Goal: Information Seeking & Learning: Compare options

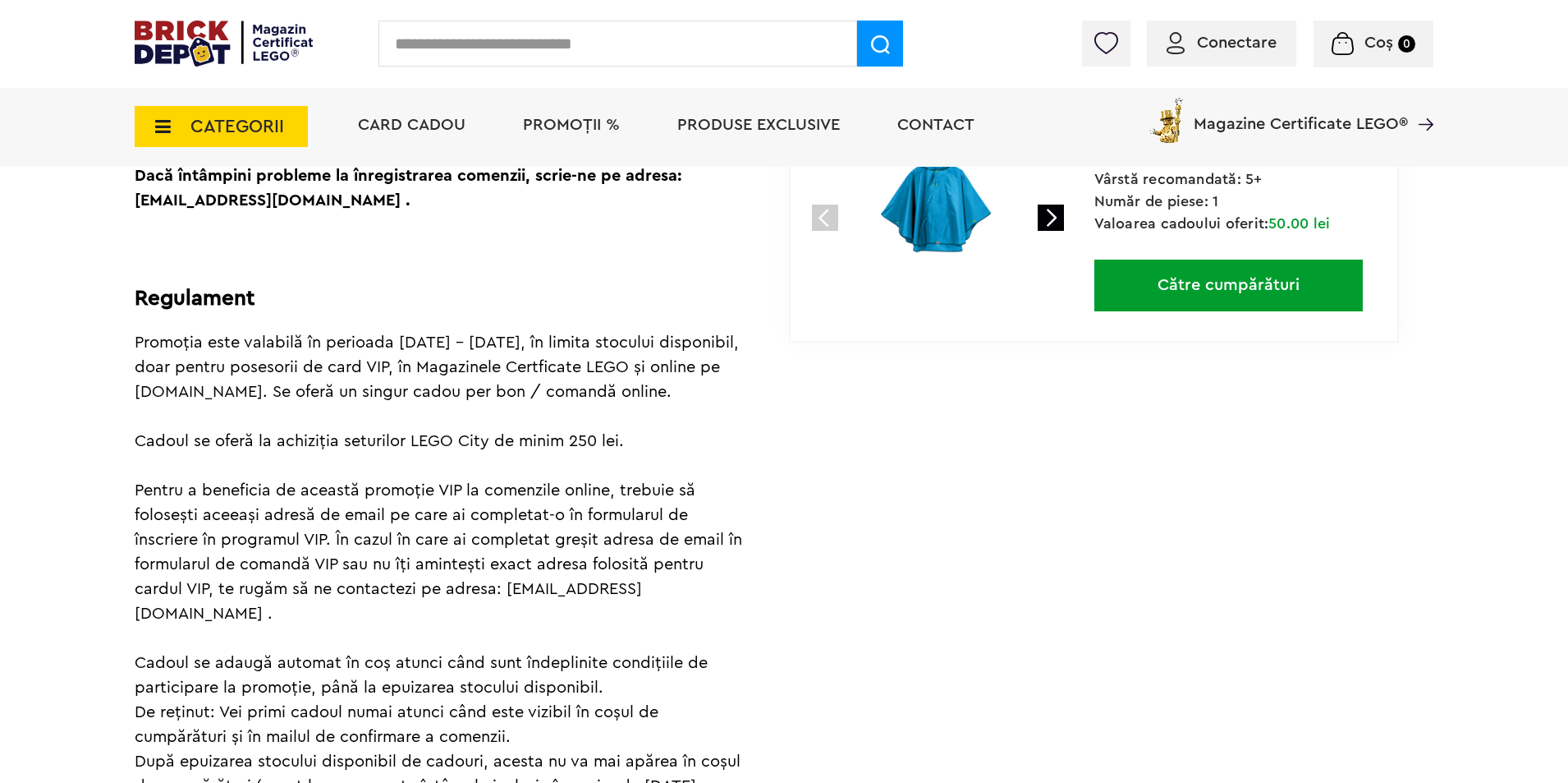
scroll to position [493, 0]
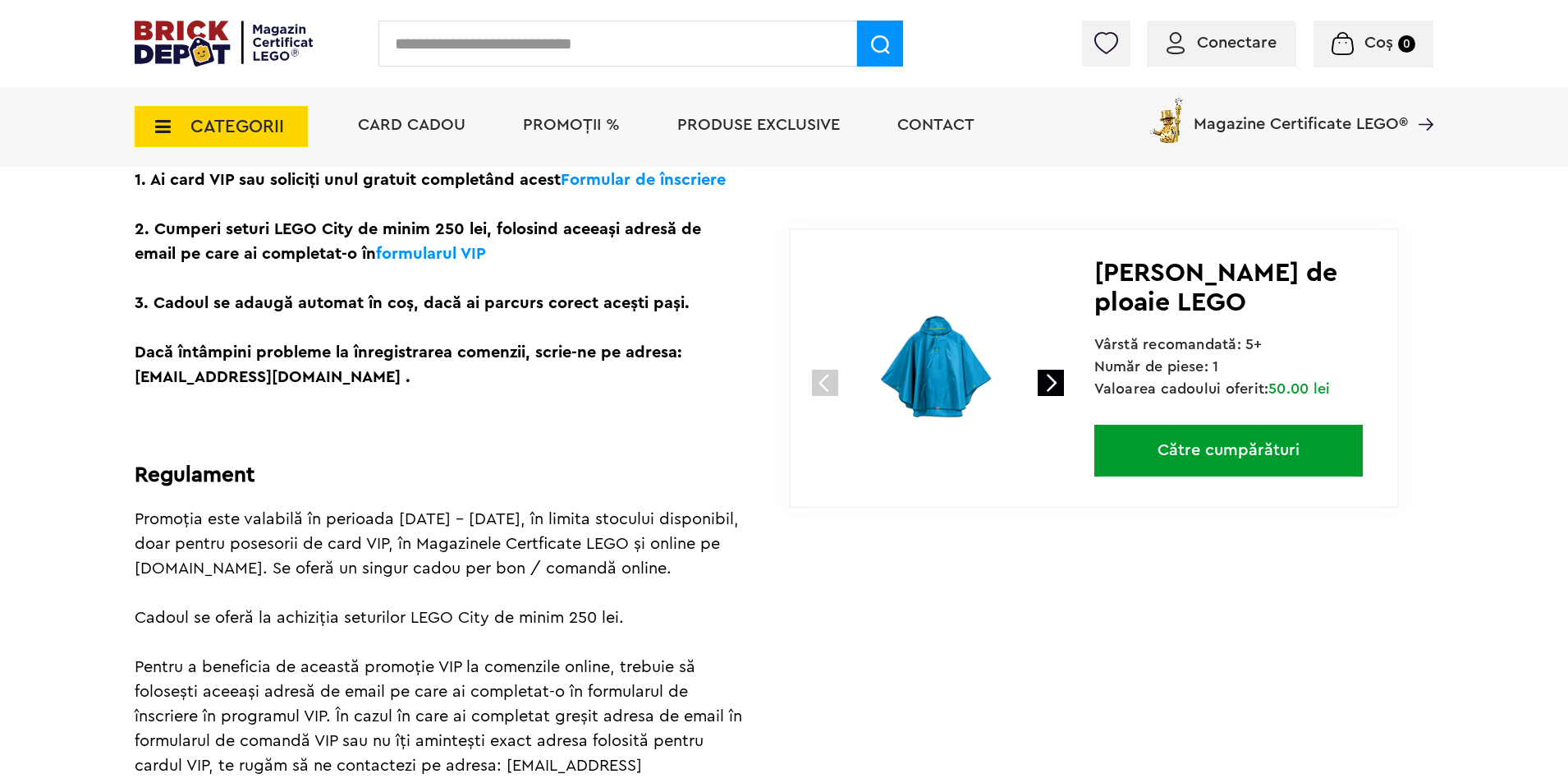
click at [569, 113] on li "PROMOȚII %" at bounding box center [571, 127] width 130 height 79
click at [569, 116] on span "PROMOȚII %" at bounding box center [572, 124] width 97 height 16
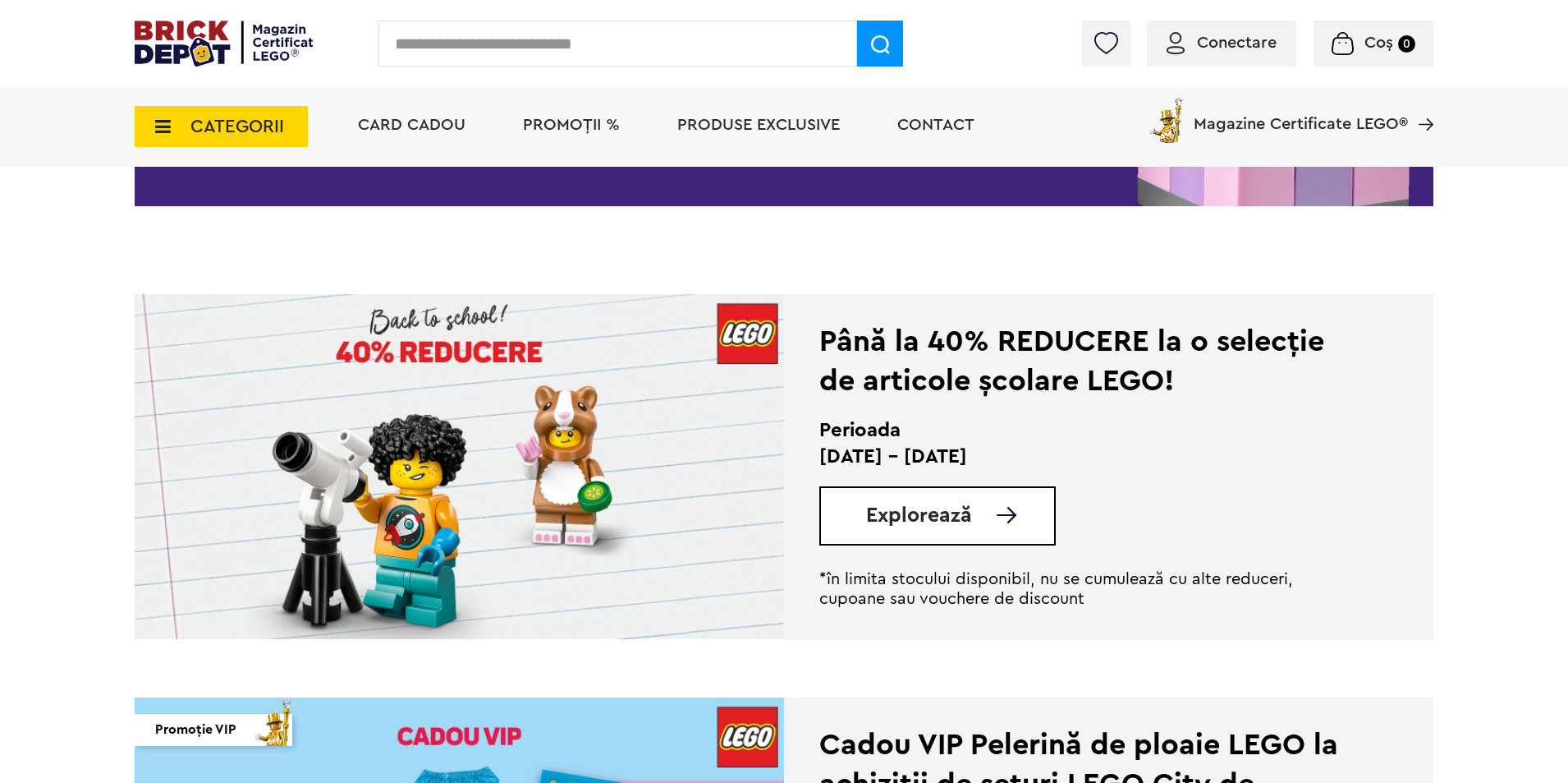
scroll to position [246, 0]
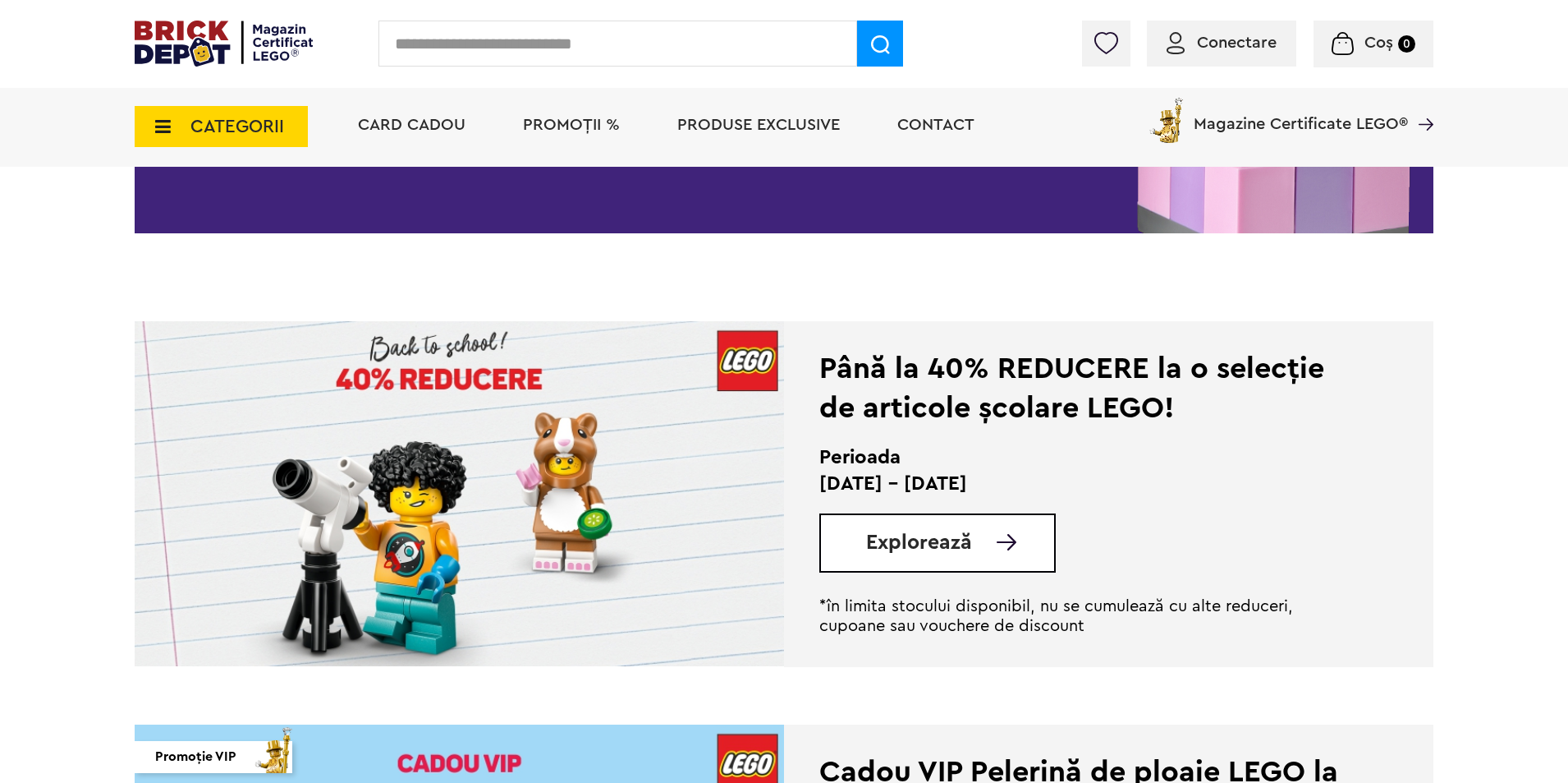
click at [939, 542] on span "Explorează" at bounding box center [920, 542] width 106 height 21
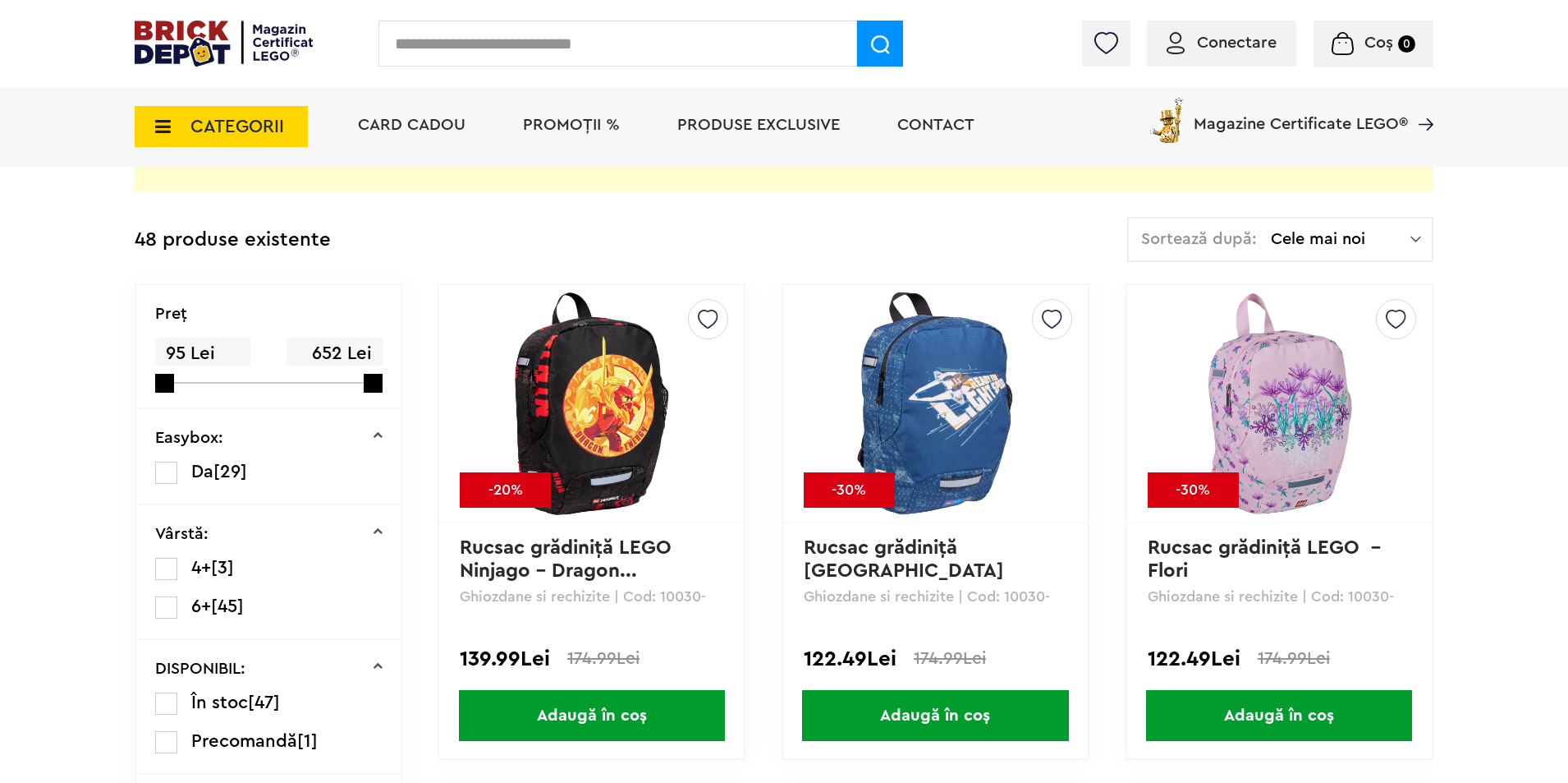
scroll to position [8050, 0]
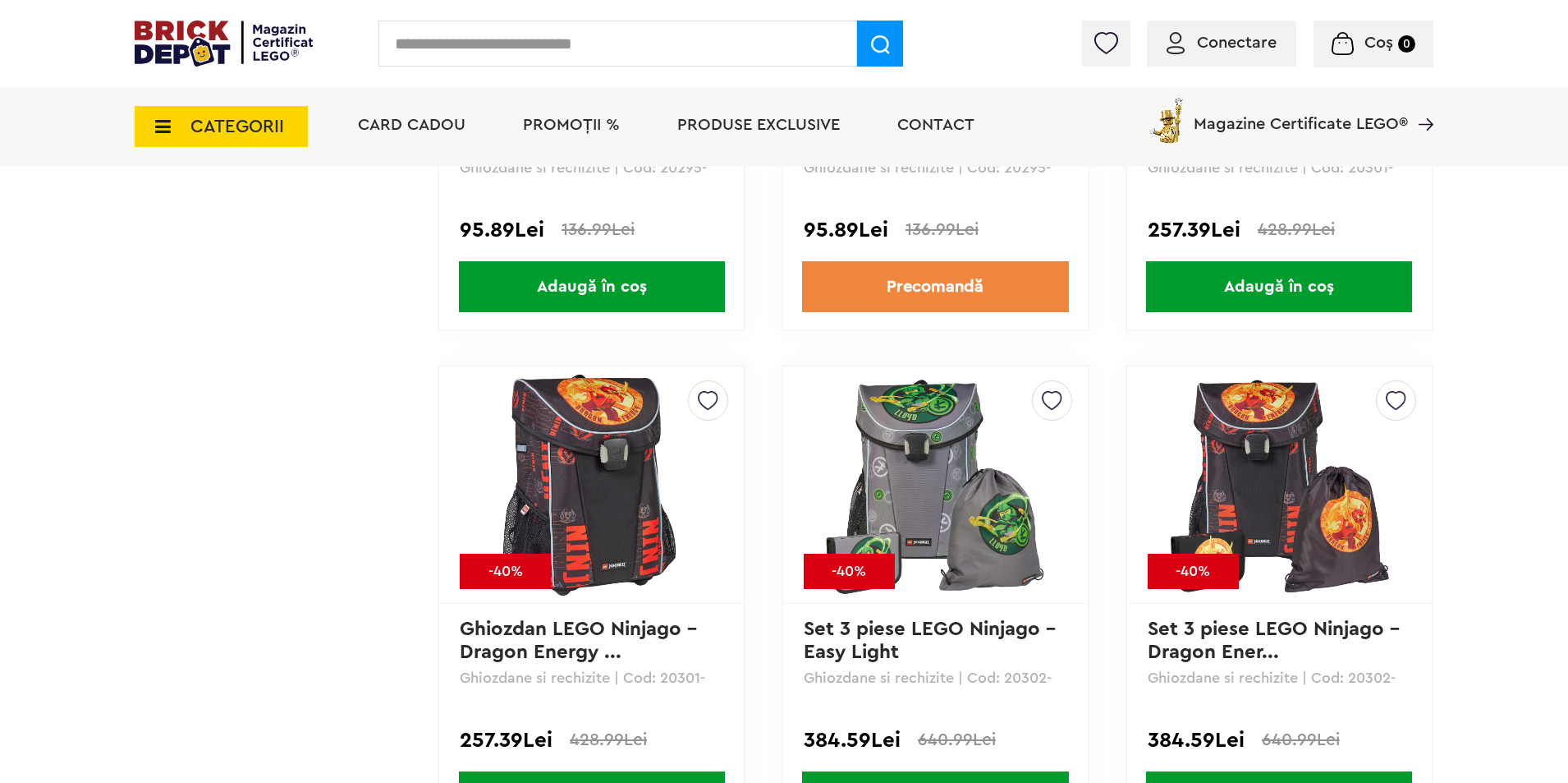
click at [741, 125] on span "Produse exclusive" at bounding box center [758, 124] width 163 height 16
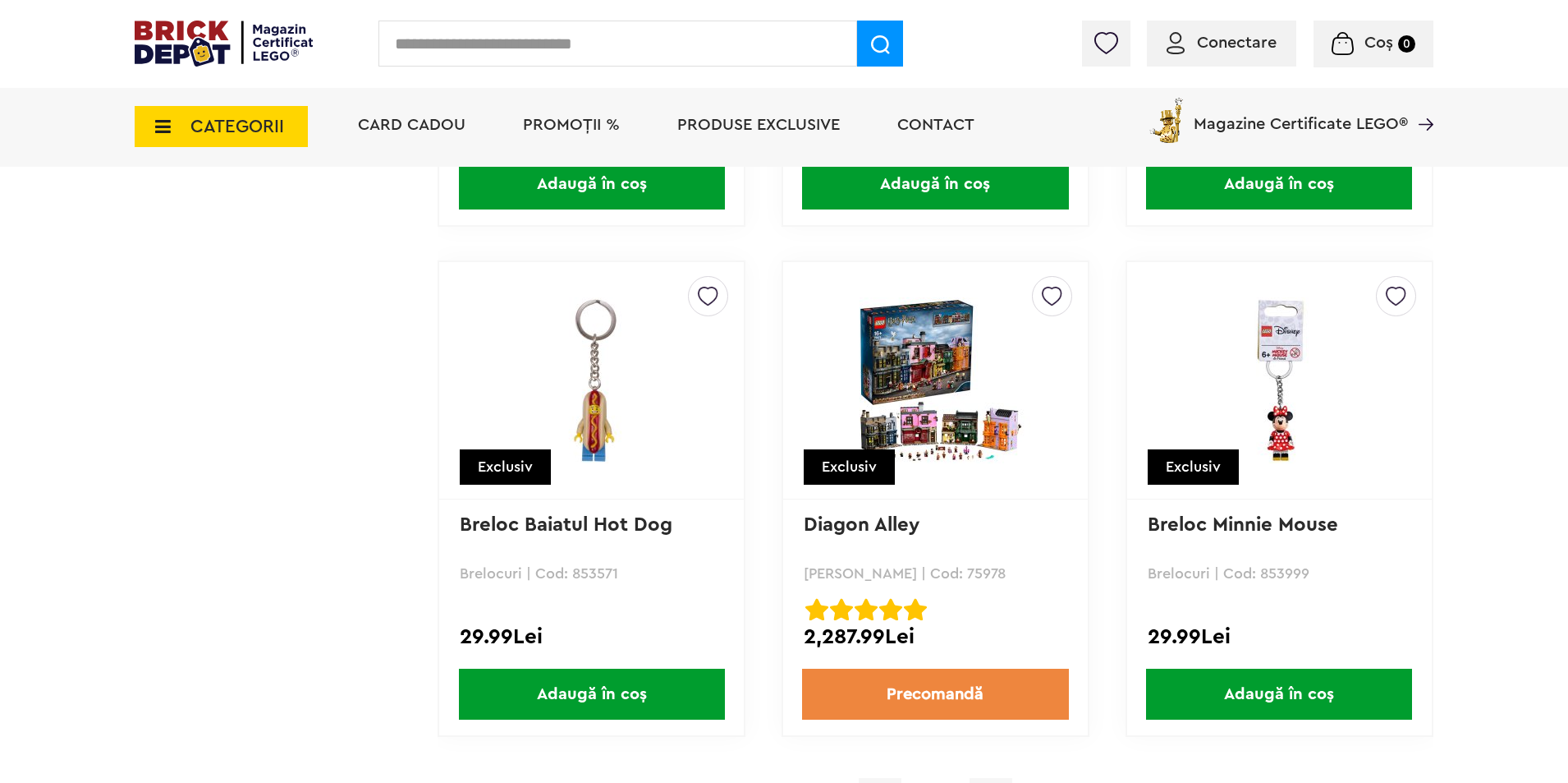
scroll to position [15525, 0]
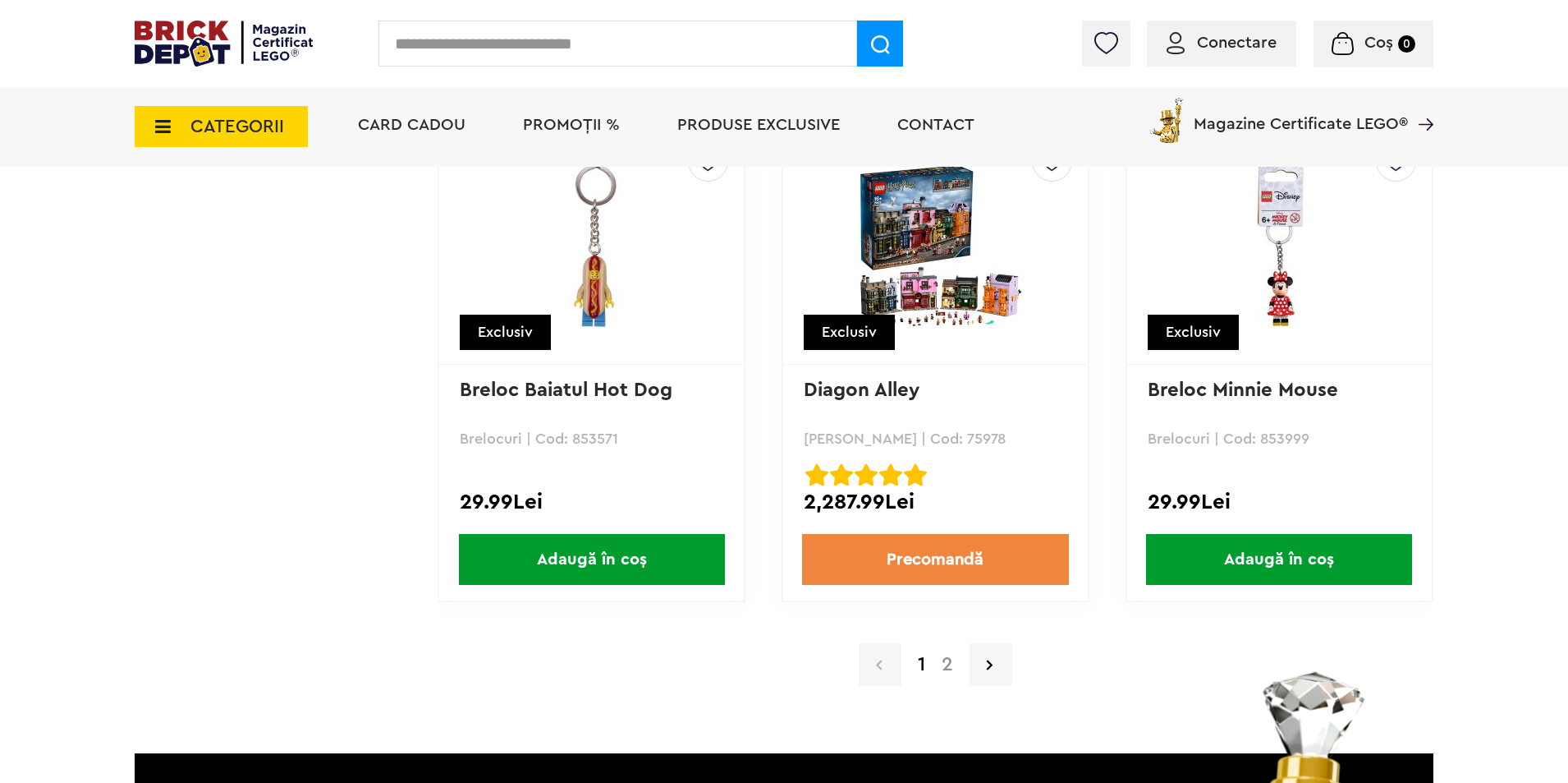
click at [947, 660] on link "2" at bounding box center [947, 665] width 28 height 20
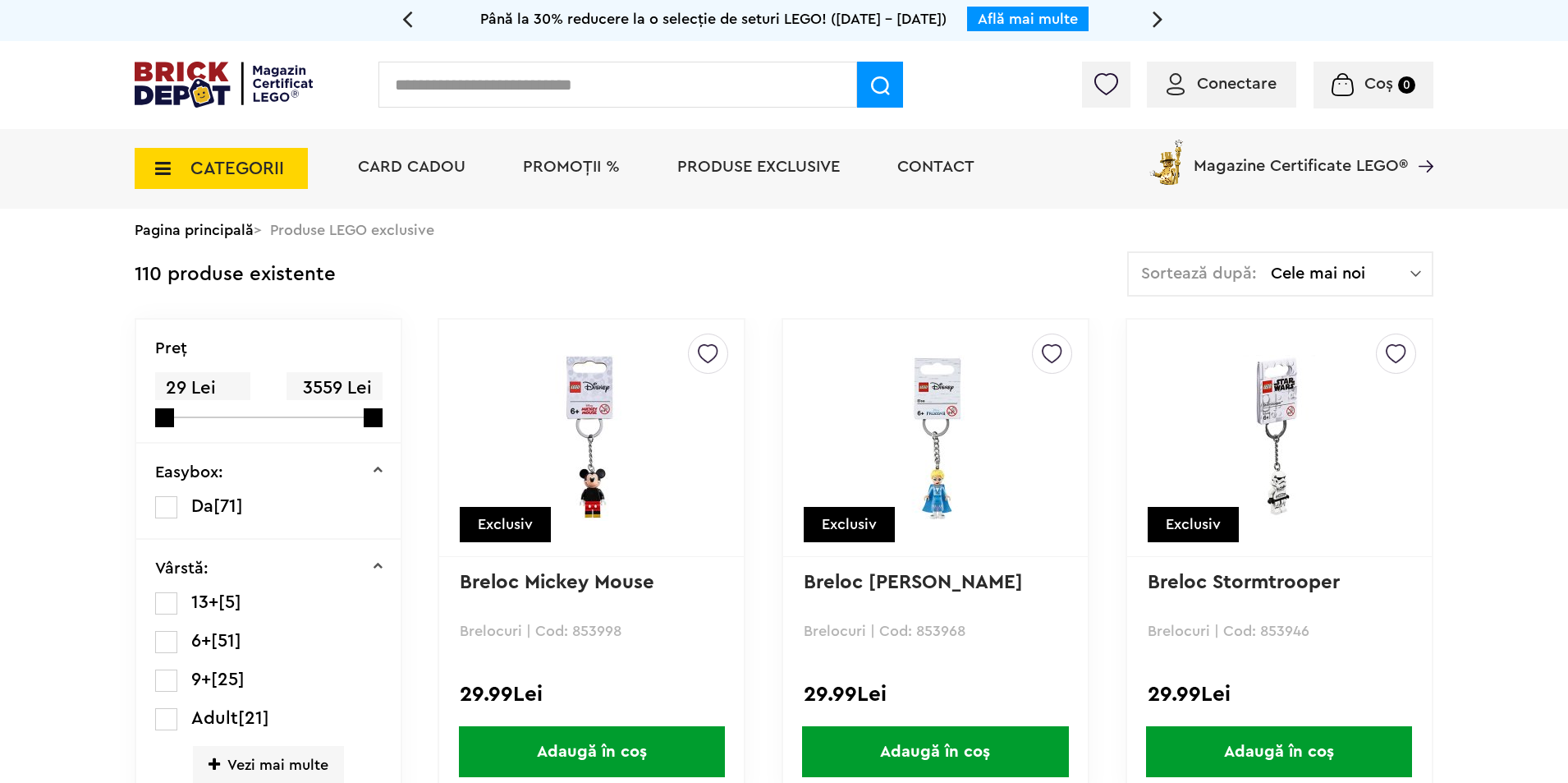
click at [1034, 15] on link "Află mai multe" at bounding box center [1028, 19] width 100 height 14
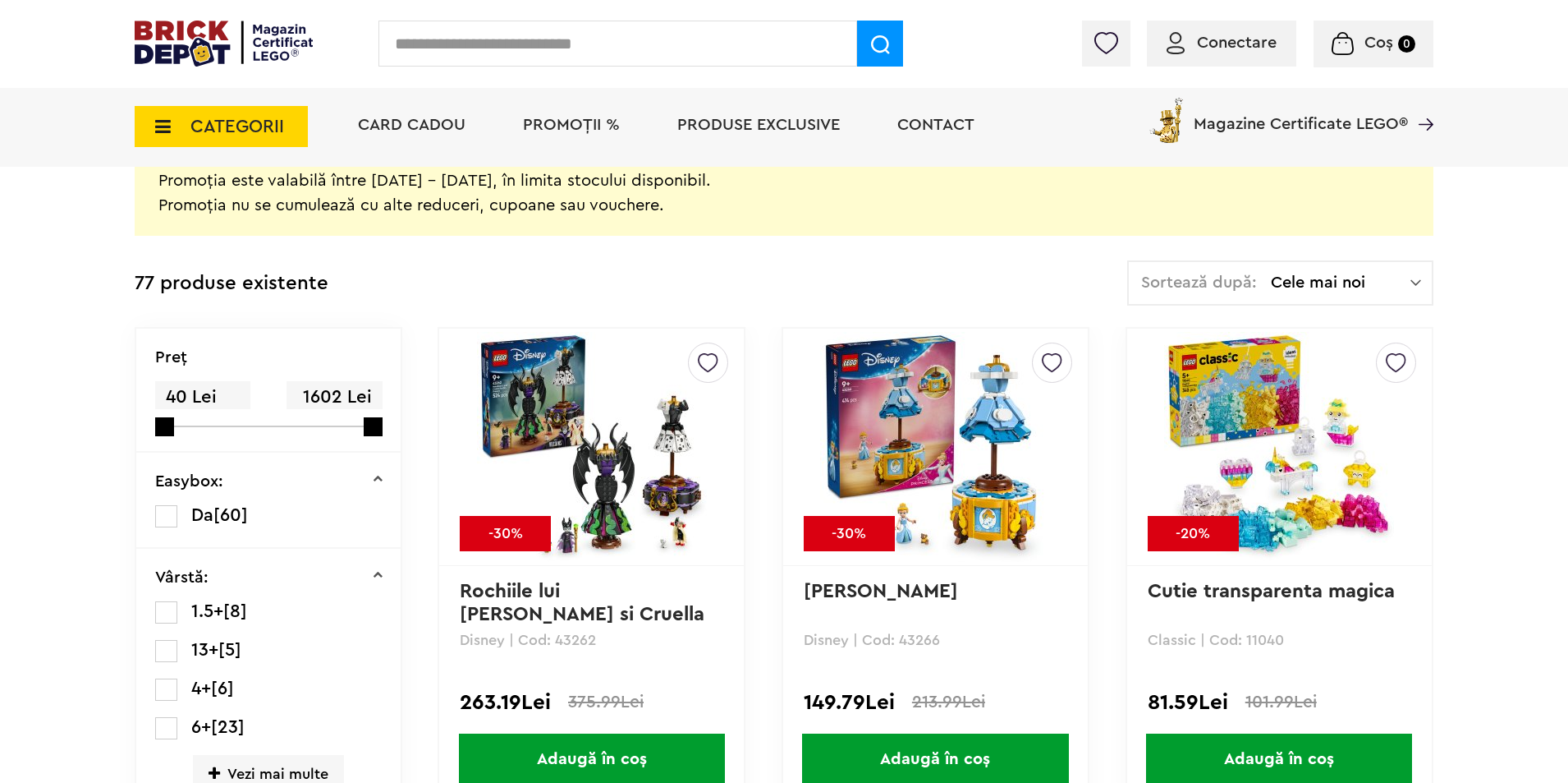
scroll to position [411, 0]
drag, startPoint x: 164, startPoint y: 432, endPoint x: 230, endPoint y: 439, distance: 66.4
click at [230, 439] on span at bounding box center [240, 429] width 23 height 23
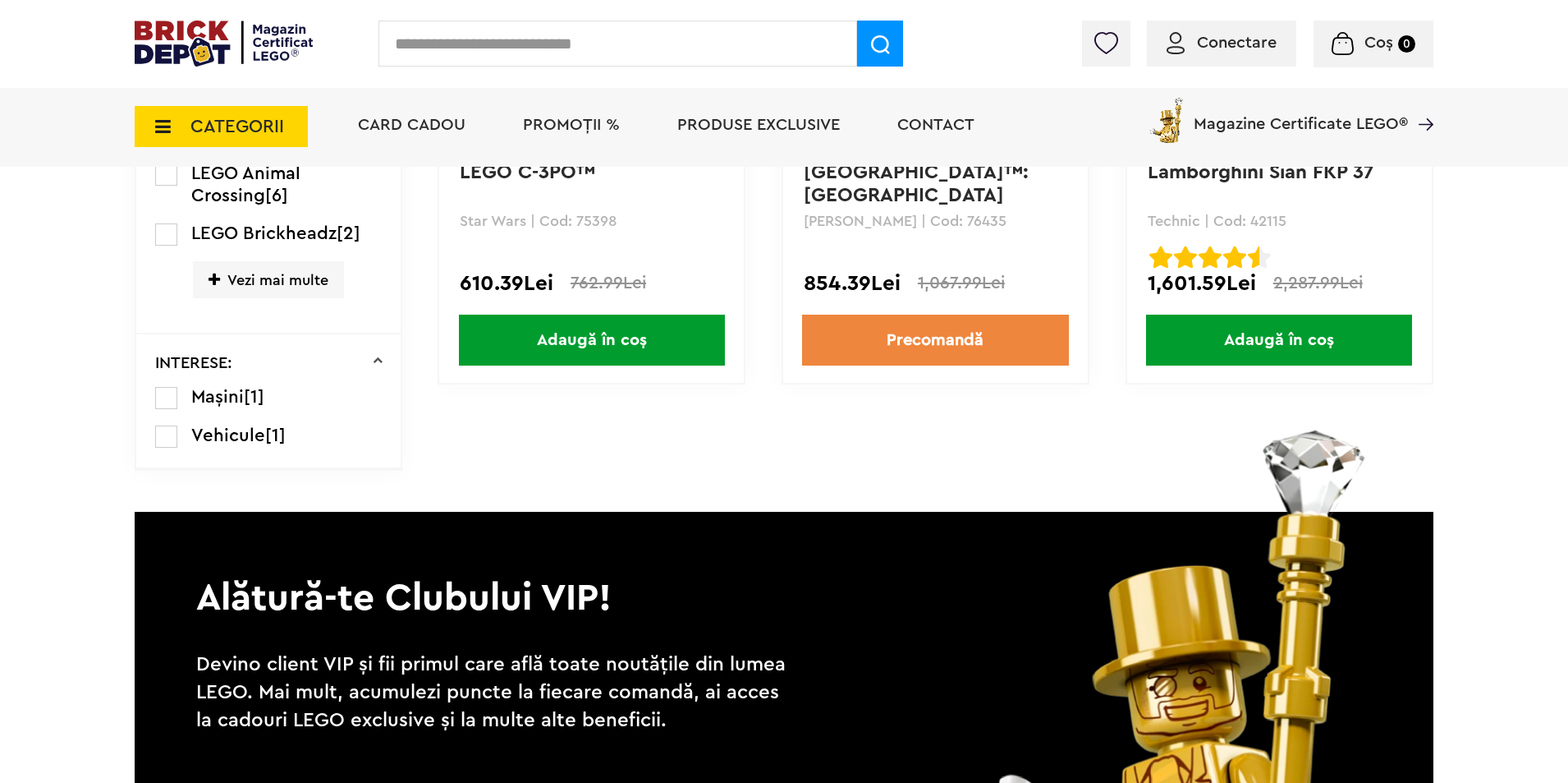
scroll to position [904, 0]
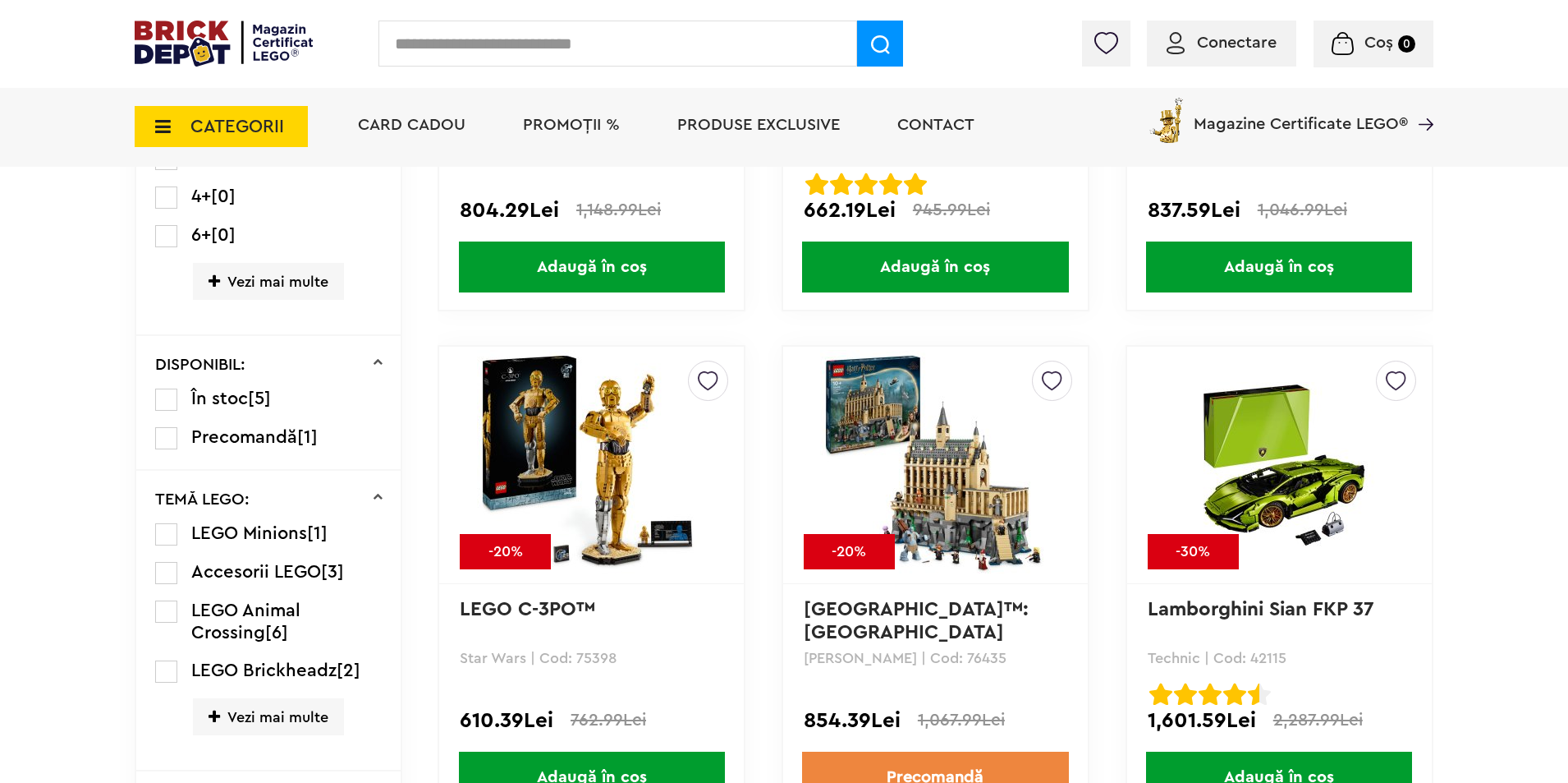
click at [977, 490] on img at bounding box center [935, 464] width 230 height 230
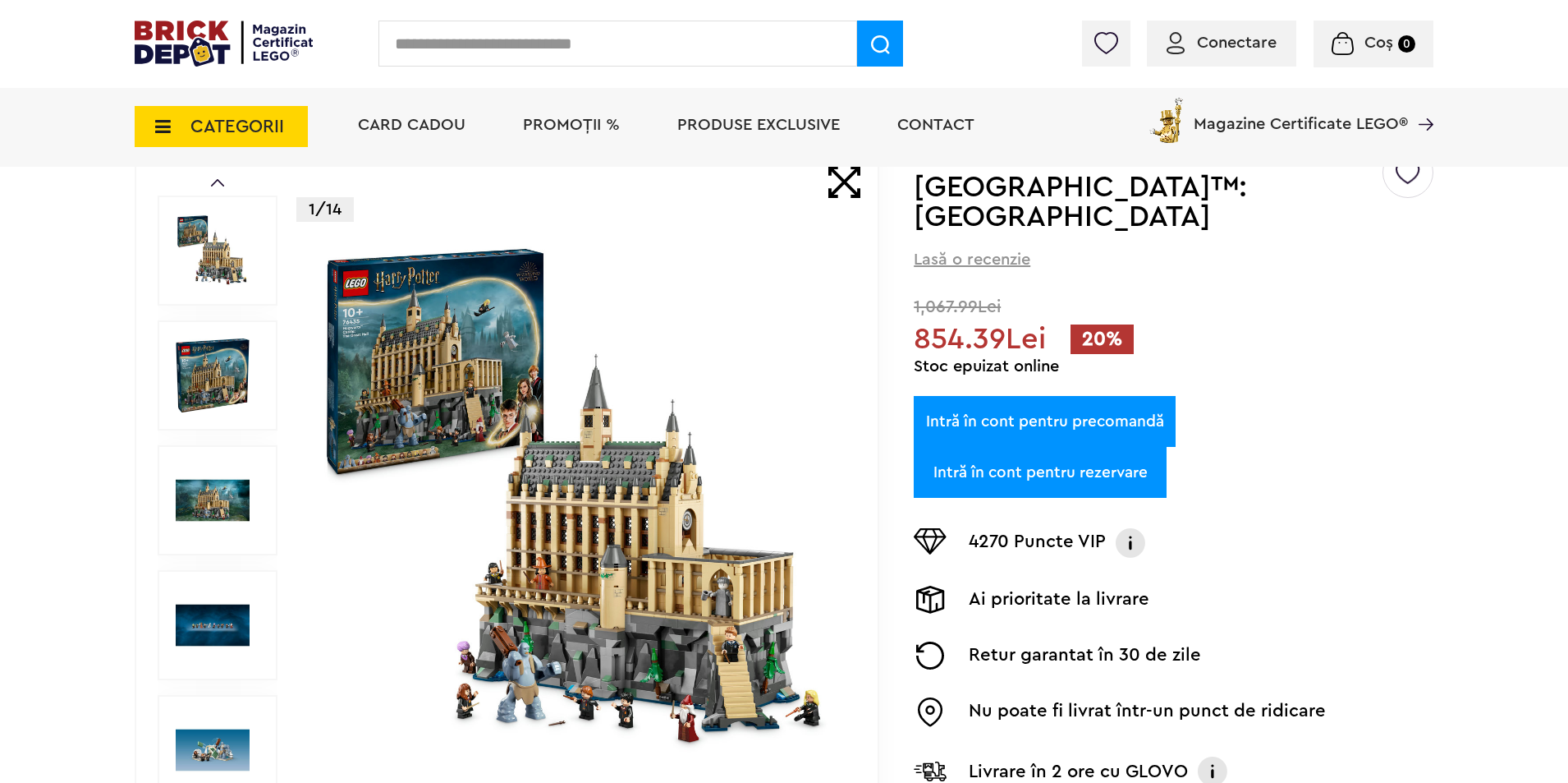
scroll to position [164, 0]
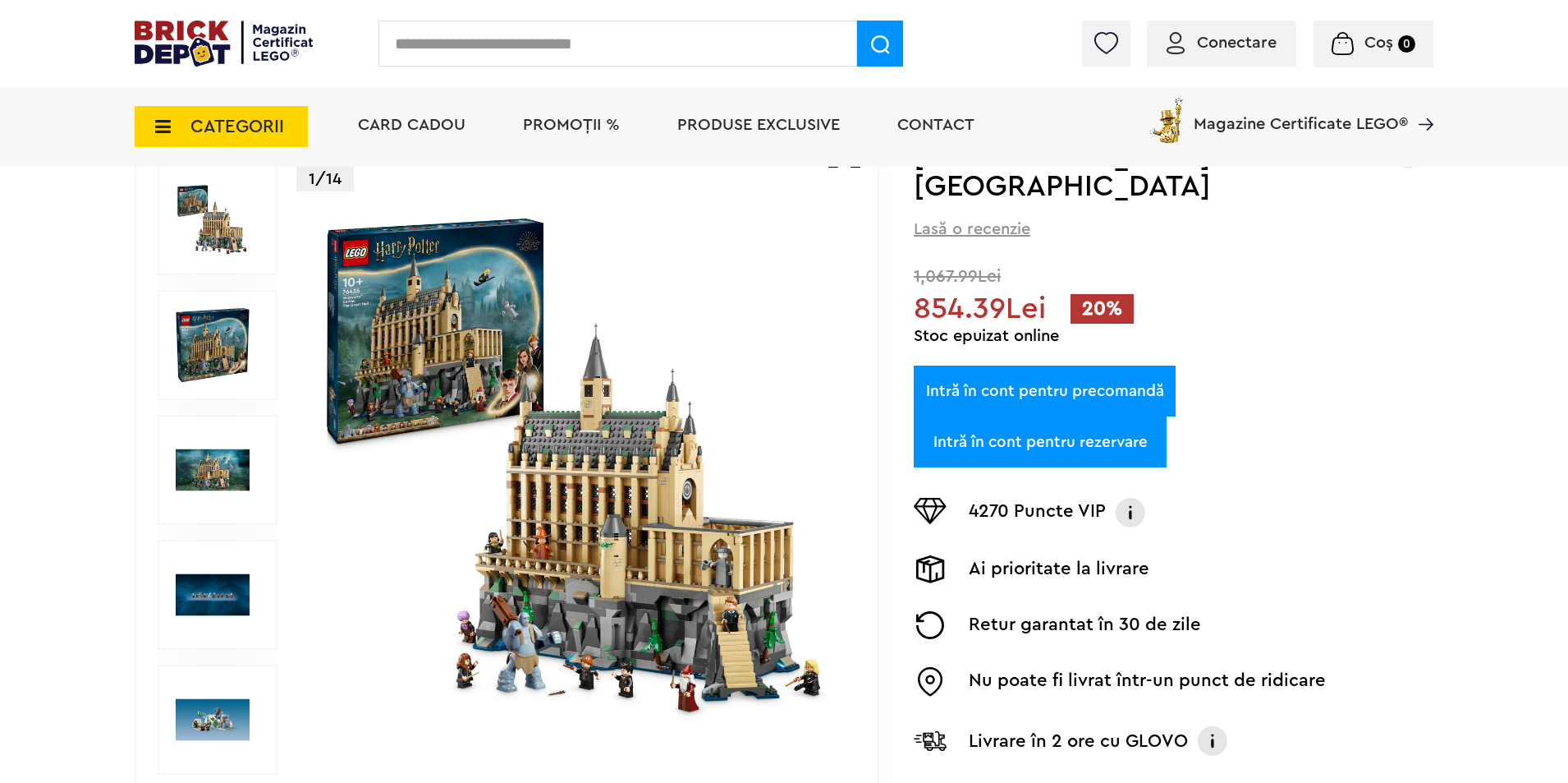
click at [597, 569] on img at bounding box center [577, 469] width 529 height 529
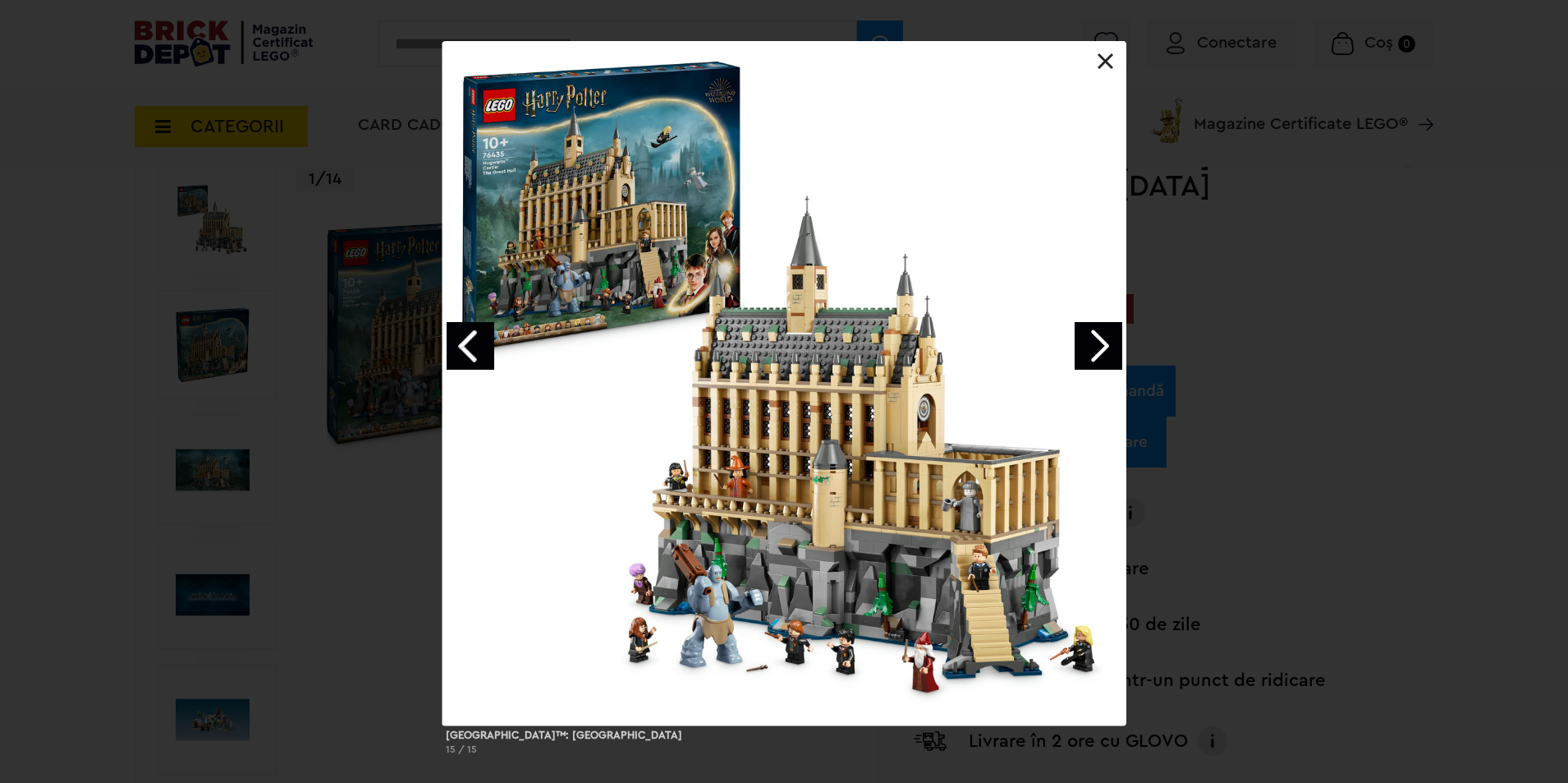
click at [1110, 343] on link "Next image" at bounding box center [1098, 345] width 48 height 48
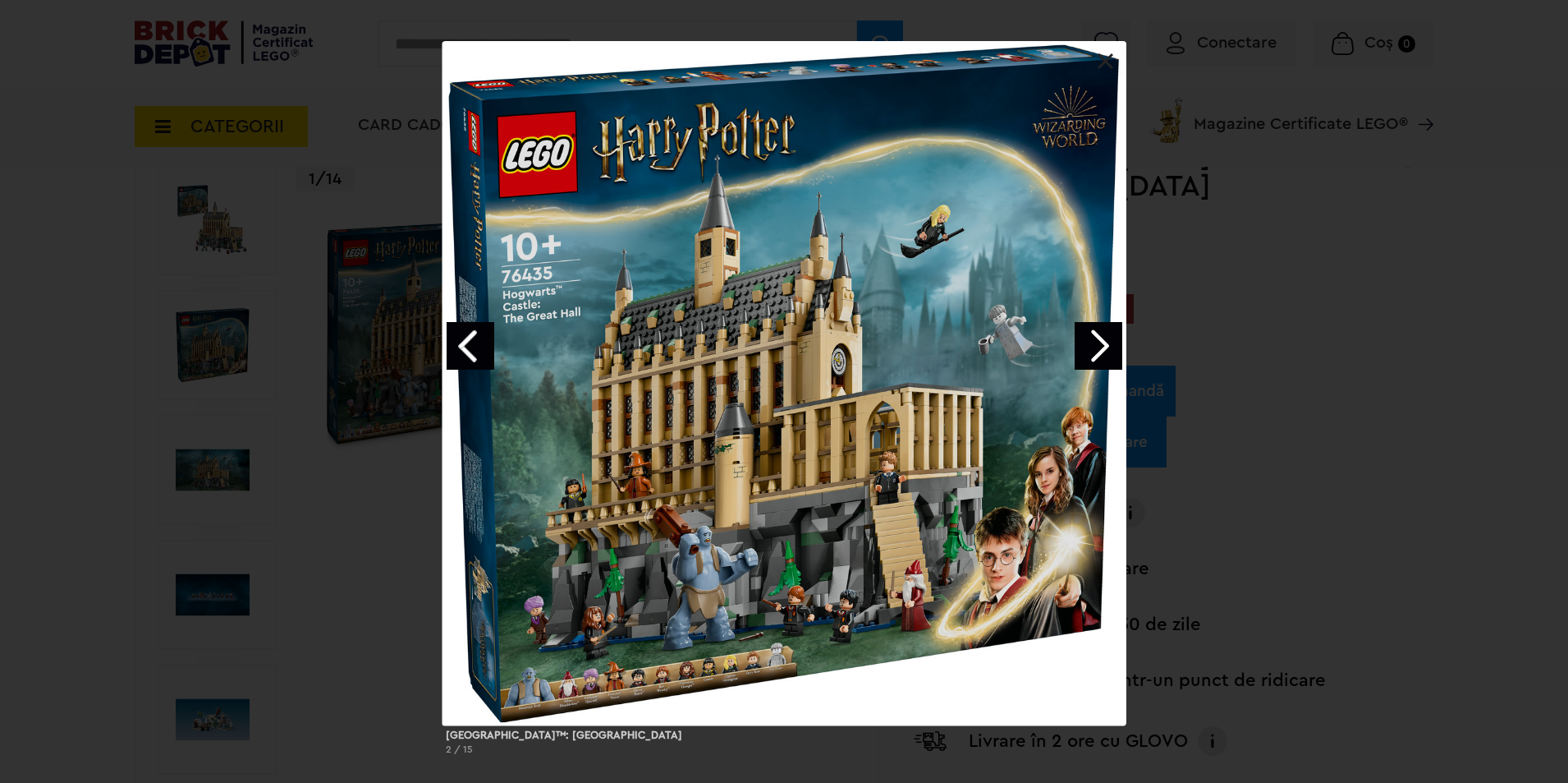
click at [1110, 343] on link "Next image" at bounding box center [1098, 345] width 48 height 48
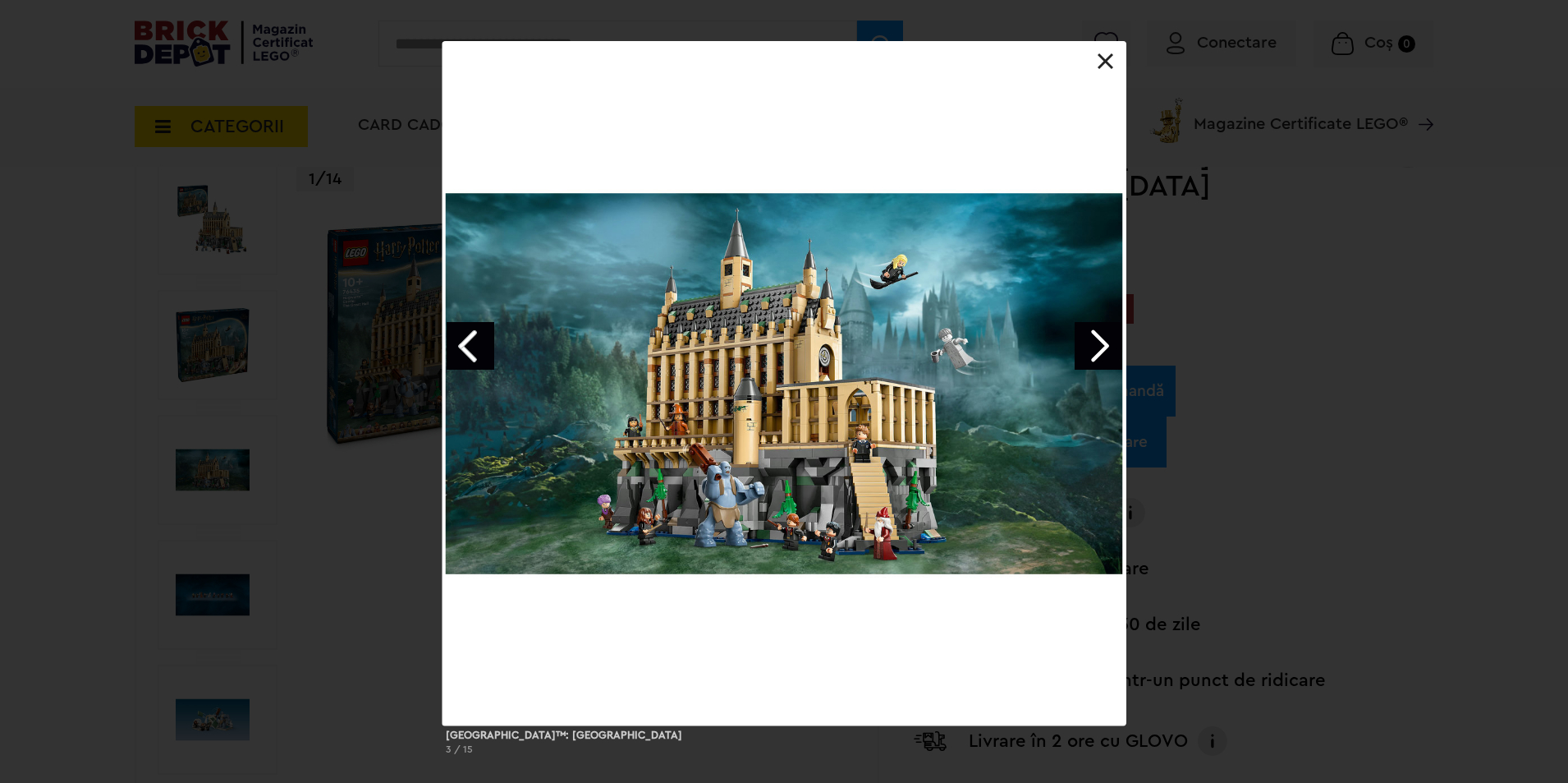
click at [1110, 343] on link "Next image" at bounding box center [1098, 345] width 48 height 48
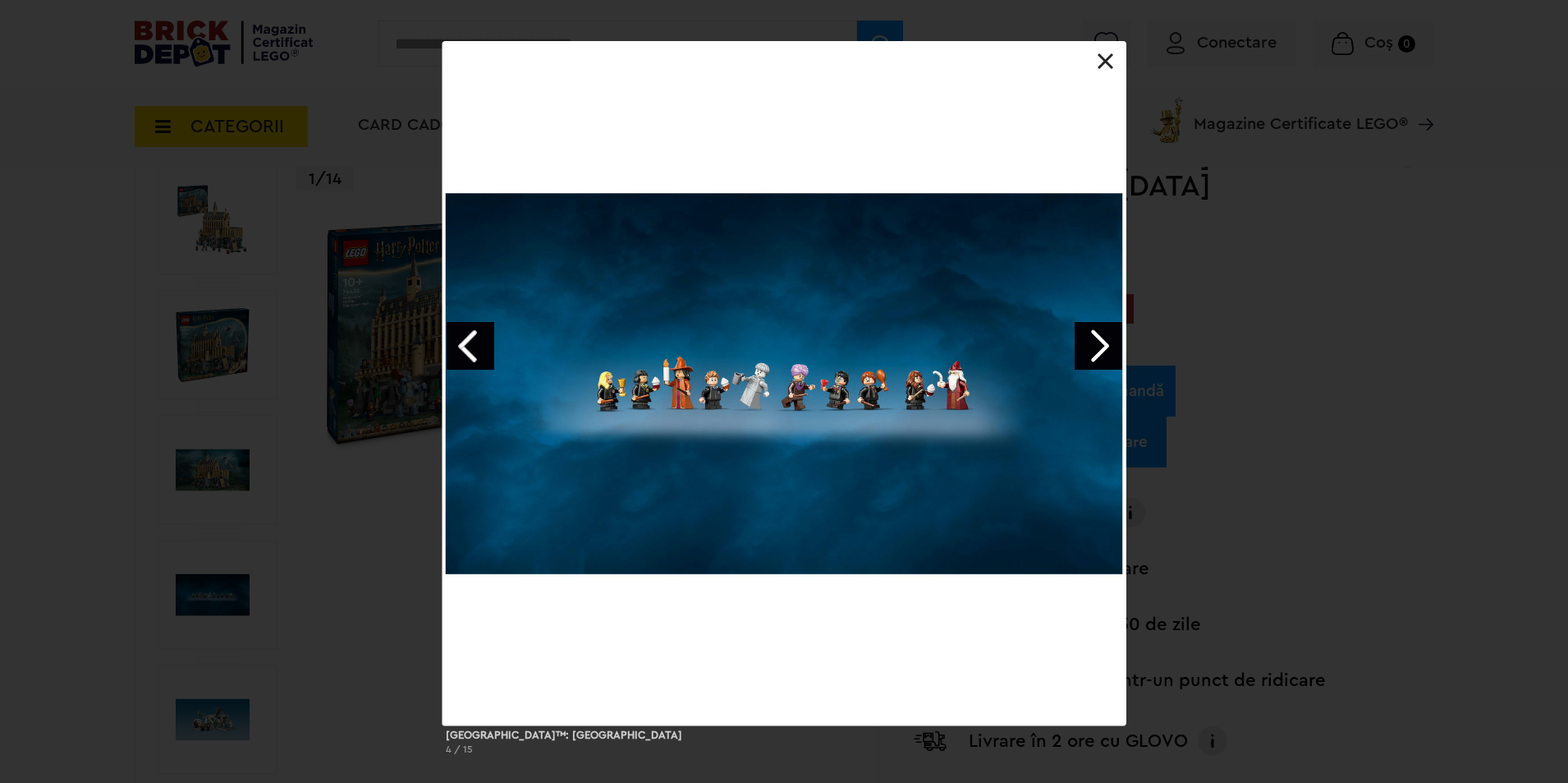
click at [1110, 343] on link "Next image" at bounding box center [1098, 345] width 48 height 48
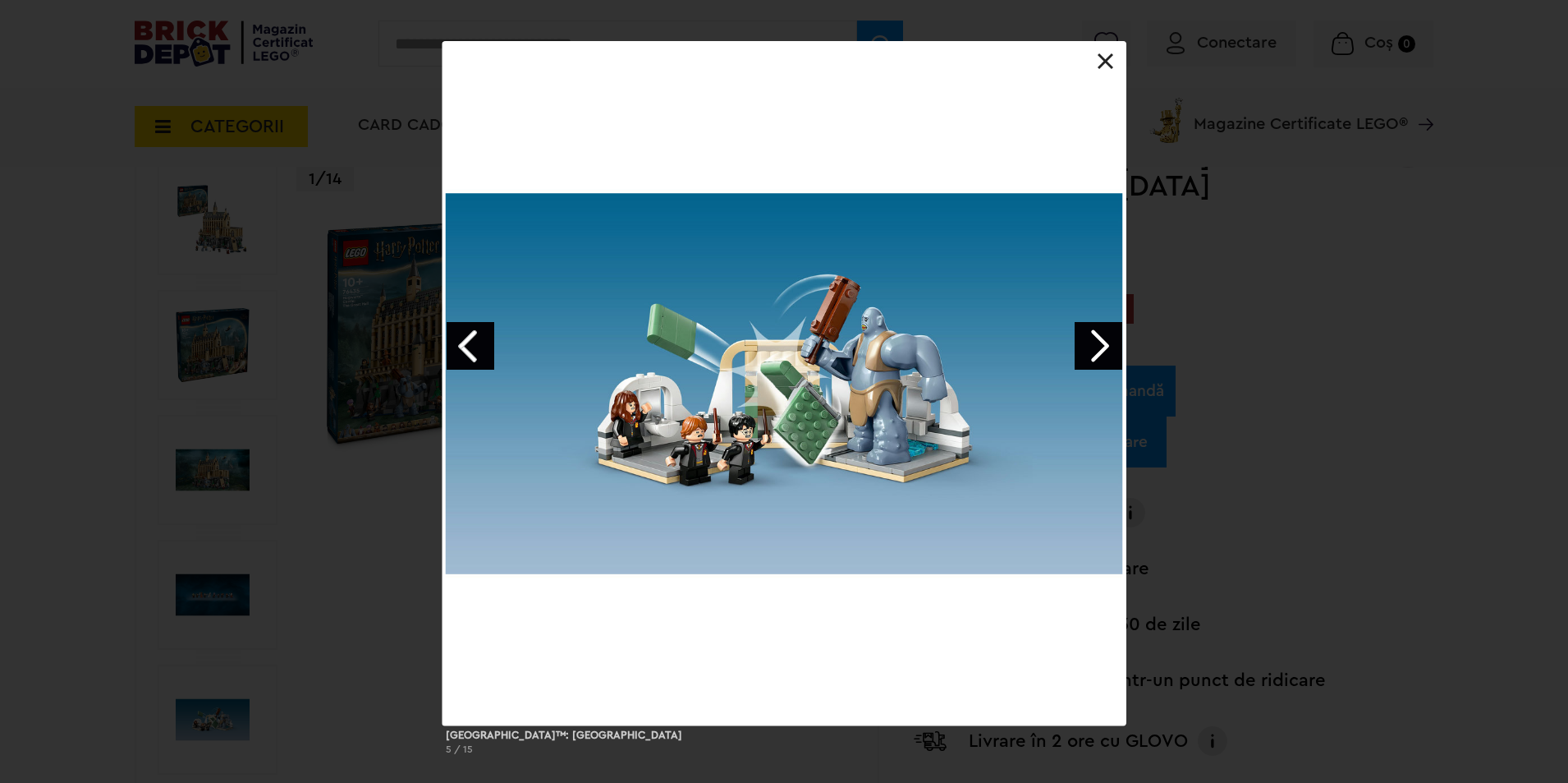
click at [1110, 343] on link "Next image" at bounding box center [1098, 345] width 48 height 48
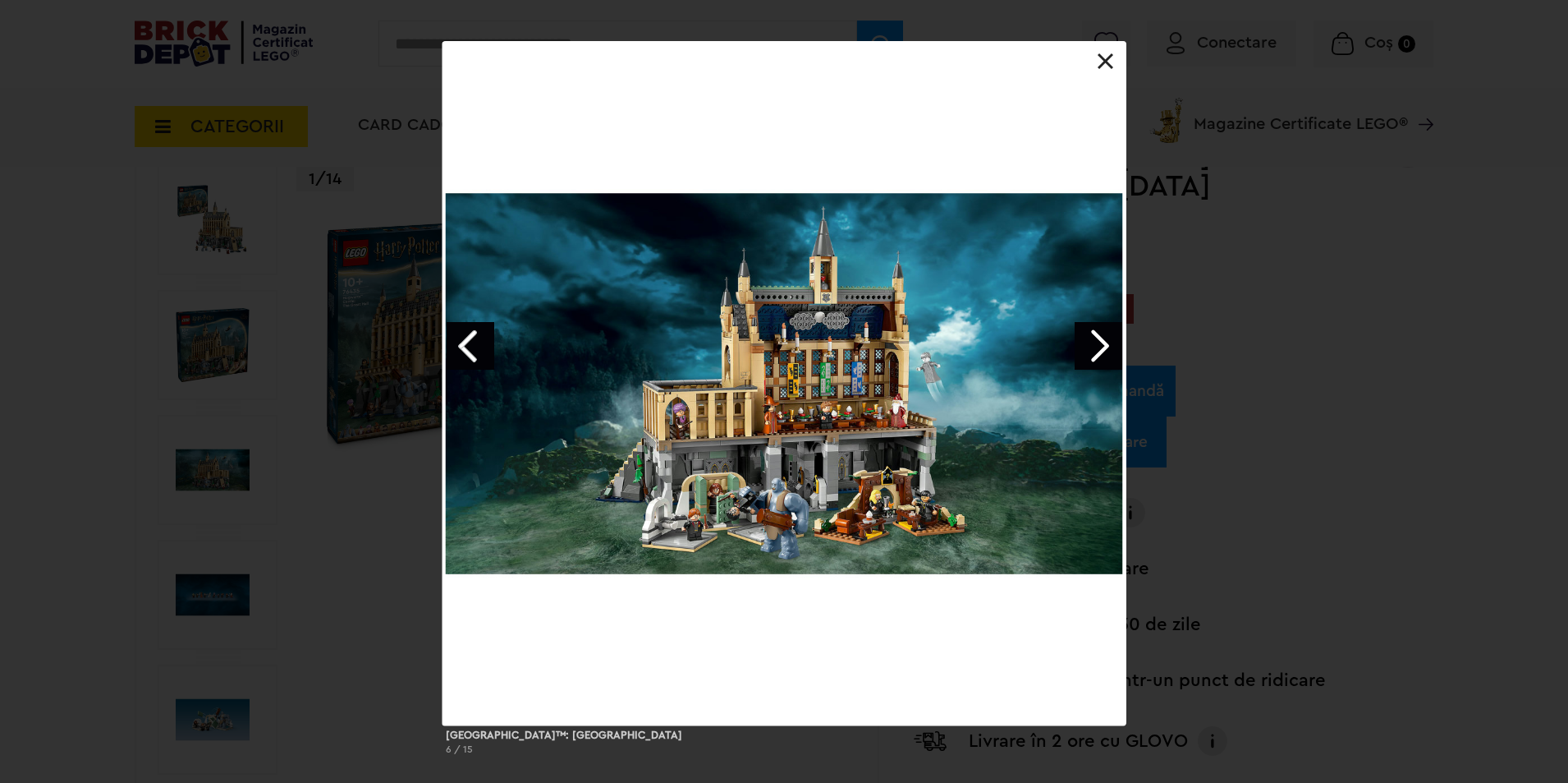
click at [1110, 343] on link "Next image" at bounding box center [1098, 345] width 48 height 48
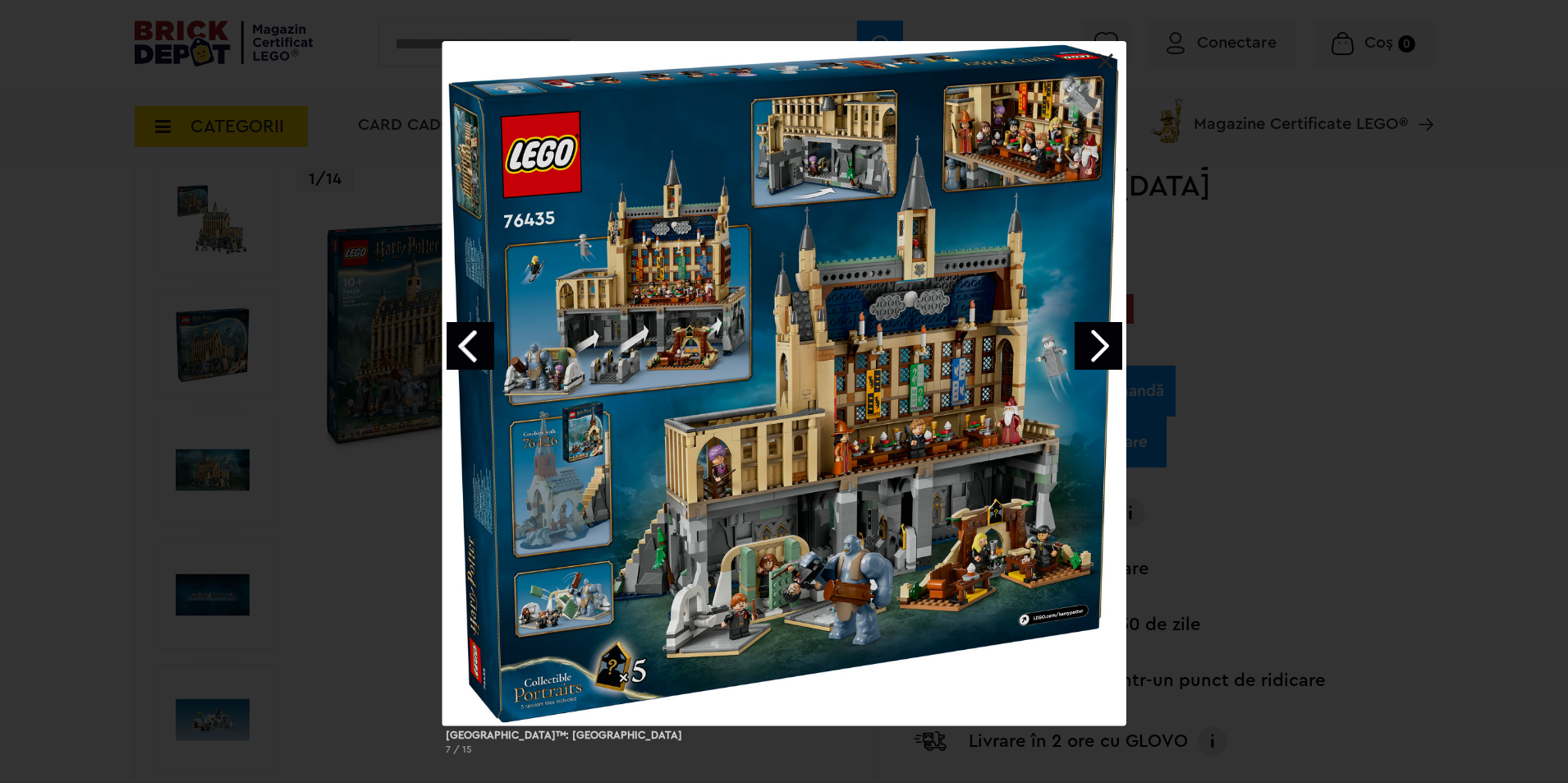
click at [1110, 343] on link "Next image" at bounding box center [1098, 345] width 48 height 48
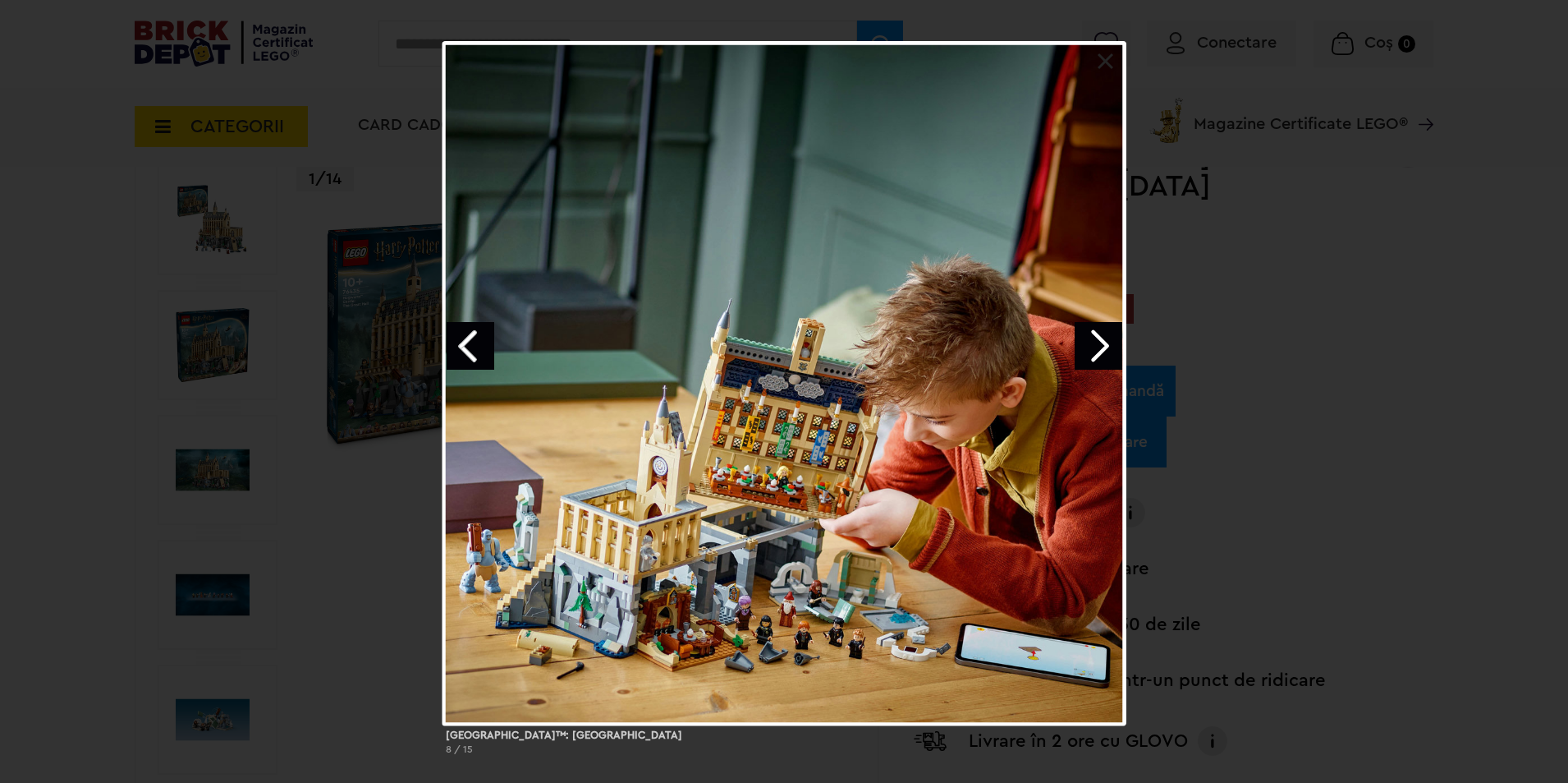
click at [1110, 343] on link "Next image" at bounding box center [1098, 345] width 48 height 48
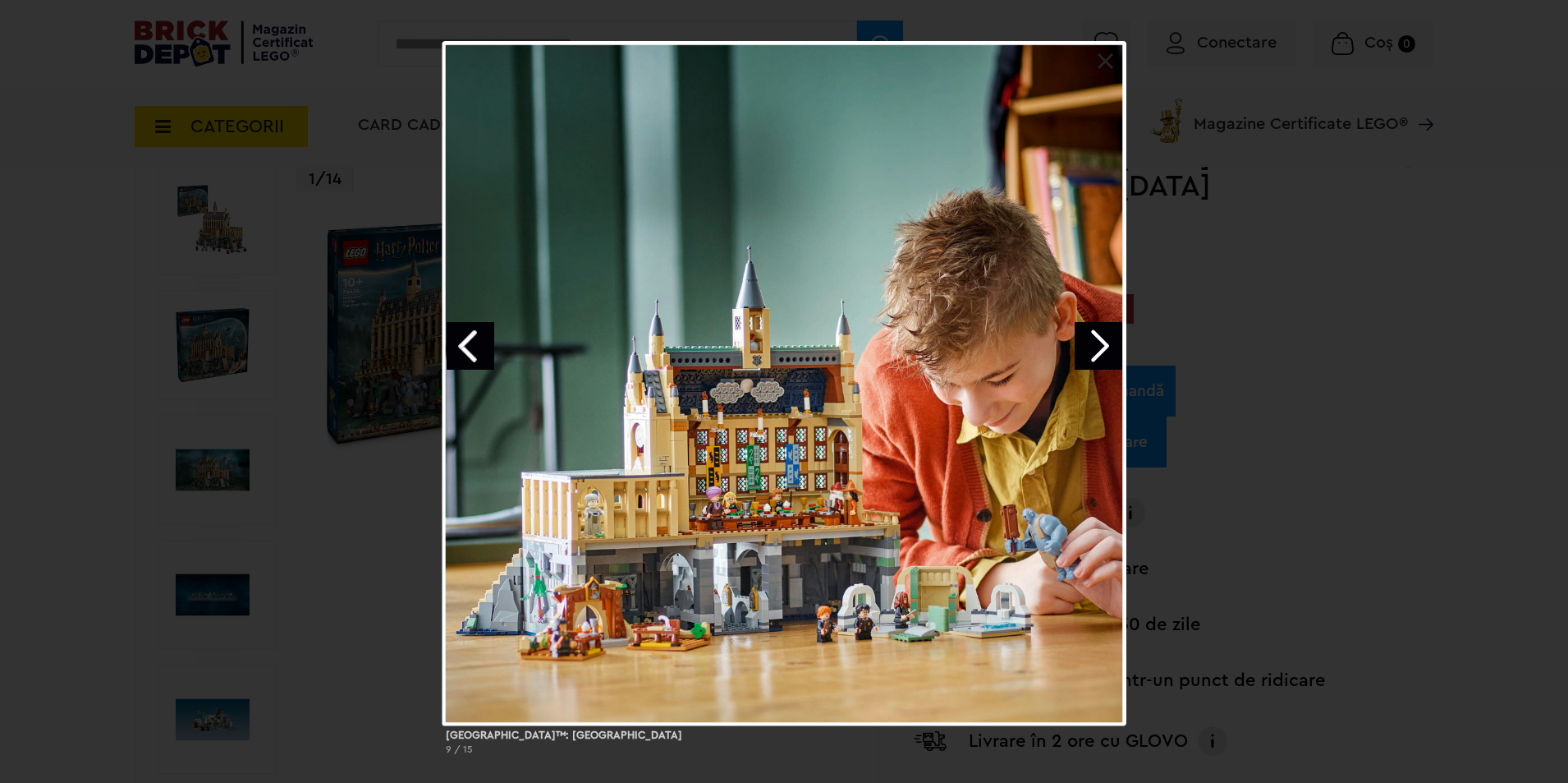
click at [1110, 343] on link "Next image" at bounding box center [1098, 345] width 48 height 48
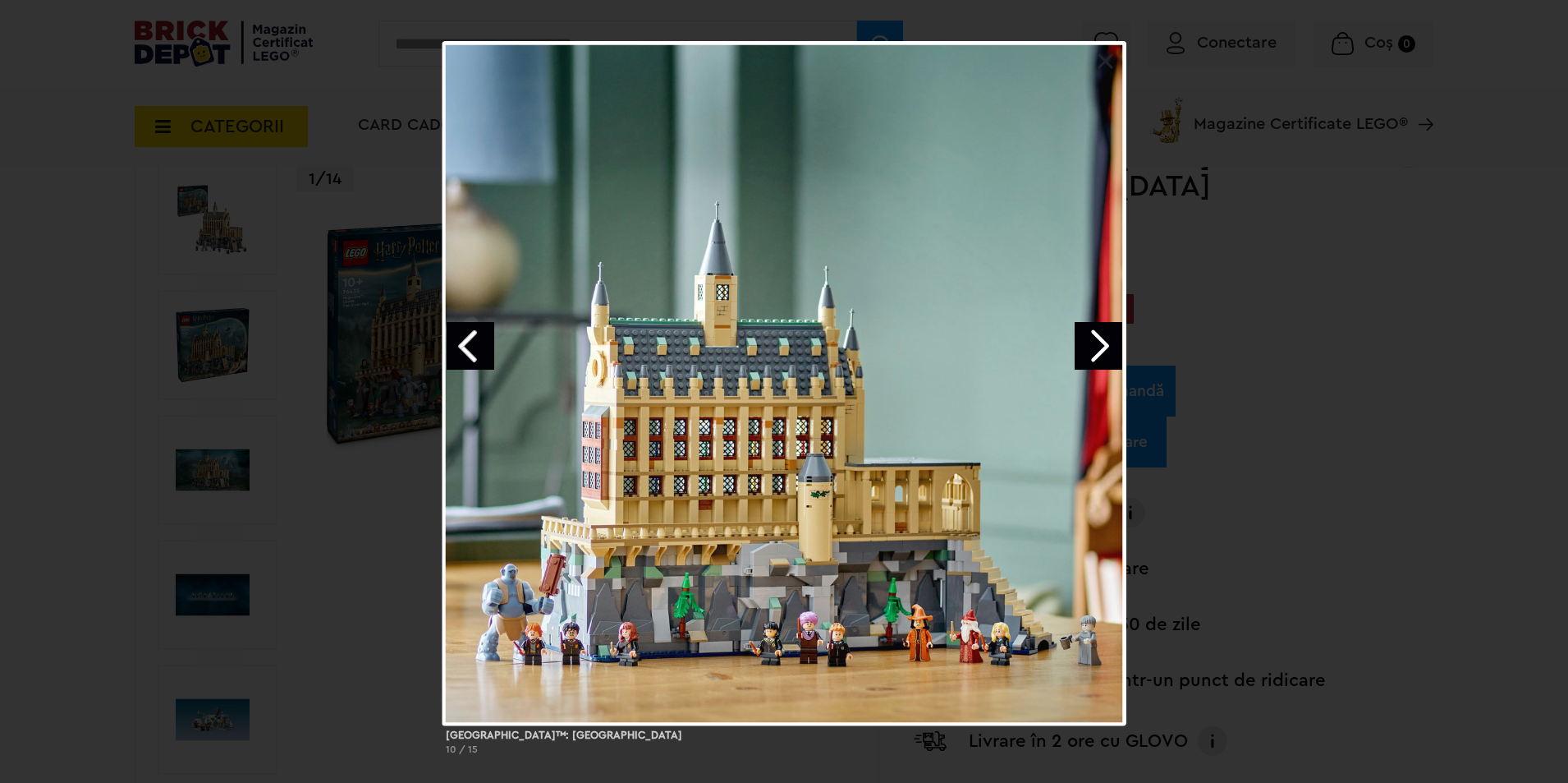
click at [1110, 343] on link "Next image" at bounding box center [1098, 345] width 48 height 48
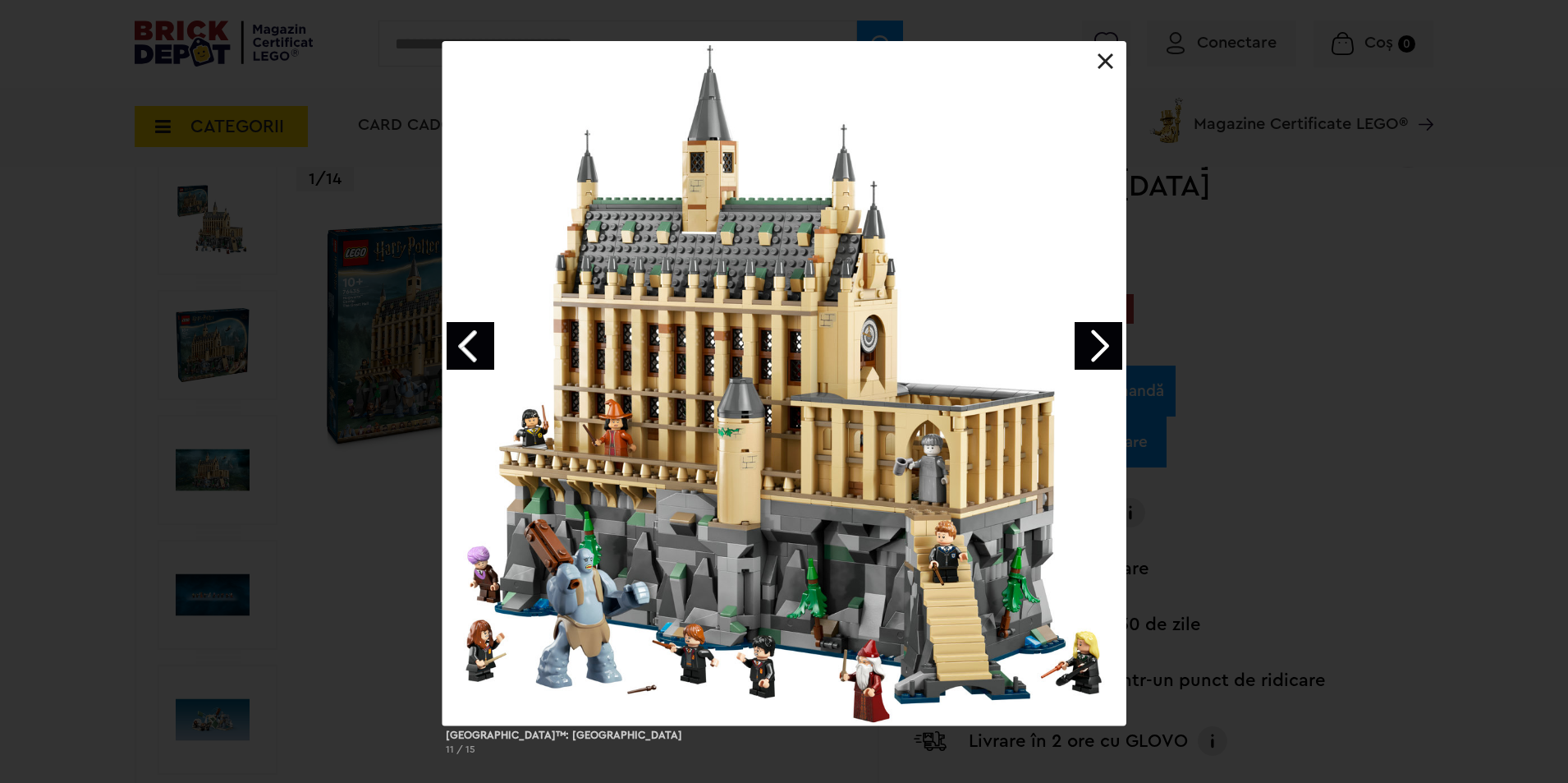
click at [1110, 343] on link "Next image" at bounding box center [1098, 345] width 48 height 48
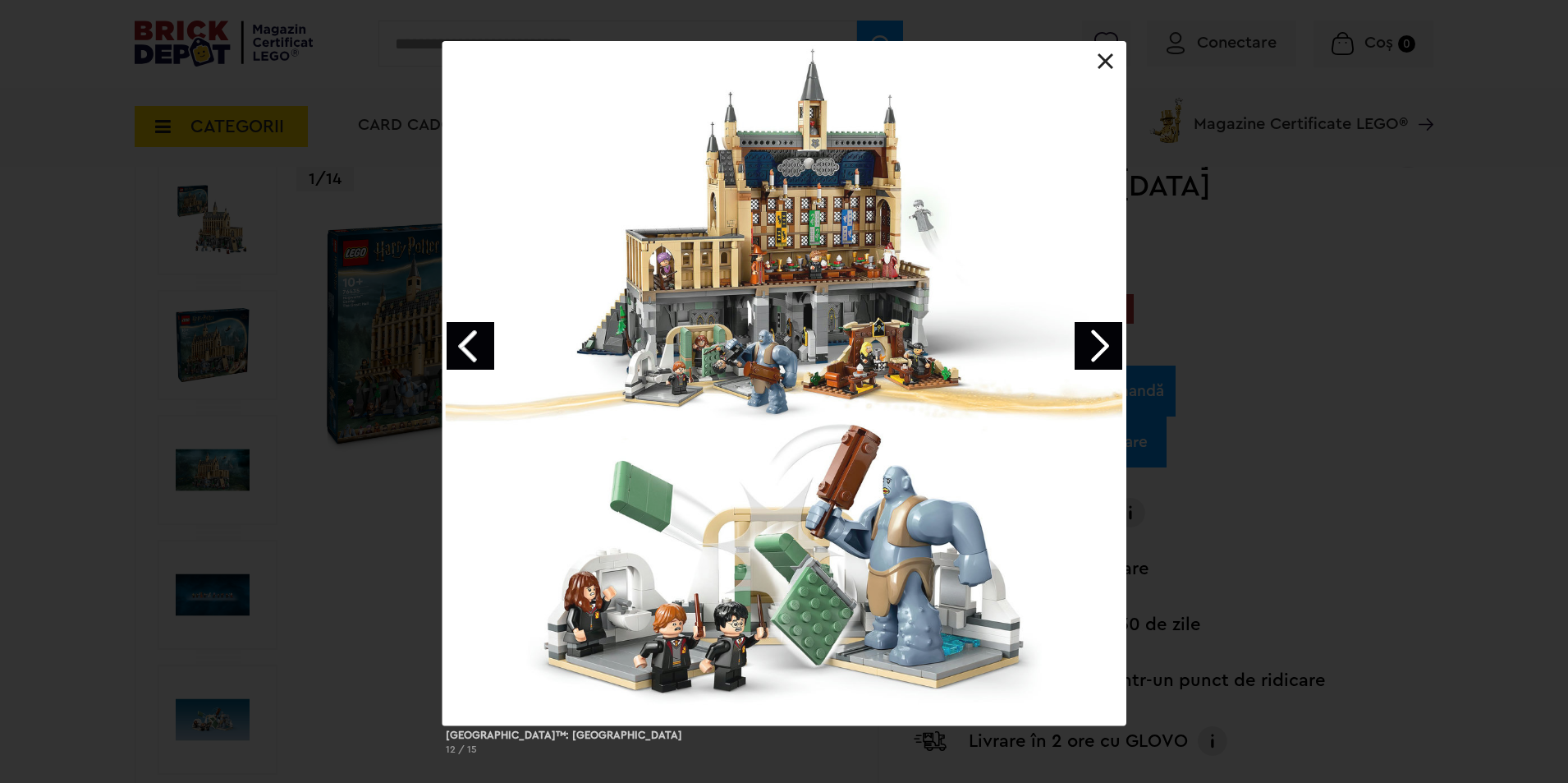
click at [1110, 343] on link "Next image" at bounding box center [1098, 345] width 48 height 48
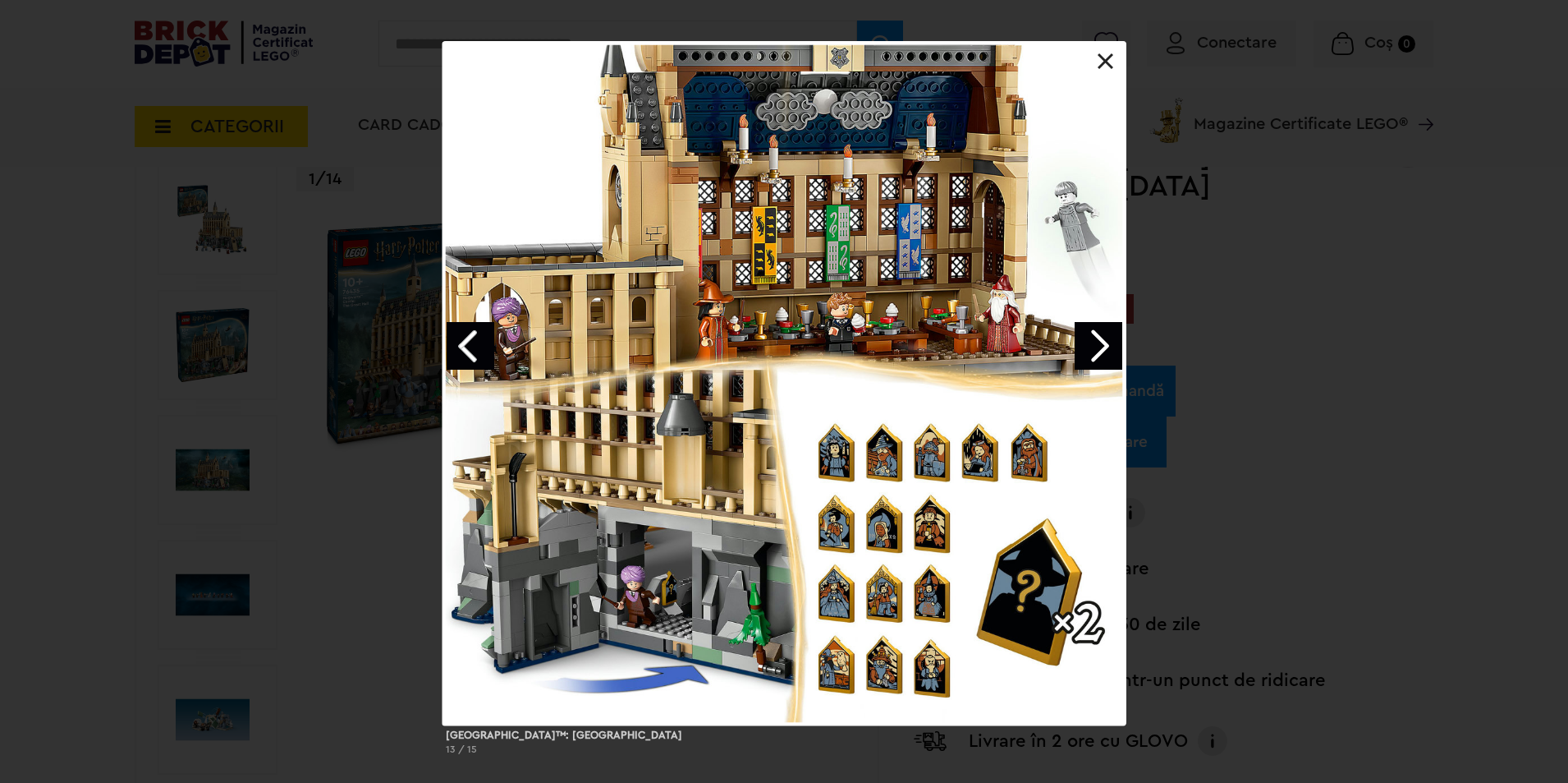
click at [1106, 337] on link "Next image" at bounding box center [1098, 345] width 48 height 48
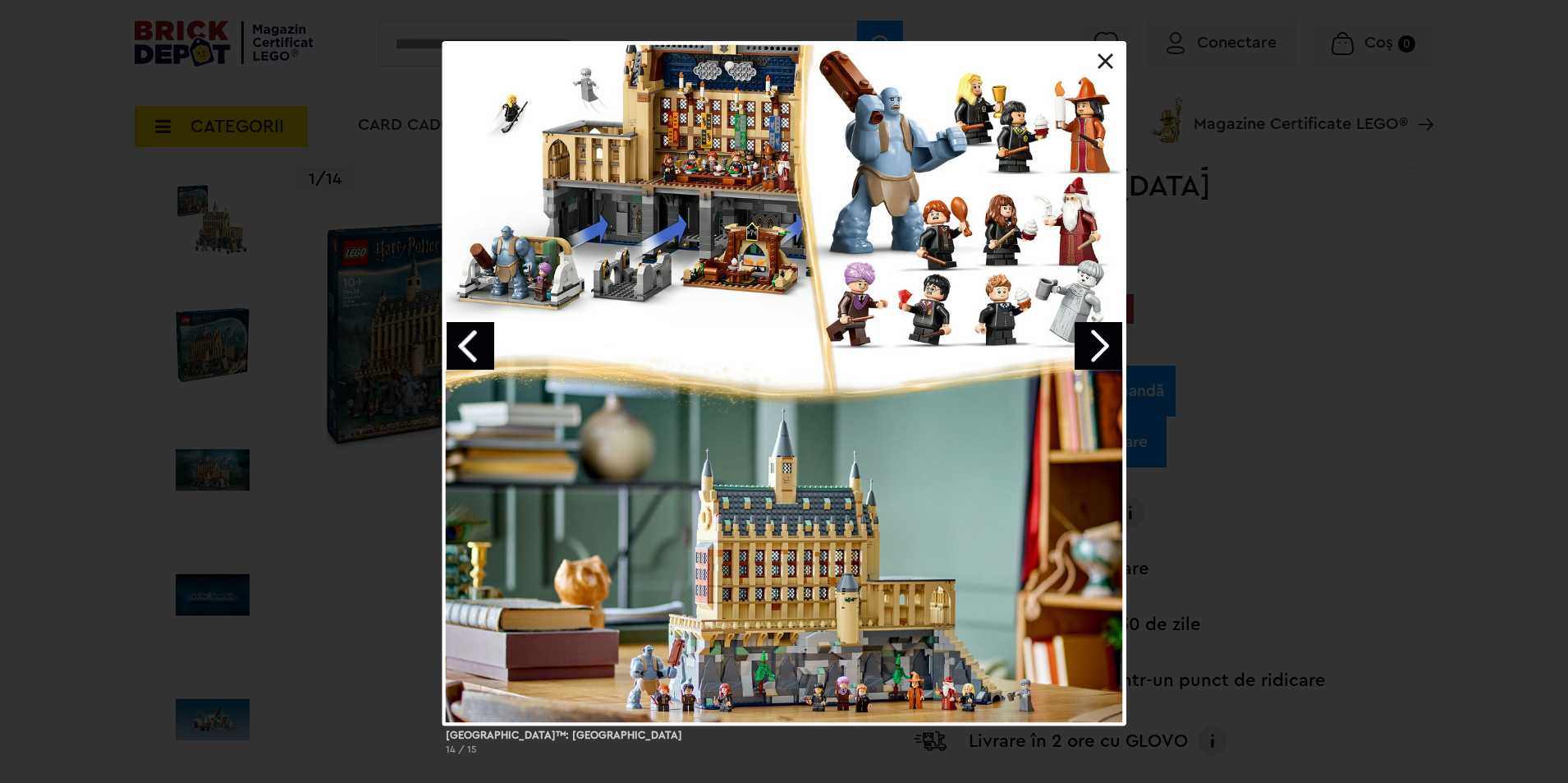
click at [1106, 337] on link "Next image" at bounding box center [1098, 345] width 48 height 48
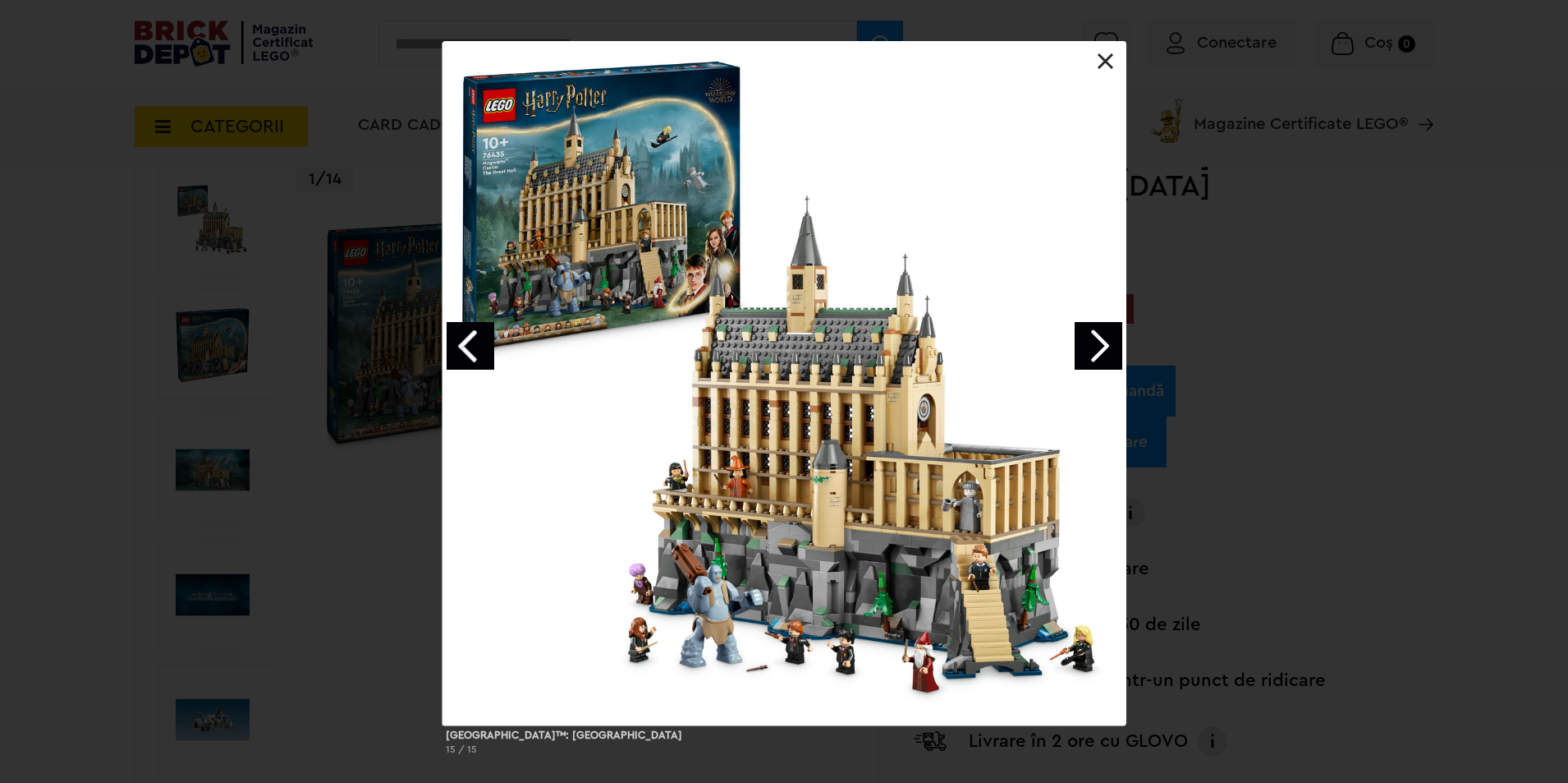
click at [481, 358] on link "Previous image" at bounding box center [470, 345] width 48 height 48
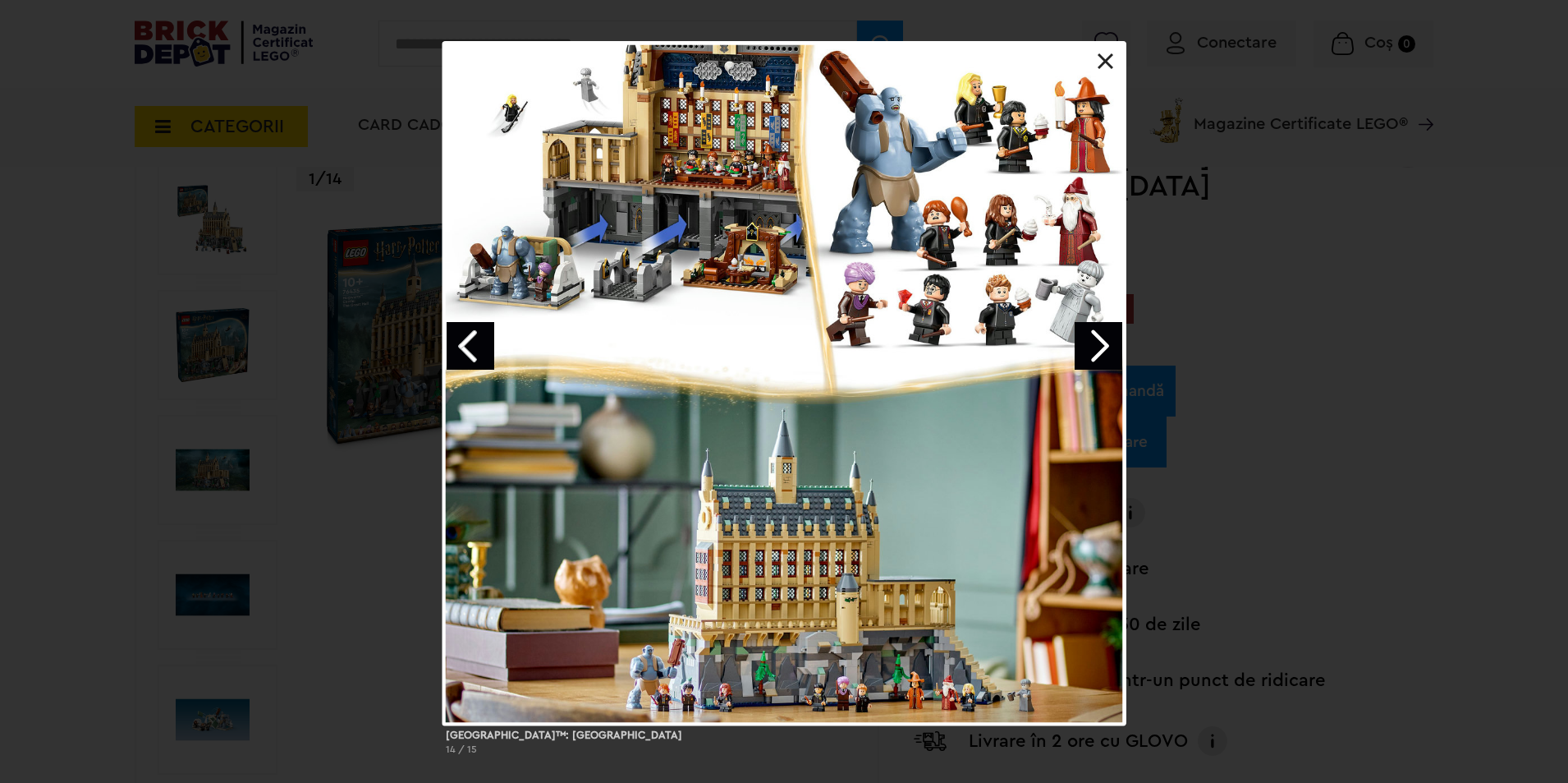
click at [1099, 338] on link "Next image" at bounding box center [1098, 345] width 48 height 48
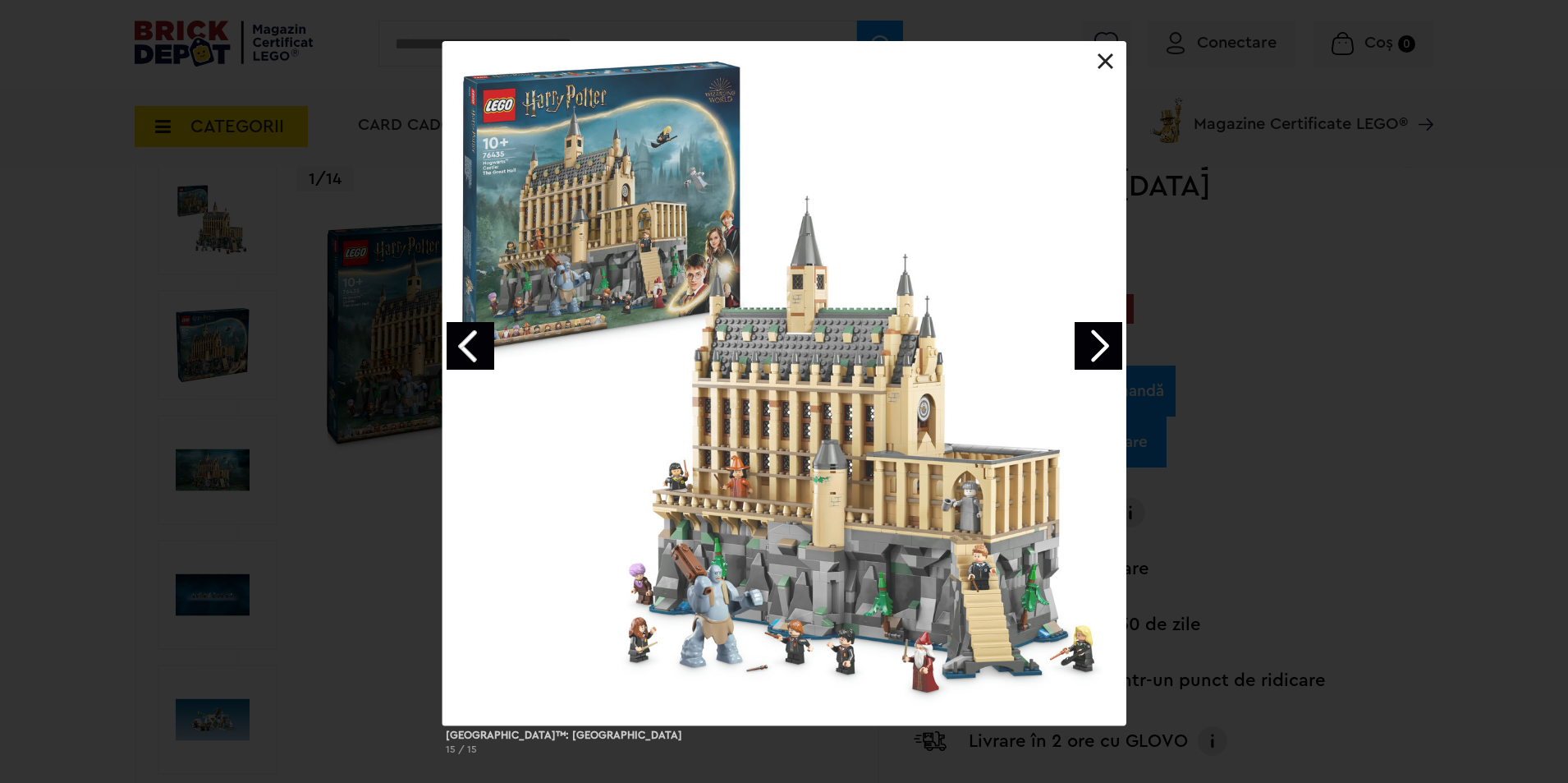
click at [1098, 337] on link "Next image" at bounding box center [1098, 345] width 48 height 48
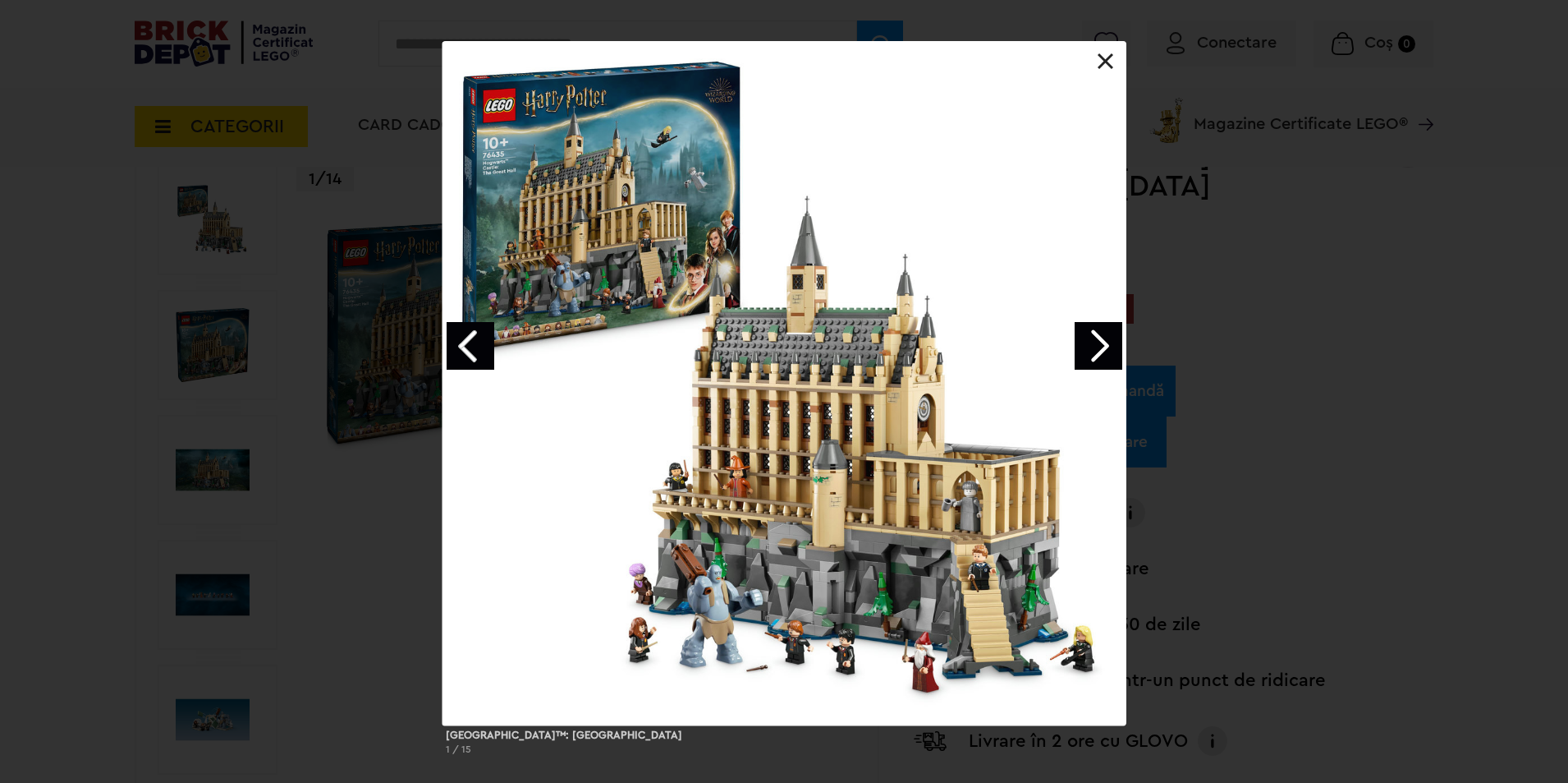
click at [1269, 256] on div "Castelul Hogwarts™: Marea sala 1 / 15" at bounding box center [784, 405] width 1568 height 727
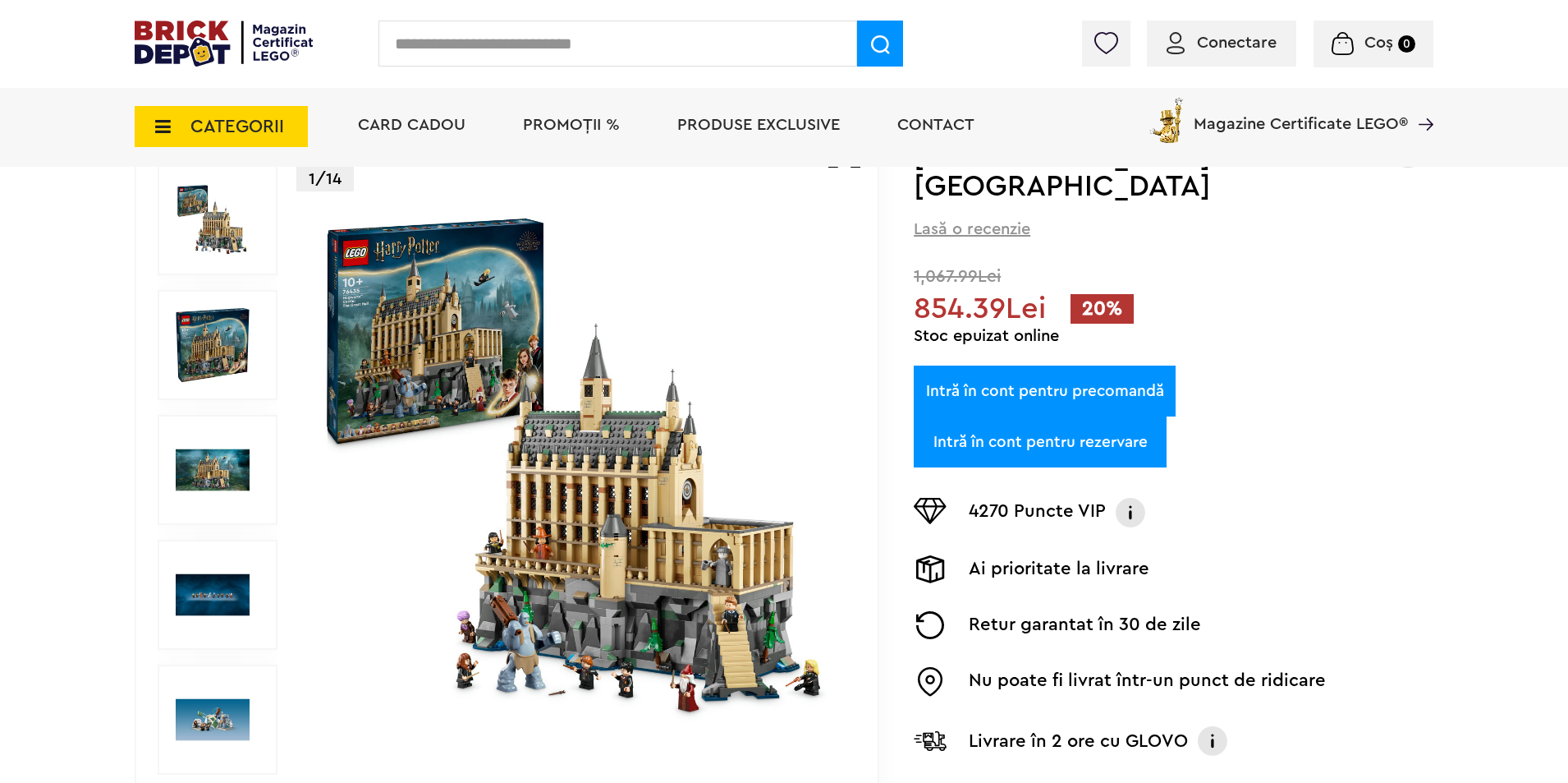
click at [709, 119] on span "Produse exclusive" at bounding box center [758, 124] width 163 height 16
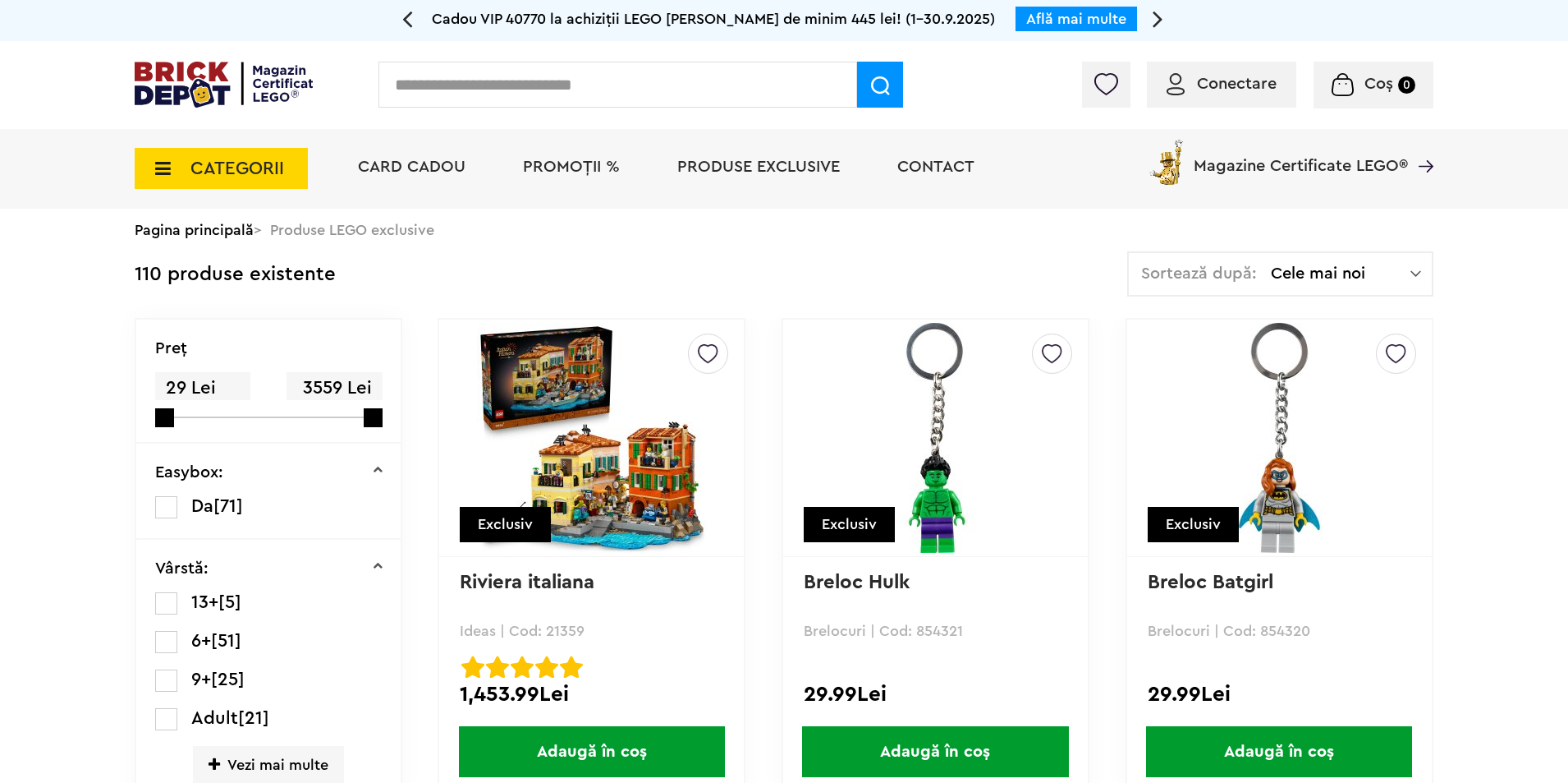
click at [202, 120] on div "Conectare Coș 0" at bounding box center [784, 86] width 1568 height 88
click at [203, 161] on span "CATEGORII" at bounding box center [237, 168] width 94 height 18
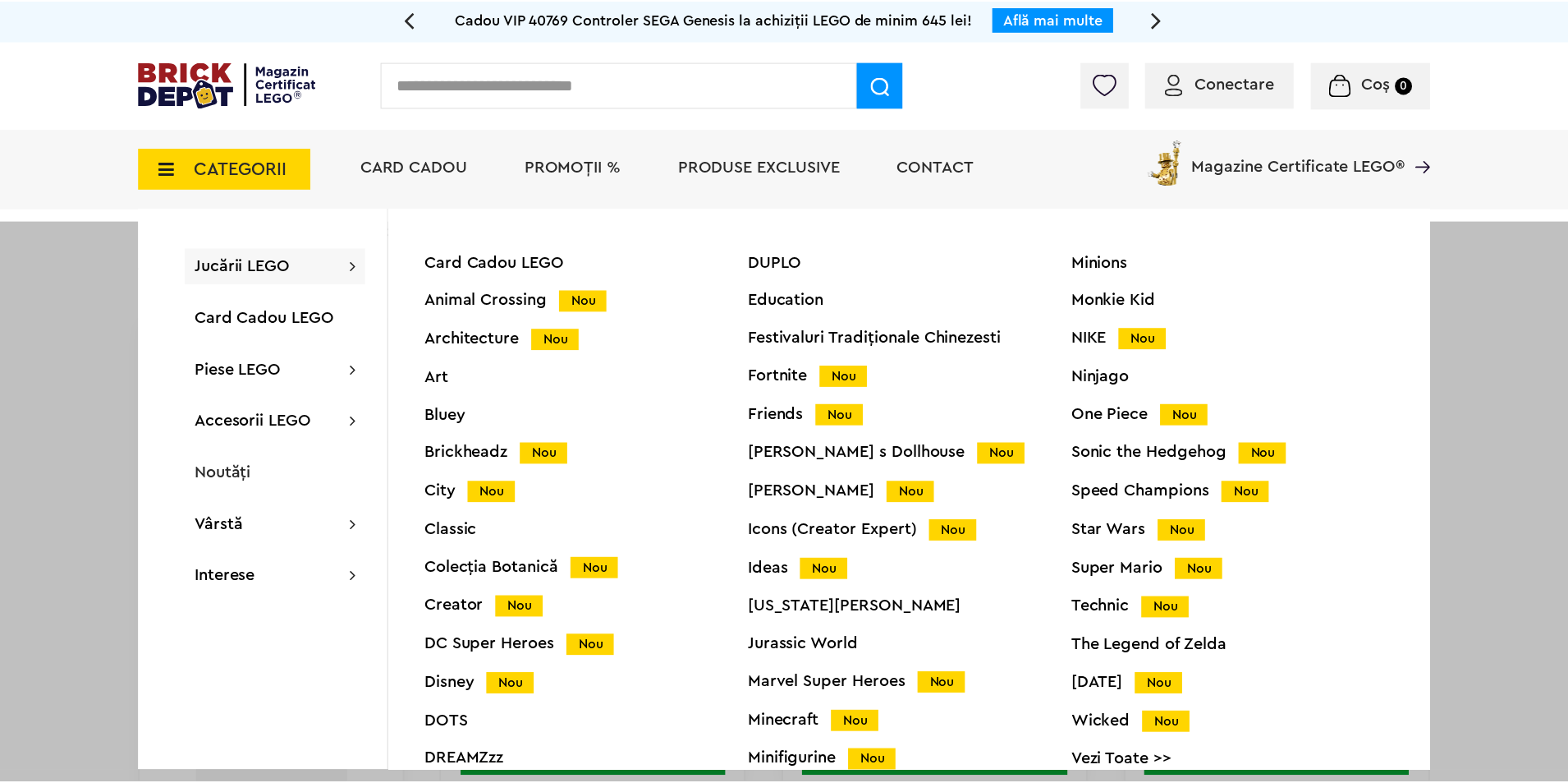
scroll to position [65, 0]
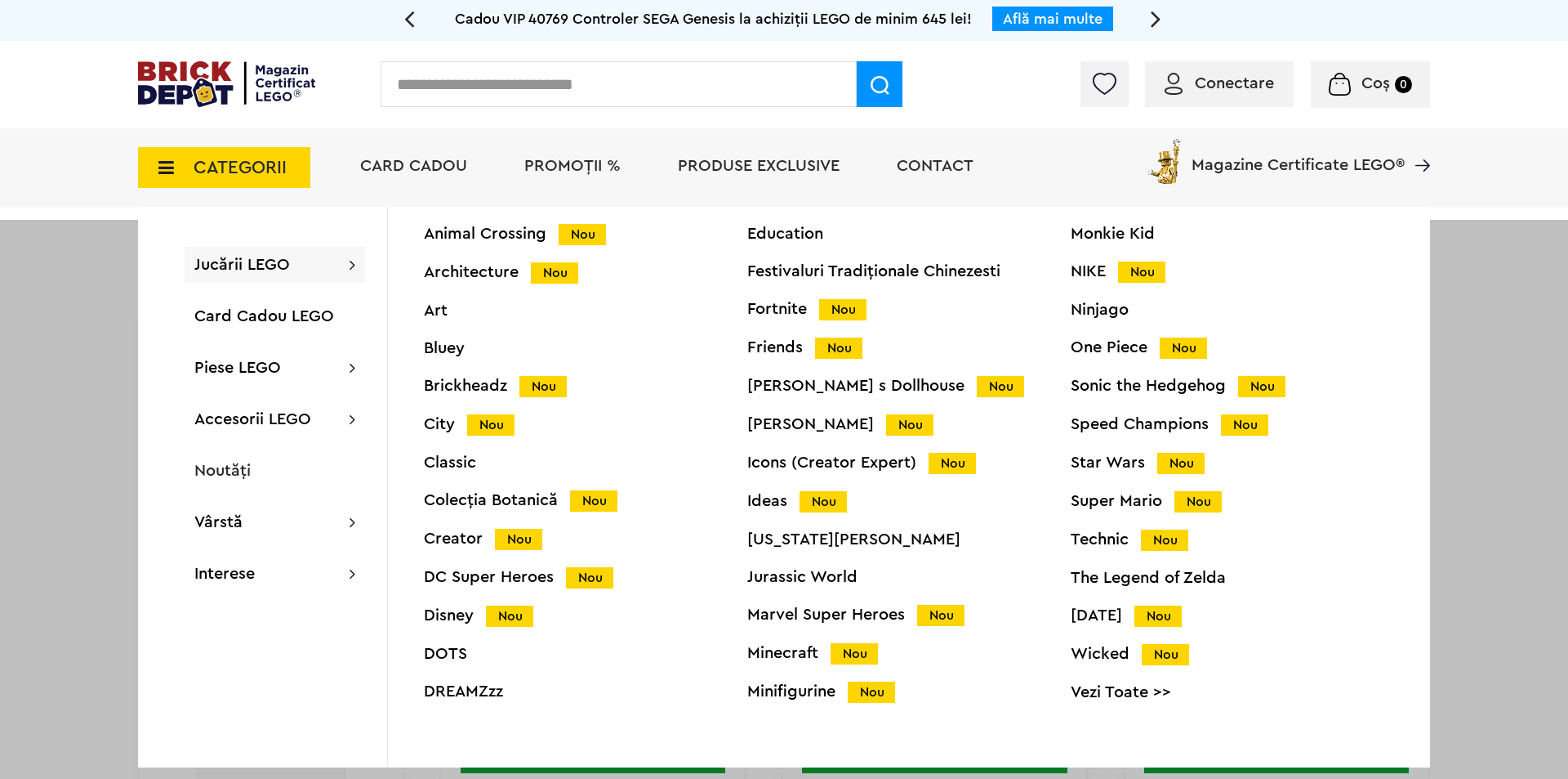
click at [790, 693] on div "Minifigurine Nou" at bounding box center [909, 691] width 323 height 17
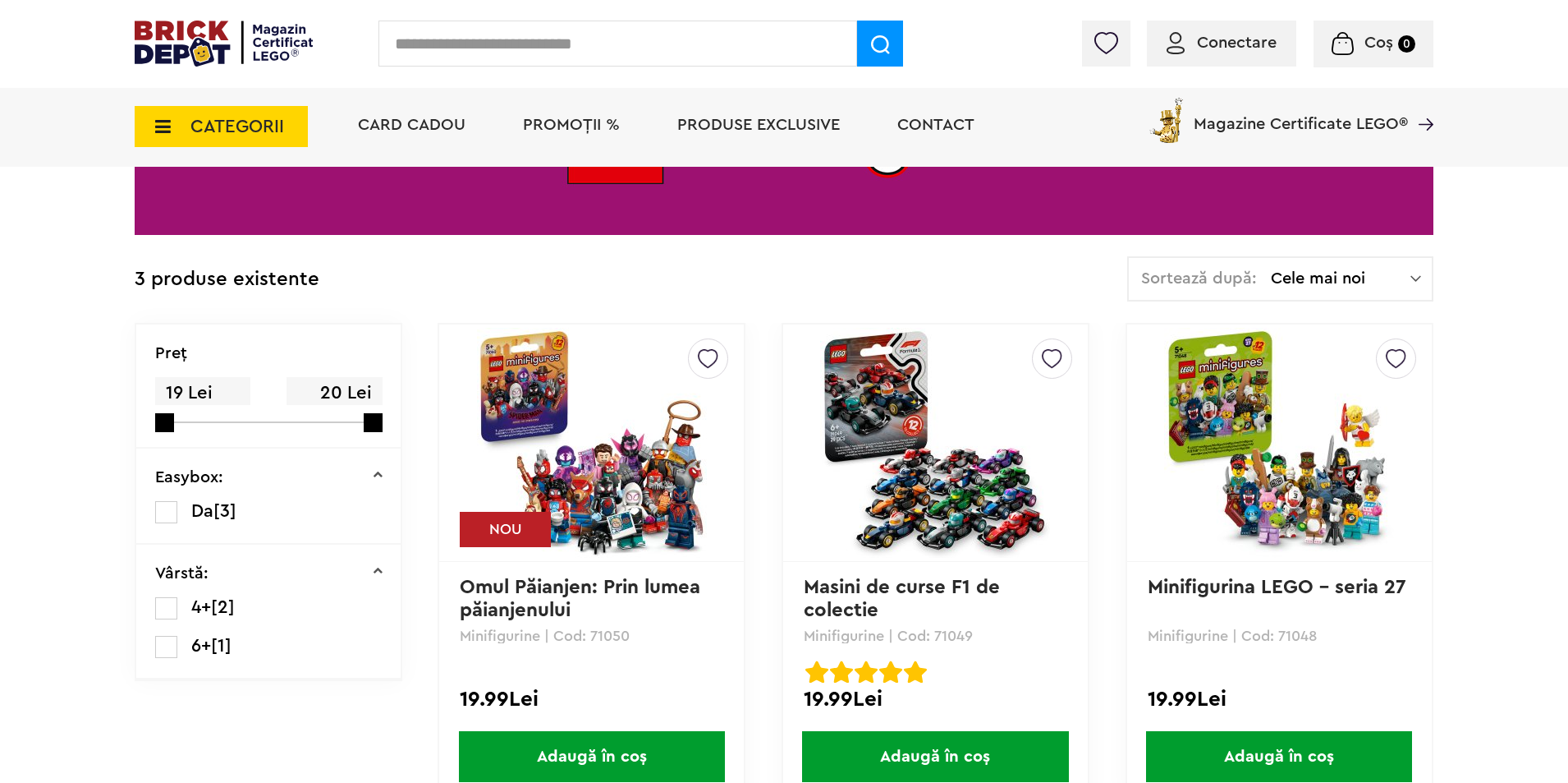
scroll to position [237, 0]
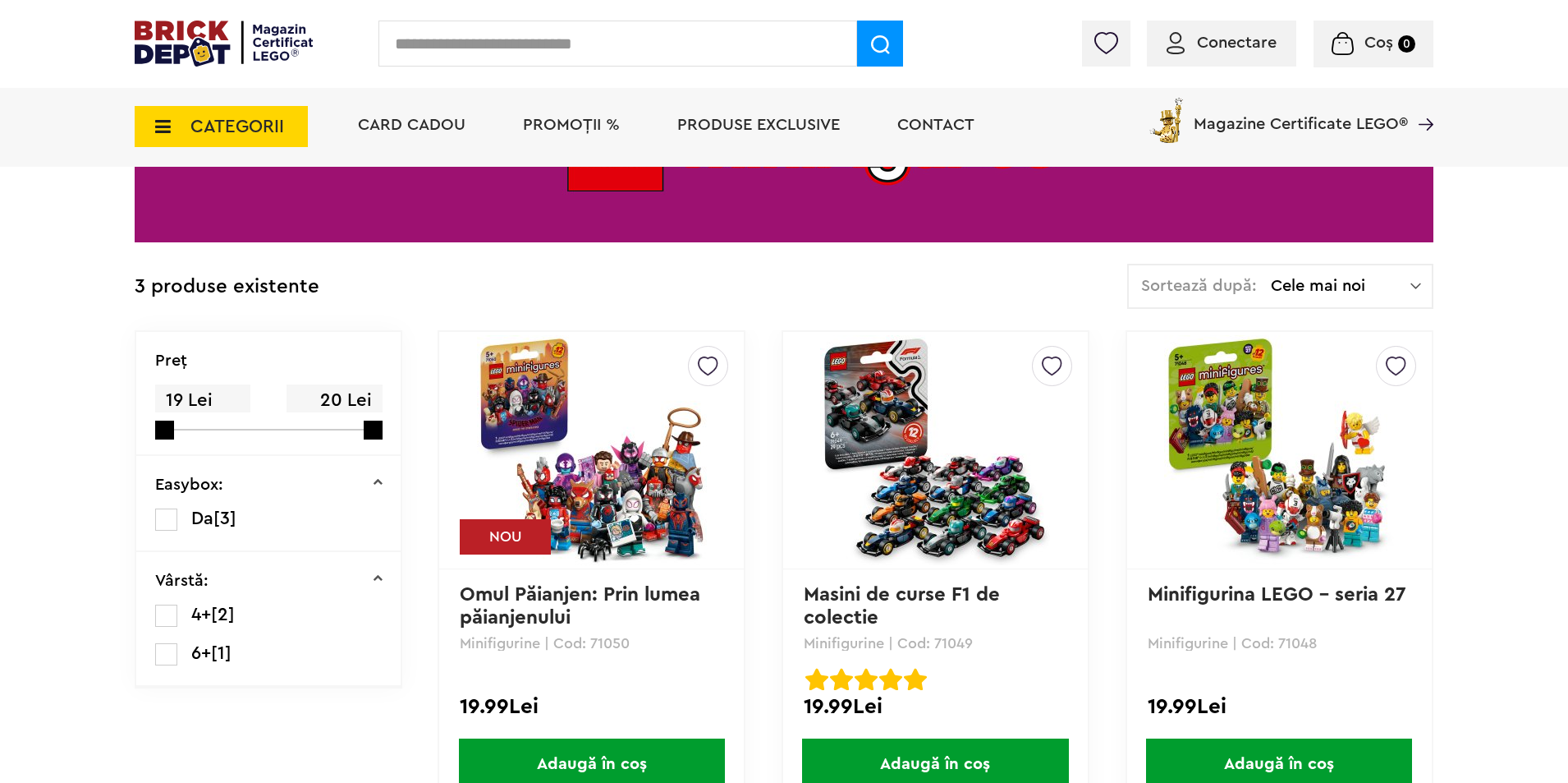
click at [213, 123] on span "CATEGORII" at bounding box center [237, 126] width 94 height 18
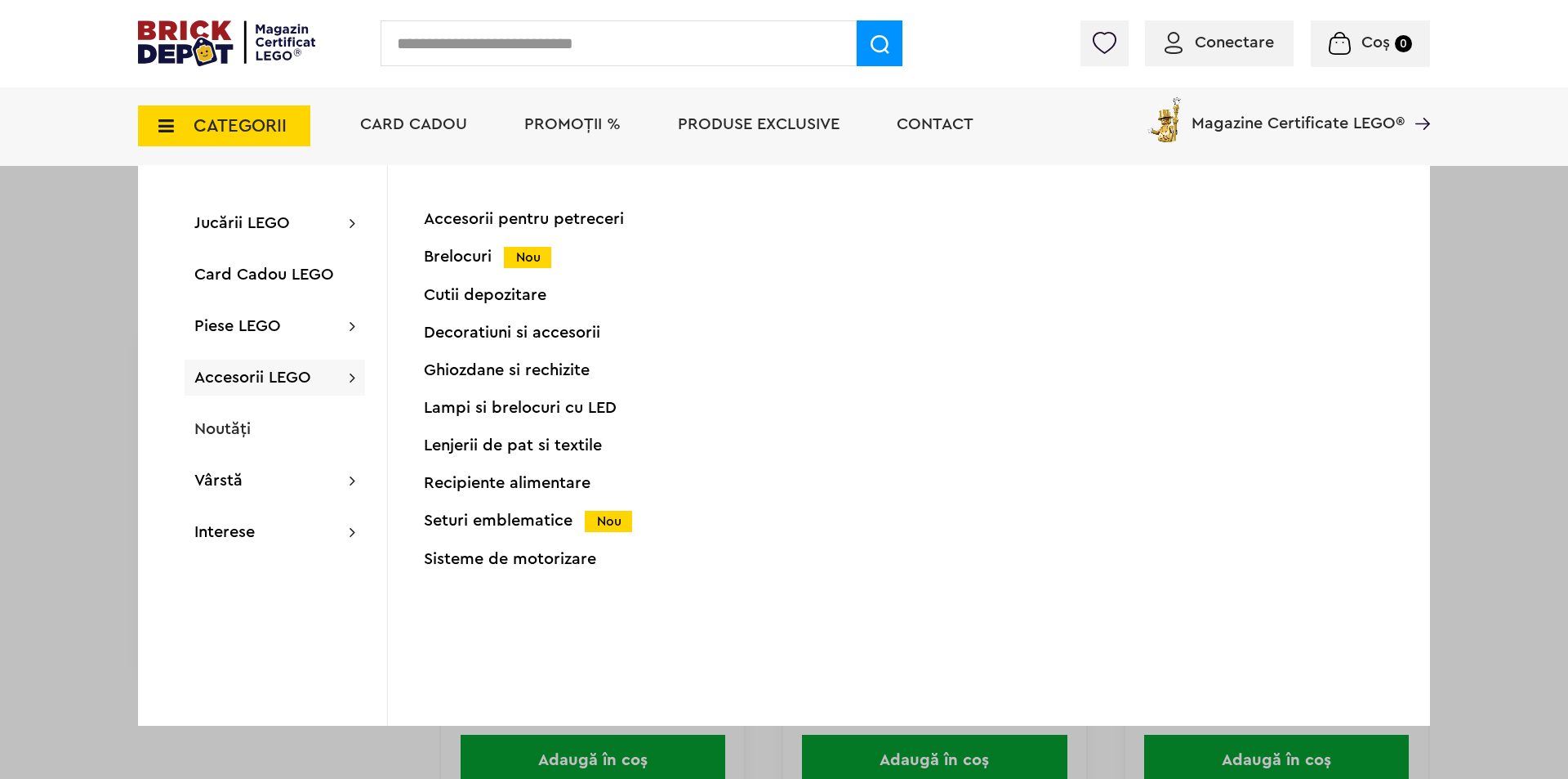
click at [461, 524] on div "Seturi emblematice Nou" at bounding box center [585, 521] width 323 height 17
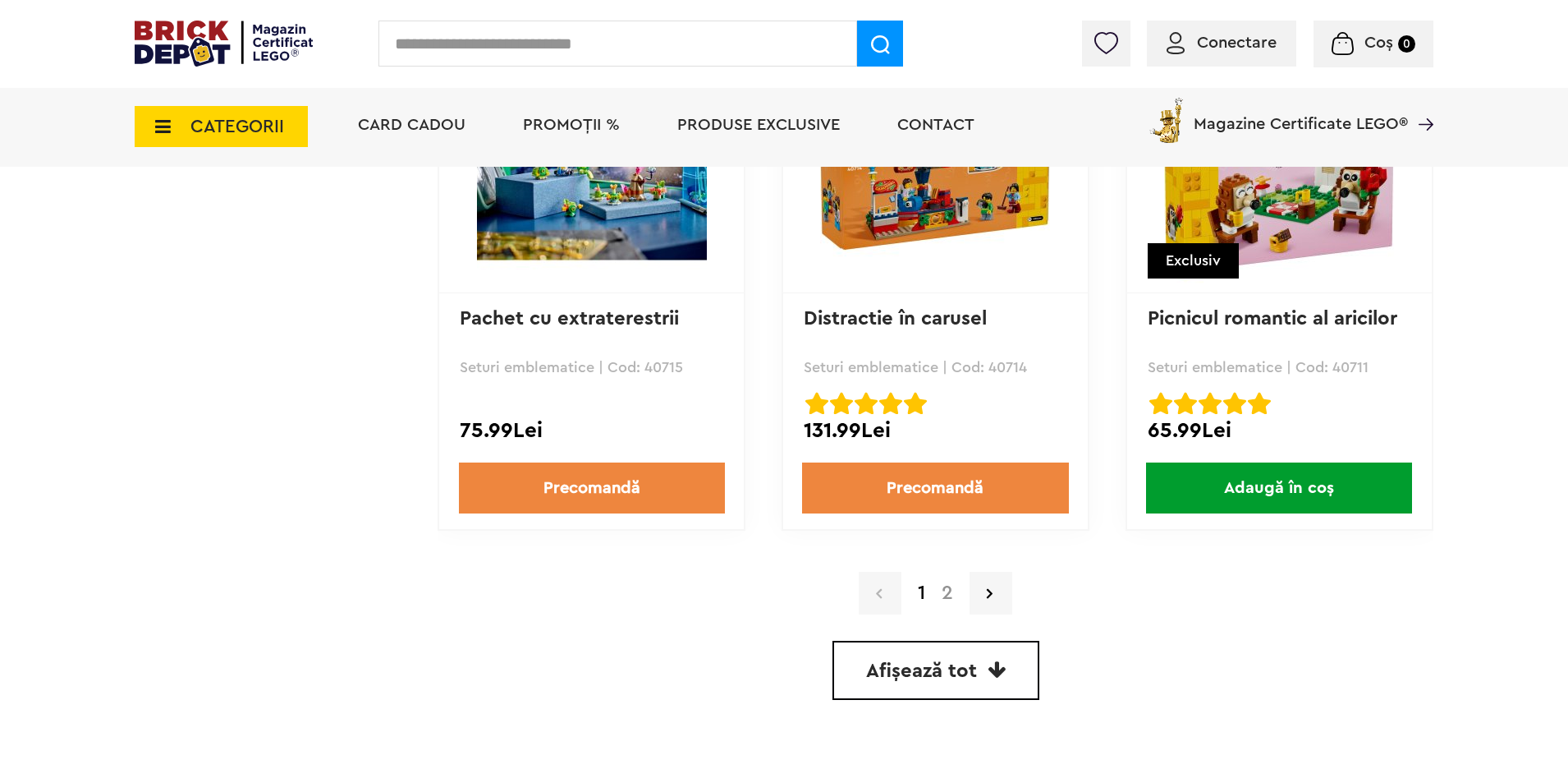
scroll to position [4600, 0]
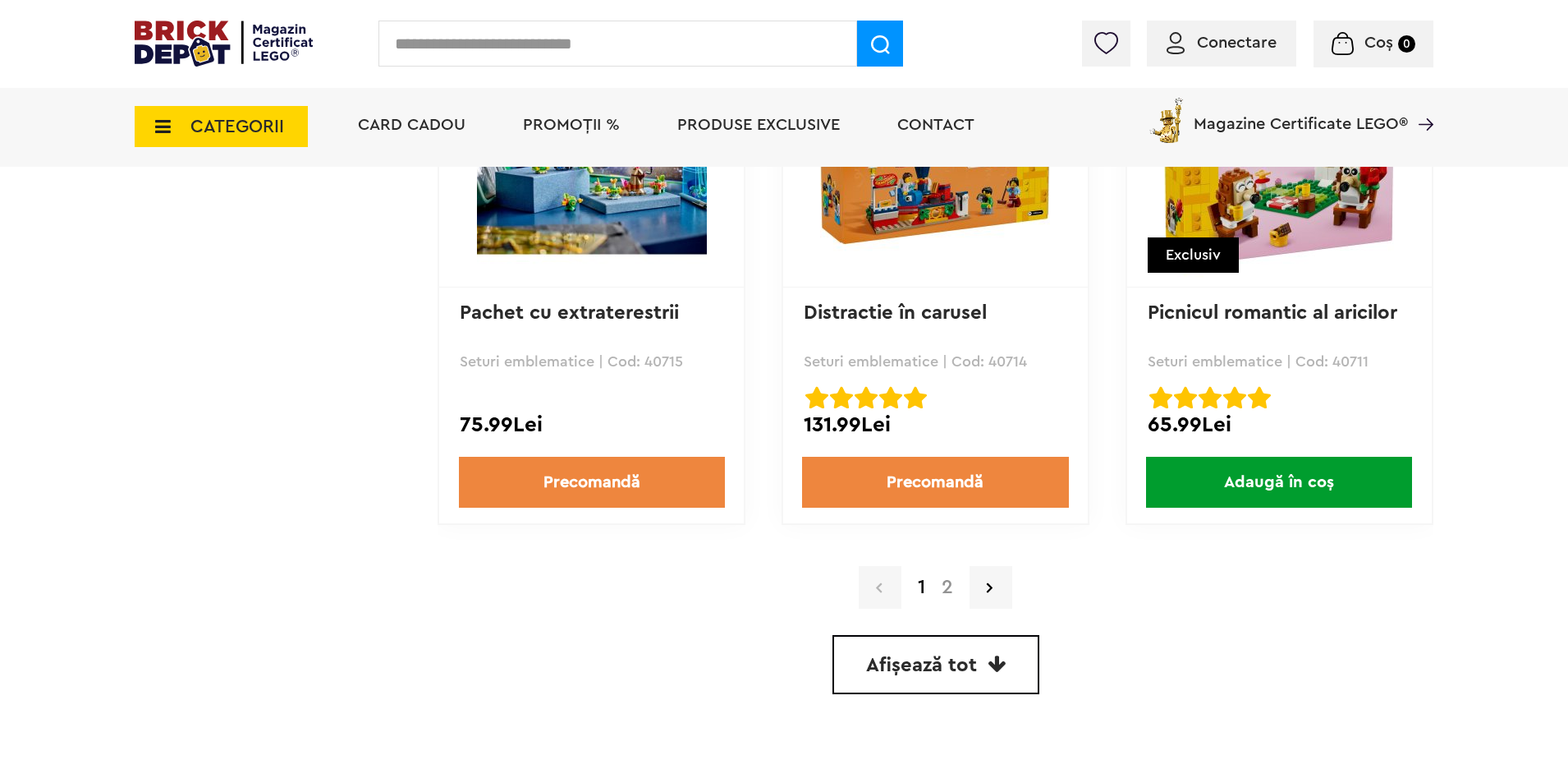
click at [947, 584] on link "2" at bounding box center [947, 587] width 28 height 20
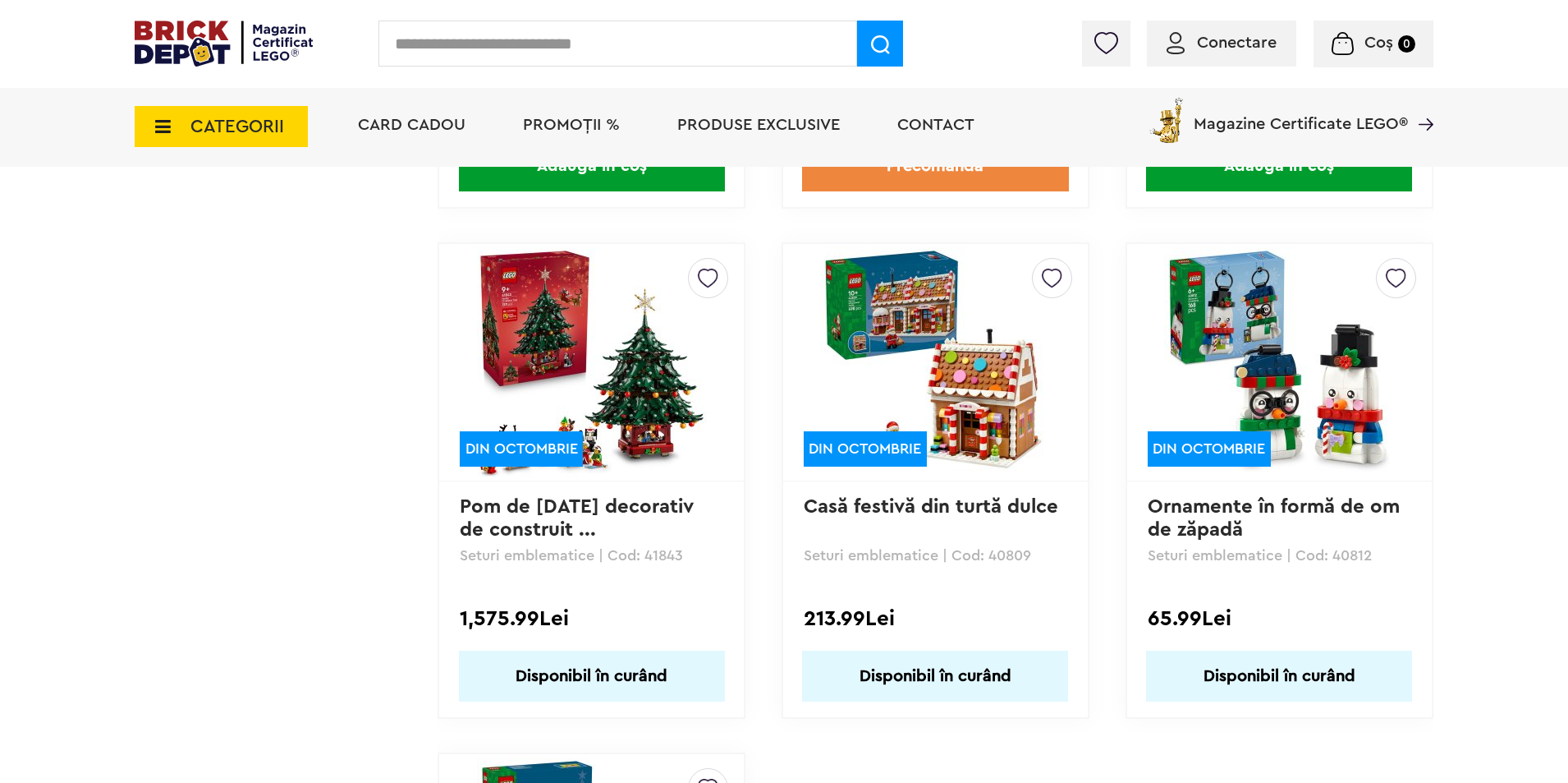
scroll to position [2875, 0]
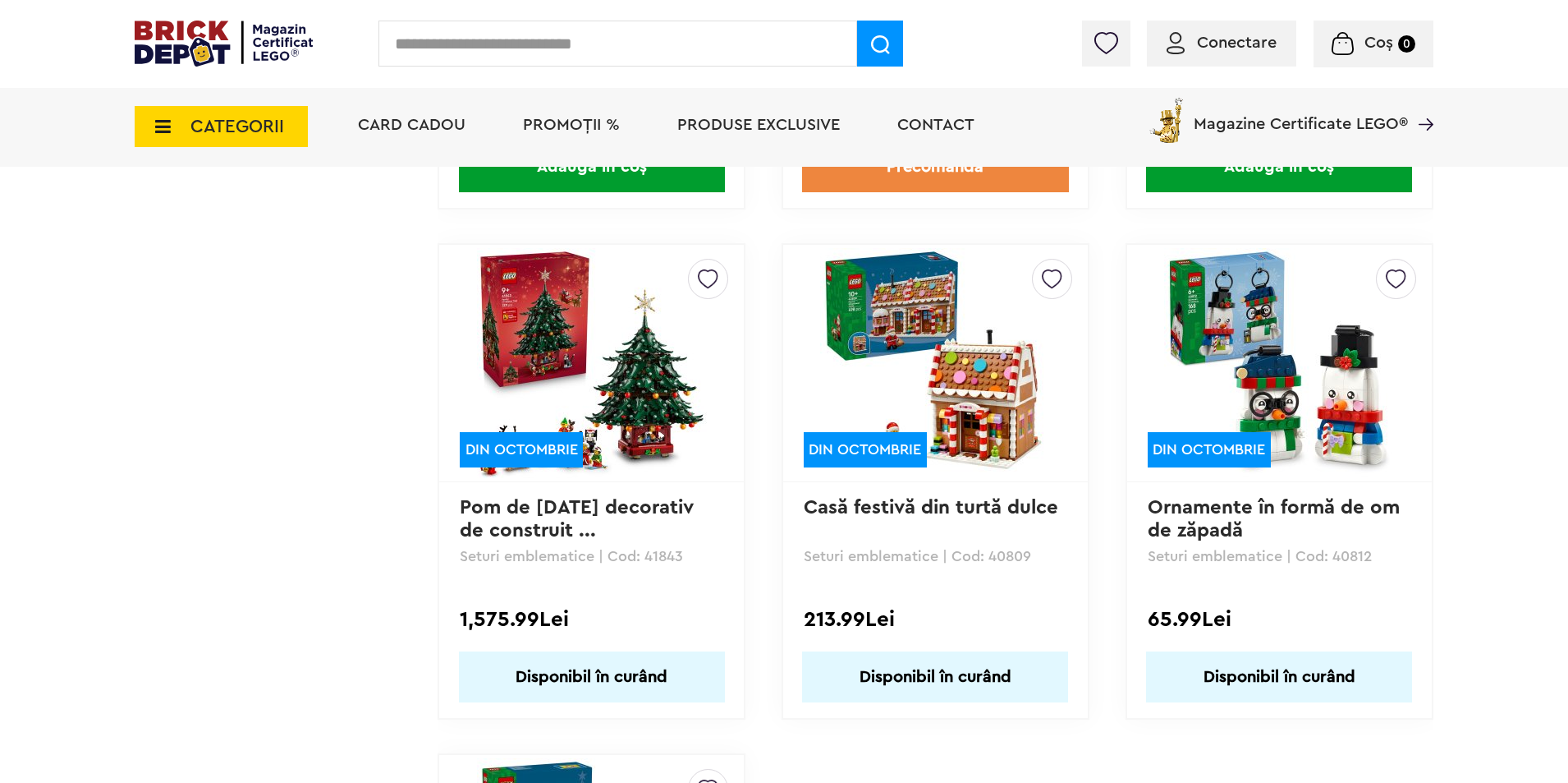
drag, startPoint x: 1224, startPoint y: 491, endPoint x: 1215, endPoint y: 515, distance: 25.6
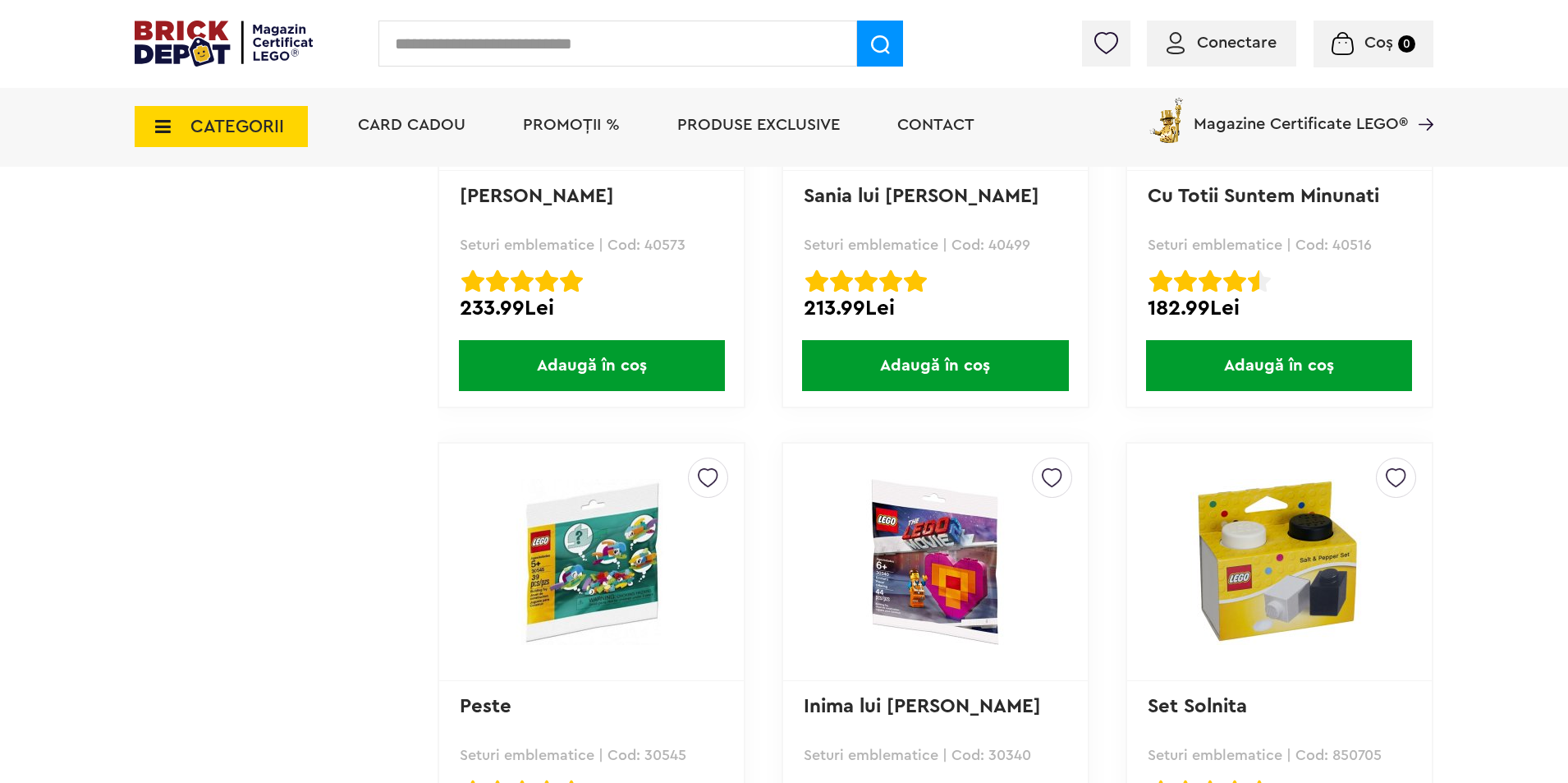
scroll to position [1889, 0]
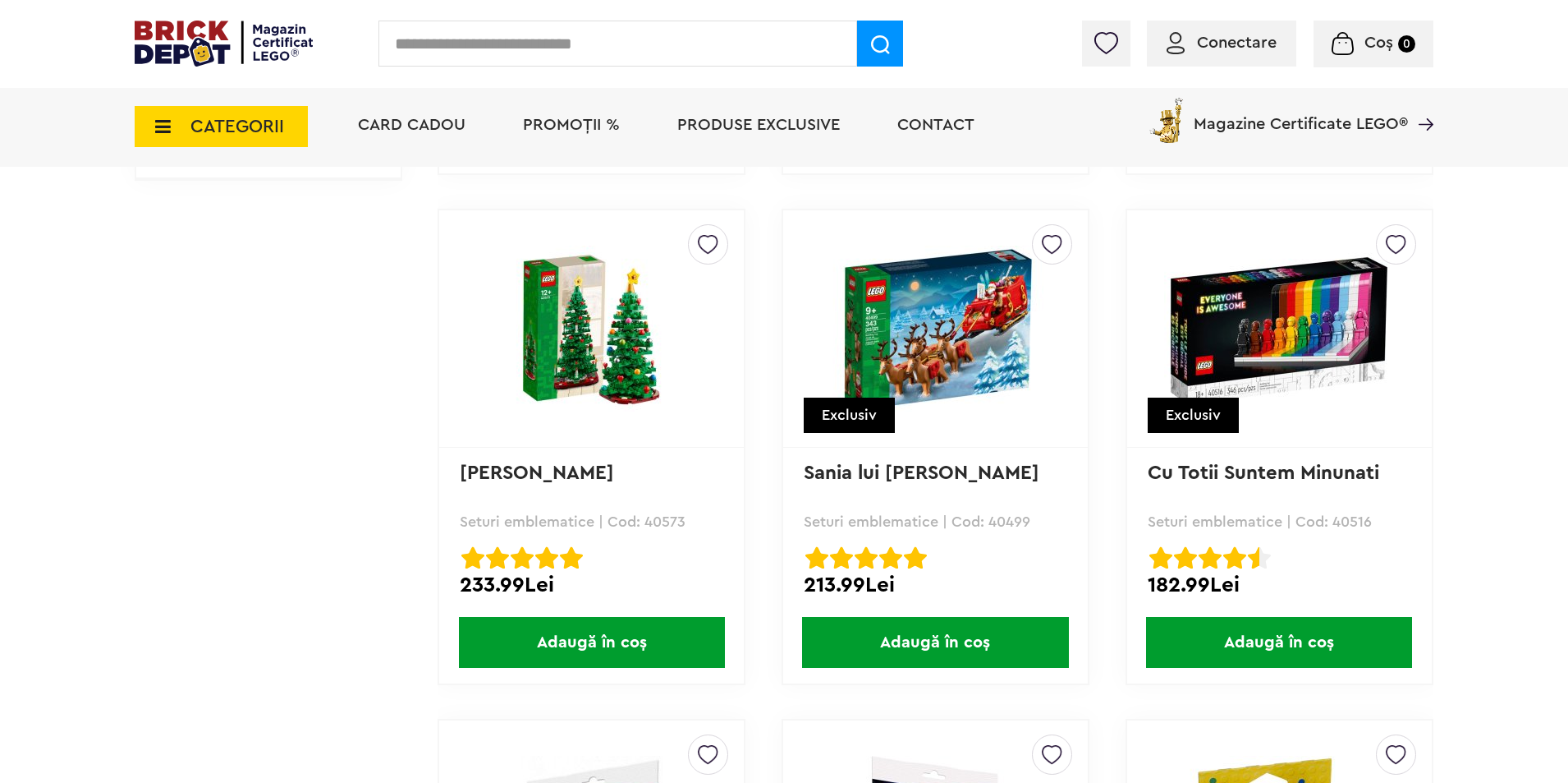
click at [231, 117] on span "CATEGORII" at bounding box center [237, 126] width 94 height 18
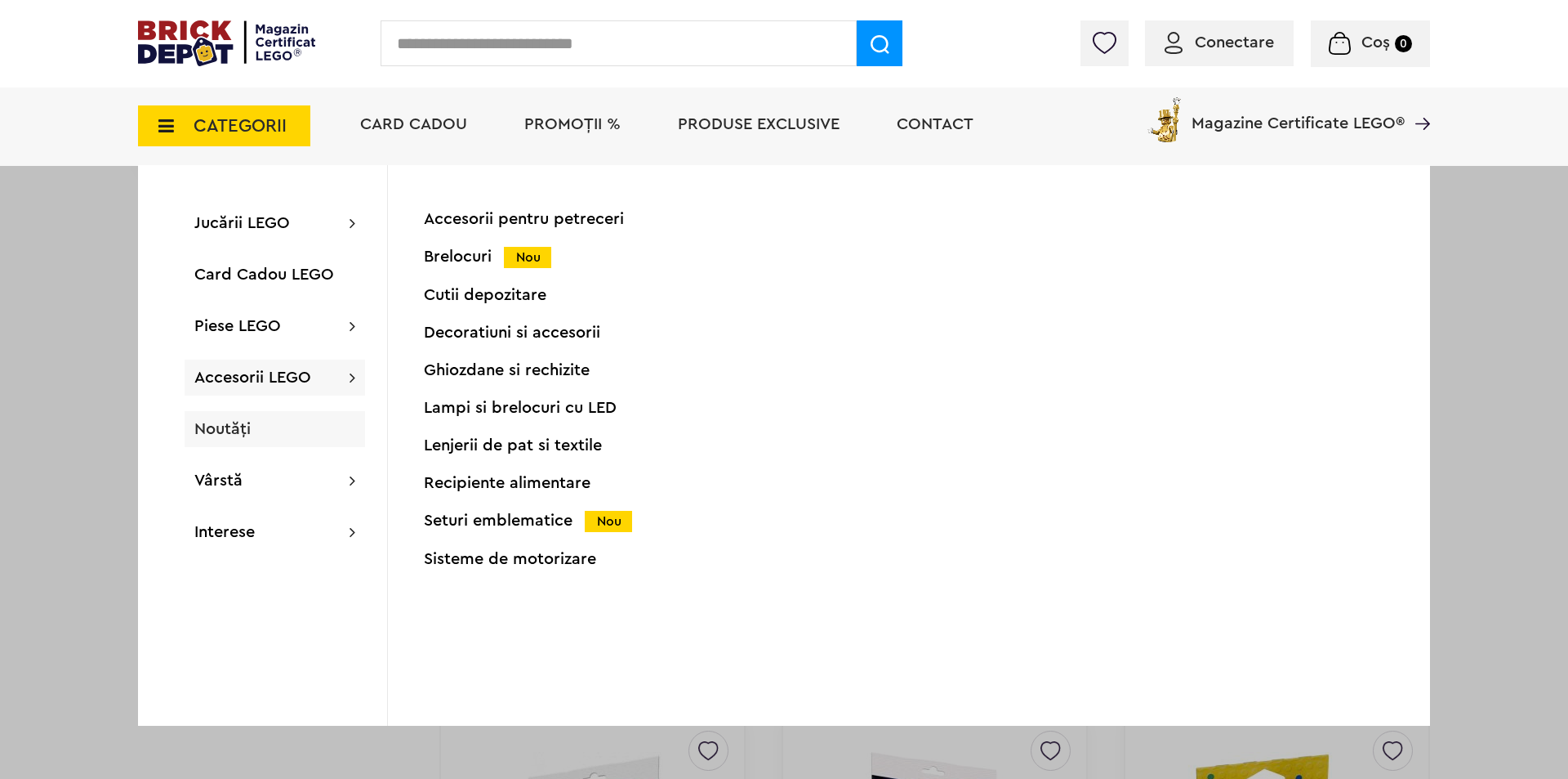
click at [217, 411] on div "Noutăți" at bounding box center [274, 429] width 180 height 36
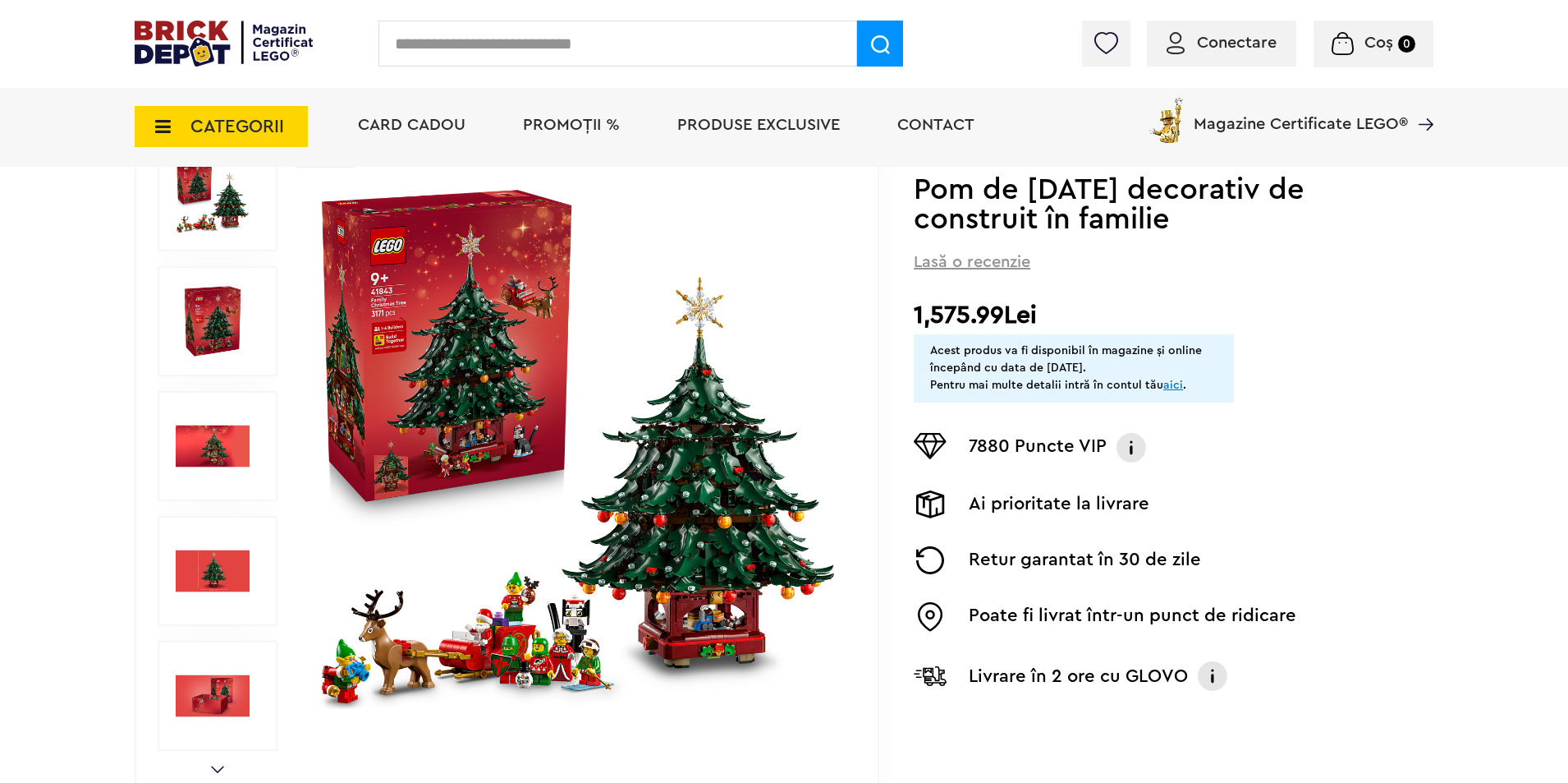
scroll to position [164, 0]
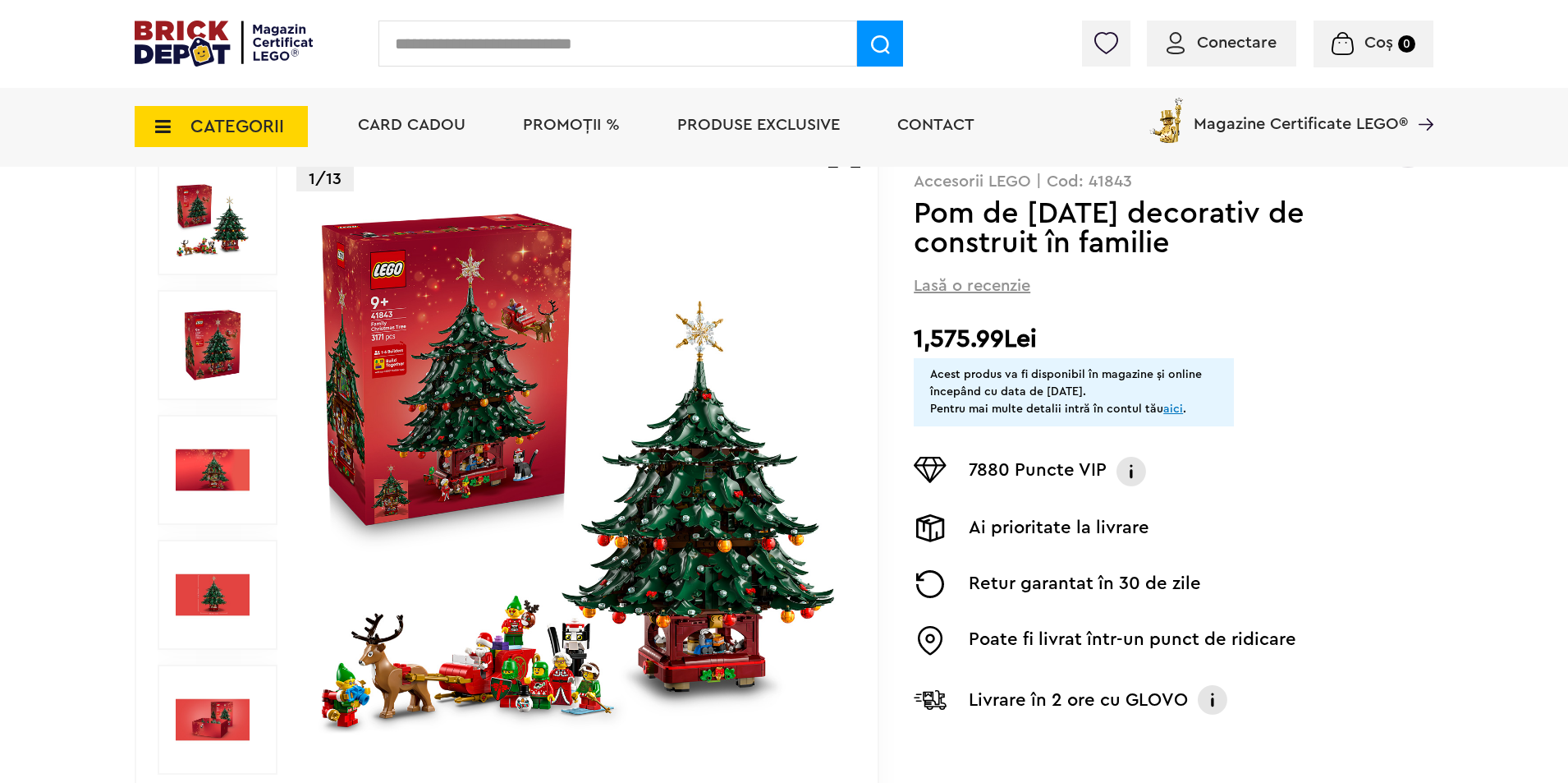
click at [681, 551] on img at bounding box center [577, 469] width 529 height 529
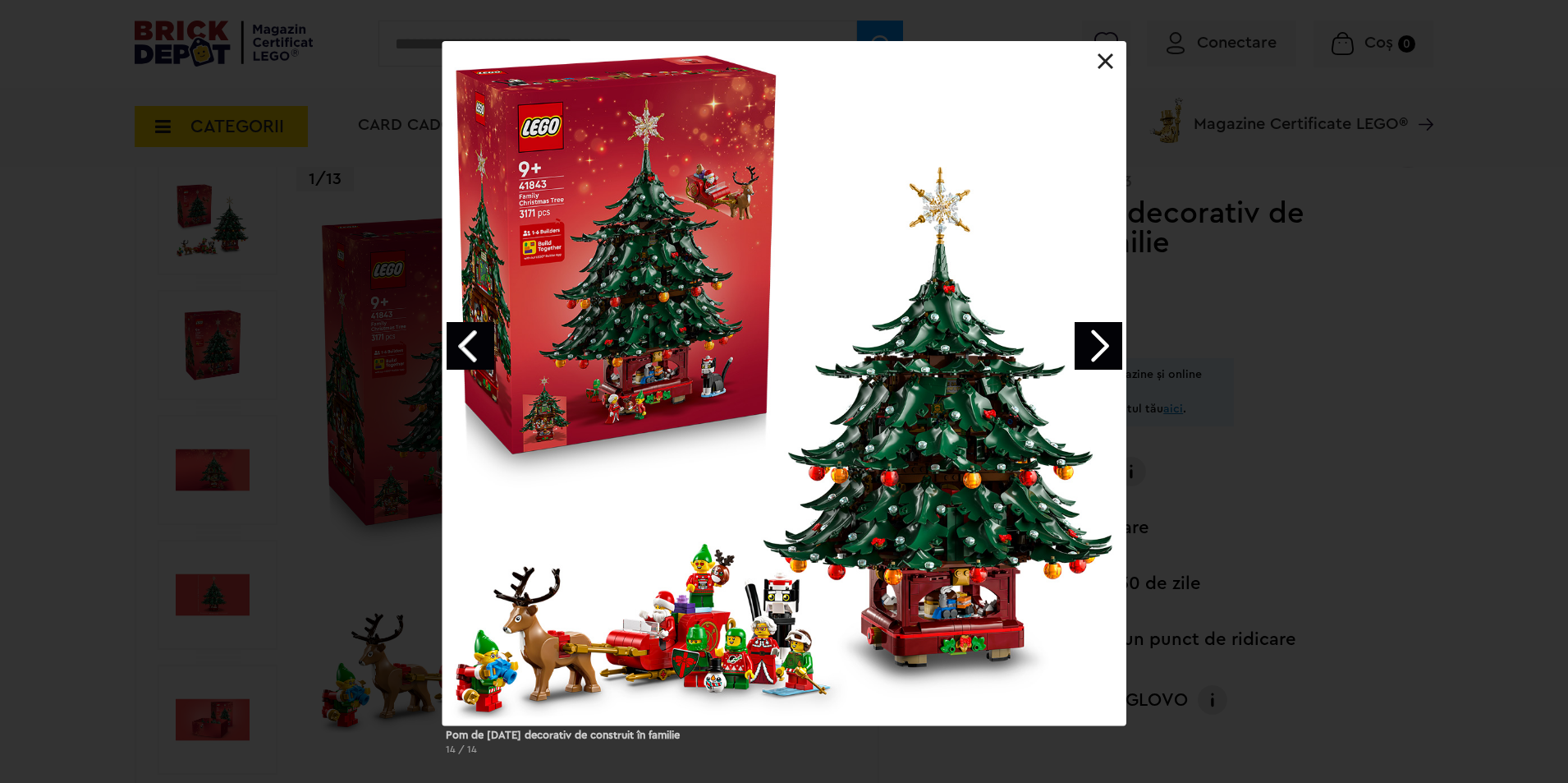
click at [651, 316] on div at bounding box center [784, 383] width 684 height 684
click at [1111, 345] on link "Next image" at bounding box center [1098, 345] width 48 height 48
click at [1110, 344] on link "Next image" at bounding box center [1098, 345] width 48 height 48
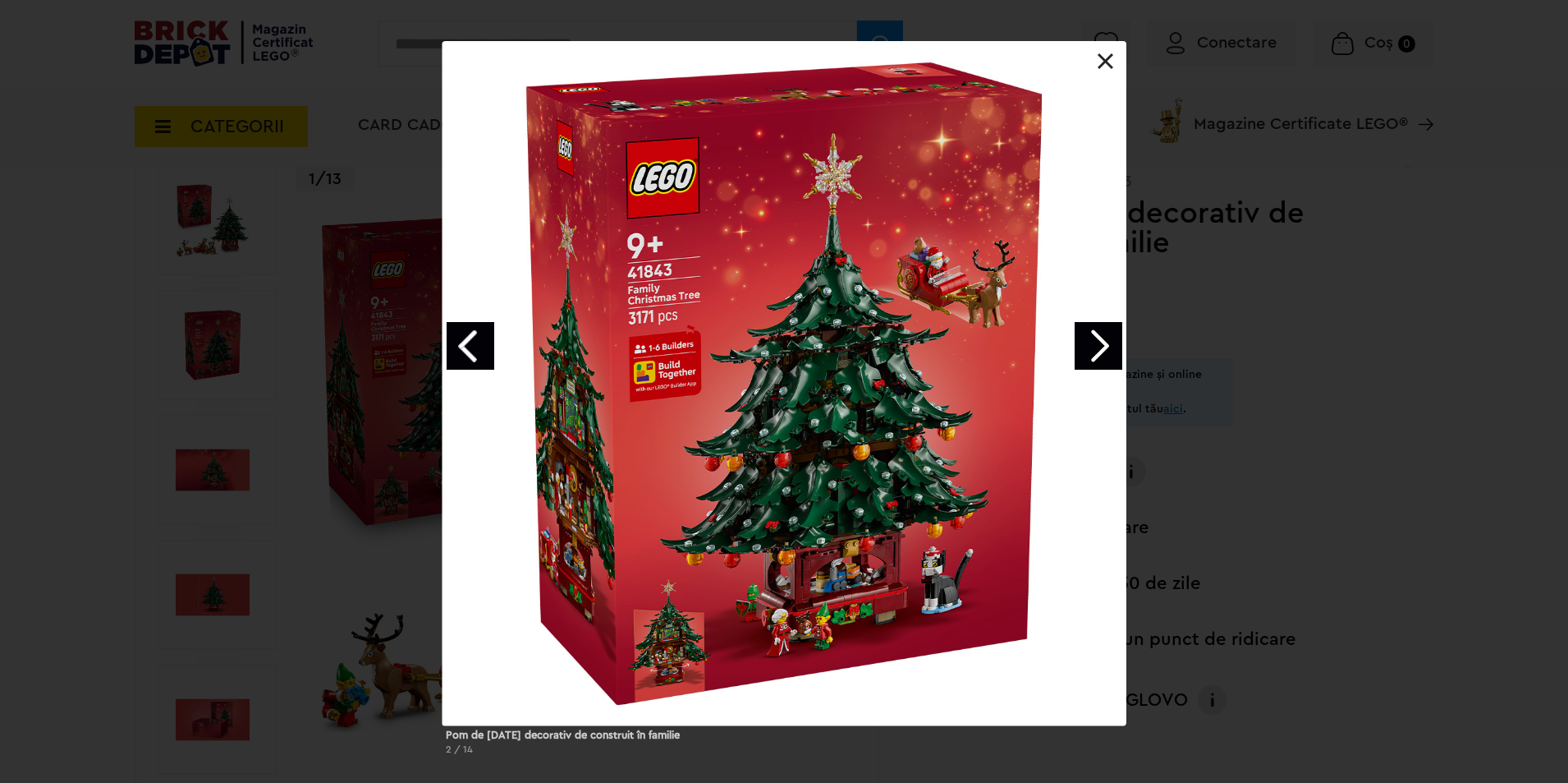
click at [1090, 344] on link "Next image" at bounding box center [1098, 345] width 48 height 48
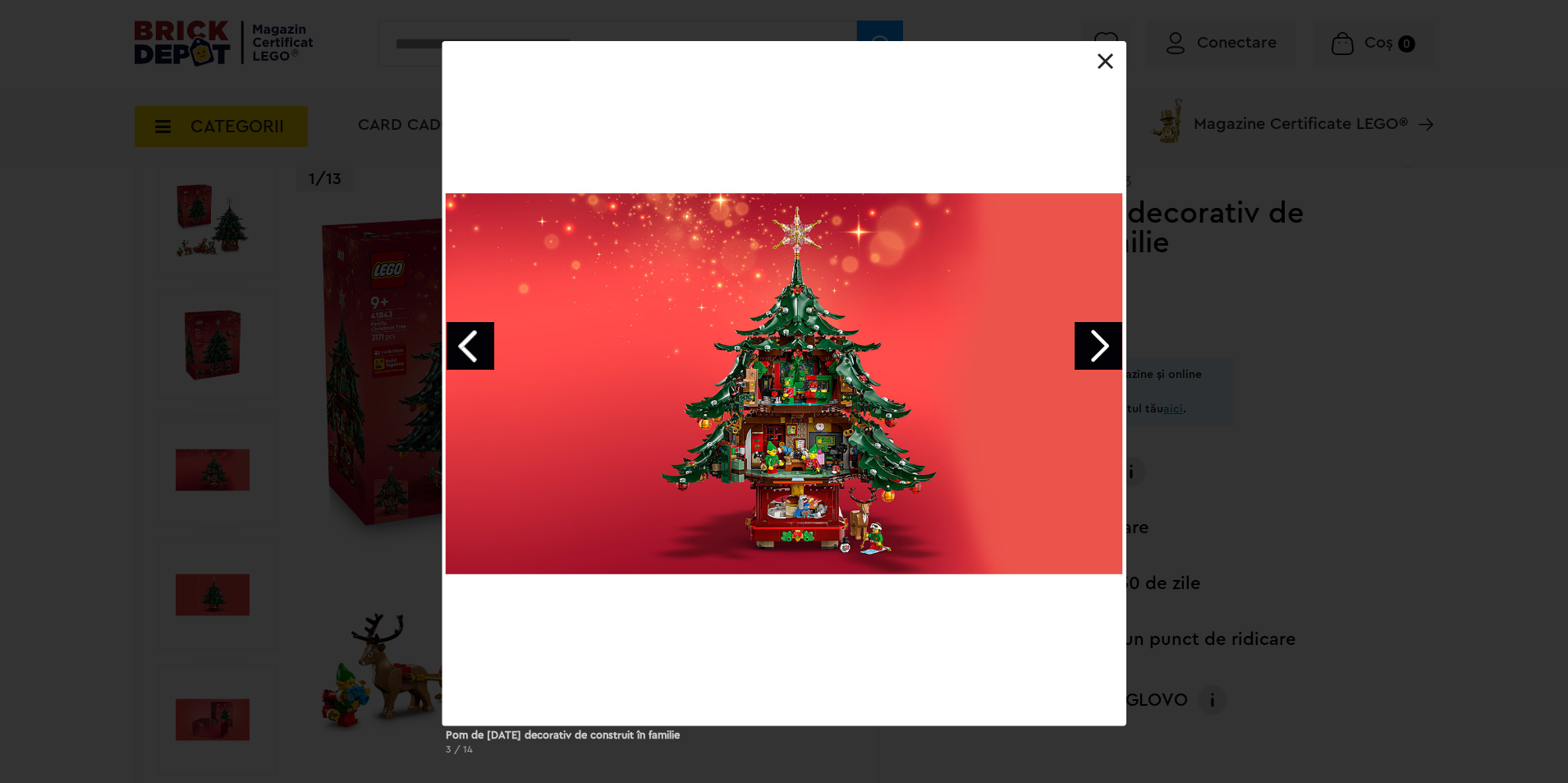
click at [1090, 344] on link "Next image" at bounding box center [1098, 345] width 48 height 48
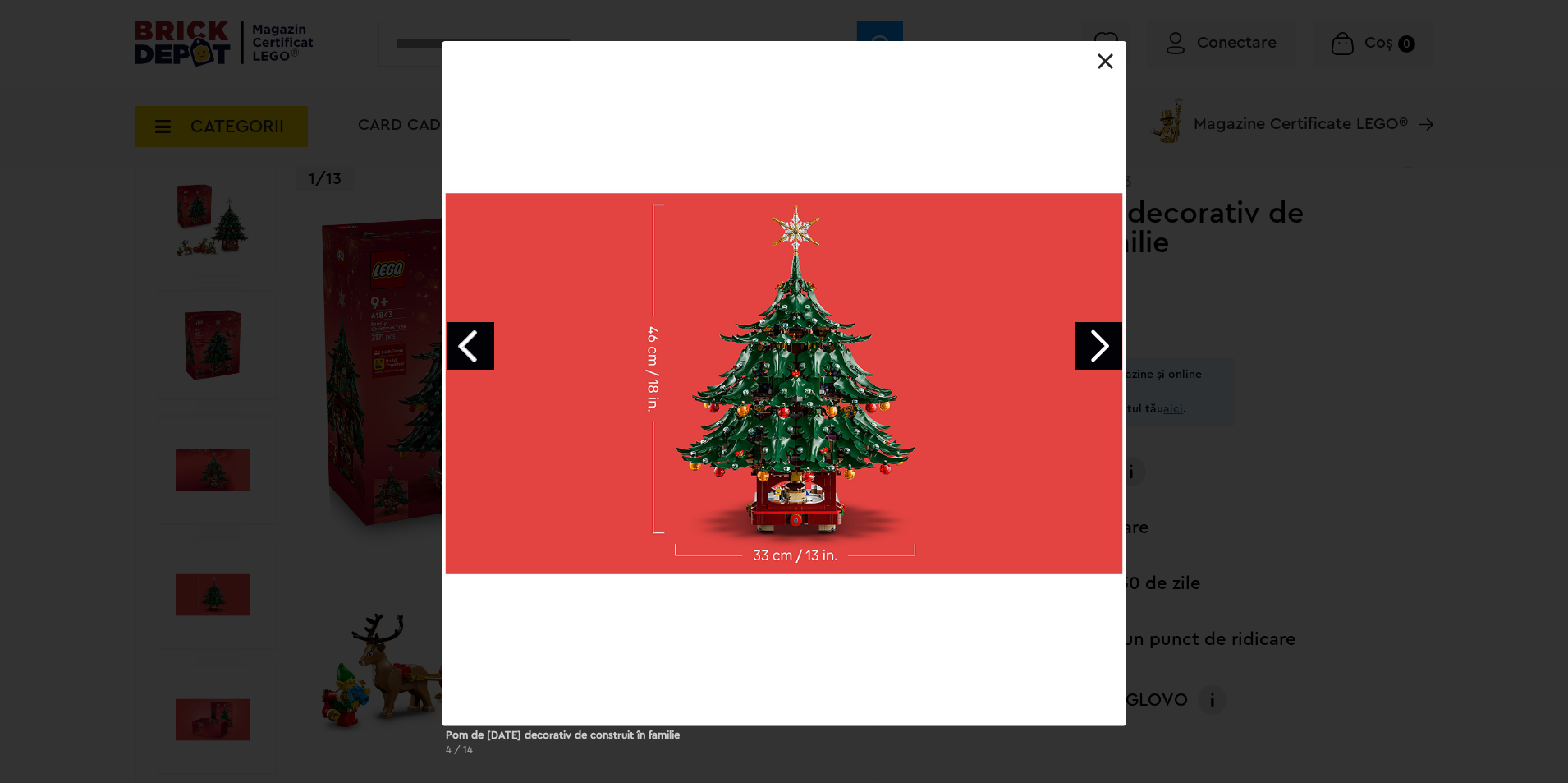
click at [1067, 341] on div at bounding box center [784, 383] width 684 height 684
drag, startPoint x: 1085, startPoint y: 344, endPoint x: 1095, endPoint y: 343, distance: 10.0
click at [1086, 344] on link "Next image" at bounding box center [1098, 345] width 48 height 48
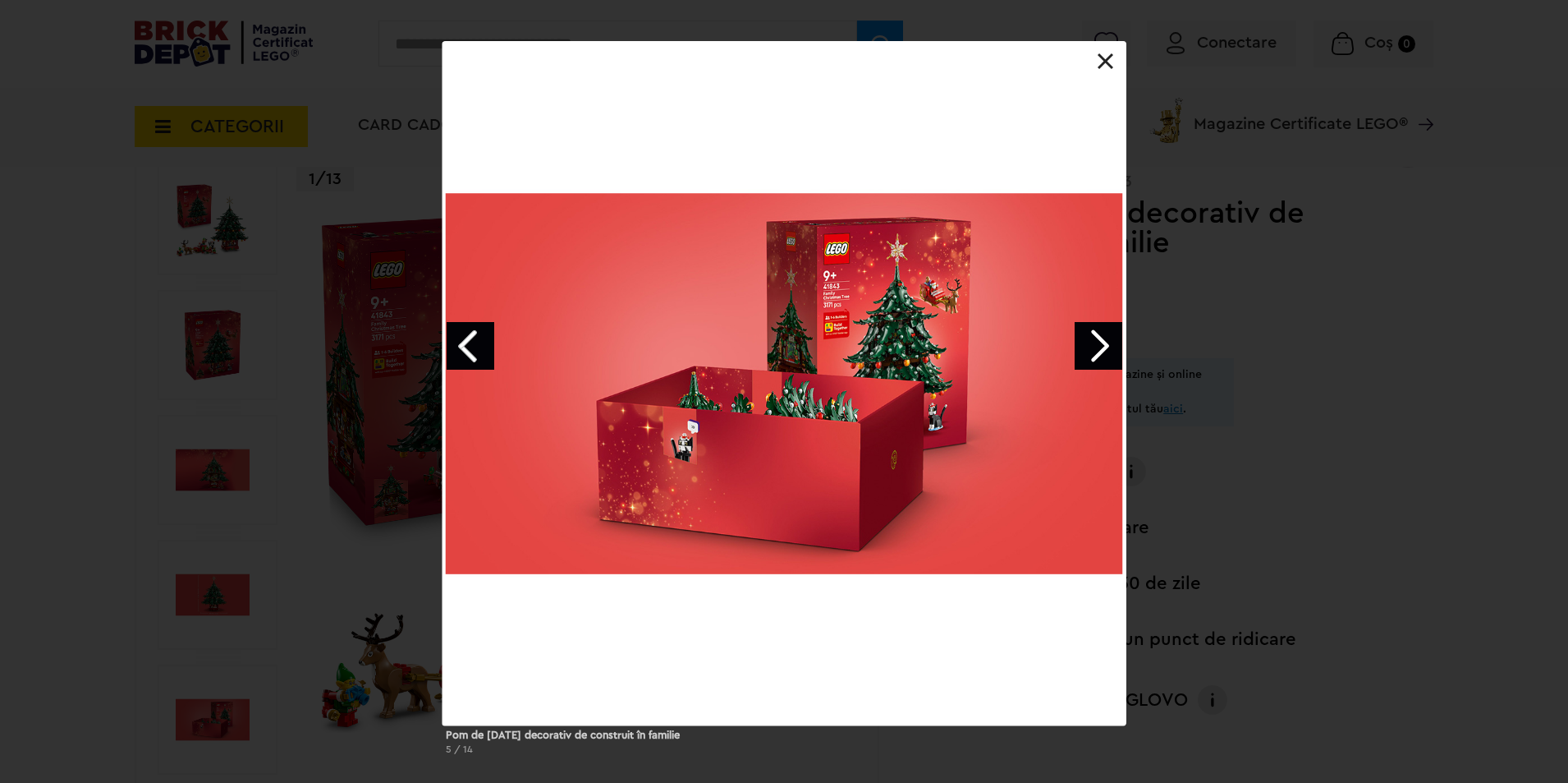
click at [1107, 349] on link "Next image" at bounding box center [1098, 345] width 48 height 48
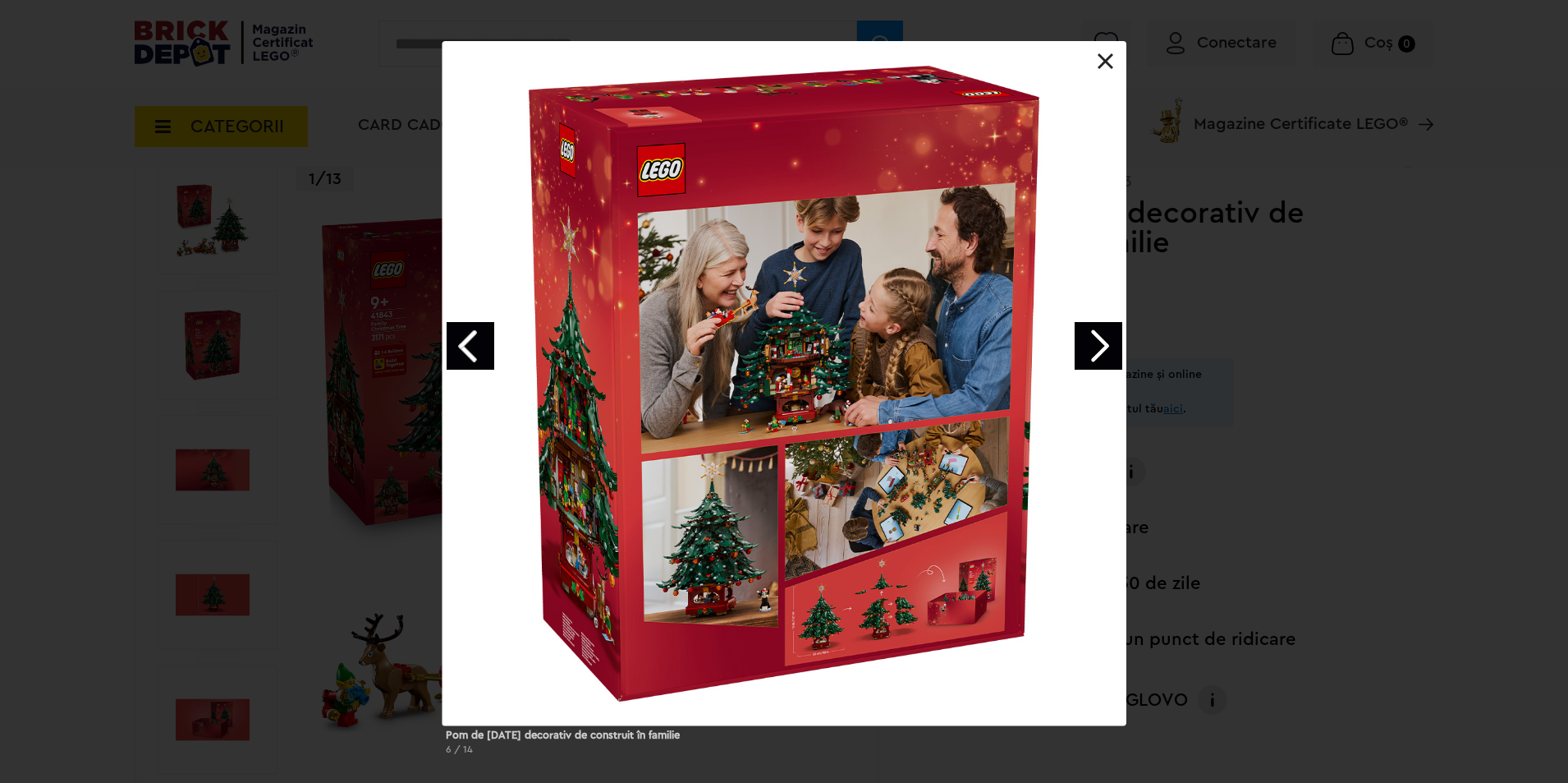
click at [1096, 346] on link "Next image" at bounding box center [1098, 345] width 48 height 48
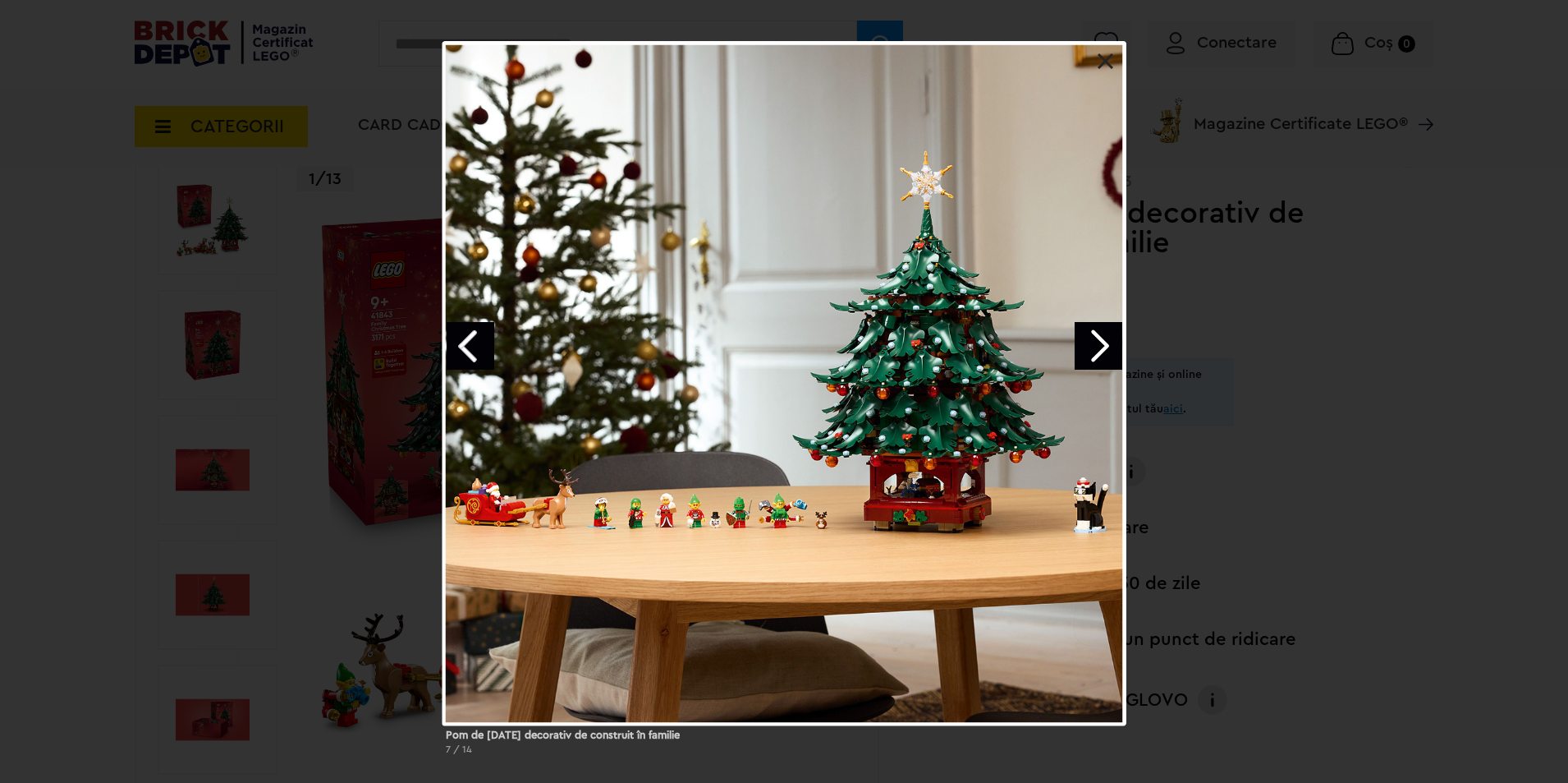
click at [1073, 343] on div at bounding box center [784, 383] width 684 height 684
click at [1094, 343] on link "Next image" at bounding box center [1098, 345] width 48 height 48
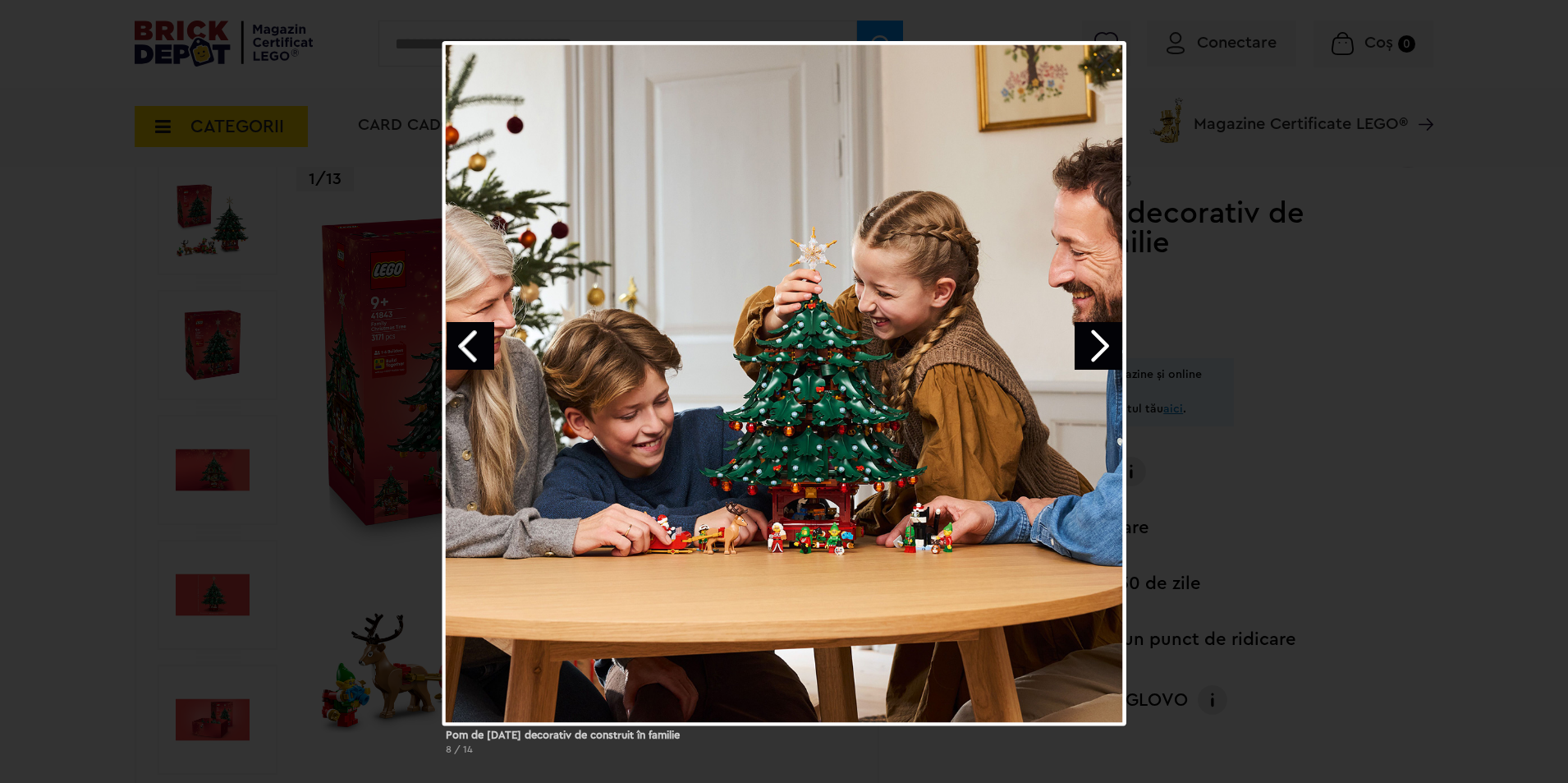
click at [1094, 343] on link "Next image" at bounding box center [1098, 345] width 48 height 48
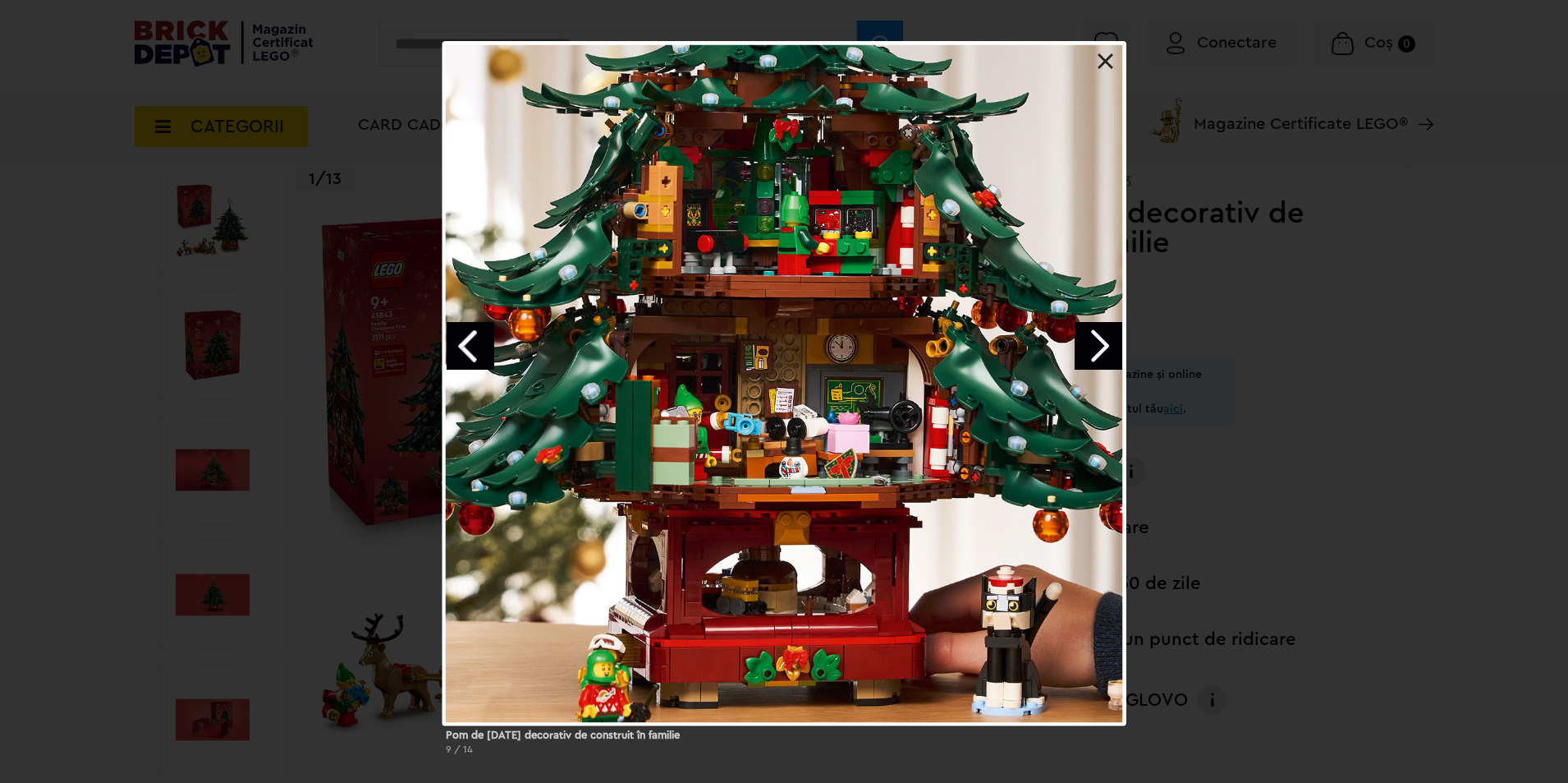
click at [1083, 339] on link "Next image" at bounding box center [1098, 345] width 48 height 48
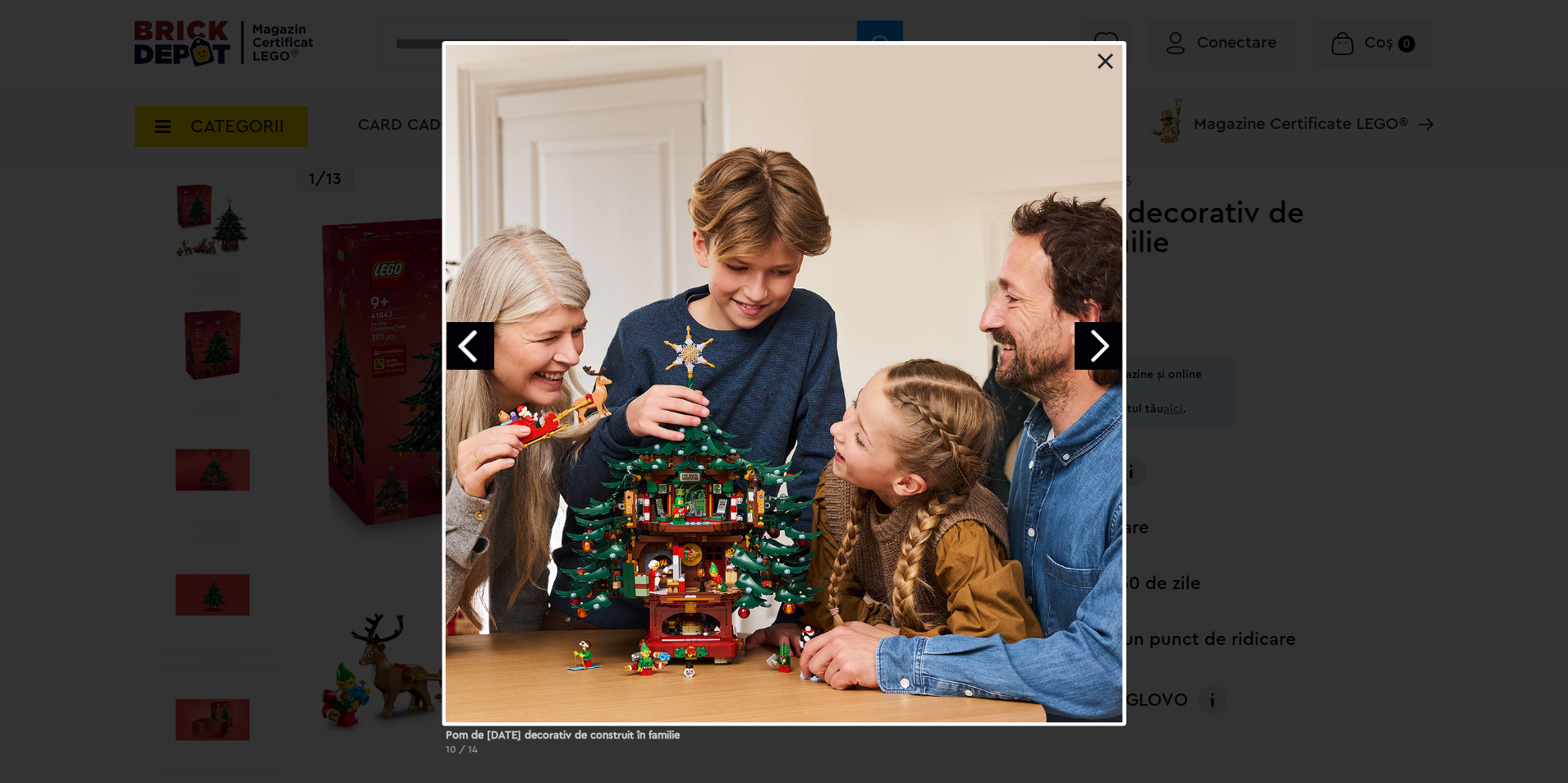
click at [1094, 347] on link "Next image" at bounding box center [1098, 345] width 48 height 48
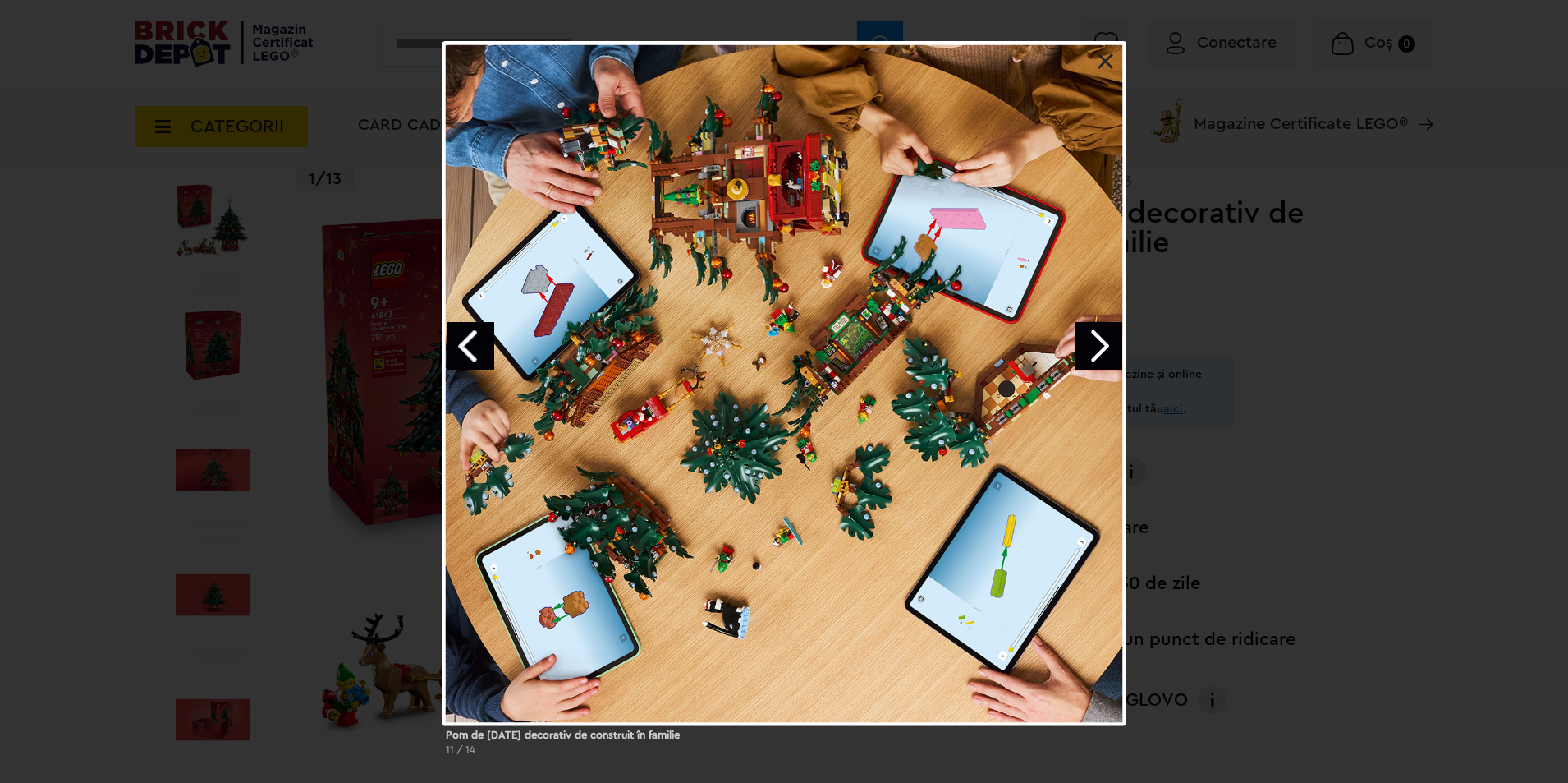
click at [1090, 345] on link "Next image" at bounding box center [1098, 345] width 48 height 48
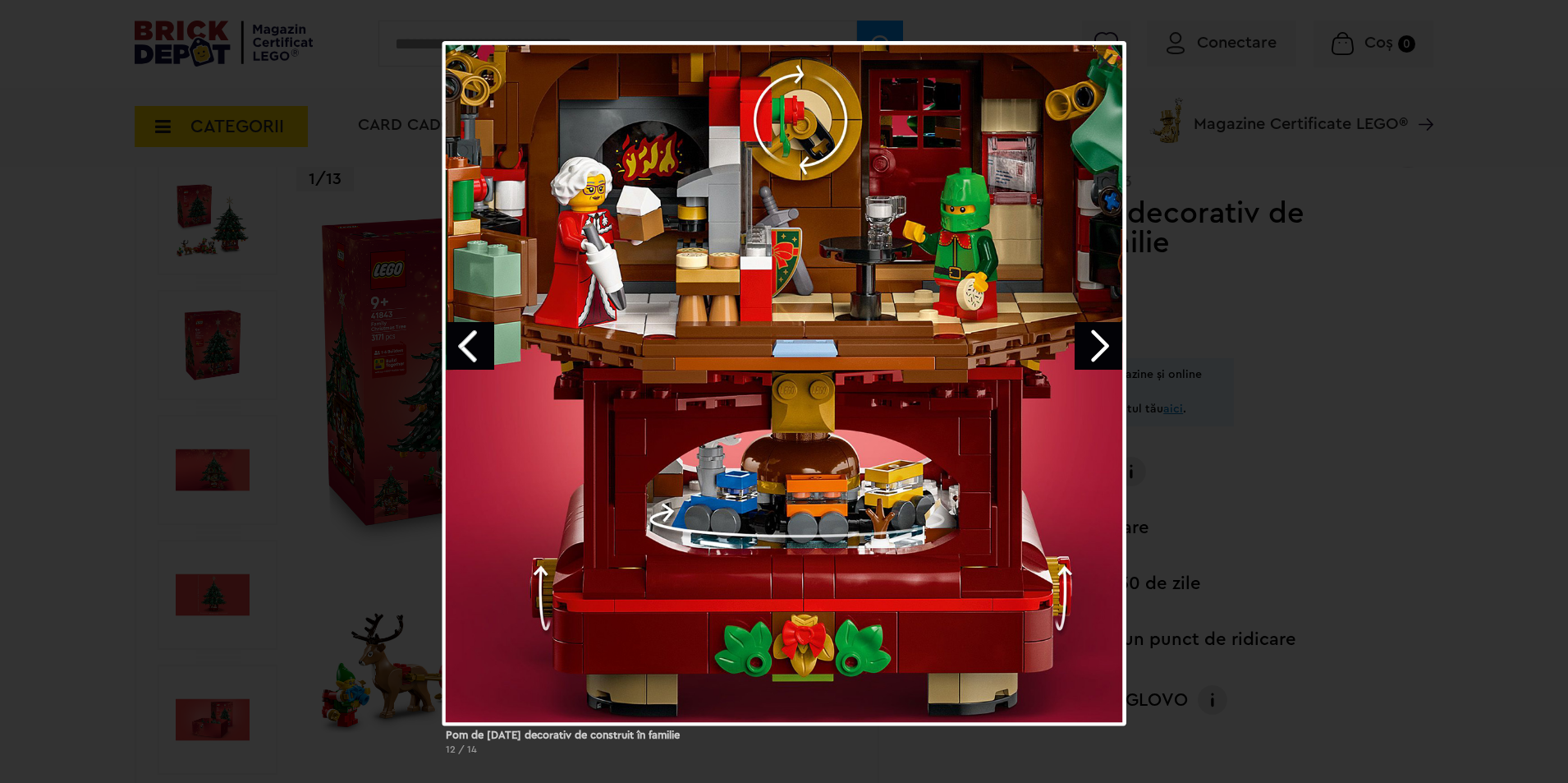
drag, startPoint x: 1073, startPoint y: 339, endPoint x: 1064, endPoint y: 478, distance: 139.3
click at [1054, 469] on div at bounding box center [784, 383] width 684 height 684
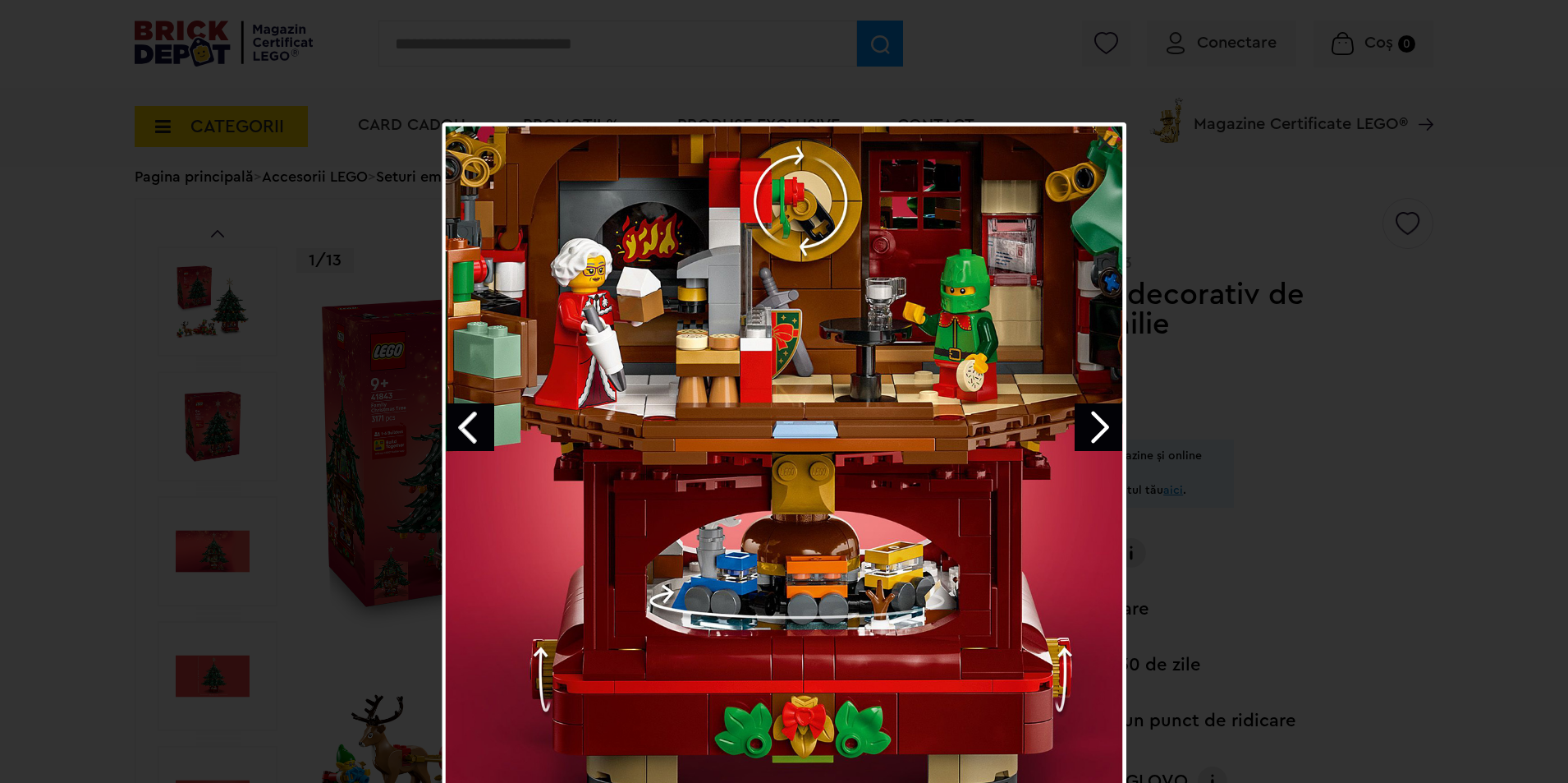
scroll to position [82, 0]
click at [1104, 422] on link "Next image" at bounding box center [1098, 428] width 48 height 48
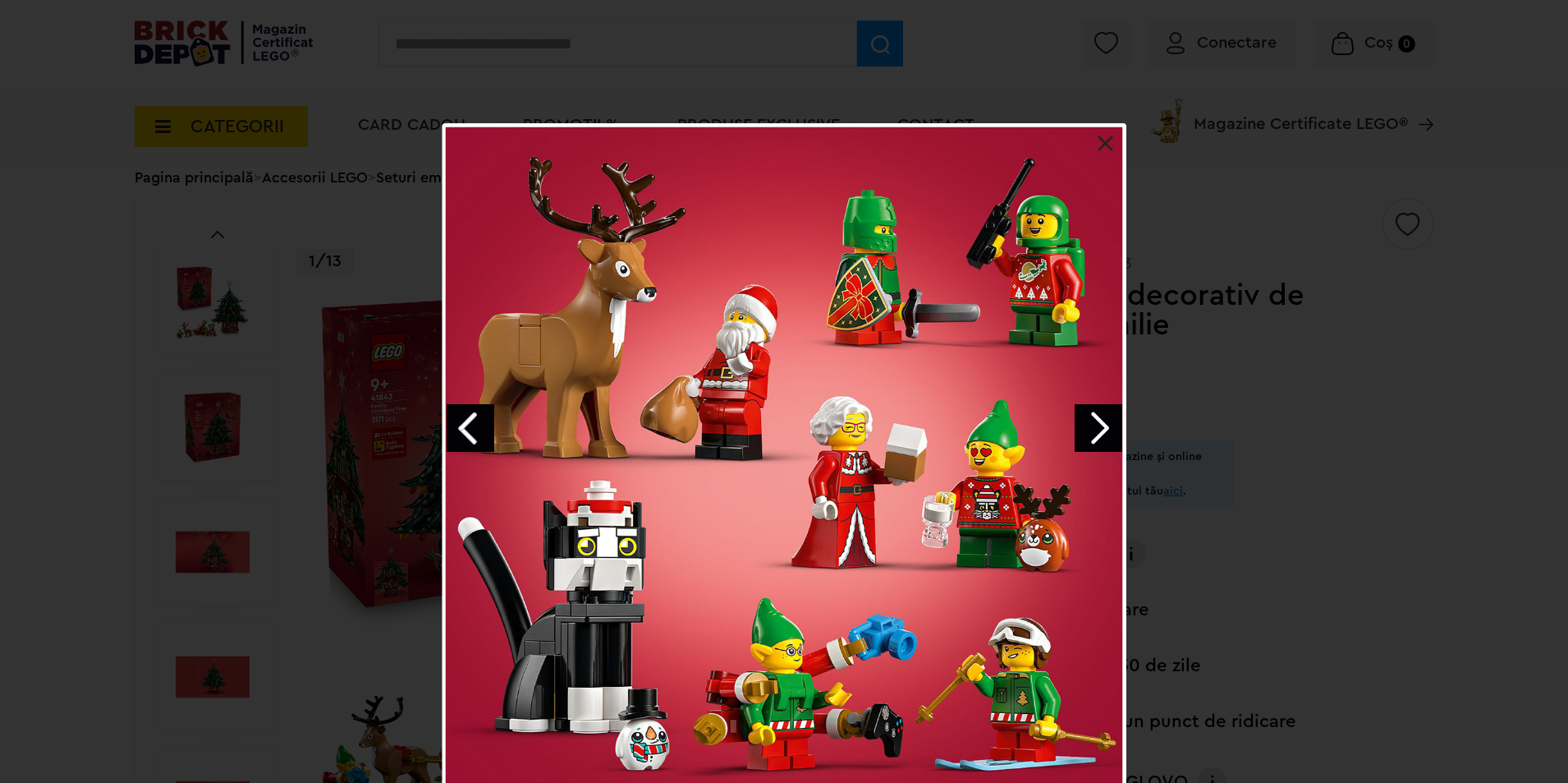
click at [1111, 432] on link "Next image" at bounding box center [1098, 428] width 48 height 48
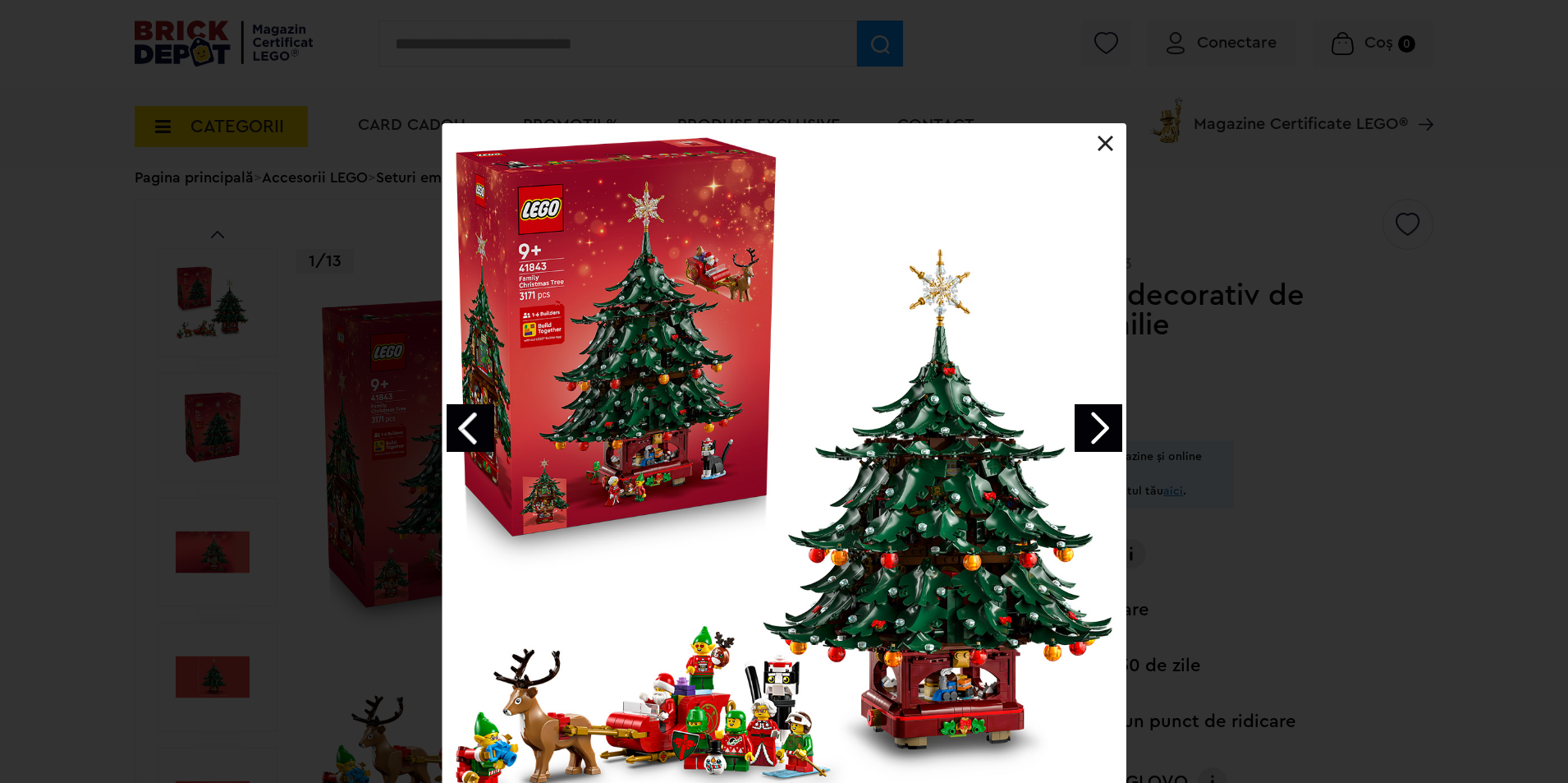
click at [1106, 429] on link "Next image" at bounding box center [1098, 428] width 48 height 48
click at [1104, 428] on link "Next image" at bounding box center [1098, 428] width 48 height 48
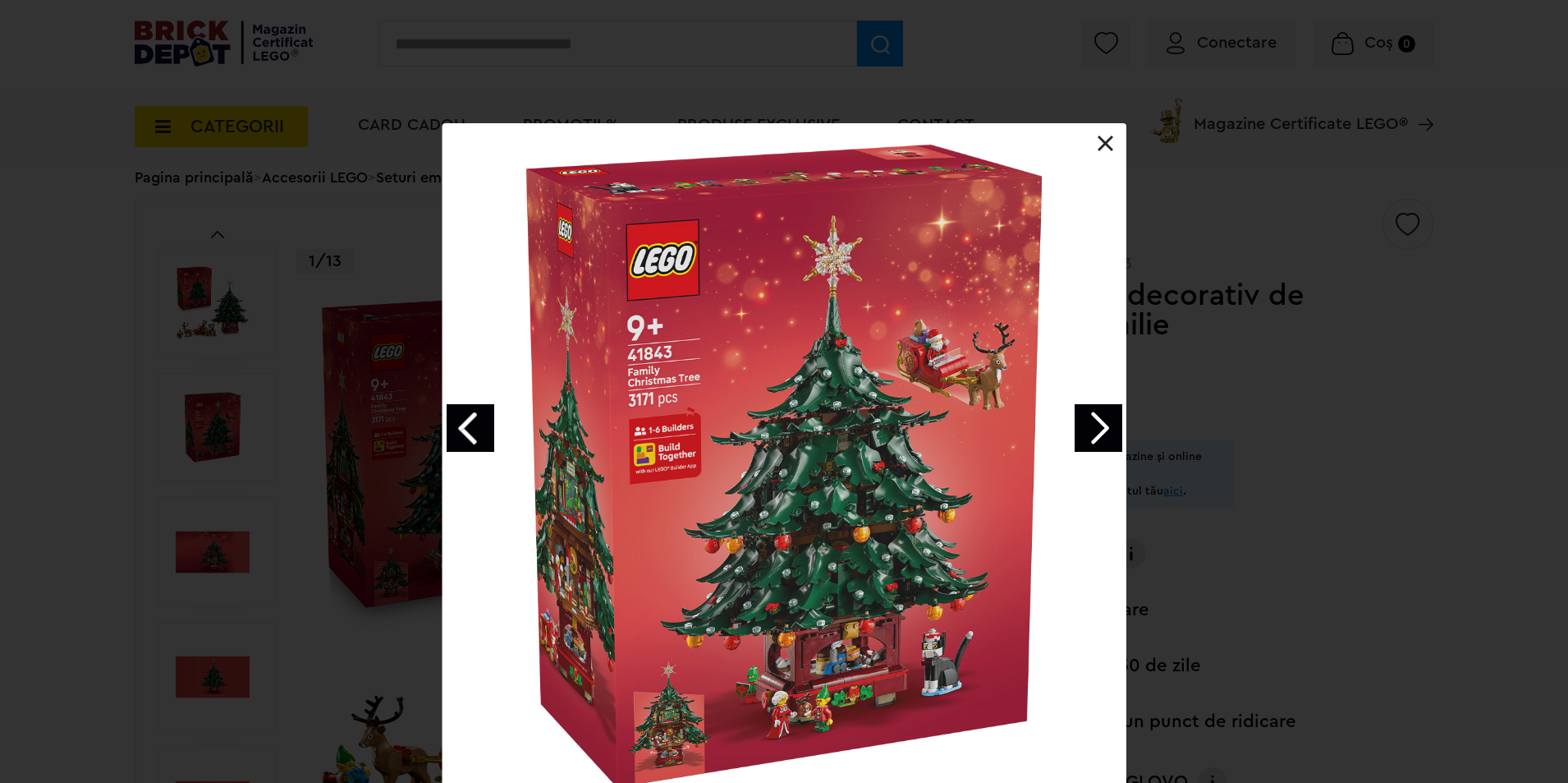
click at [1099, 423] on link "Next image" at bounding box center [1098, 428] width 48 height 48
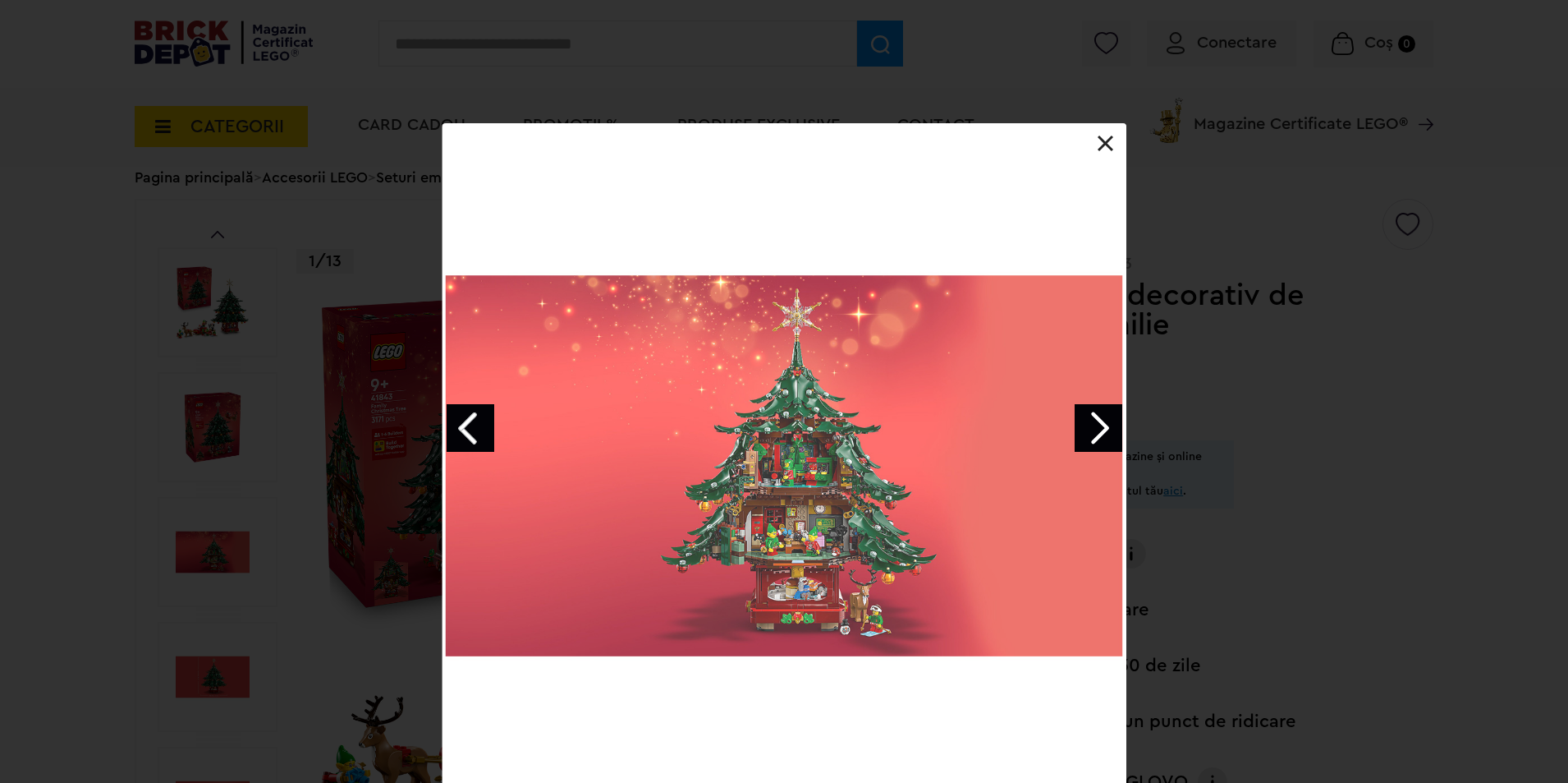
click at [1099, 423] on link "Next image" at bounding box center [1098, 428] width 48 height 48
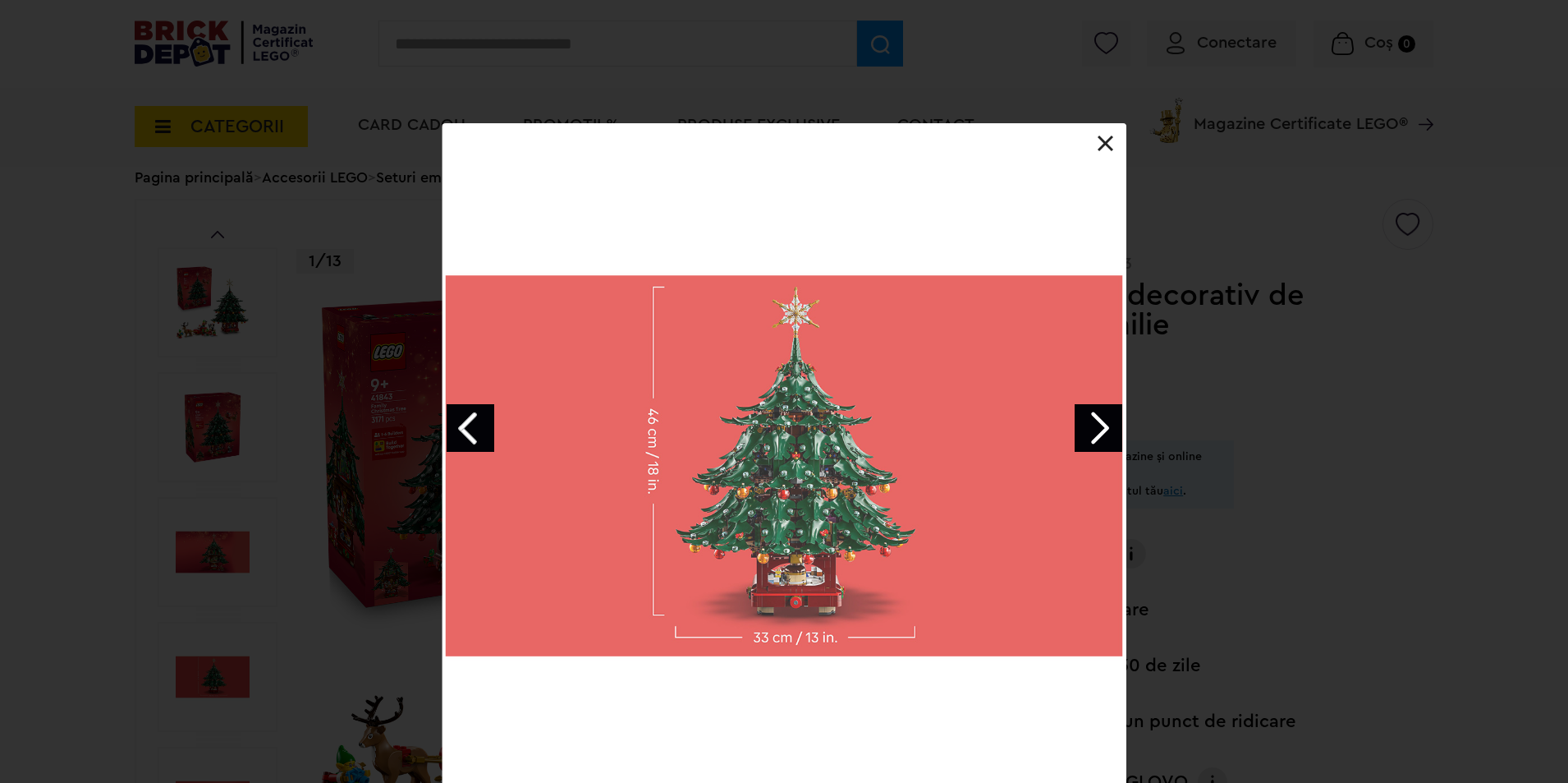
click at [1354, 460] on div "Pom de Crăciun decorativ de construit în familie 4 / 14" at bounding box center [784, 487] width 1568 height 727
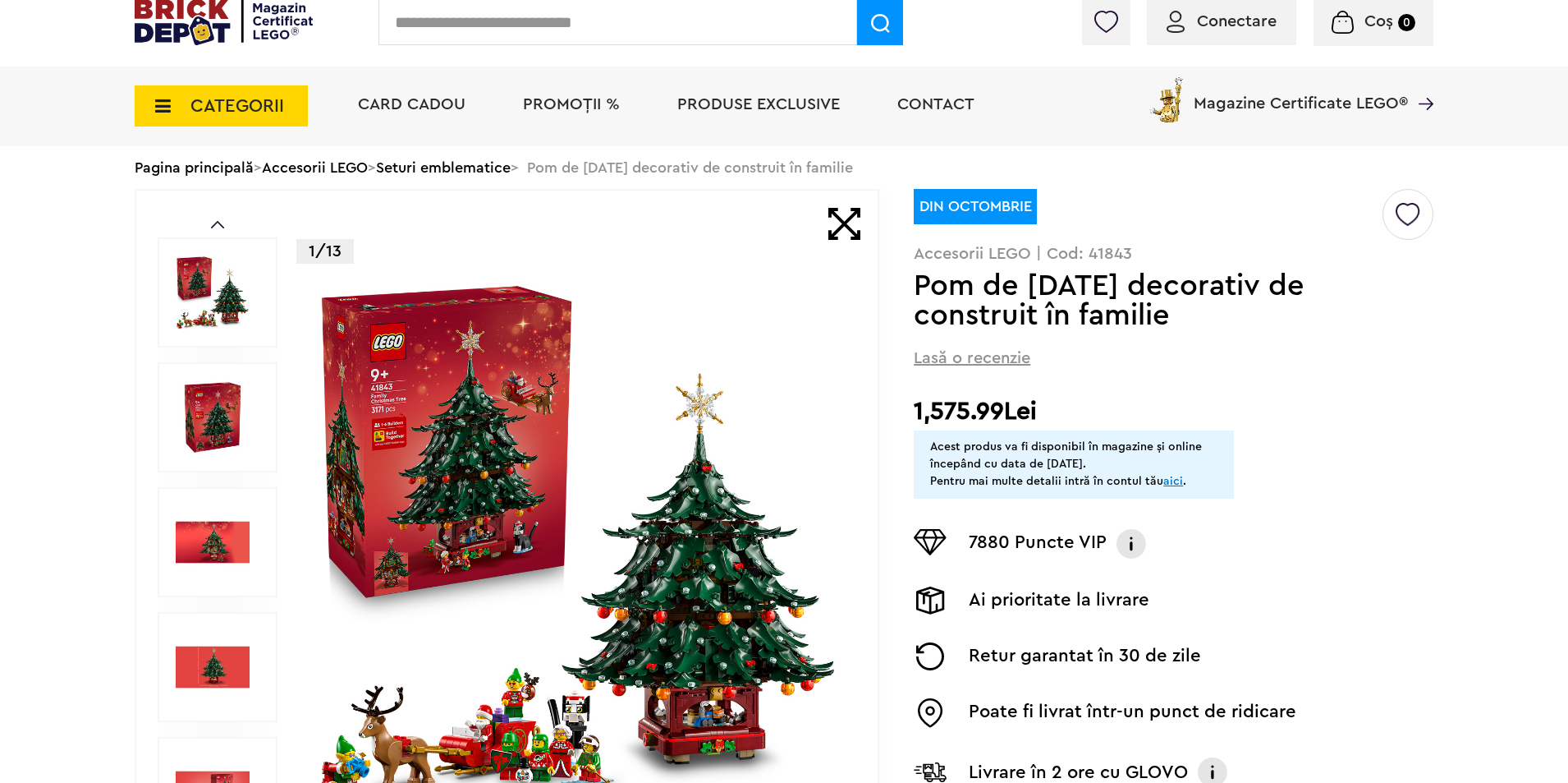
scroll to position [0, 0]
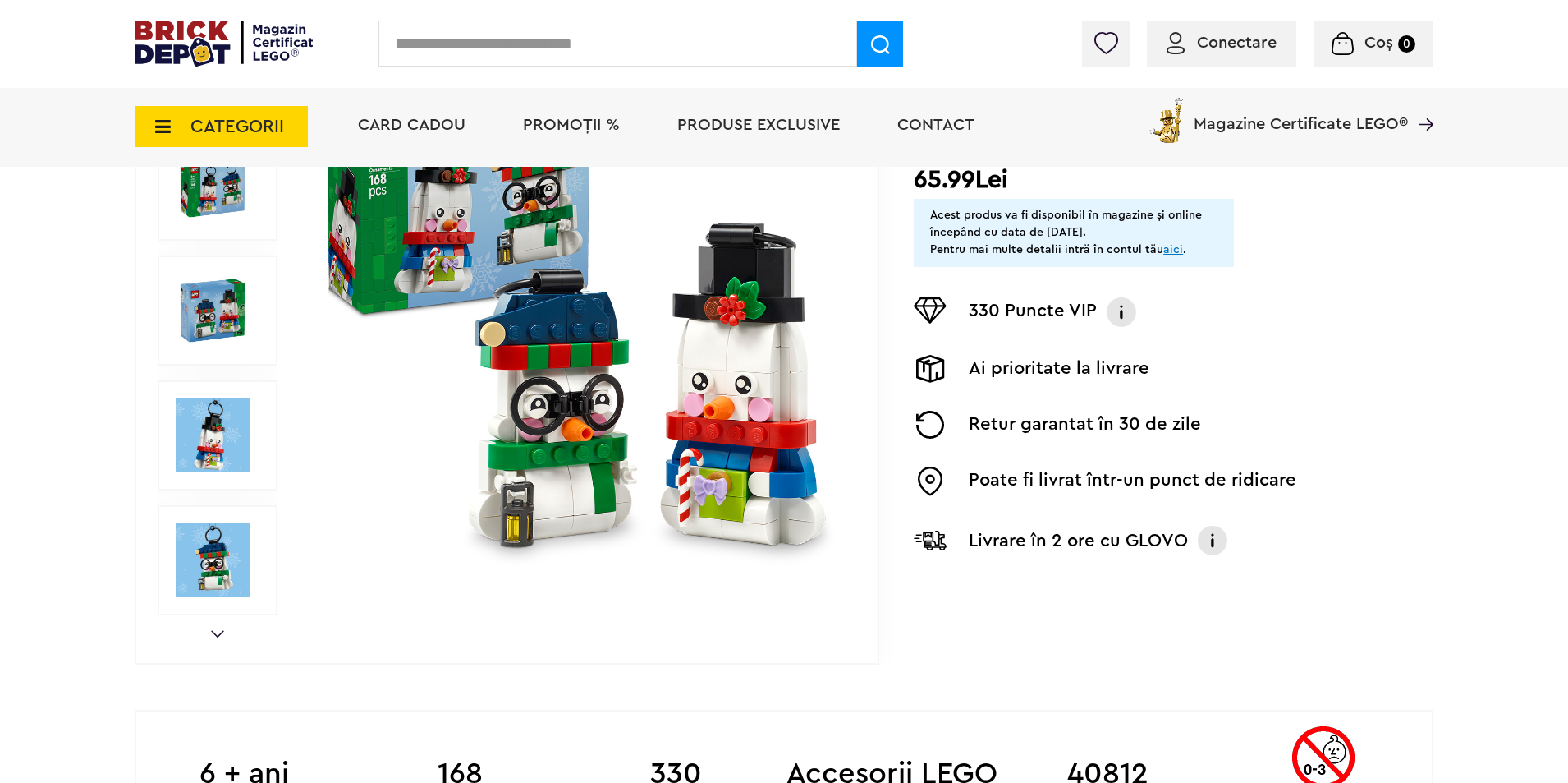
scroll to position [329, 0]
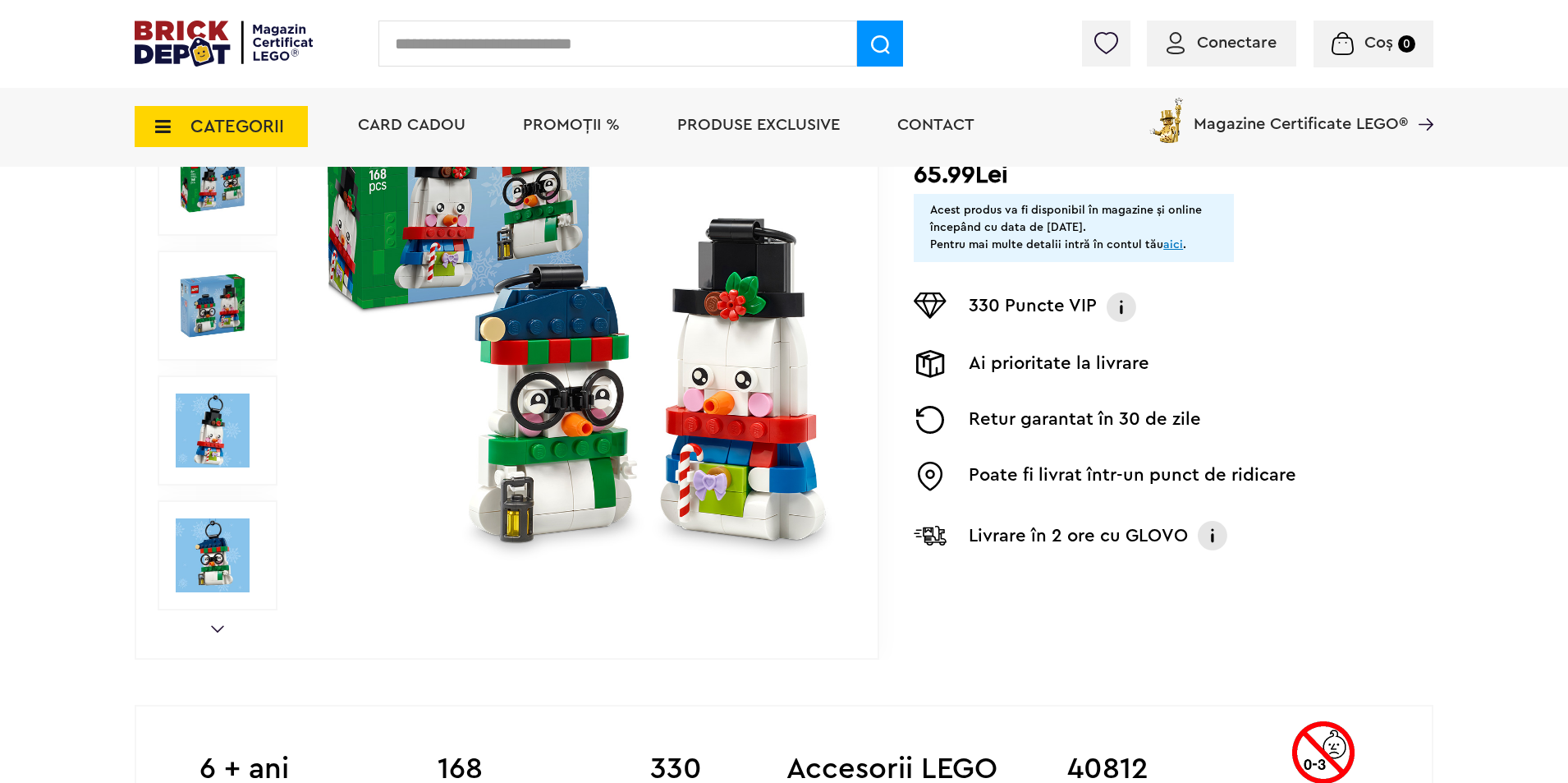
click at [648, 343] on img at bounding box center [577, 305] width 529 height 529
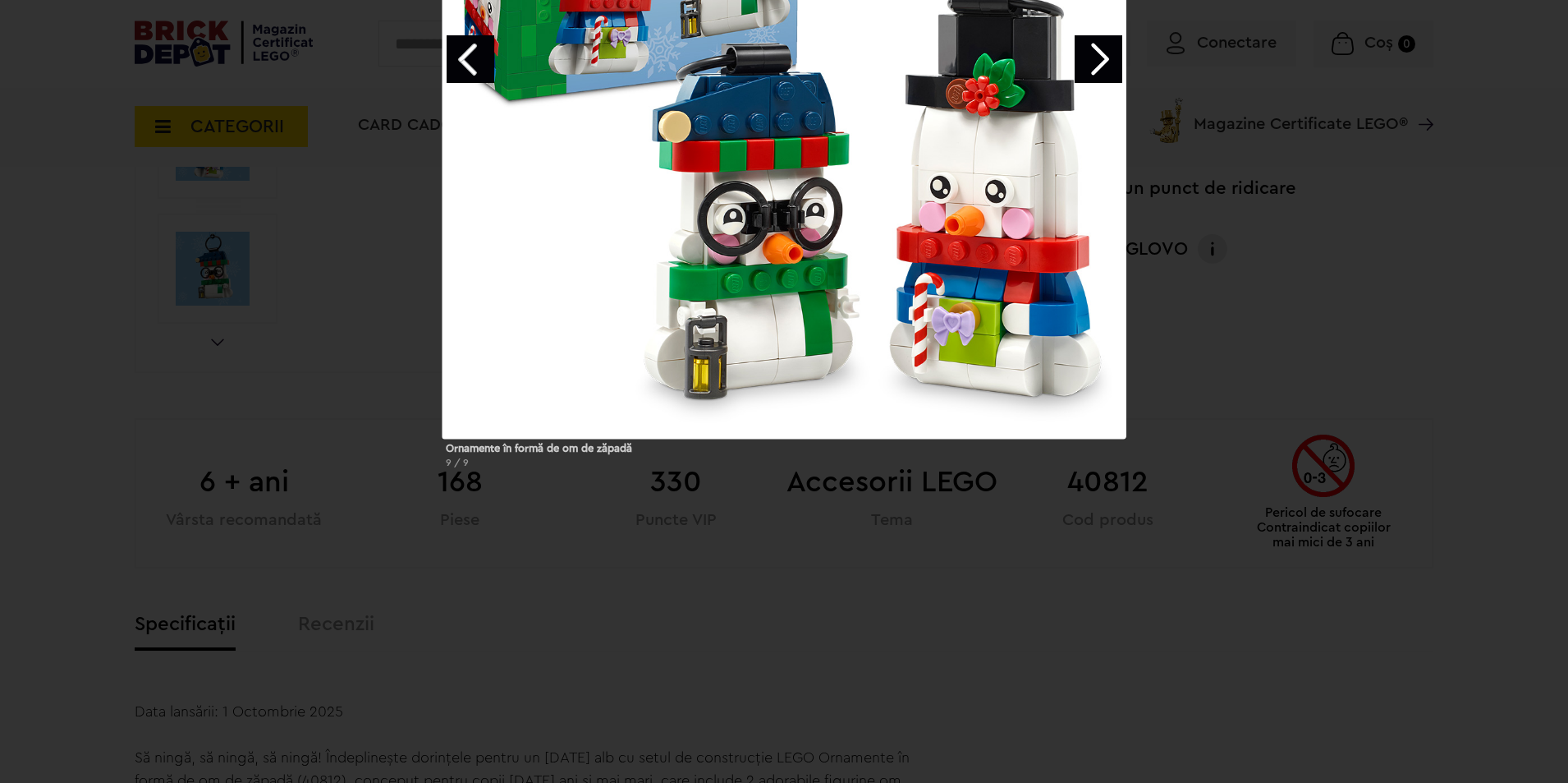
scroll to position [657, 0]
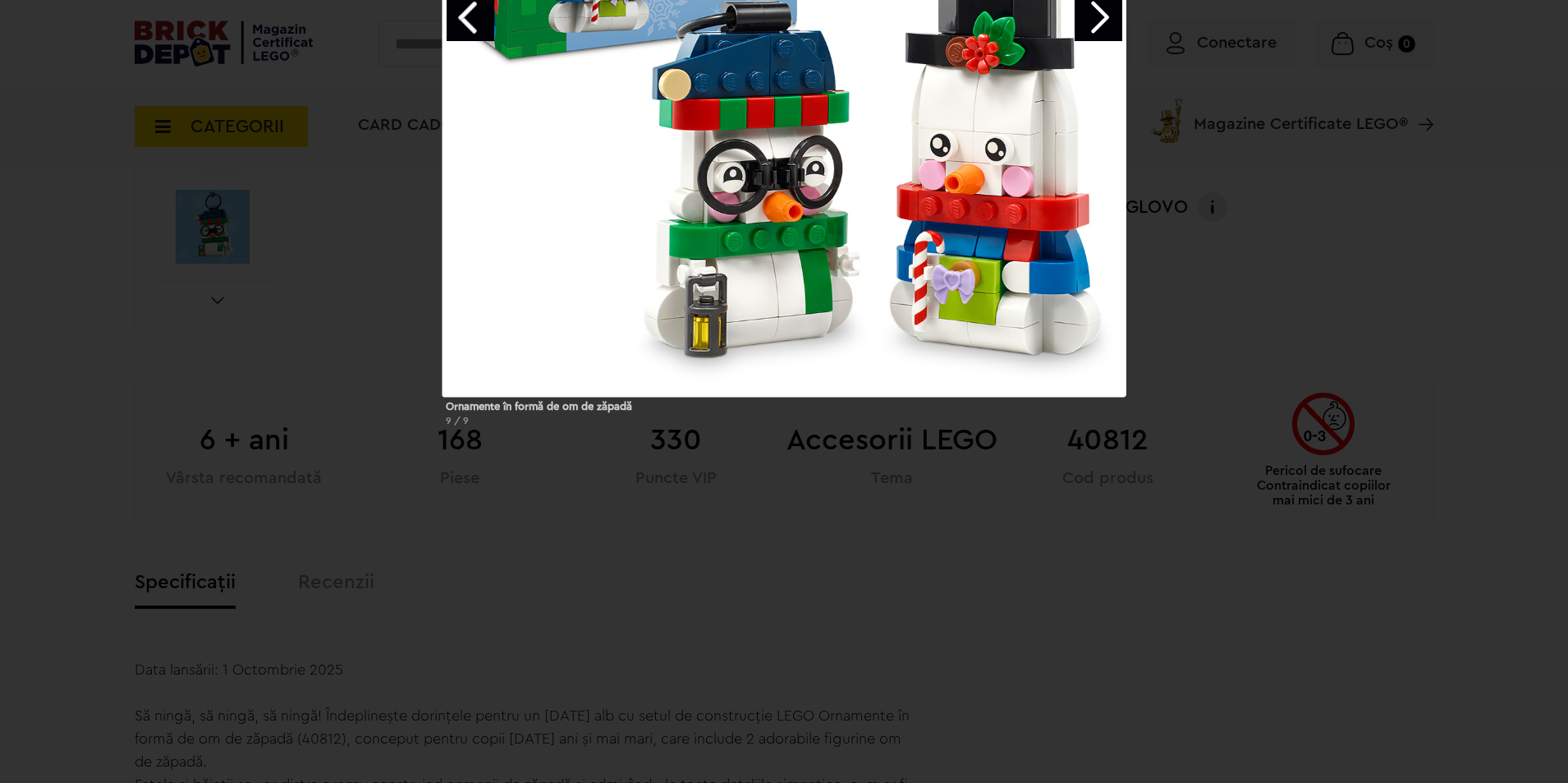
click at [1367, 316] on div "Ornamente în formă de om de zăpadă 9 / 9" at bounding box center [784, 76] width 1568 height 727
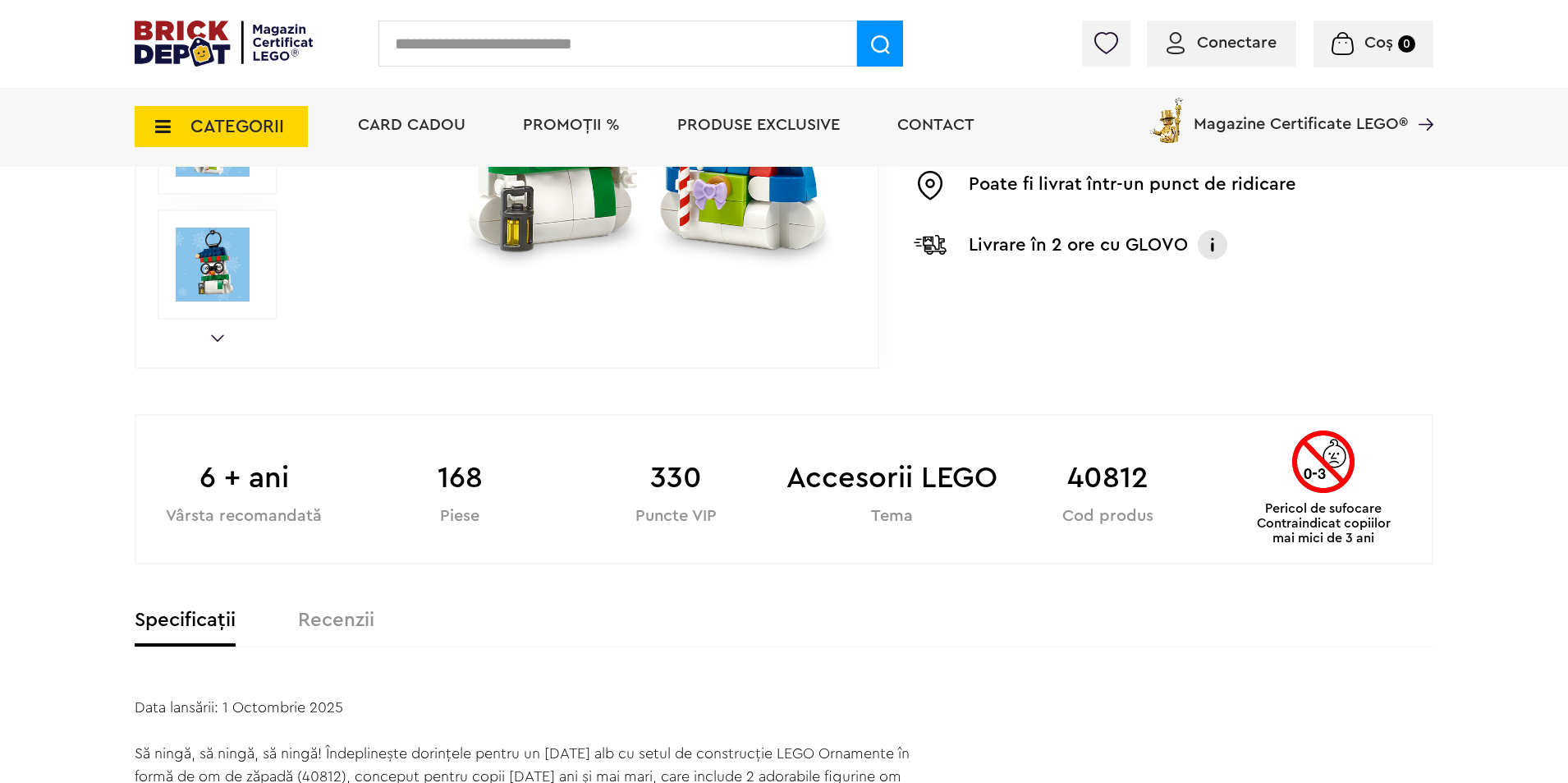
scroll to position [164, 0]
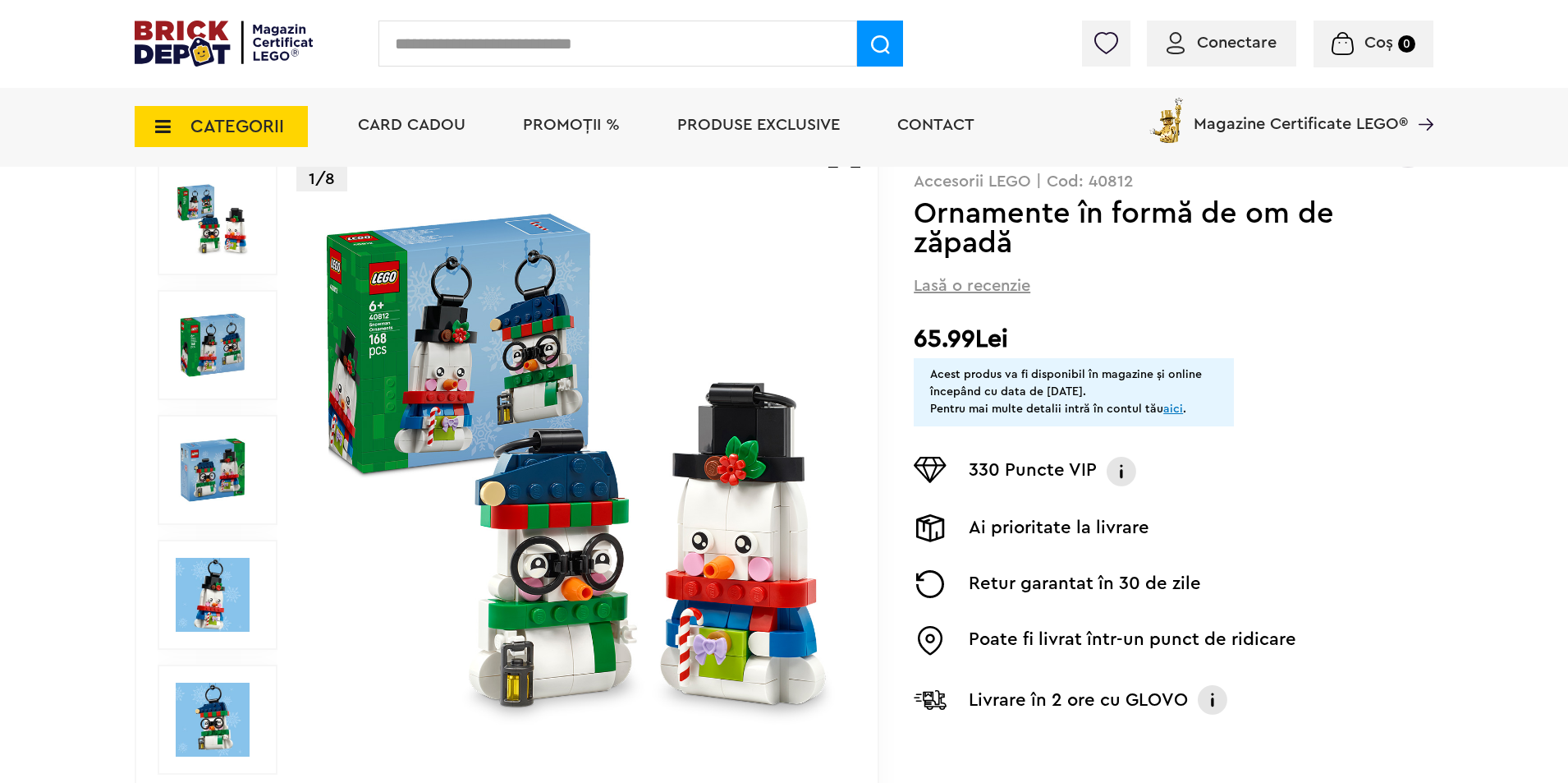
click at [204, 599] on img at bounding box center [213, 595] width 74 height 74
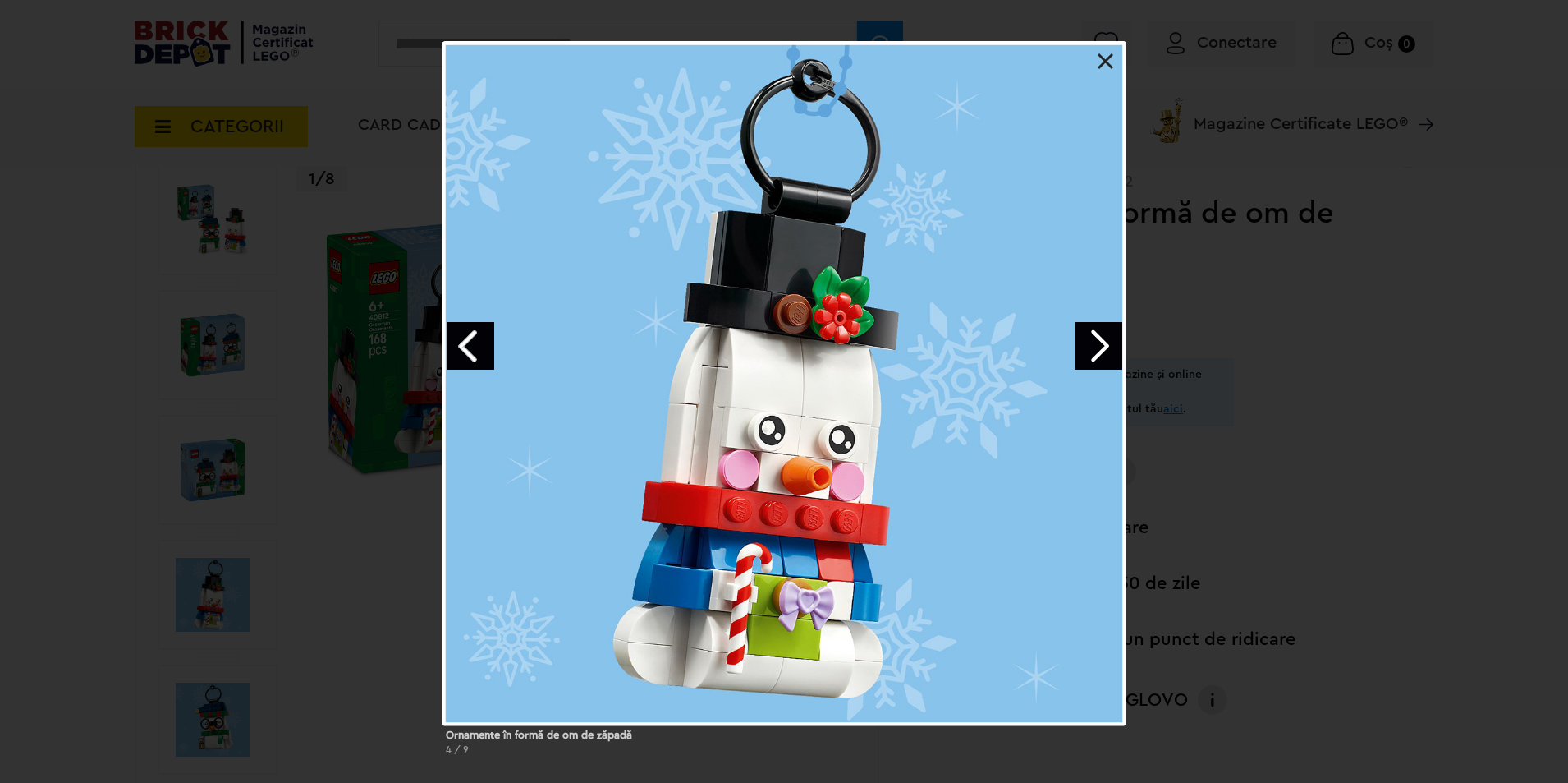
click at [1101, 343] on link "Next image" at bounding box center [1098, 345] width 48 height 48
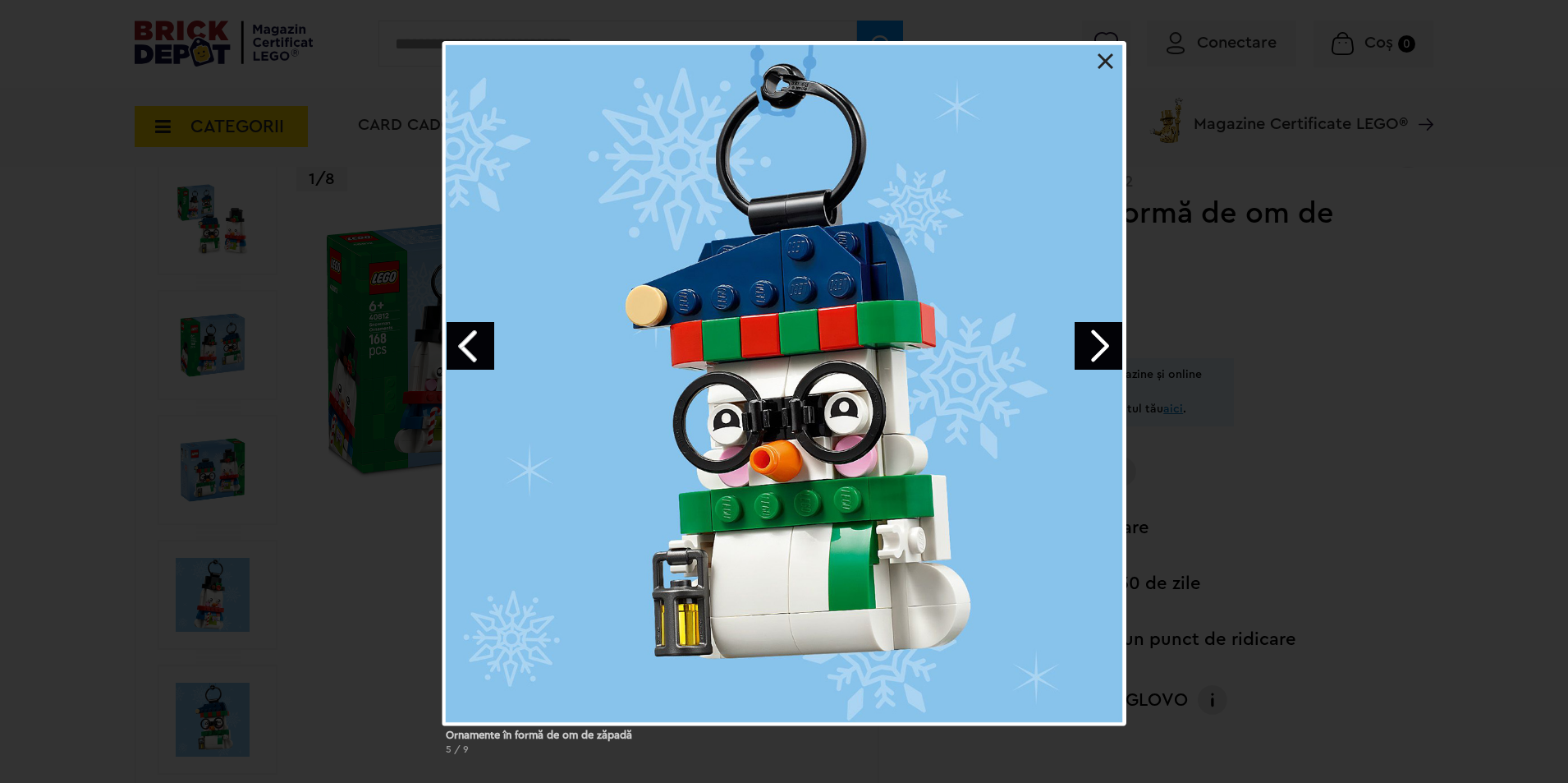
click at [1062, 336] on div at bounding box center [784, 383] width 684 height 684
click at [1089, 337] on link "Next image" at bounding box center [1098, 345] width 48 height 48
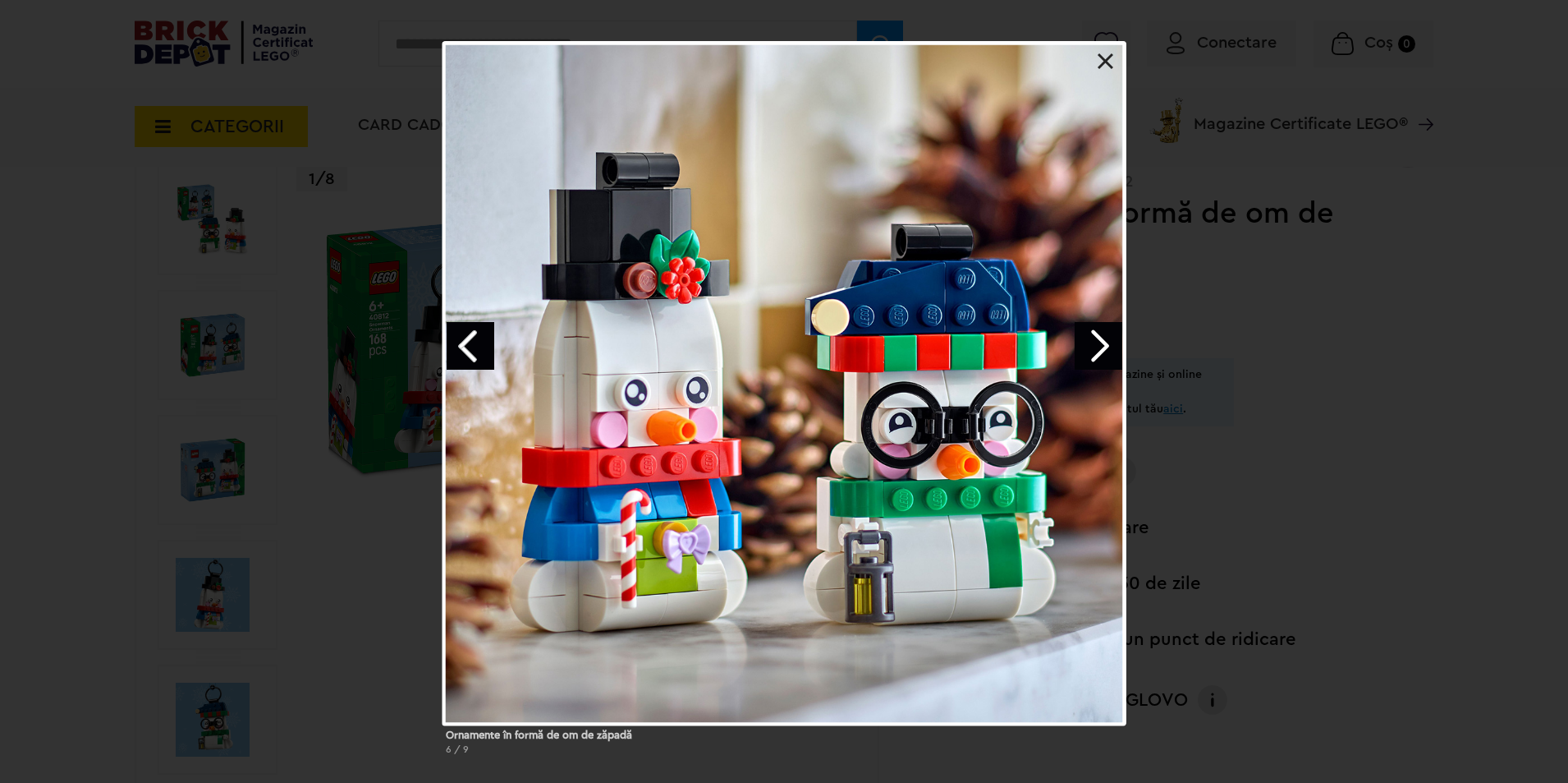
click at [1089, 337] on link "Next image" at bounding box center [1098, 345] width 48 height 48
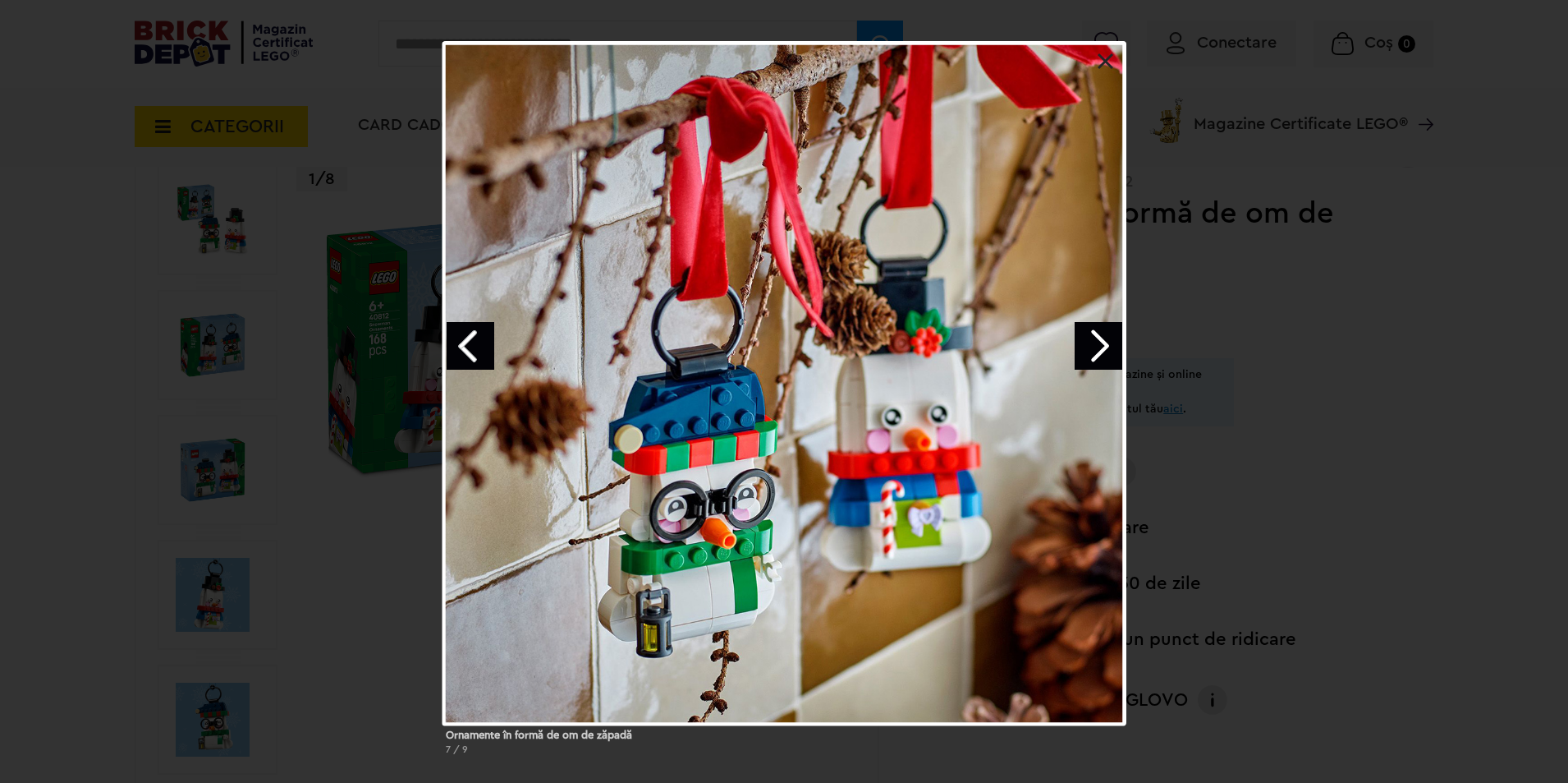
click at [1085, 337] on link "Next image" at bounding box center [1098, 345] width 48 height 48
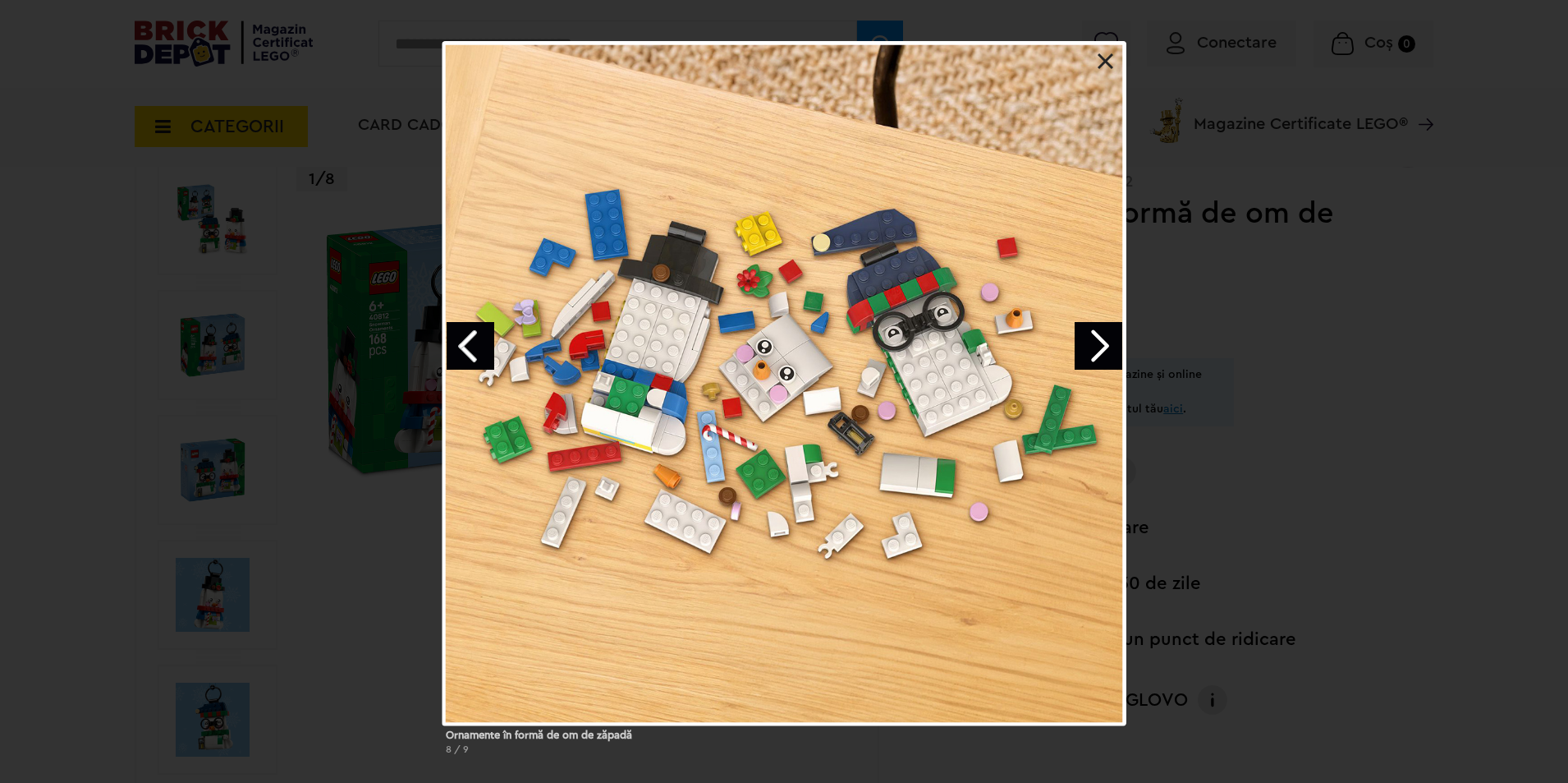
click at [1101, 340] on link "Next image" at bounding box center [1098, 345] width 48 height 48
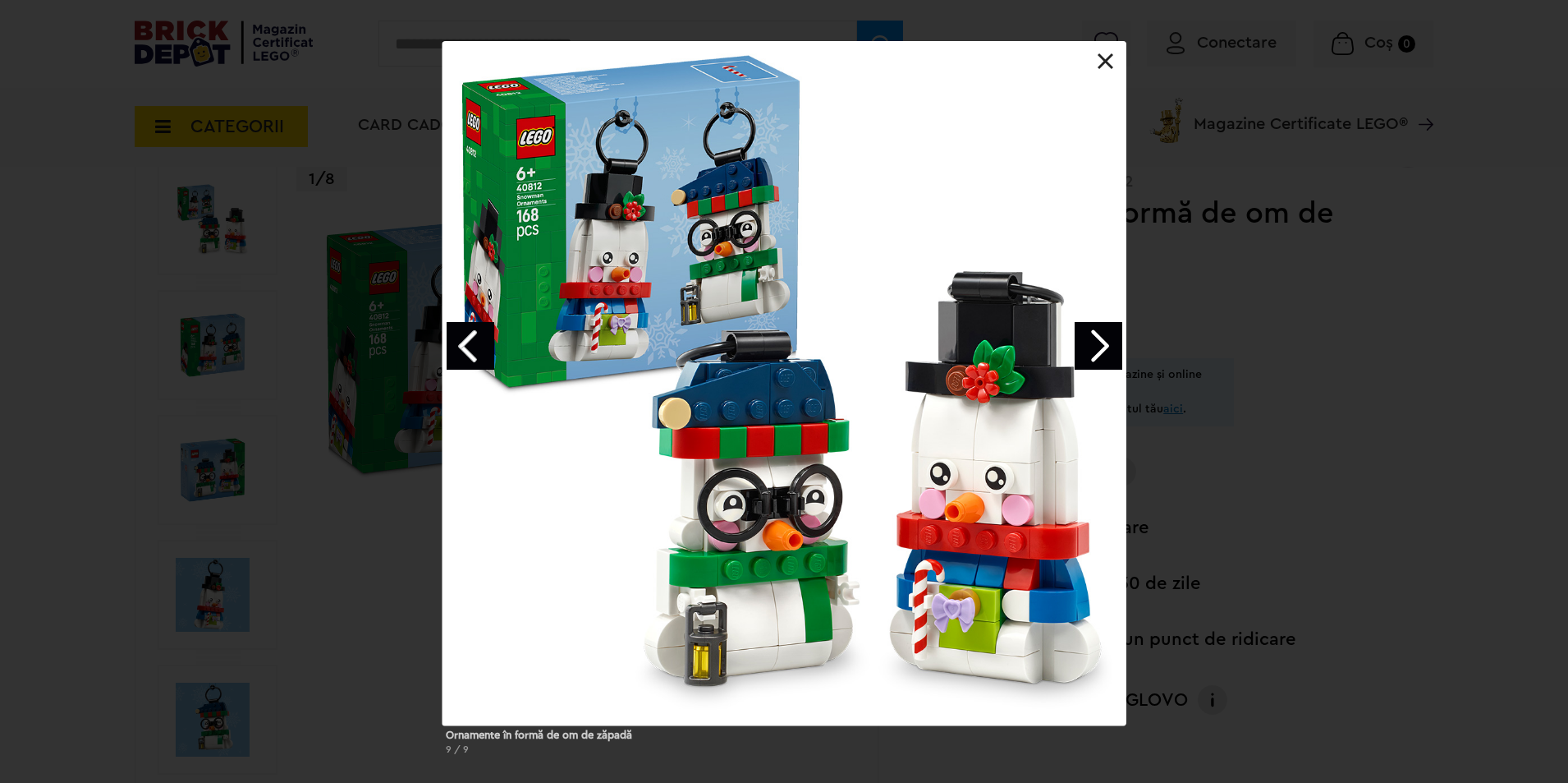
click at [1101, 340] on link "Next image" at bounding box center [1098, 345] width 48 height 48
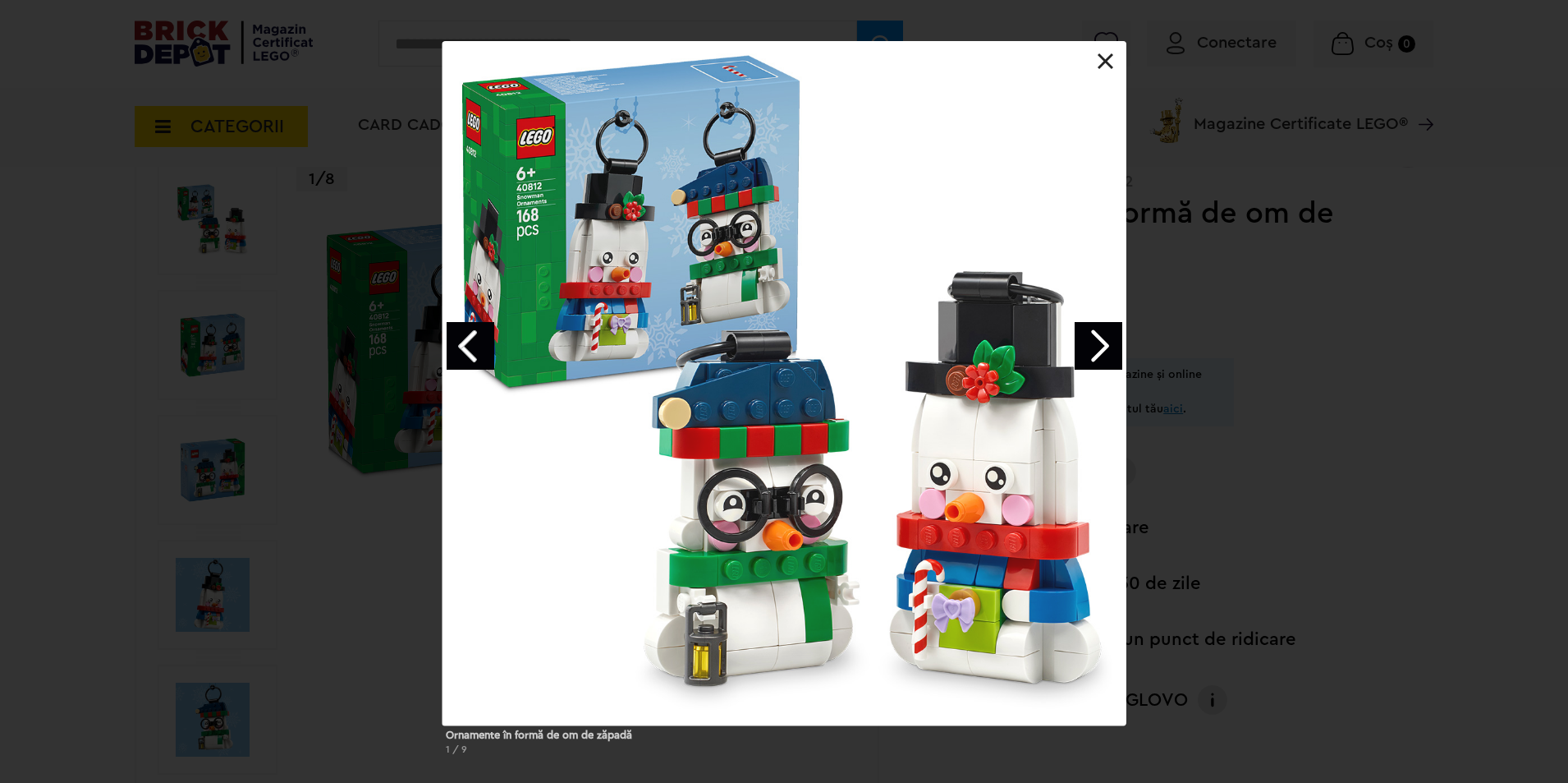
click at [1085, 349] on link "Next image" at bounding box center [1098, 345] width 48 height 48
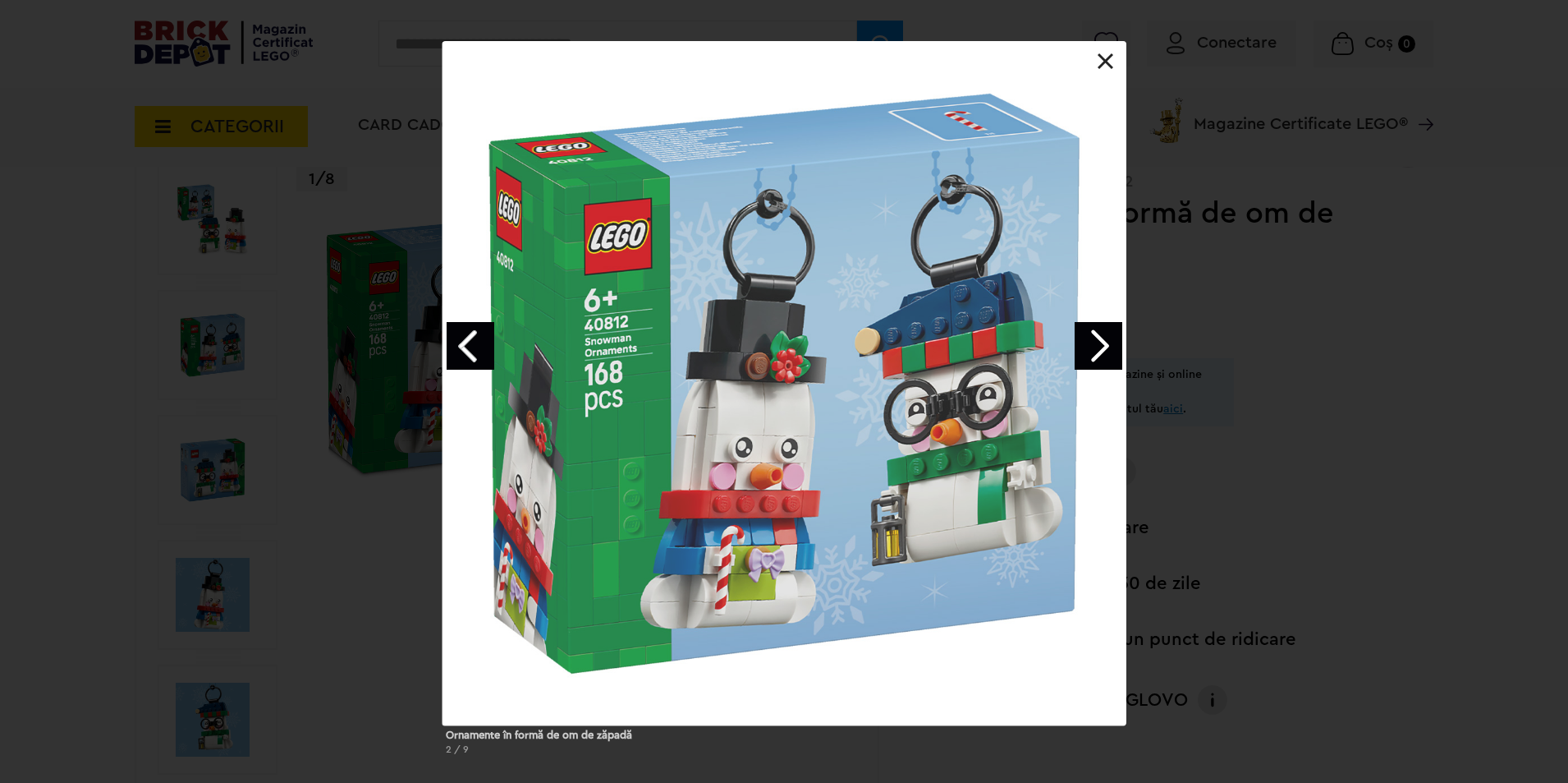
click at [1085, 349] on link "Next image" at bounding box center [1098, 345] width 48 height 48
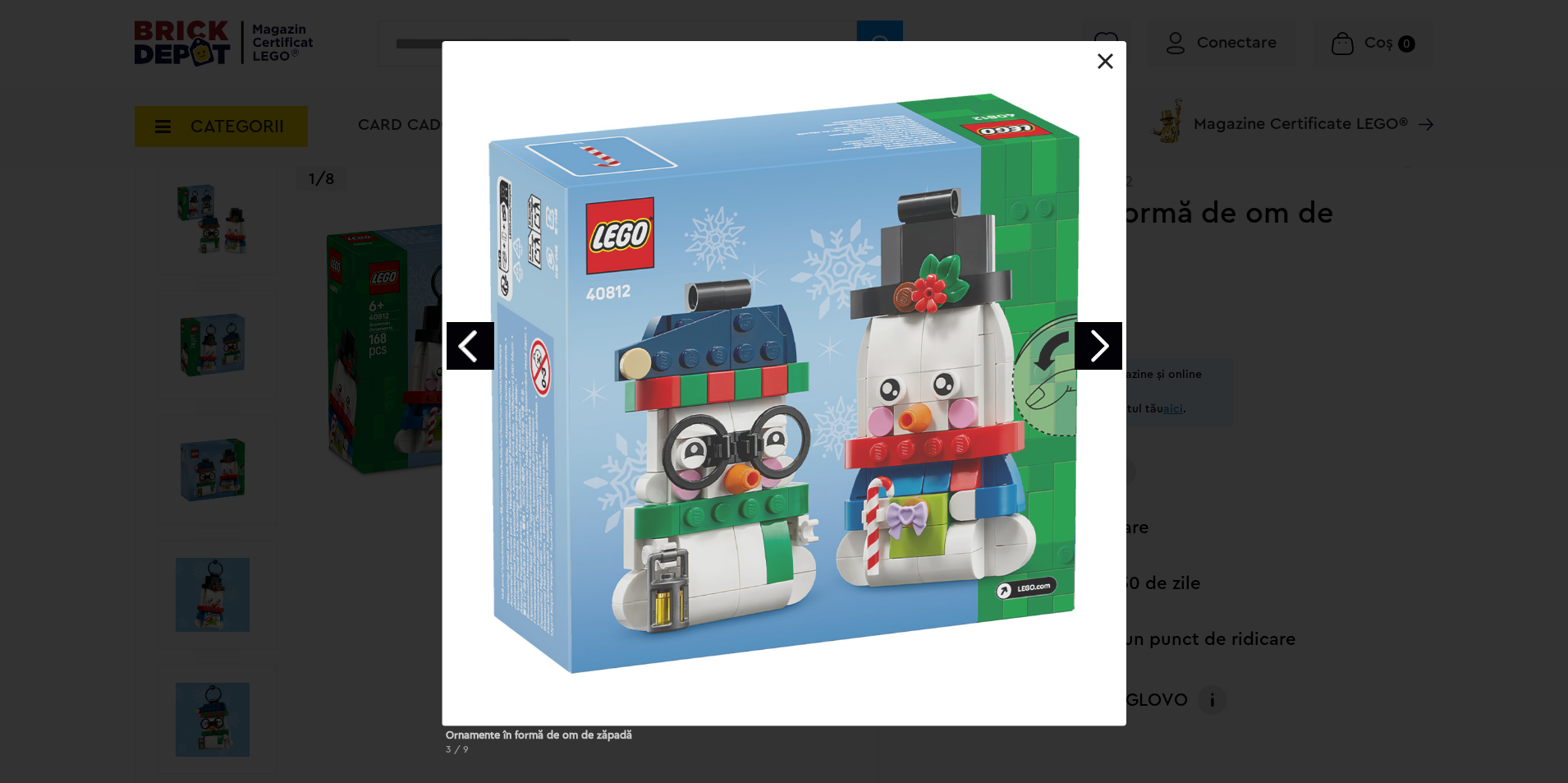
click at [1084, 349] on link "Next image" at bounding box center [1098, 345] width 48 height 48
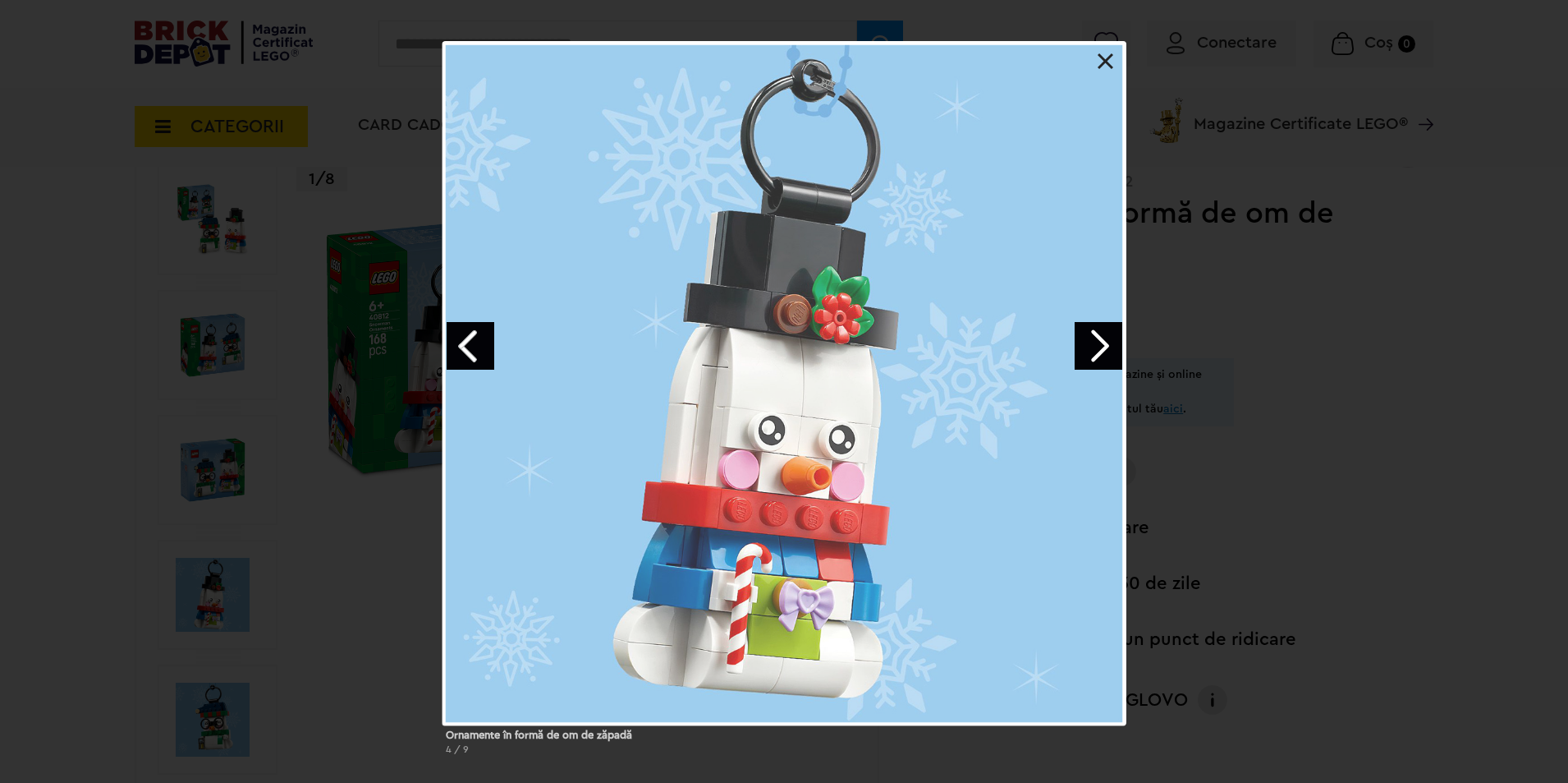
click at [1083, 349] on link "Next image" at bounding box center [1098, 345] width 48 height 48
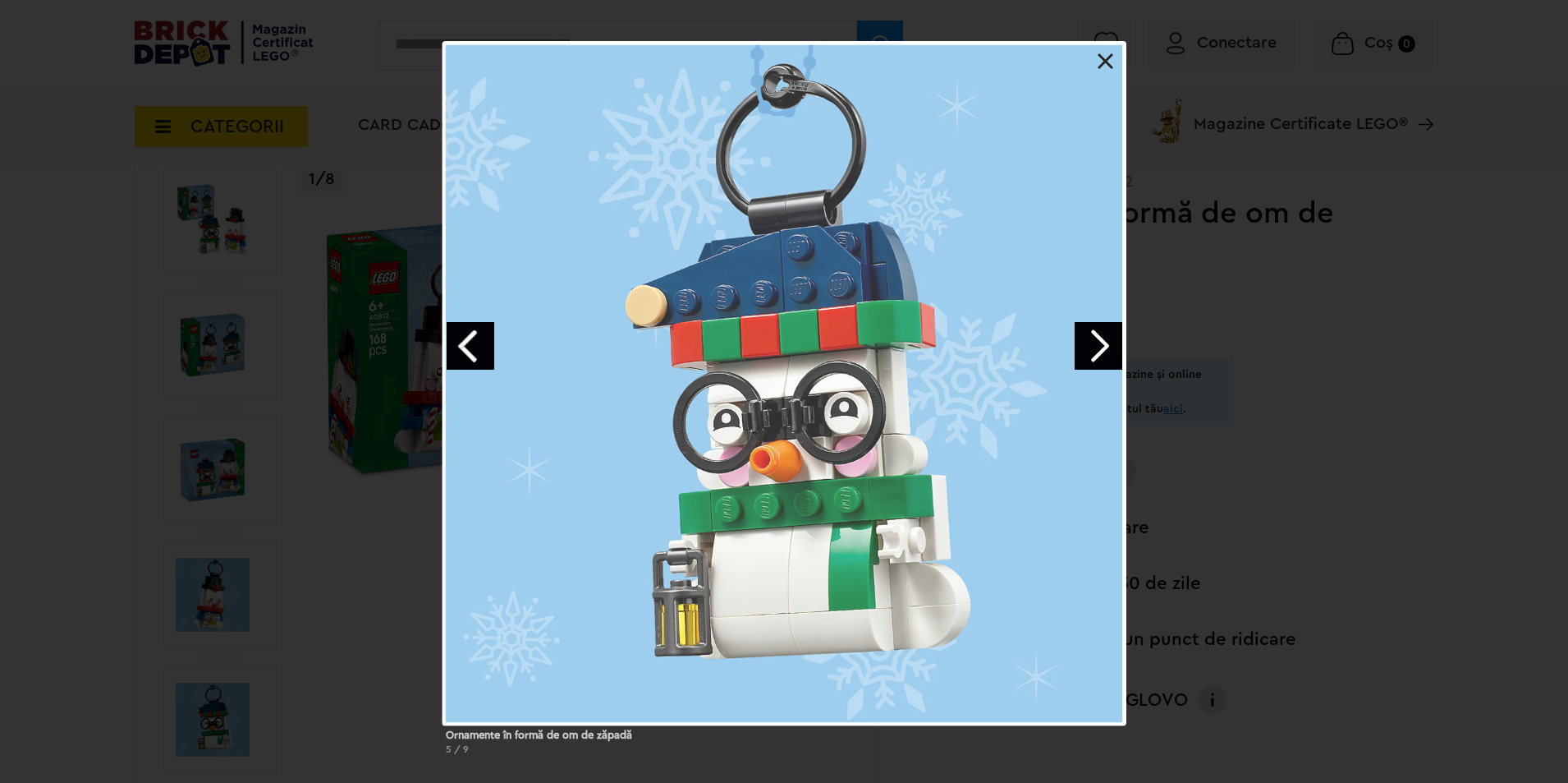
click at [1083, 349] on link "Next image" at bounding box center [1098, 345] width 48 height 48
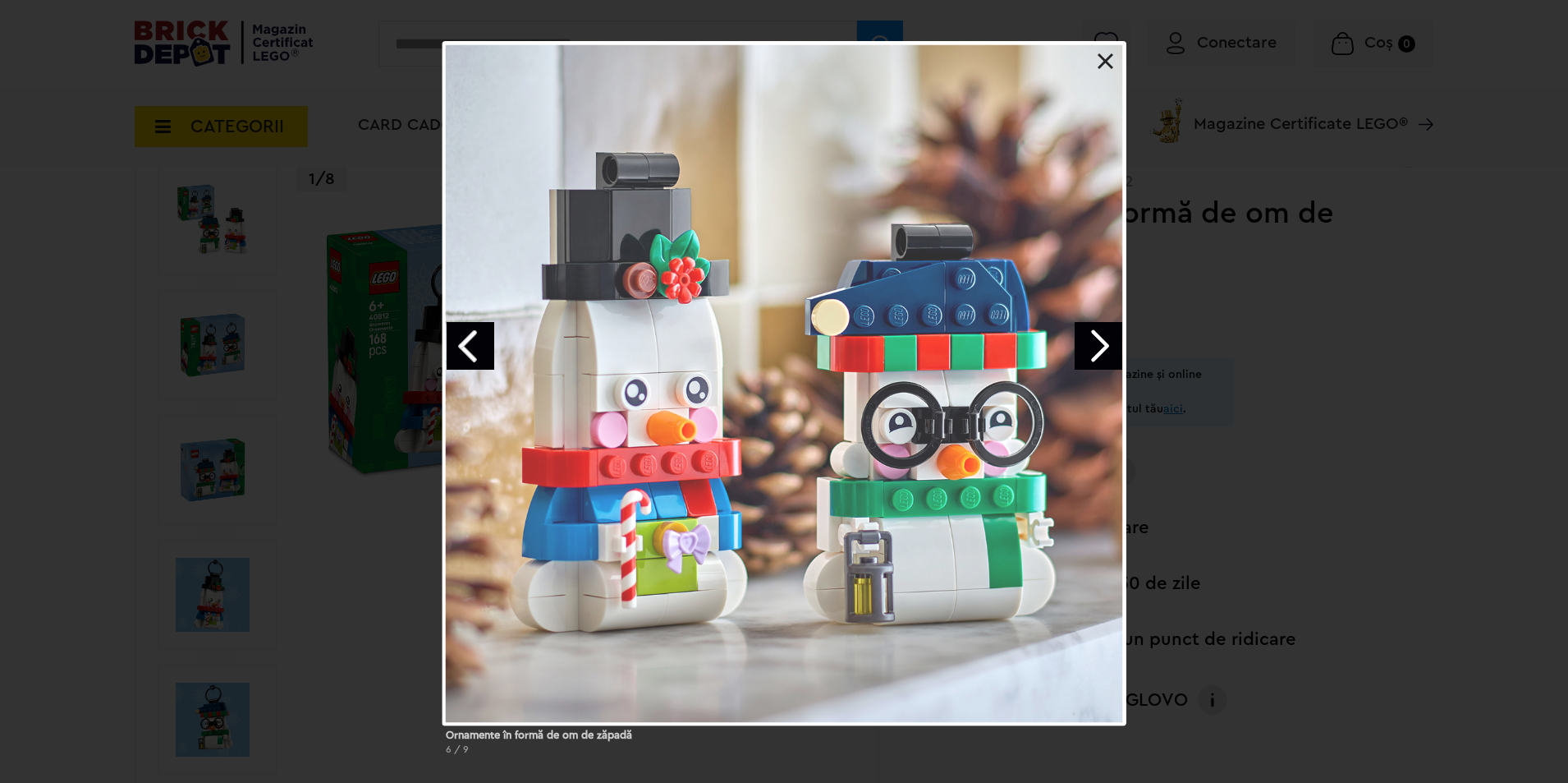
click at [1083, 349] on link "Next image" at bounding box center [1098, 345] width 48 height 48
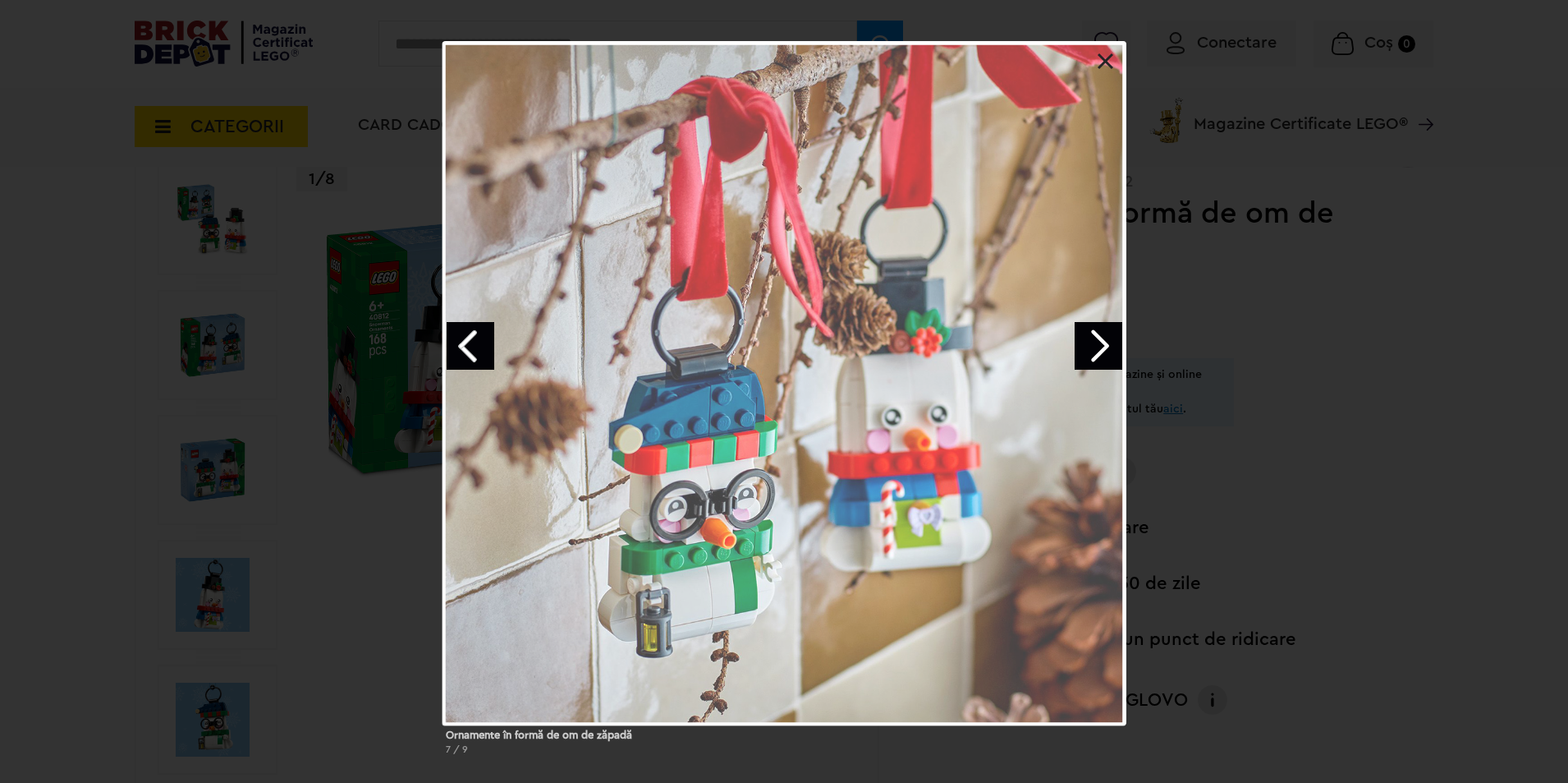
drag, startPoint x: 1315, startPoint y: 405, endPoint x: 1297, endPoint y: 405, distance: 18.0
click at [1315, 405] on div "Ornamente în formă de om de zăpadă 7 / 9" at bounding box center [784, 405] width 1568 height 727
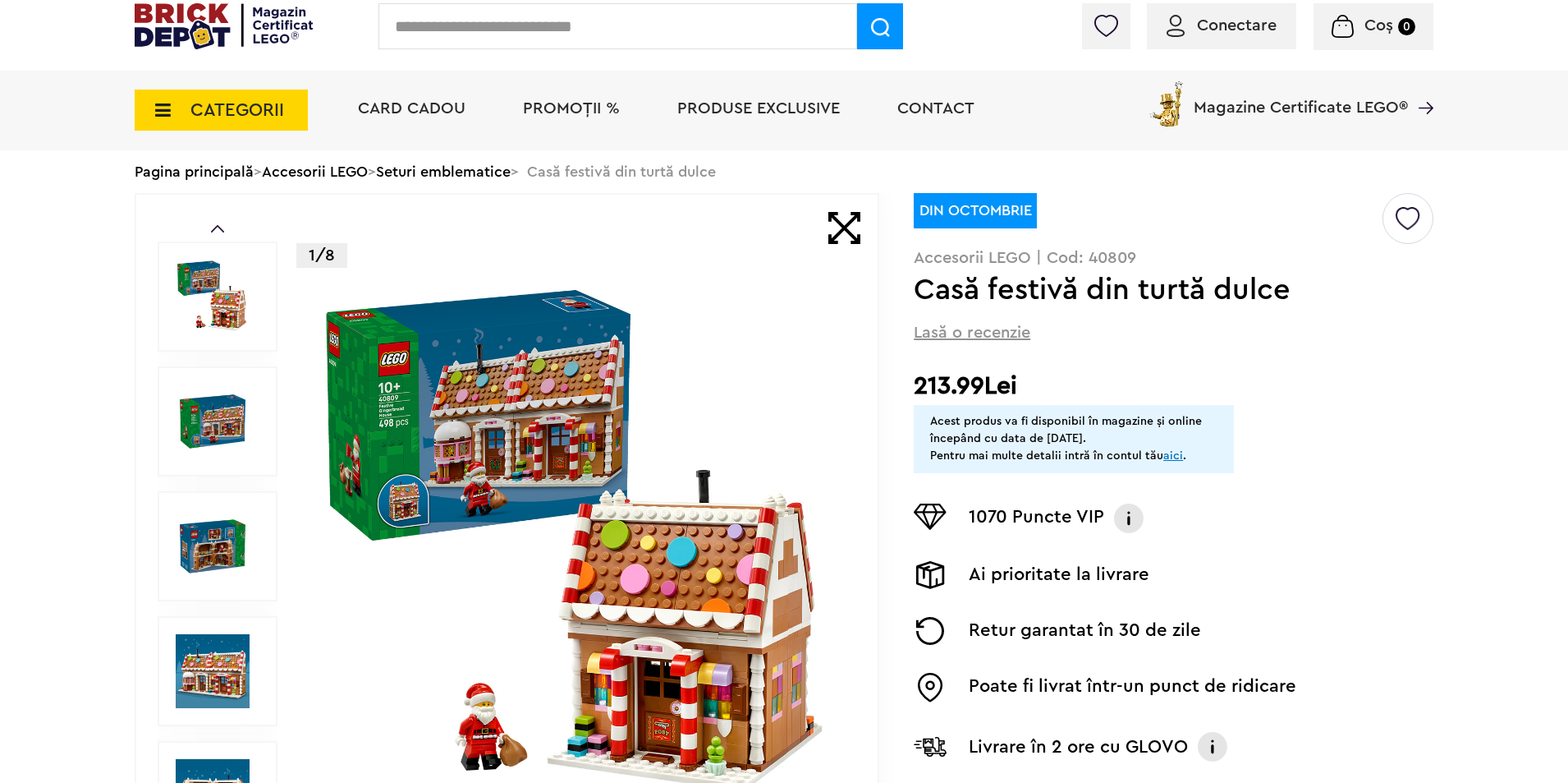
scroll to position [329, 0]
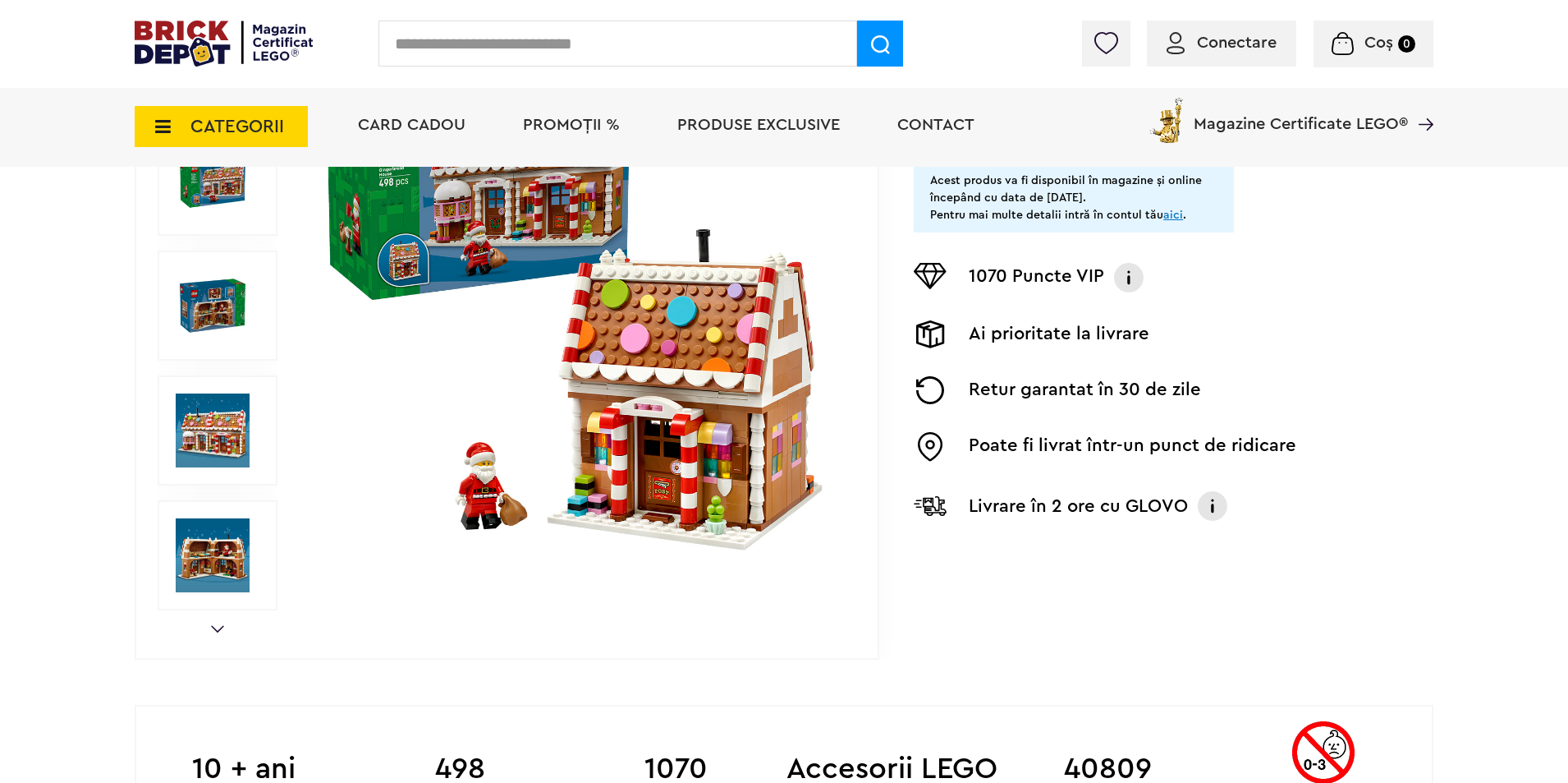
click at [691, 396] on img at bounding box center [577, 305] width 529 height 529
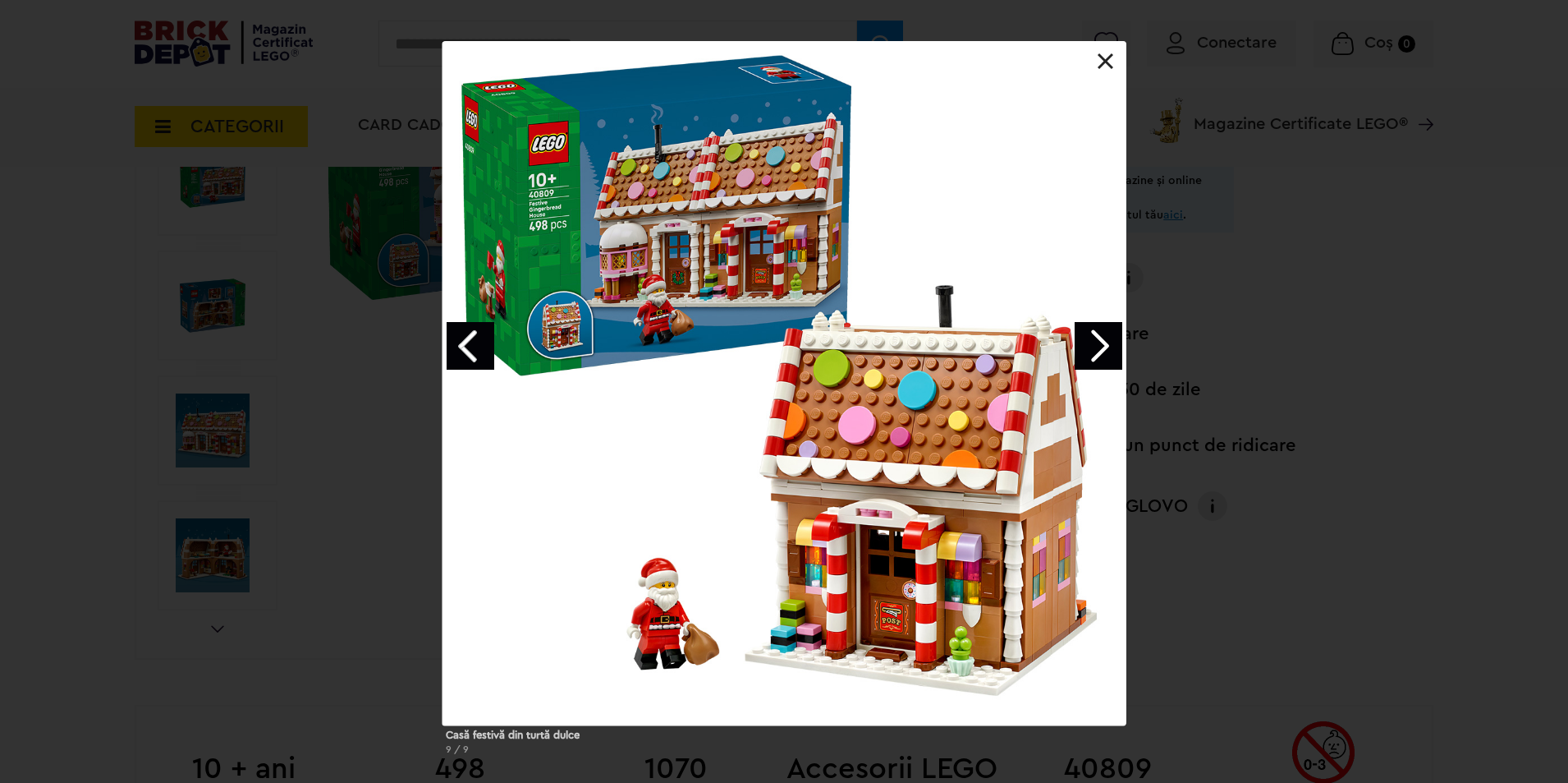
click at [1089, 348] on link "Next image" at bounding box center [1098, 345] width 48 height 48
click at [1099, 341] on link "Next image" at bounding box center [1098, 345] width 48 height 48
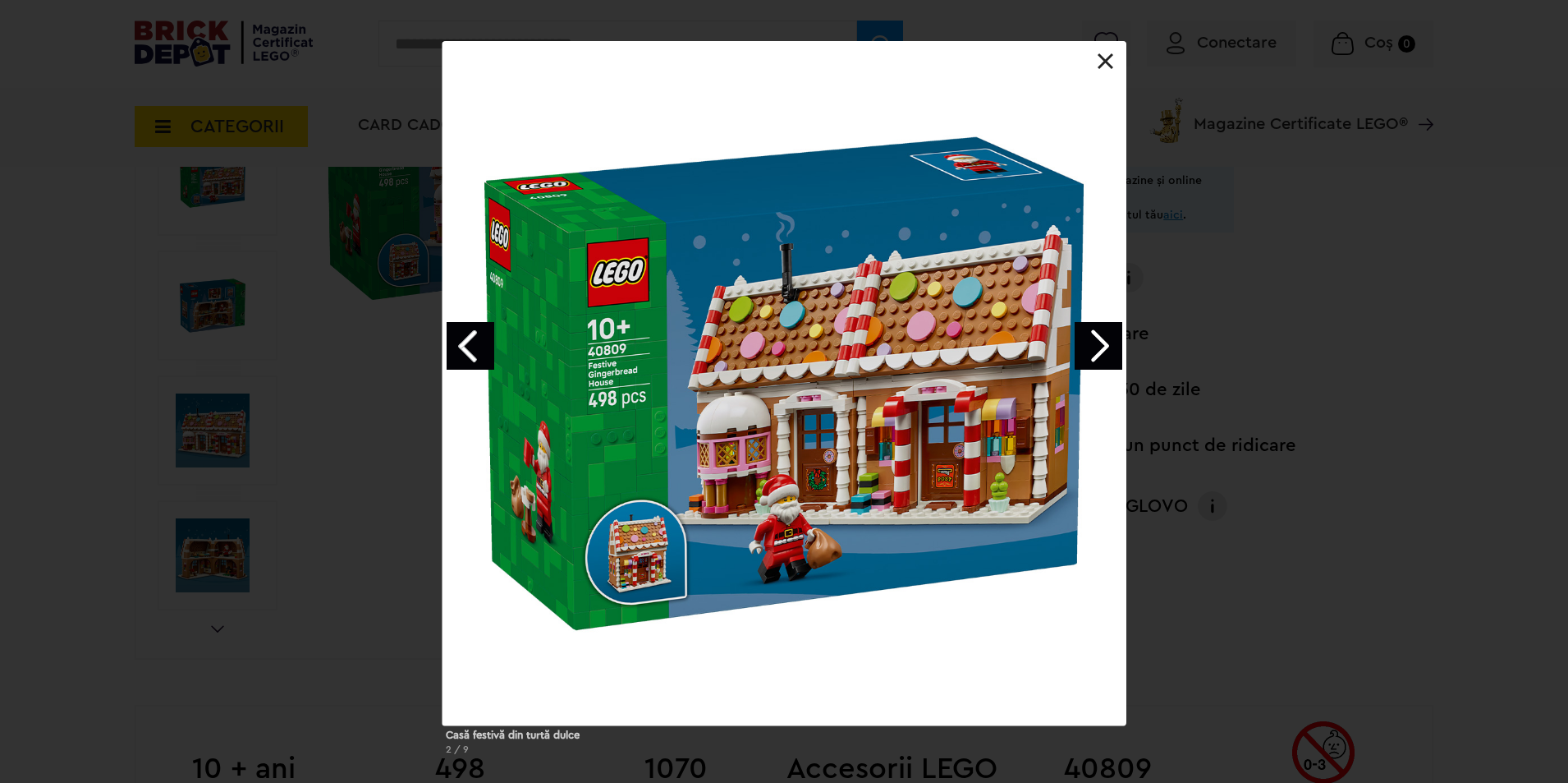
click at [1099, 341] on link "Next image" at bounding box center [1098, 345] width 48 height 48
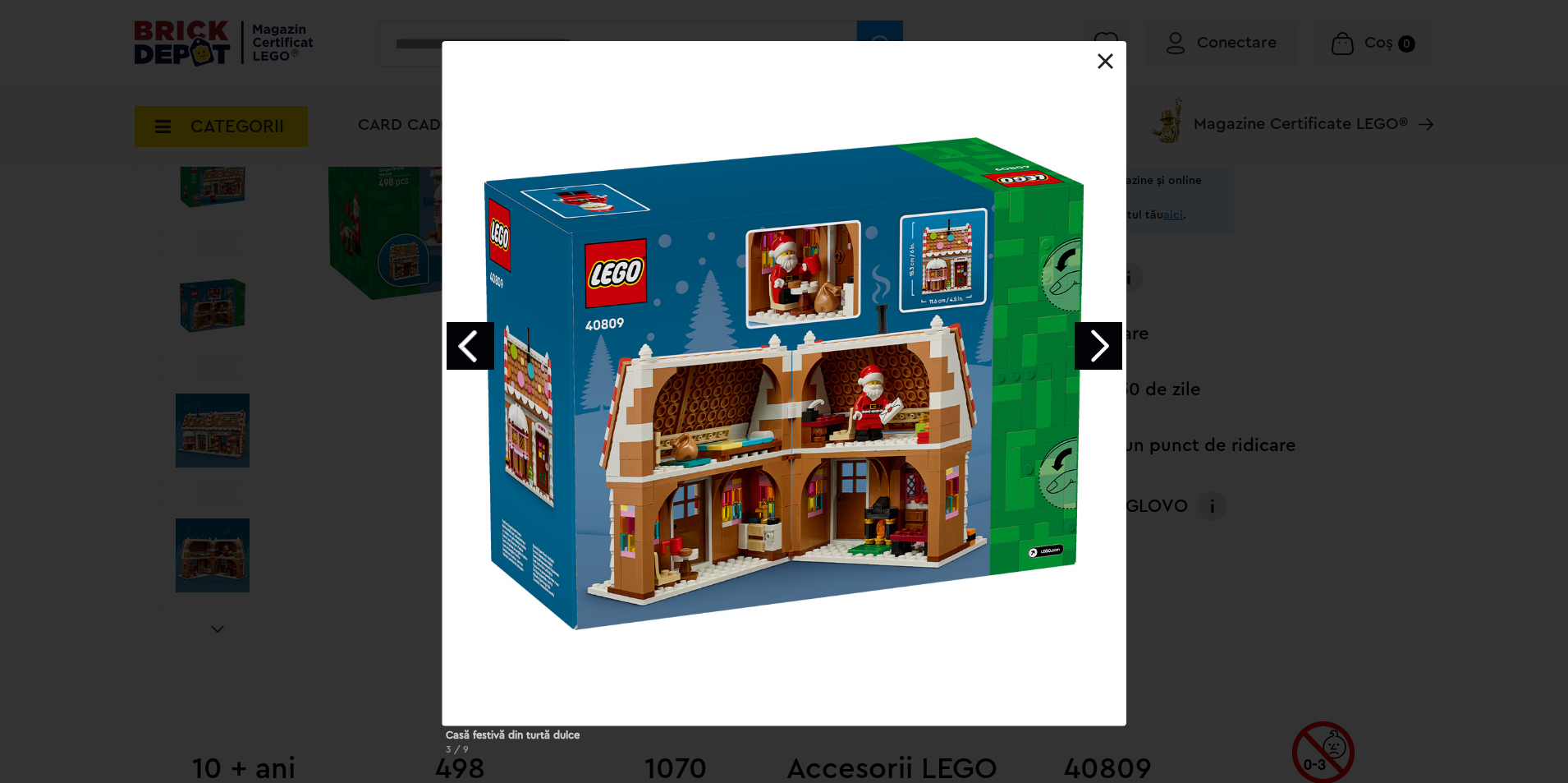
click at [1099, 341] on link "Next image" at bounding box center [1098, 345] width 48 height 48
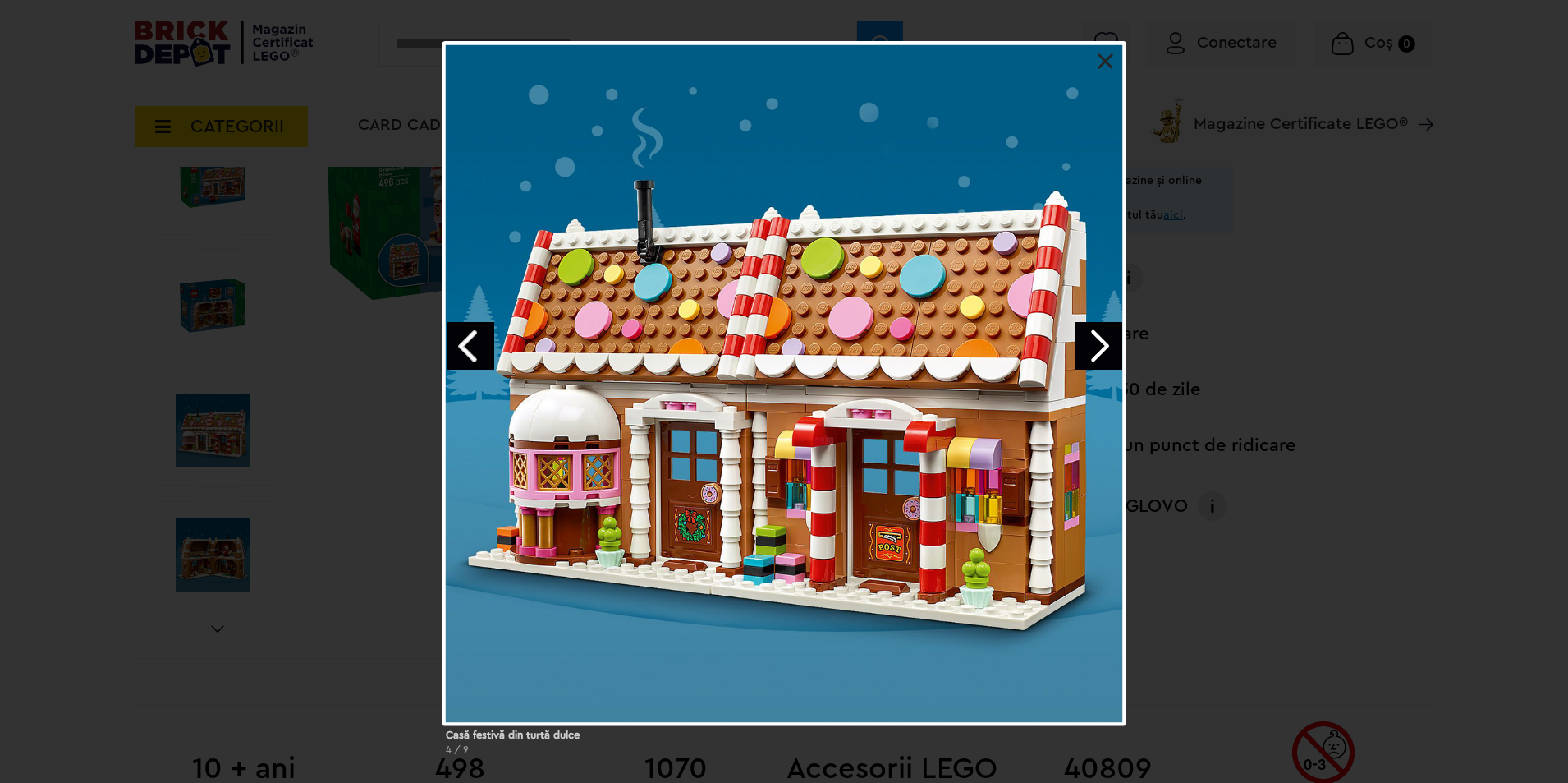
click at [1110, 339] on link "Next image" at bounding box center [1098, 345] width 48 height 48
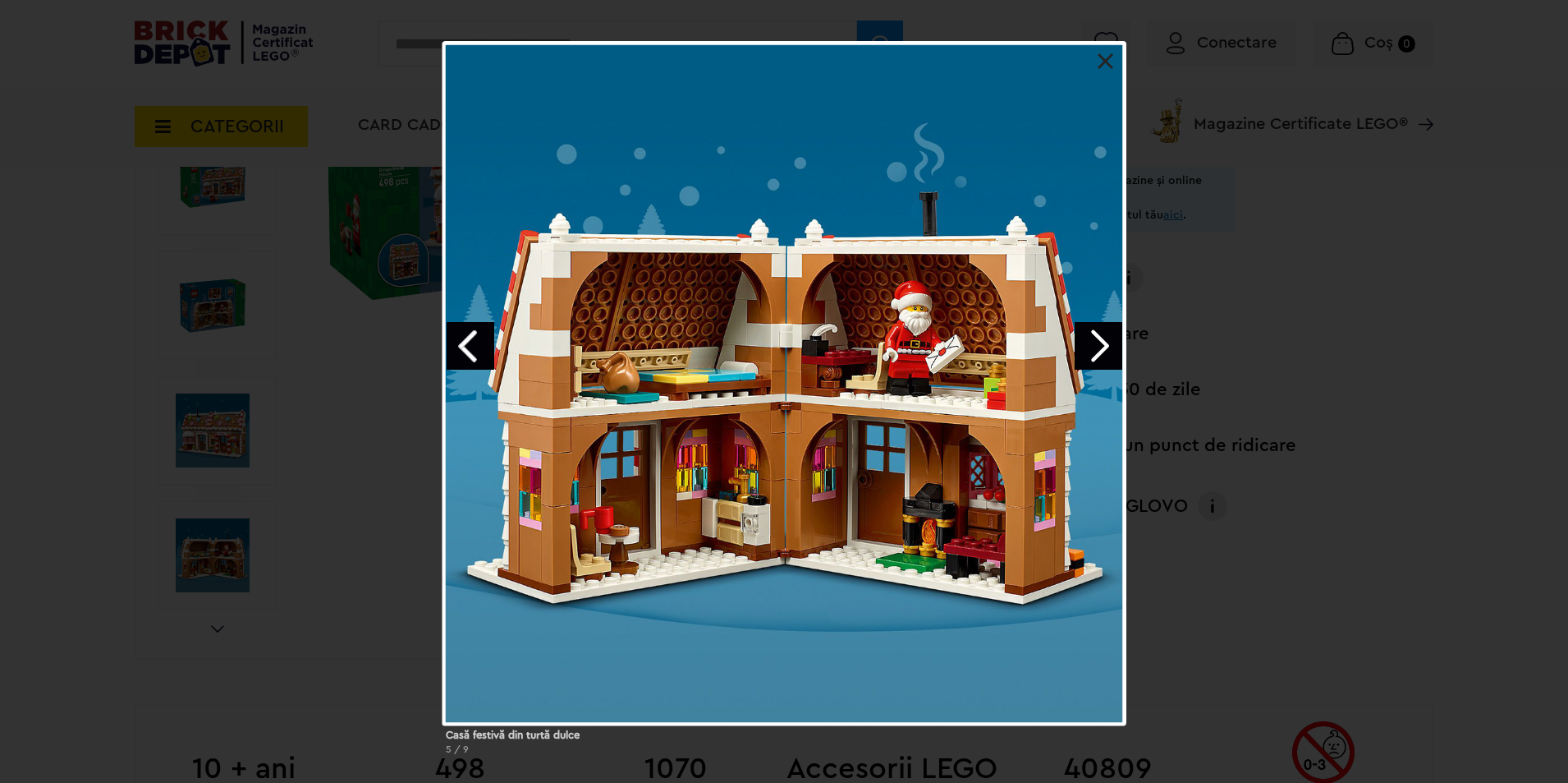
click at [1099, 333] on link "Next image" at bounding box center [1098, 345] width 48 height 48
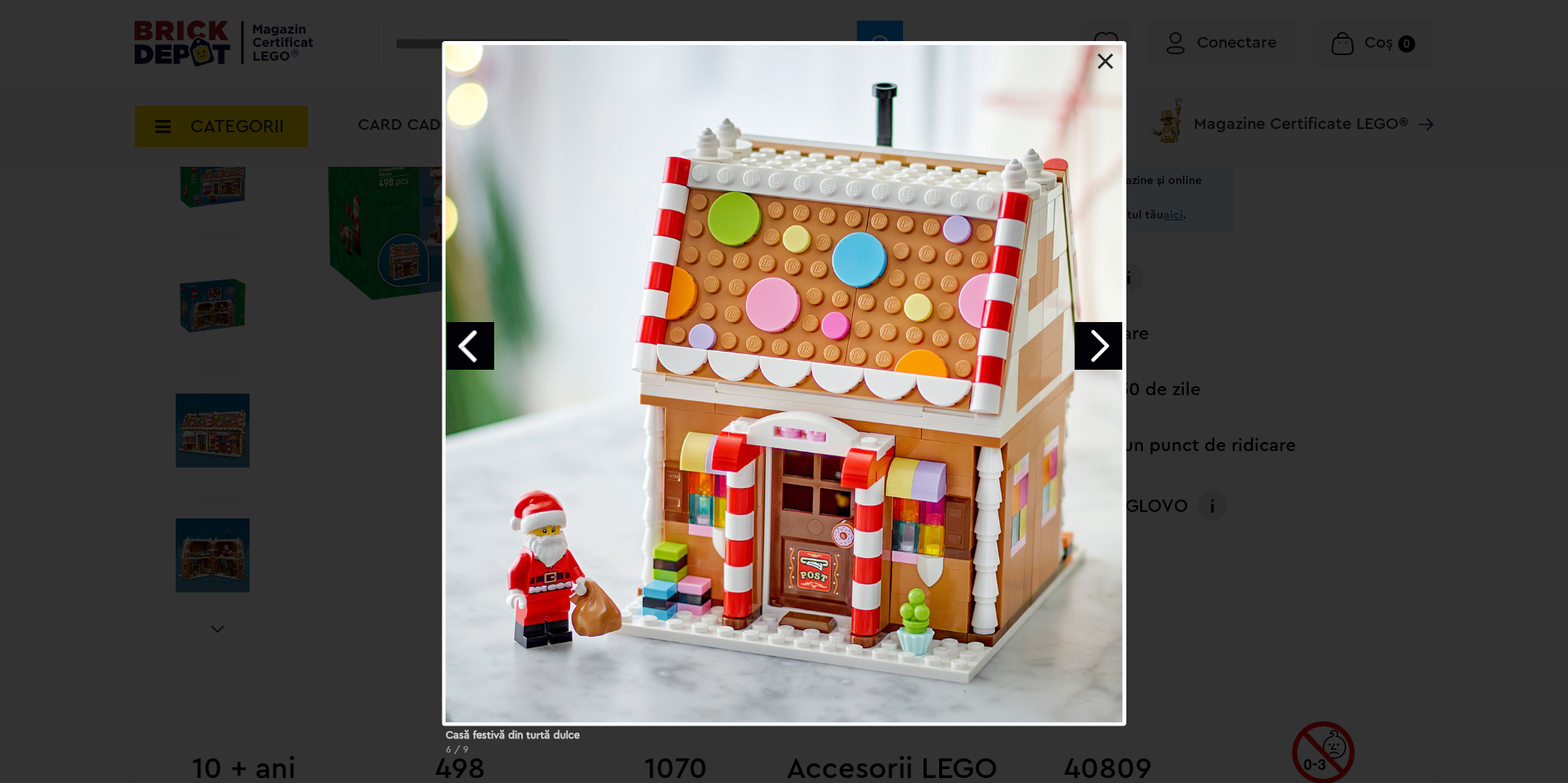
click at [1095, 332] on link "Next image" at bounding box center [1098, 345] width 48 height 48
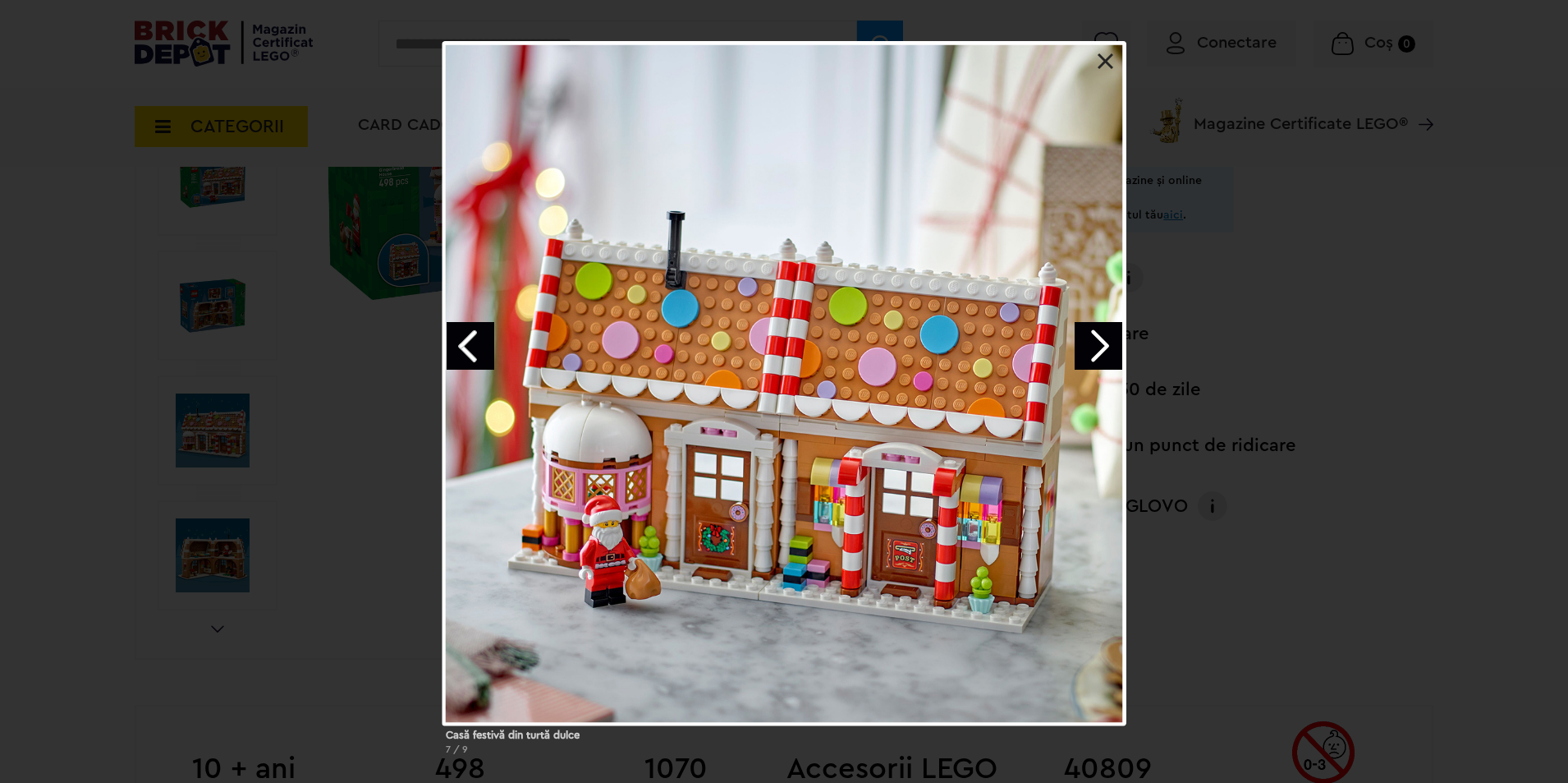
click at [1095, 332] on link "Next image" at bounding box center [1098, 345] width 48 height 48
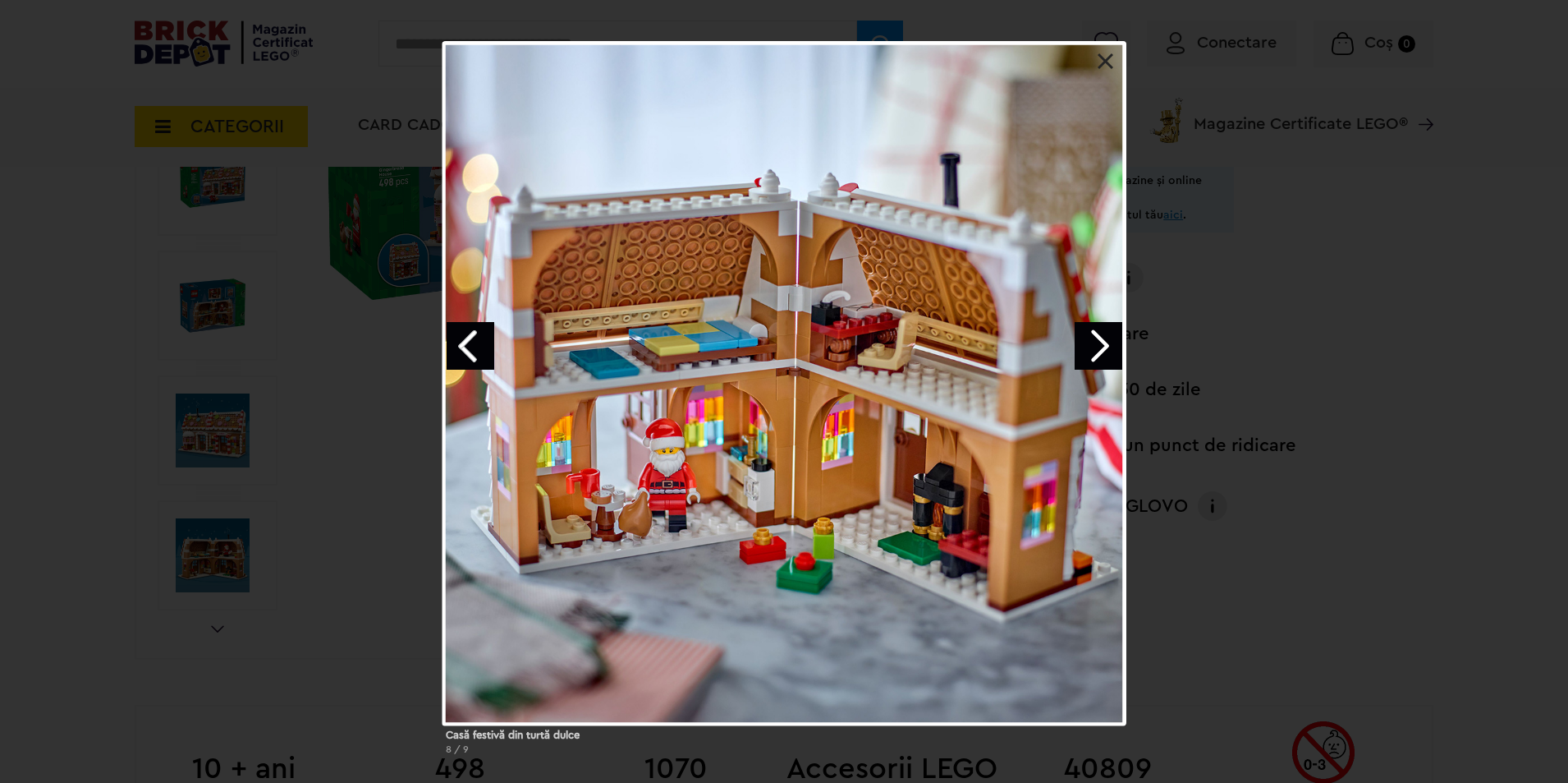
click at [1091, 330] on link "Next image" at bounding box center [1098, 345] width 48 height 48
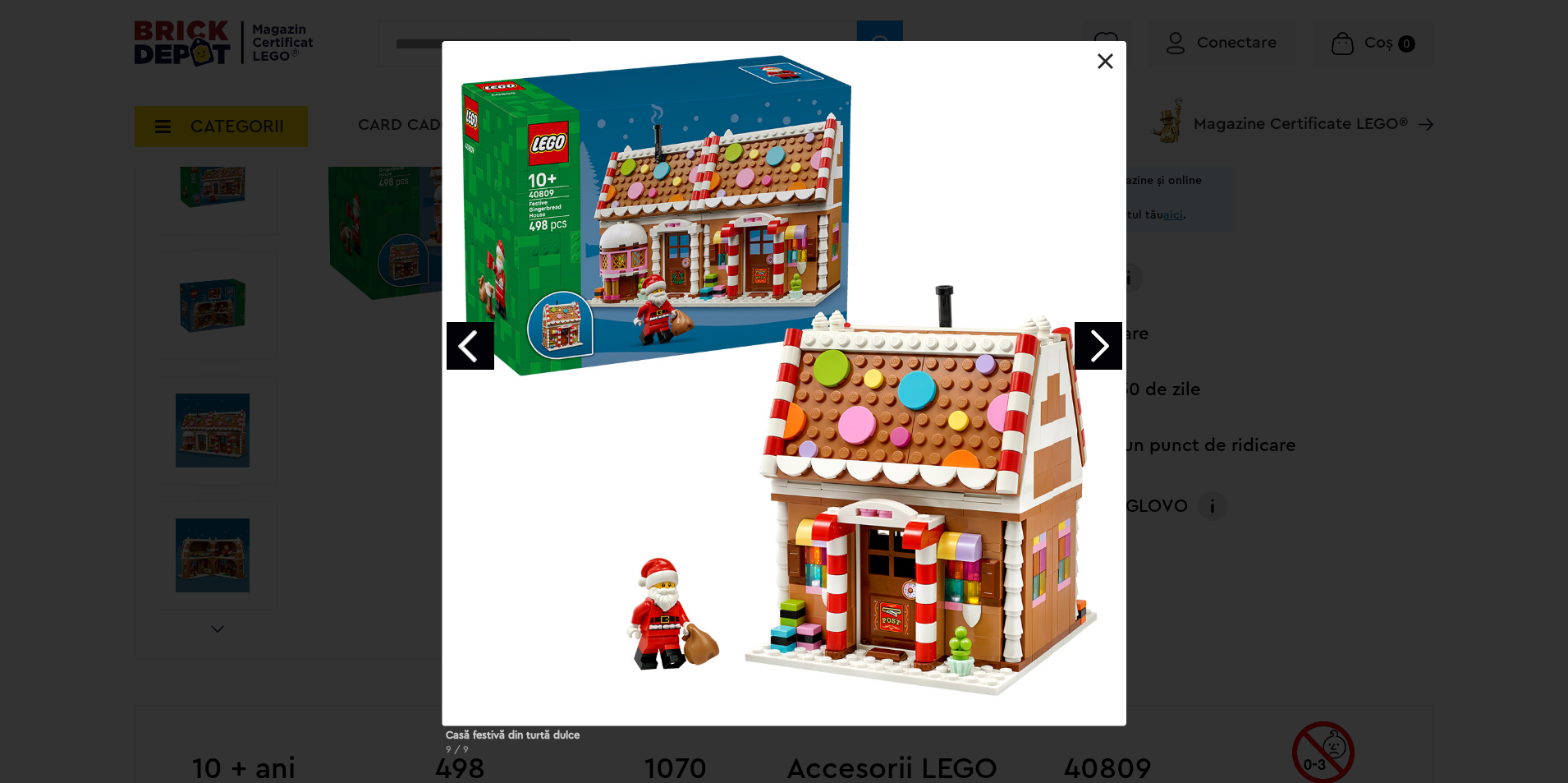
click at [1090, 329] on link "Next image" at bounding box center [1098, 345] width 48 height 48
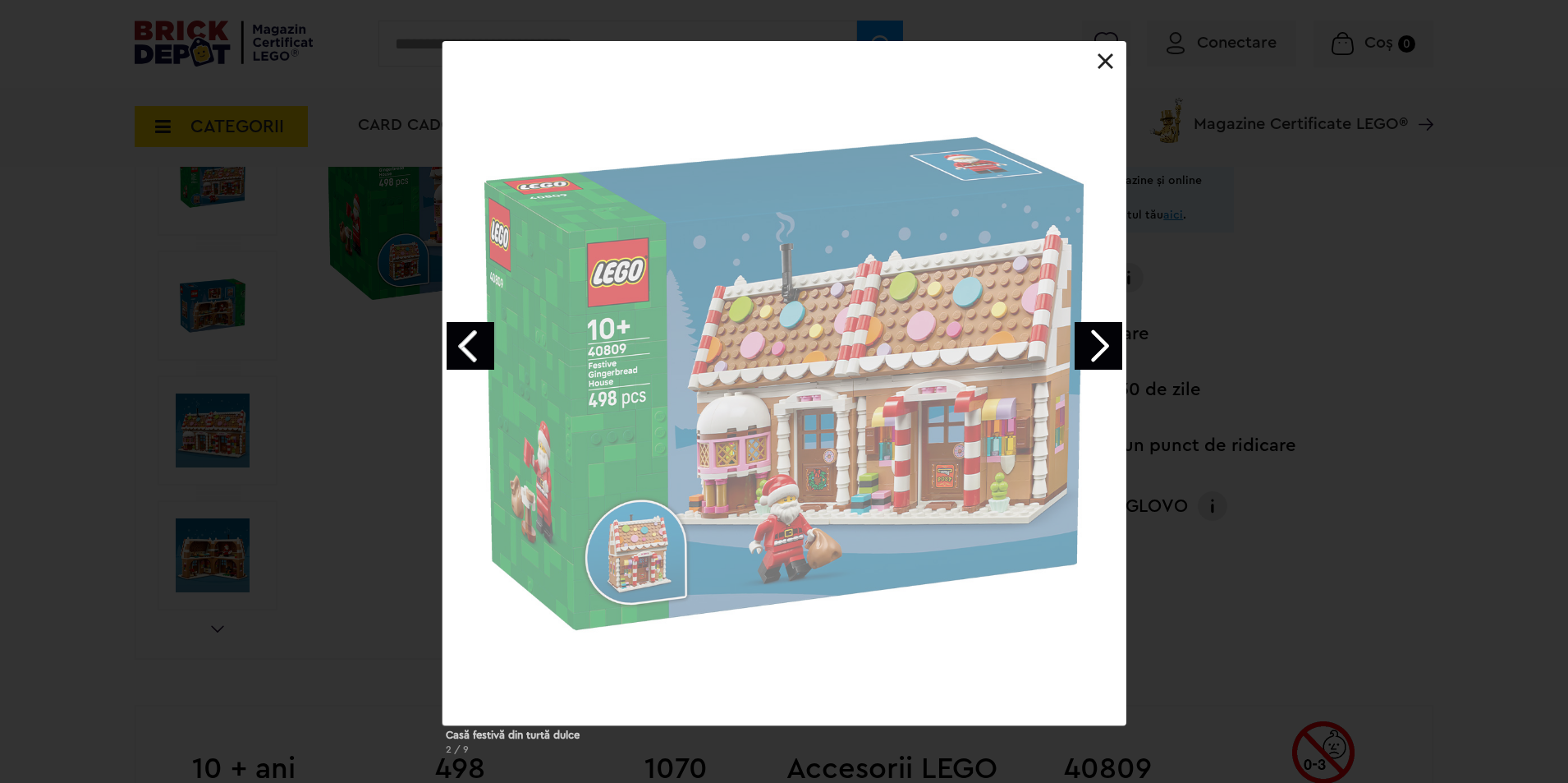
click at [1090, 329] on link "Next image" at bounding box center [1098, 345] width 48 height 48
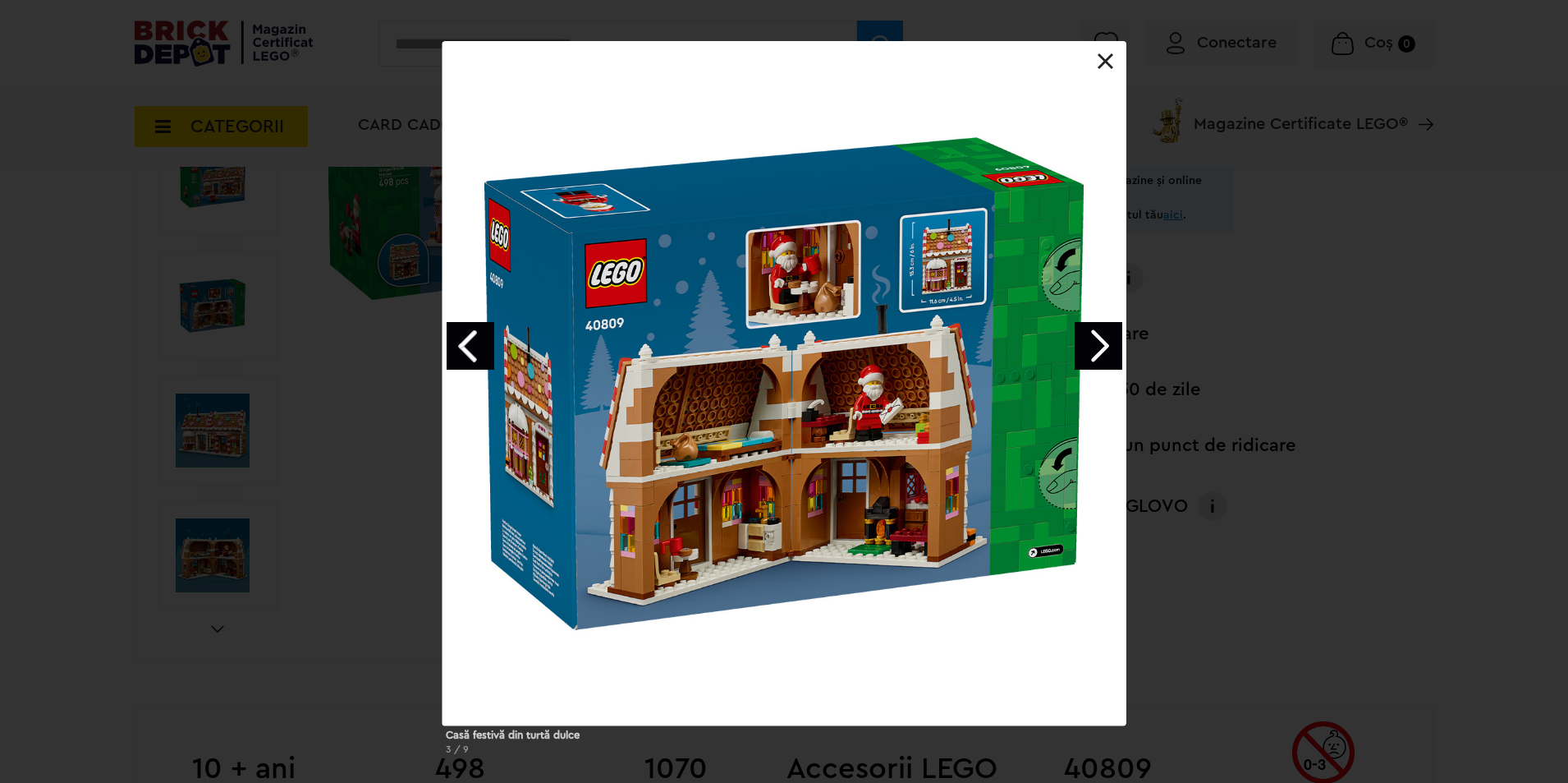
click at [1090, 329] on link "Next image" at bounding box center [1098, 345] width 48 height 48
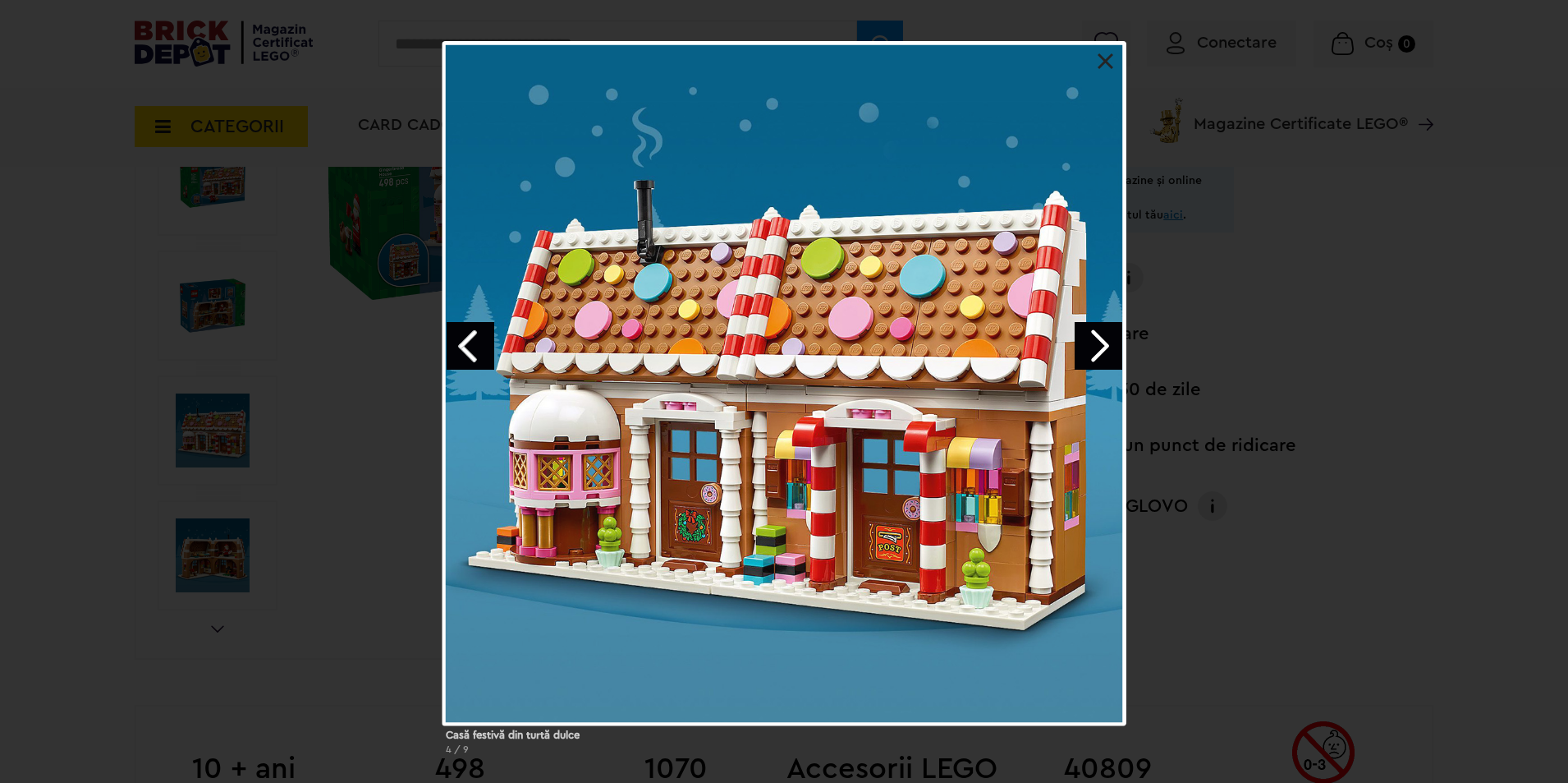
click at [1090, 329] on link "Next image" at bounding box center [1098, 345] width 48 height 48
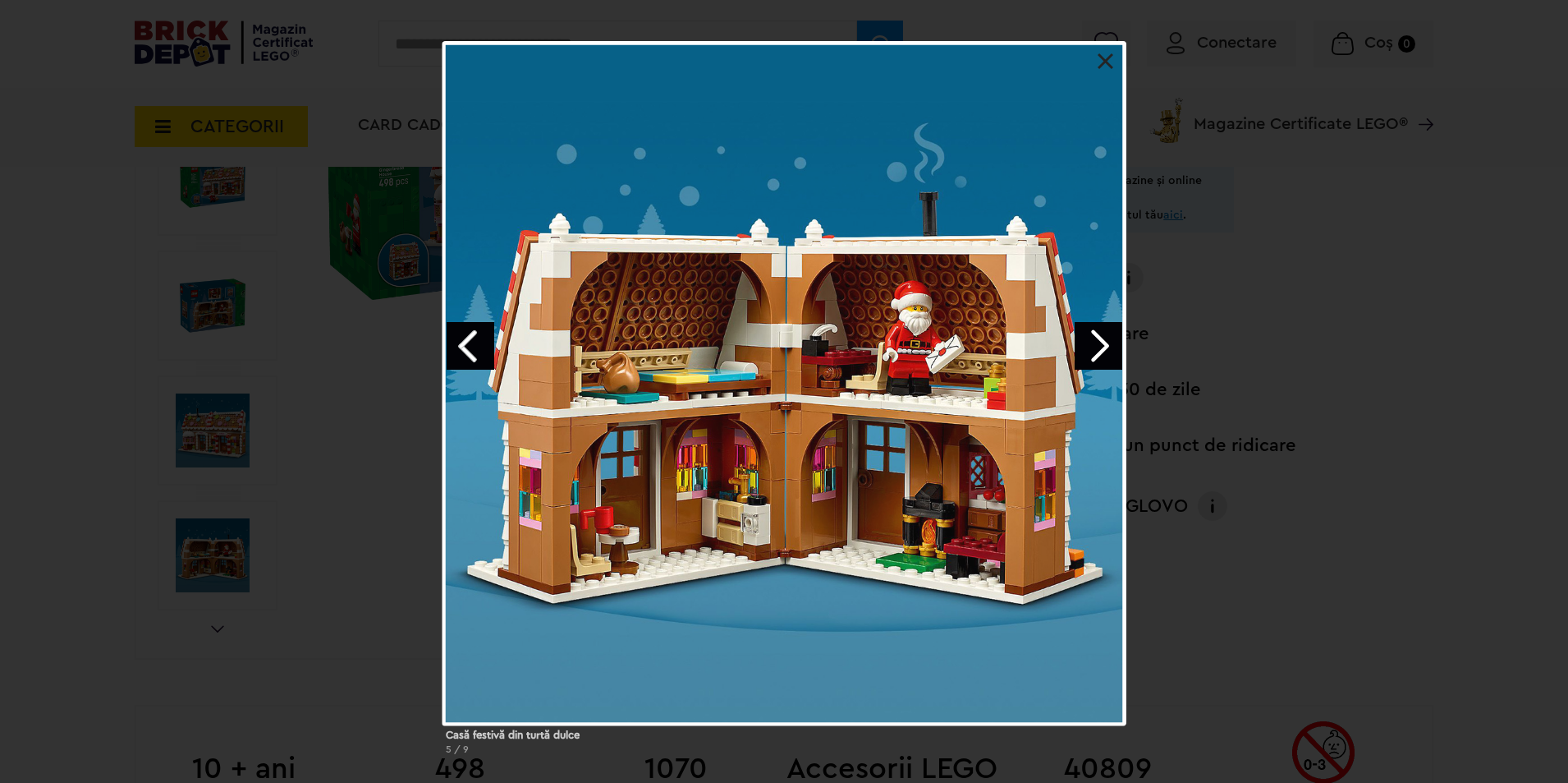
click at [1089, 329] on link "Next image" at bounding box center [1098, 345] width 48 height 48
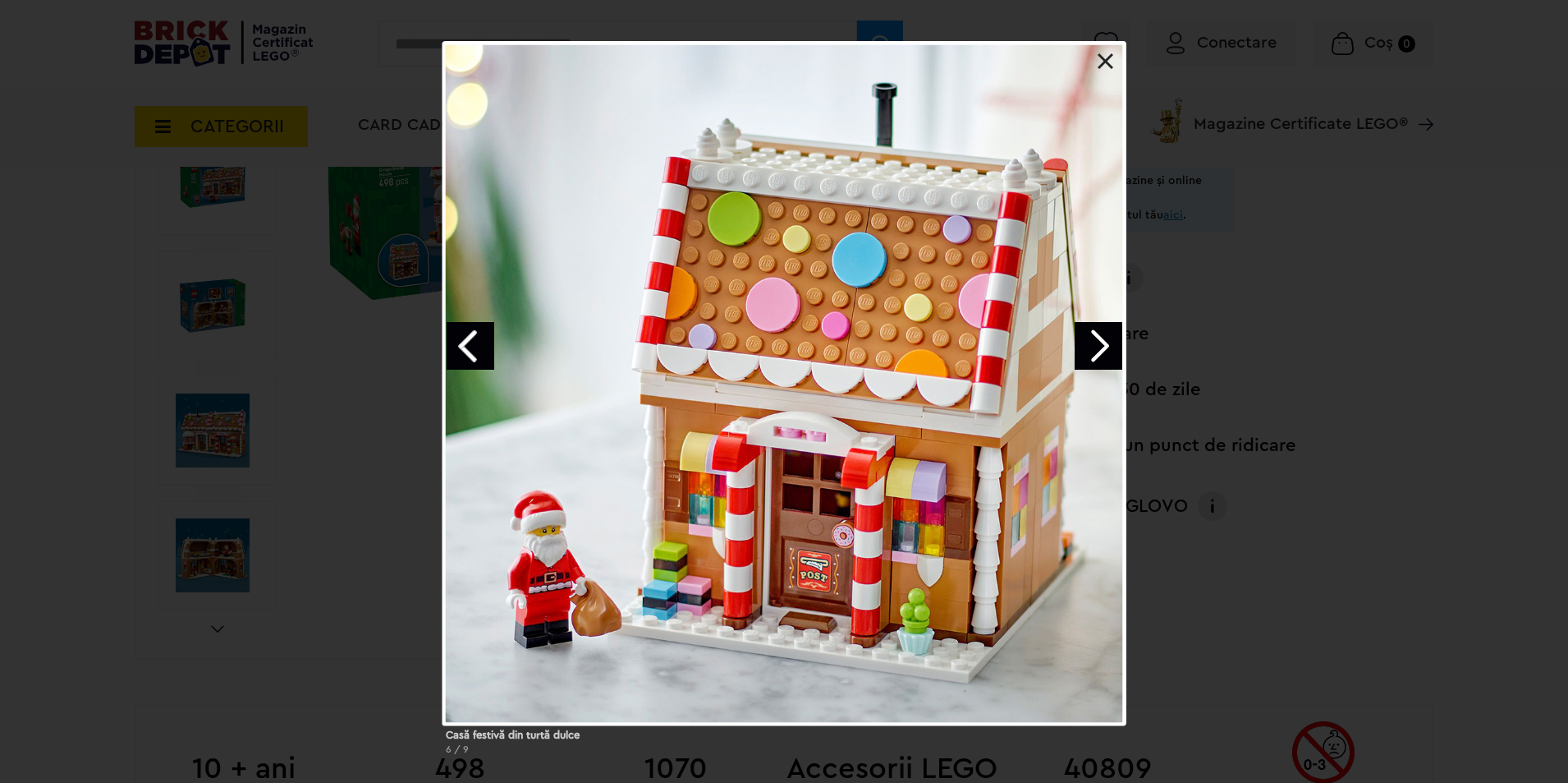
click at [1102, 337] on link "Next image" at bounding box center [1098, 345] width 48 height 48
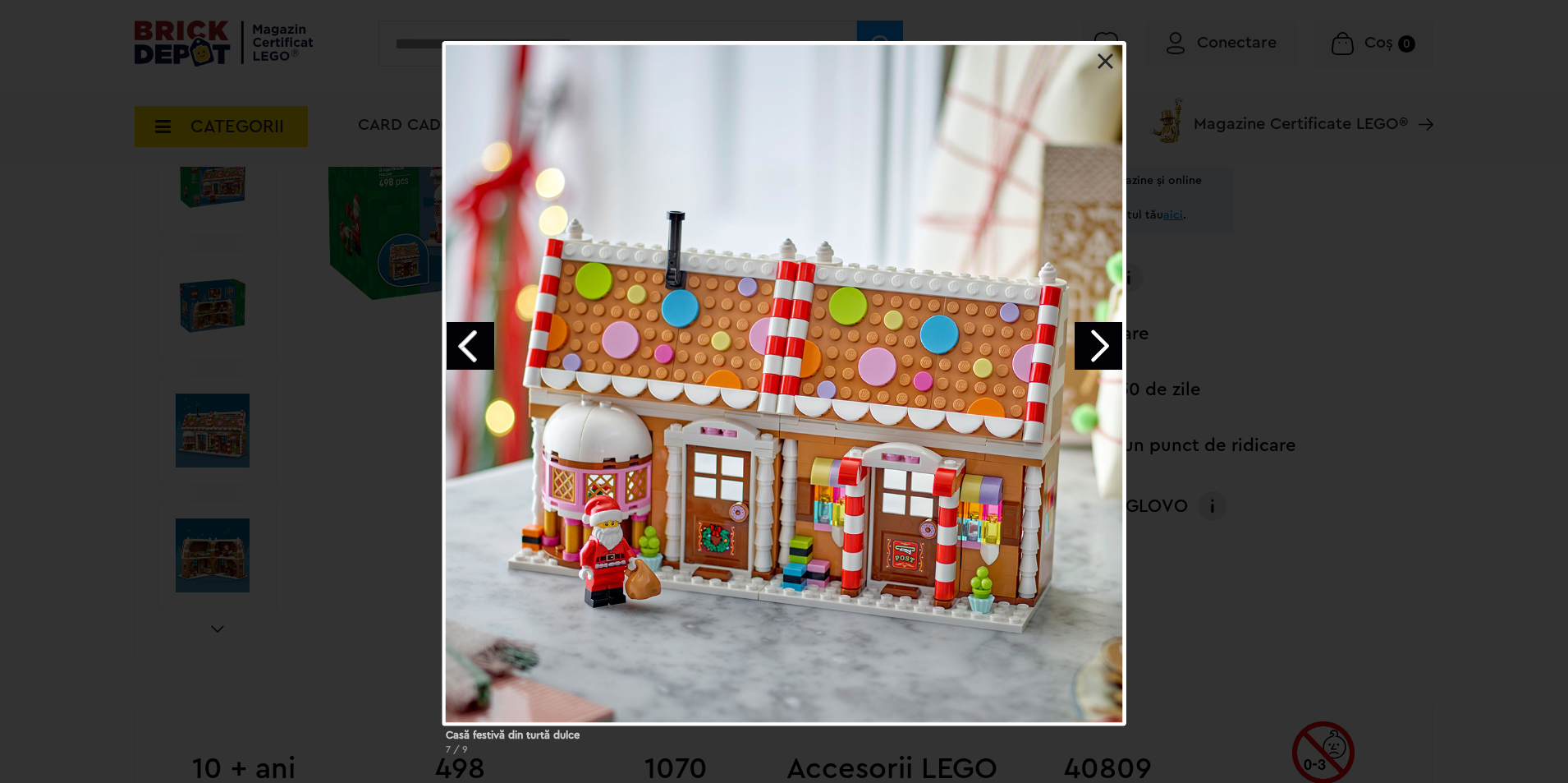
click at [1102, 337] on link "Next image" at bounding box center [1098, 345] width 48 height 48
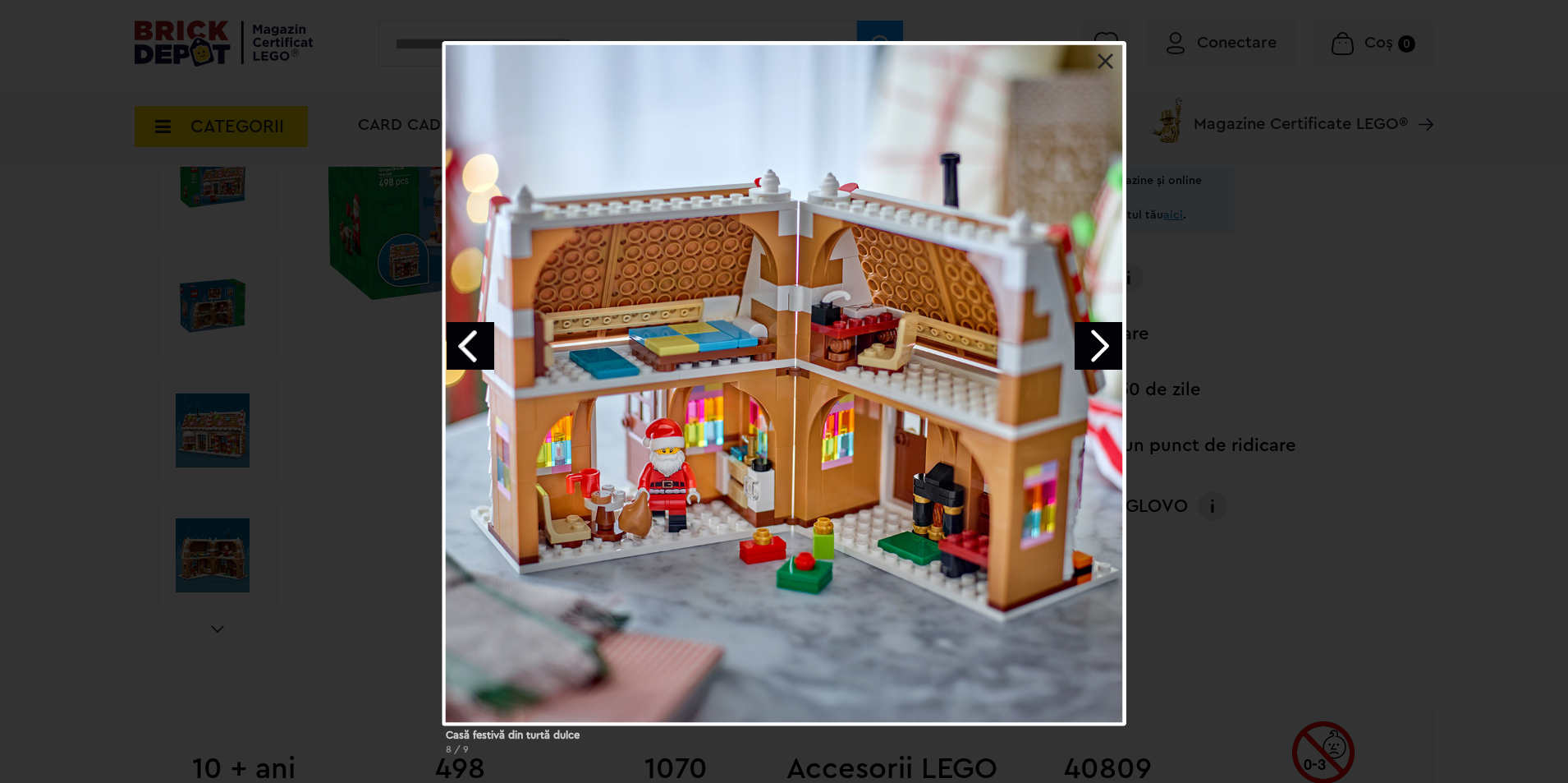
click at [1105, 59] on link at bounding box center [1106, 61] width 16 height 16
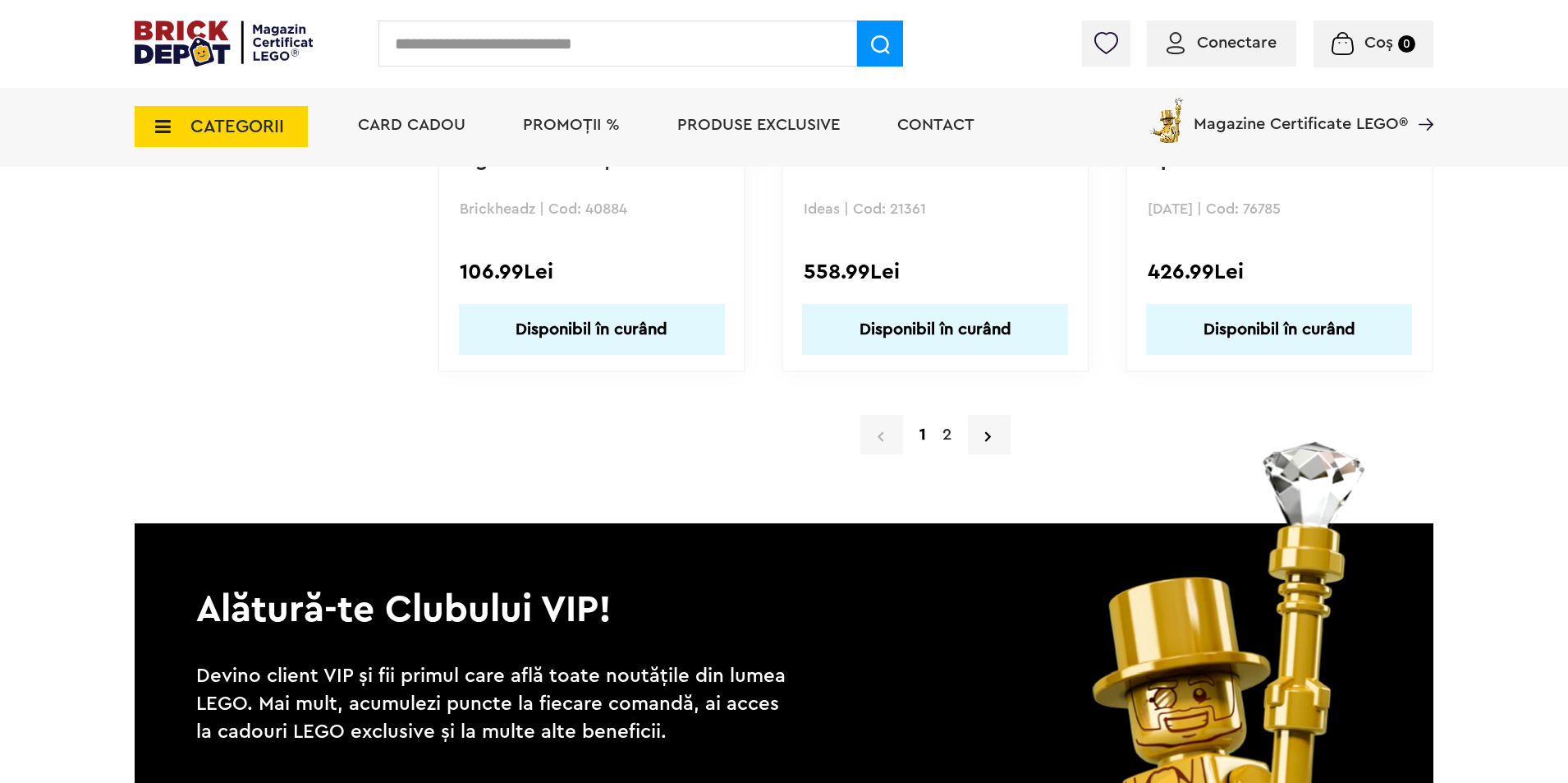
scroll to position [15976, 0]
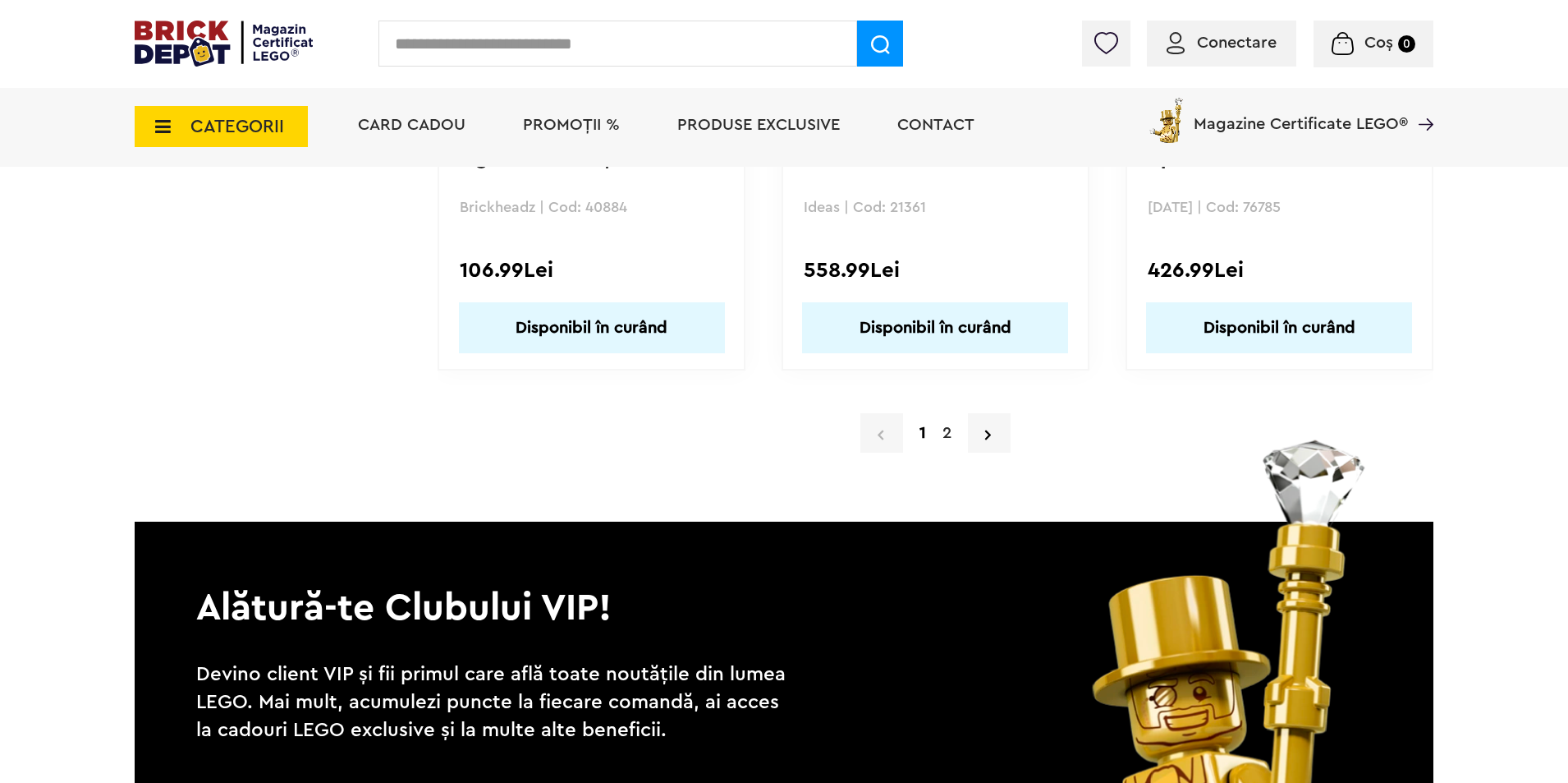
click at [945, 433] on link "2" at bounding box center [947, 432] width 25 height 24
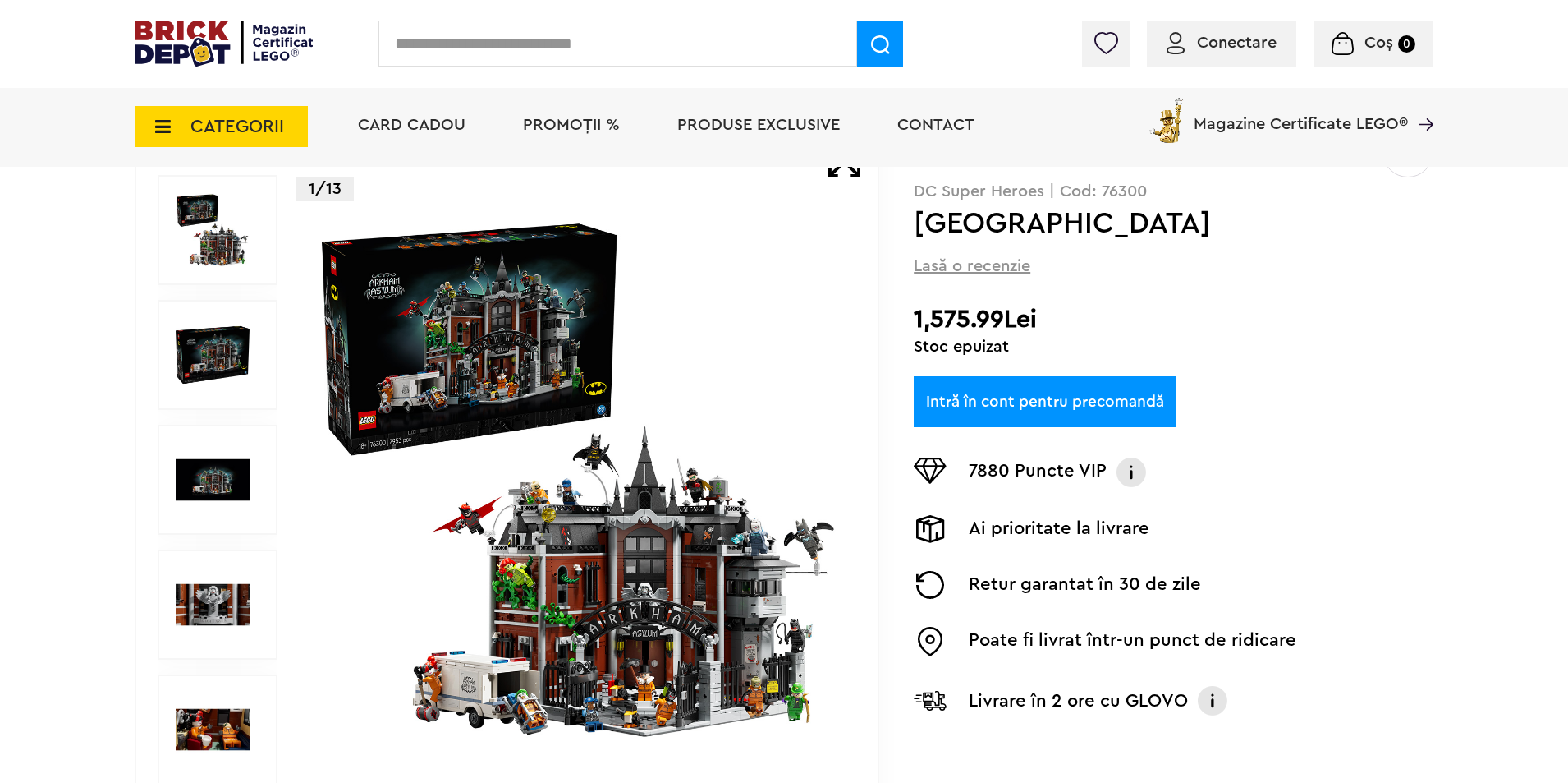
scroll to position [329, 0]
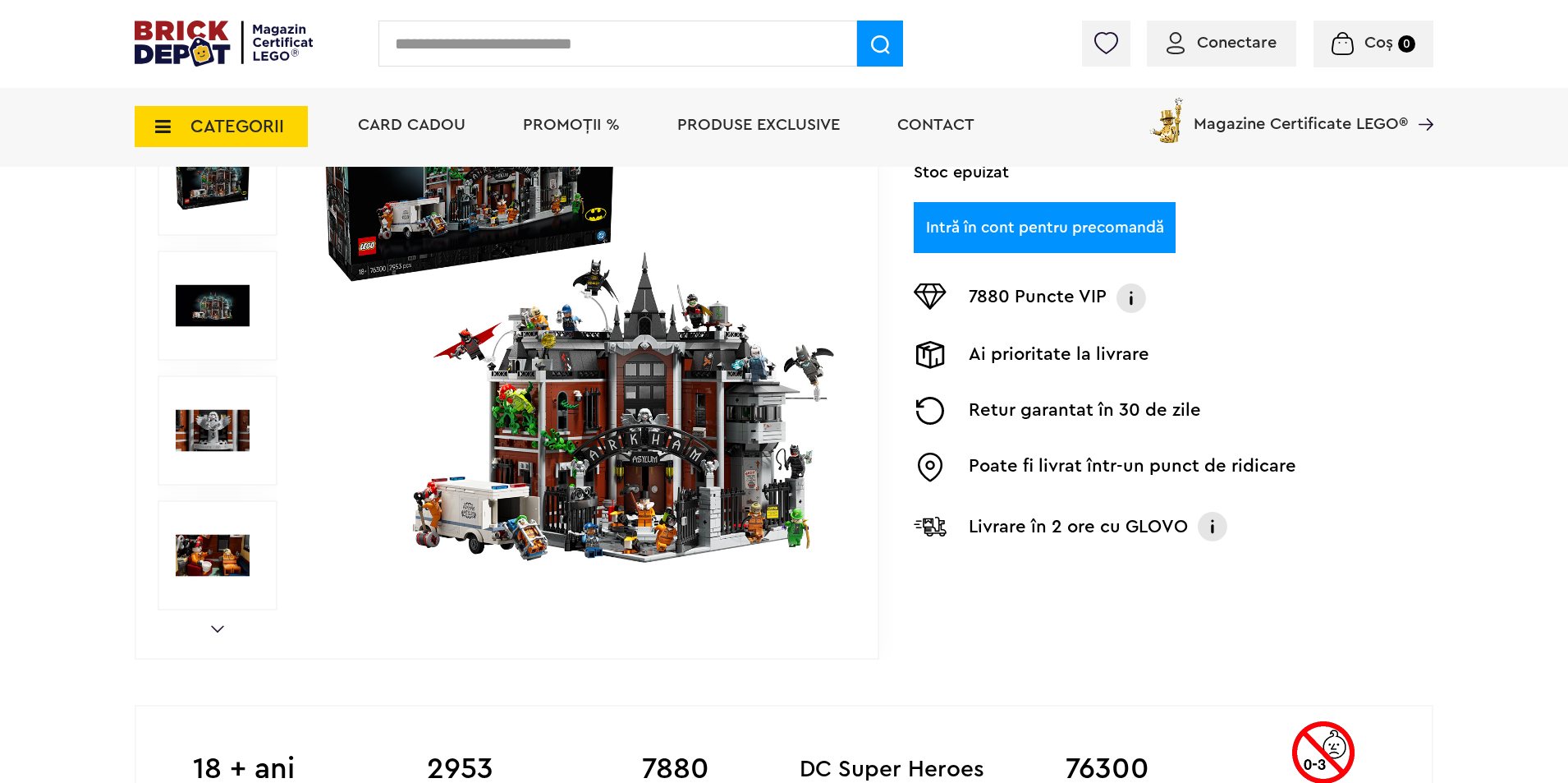
click at [637, 430] on img at bounding box center [577, 305] width 529 height 529
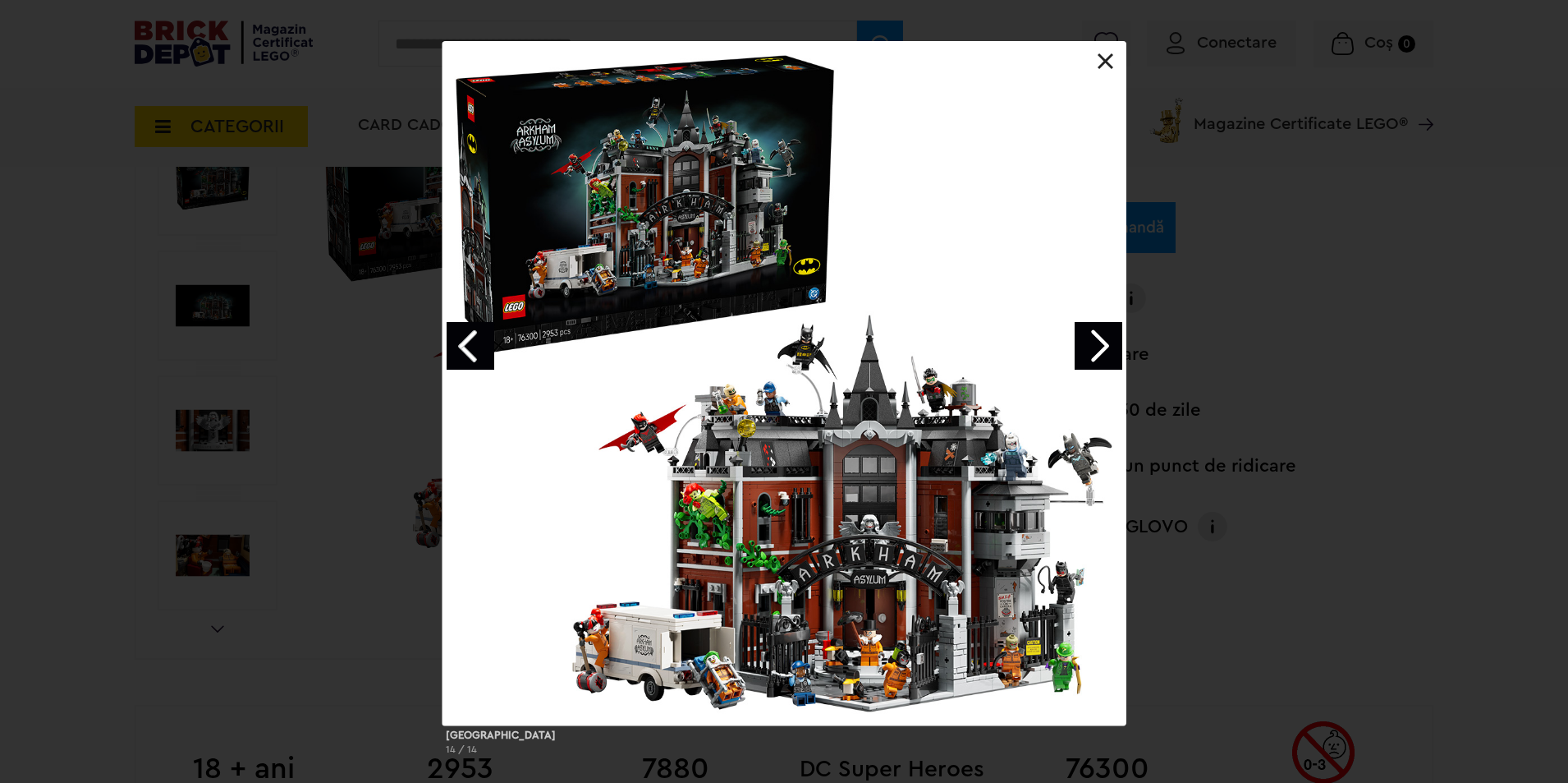
click at [1101, 351] on link "Next image" at bounding box center [1098, 345] width 48 height 48
click at [1101, 343] on link "Next image" at bounding box center [1098, 345] width 48 height 48
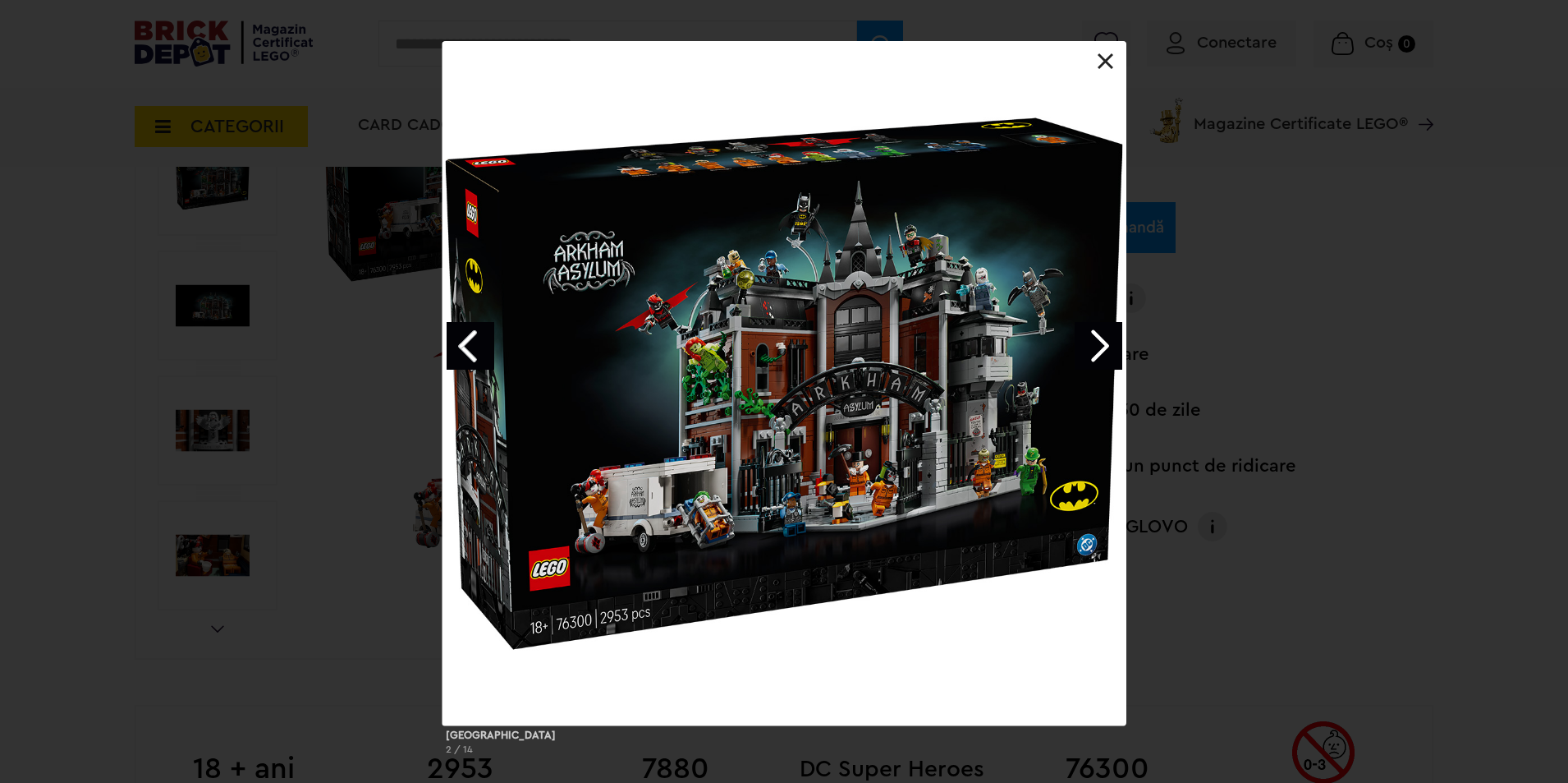
click at [1101, 342] on link "Next image" at bounding box center [1098, 345] width 48 height 48
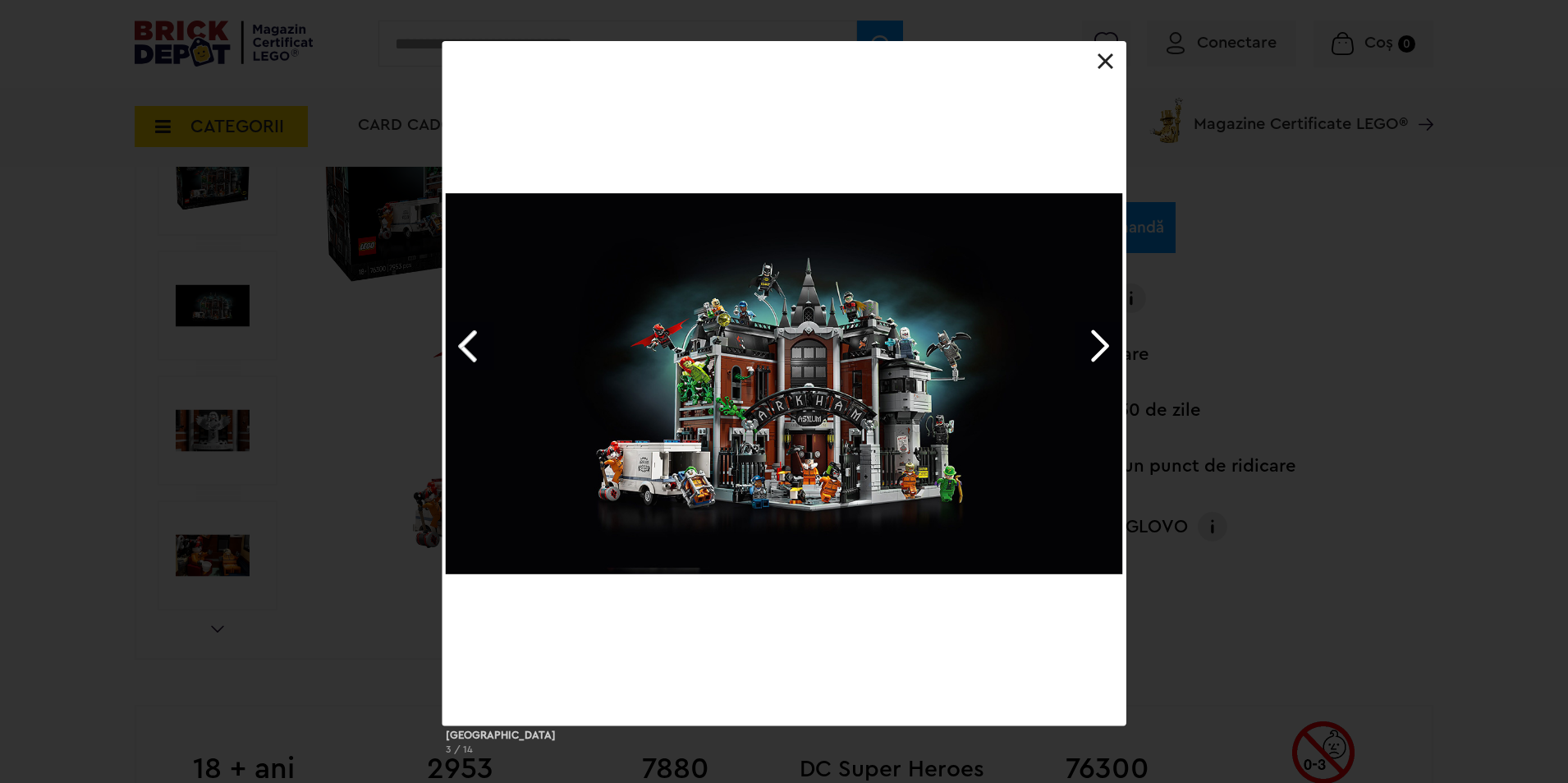
click at [1098, 340] on link "Next image" at bounding box center [1098, 345] width 48 height 48
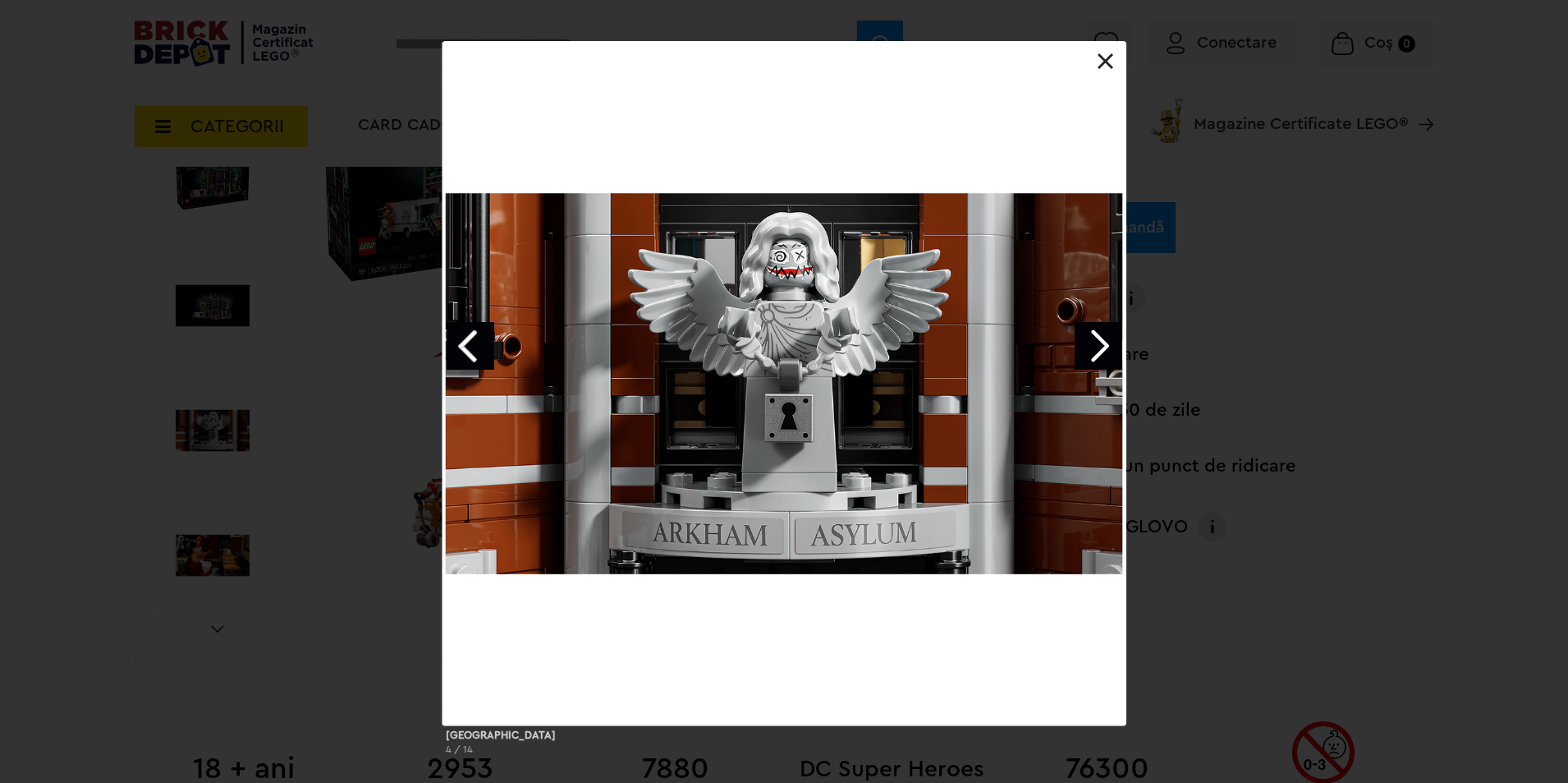
click at [1098, 340] on link "Next image" at bounding box center [1098, 345] width 48 height 48
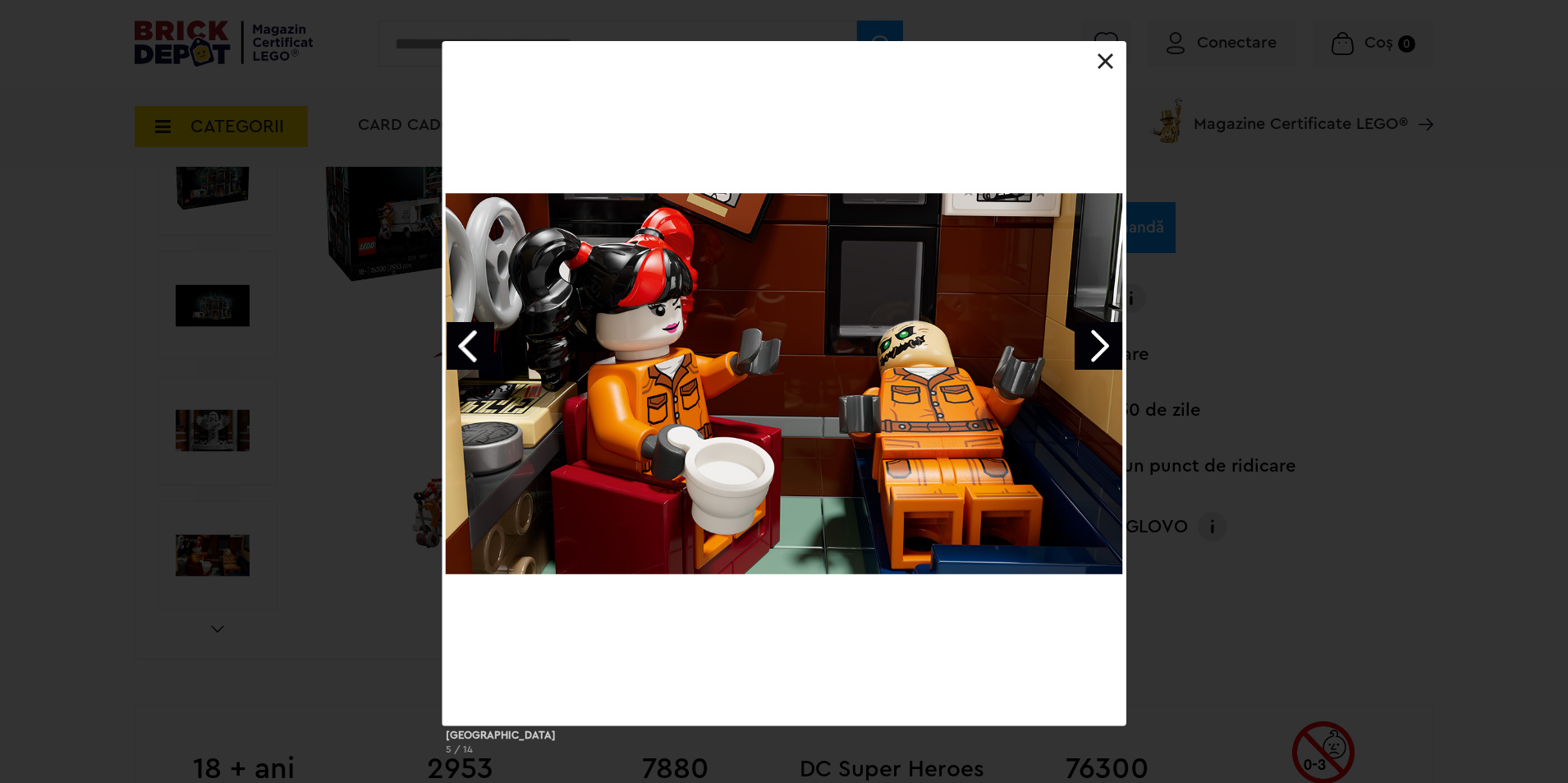
click at [1098, 337] on link "Next image" at bounding box center [1098, 345] width 48 height 48
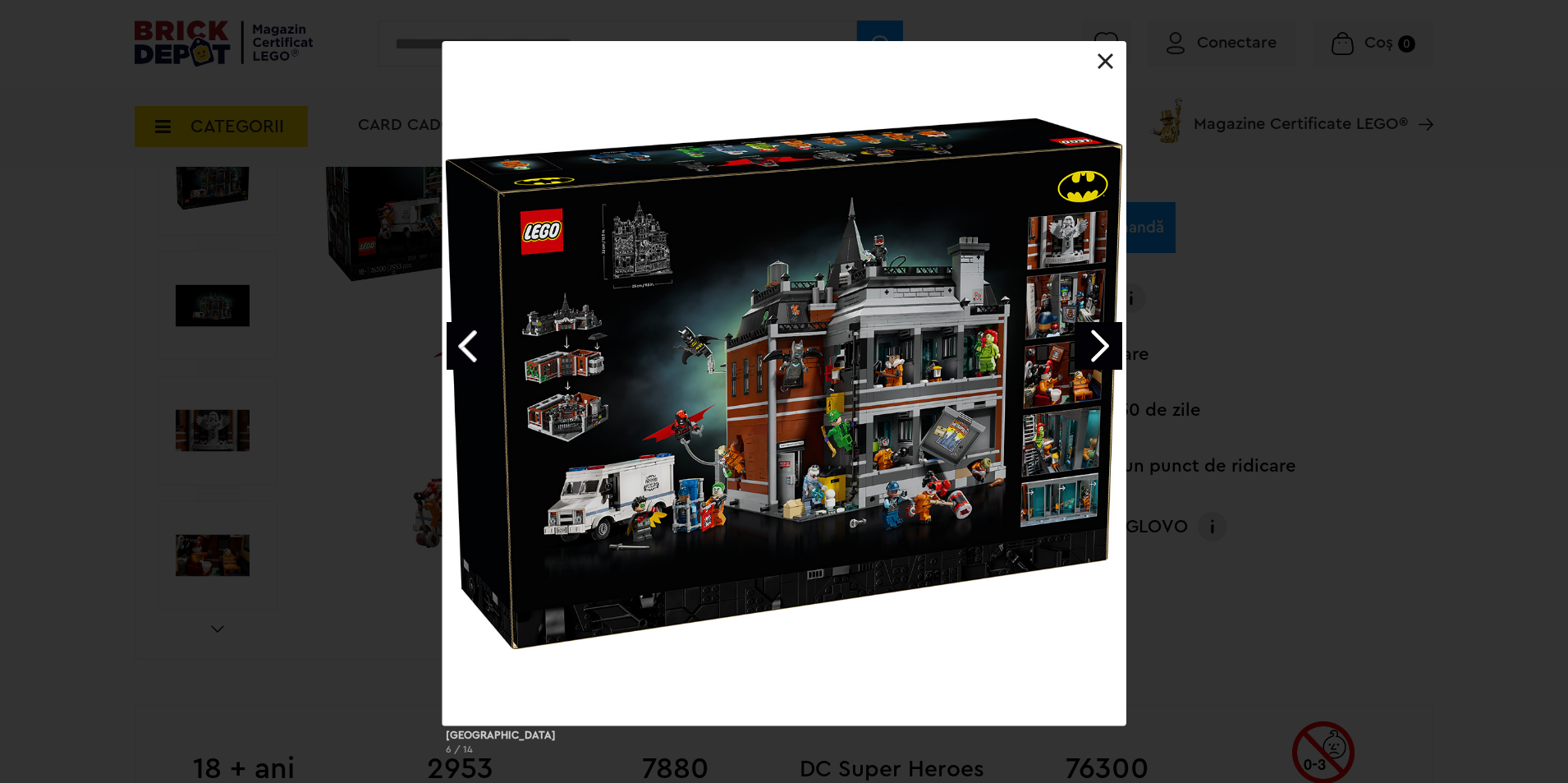
click at [1098, 337] on link "Next image" at bounding box center [1098, 345] width 48 height 48
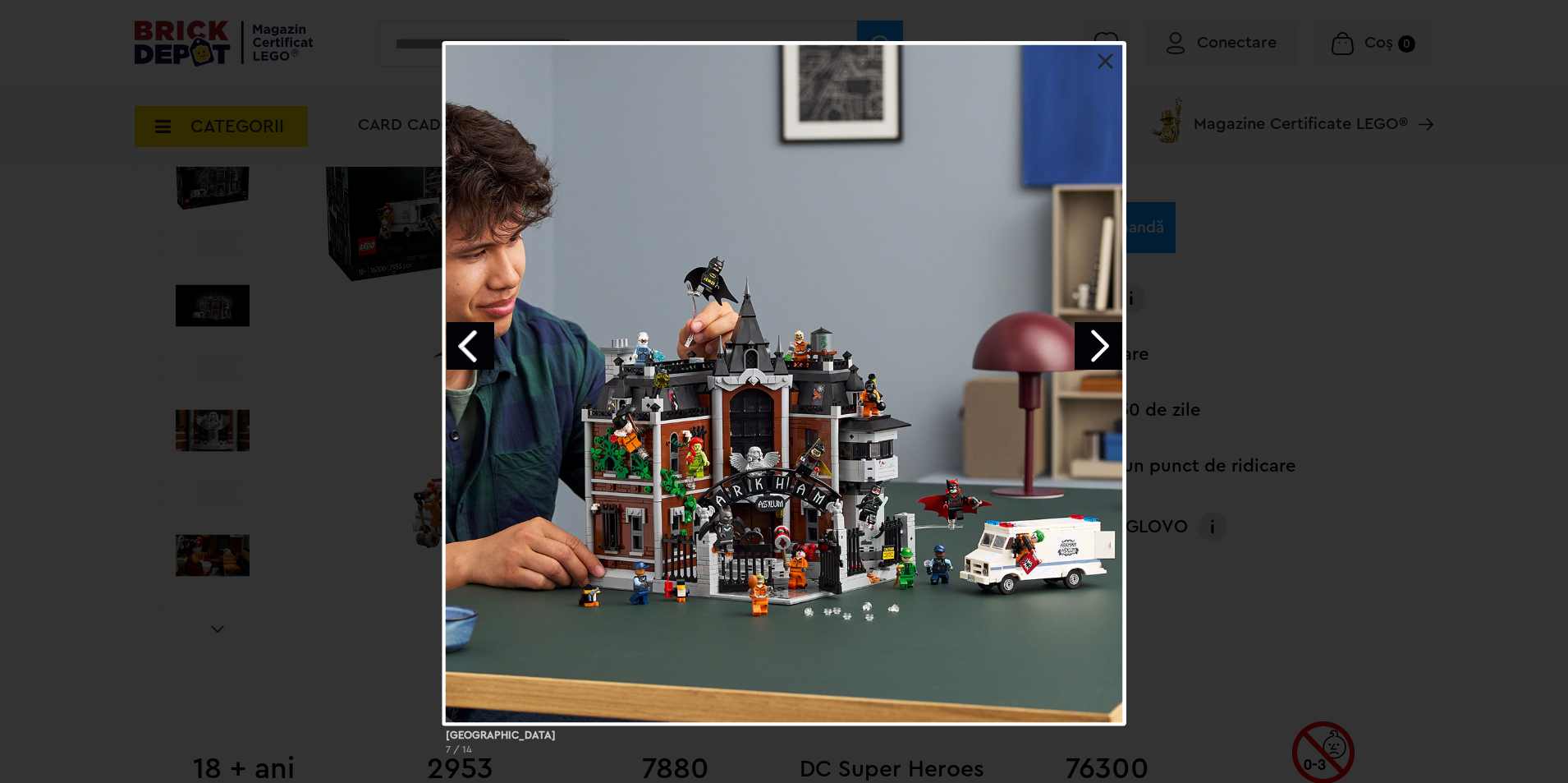
click at [1093, 334] on link "Next image" at bounding box center [1098, 345] width 48 height 48
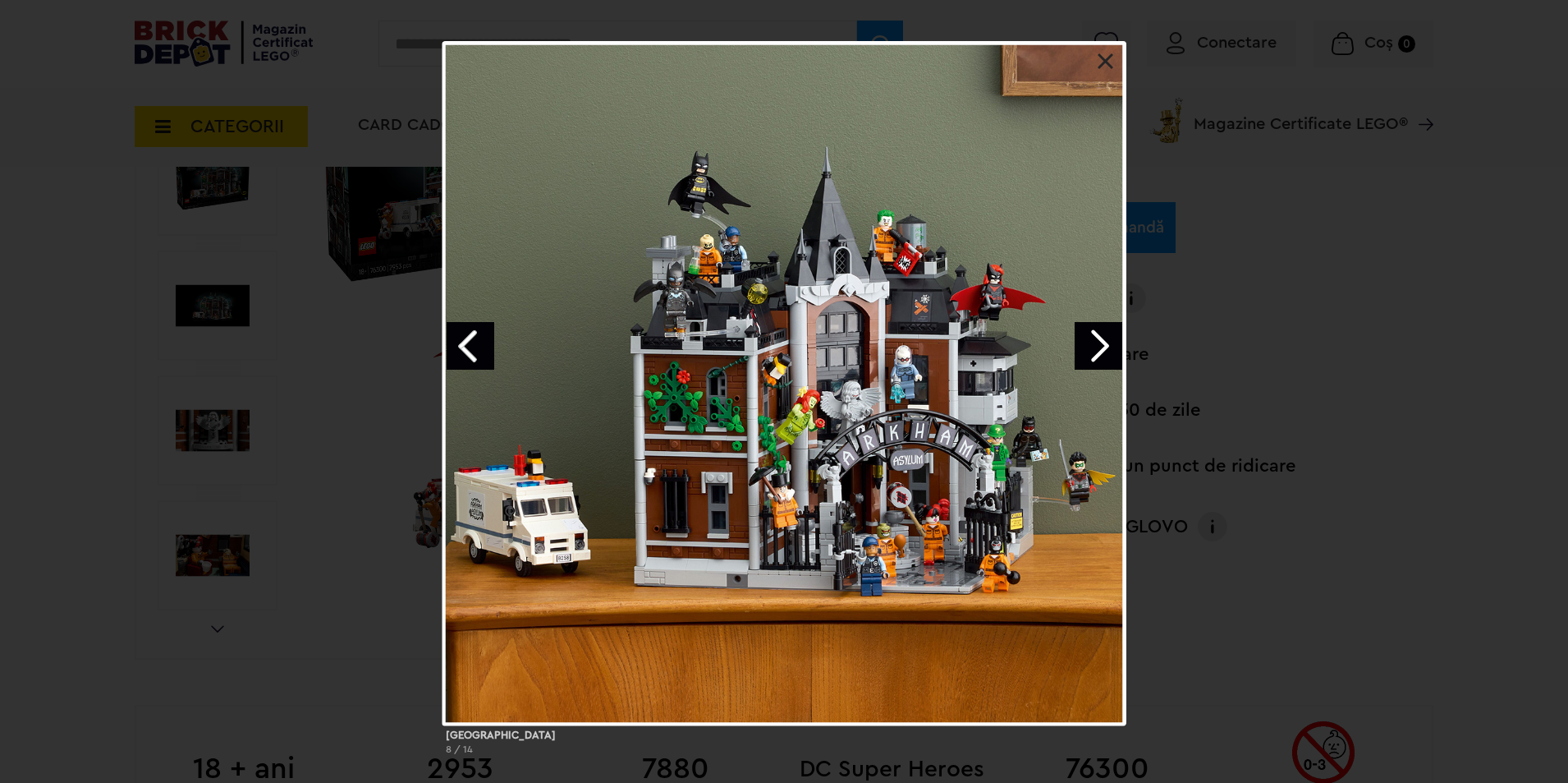
click at [1084, 333] on link "Next image" at bounding box center [1098, 345] width 48 height 48
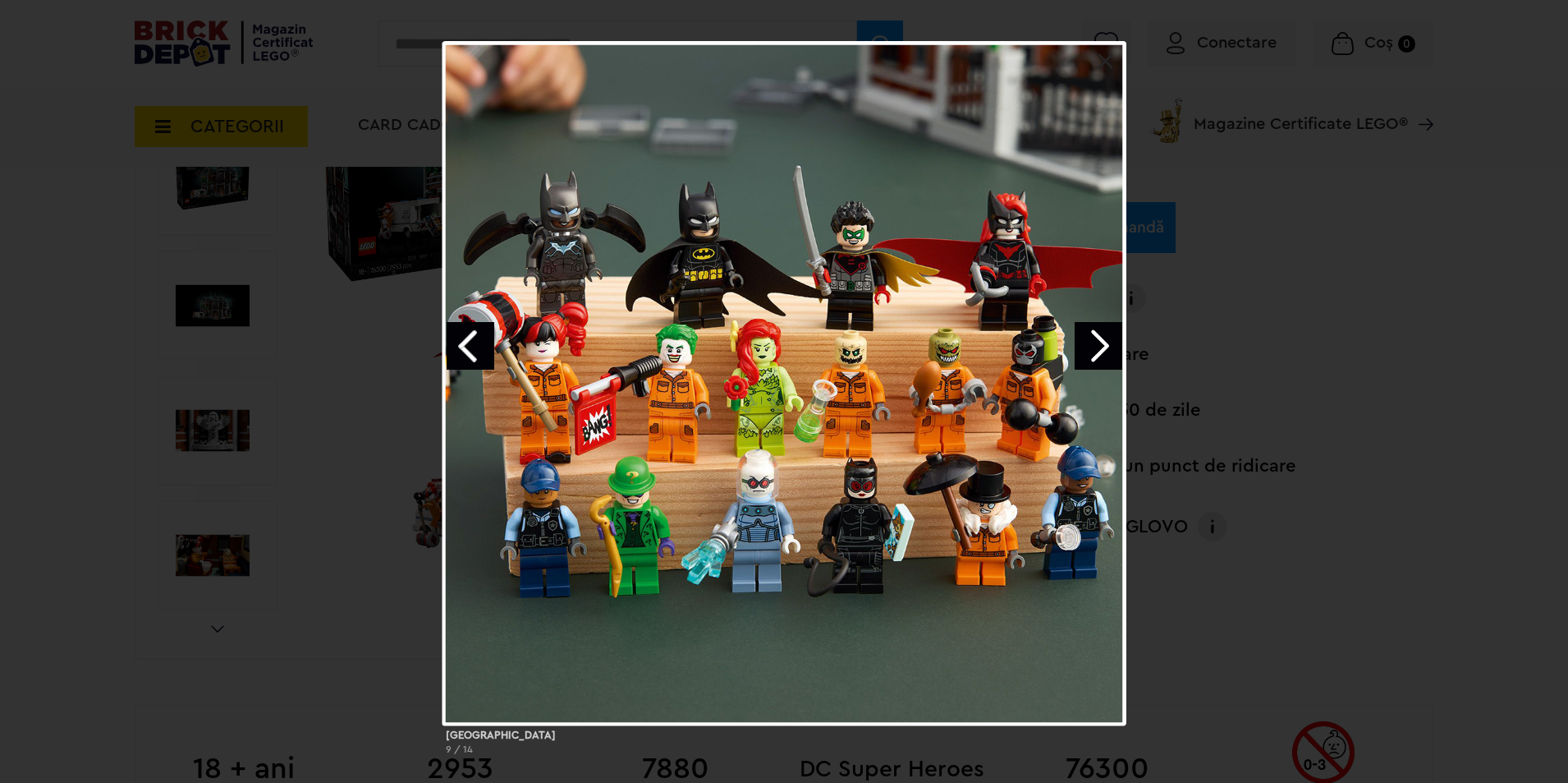
click at [1101, 342] on link "Next image" at bounding box center [1098, 345] width 48 height 48
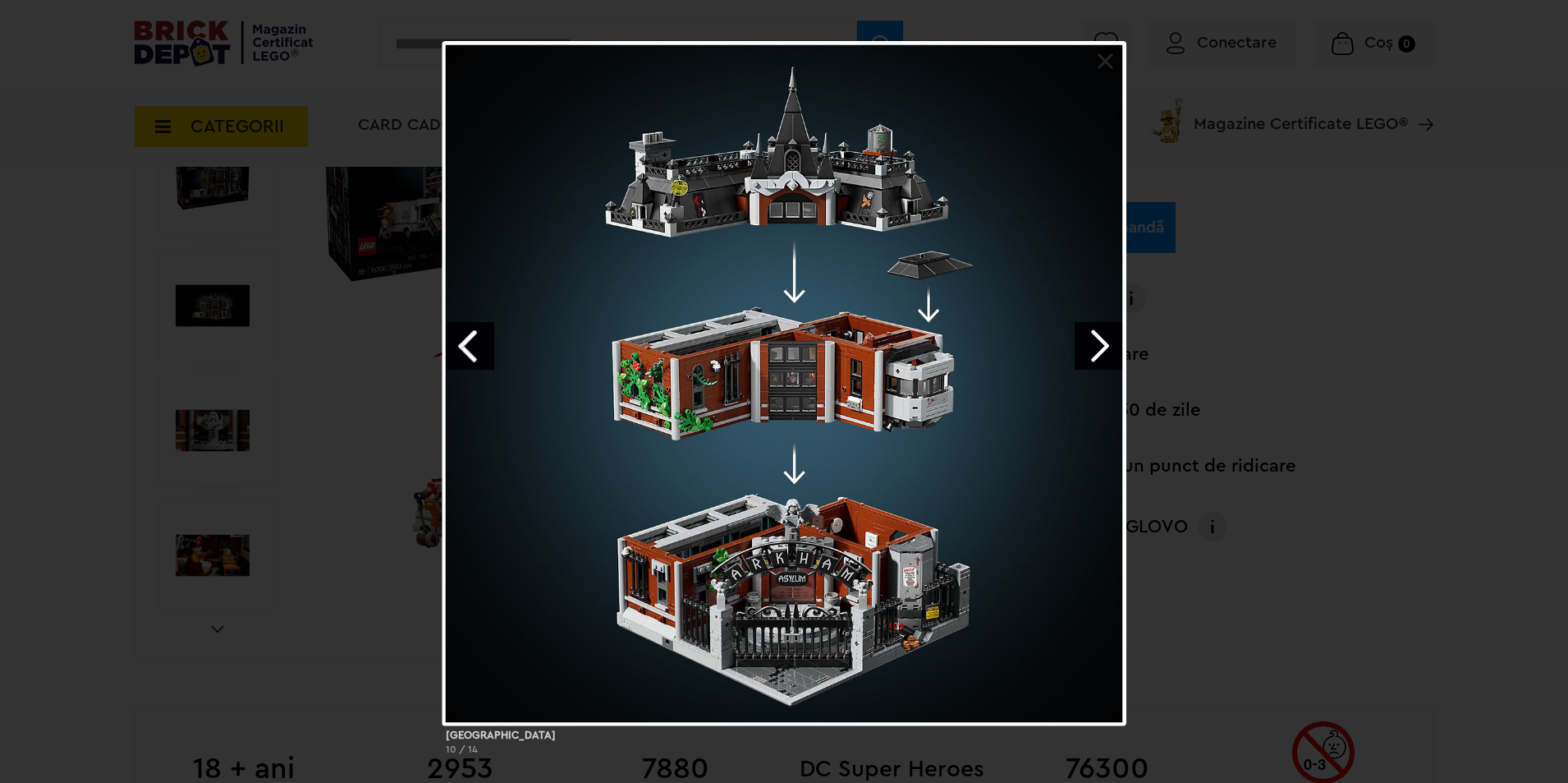
click at [1097, 342] on link "Next image" at bounding box center [1098, 345] width 48 height 48
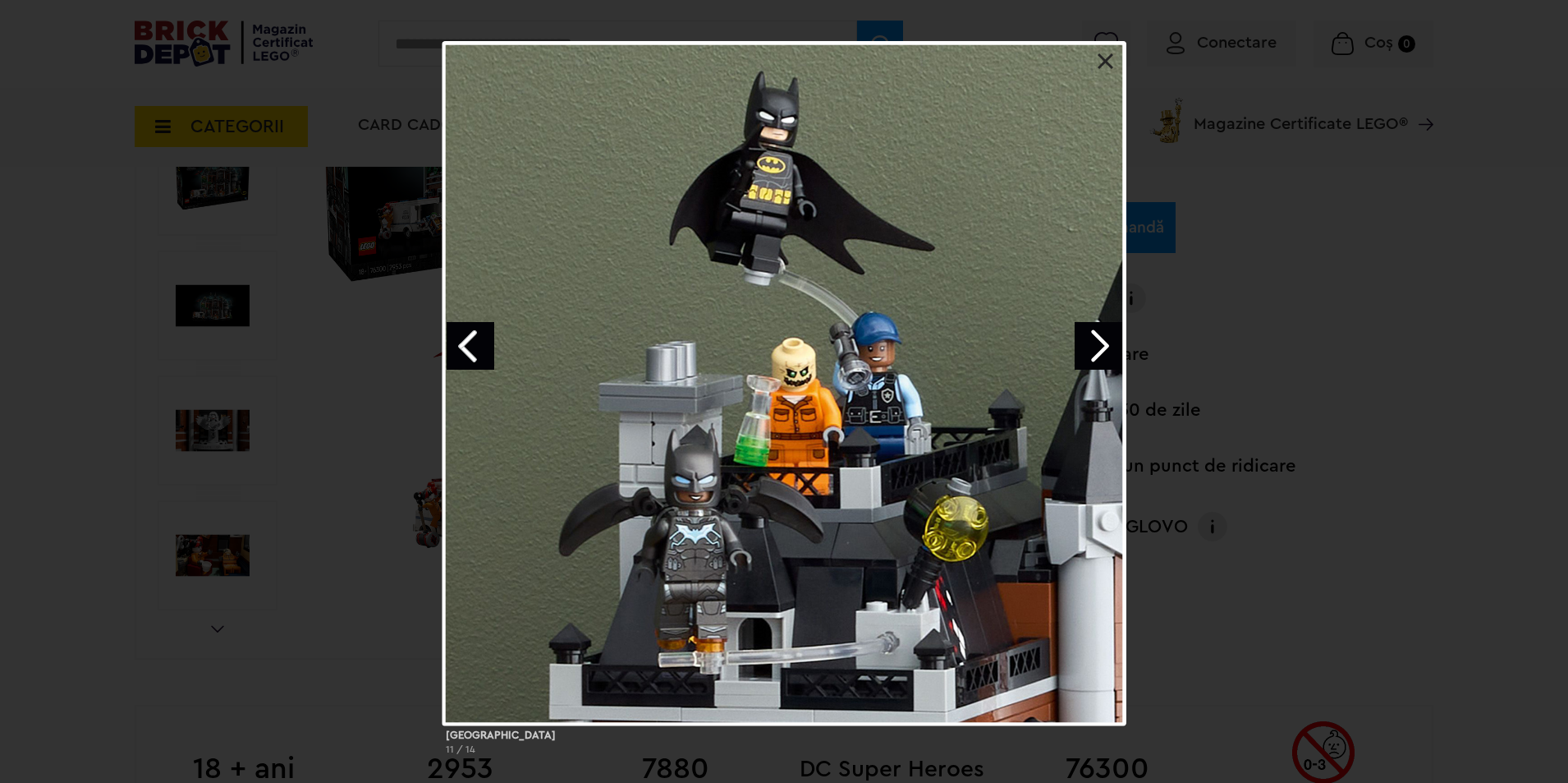
click at [1101, 341] on link "Next image" at bounding box center [1098, 345] width 48 height 48
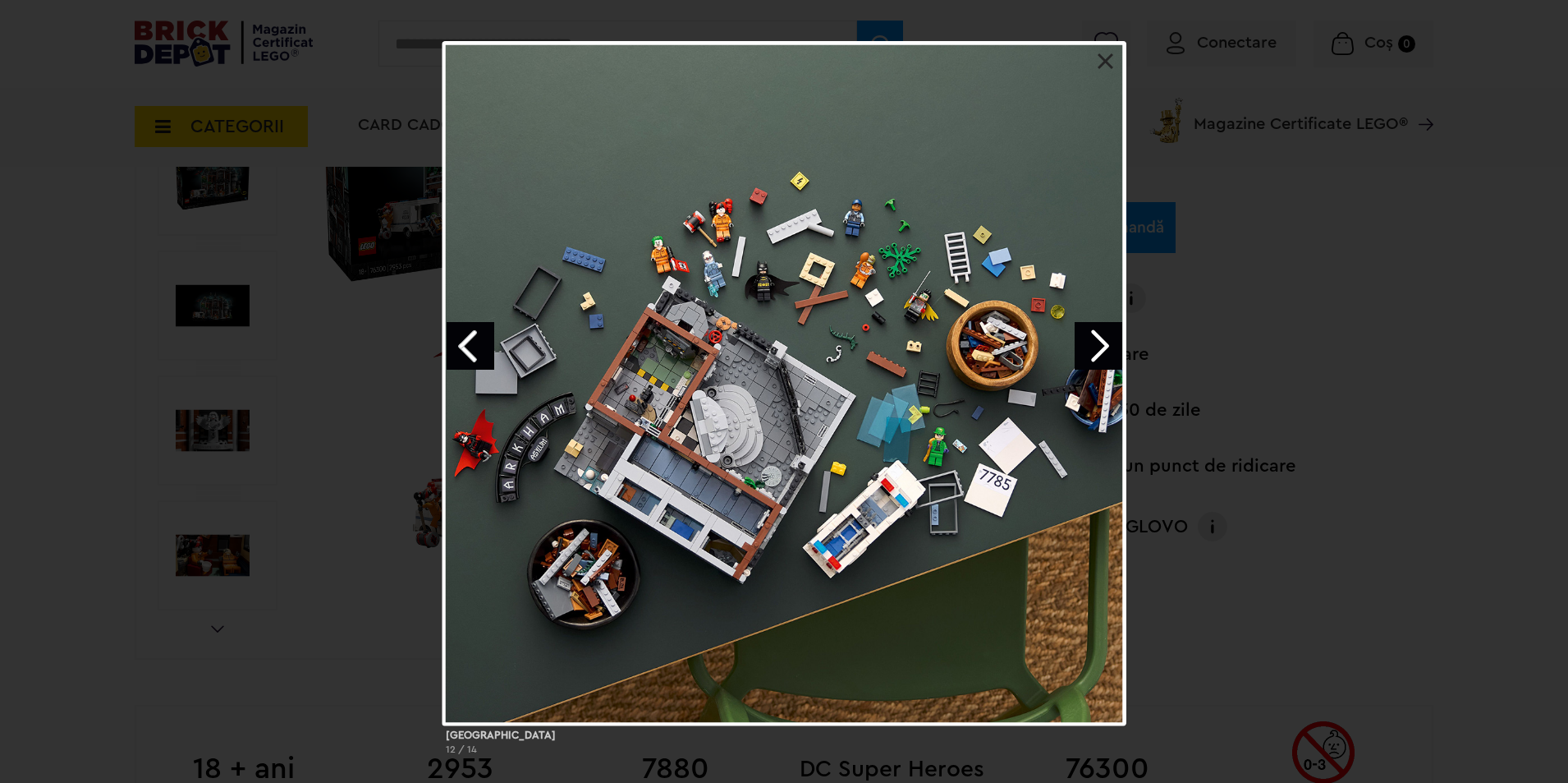
click at [1101, 341] on link "Next image" at bounding box center [1098, 345] width 48 height 48
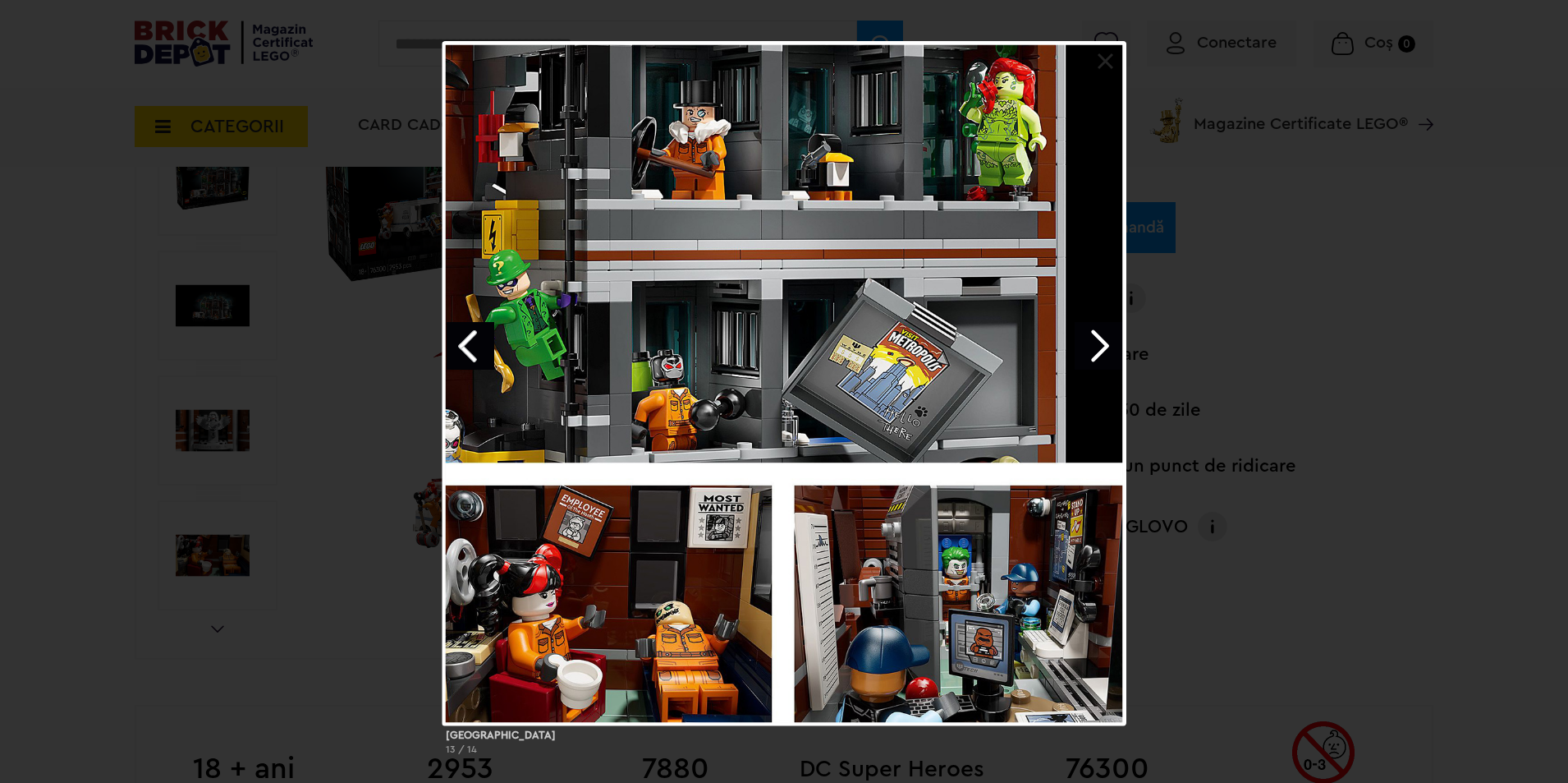
click at [1101, 341] on link "Next image" at bounding box center [1098, 345] width 48 height 48
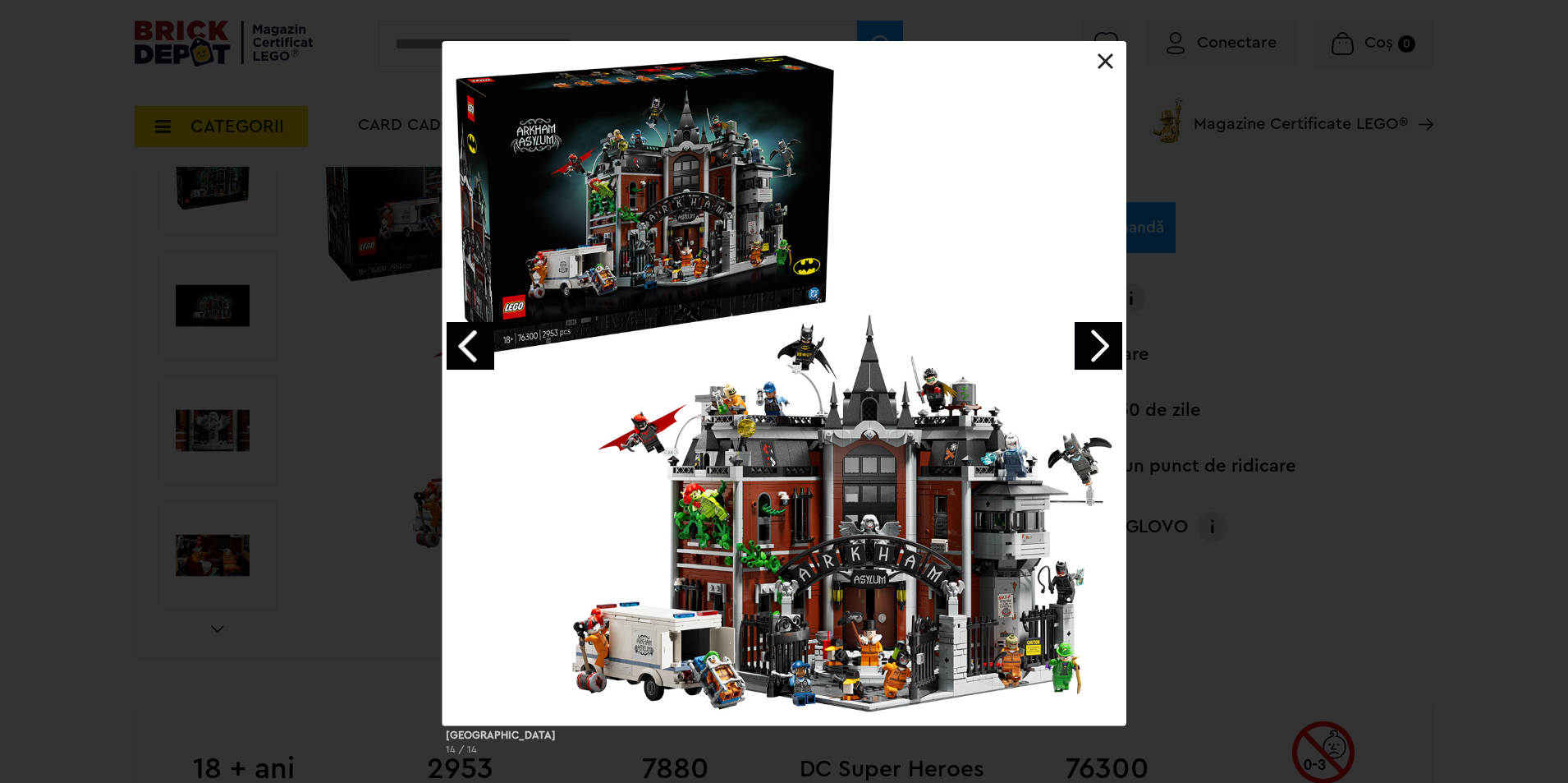
drag, startPoint x: 1459, startPoint y: 395, endPoint x: 1446, endPoint y: 387, distance: 15.3
click at [1459, 395] on div "Arkham Asylum 14 / 14" at bounding box center [784, 405] width 1568 height 727
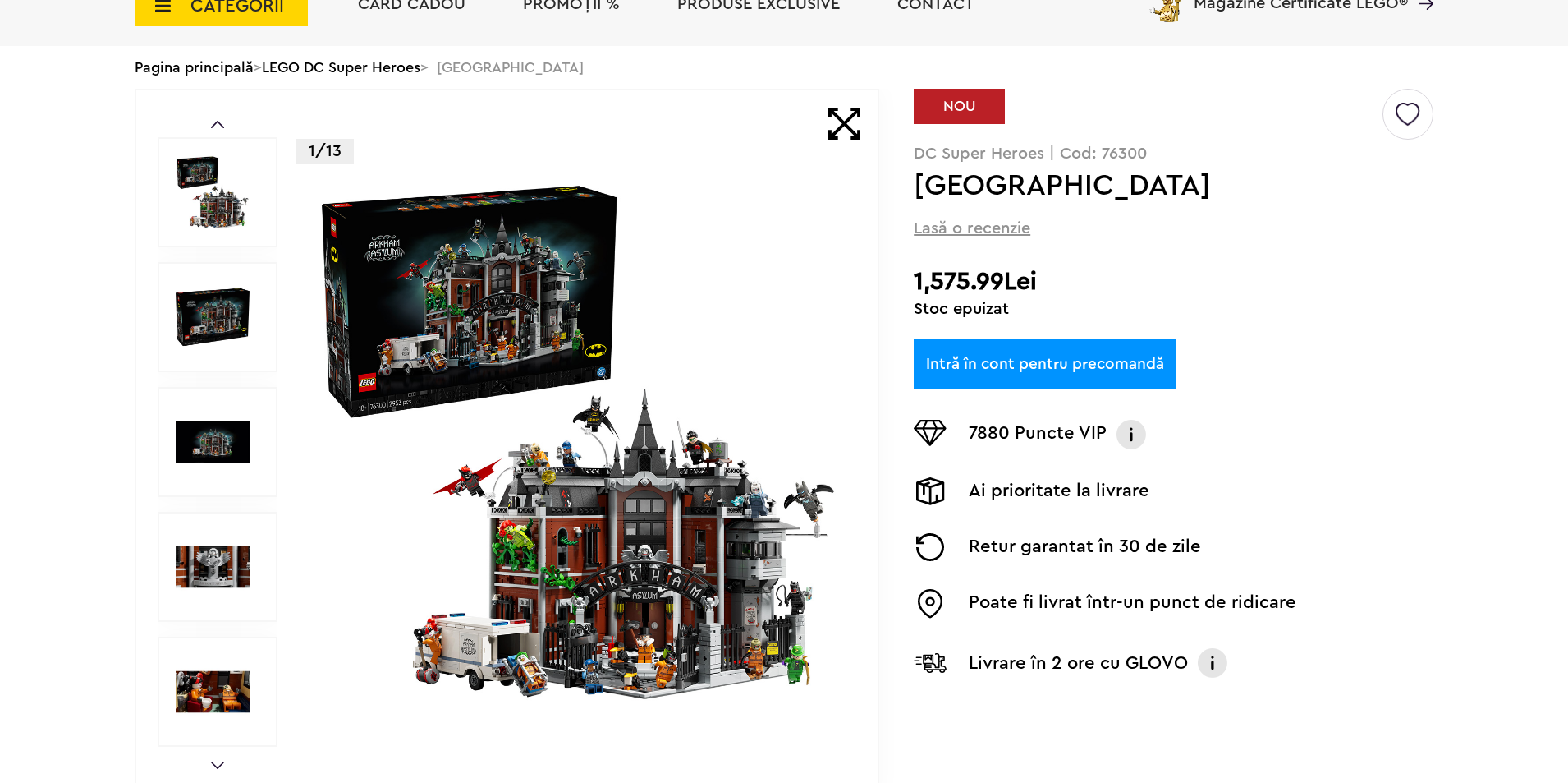
scroll to position [0, 0]
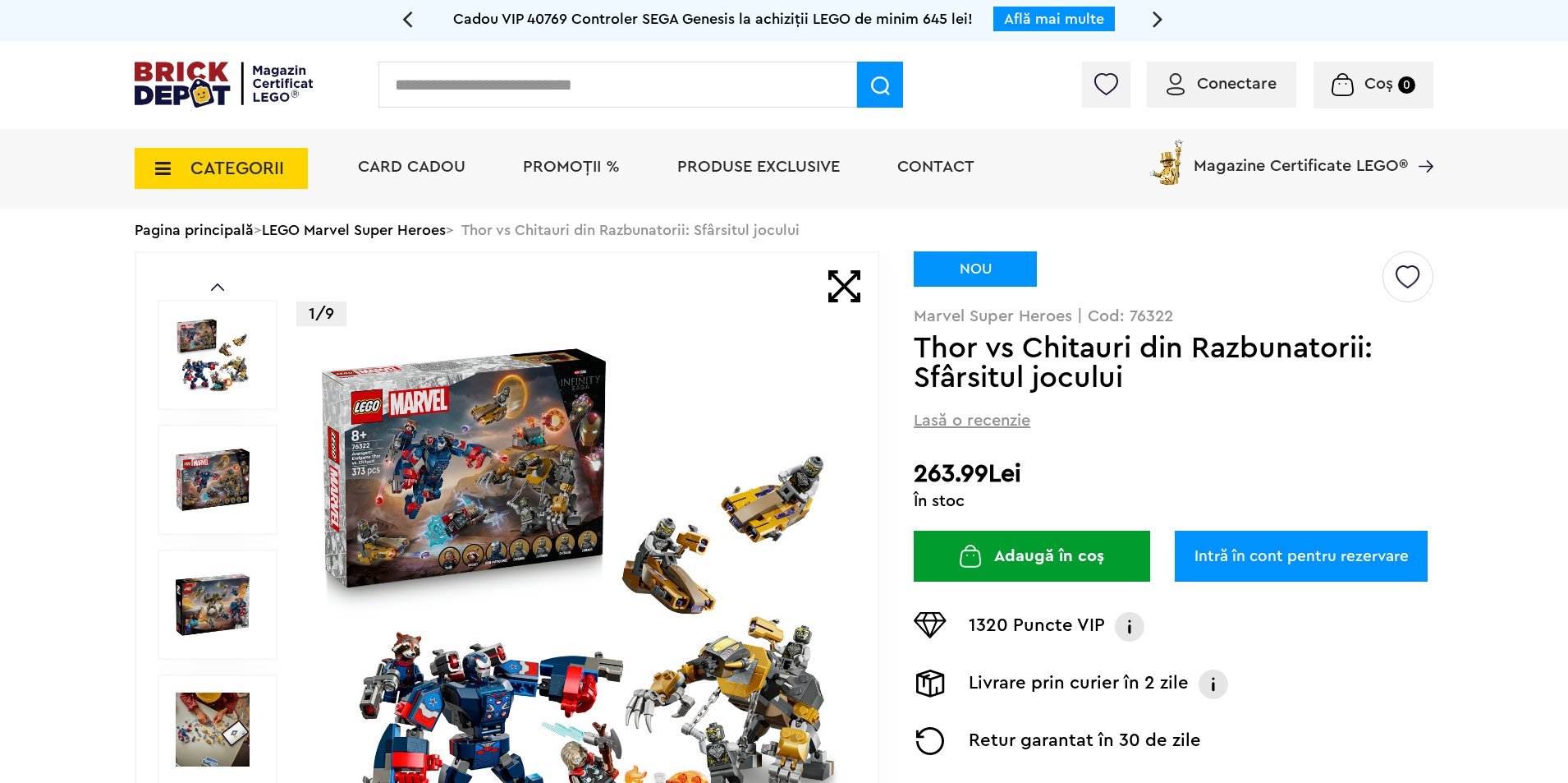
click at [531, 458] on img at bounding box center [577, 604] width 529 height 529
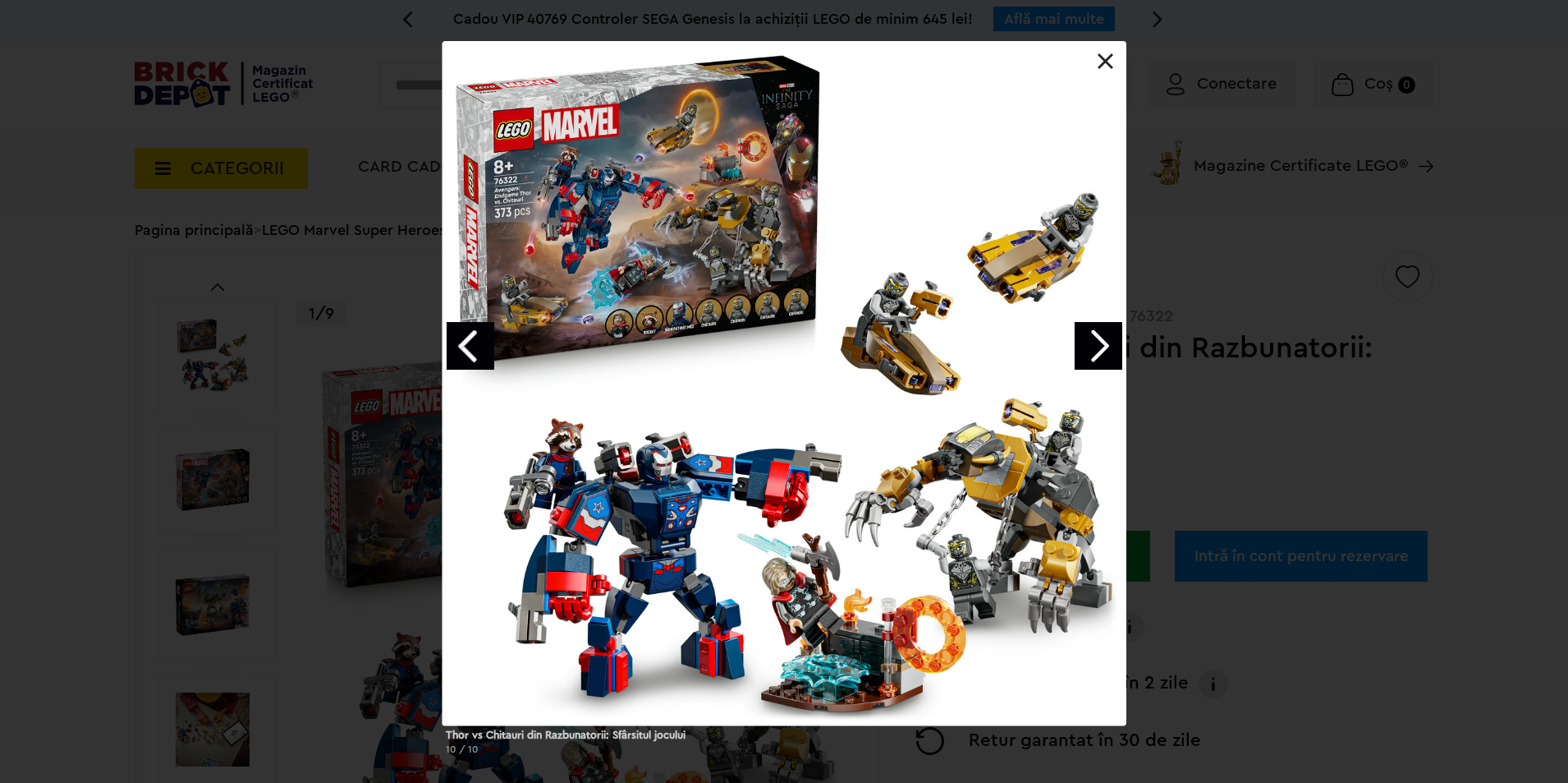
click at [1101, 350] on link "Next image" at bounding box center [1098, 345] width 48 height 48
click at [1099, 350] on link "Next image" at bounding box center [1098, 345] width 48 height 48
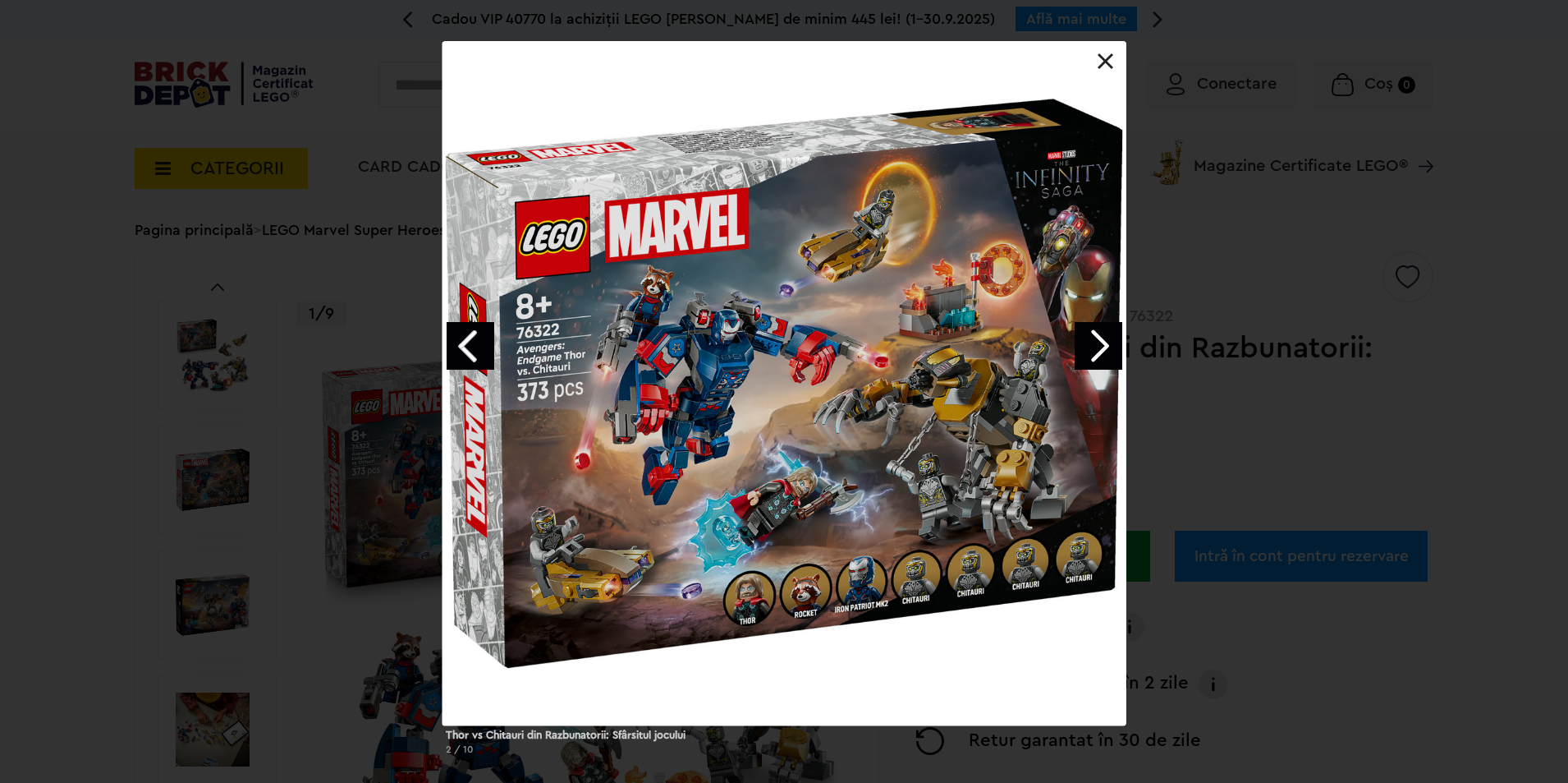
click at [1109, 334] on link "Next image" at bounding box center [1098, 345] width 48 height 48
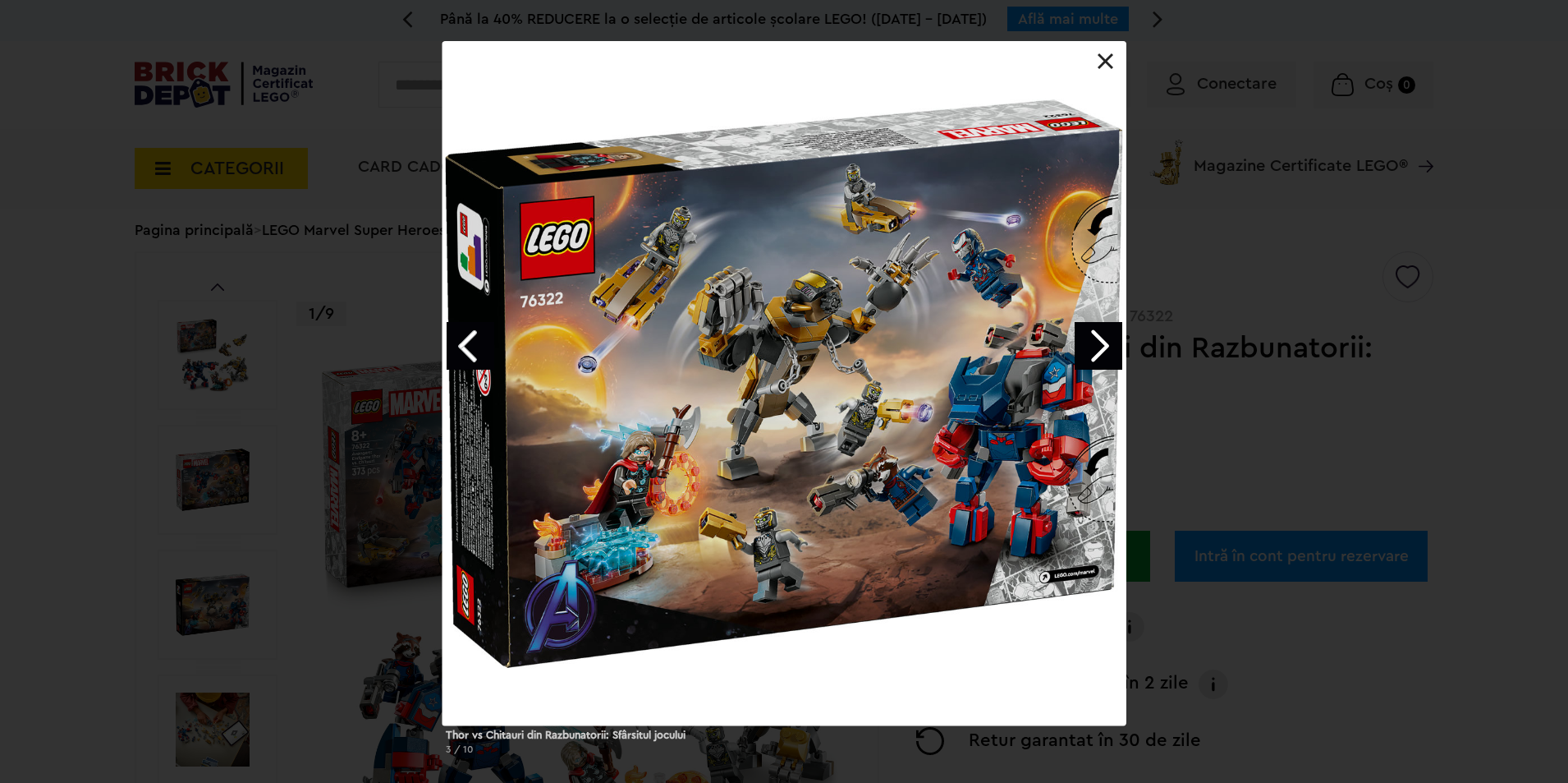
click at [1107, 334] on link "Next image" at bounding box center [1098, 345] width 48 height 48
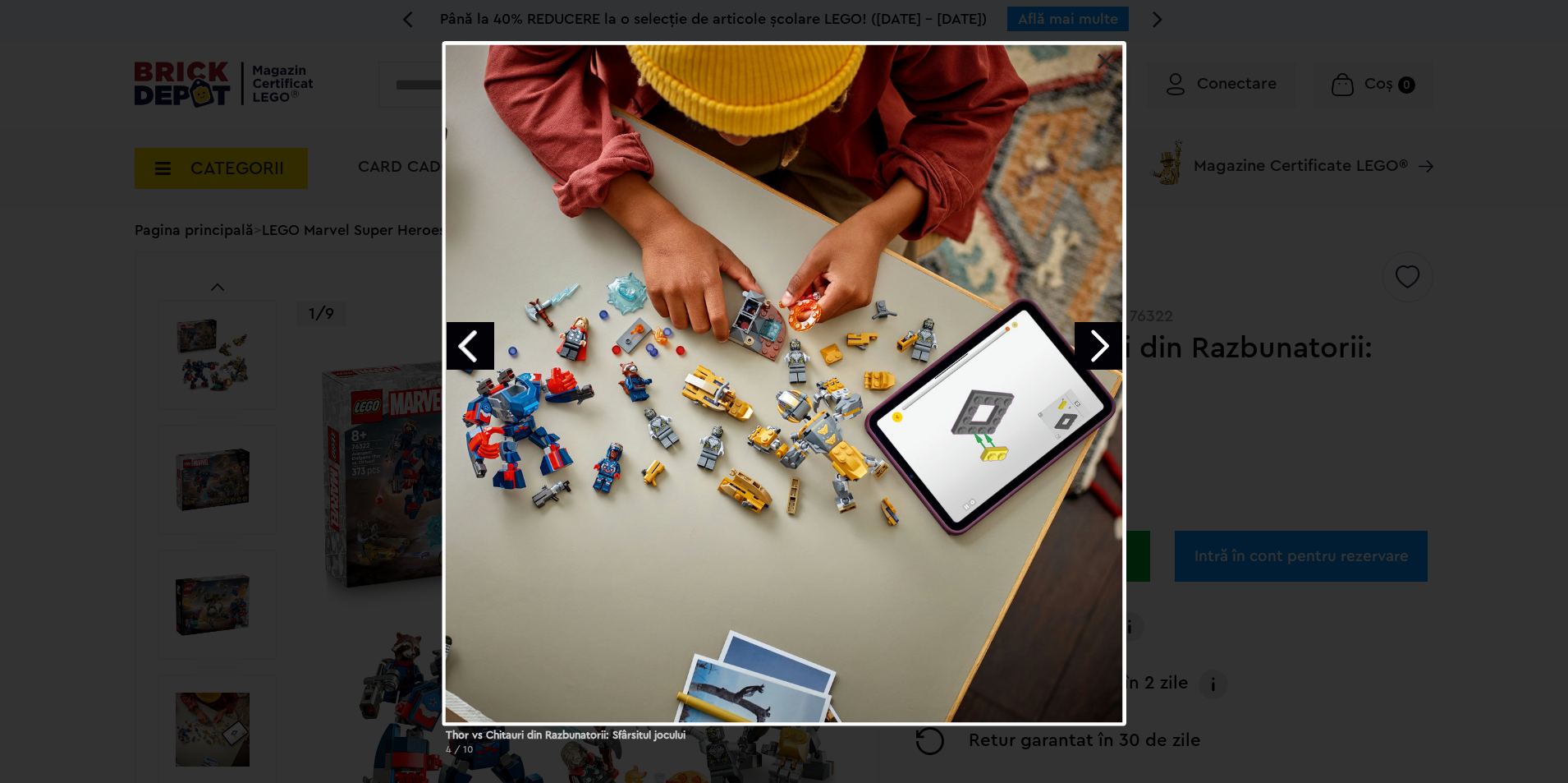
click at [1103, 334] on link "Next image" at bounding box center [1098, 345] width 48 height 48
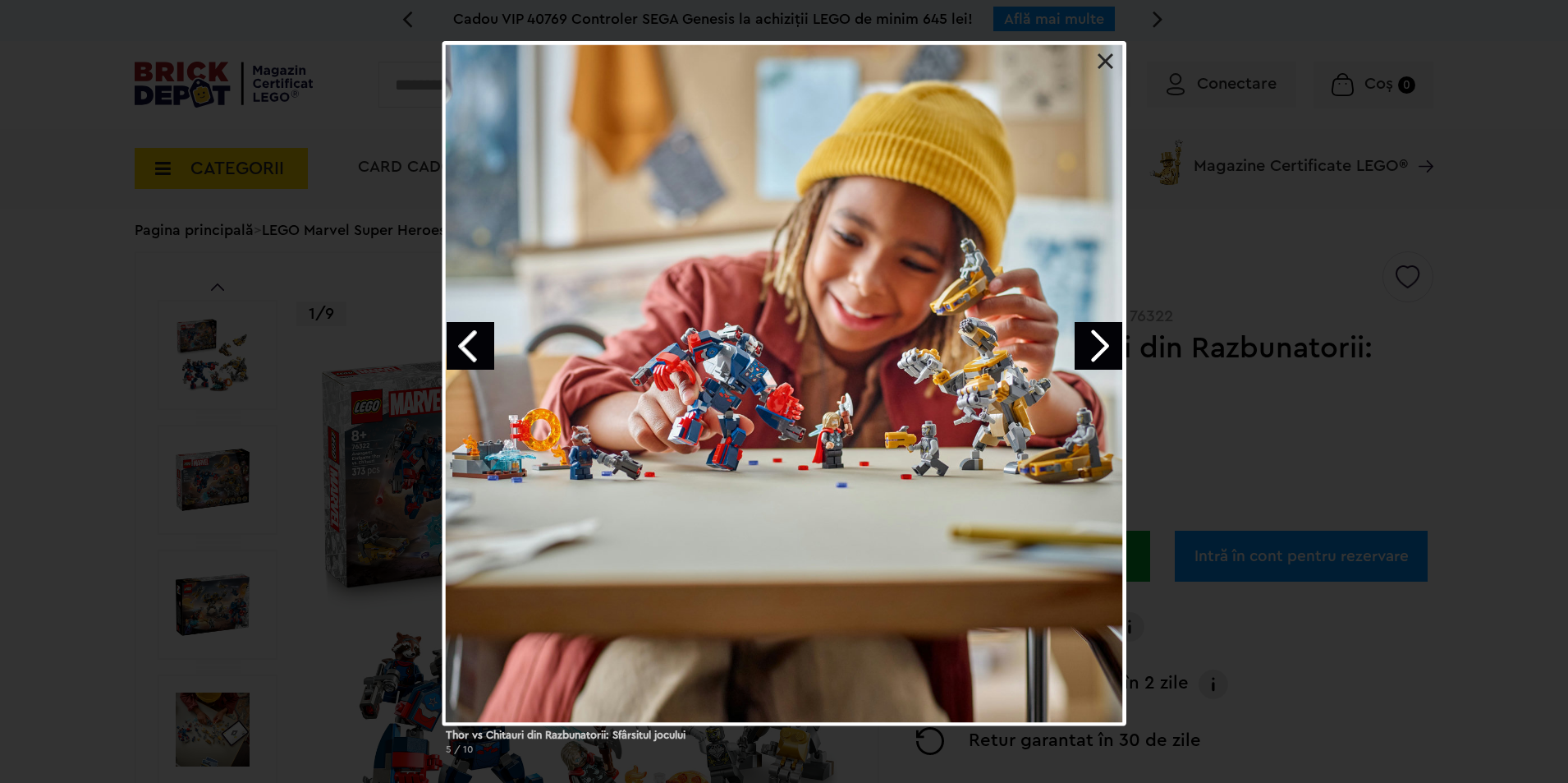
click at [1103, 334] on link "Next image" at bounding box center [1098, 345] width 48 height 48
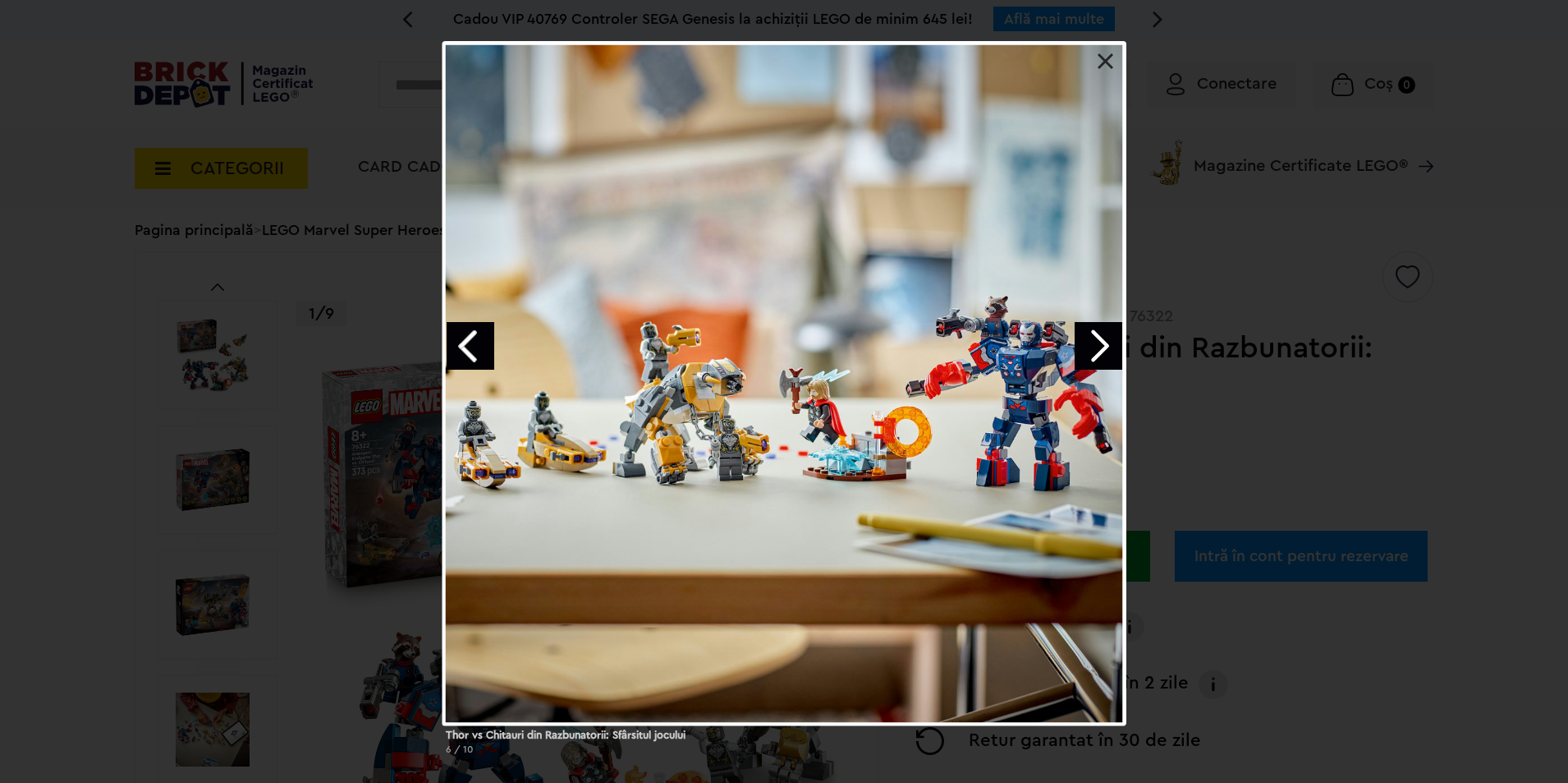
click at [1103, 334] on link "Next image" at bounding box center [1098, 345] width 48 height 48
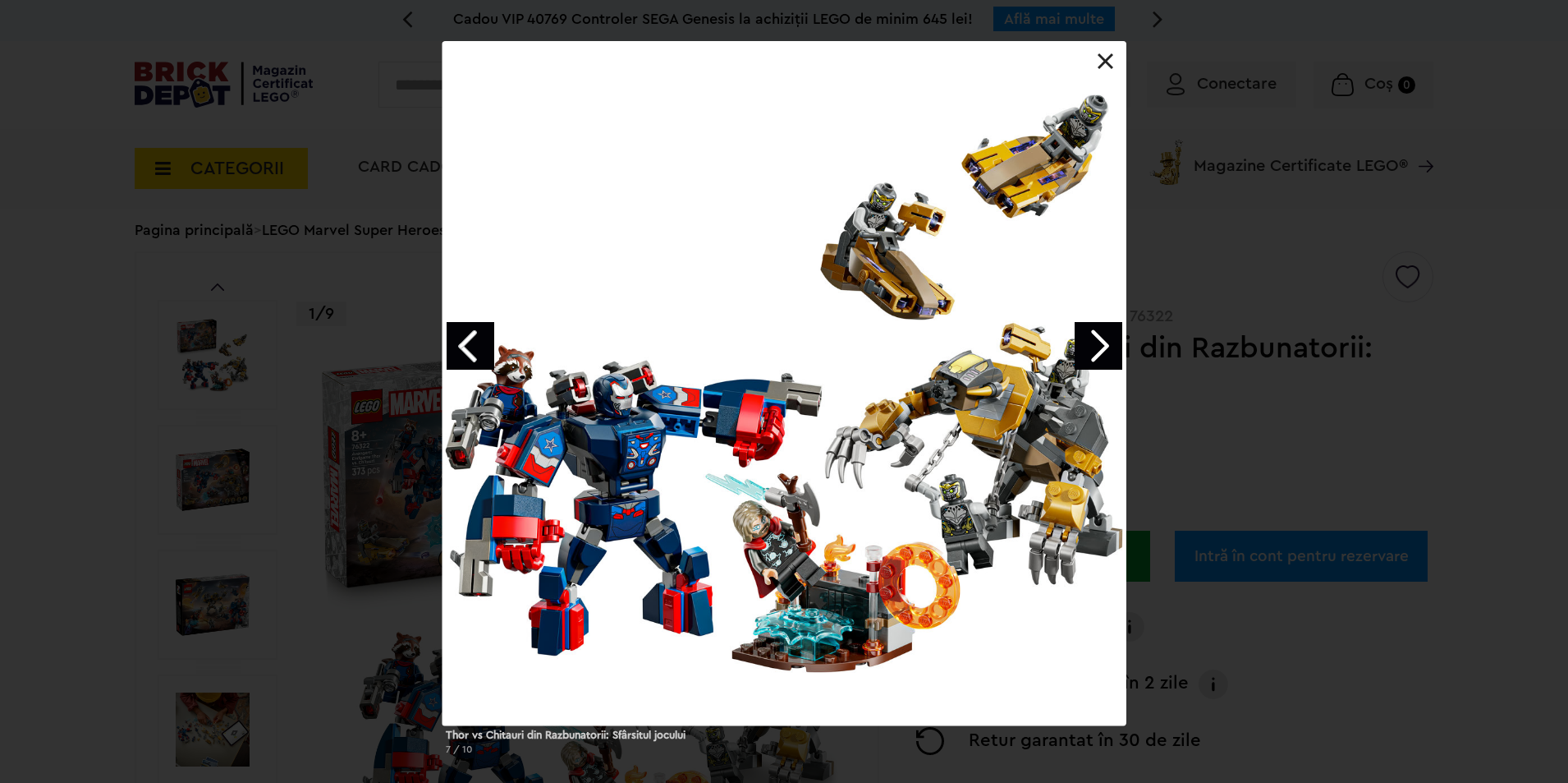
click at [1103, 334] on link "Next image" at bounding box center [1098, 345] width 48 height 48
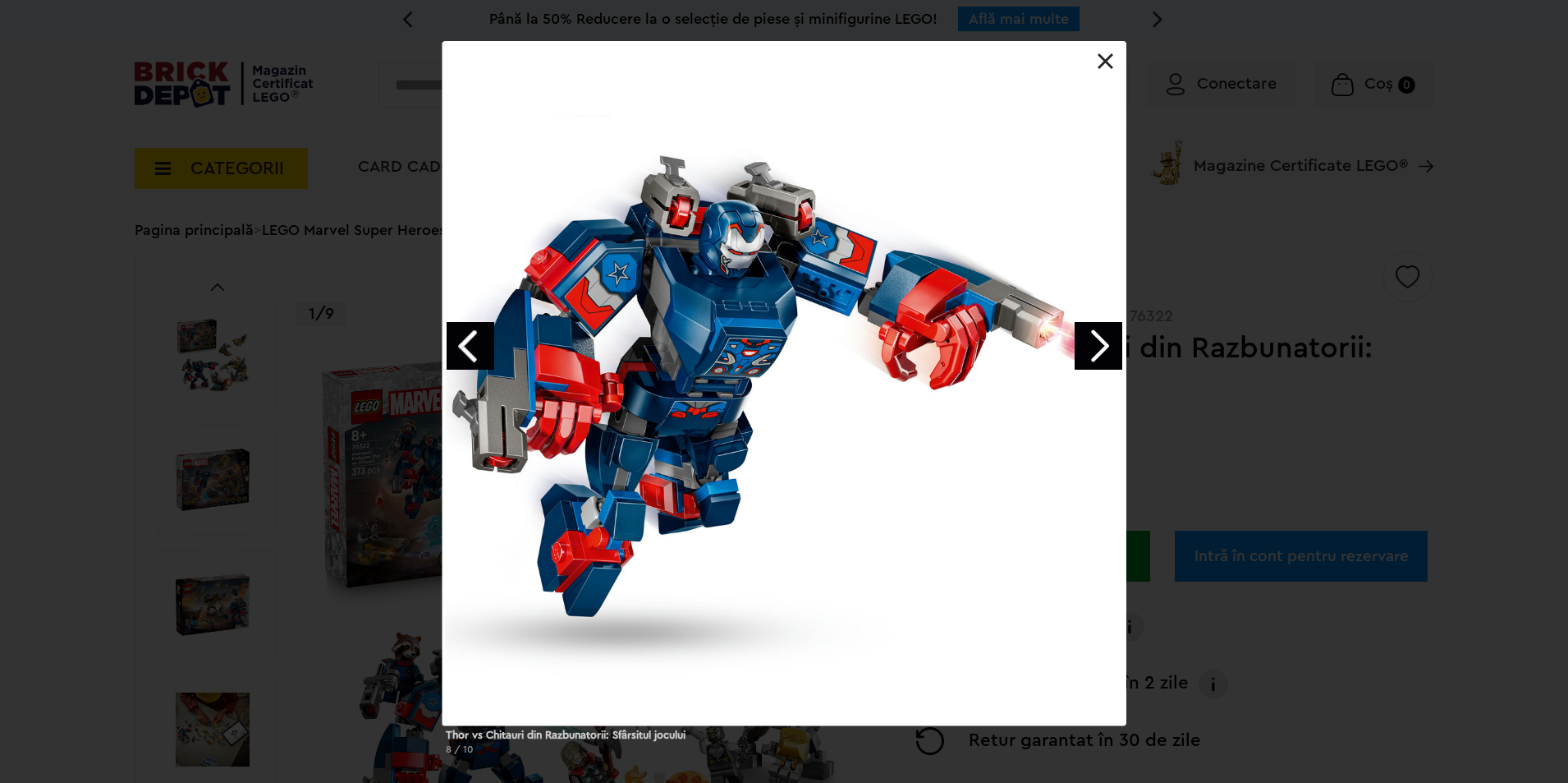
click at [1102, 333] on link "Next image" at bounding box center [1098, 345] width 48 height 48
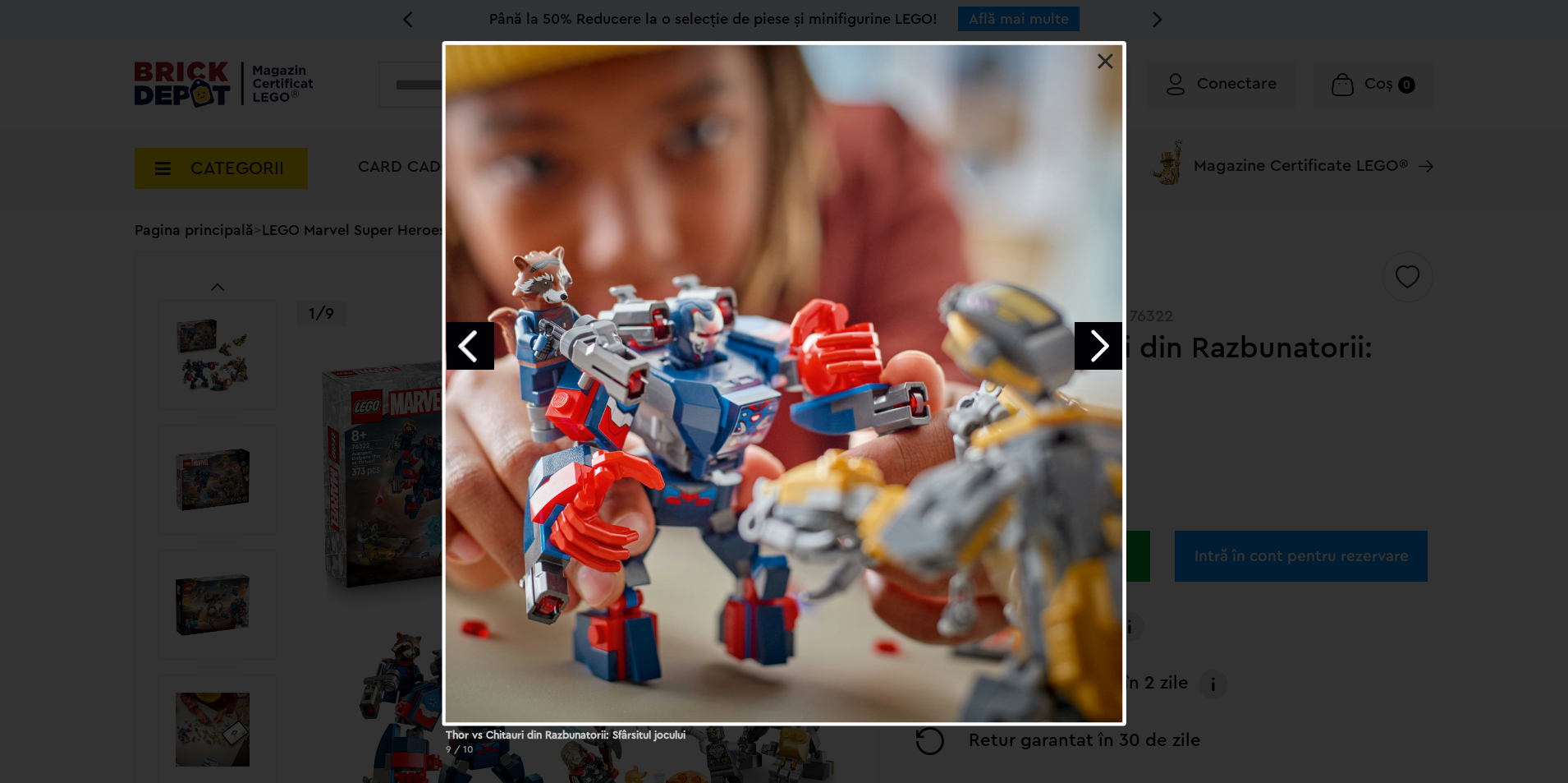
click at [1101, 332] on link "Next image" at bounding box center [1098, 345] width 48 height 48
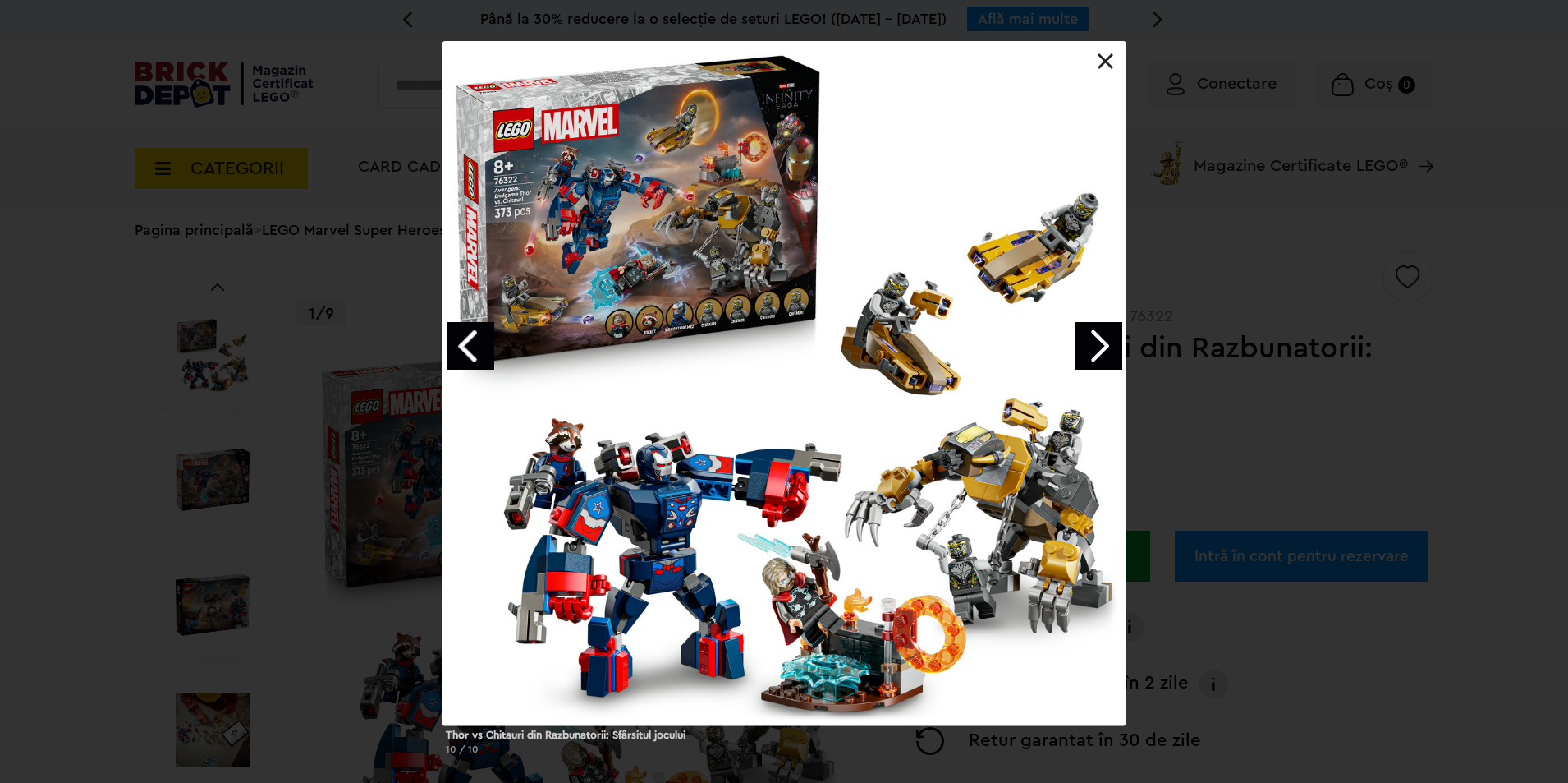
click at [1101, 332] on link "Next image" at bounding box center [1098, 345] width 48 height 48
click at [1101, 332] on link "Next image" at bounding box center [1098, 345] width 48 height 48
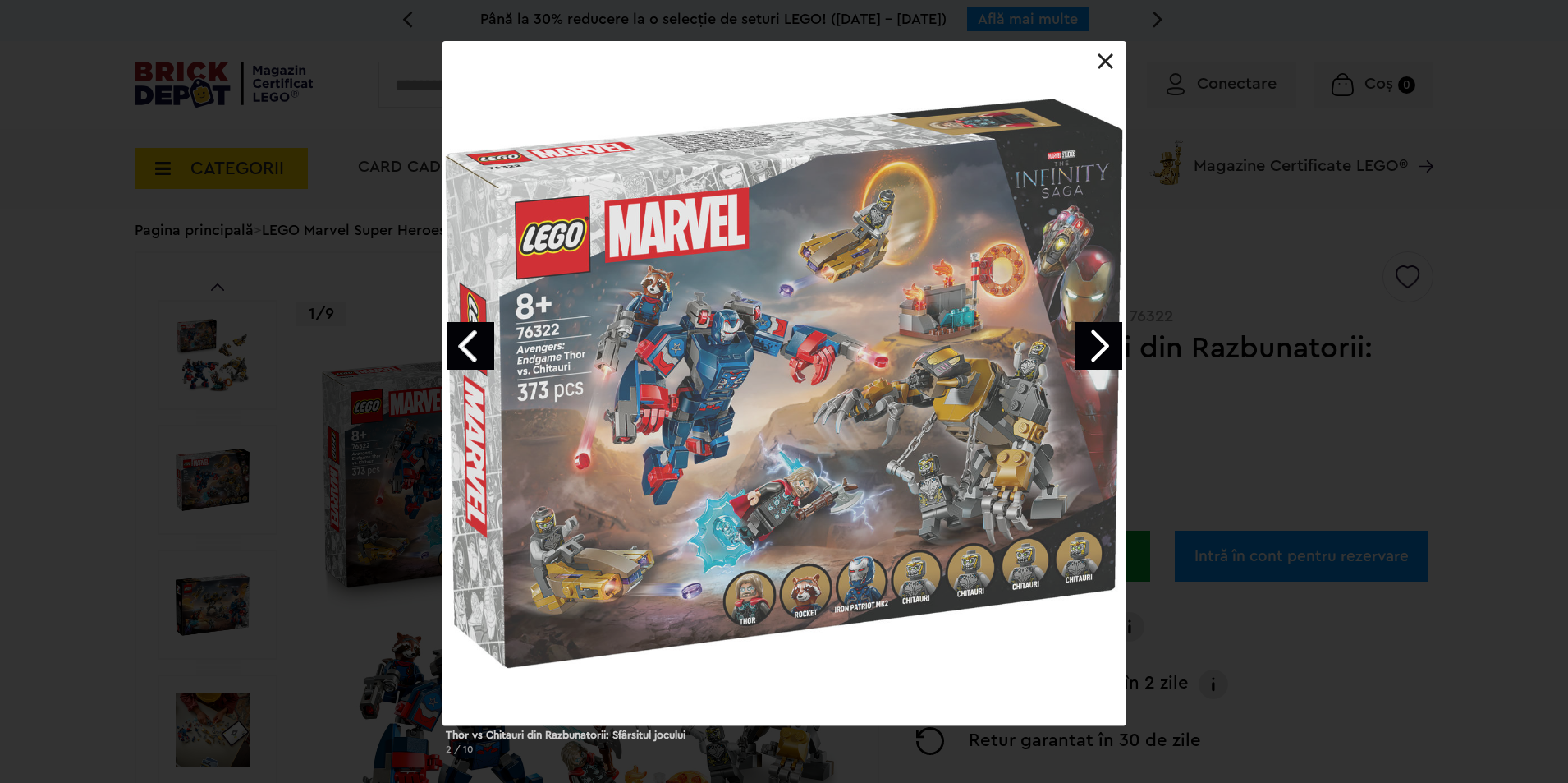
click at [1099, 331] on link "Next image" at bounding box center [1098, 345] width 48 height 48
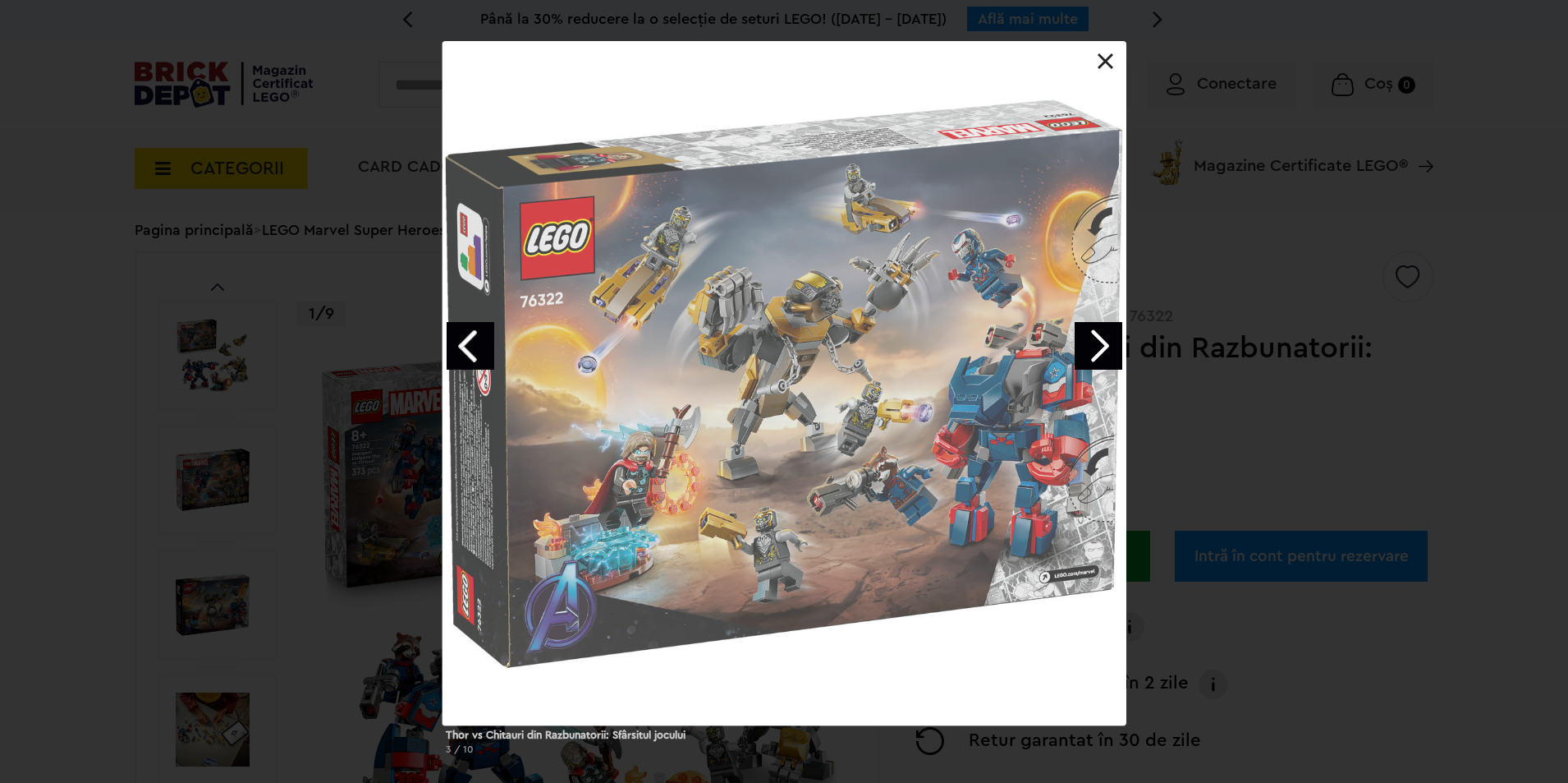
click at [1099, 331] on link "Next image" at bounding box center [1098, 345] width 48 height 48
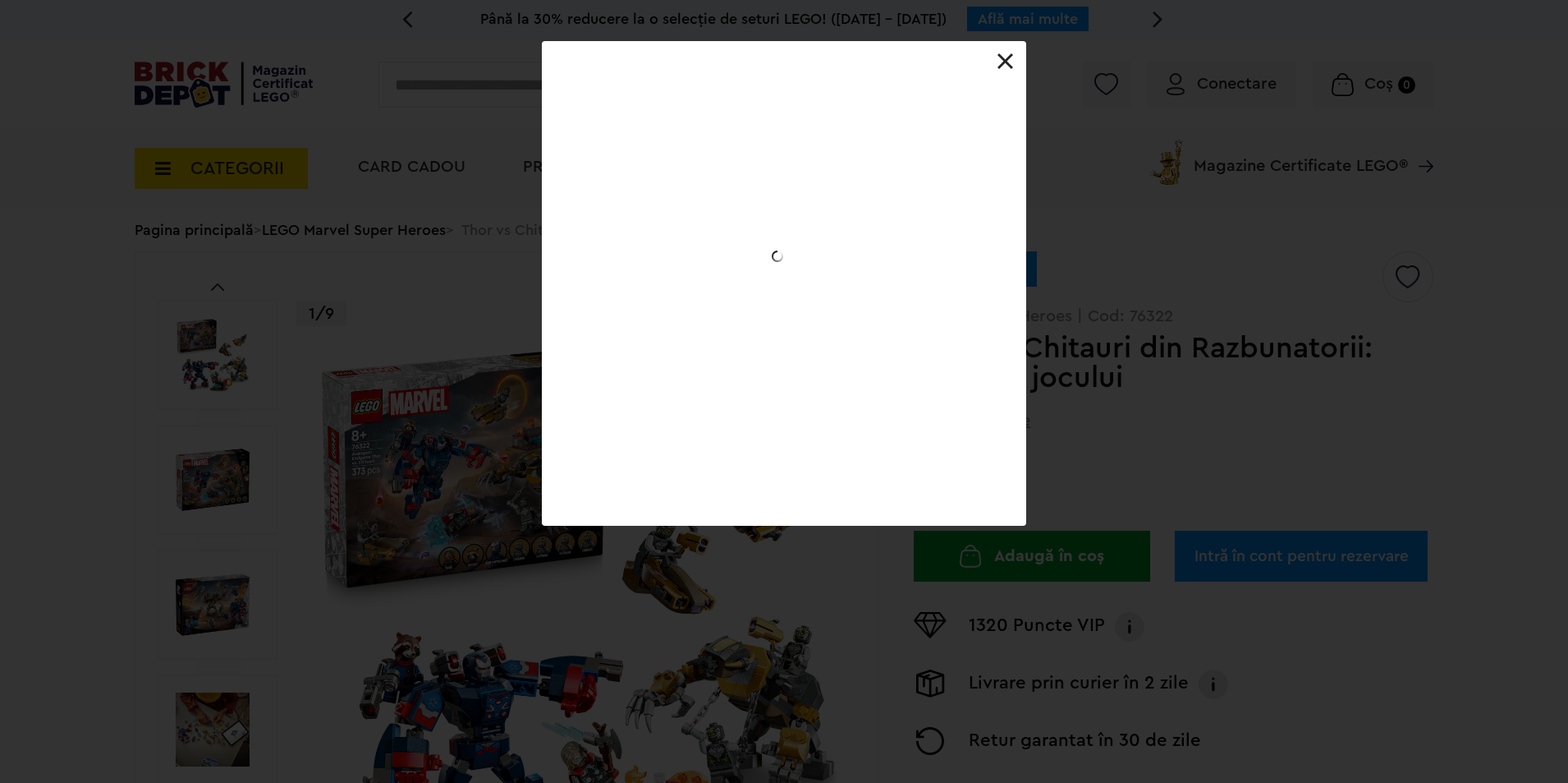
click at [1099, 331] on div "Thor vs Chitauri din Razbunatorii: Sfârsitul jocului 3 / 10" at bounding box center [784, 284] width 1568 height 485
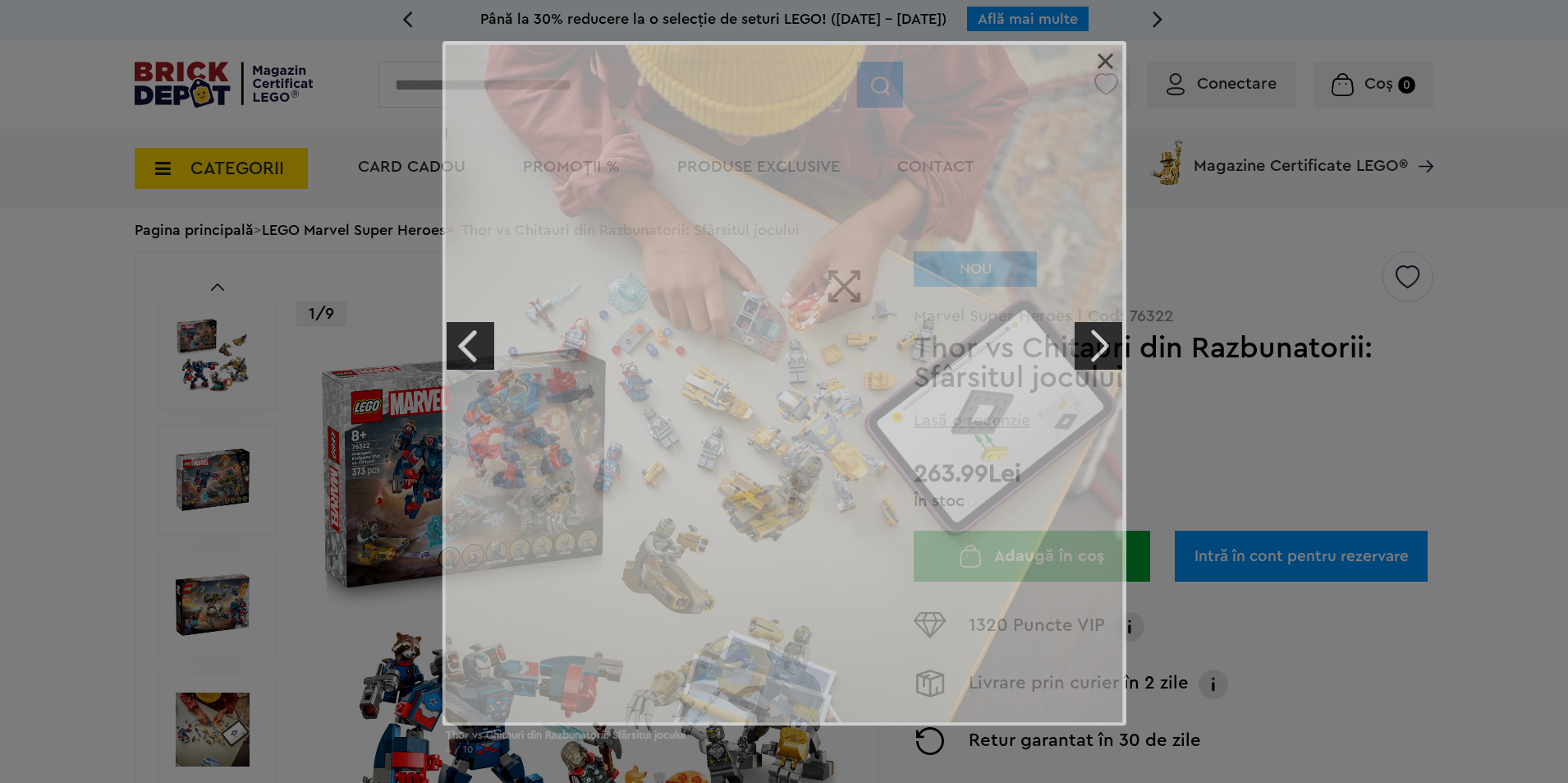
click at [1098, 331] on link "Next image" at bounding box center [1098, 345] width 48 height 48
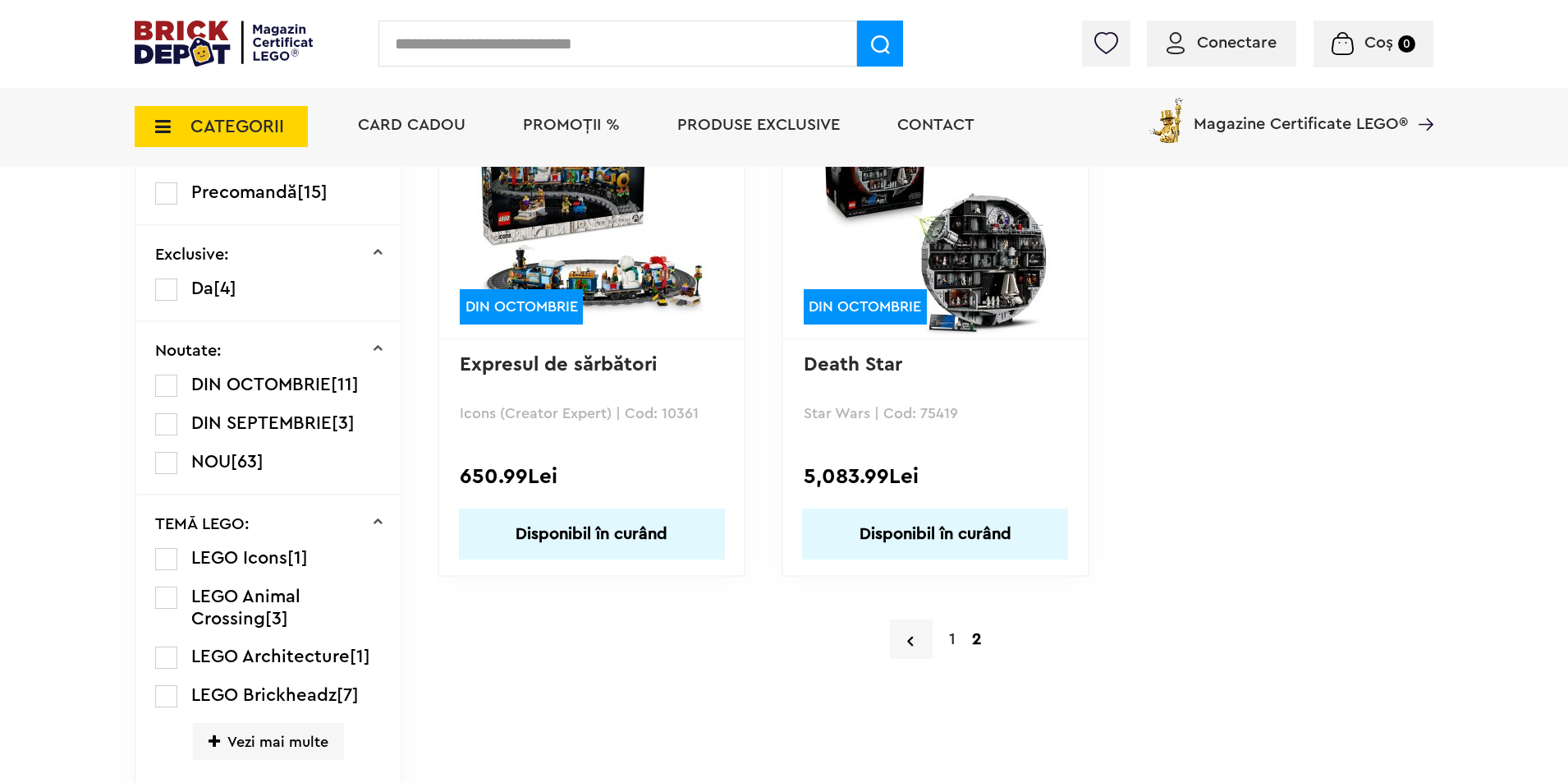
scroll to position [904, 0]
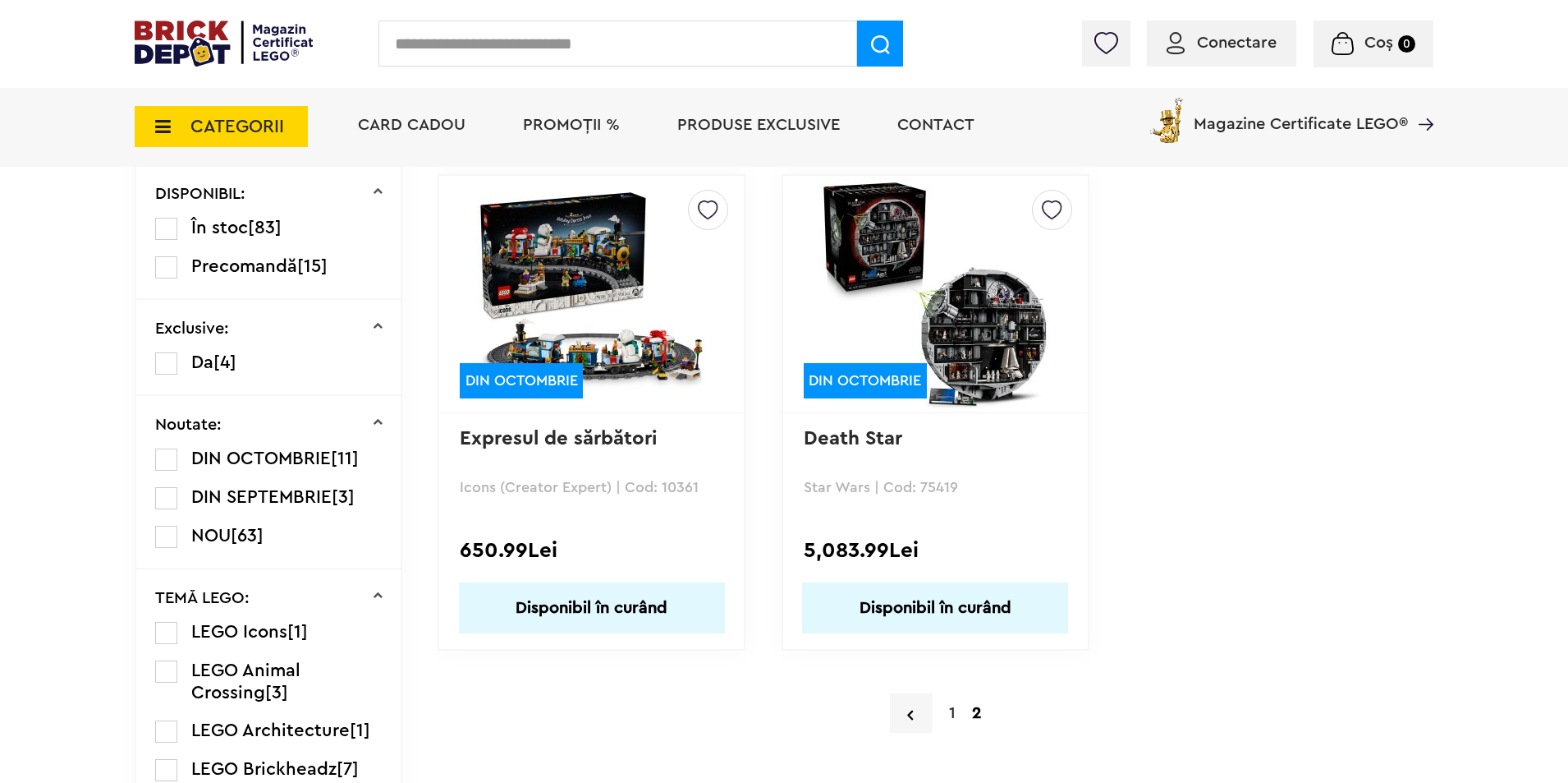
click at [163, 491] on label at bounding box center [166, 498] width 23 height 23
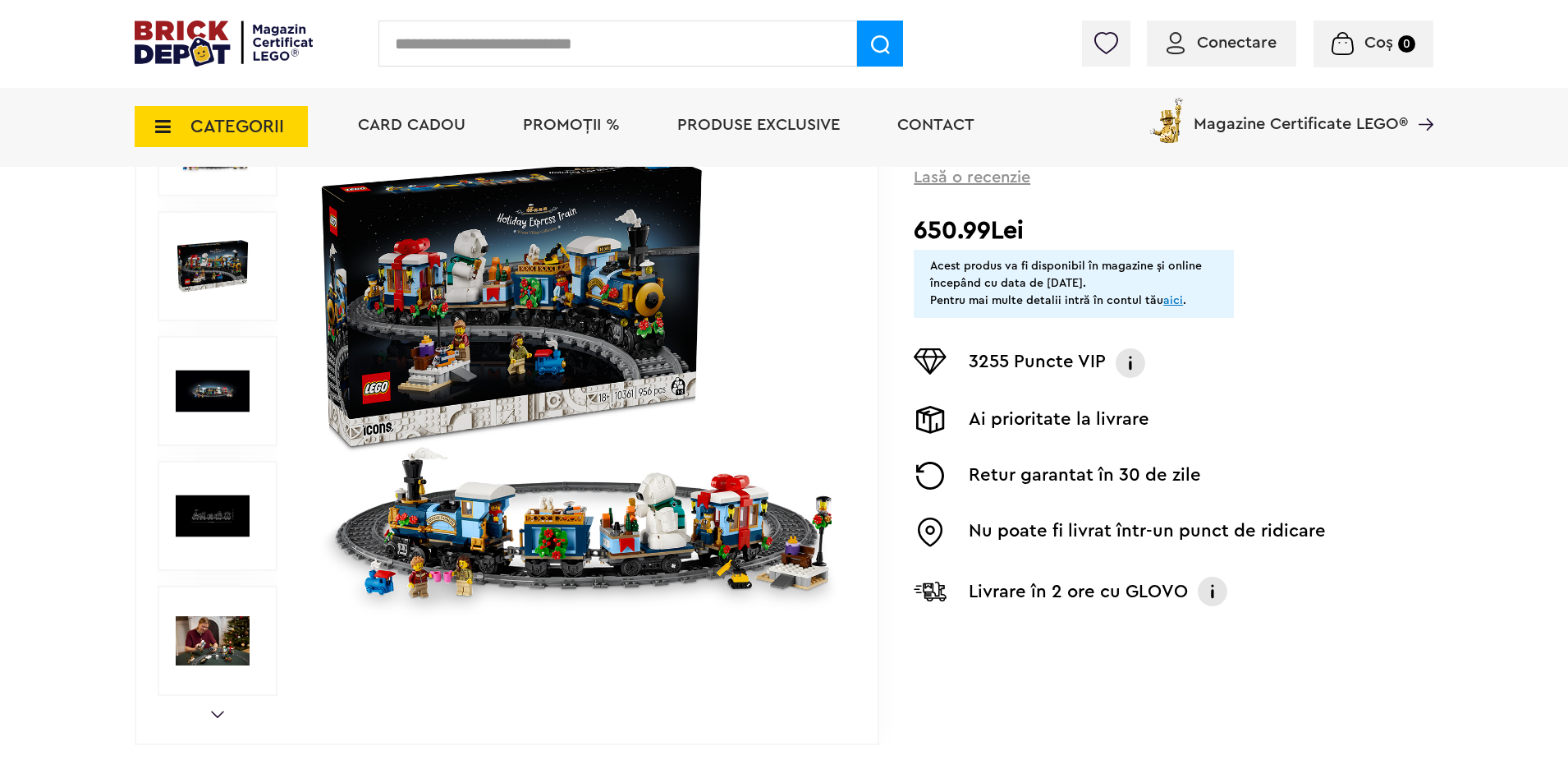
scroll to position [329, 0]
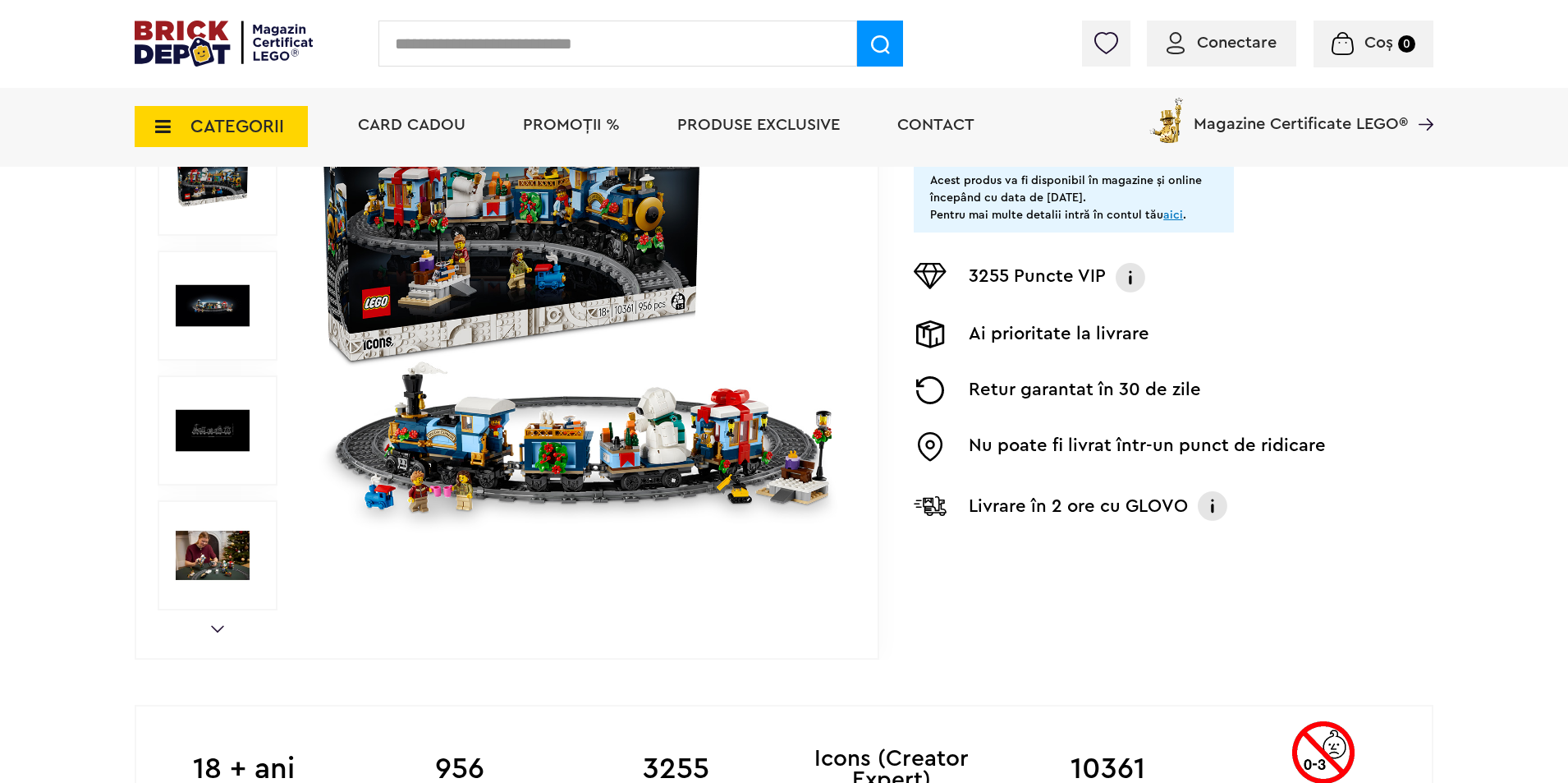
click at [634, 460] on img at bounding box center [577, 305] width 529 height 529
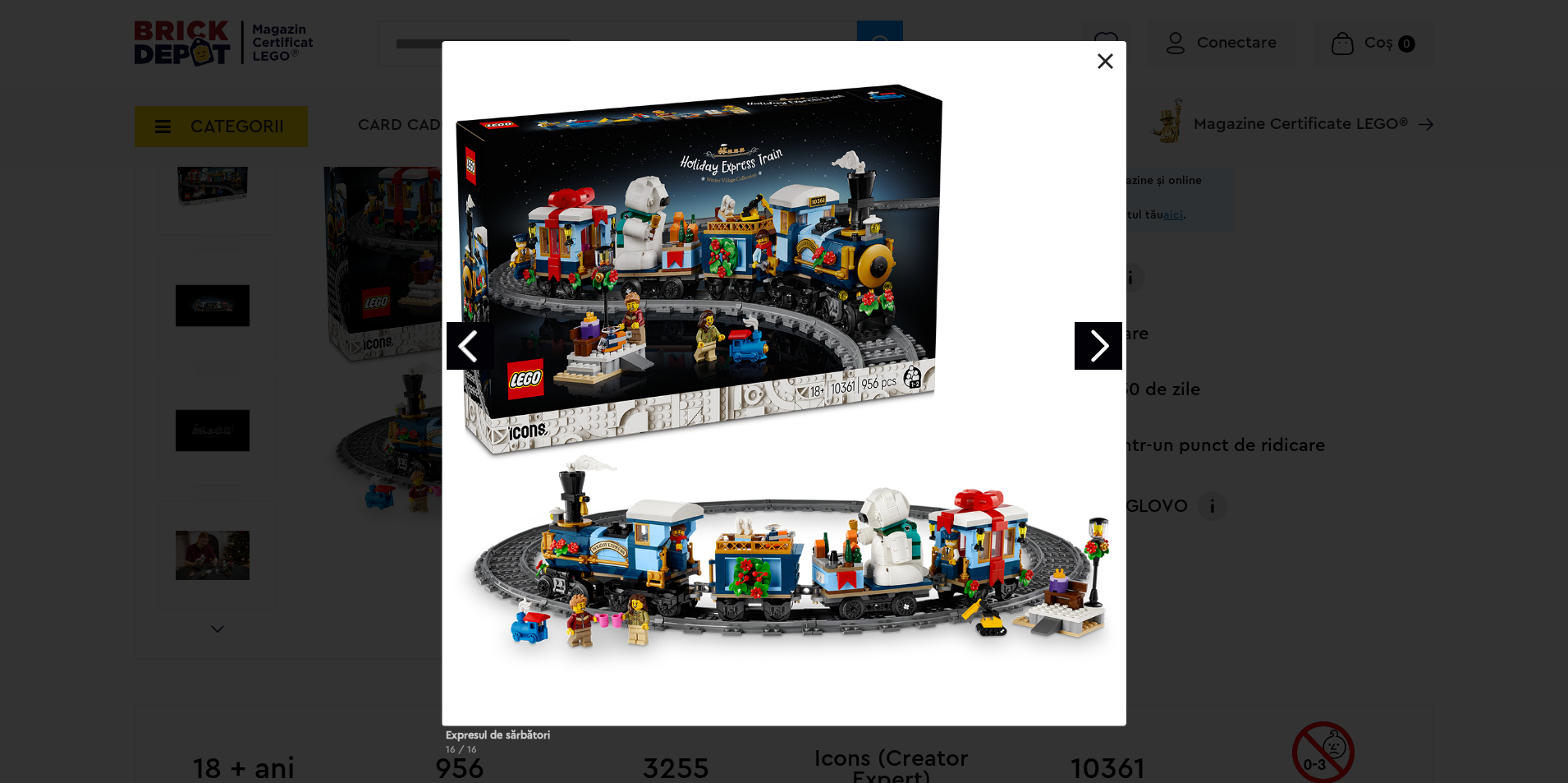
click at [833, 569] on div at bounding box center [784, 383] width 684 height 684
click at [1088, 349] on link "Next image" at bounding box center [1098, 345] width 48 height 48
click at [1094, 344] on link "Next image" at bounding box center [1098, 345] width 48 height 48
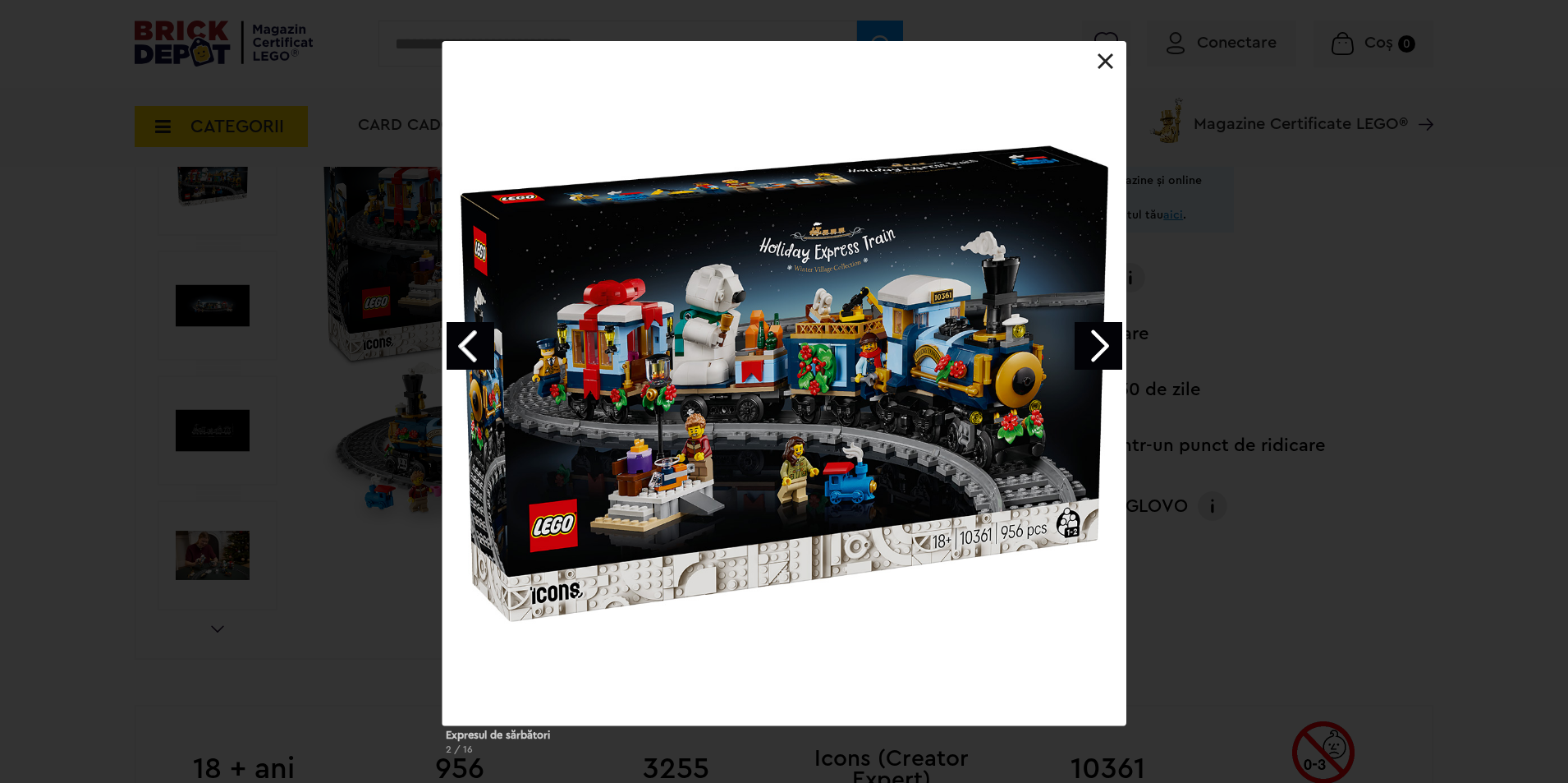
click at [1094, 344] on link "Next image" at bounding box center [1098, 345] width 48 height 48
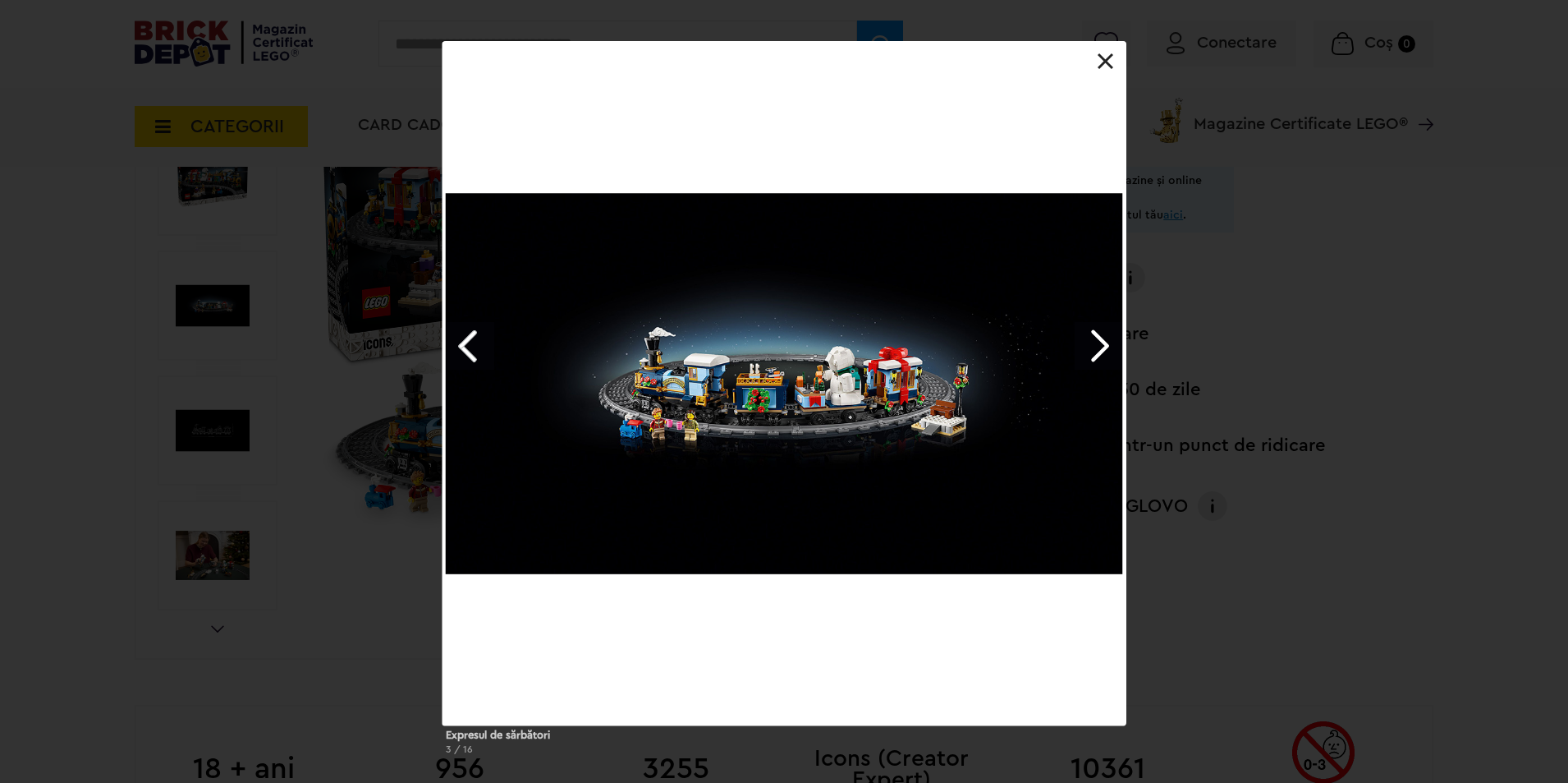
click at [1094, 344] on link "Next image" at bounding box center [1098, 345] width 48 height 48
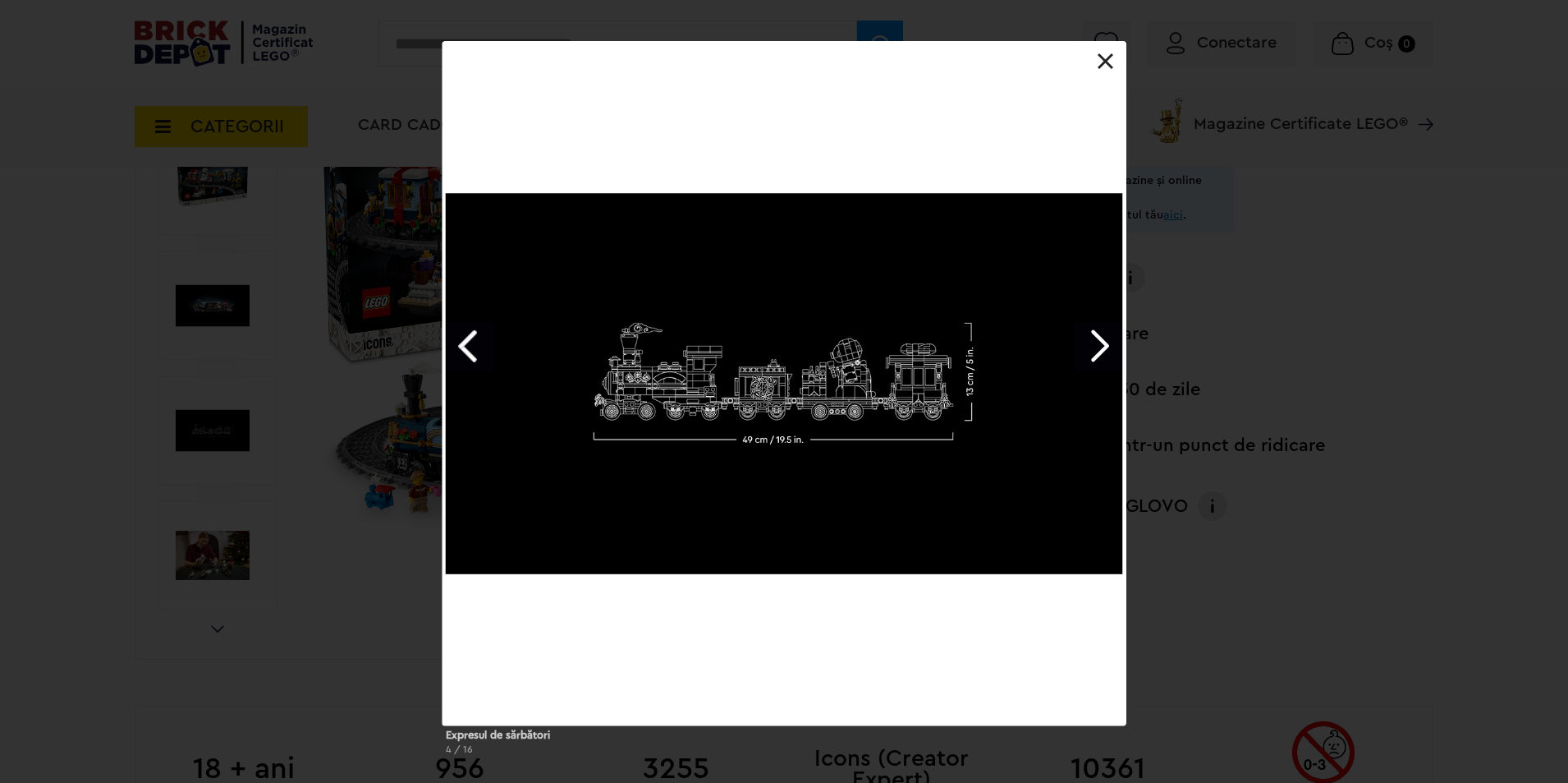
click at [1093, 345] on link "Next image" at bounding box center [1098, 345] width 48 height 48
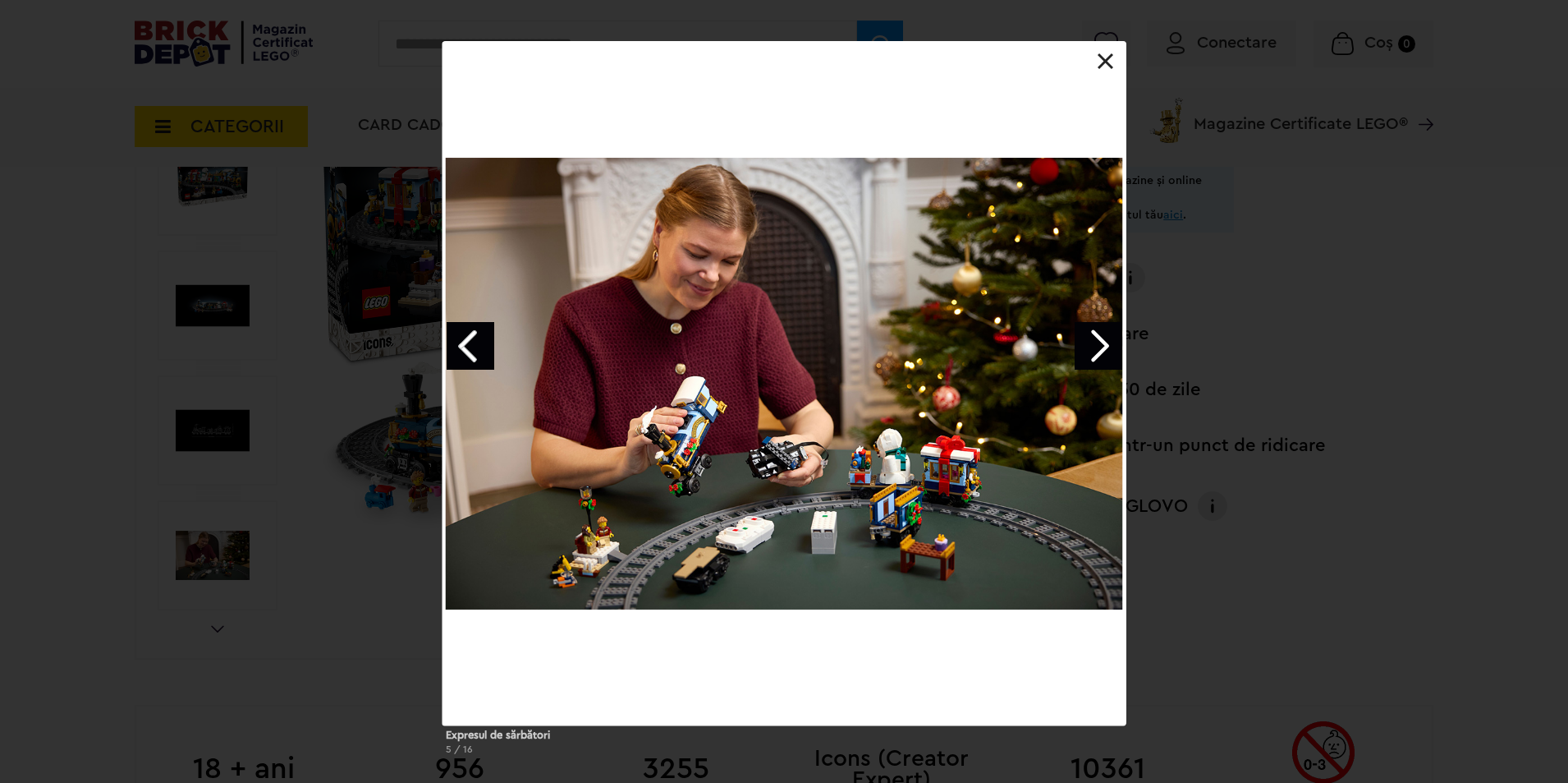
click at [1068, 352] on div at bounding box center [784, 383] width 684 height 684
click at [1094, 341] on link "Next image" at bounding box center [1098, 345] width 48 height 48
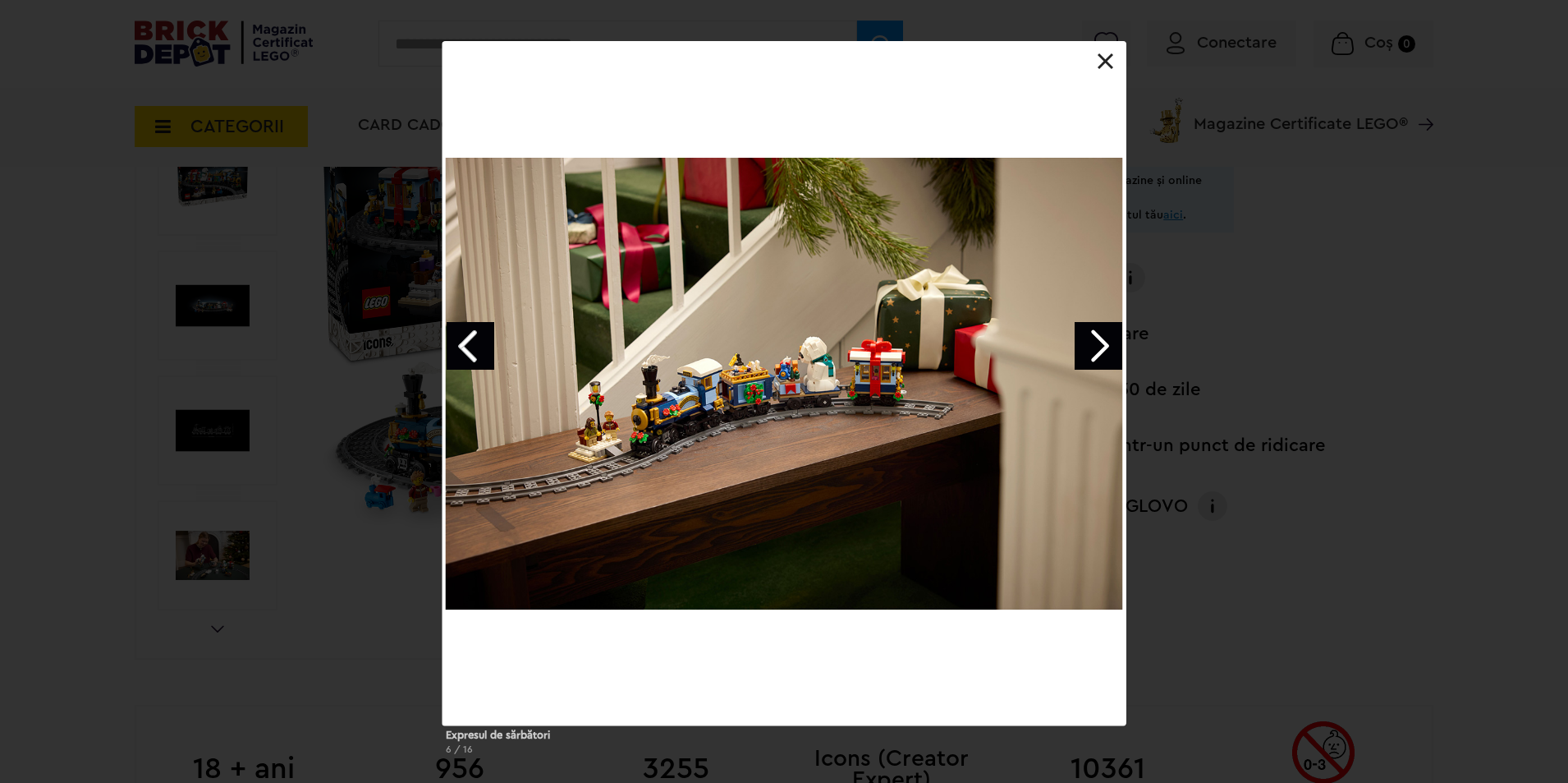
click at [469, 351] on link "Previous image" at bounding box center [470, 345] width 48 height 48
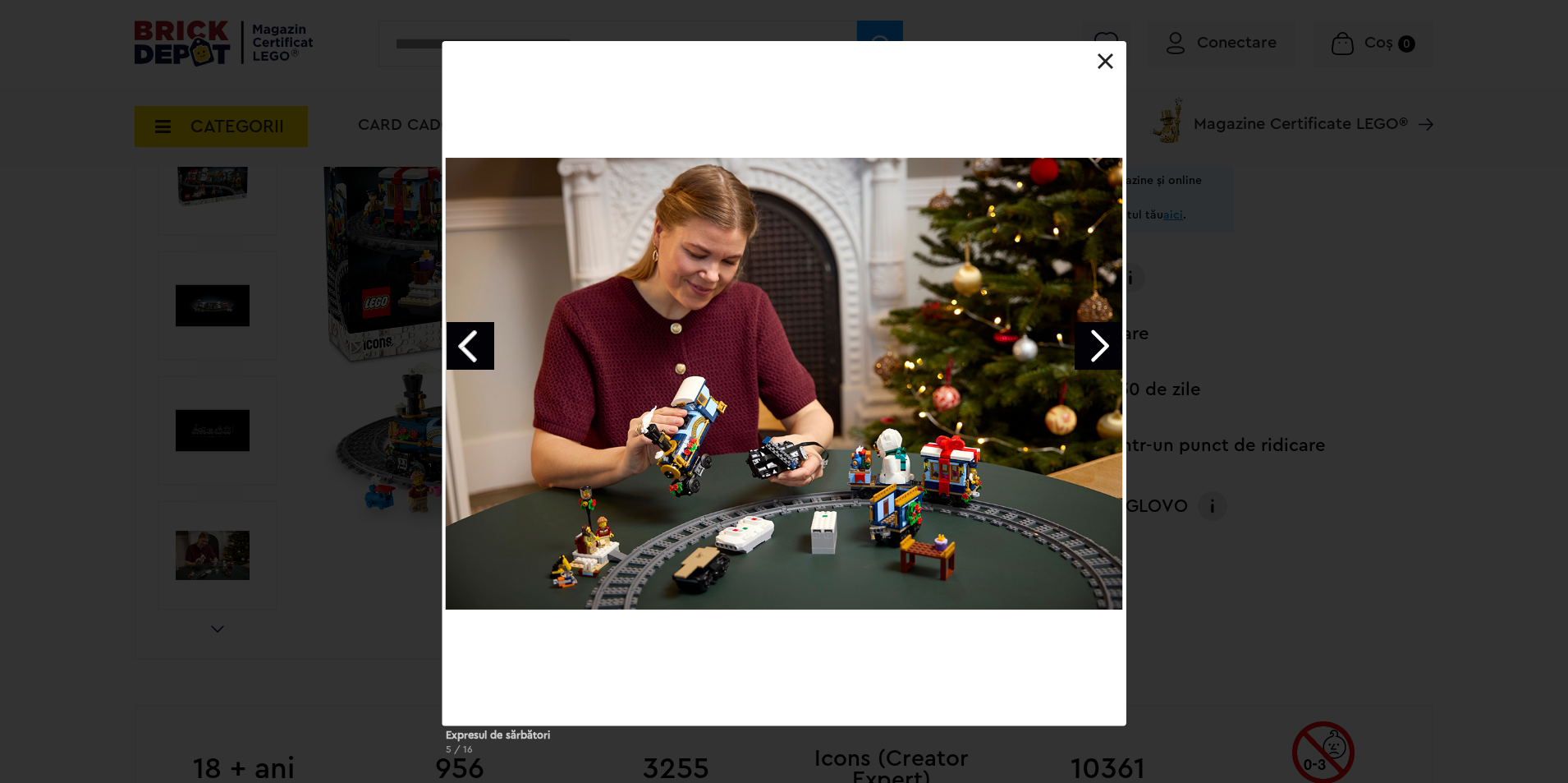
click at [1102, 336] on link "Next image" at bounding box center [1098, 345] width 48 height 48
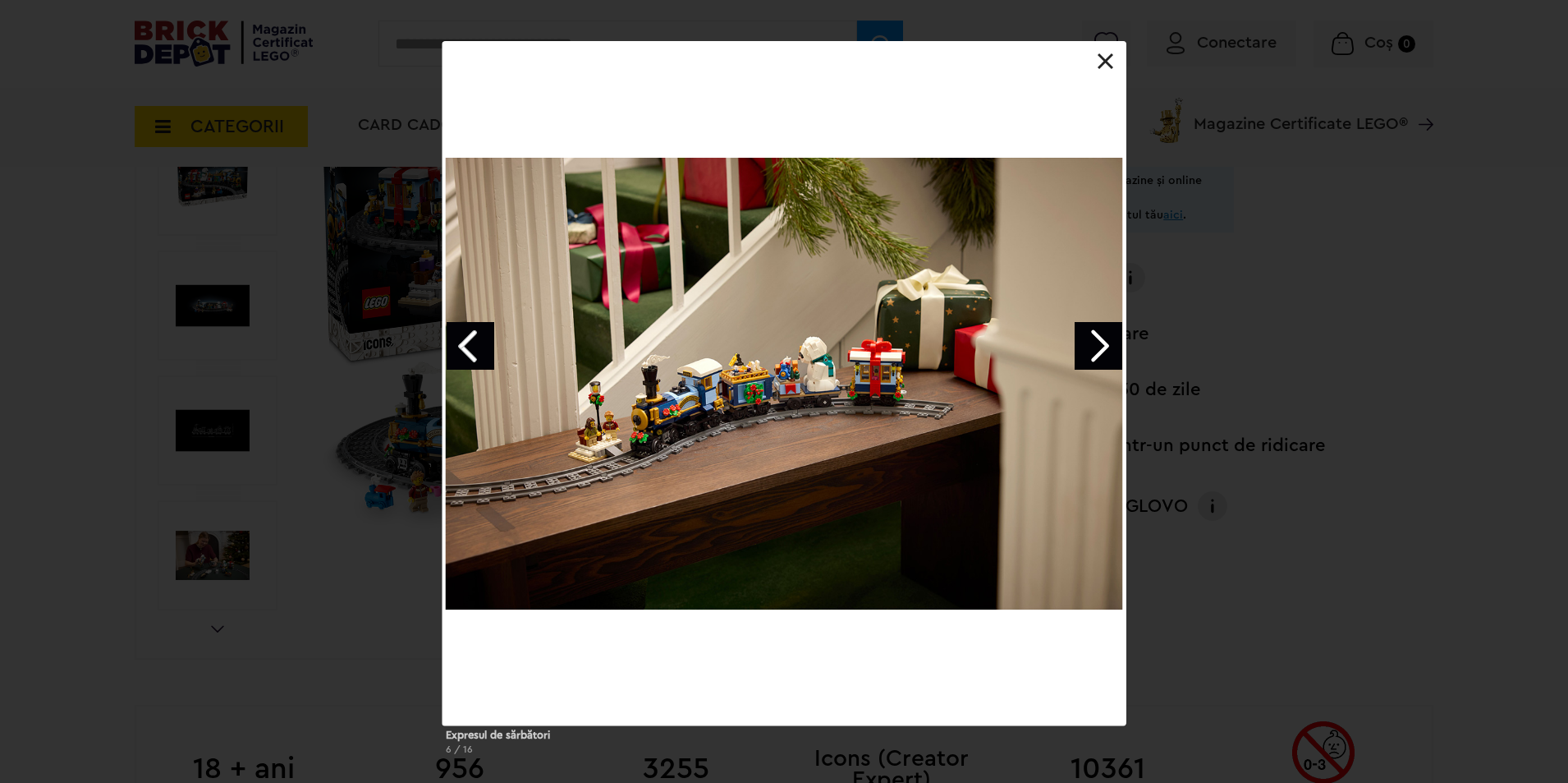
click at [1094, 341] on link "Next image" at bounding box center [1098, 345] width 48 height 48
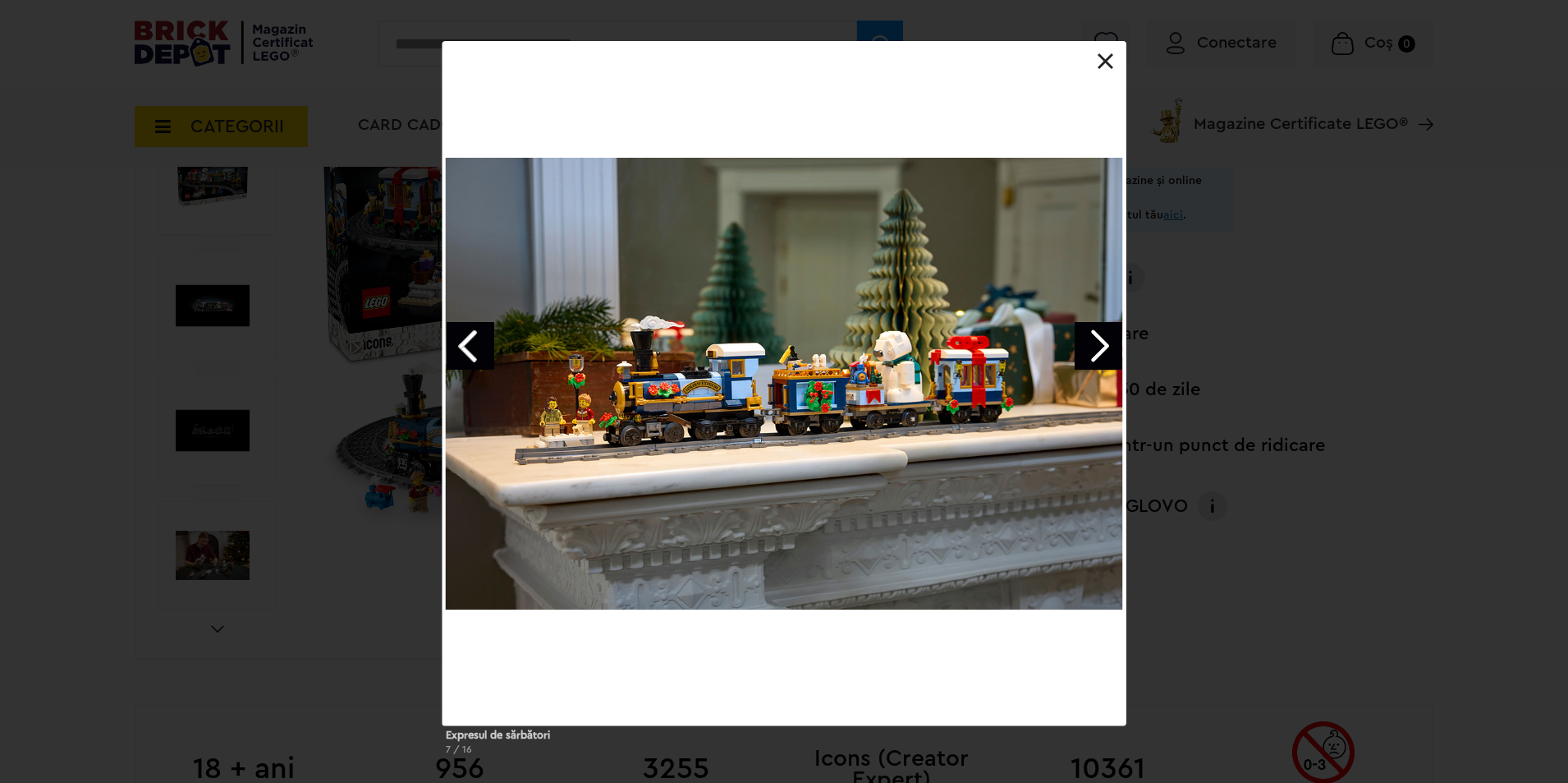
click at [1092, 342] on link "Next image" at bounding box center [1098, 345] width 48 height 48
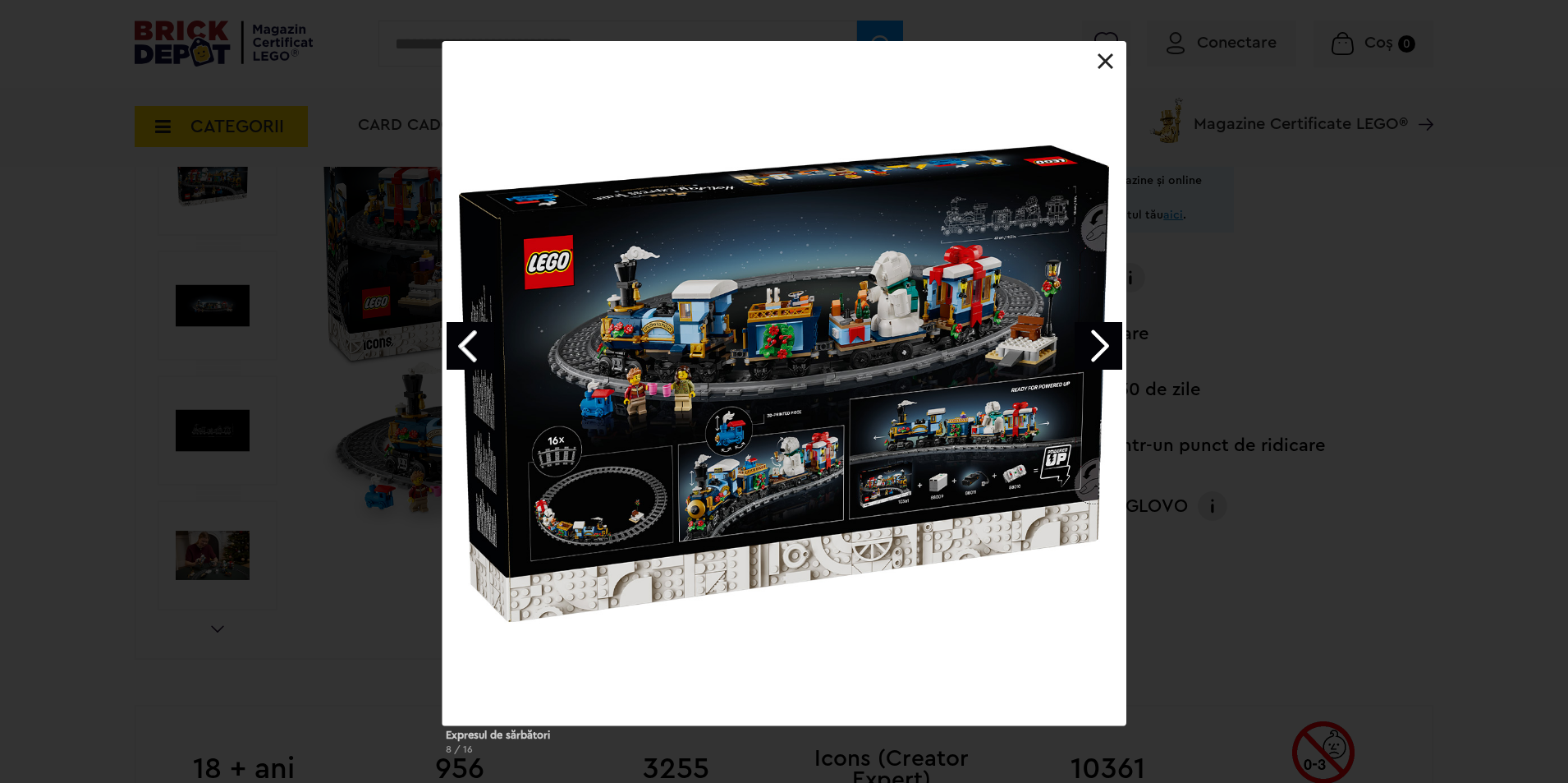
click at [1096, 340] on link "Next image" at bounding box center [1098, 345] width 48 height 48
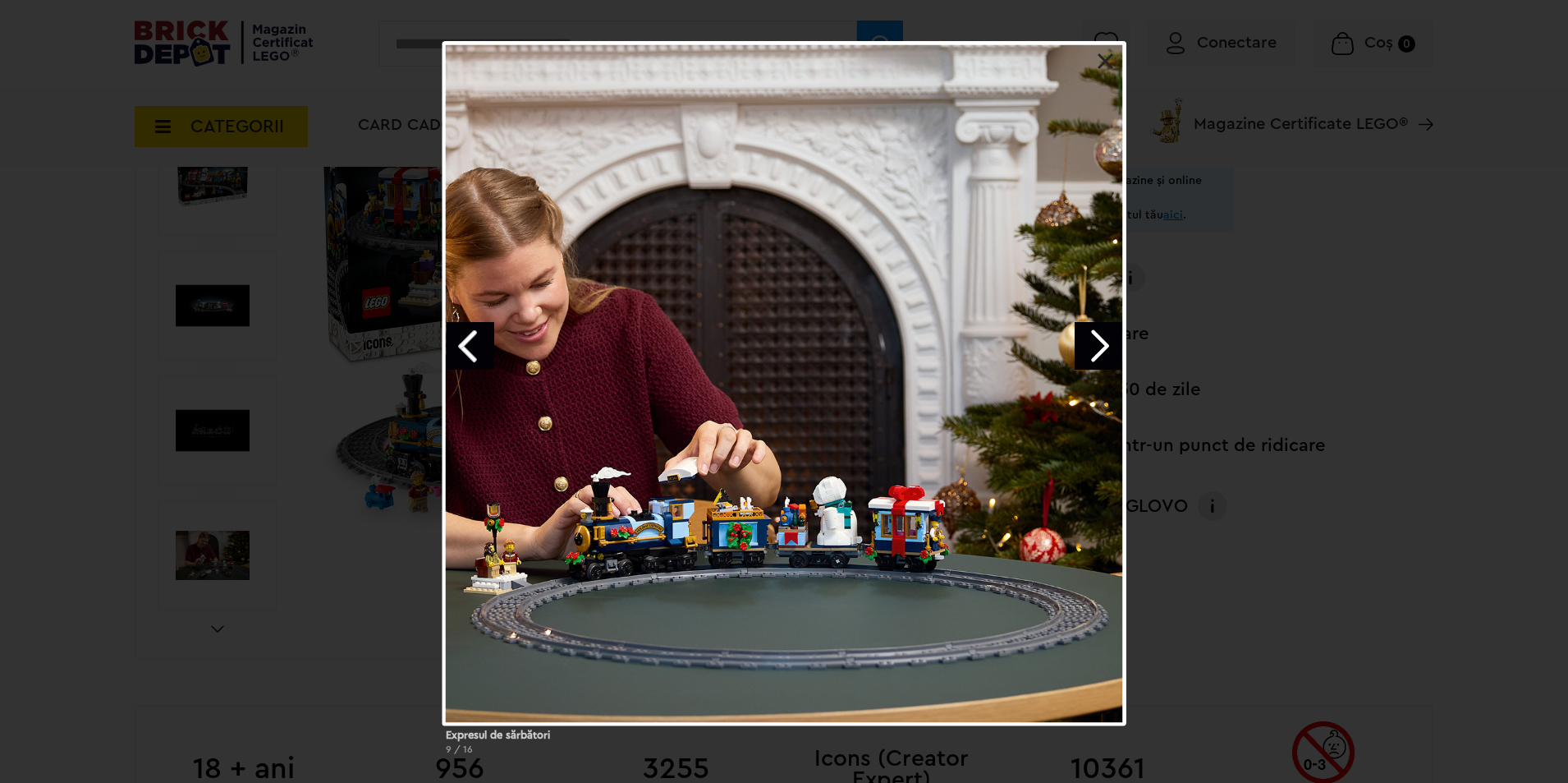
click at [1096, 340] on link "Next image" at bounding box center [1098, 345] width 48 height 48
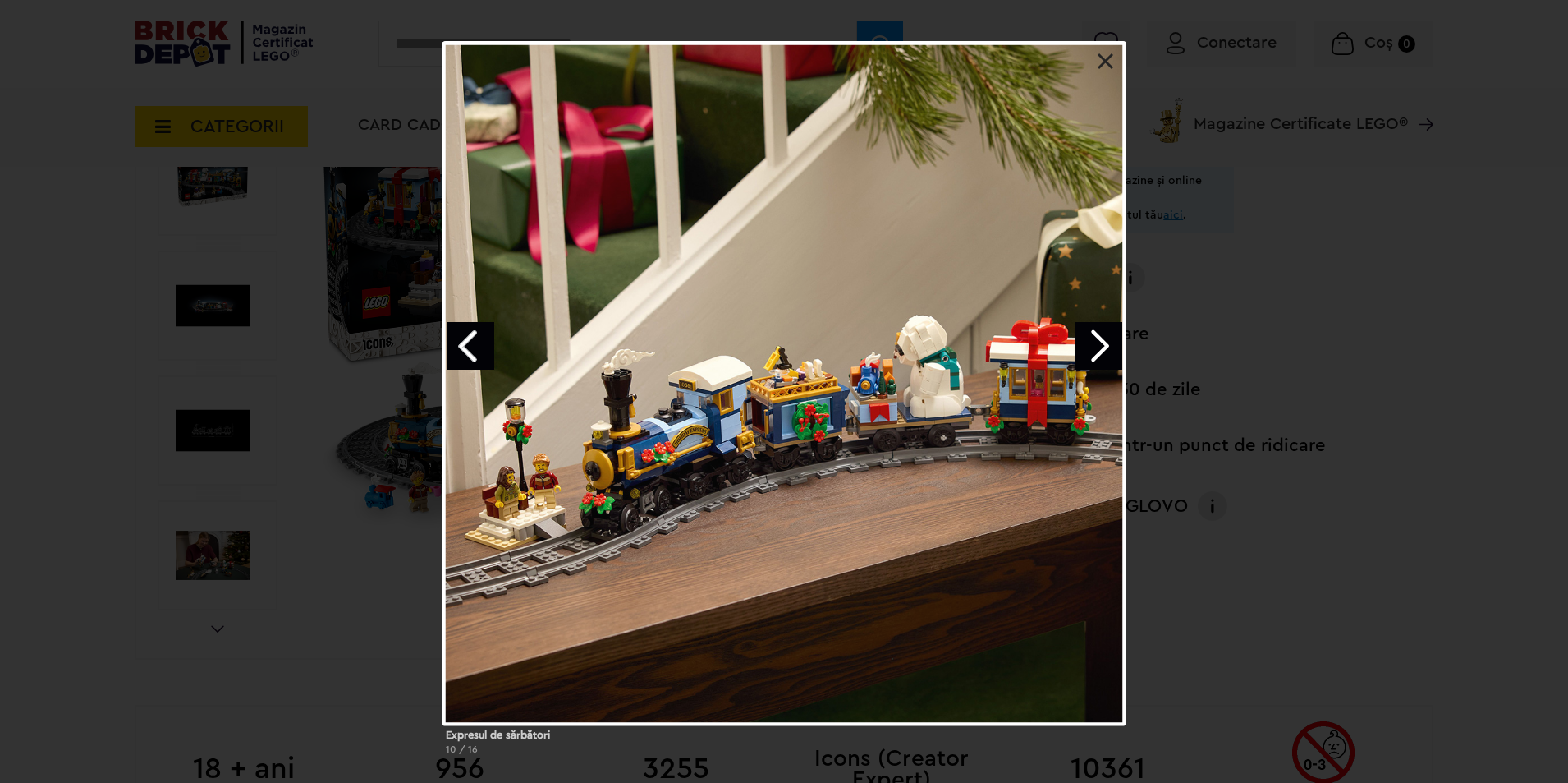
click at [1096, 339] on link "Next image" at bounding box center [1098, 345] width 48 height 48
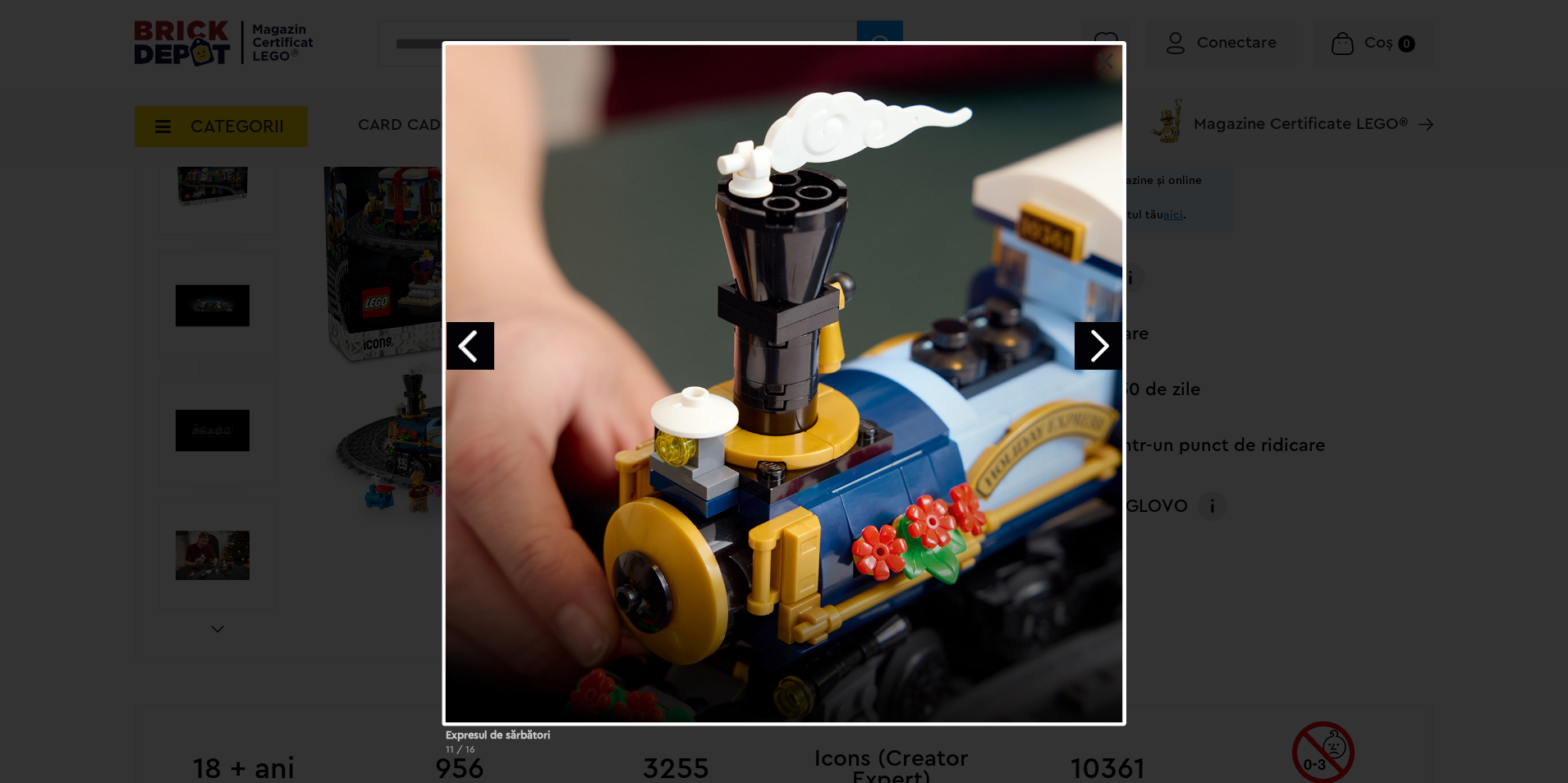
click at [1090, 338] on link "Next image" at bounding box center [1098, 345] width 48 height 48
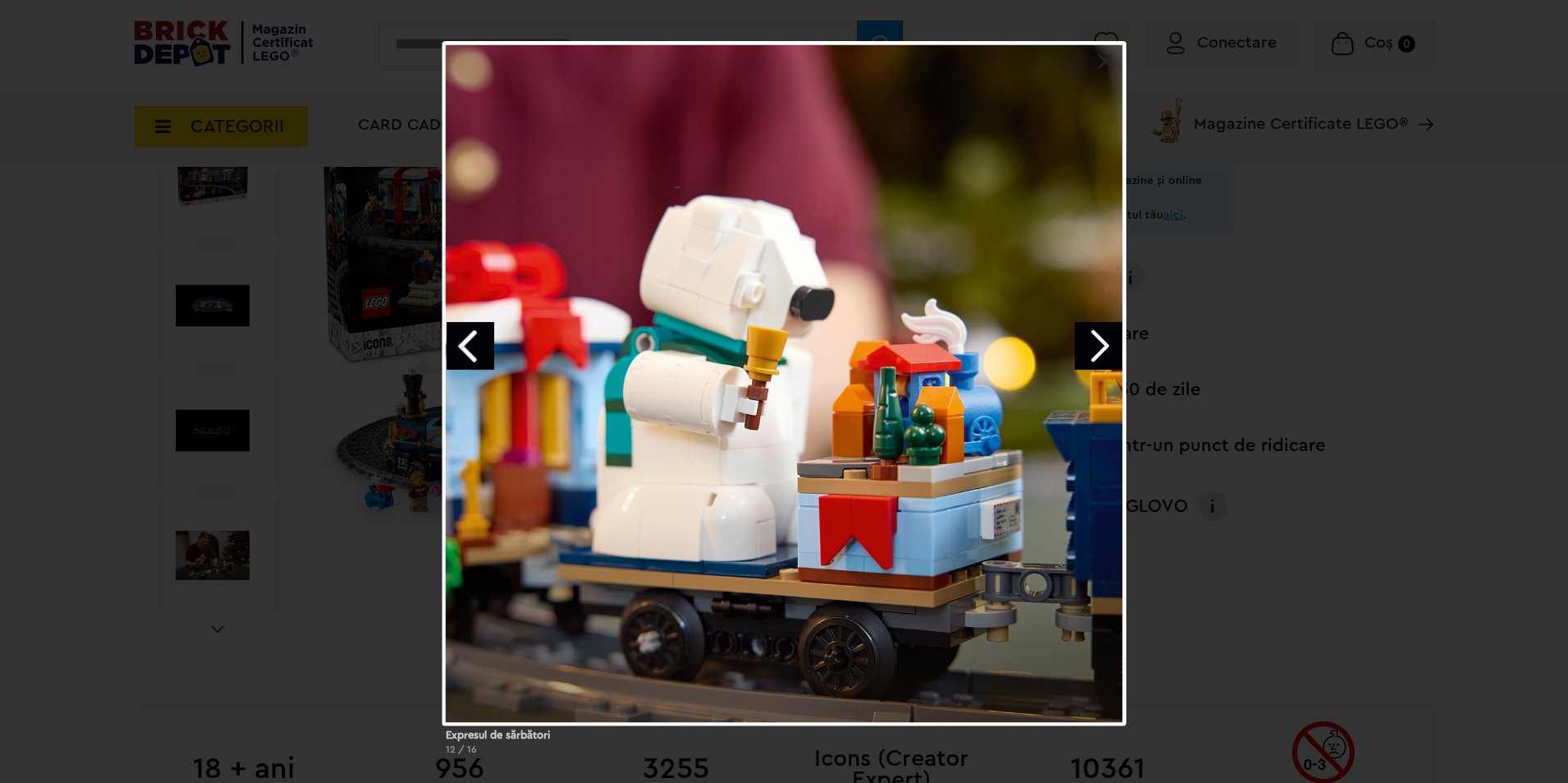
click at [1081, 334] on link "Next image" at bounding box center [1098, 345] width 48 height 48
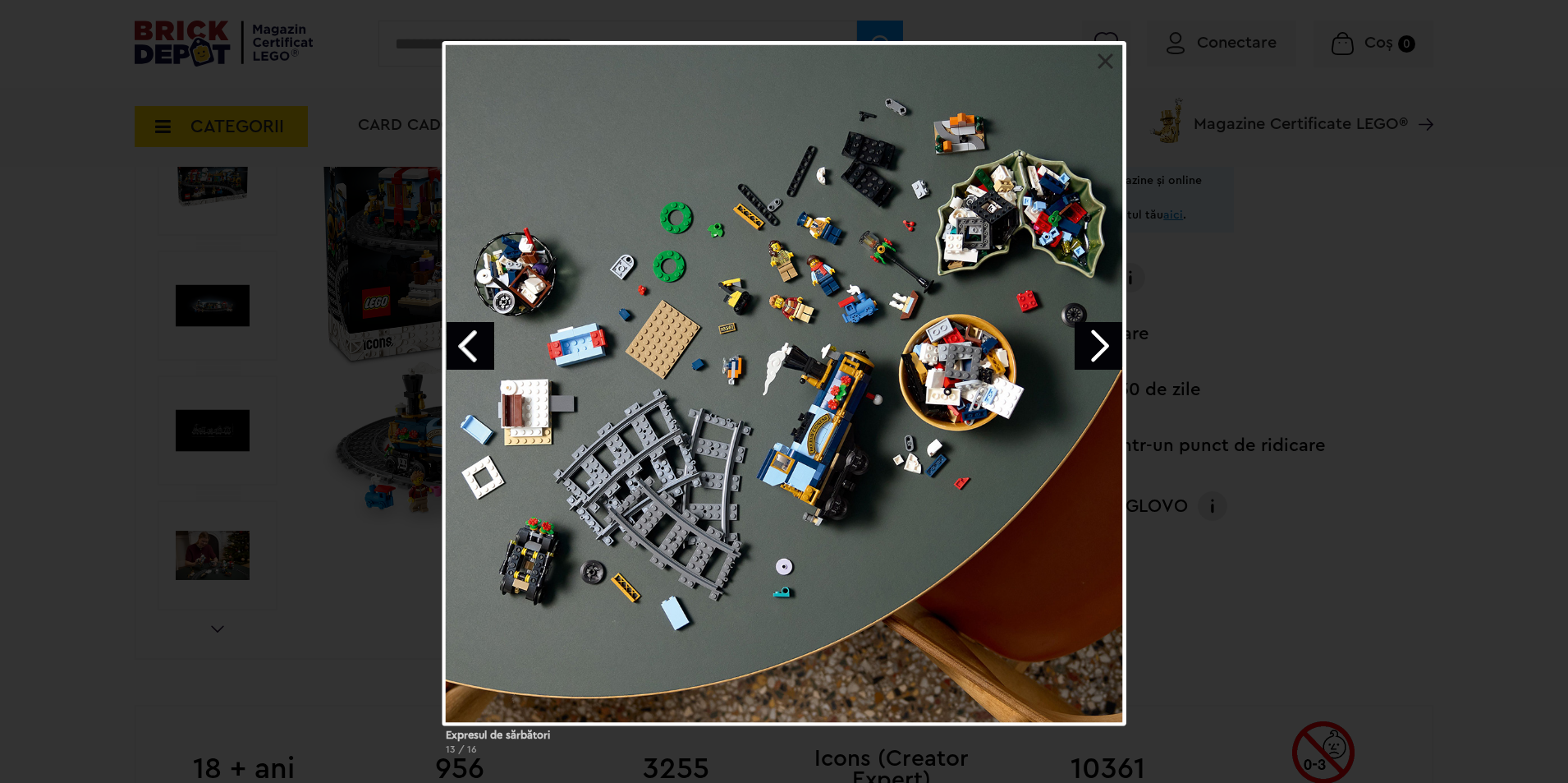
click at [1079, 334] on link "Next image" at bounding box center [1098, 345] width 48 height 48
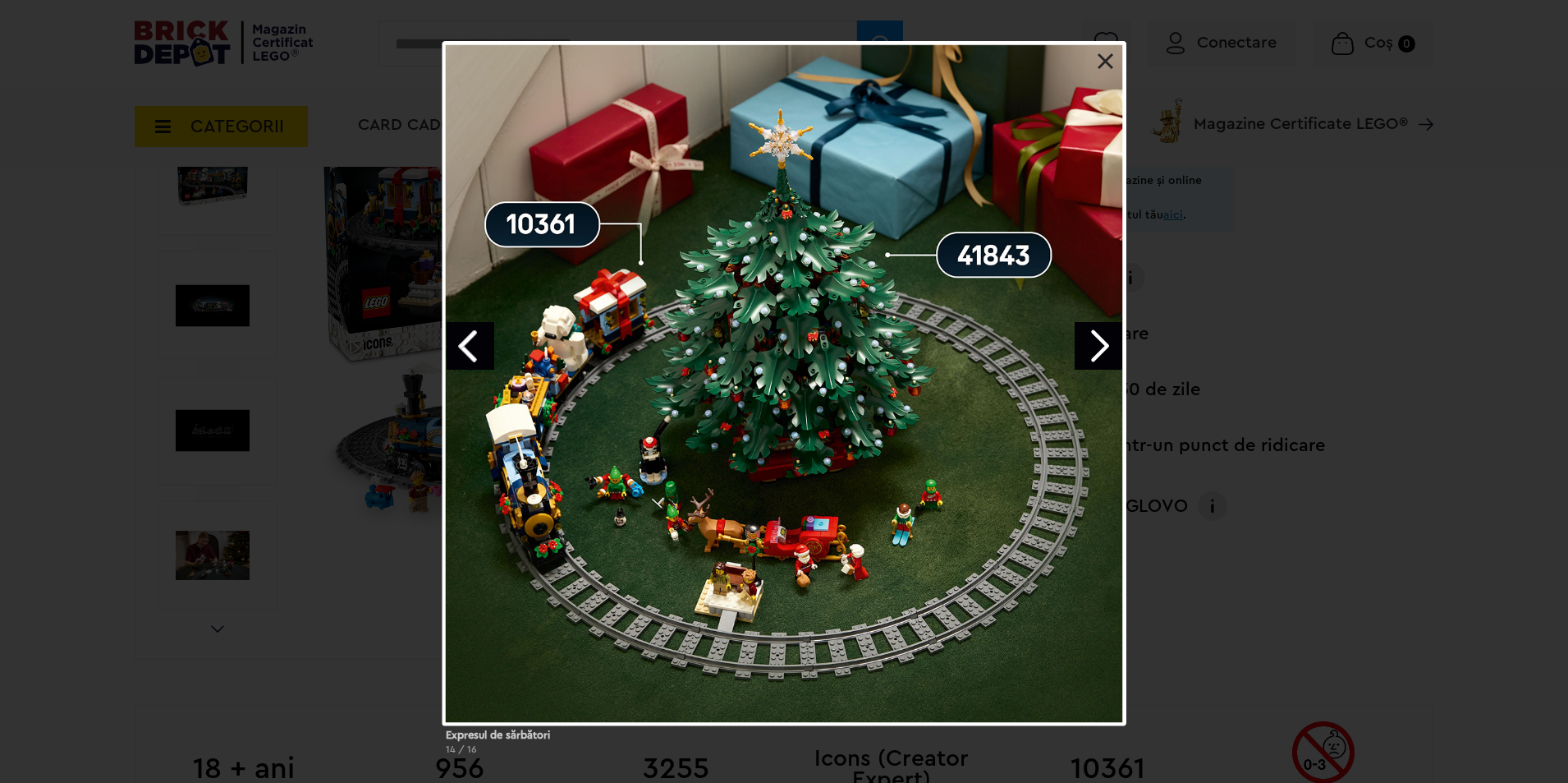
click at [1078, 332] on link "Next image" at bounding box center [1098, 345] width 48 height 48
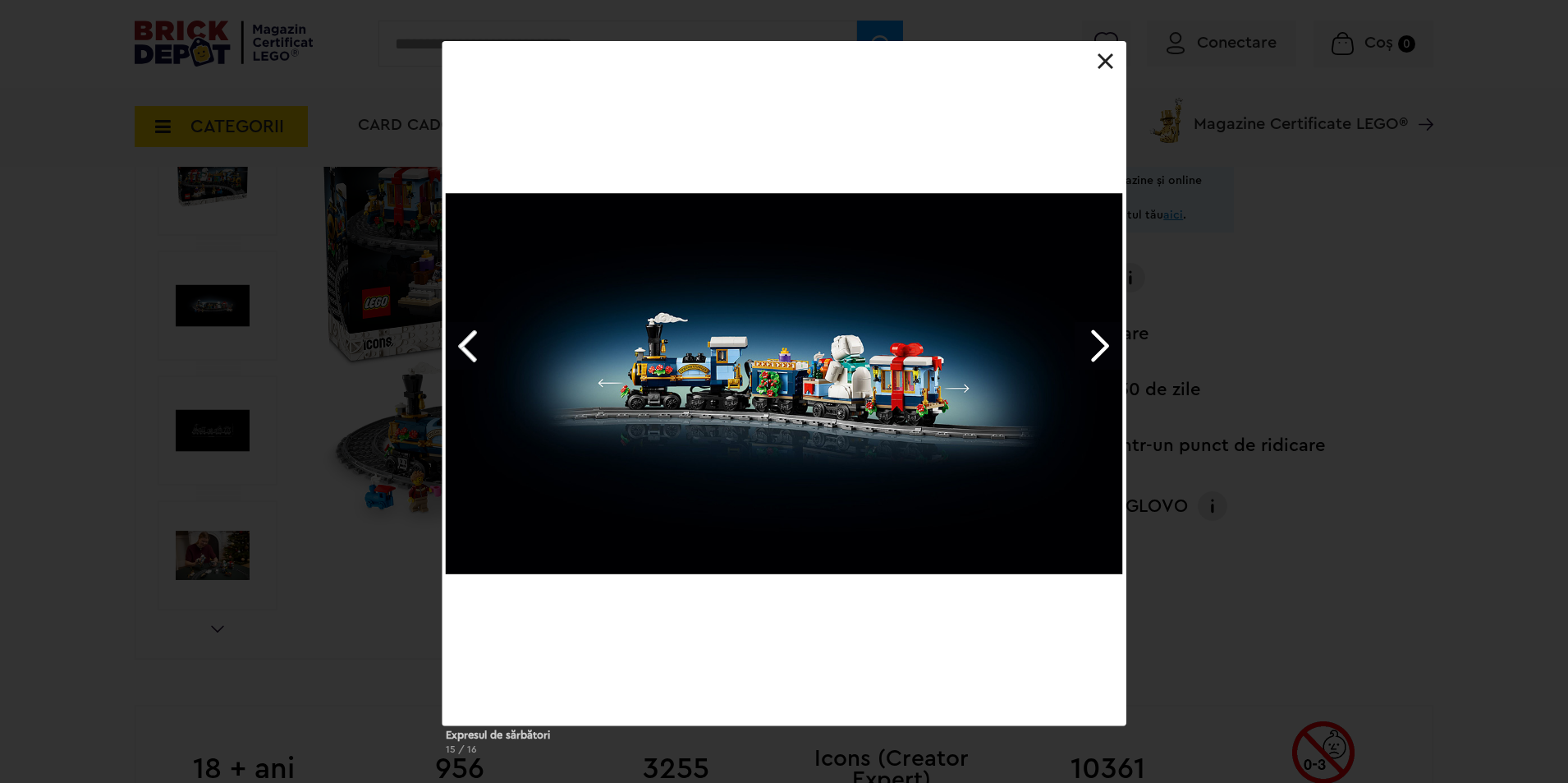
click at [1078, 332] on link "Next image" at bounding box center [1098, 345] width 48 height 48
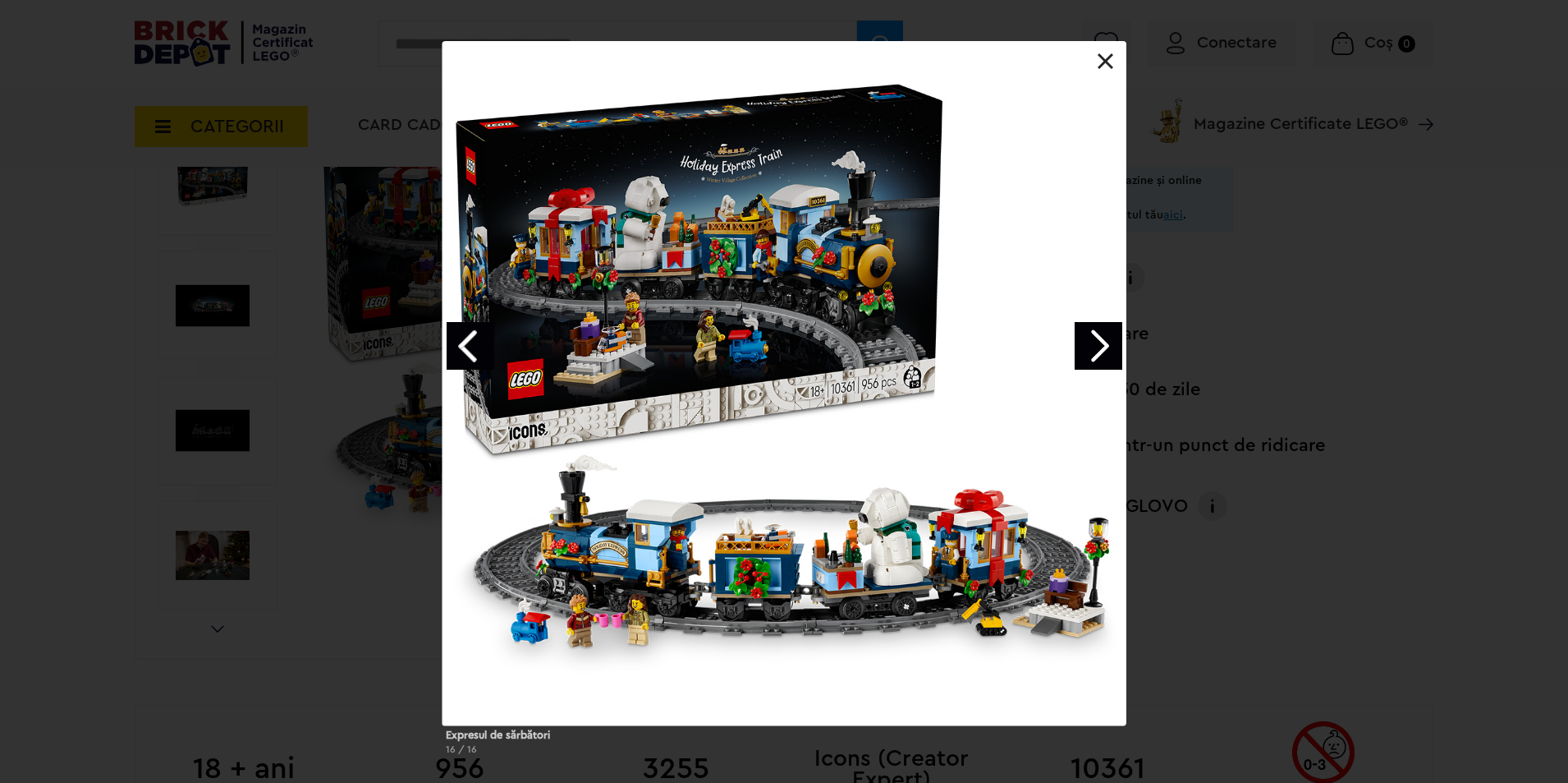
click at [1078, 332] on link "Next image" at bounding box center [1098, 345] width 48 height 48
click at [1110, 62] on link at bounding box center [1106, 61] width 16 height 16
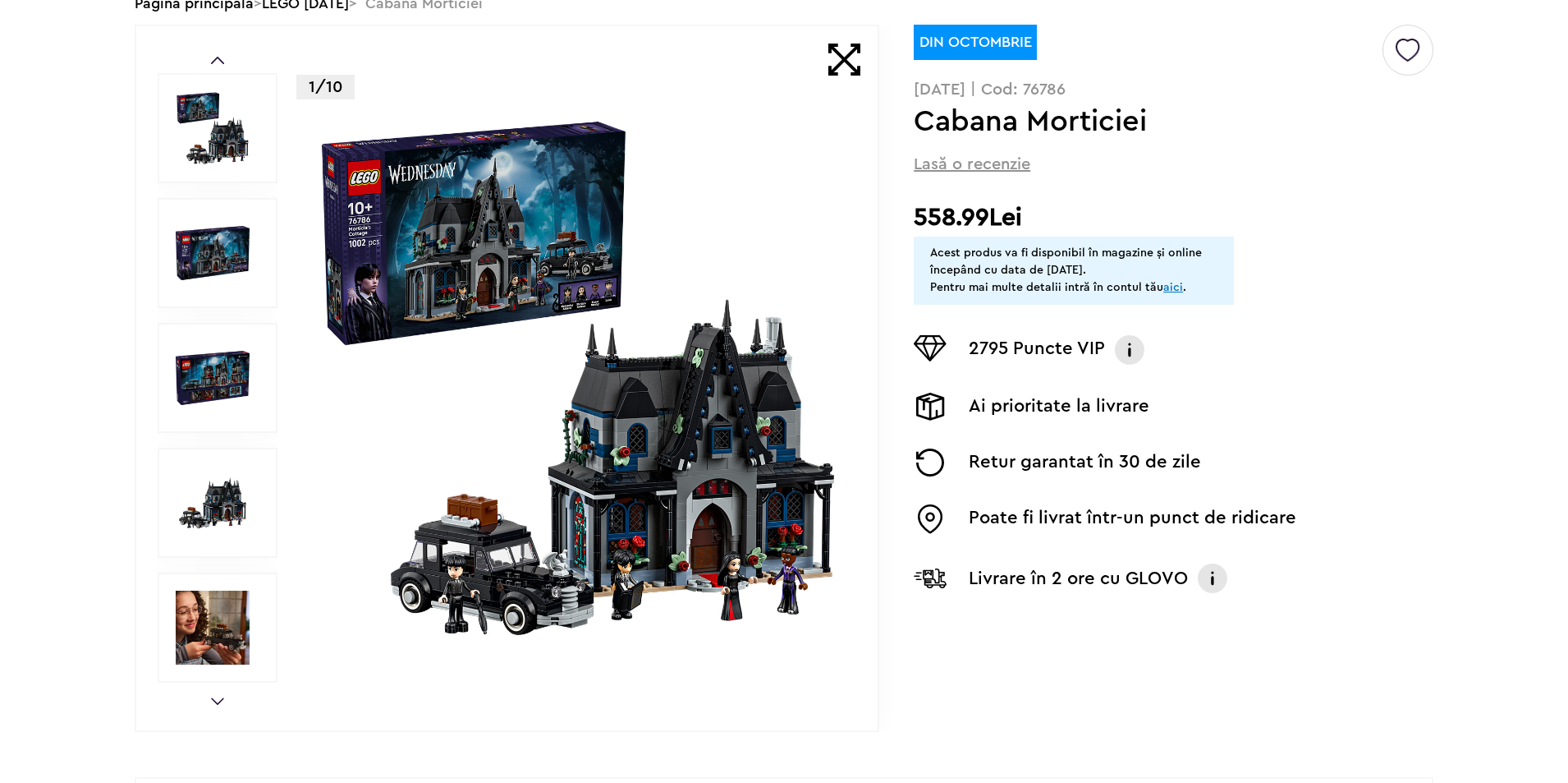
scroll to position [246, 0]
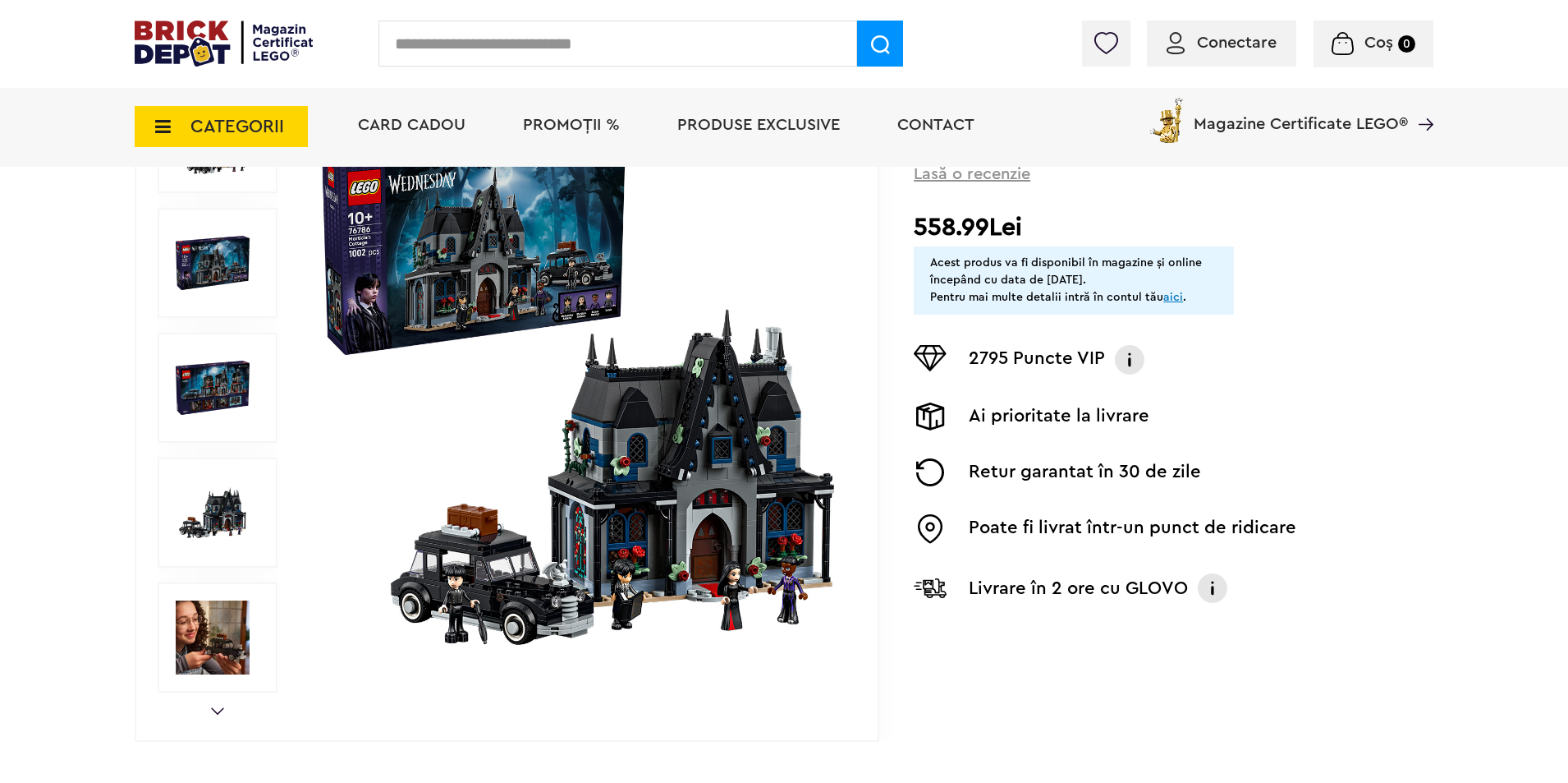
click at [623, 559] on img at bounding box center [577, 387] width 529 height 529
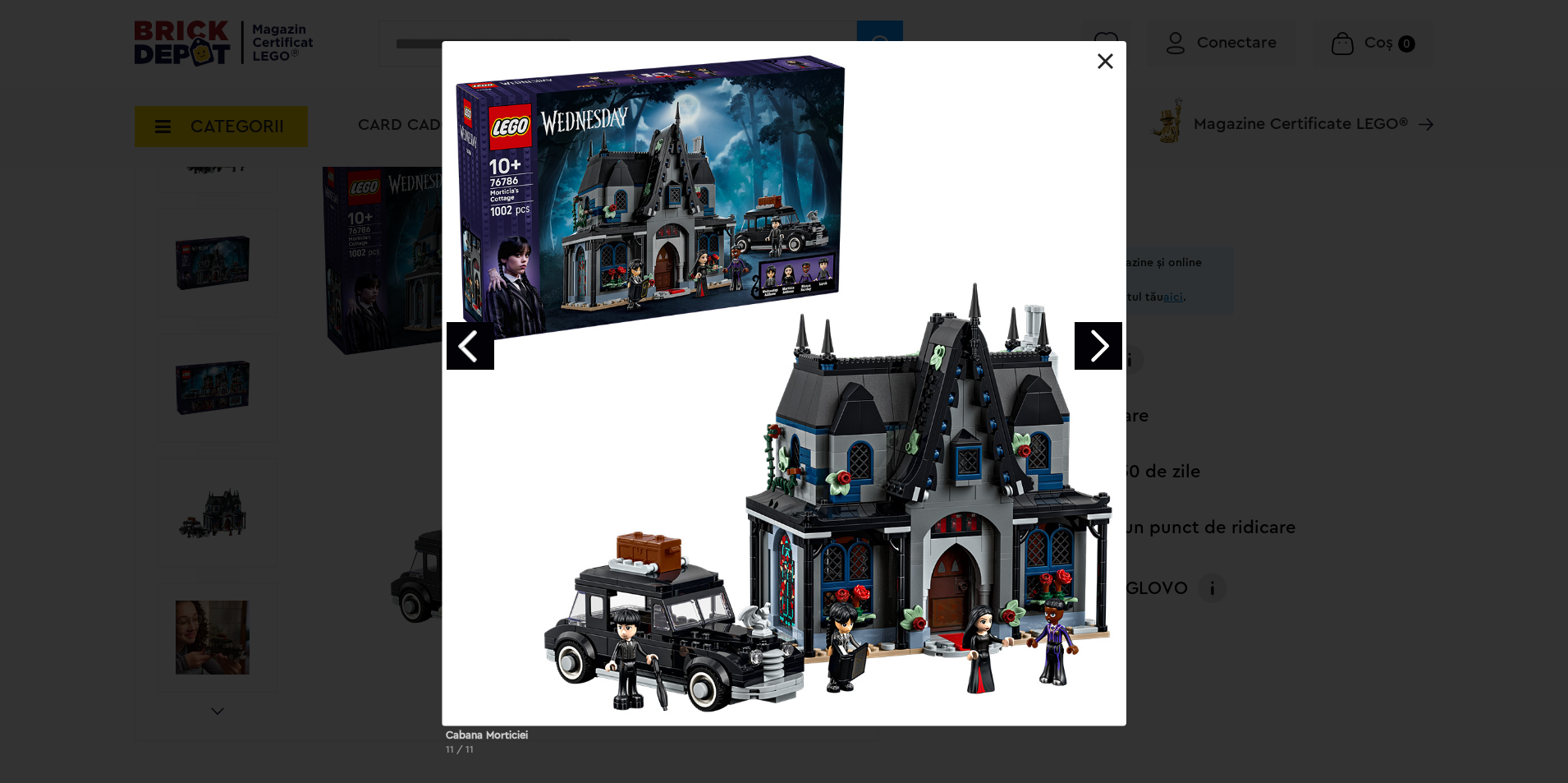
click at [1110, 339] on link "Next image" at bounding box center [1098, 345] width 48 height 48
click at [1108, 340] on link "Next image" at bounding box center [1098, 345] width 48 height 48
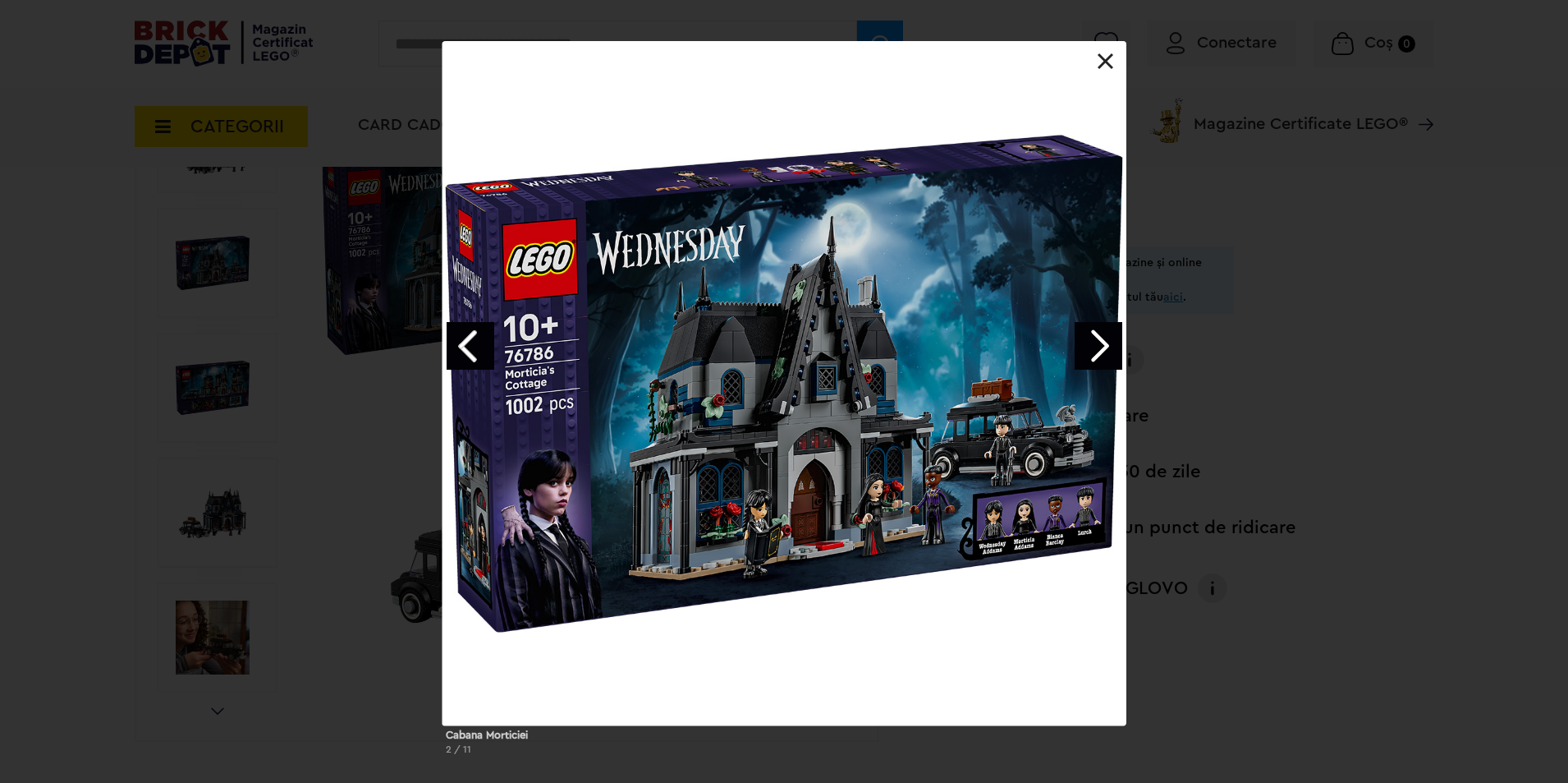
click at [1106, 340] on link "Next image" at bounding box center [1098, 345] width 48 height 48
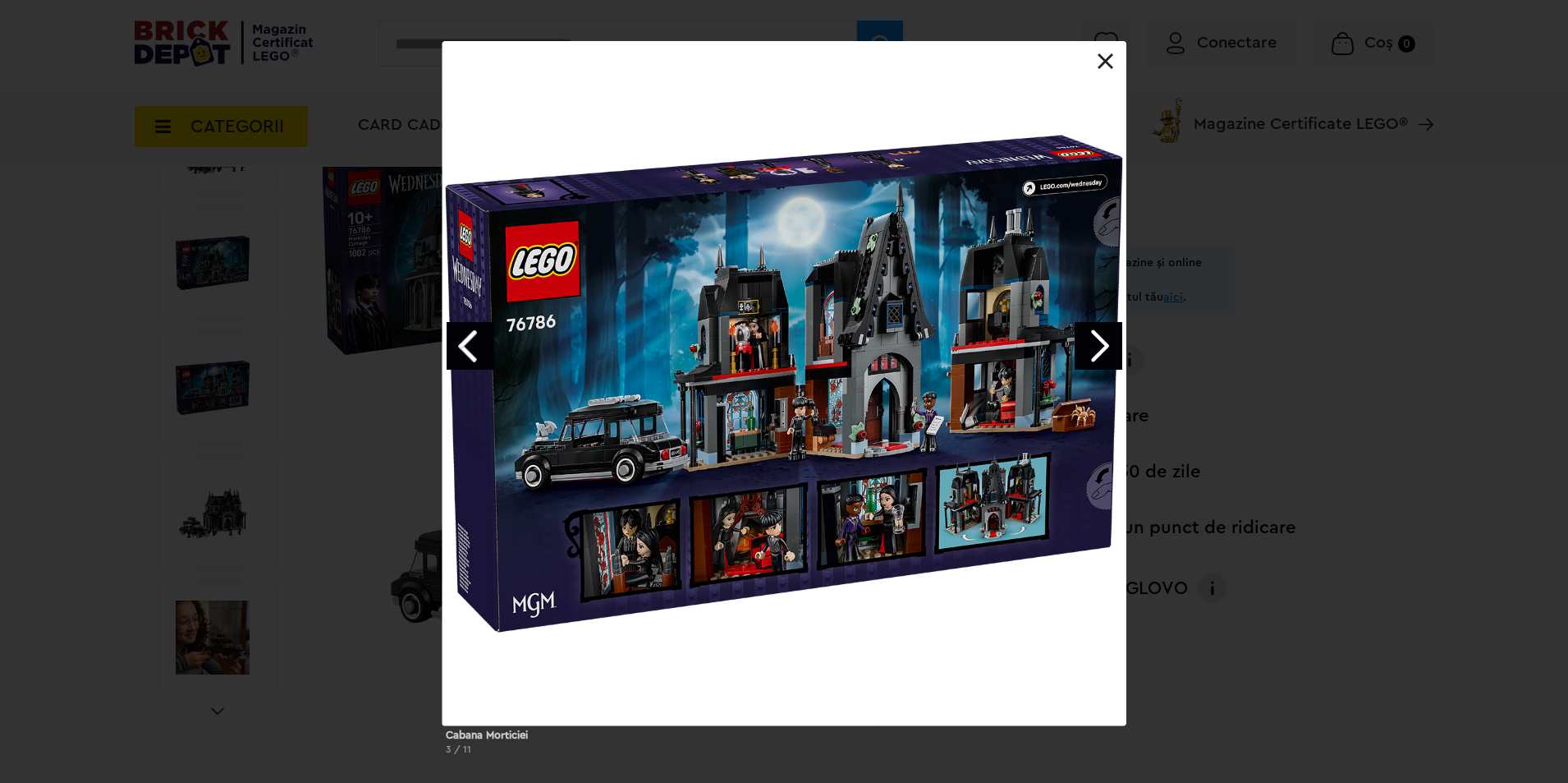
click at [1103, 340] on link "Next image" at bounding box center [1098, 345] width 48 height 48
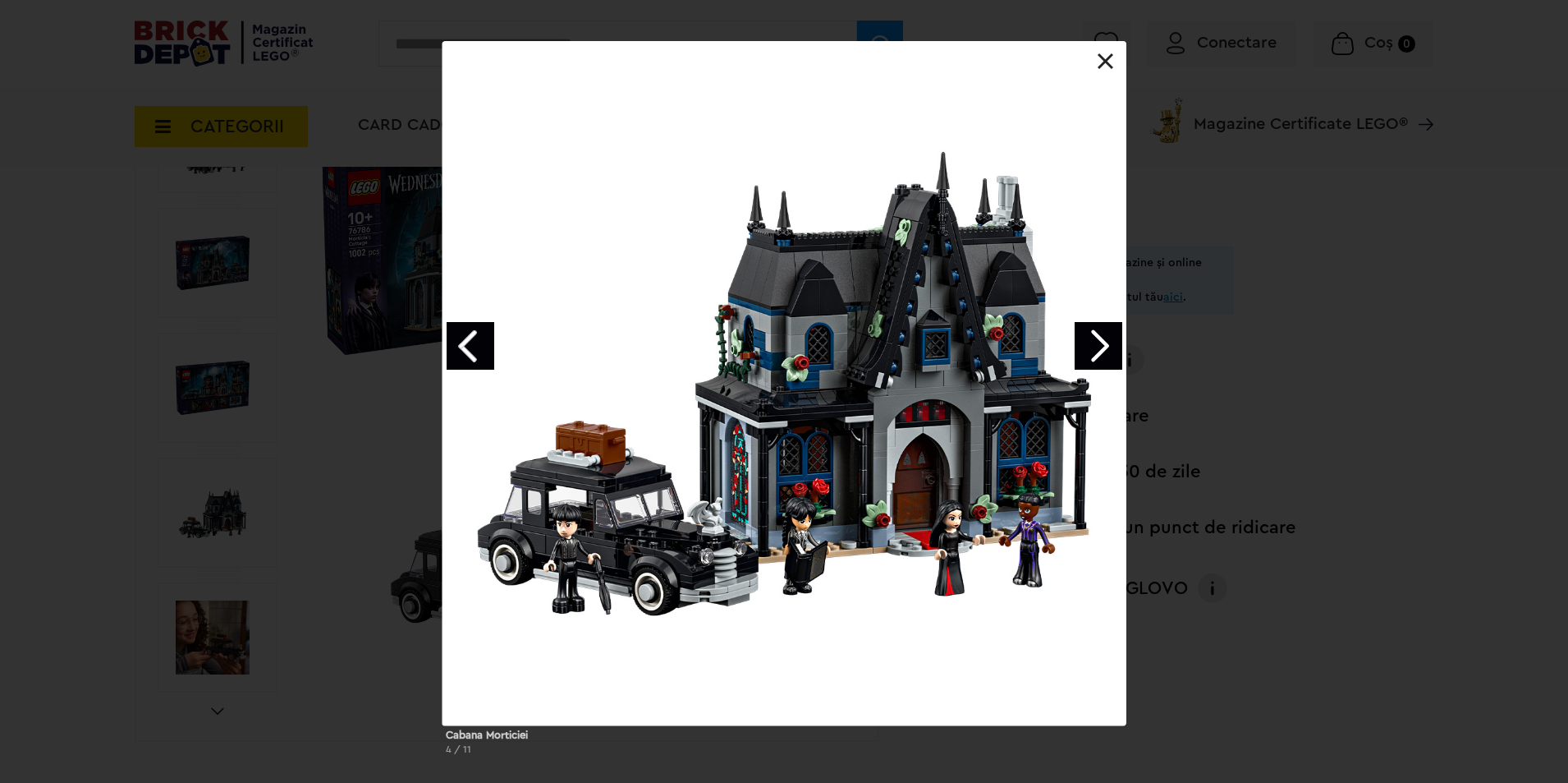
click at [1103, 340] on link "Next image" at bounding box center [1098, 345] width 48 height 48
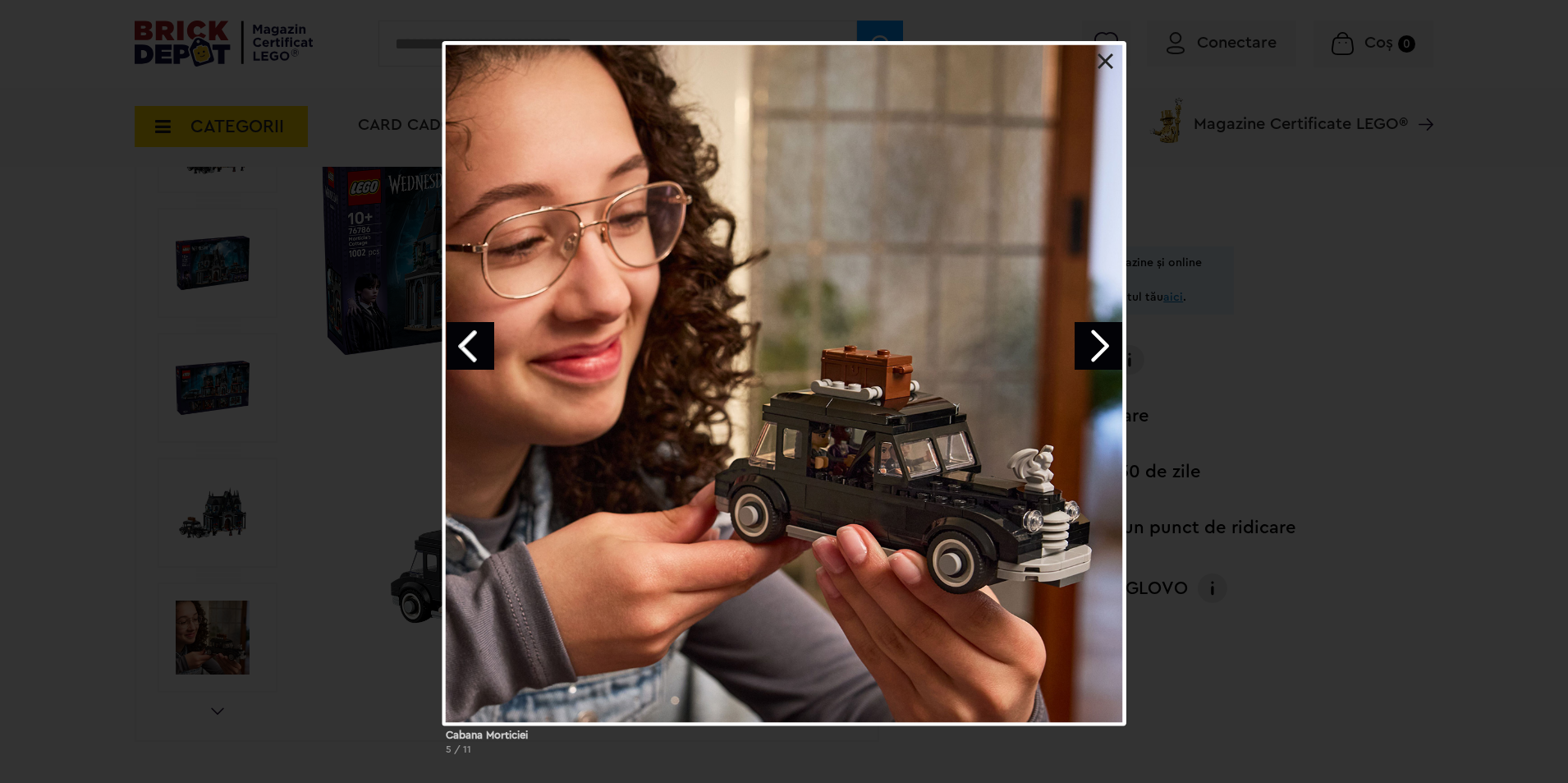
click at [1098, 338] on link "Next image" at bounding box center [1098, 345] width 48 height 48
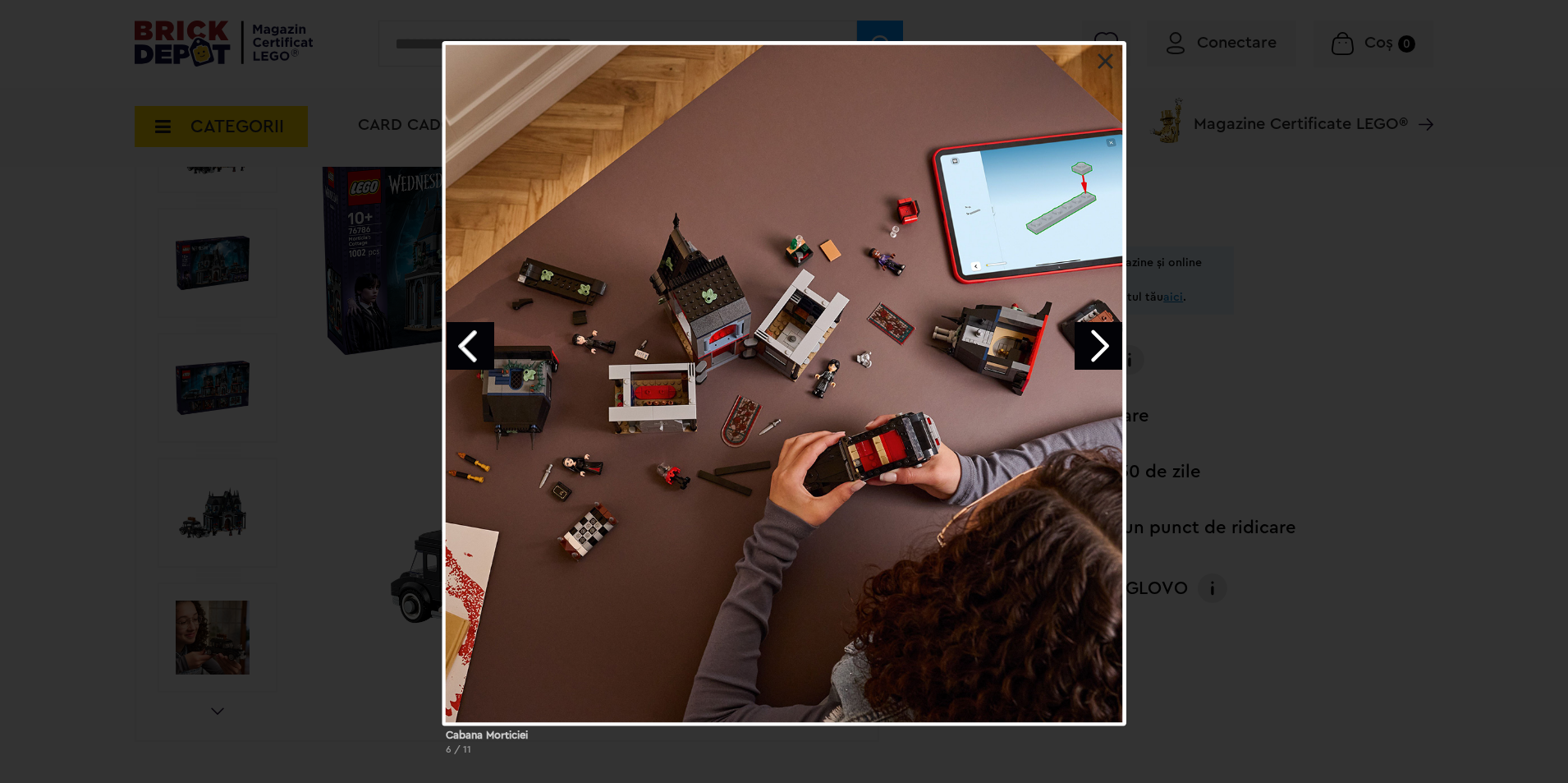
click at [1096, 338] on link "Next image" at bounding box center [1098, 345] width 48 height 48
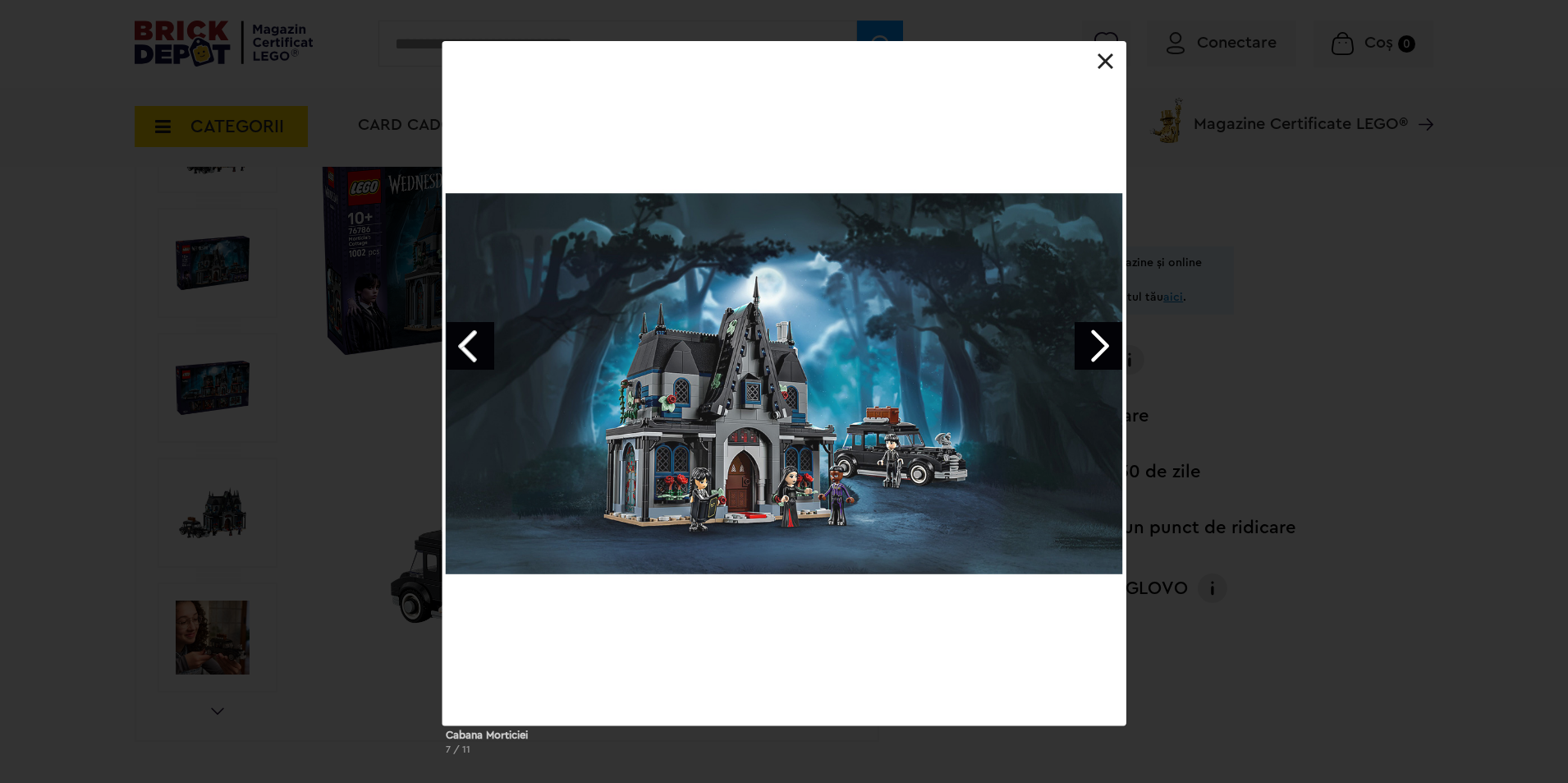
click at [1096, 338] on link "Next image" at bounding box center [1098, 345] width 48 height 48
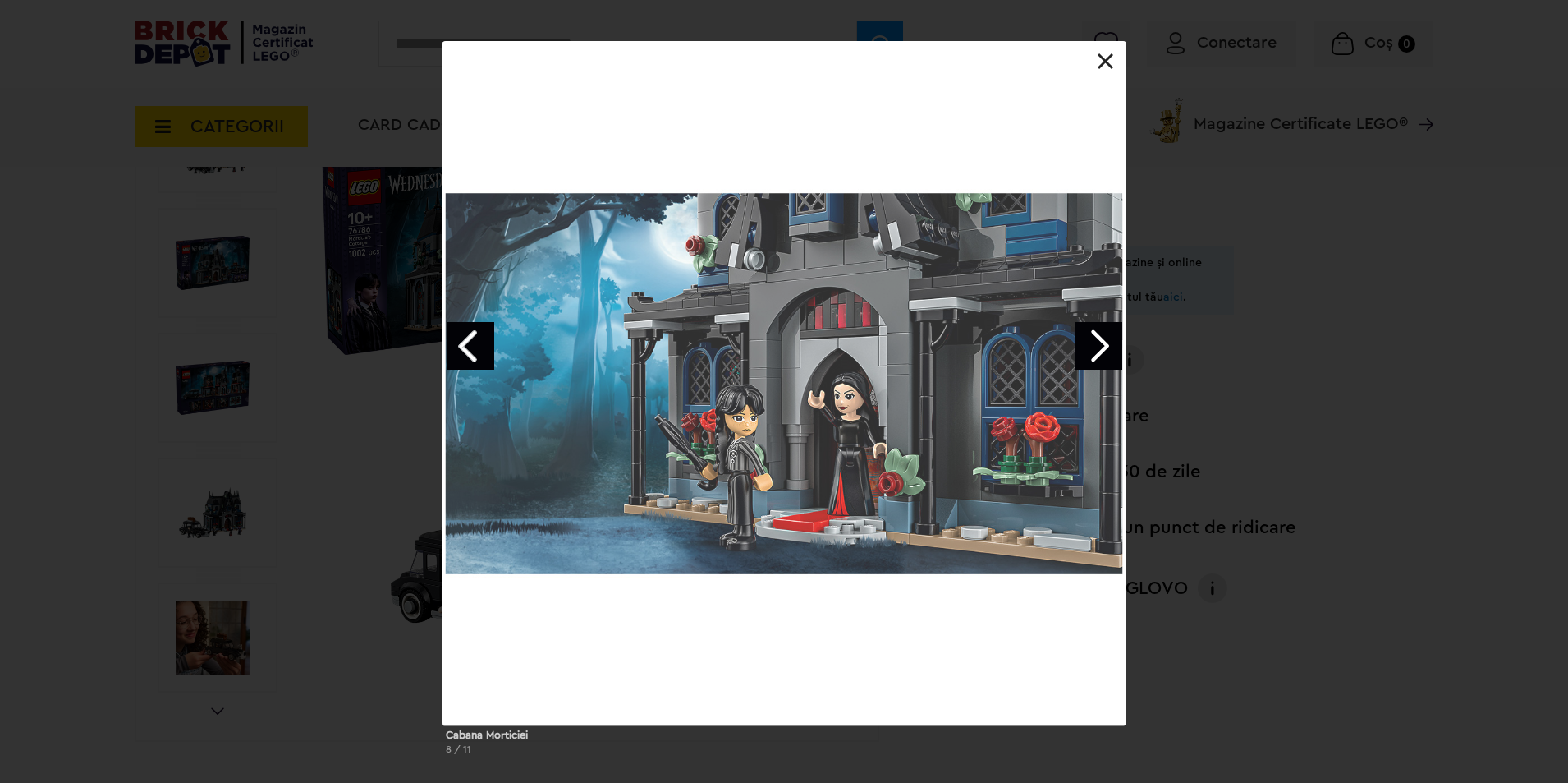
click at [1096, 338] on link "Next image" at bounding box center [1098, 345] width 48 height 48
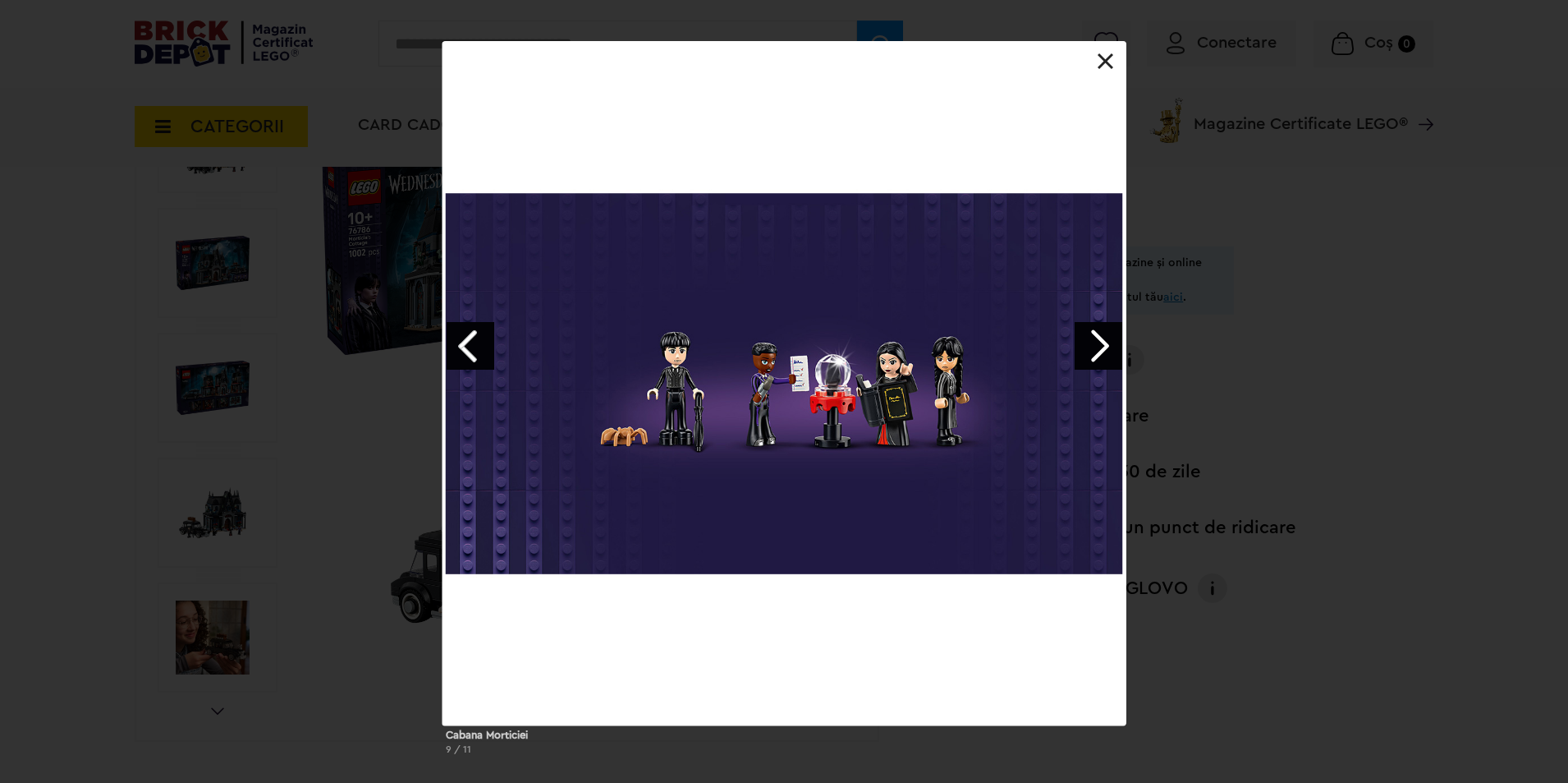
click at [1083, 337] on link "Next image" at bounding box center [1098, 345] width 48 height 48
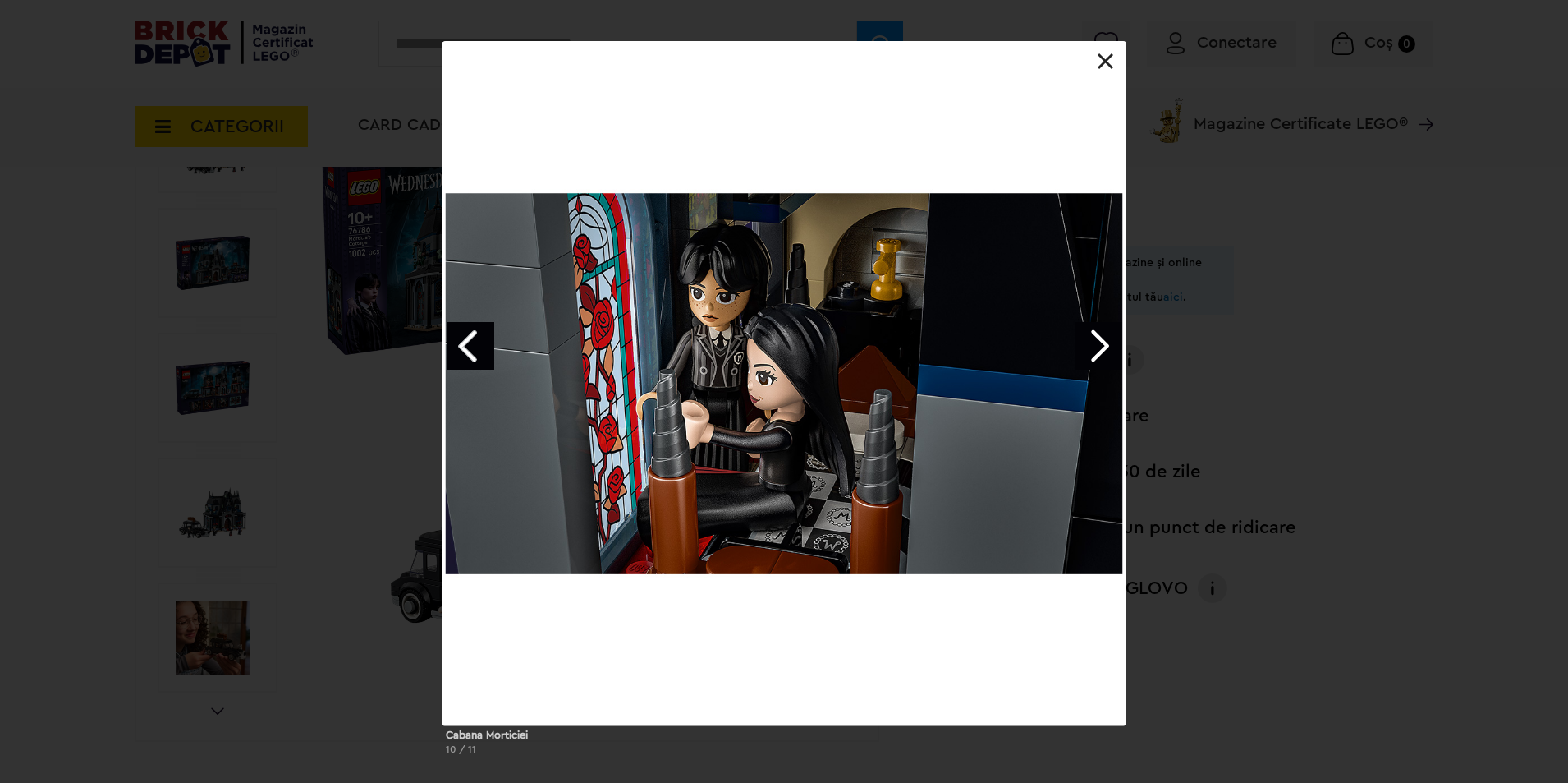
click at [1073, 334] on div at bounding box center [784, 383] width 684 height 684
click at [1101, 342] on link "Next image" at bounding box center [1098, 345] width 48 height 48
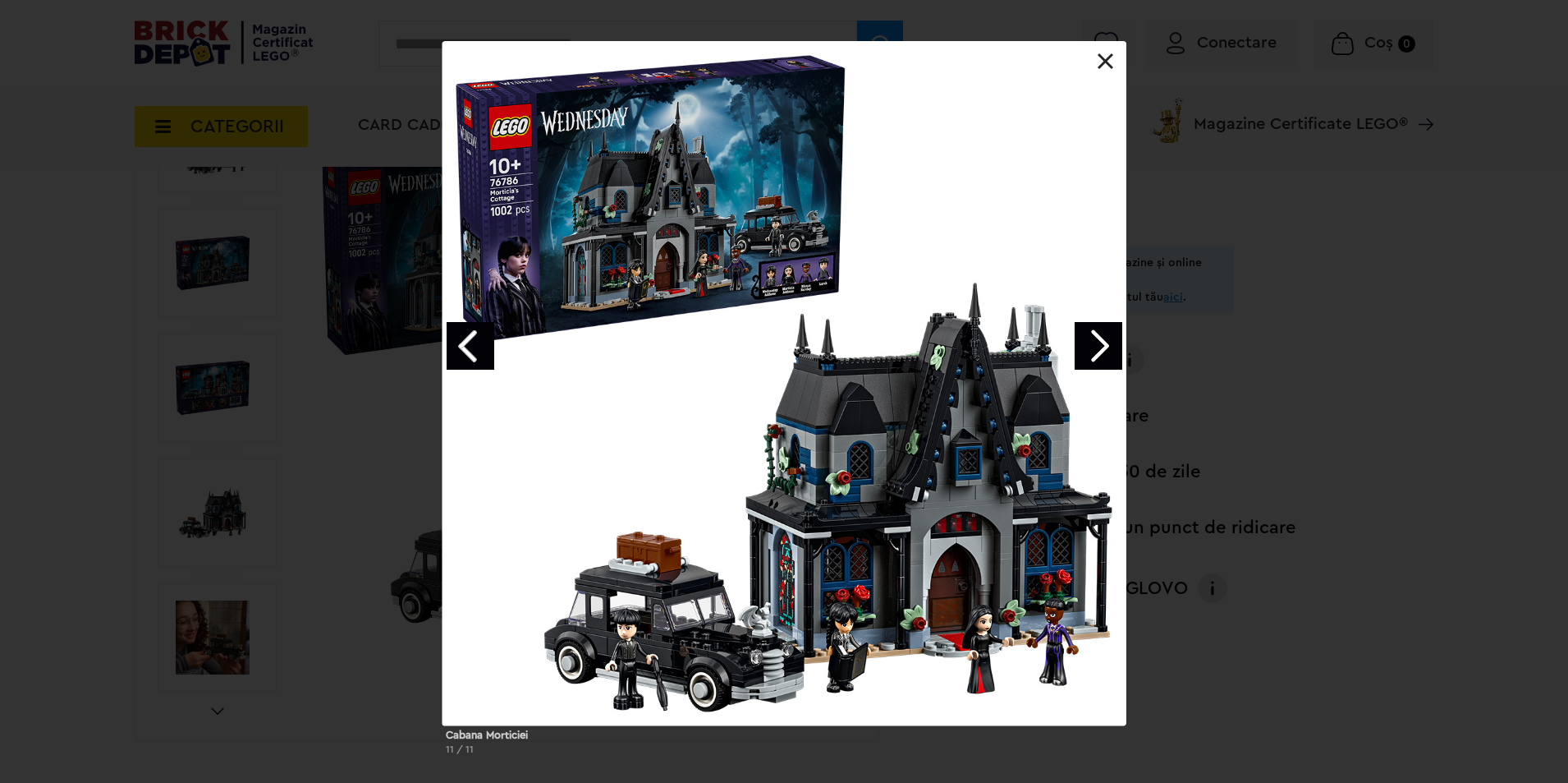
click at [1101, 342] on link "Next image" at bounding box center [1098, 345] width 48 height 48
click at [1109, 56] on link at bounding box center [1106, 61] width 16 height 16
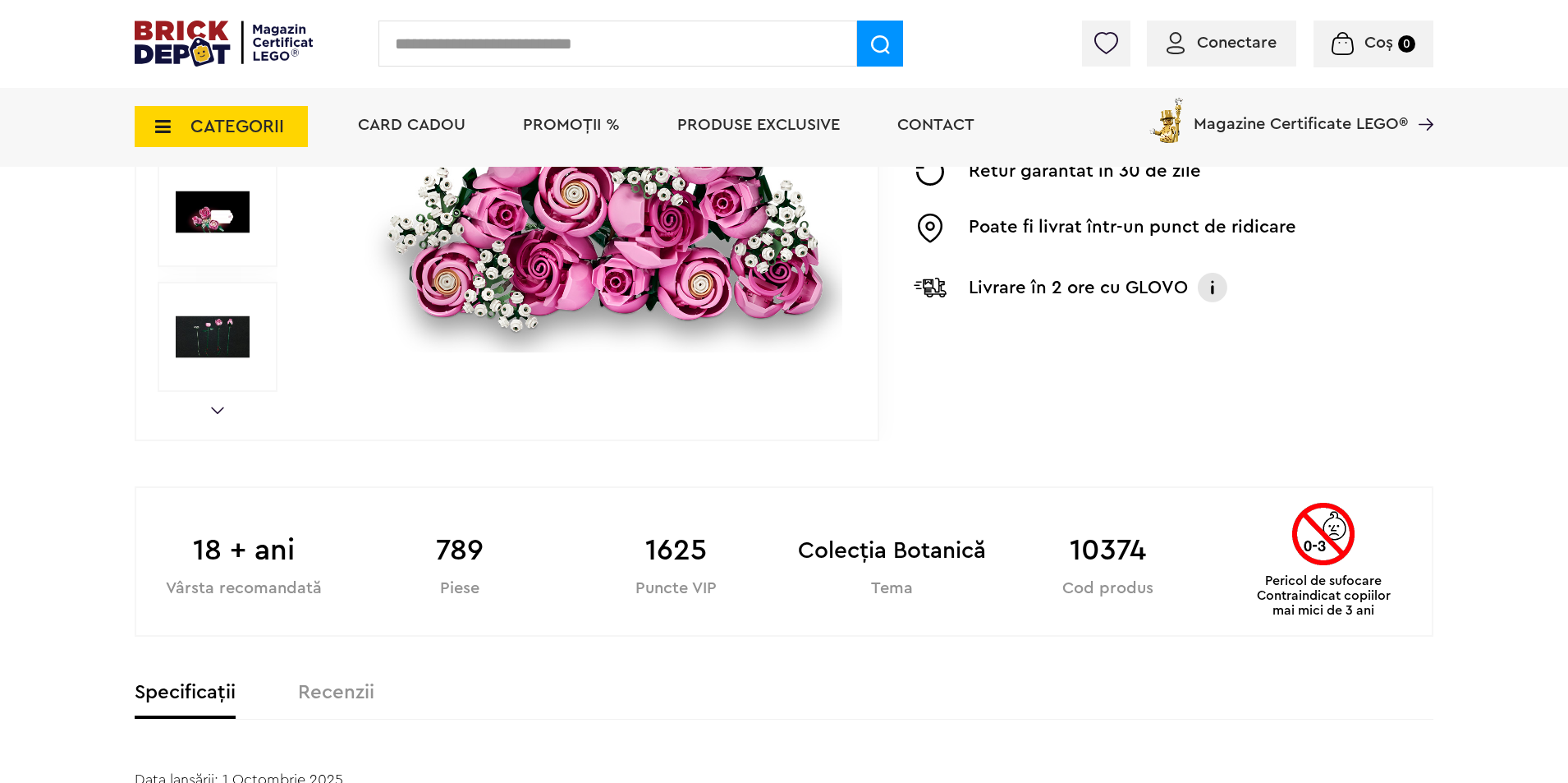
scroll to position [164, 0]
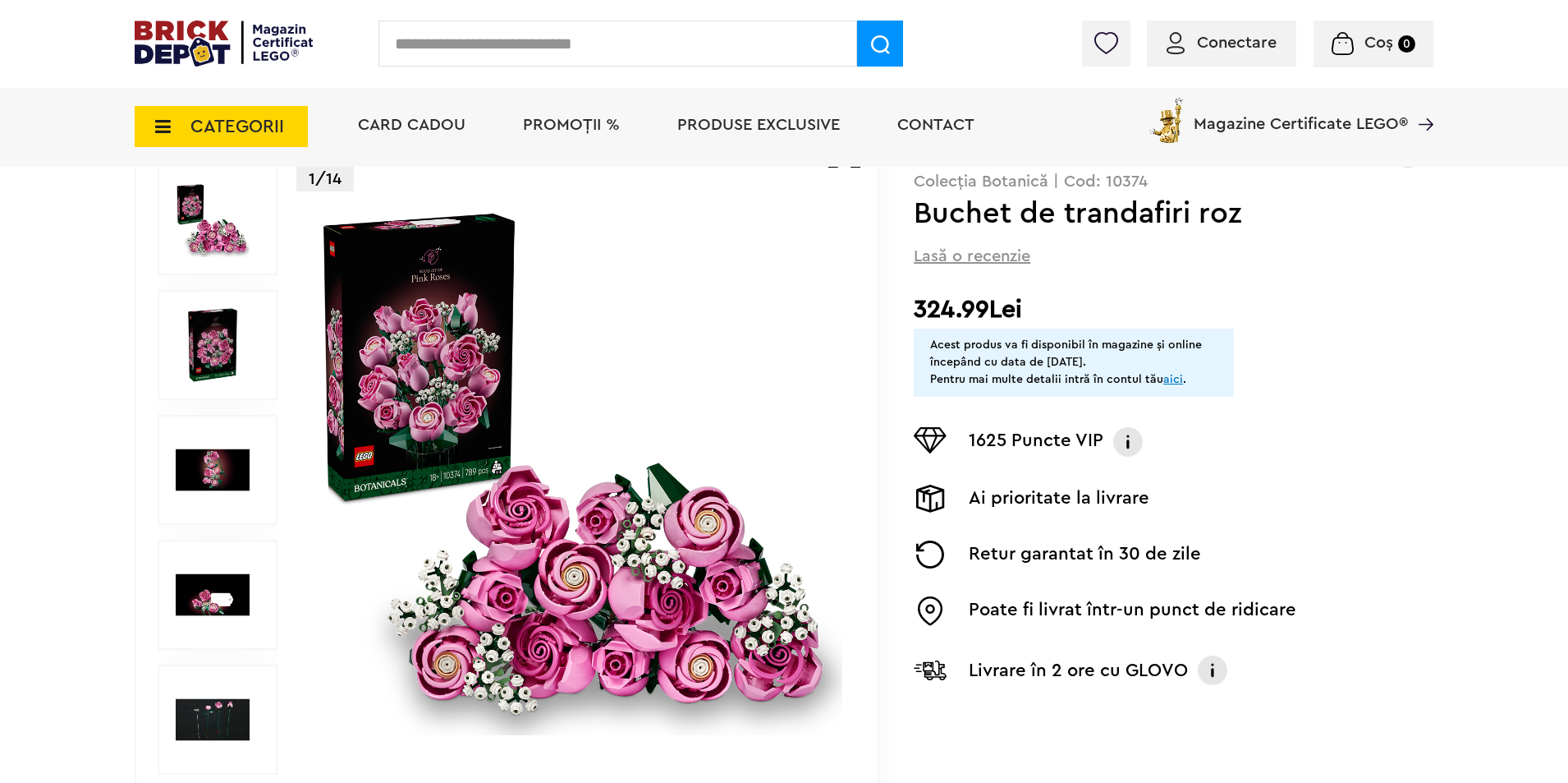
click at [206, 715] on img at bounding box center [213, 720] width 74 height 74
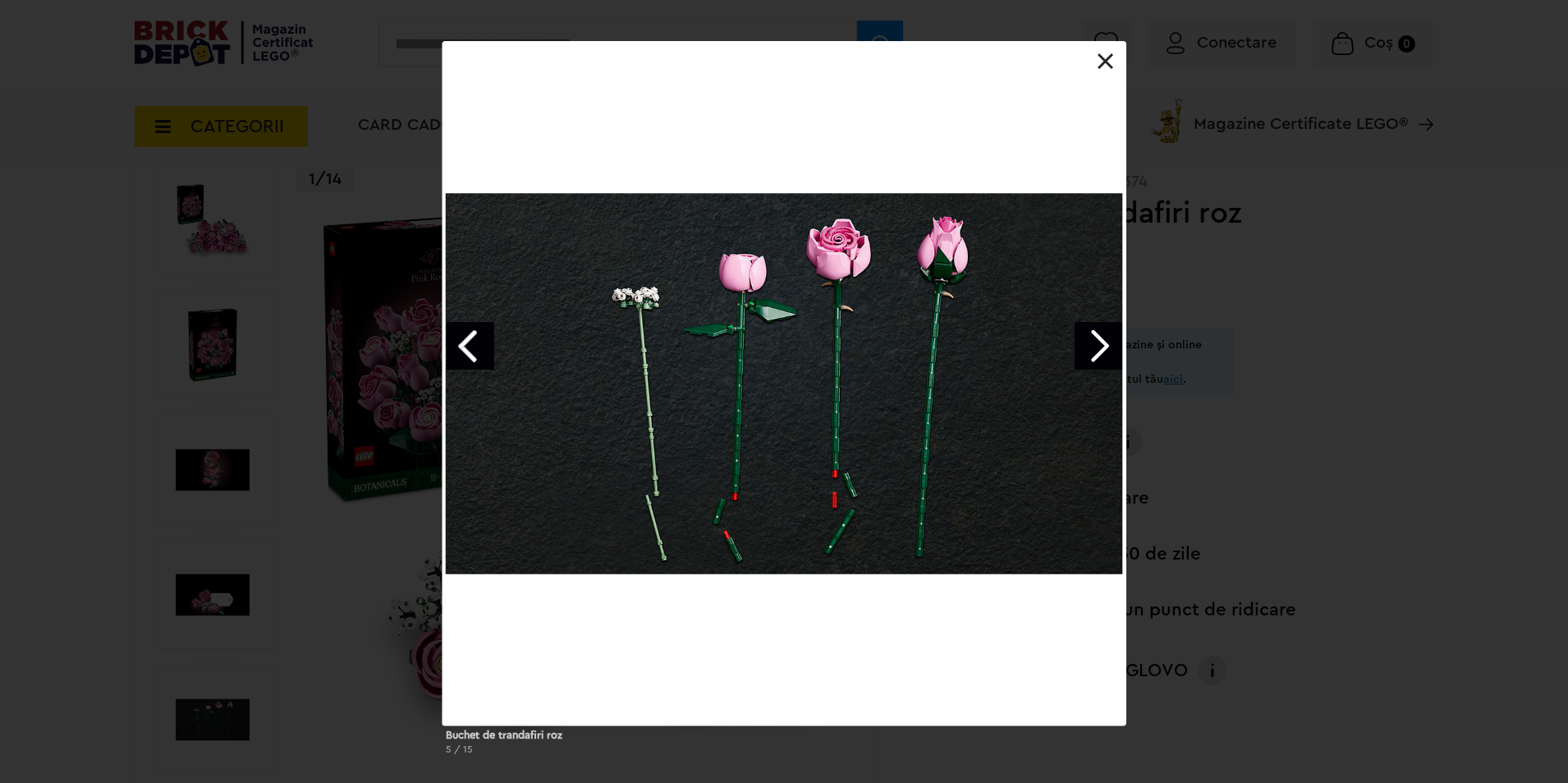
click at [1107, 349] on link "Next image" at bounding box center [1098, 345] width 48 height 48
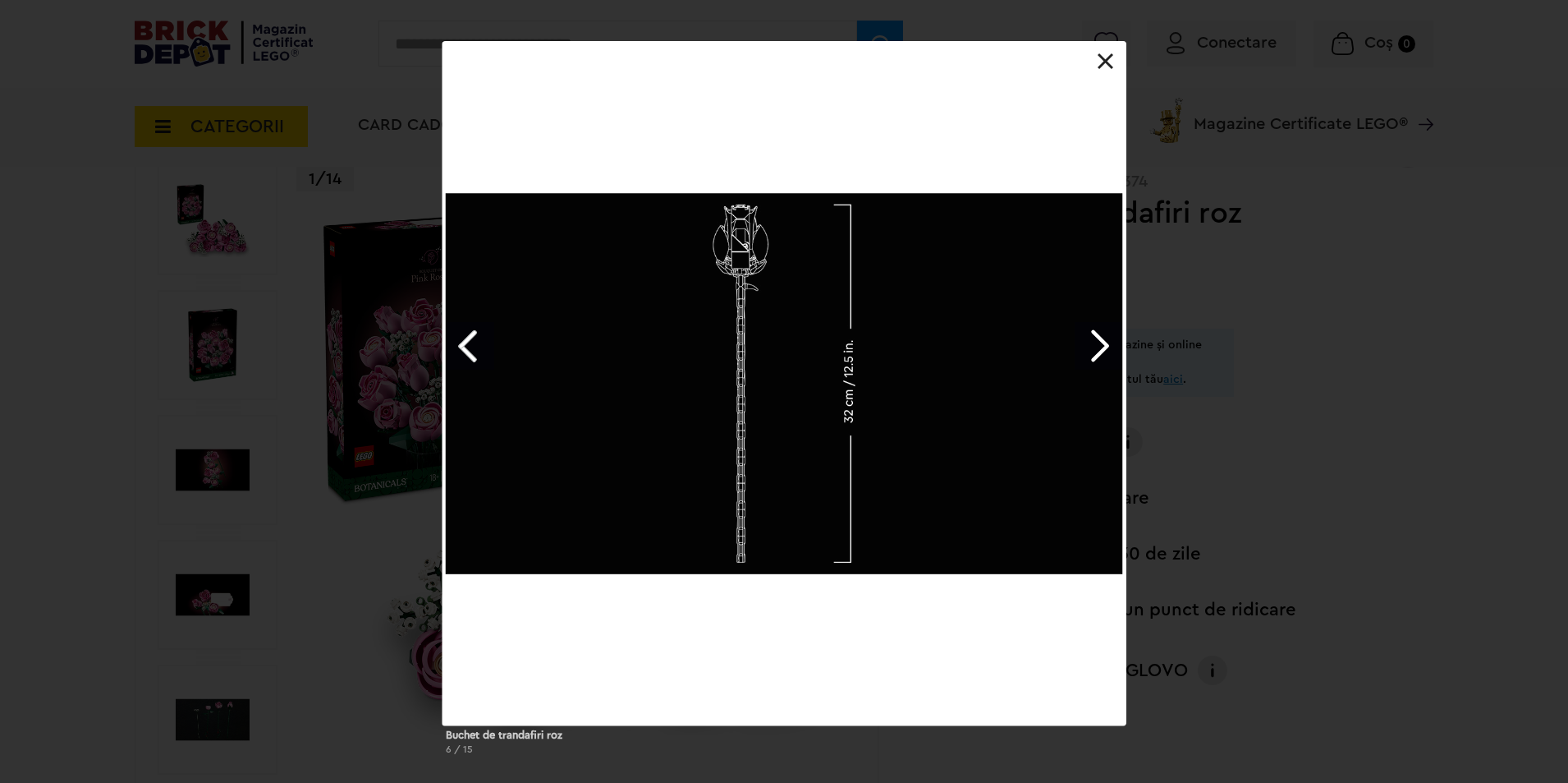
click at [1091, 349] on link "Next image" at bounding box center [1098, 345] width 48 height 48
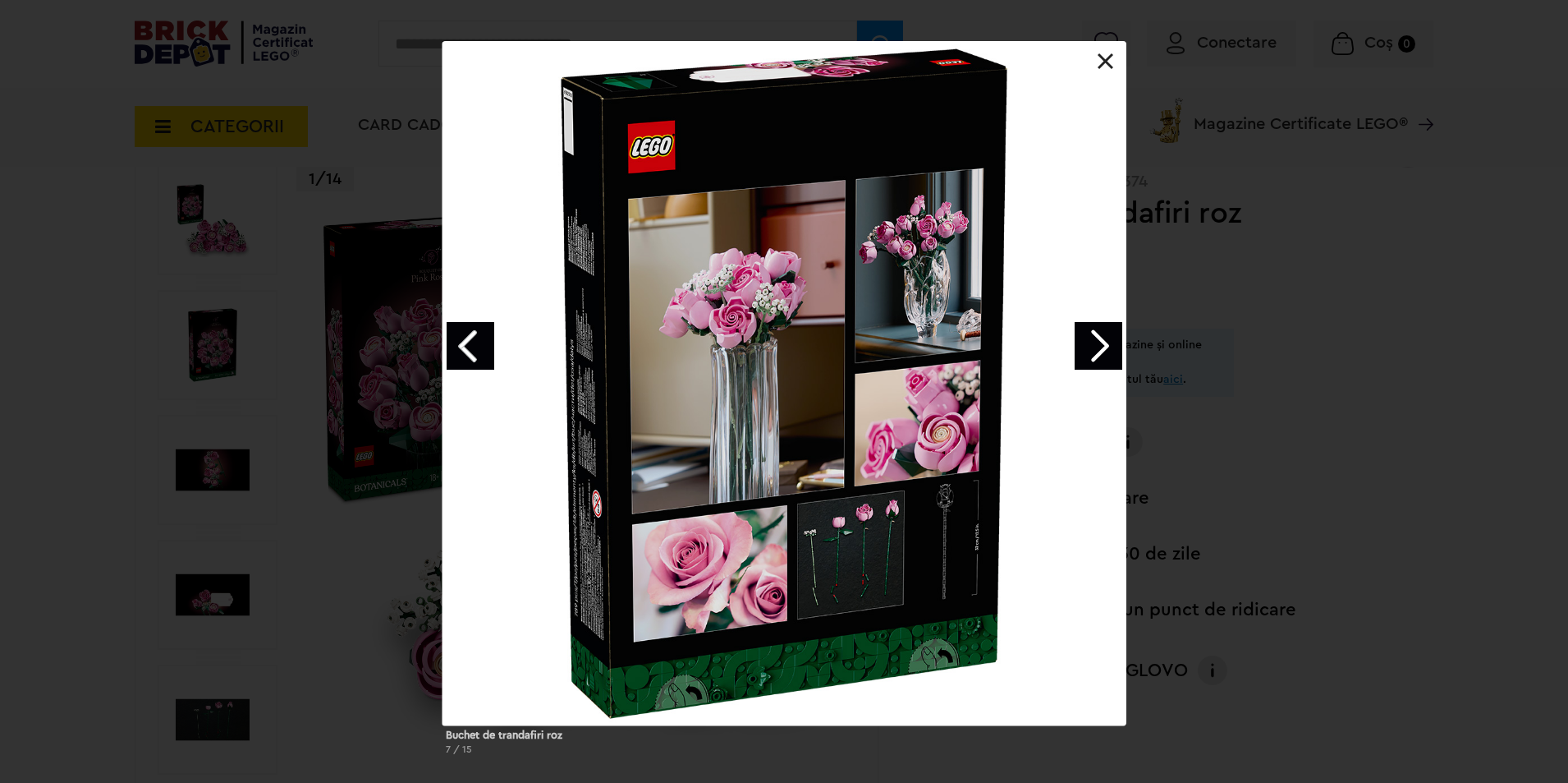
click at [1095, 332] on link "Next image" at bounding box center [1098, 345] width 48 height 48
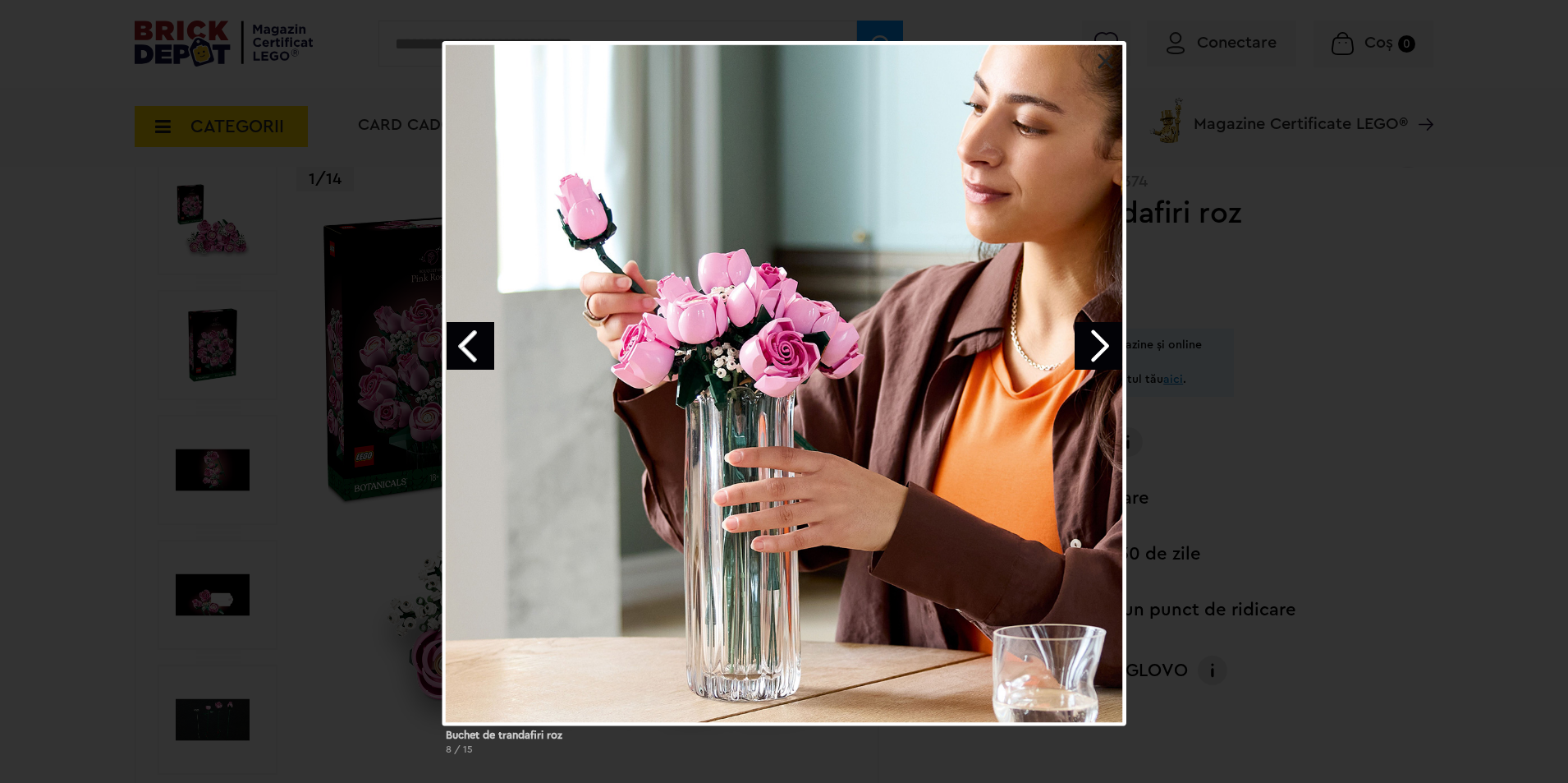
click at [1095, 332] on link "Next image" at bounding box center [1098, 345] width 48 height 48
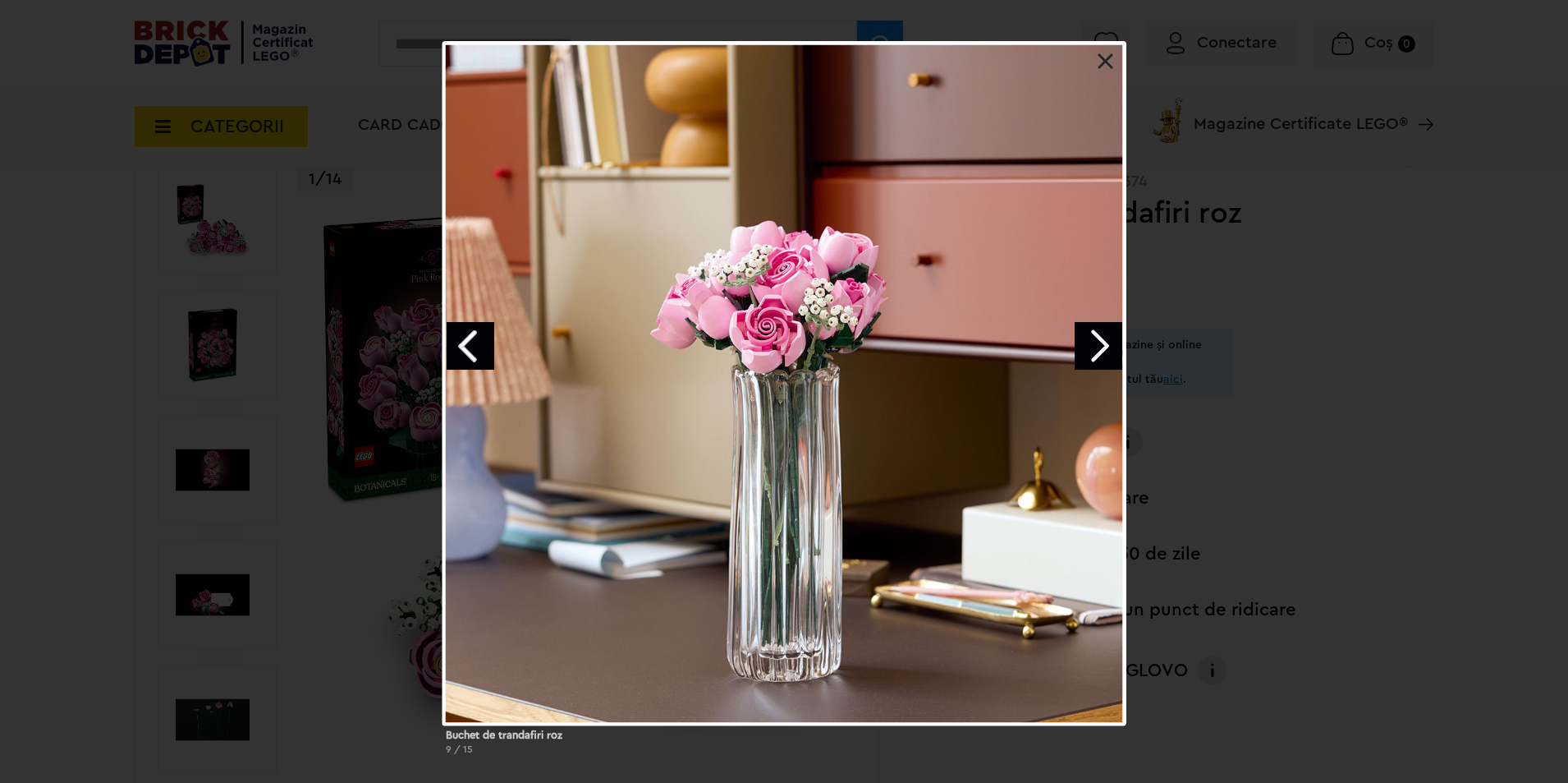
click at [1093, 337] on link "Next image" at bounding box center [1098, 345] width 48 height 48
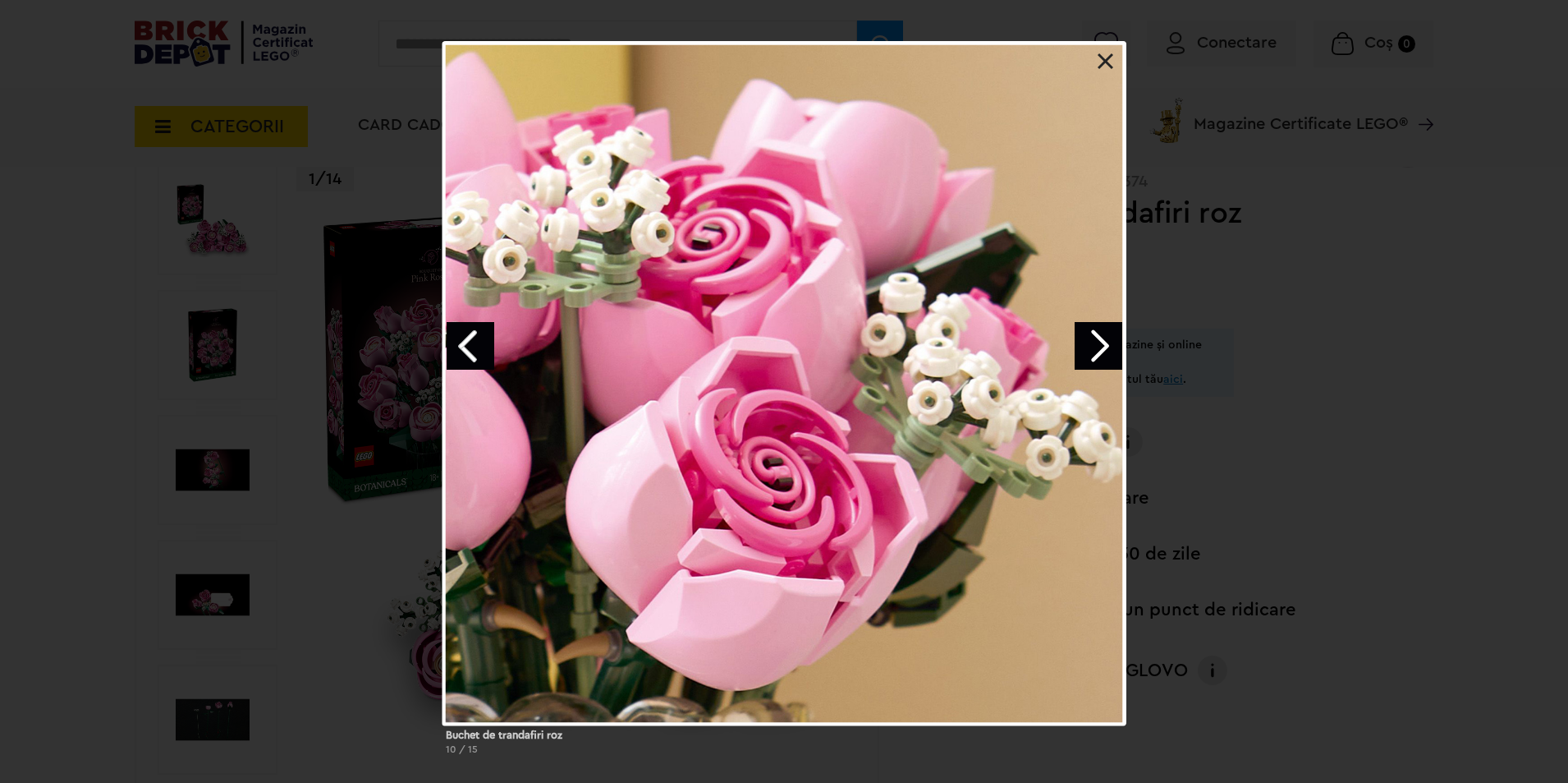
click at [1092, 338] on link "Next image" at bounding box center [1098, 345] width 48 height 48
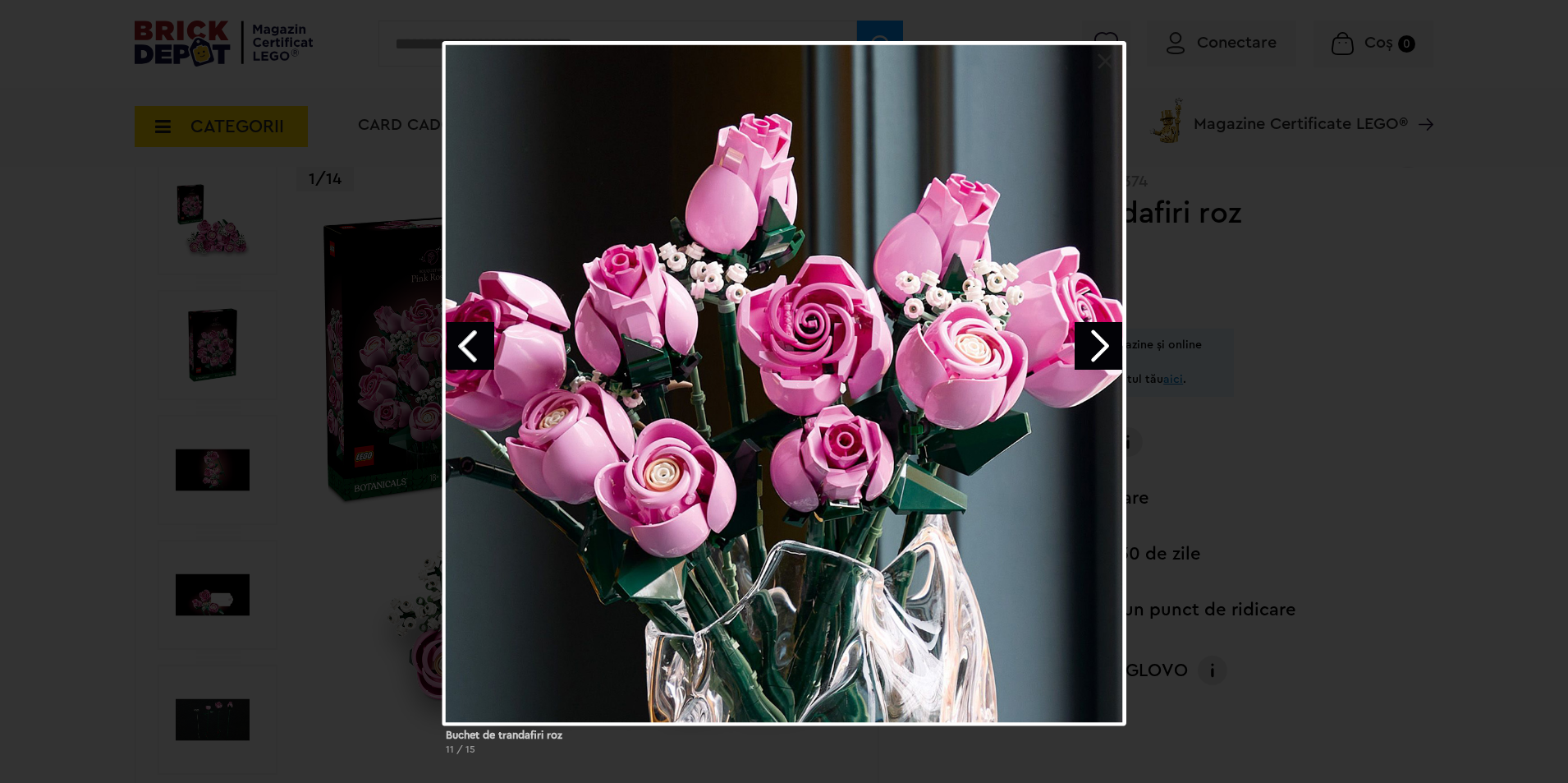
click at [1092, 338] on link "Next image" at bounding box center [1098, 345] width 48 height 48
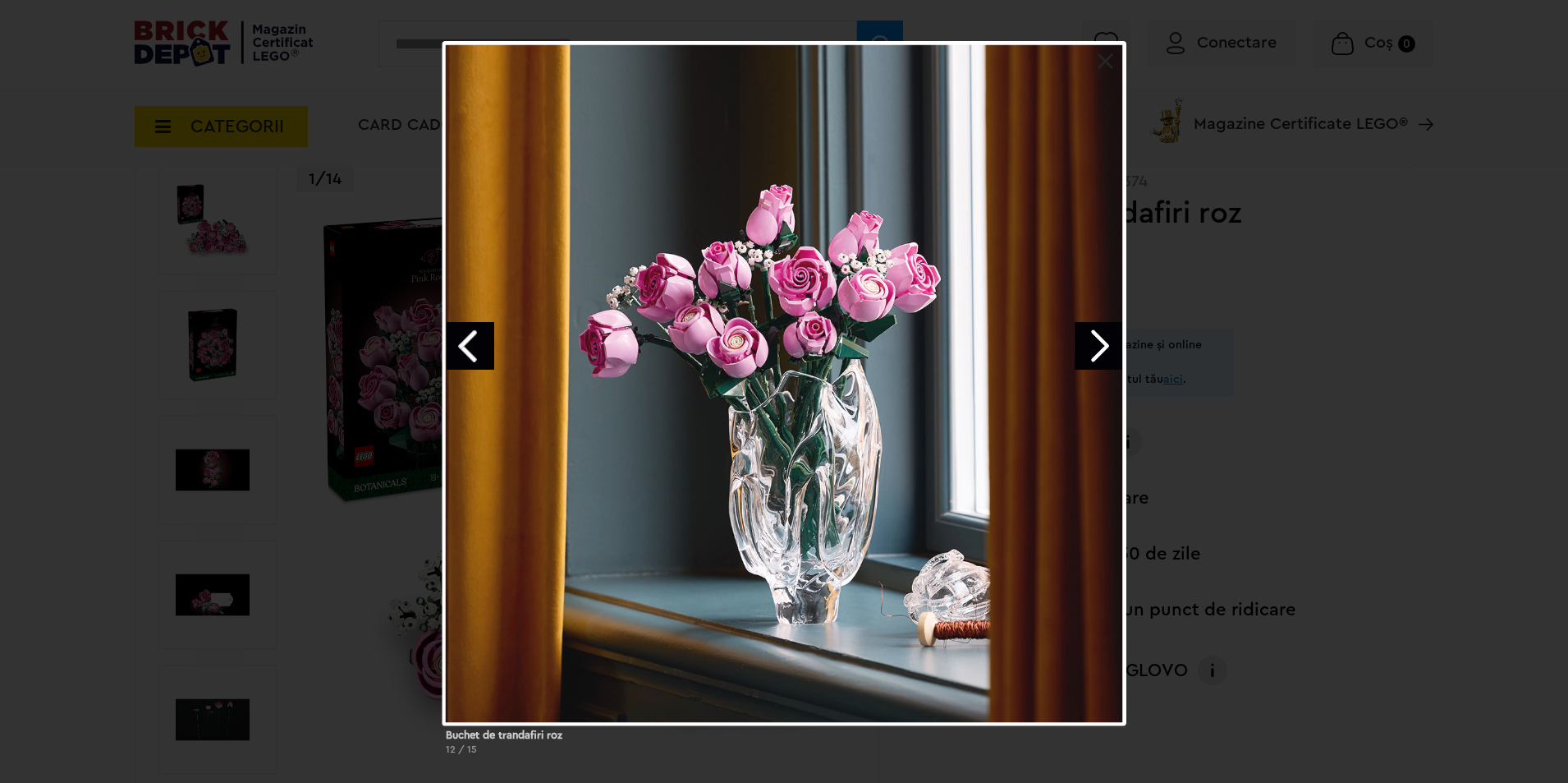
click at [1092, 338] on link "Next image" at bounding box center [1098, 345] width 48 height 48
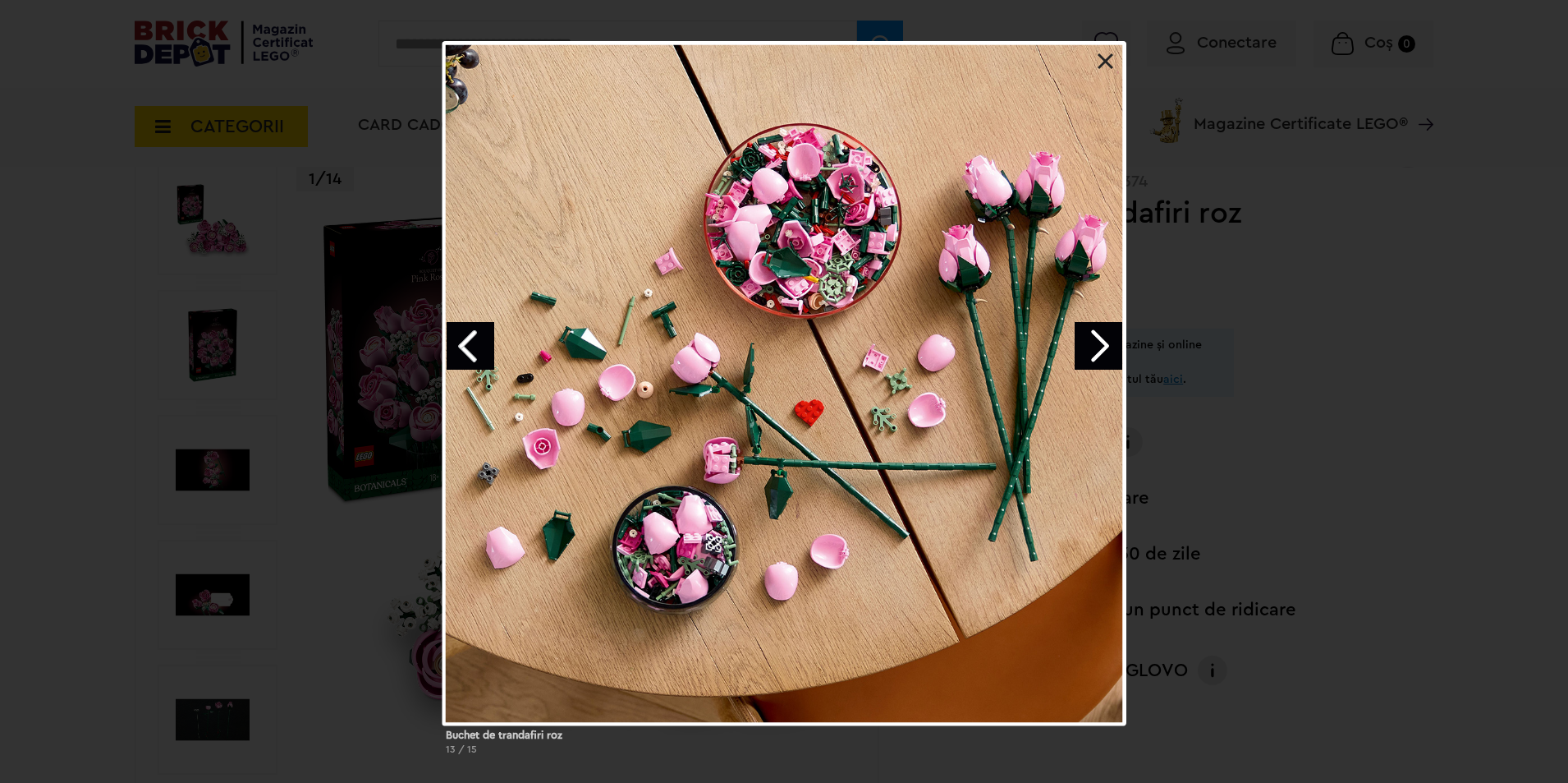
click at [455, 341] on link "Previous image" at bounding box center [470, 345] width 48 height 48
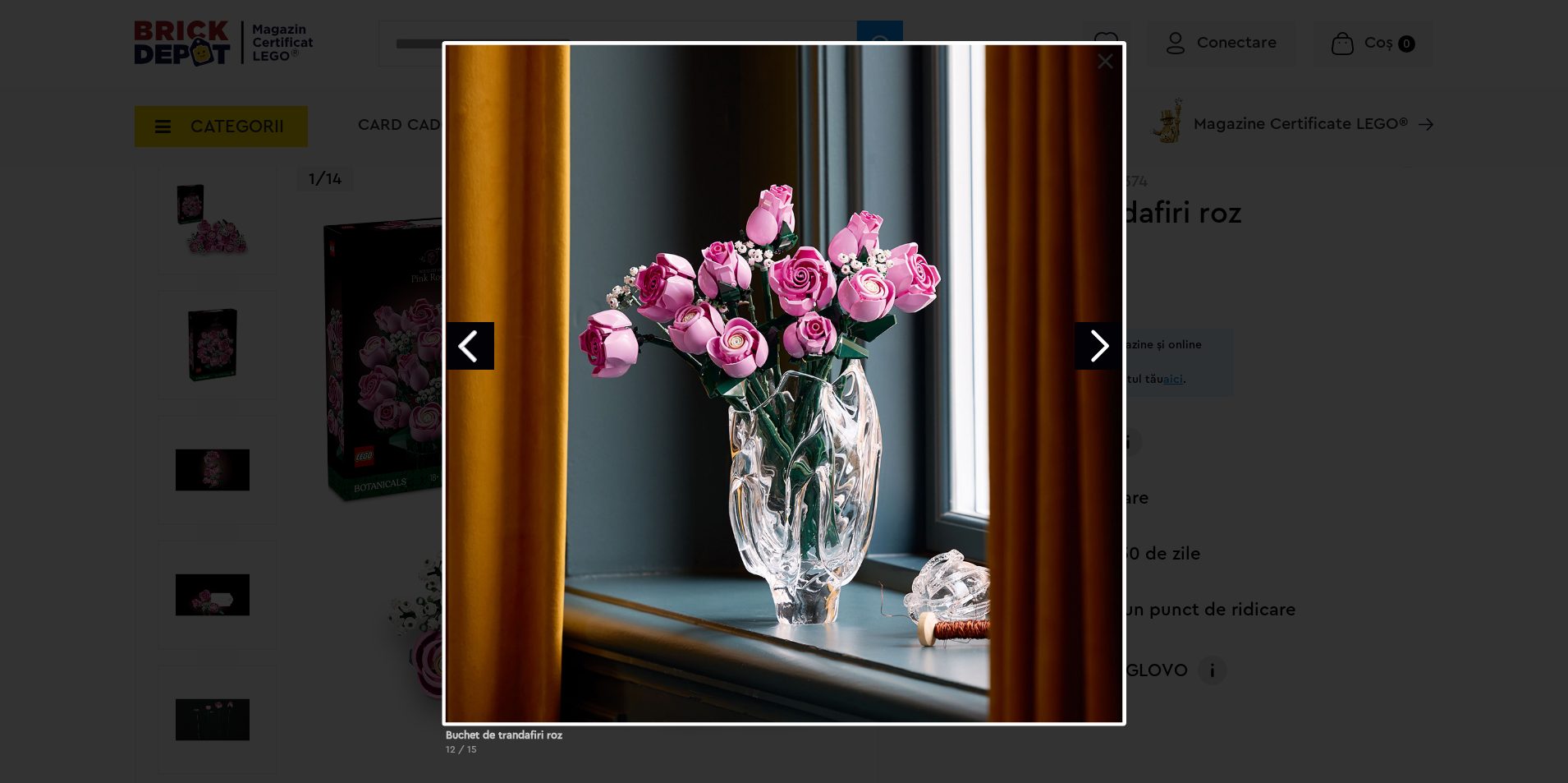
click at [1097, 344] on link "Next image" at bounding box center [1098, 345] width 48 height 48
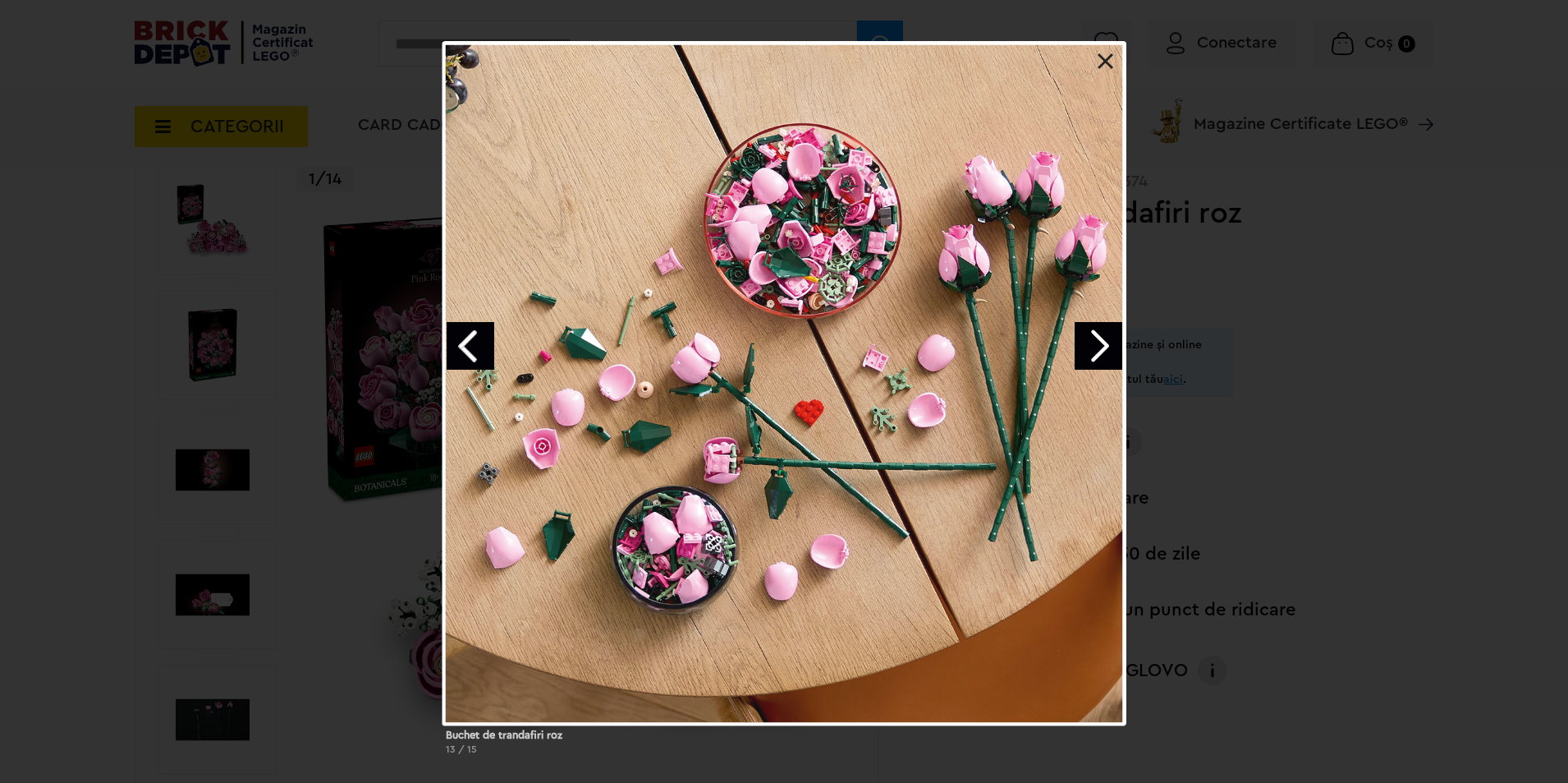
click at [1097, 344] on link "Next image" at bounding box center [1098, 345] width 48 height 48
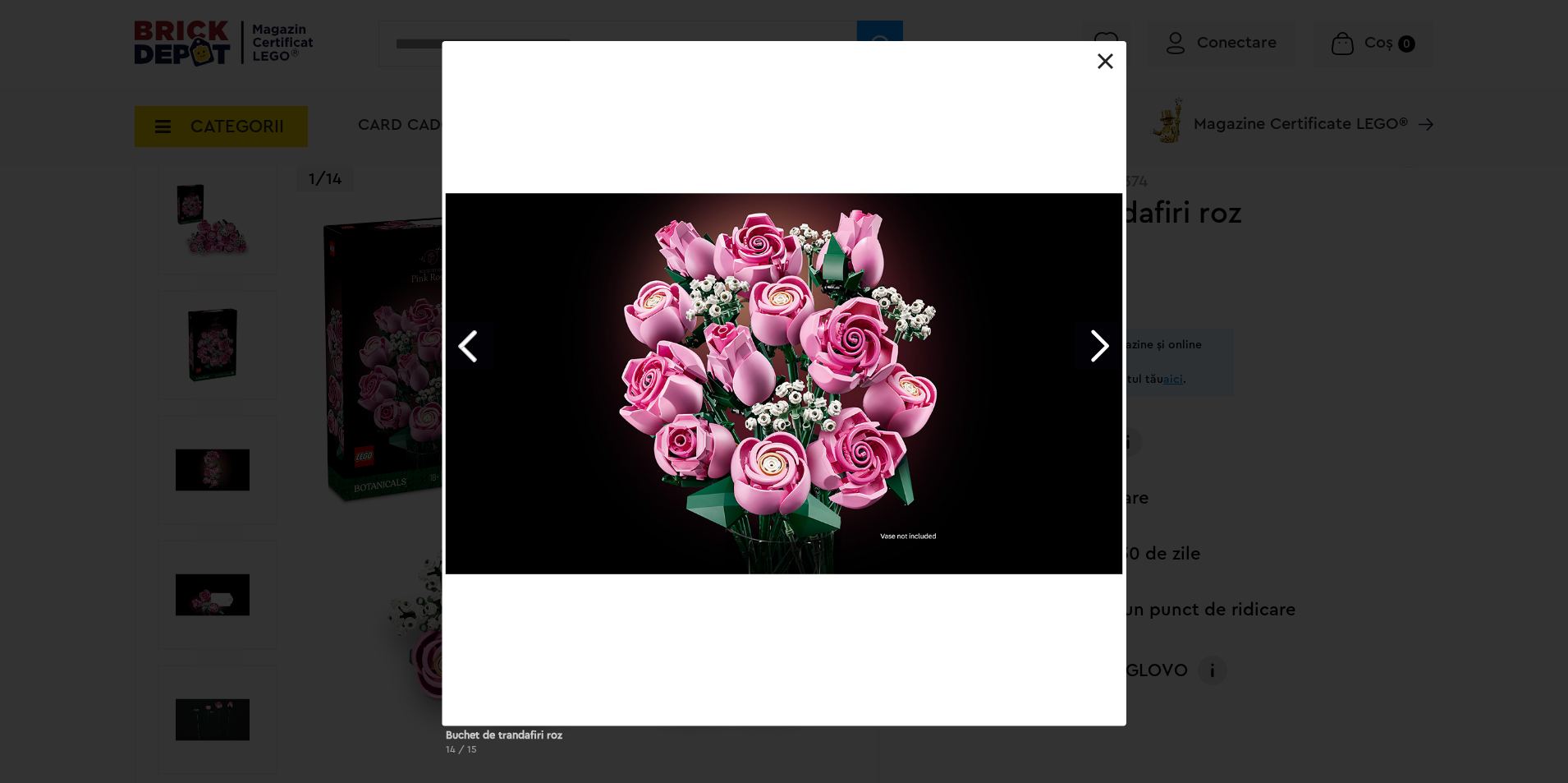
click at [1107, 342] on link "Next image" at bounding box center [1098, 345] width 48 height 48
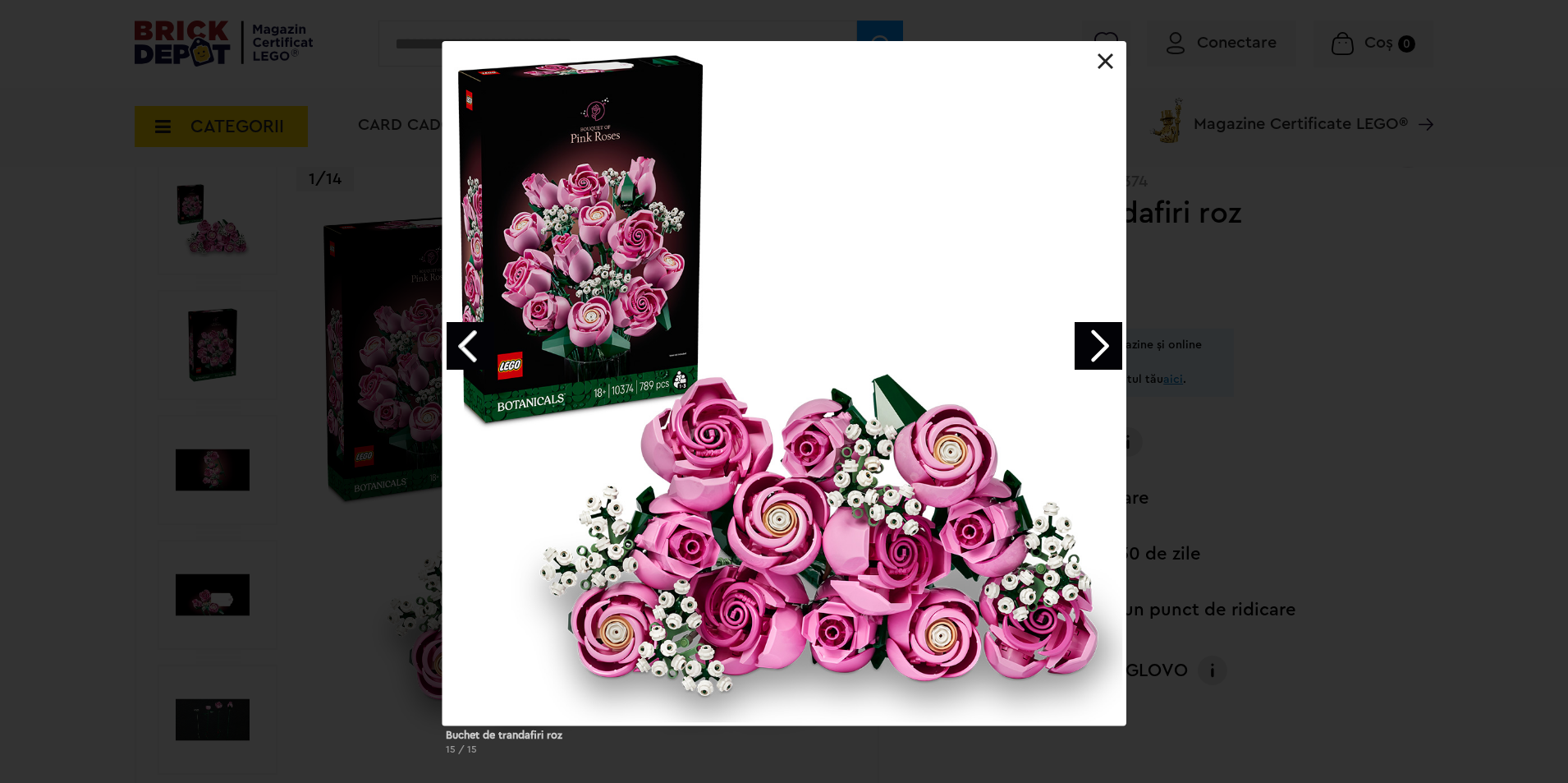
click at [1094, 340] on link "Next image" at bounding box center [1098, 345] width 48 height 48
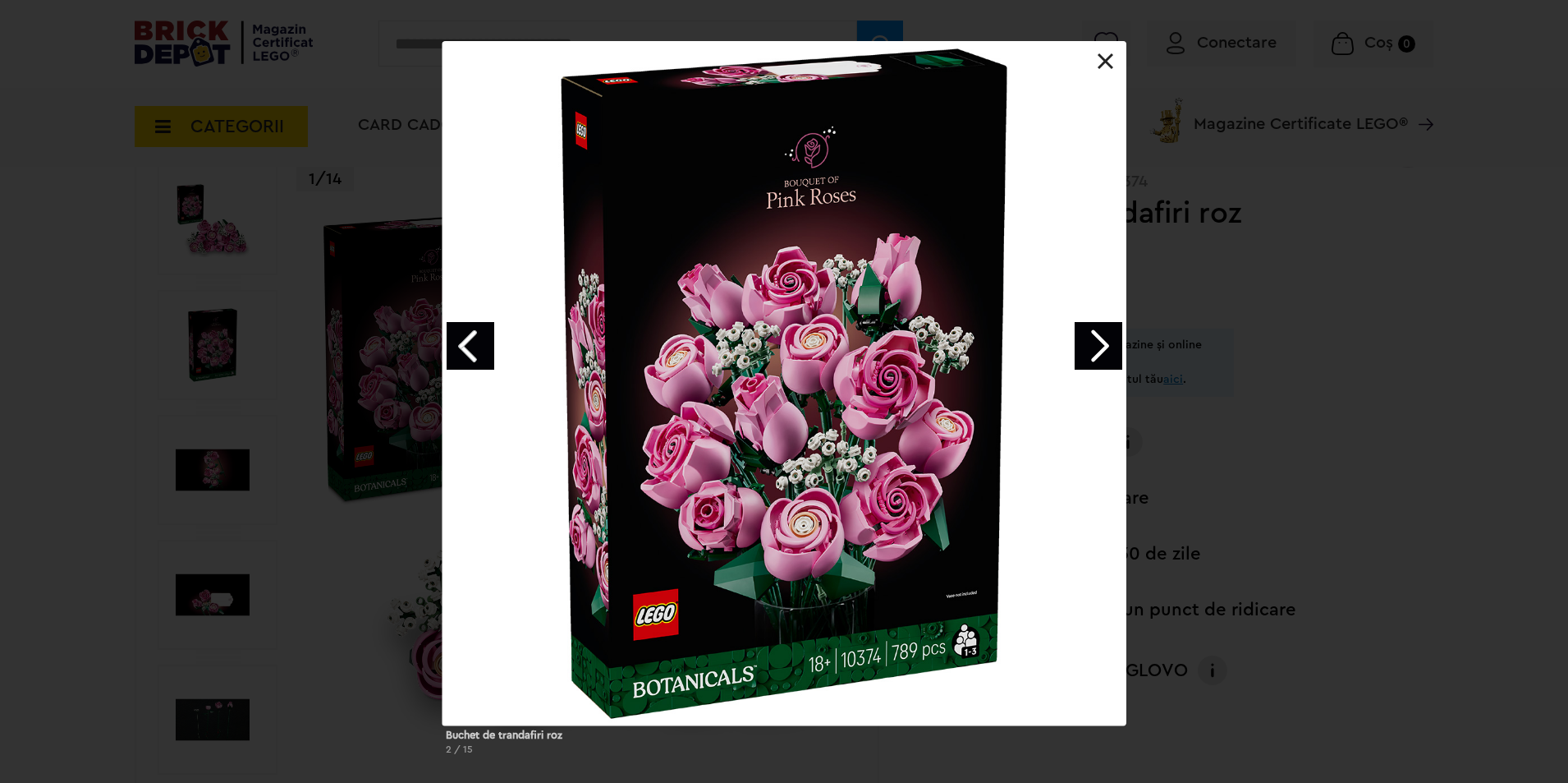
click at [1094, 340] on link "Next image" at bounding box center [1098, 345] width 48 height 48
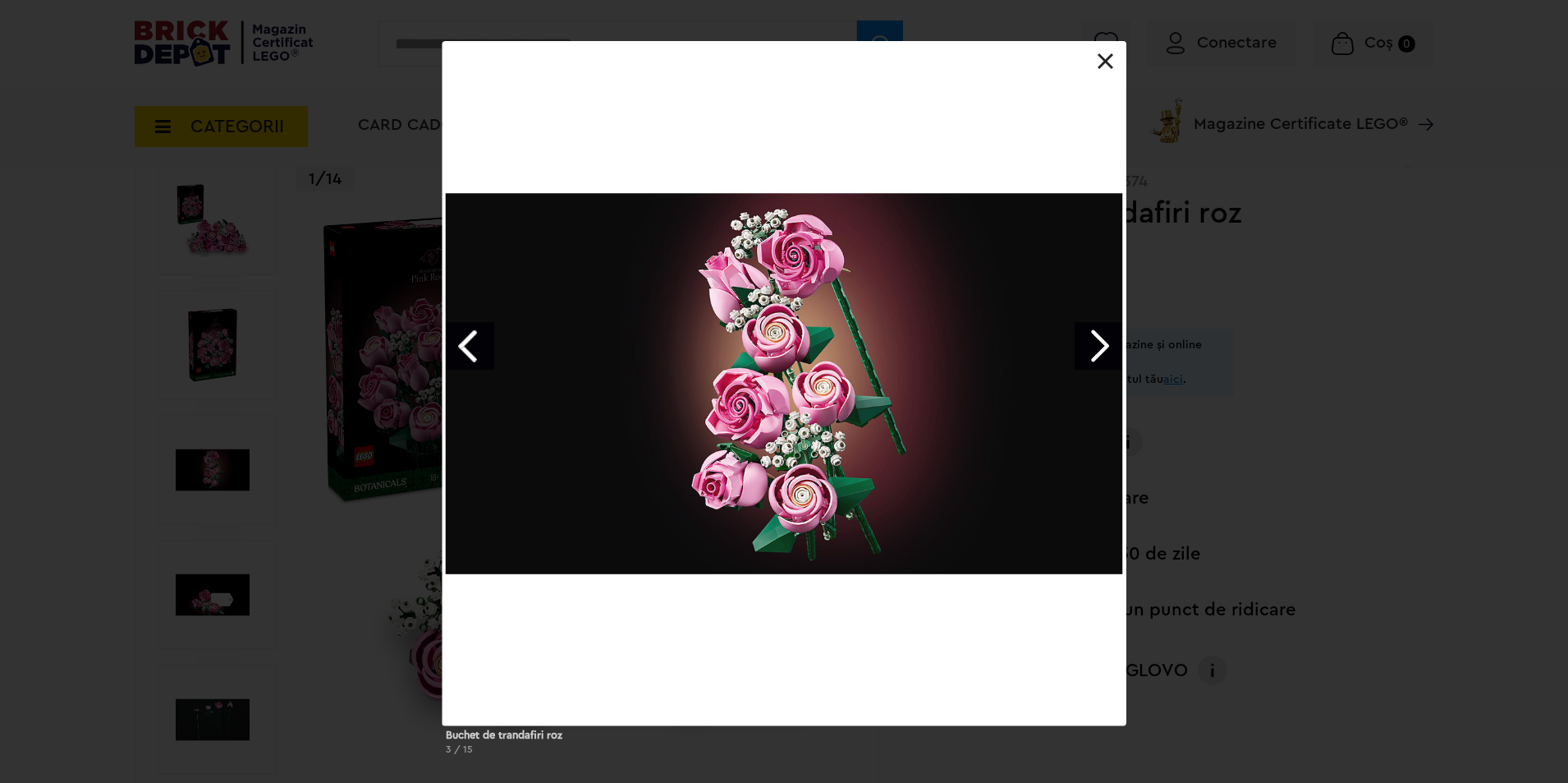
click at [1093, 340] on link "Next image" at bounding box center [1098, 345] width 48 height 48
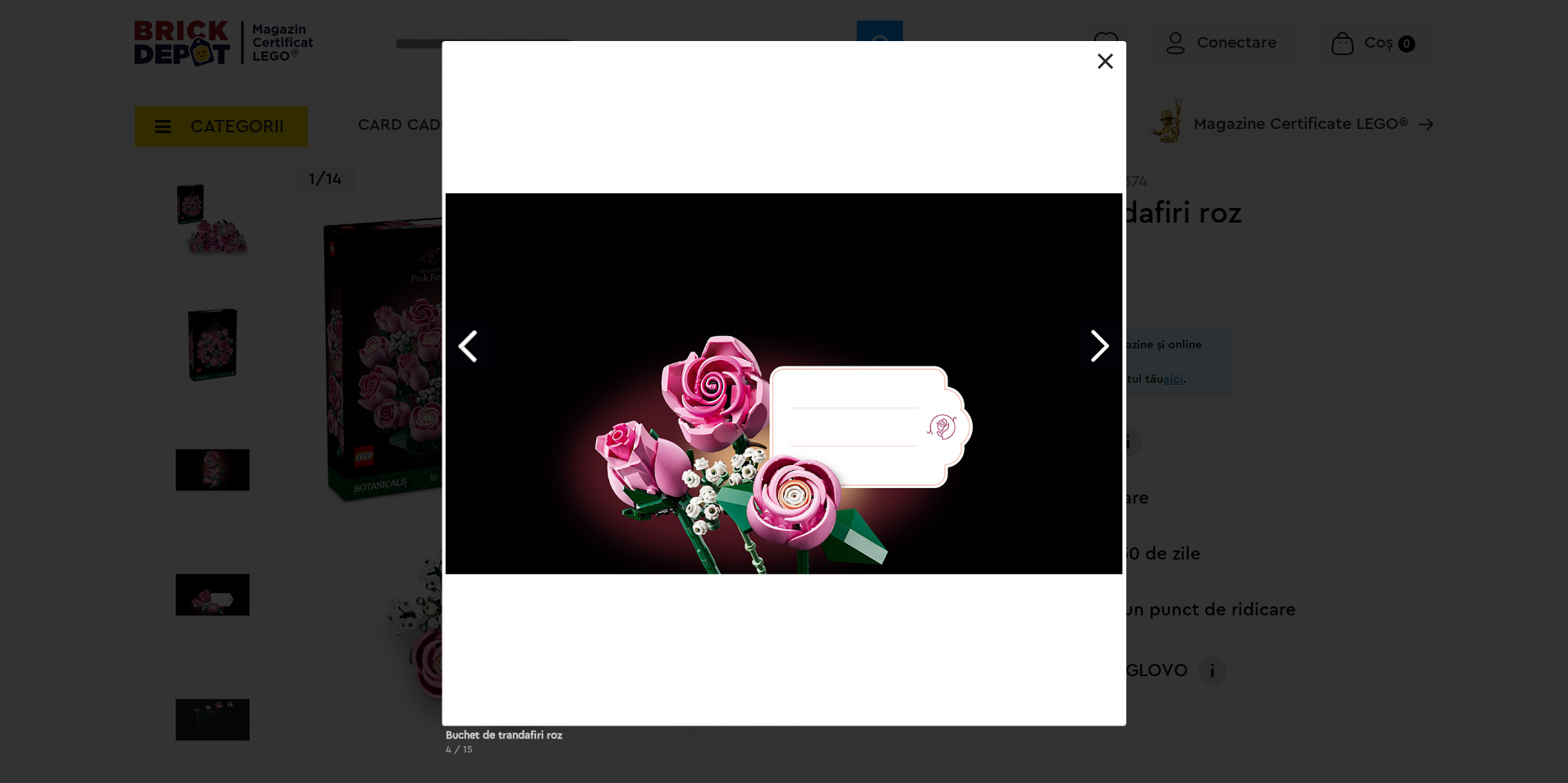
click at [1093, 340] on link "Next image" at bounding box center [1098, 345] width 48 height 48
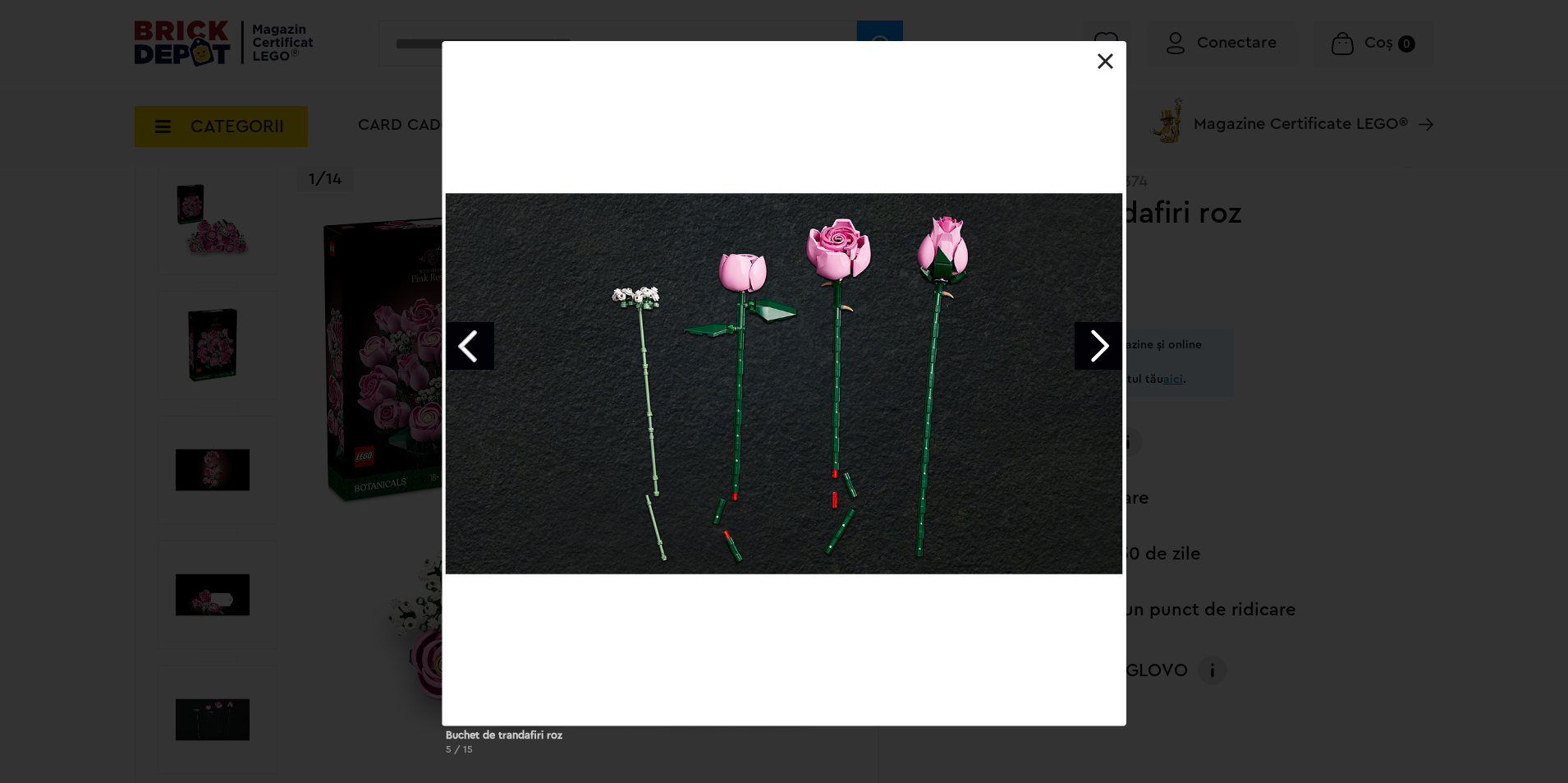
click at [1088, 339] on link "Next image" at bounding box center [1098, 345] width 48 height 48
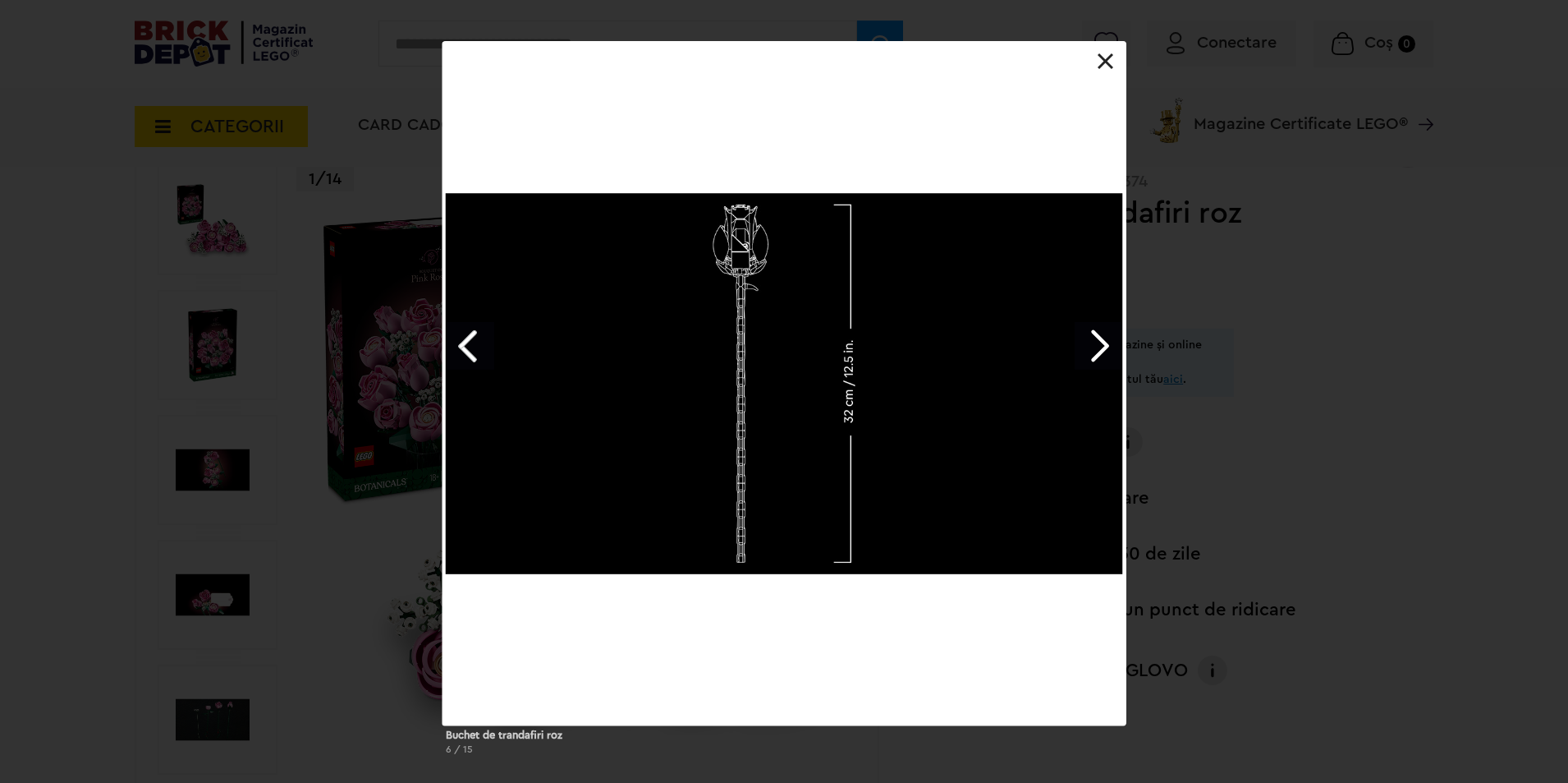
click at [1103, 350] on link "Next image" at bounding box center [1098, 345] width 48 height 48
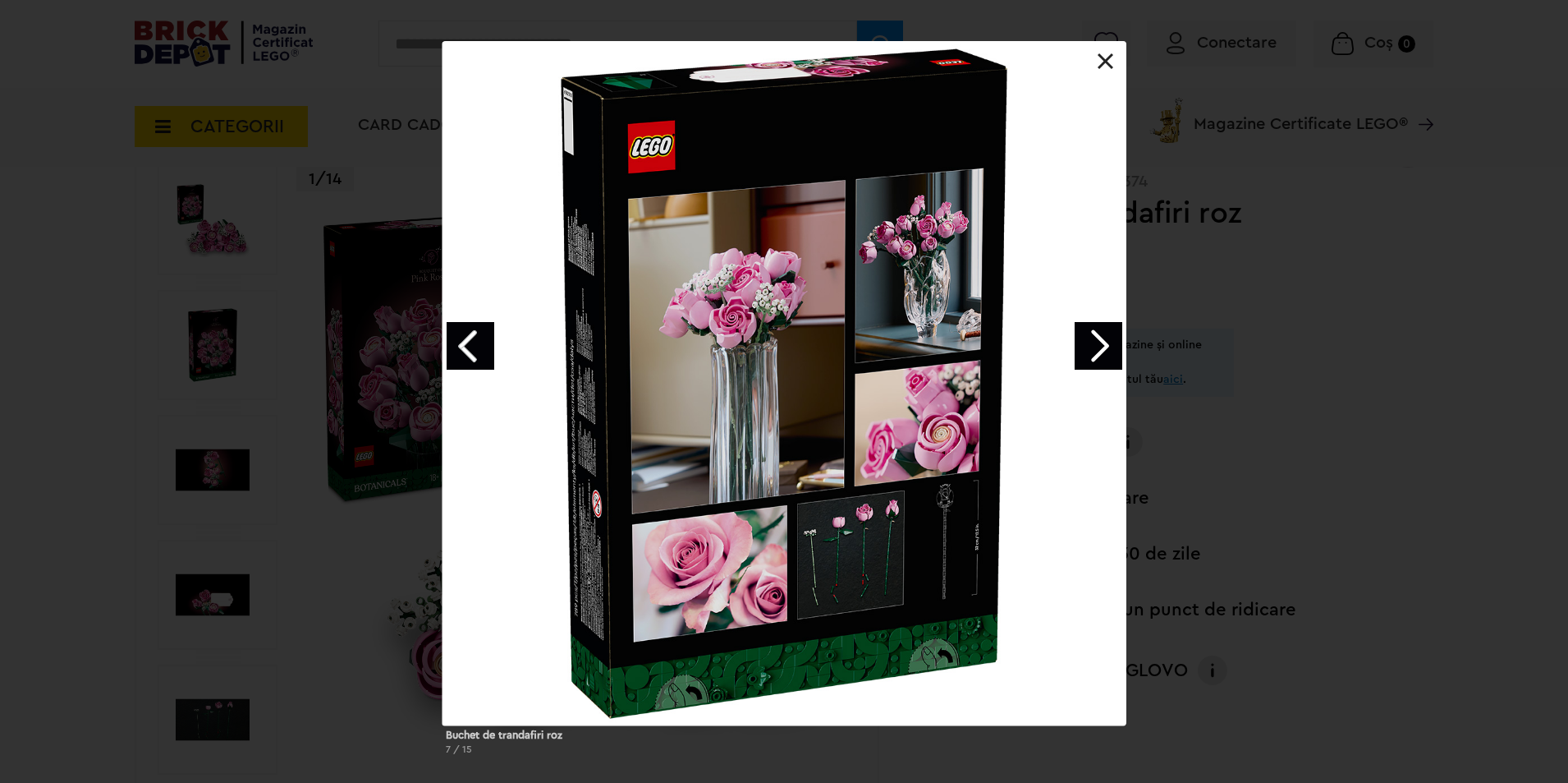
click at [1101, 353] on link "Next image" at bounding box center [1098, 345] width 48 height 48
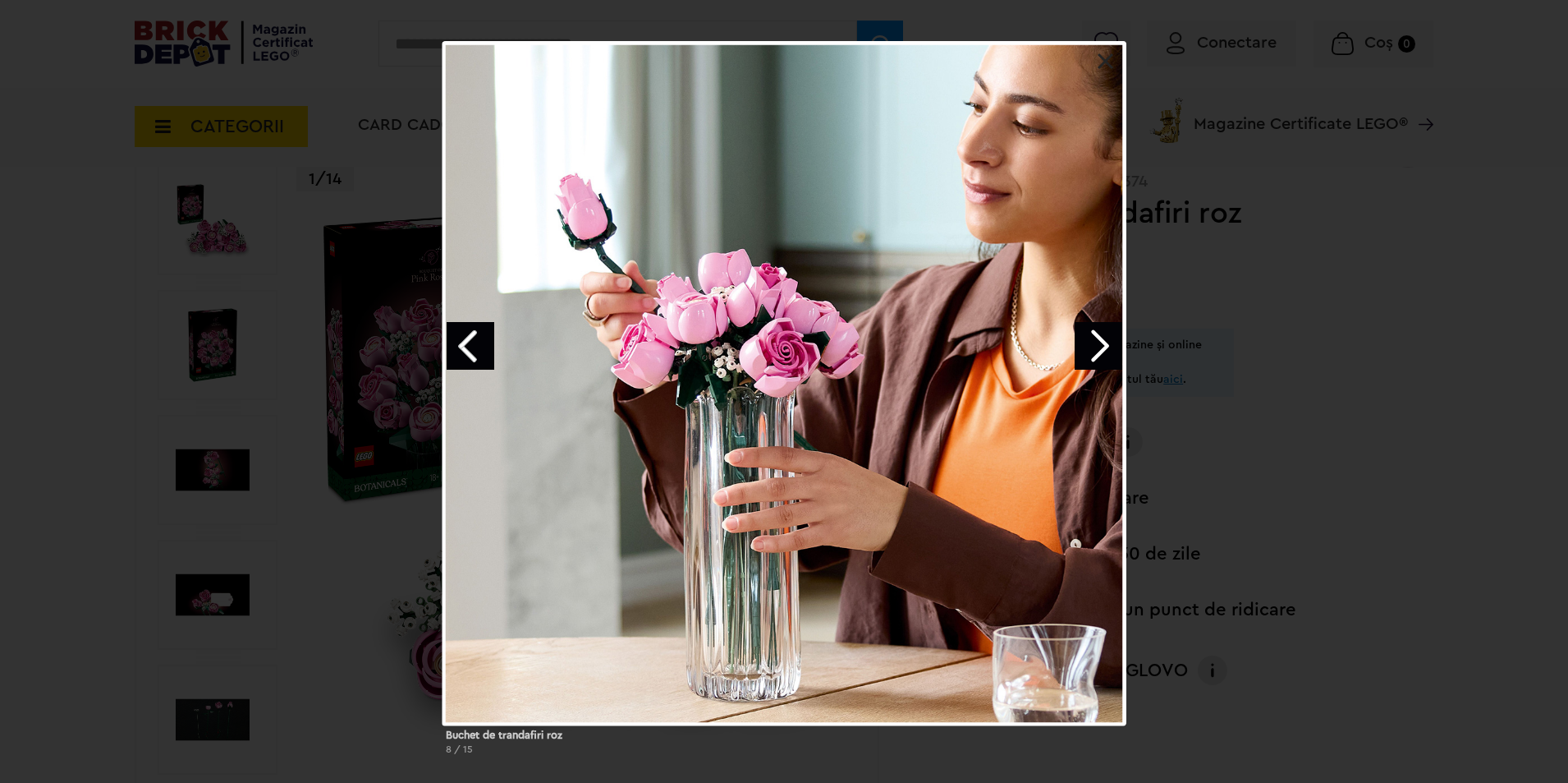
click at [1094, 58] on div at bounding box center [784, 383] width 684 height 684
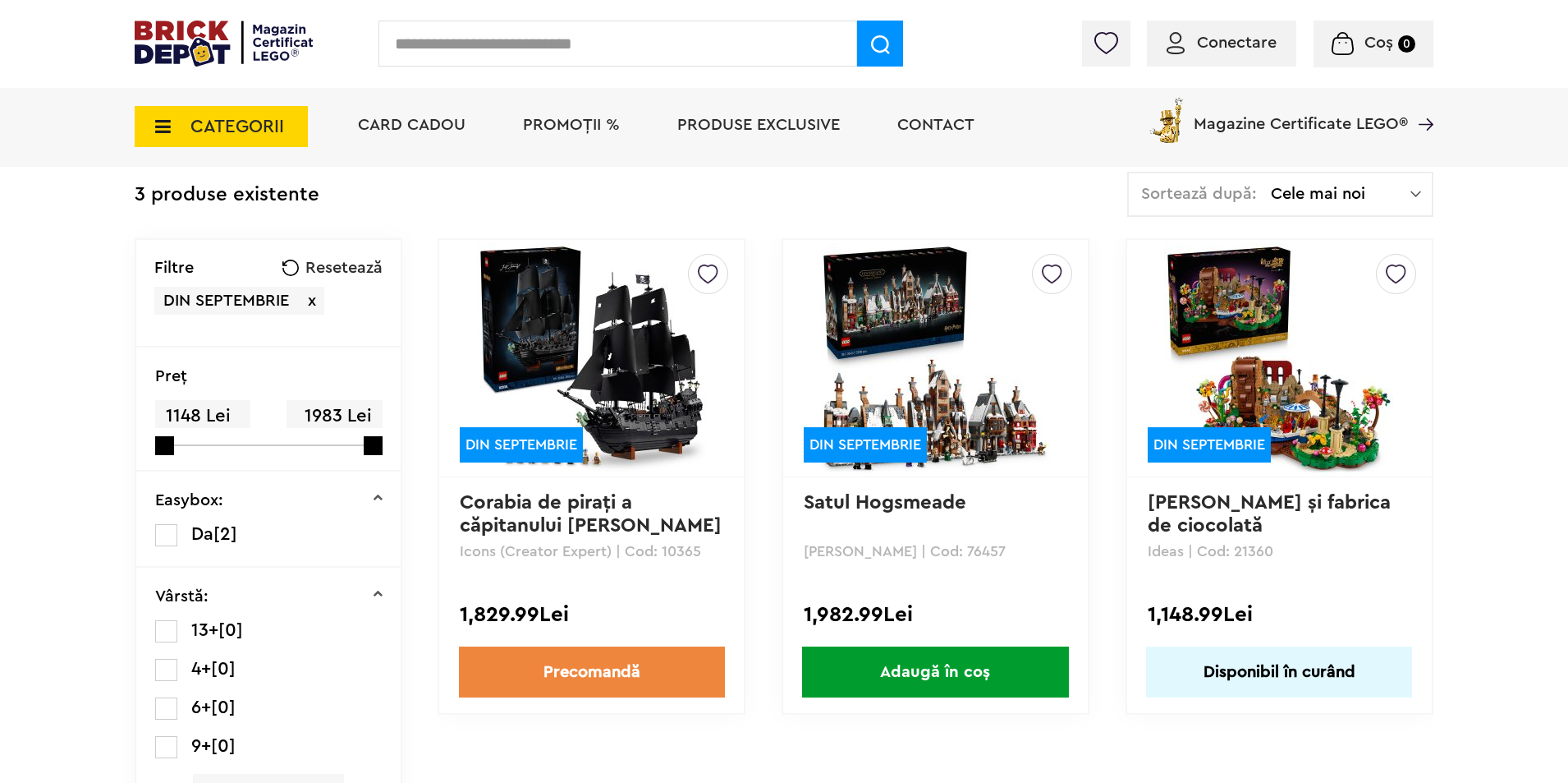
scroll to position [329, 0]
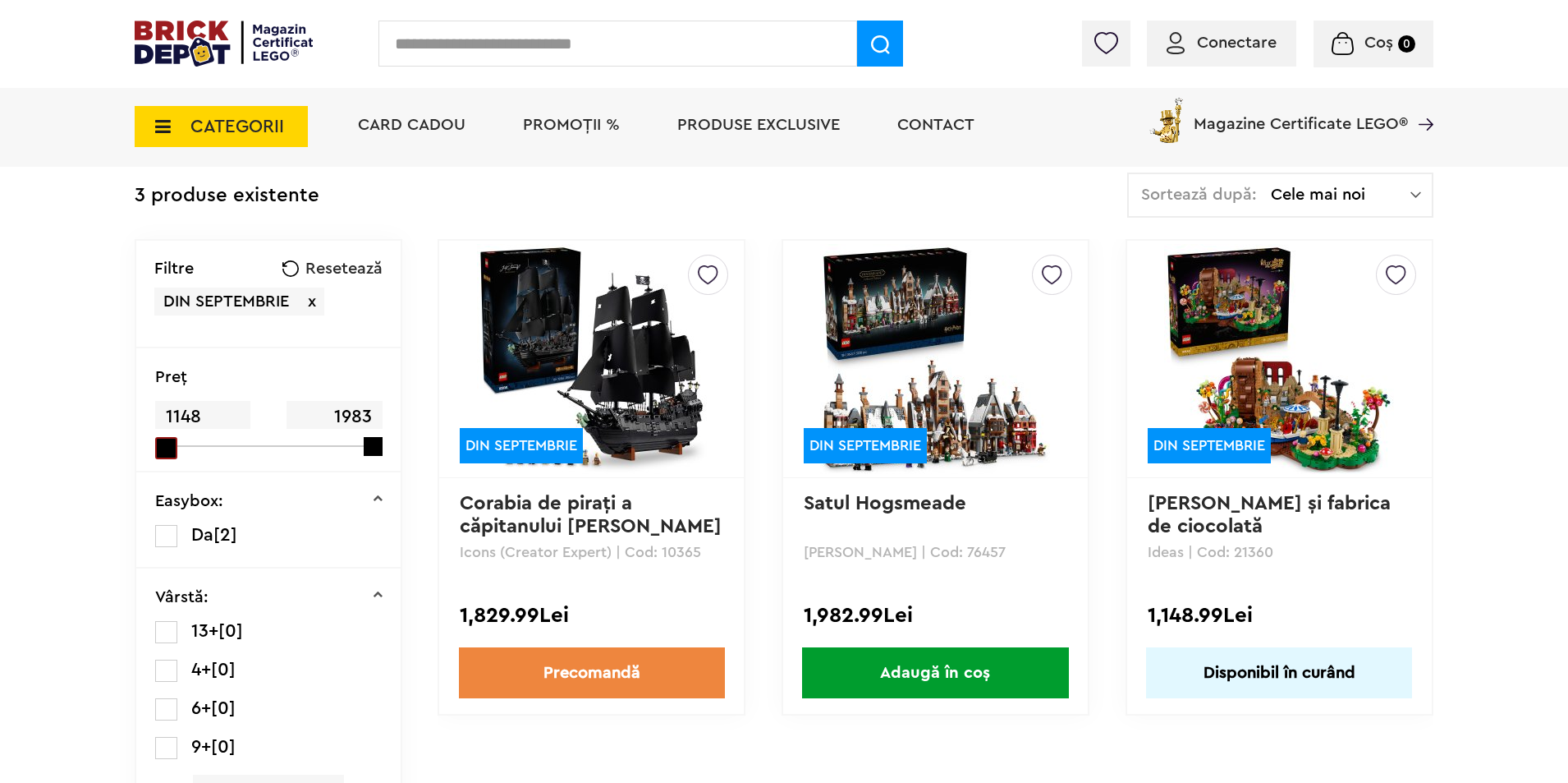
drag, startPoint x: 167, startPoint y: 448, endPoint x: 118, endPoint y: 446, distance: 49.0
click at [118, 446] on div "Cadou VIP 40770 la achiziții LEGO [PERSON_NAME] de minim 445 lei! (1-30.9.2025)…" at bounding box center [784, 545] width 1568 height 1748
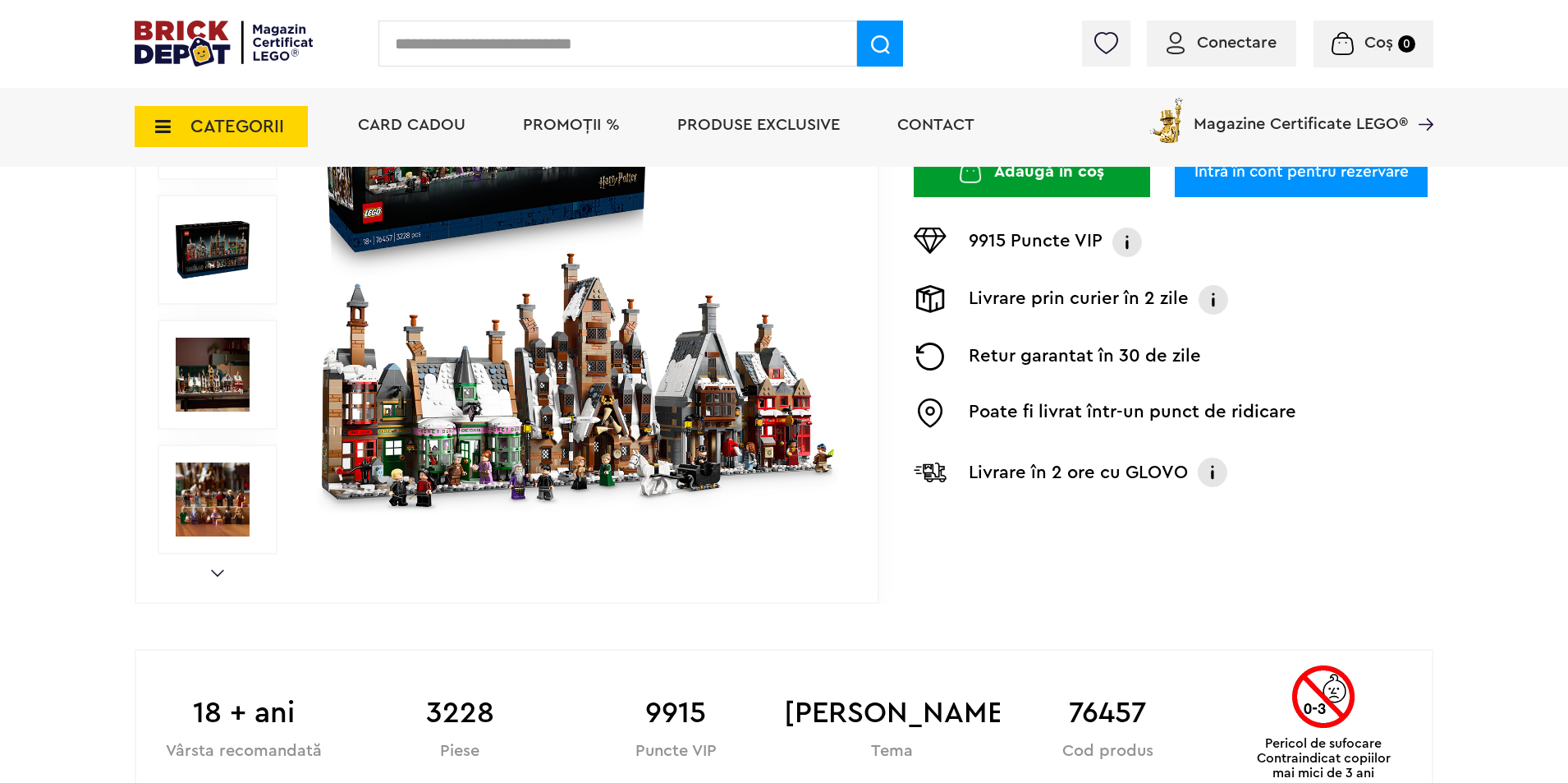
scroll to position [411, 0]
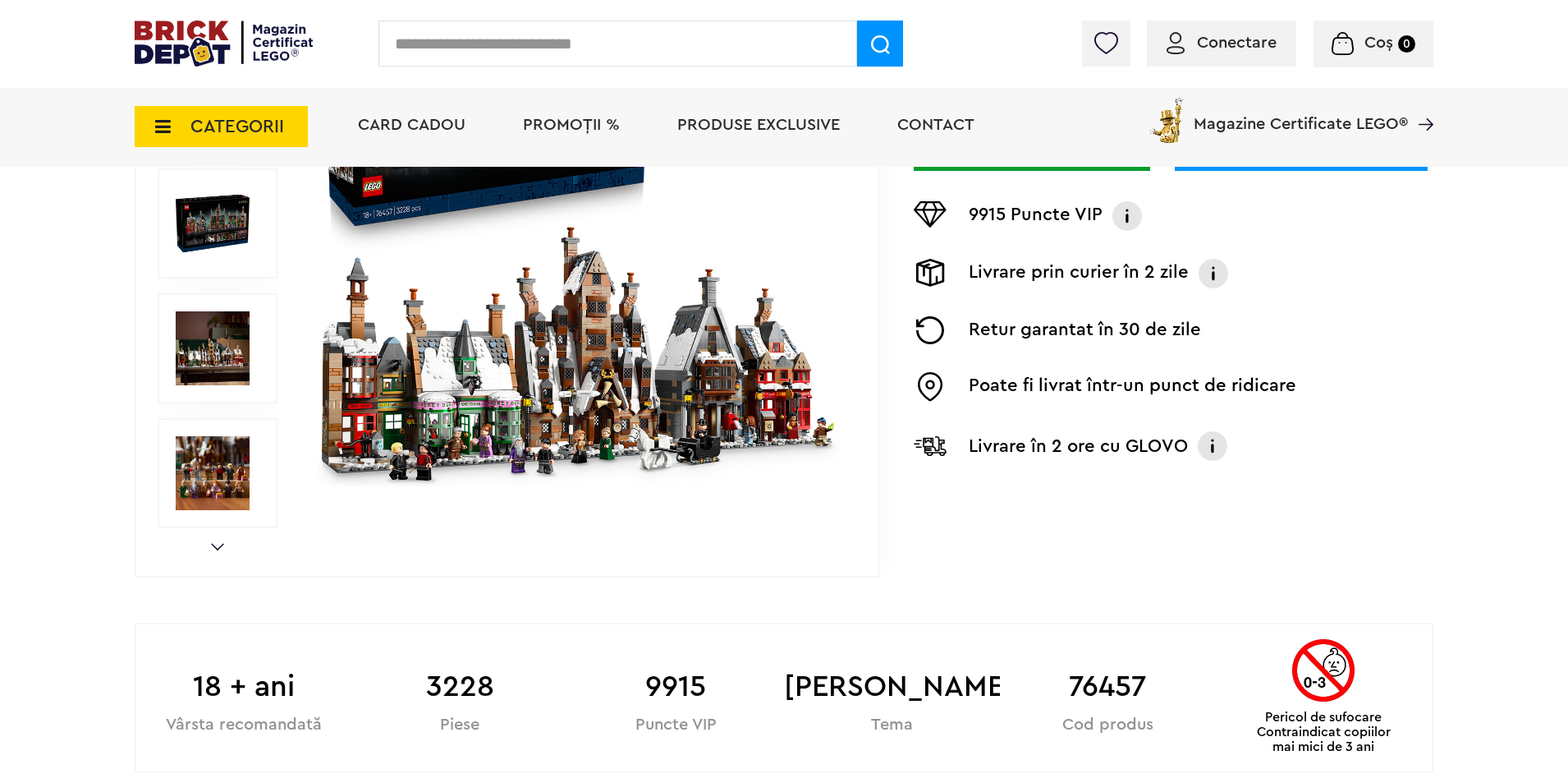
click at [546, 386] on img at bounding box center [577, 223] width 529 height 529
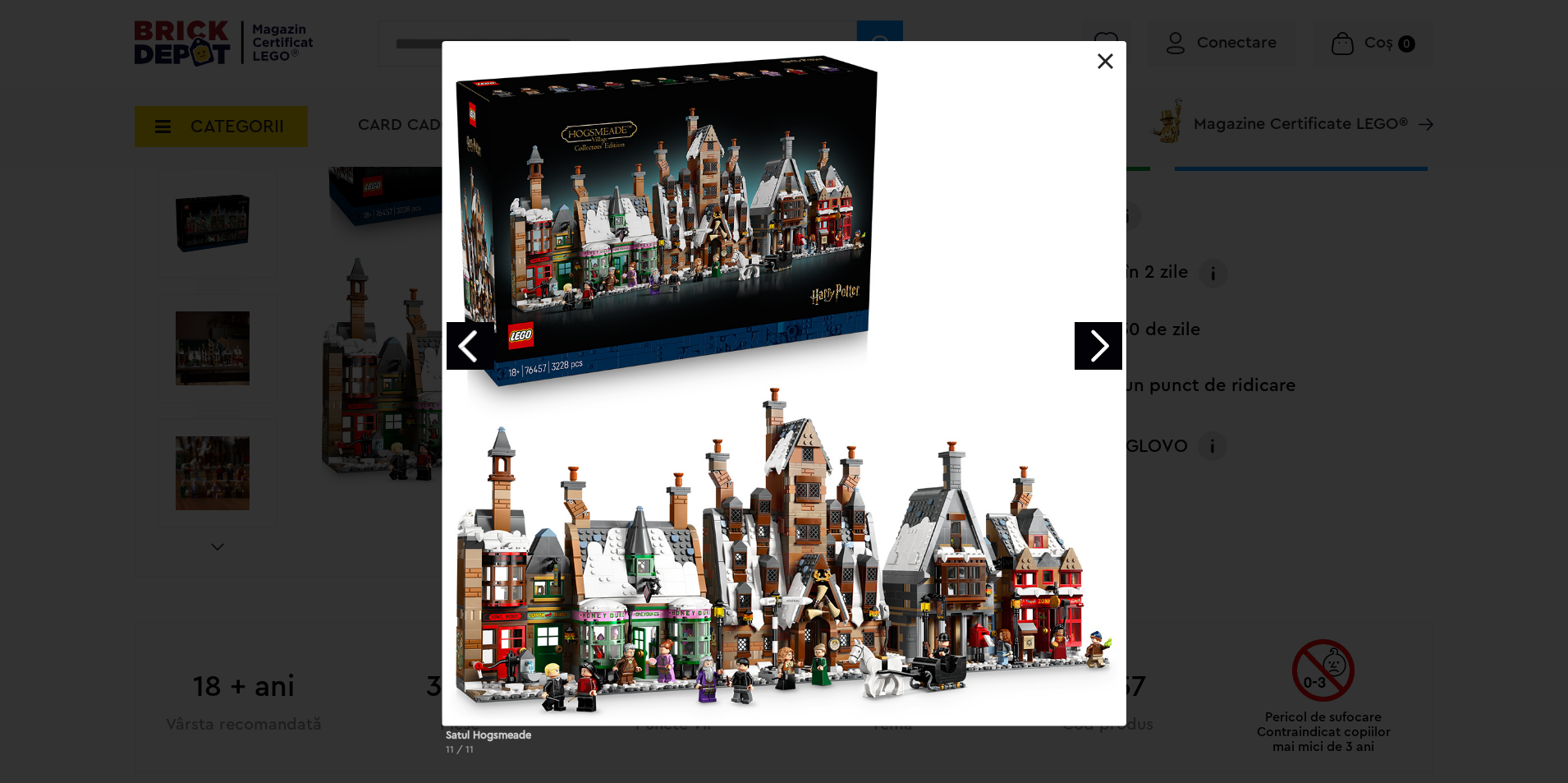
click at [845, 556] on div at bounding box center [784, 383] width 684 height 684
click at [802, 610] on div at bounding box center [784, 383] width 684 height 684
click at [1091, 341] on link "Next image" at bounding box center [1098, 345] width 48 height 48
click at [1090, 341] on link "Next image" at bounding box center [1098, 345] width 48 height 48
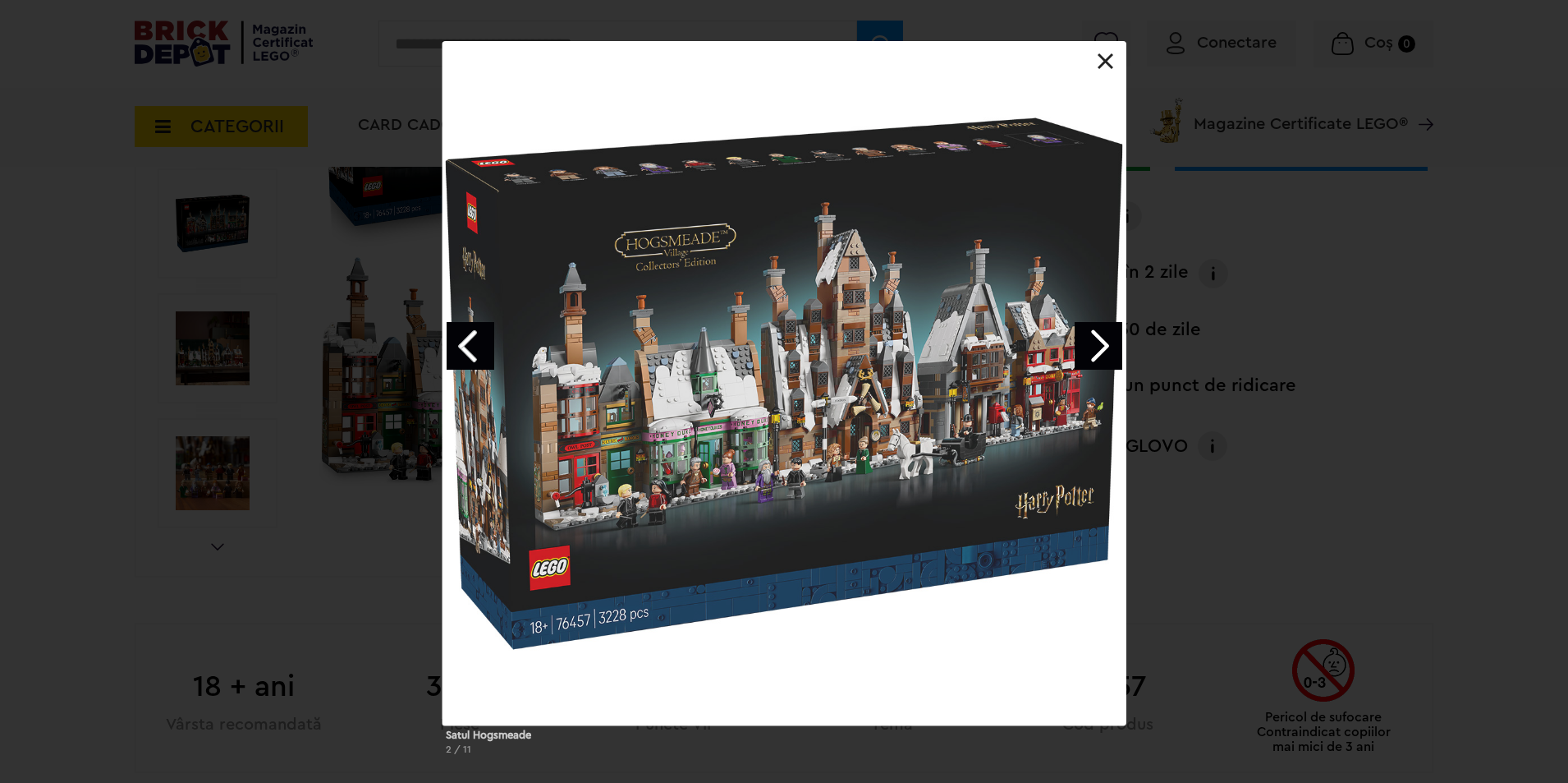
click at [1089, 341] on link "Next image" at bounding box center [1098, 345] width 48 height 48
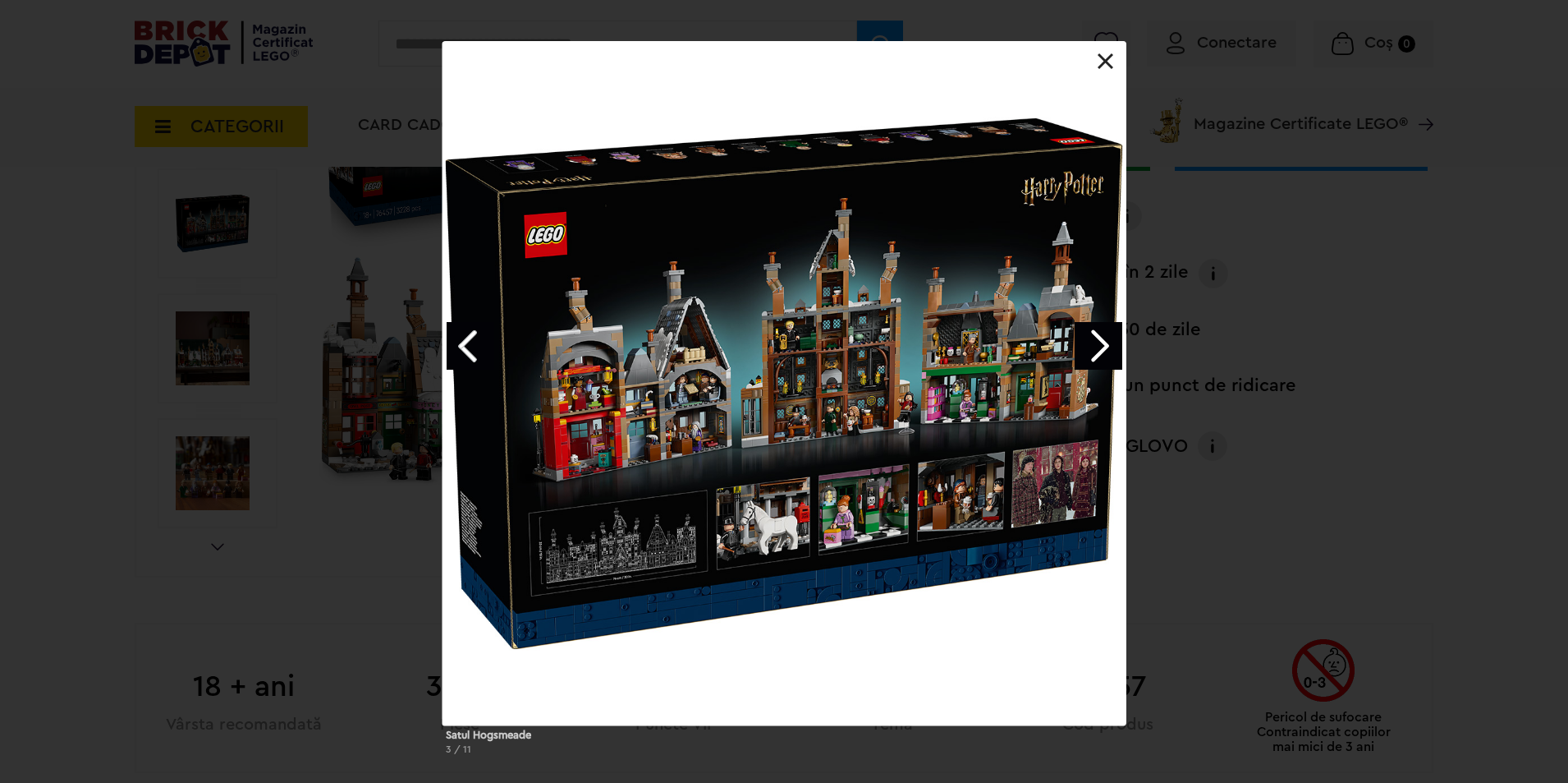
click at [1089, 341] on link "Next image" at bounding box center [1098, 345] width 48 height 48
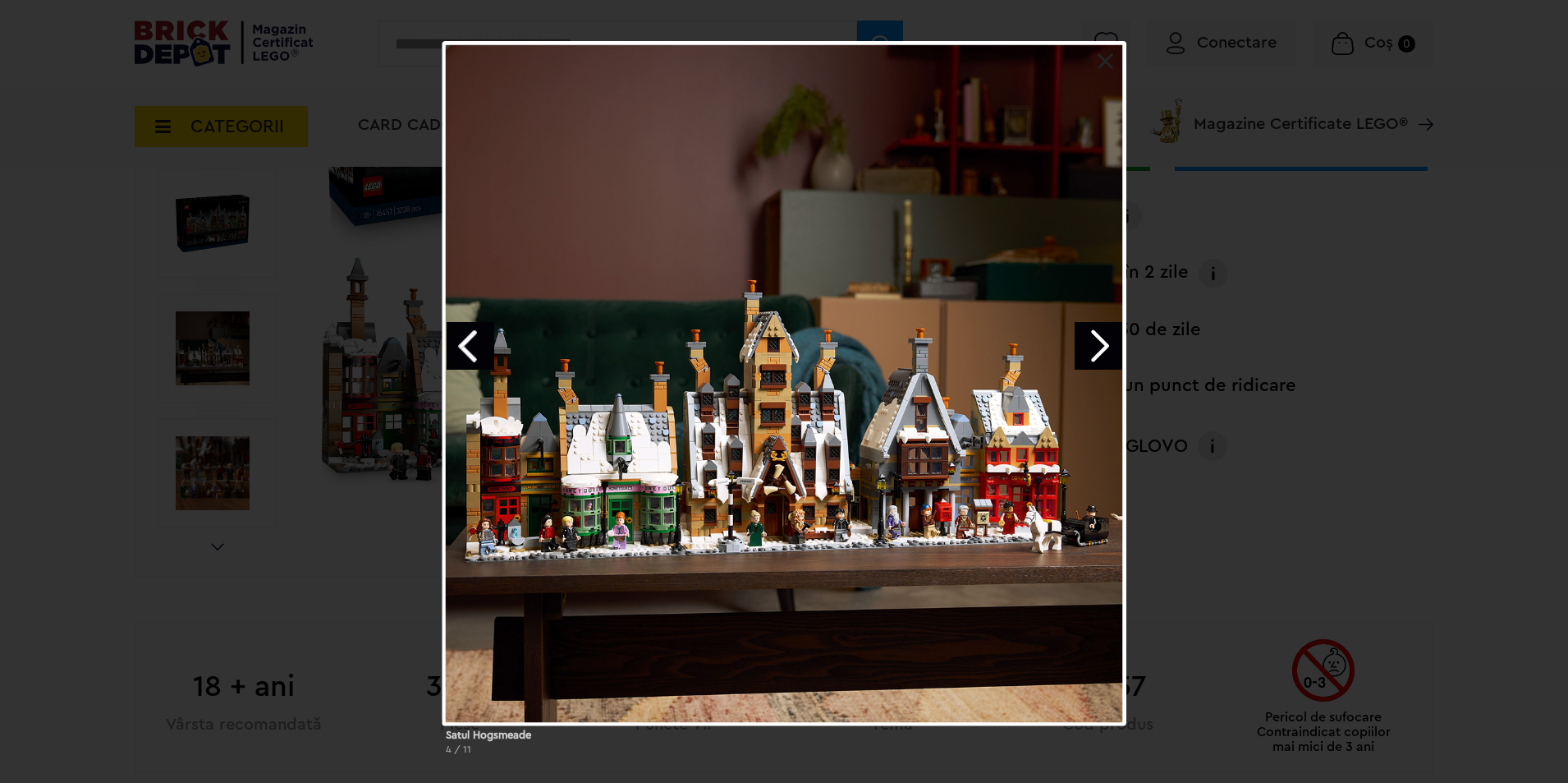
click at [1089, 341] on link "Next image" at bounding box center [1098, 345] width 48 height 48
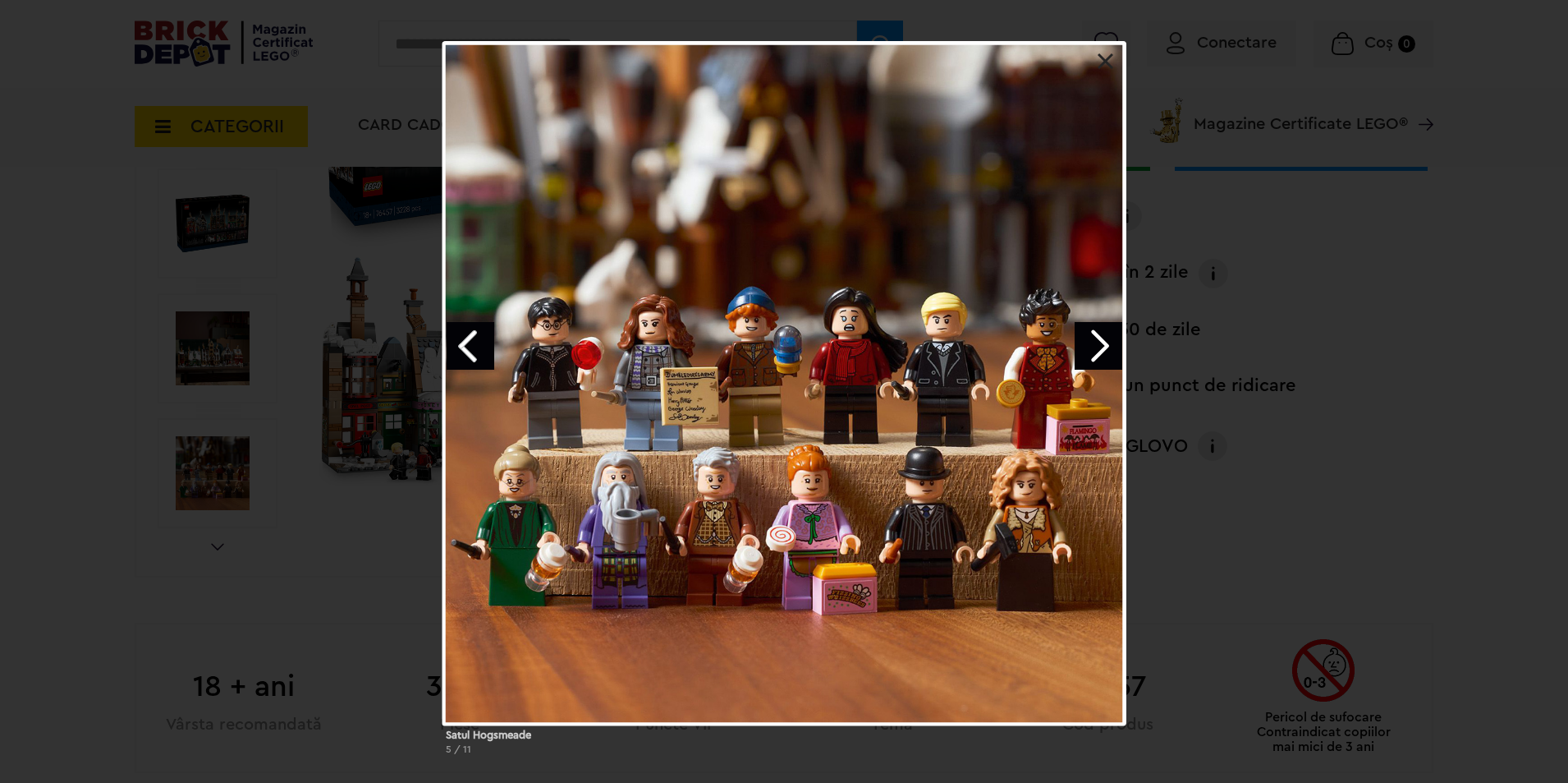
click at [1102, 340] on link "Next image" at bounding box center [1098, 345] width 48 height 48
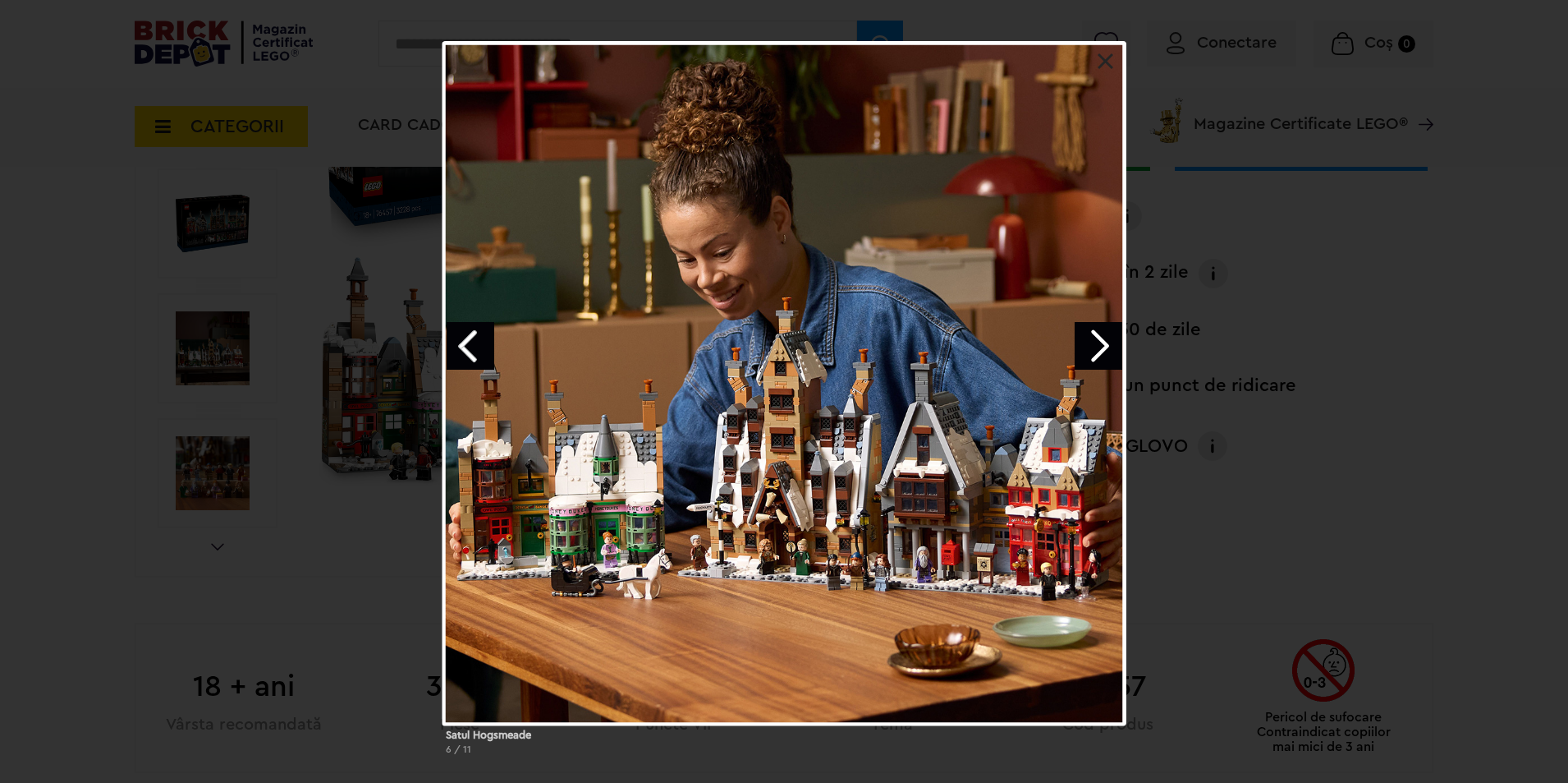
click at [1086, 337] on link "Next image" at bounding box center [1098, 345] width 48 height 48
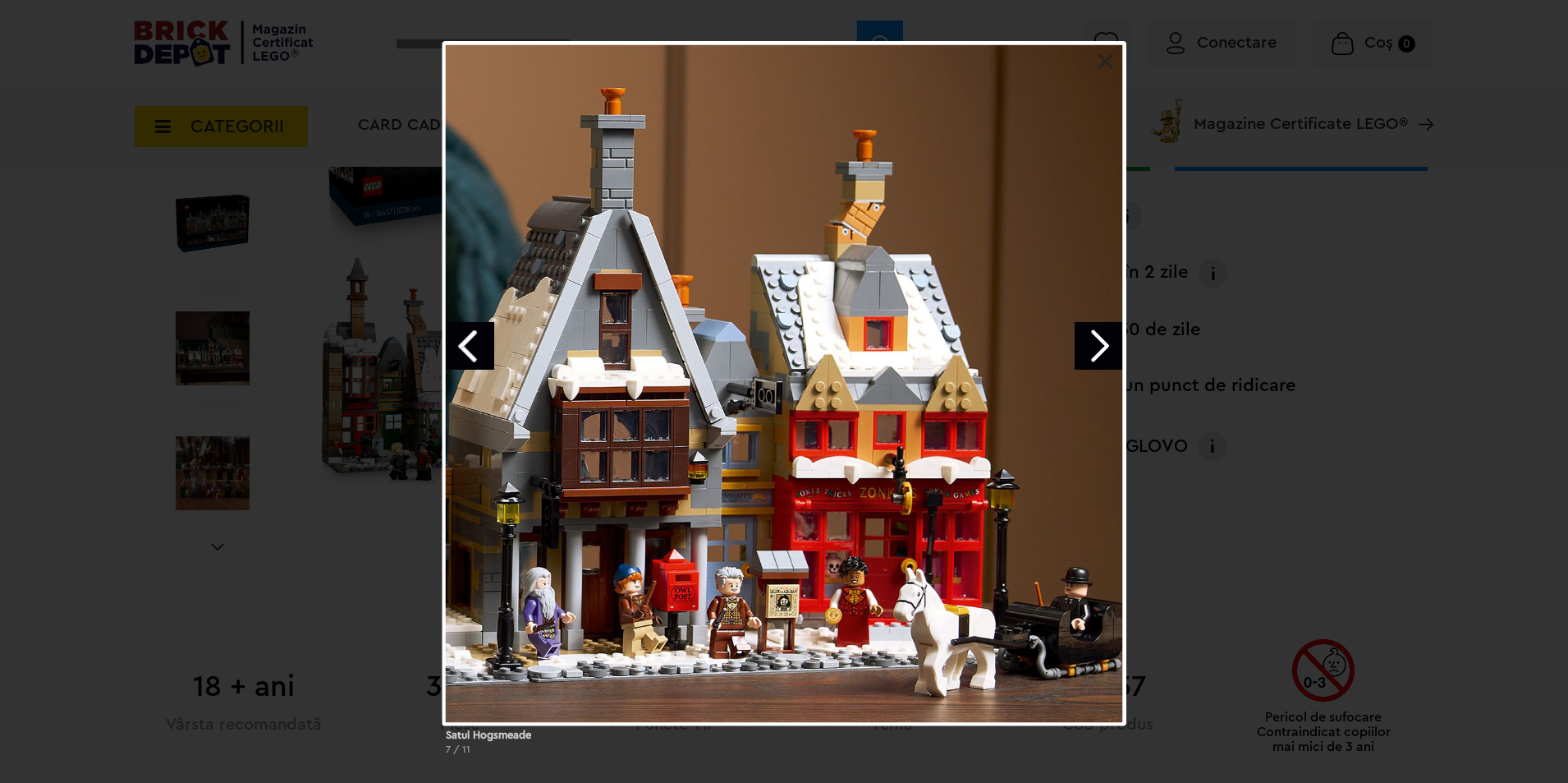
click at [1063, 333] on div at bounding box center [784, 383] width 684 height 684
click at [1099, 338] on link "Next image" at bounding box center [1098, 345] width 48 height 48
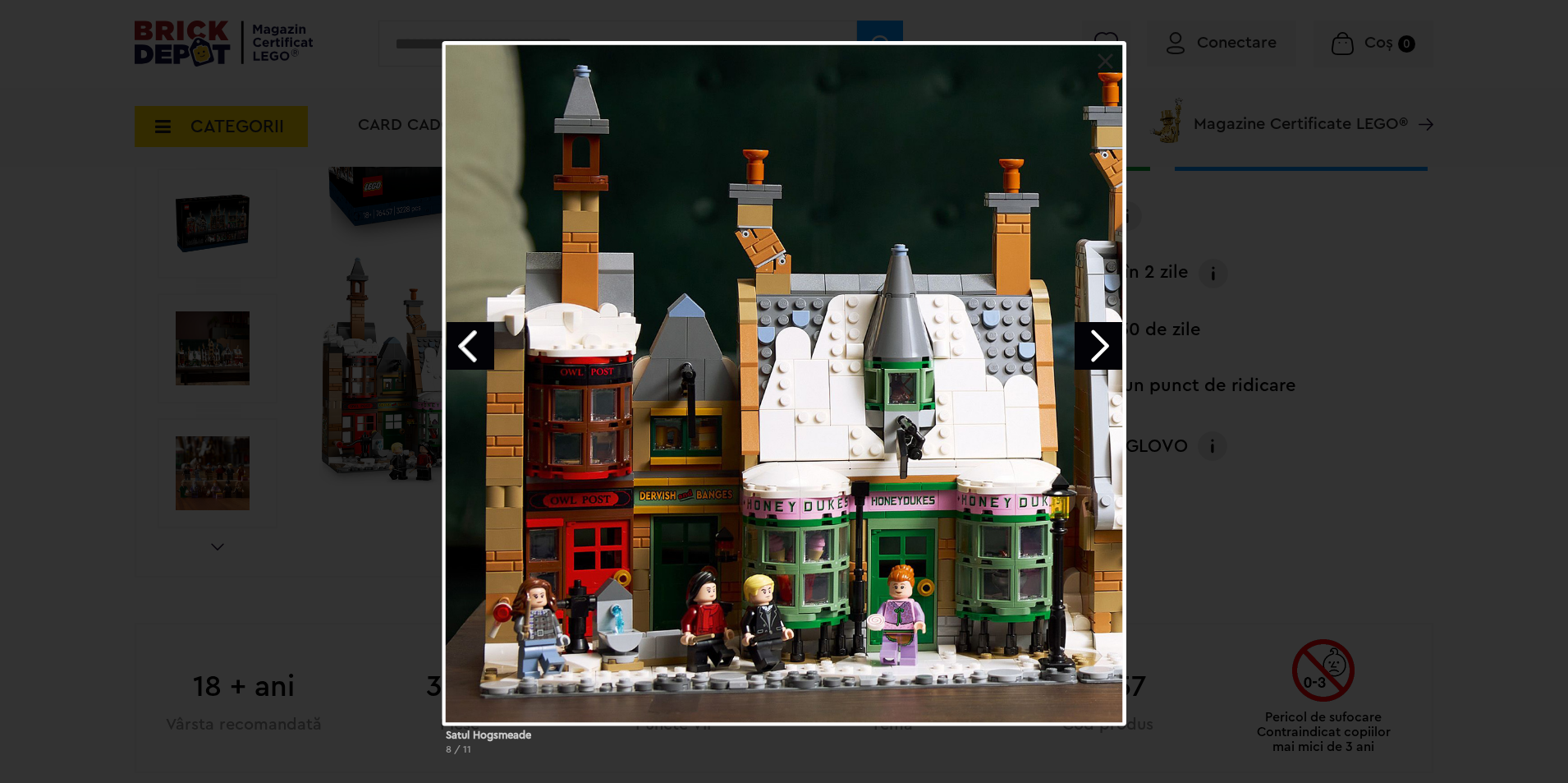
click at [1099, 338] on link "Next image" at bounding box center [1098, 345] width 48 height 48
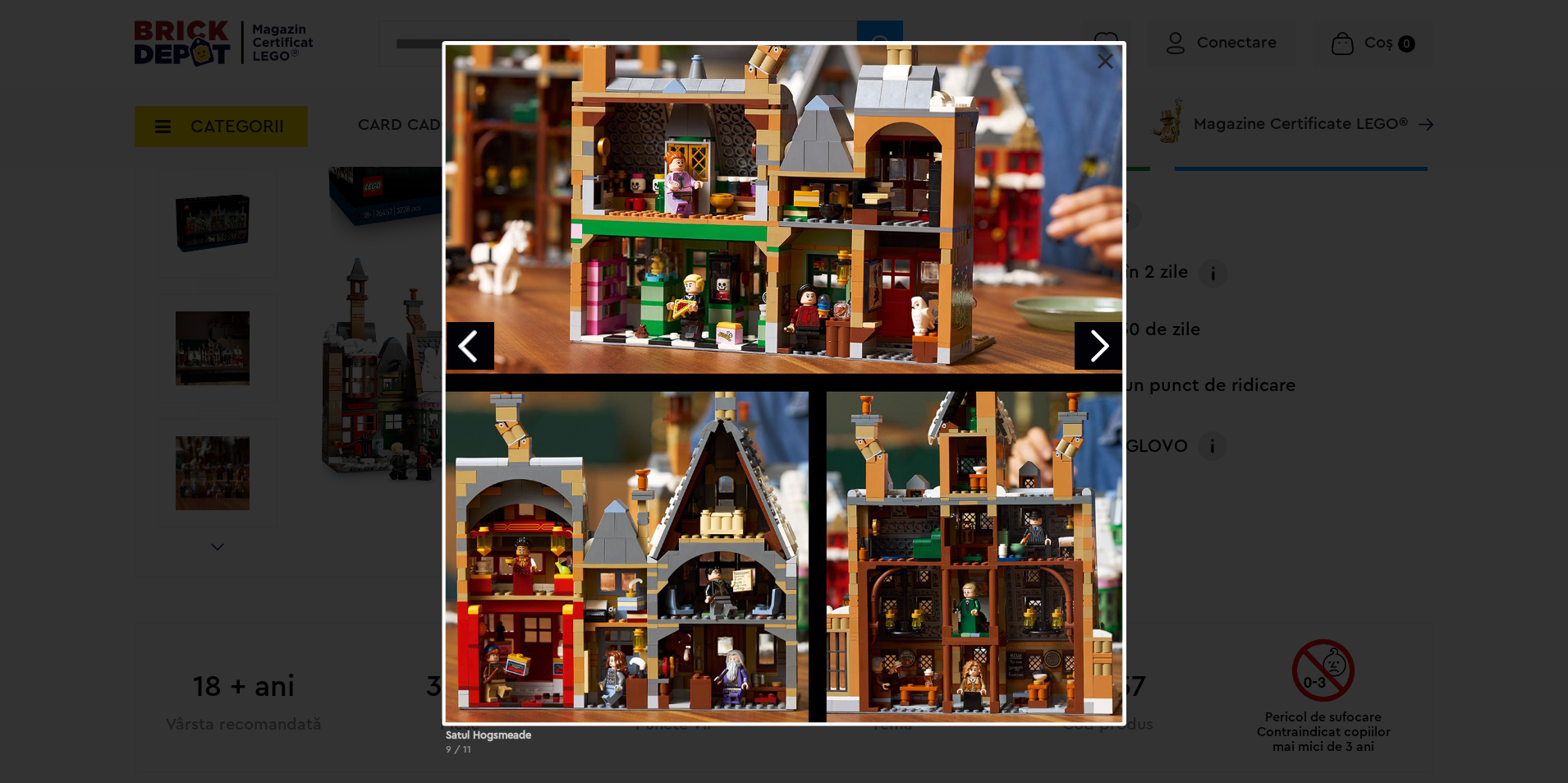
click at [1096, 338] on link "Next image" at bounding box center [1098, 345] width 48 height 48
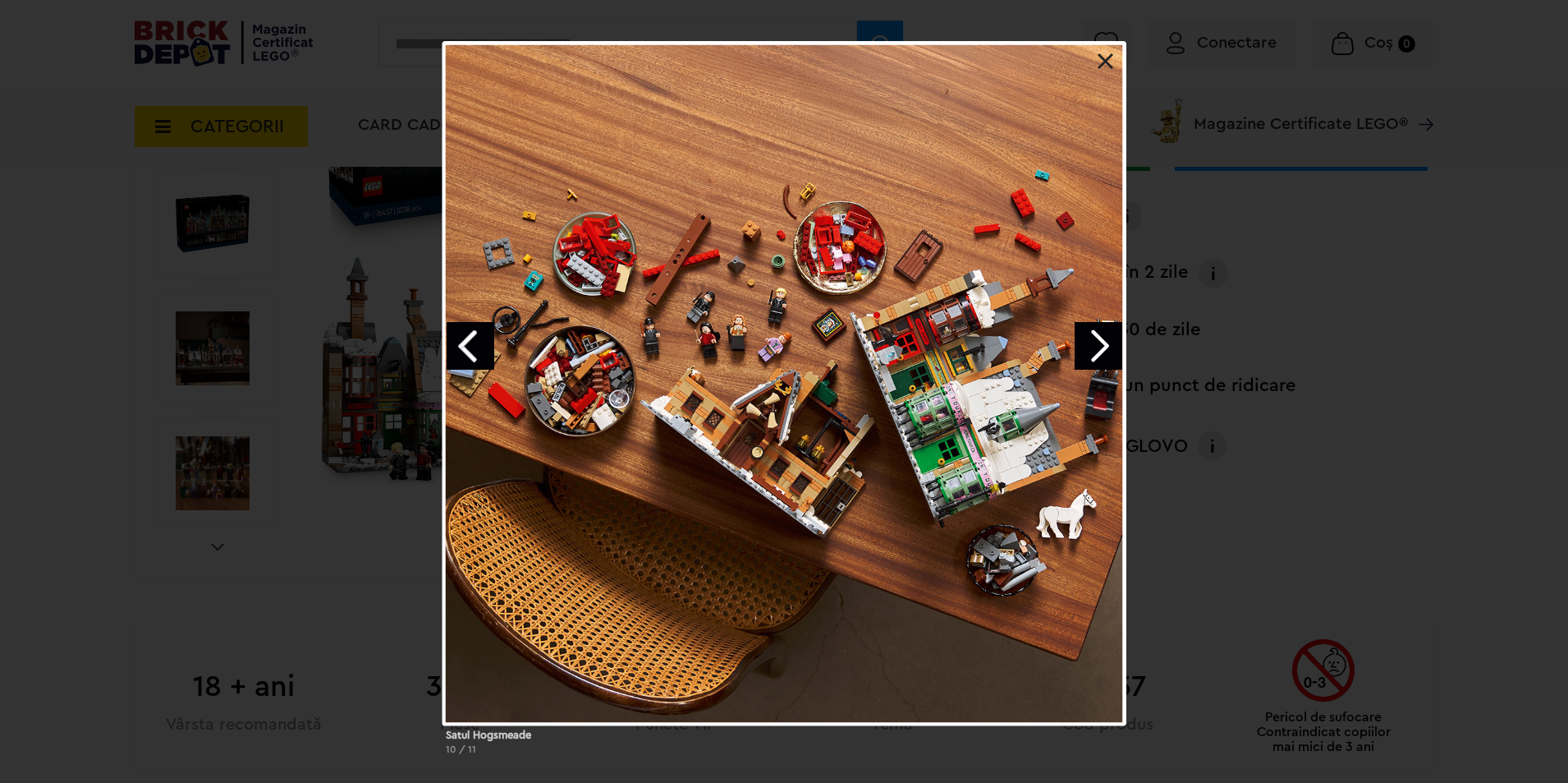
click at [1083, 333] on link "Next image" at bounding box center [1098, 345] width 48 height 48
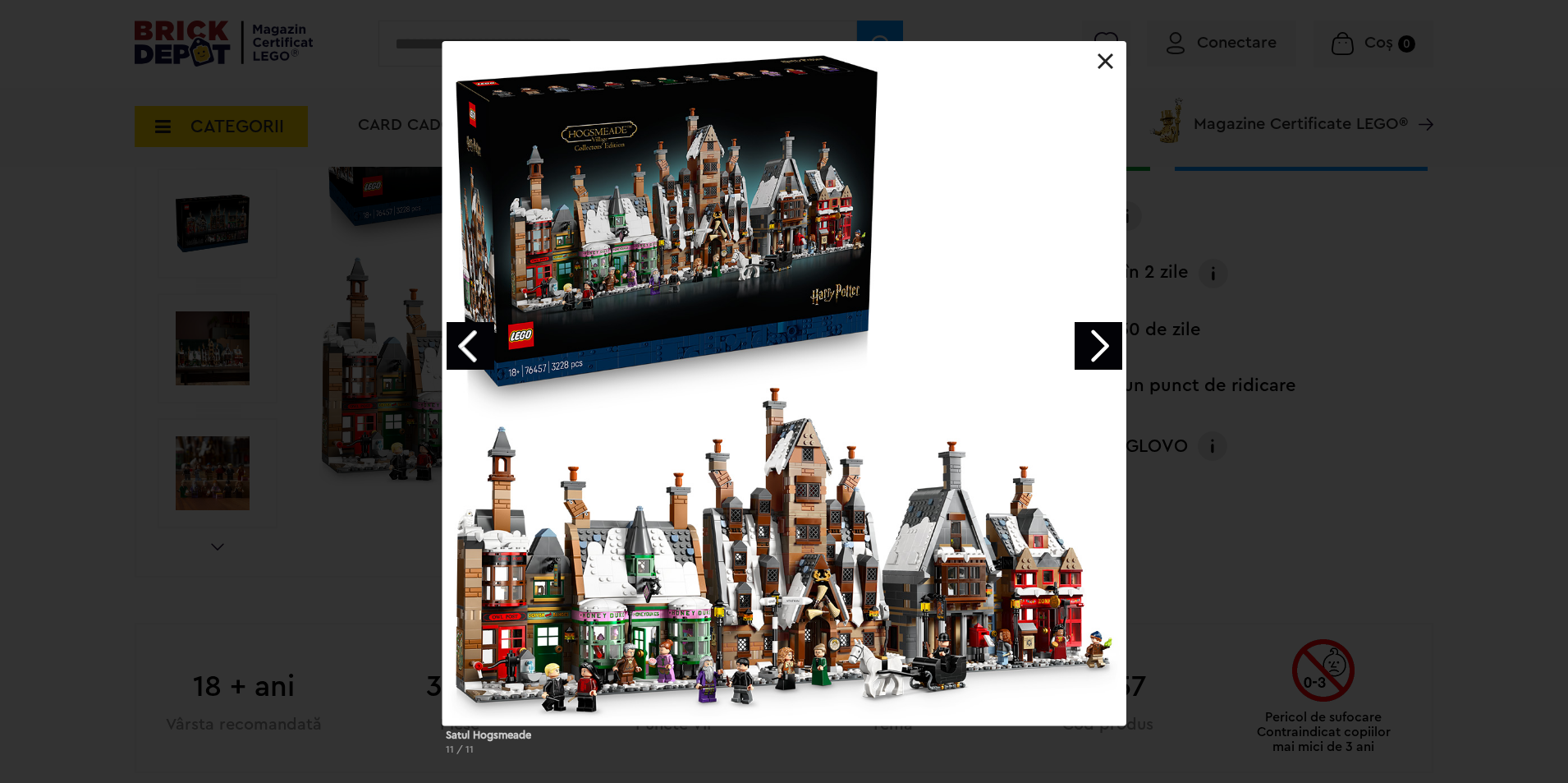
click at [1109, 58] on link at bounding box center [1106, 61] width 16 height 16
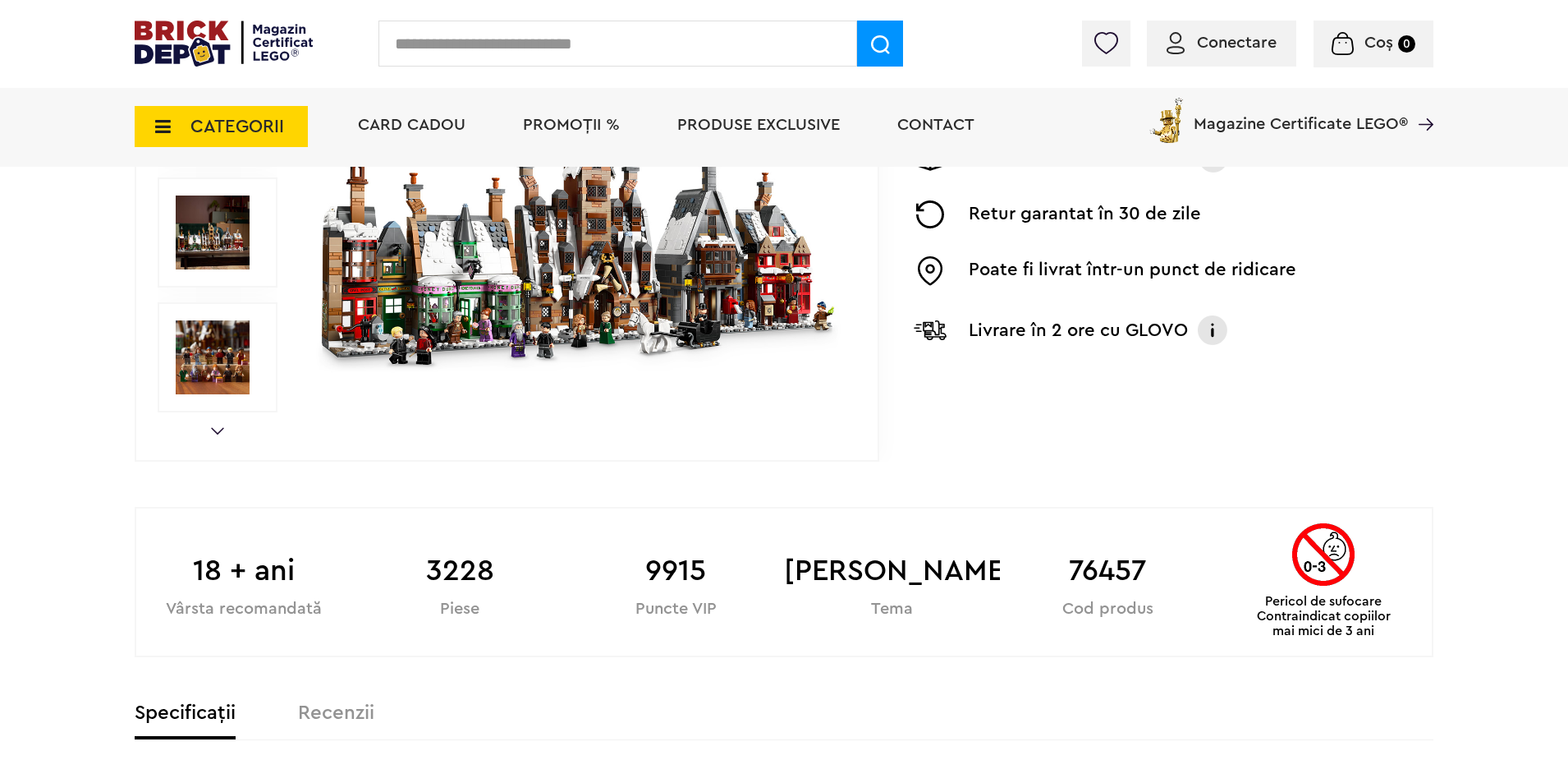
scroll to position [1068, 0]
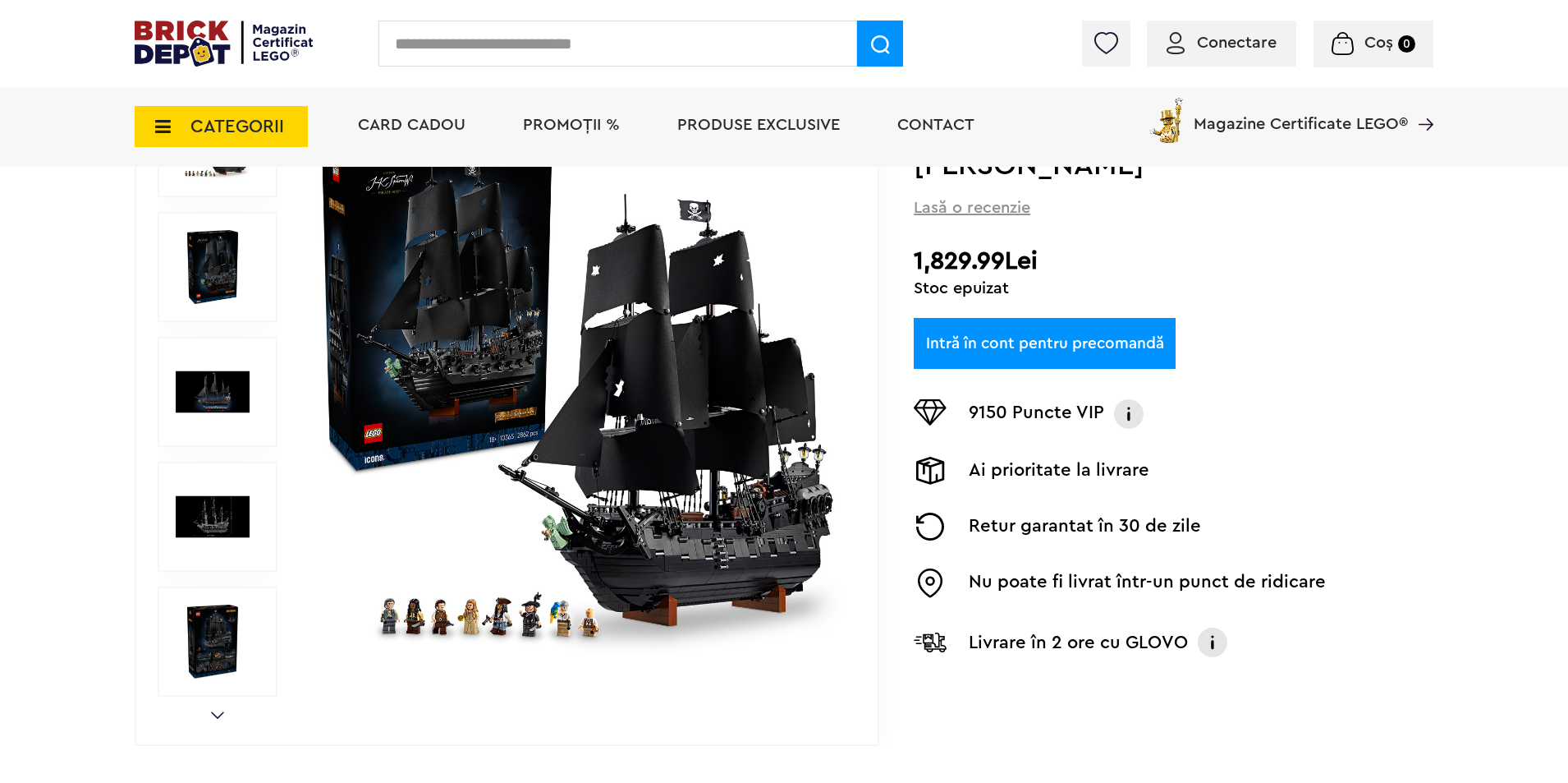
scroll to position [246, 0]
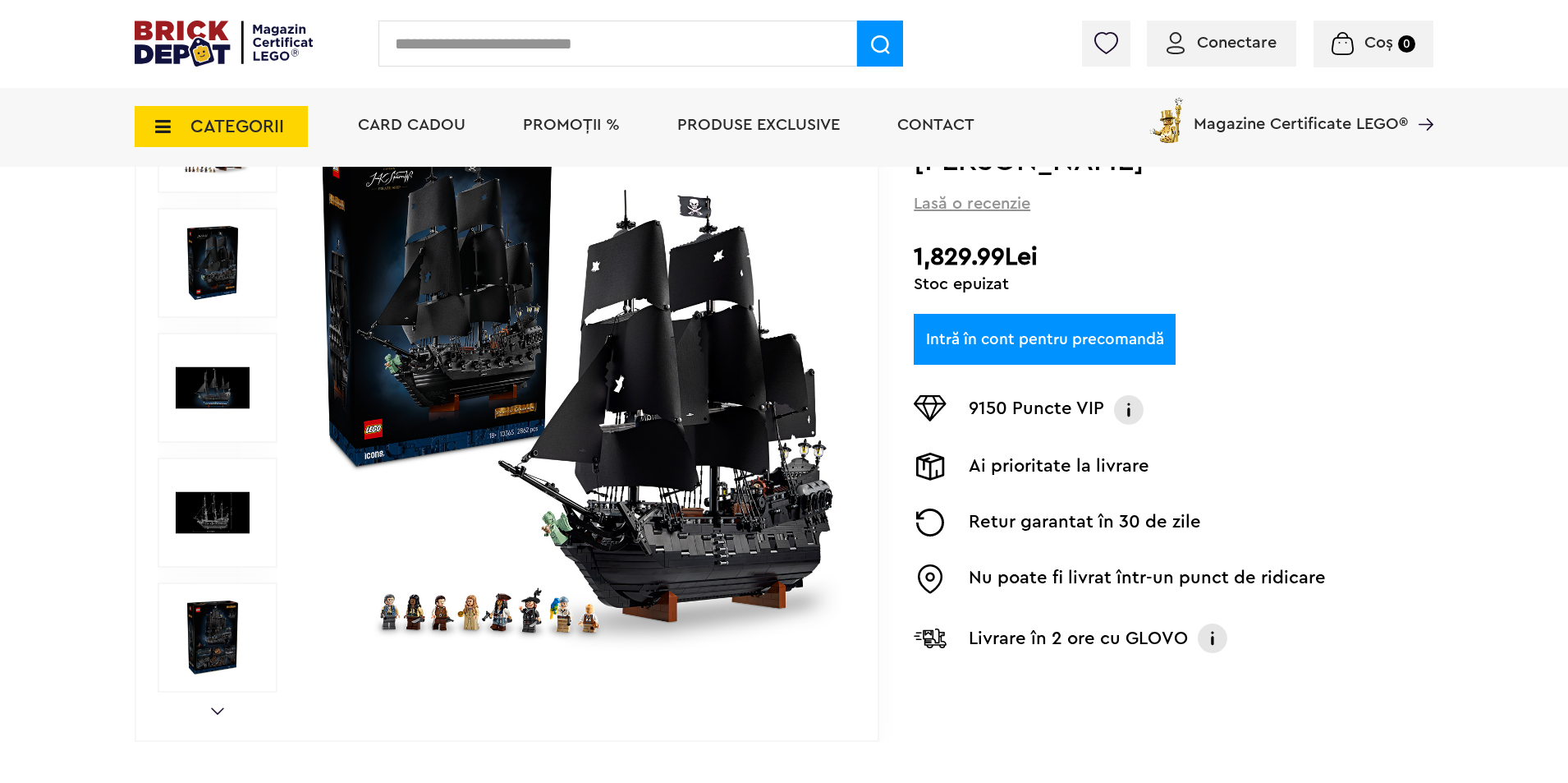
click at [700, 534] on img at bounding box center [577, 387] width 529 height 529
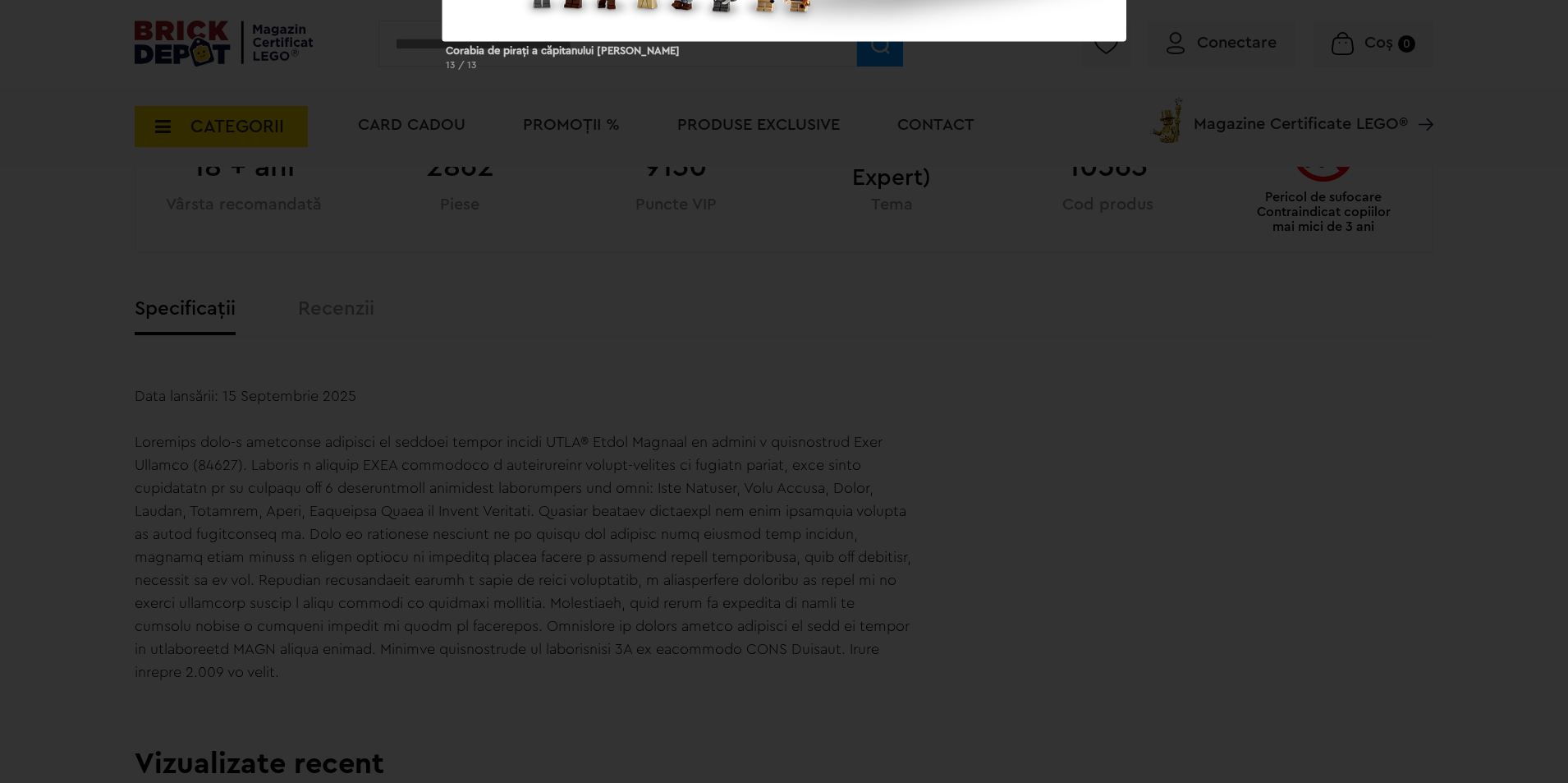
scroll to position [932, 0]
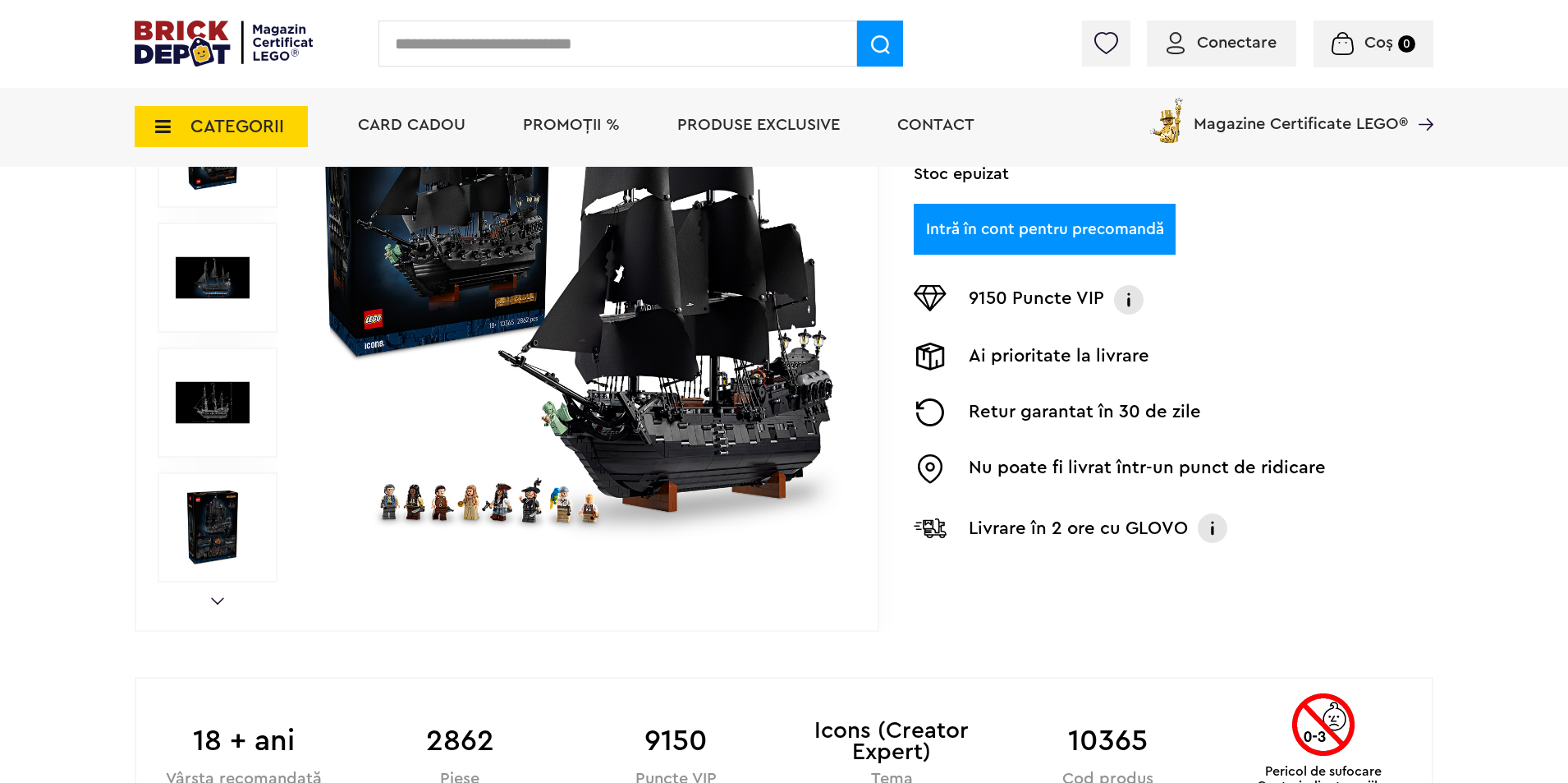
scroll to position [28, 0]
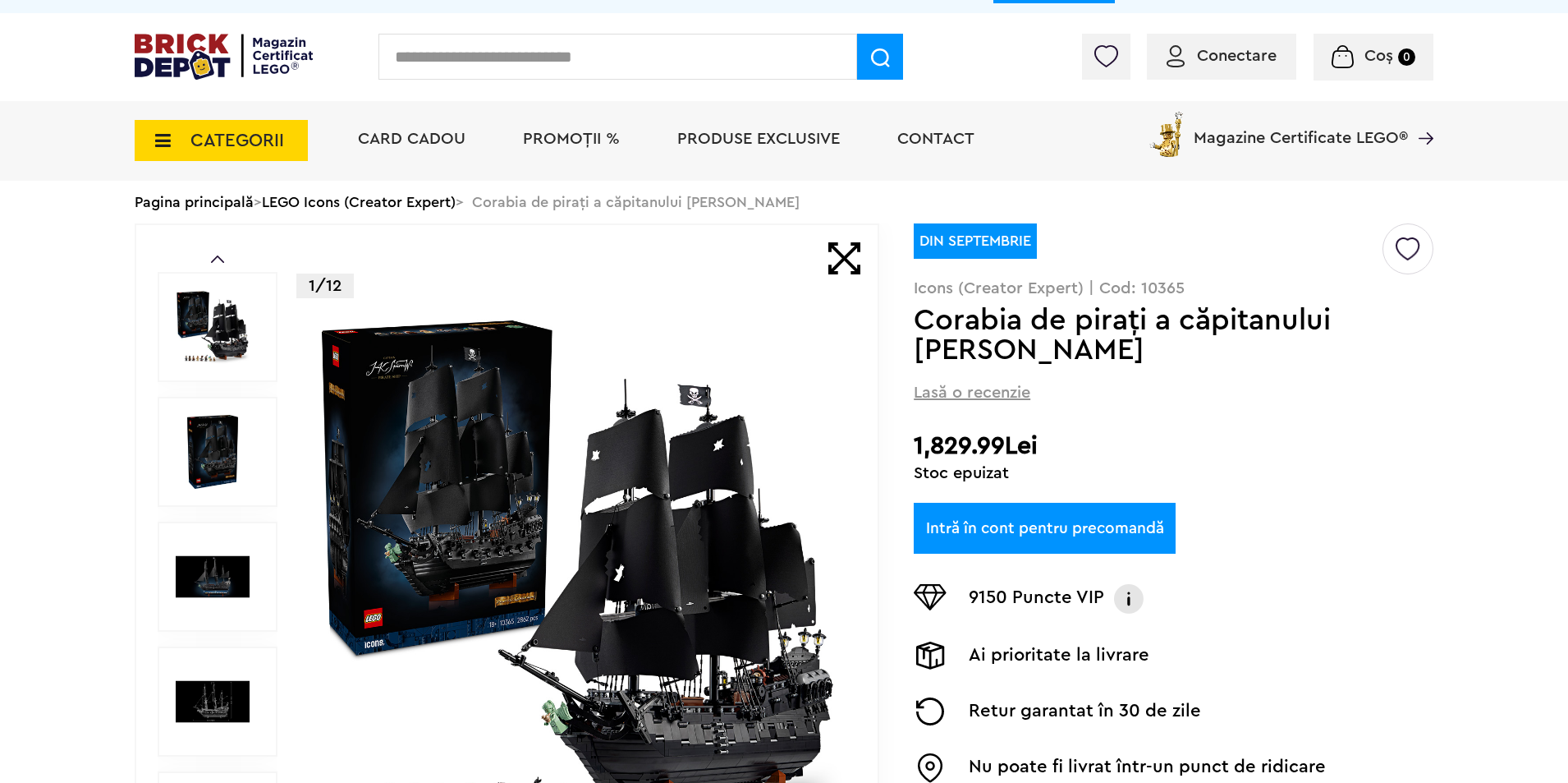
drag, startPoint x: 711, startPoint y: 555, endPoint x: 347, endPoint y: 482, distance: 371.2
click at [347, 482] on img at bounding box center [577, 576] width 529 height 529
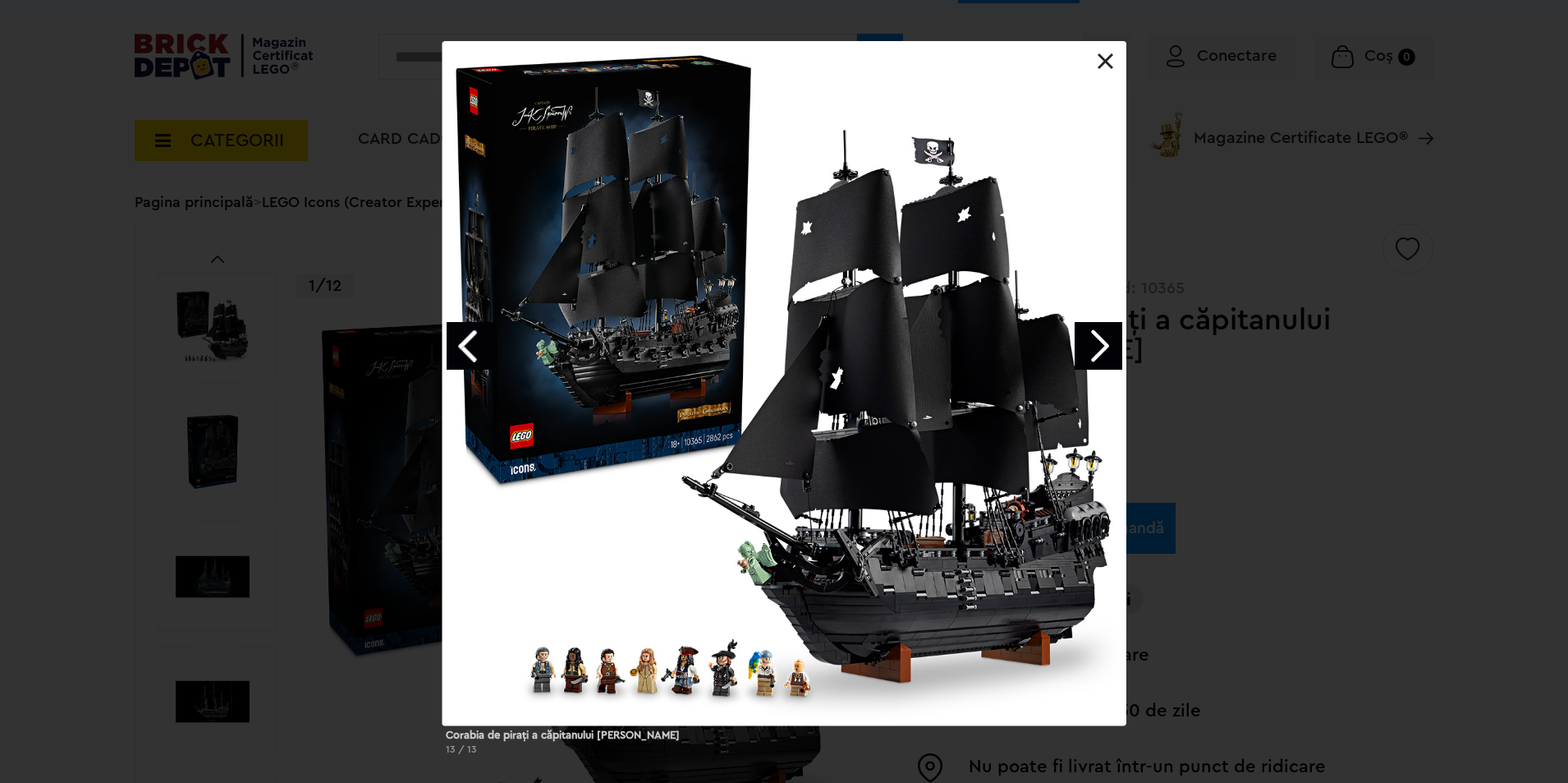
click at [1098, 344] on link "Next image" at bounding box center [1098, 345] width 48 height 48
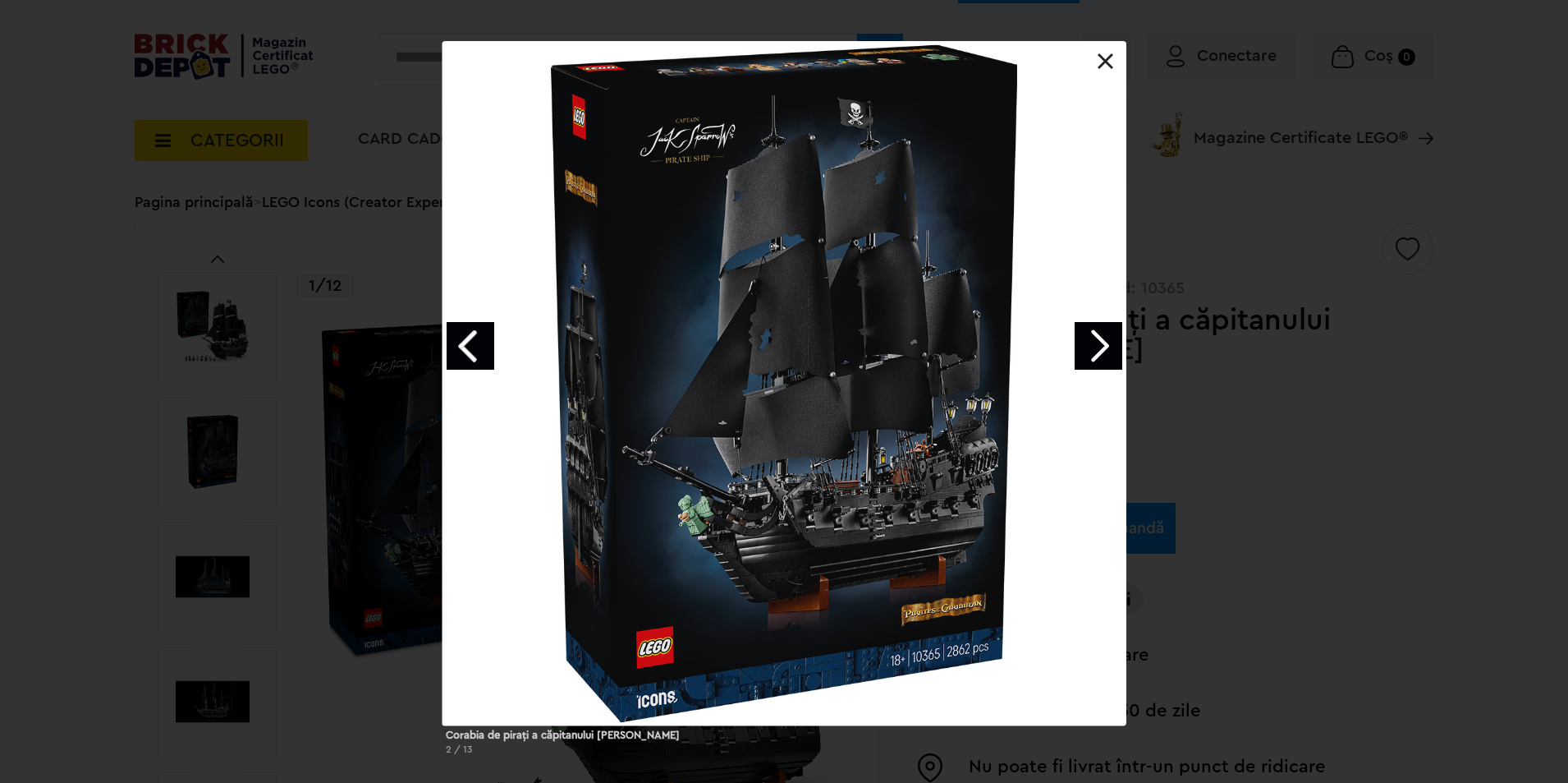
click at [1098, 344] on link "Next image" at bounding box center [1098, 345] width 48 height 48
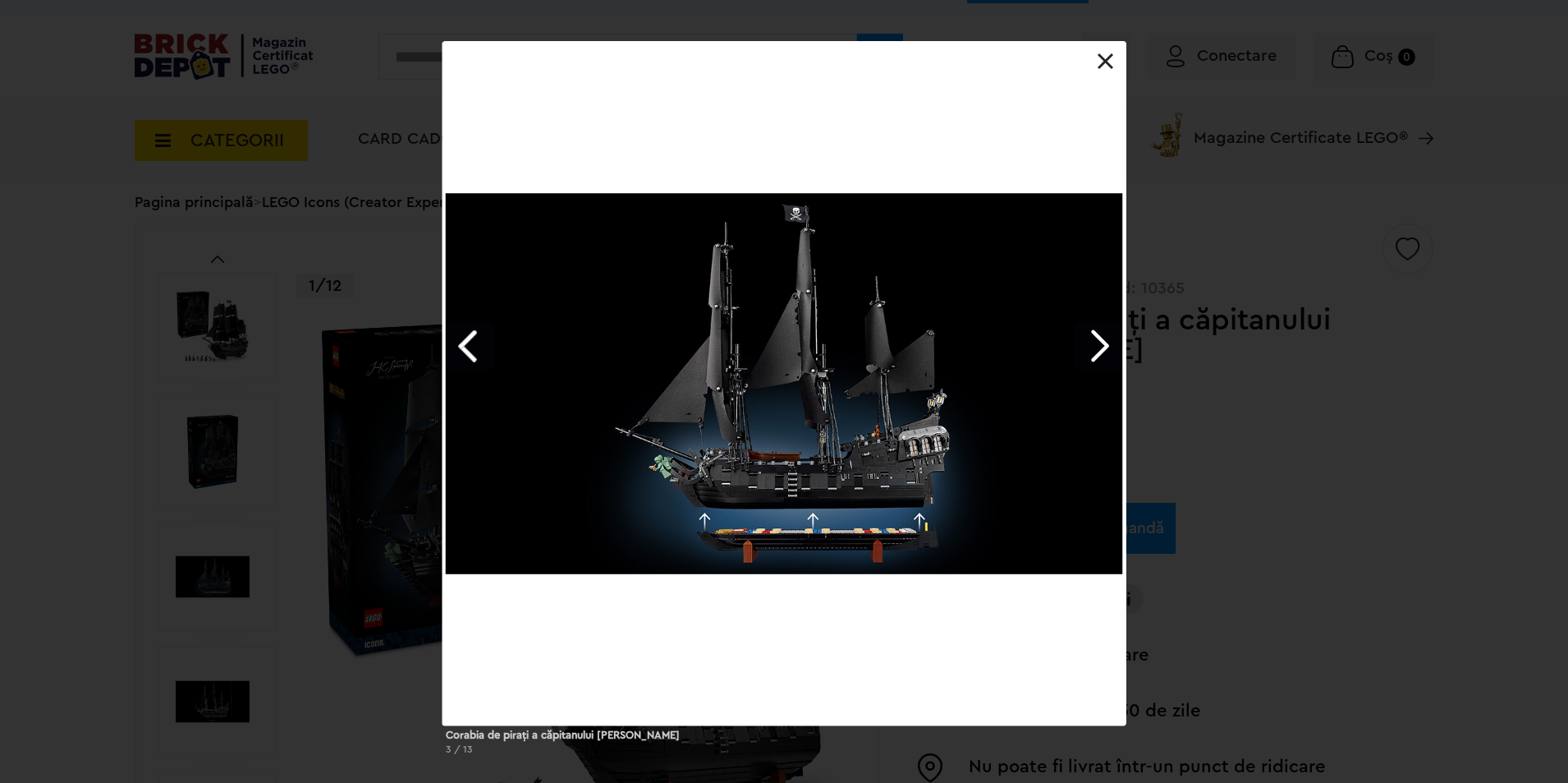
click at [1097, 343] on link "Next image" at bounding box center [1098, 345] width 48 height 48
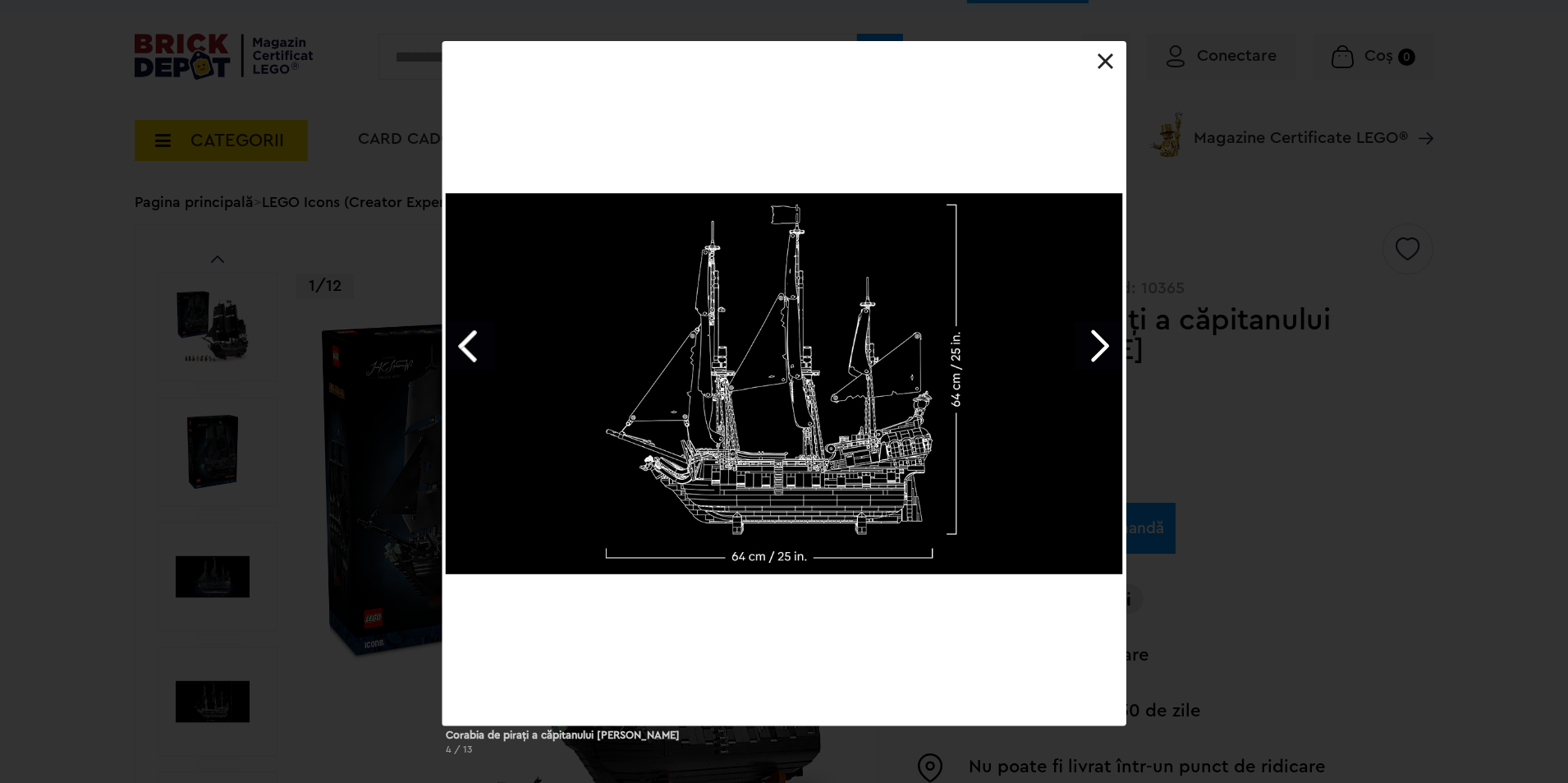
click at [1095, 341] on link "Next image" at bounding box center [1098, 345] width 48 height 48
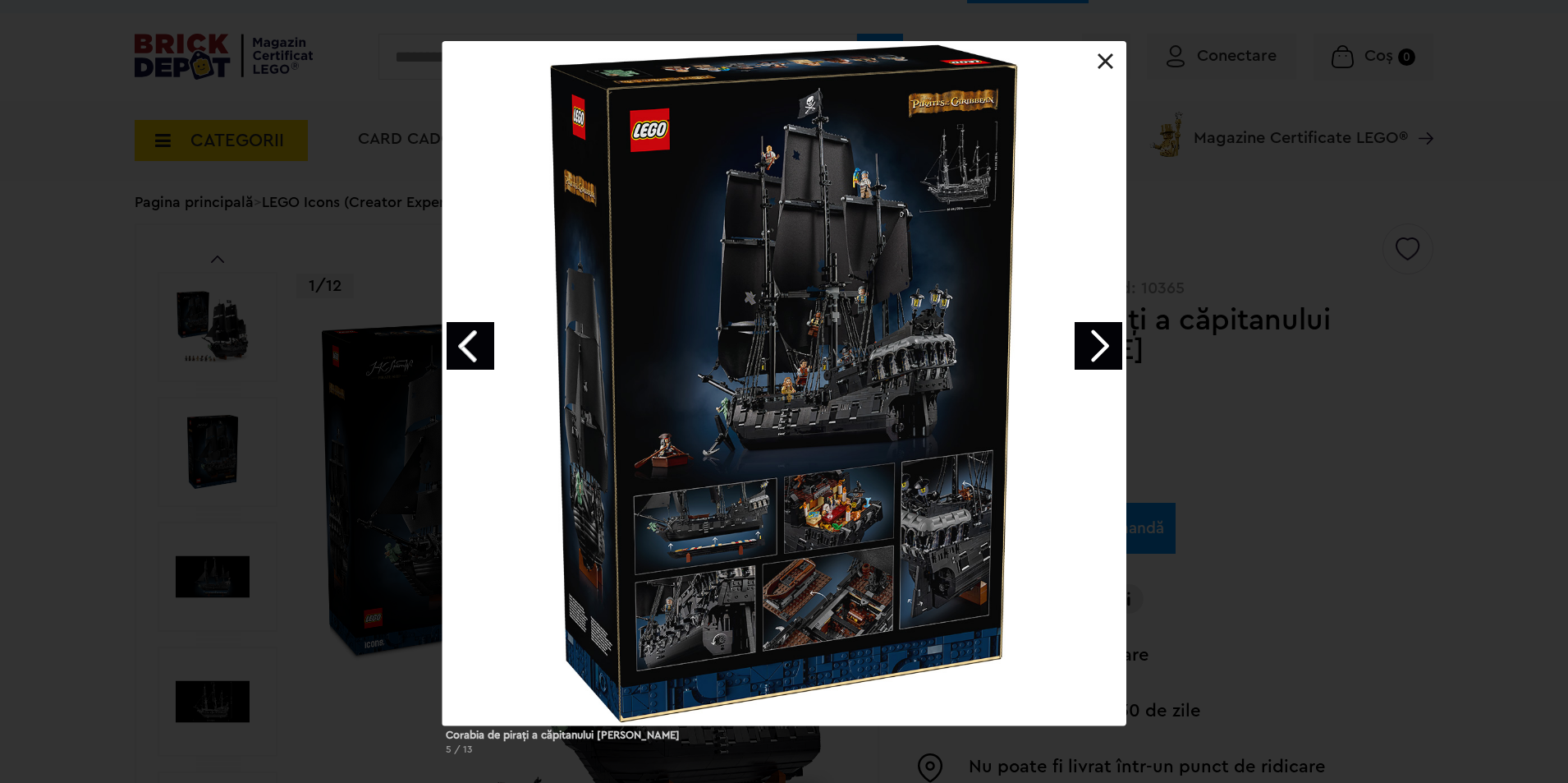
click at [1095, 341] on link "Next image" at bounding box center [1098, 345] width 48 height 48
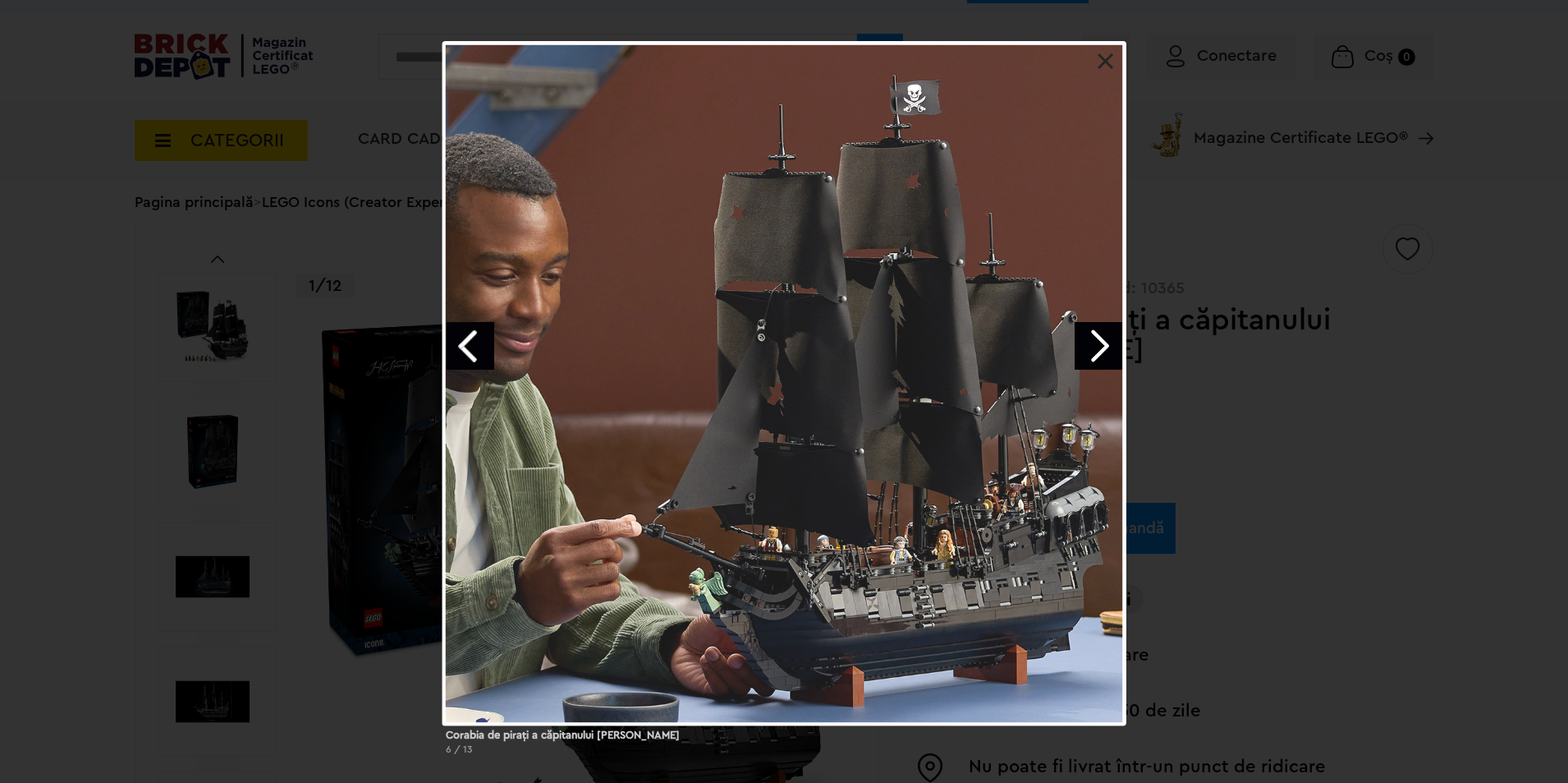
click at [1094, 341] on link "Next image" at bounding box center [1098, 345] width 48 height 48
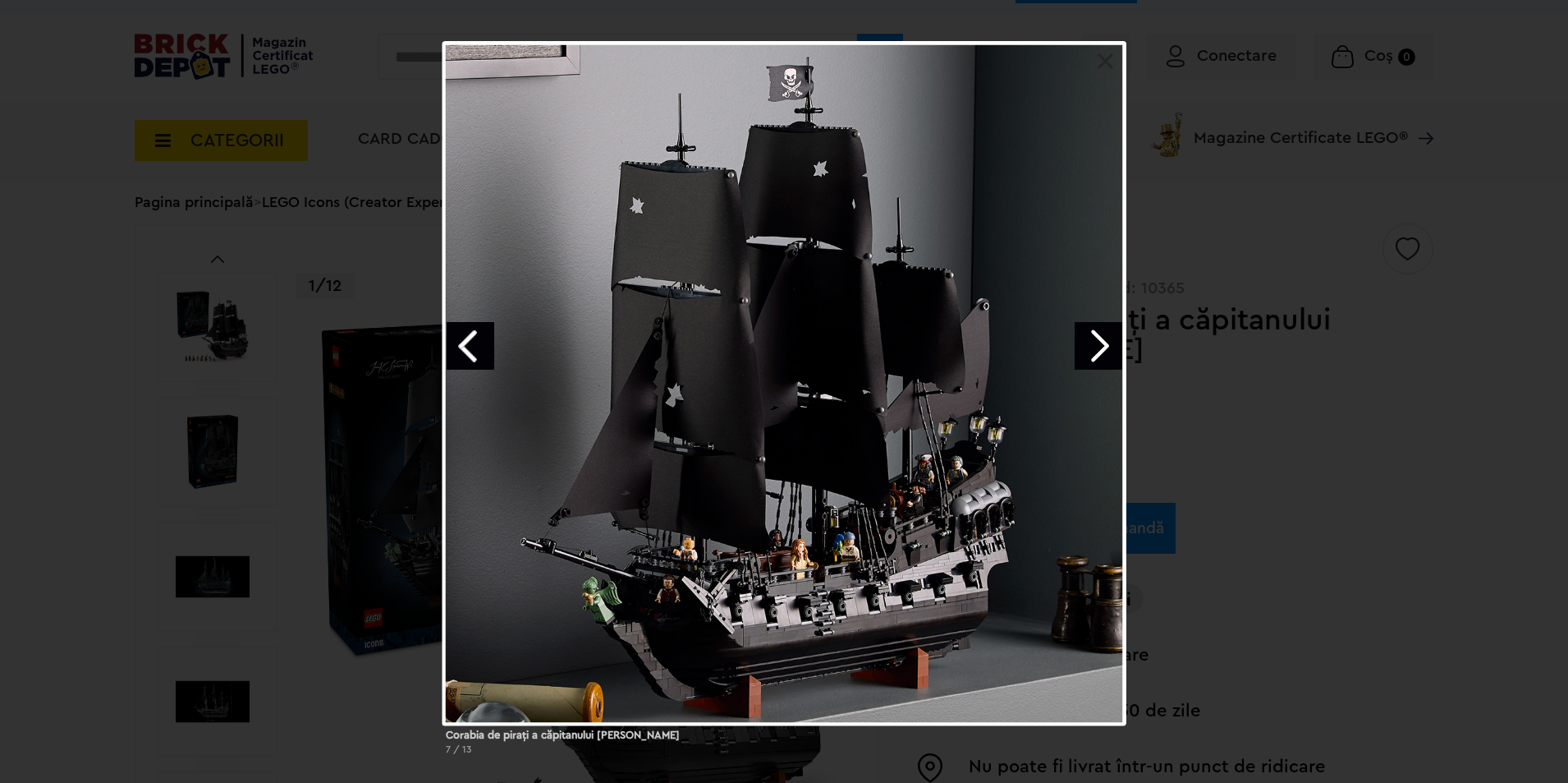
click at [1094, 341] on link "Next image" at bounding box center [1098, 345] width 48 height 48
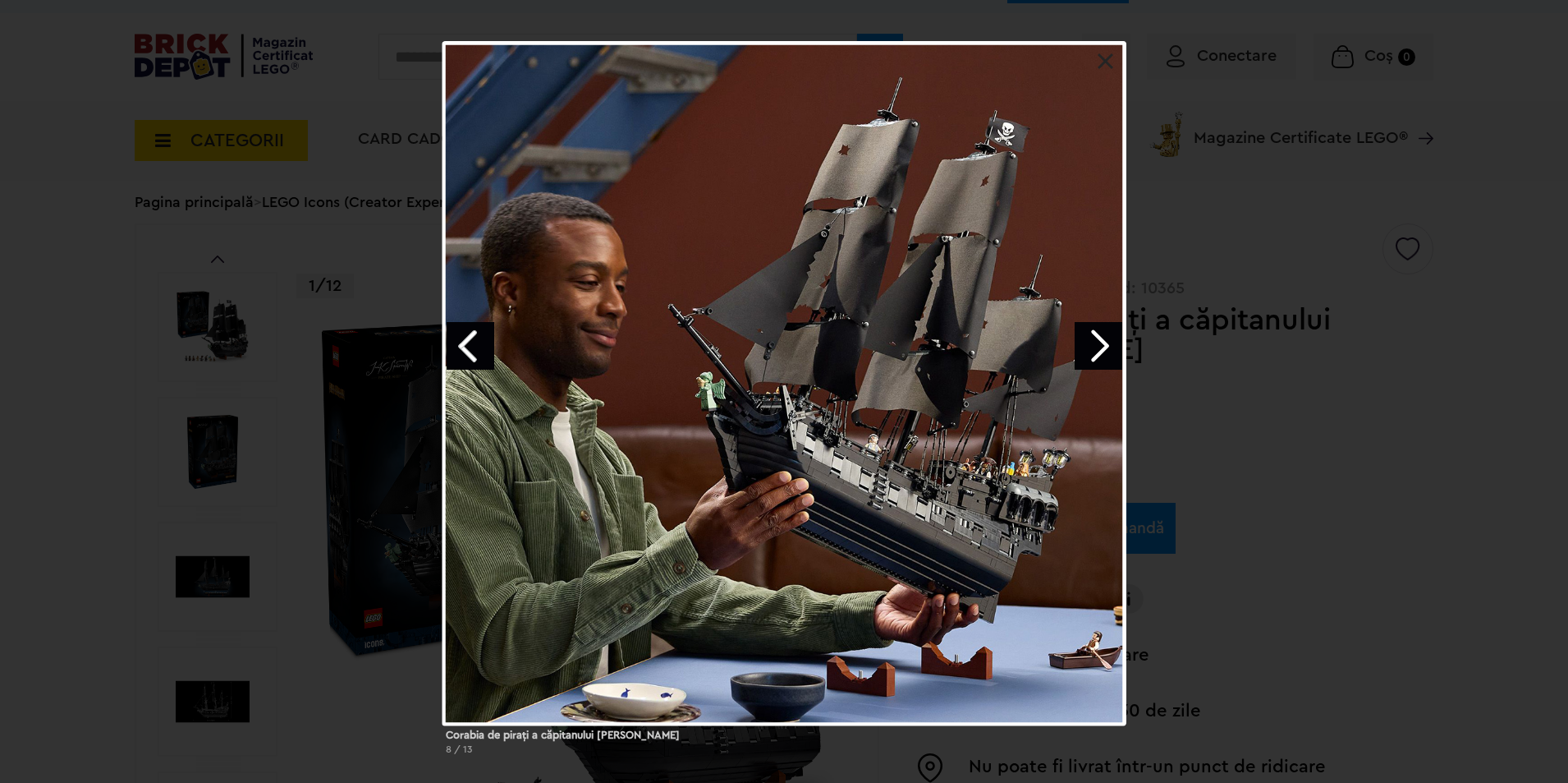
click at [1091, 339] on link "Next image" at bounding box center [1098, 345] width 48 height 48
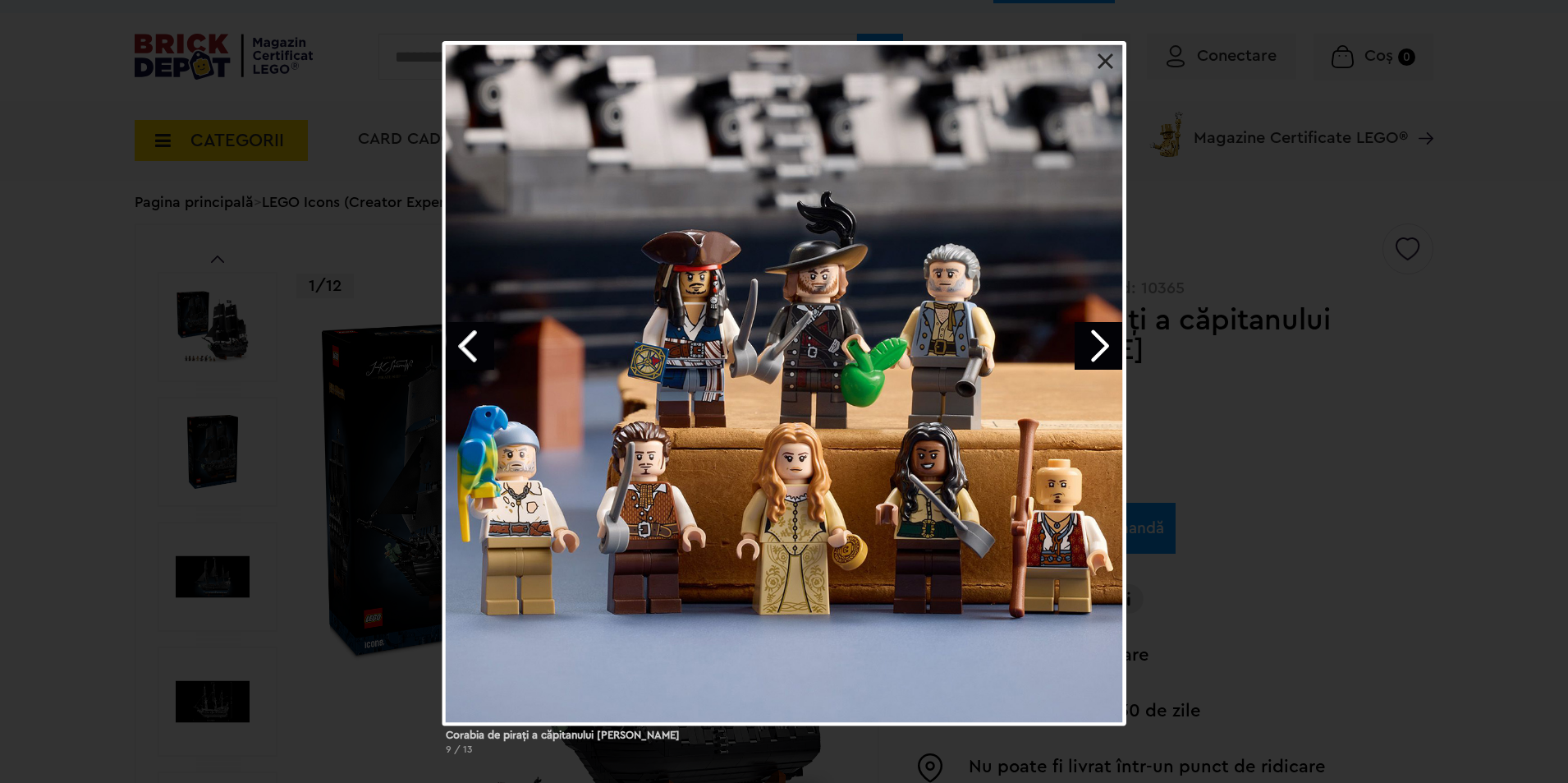
click at [1092, 334] on link "Next image" at bounding box center [1098, 345] width 48 height 48
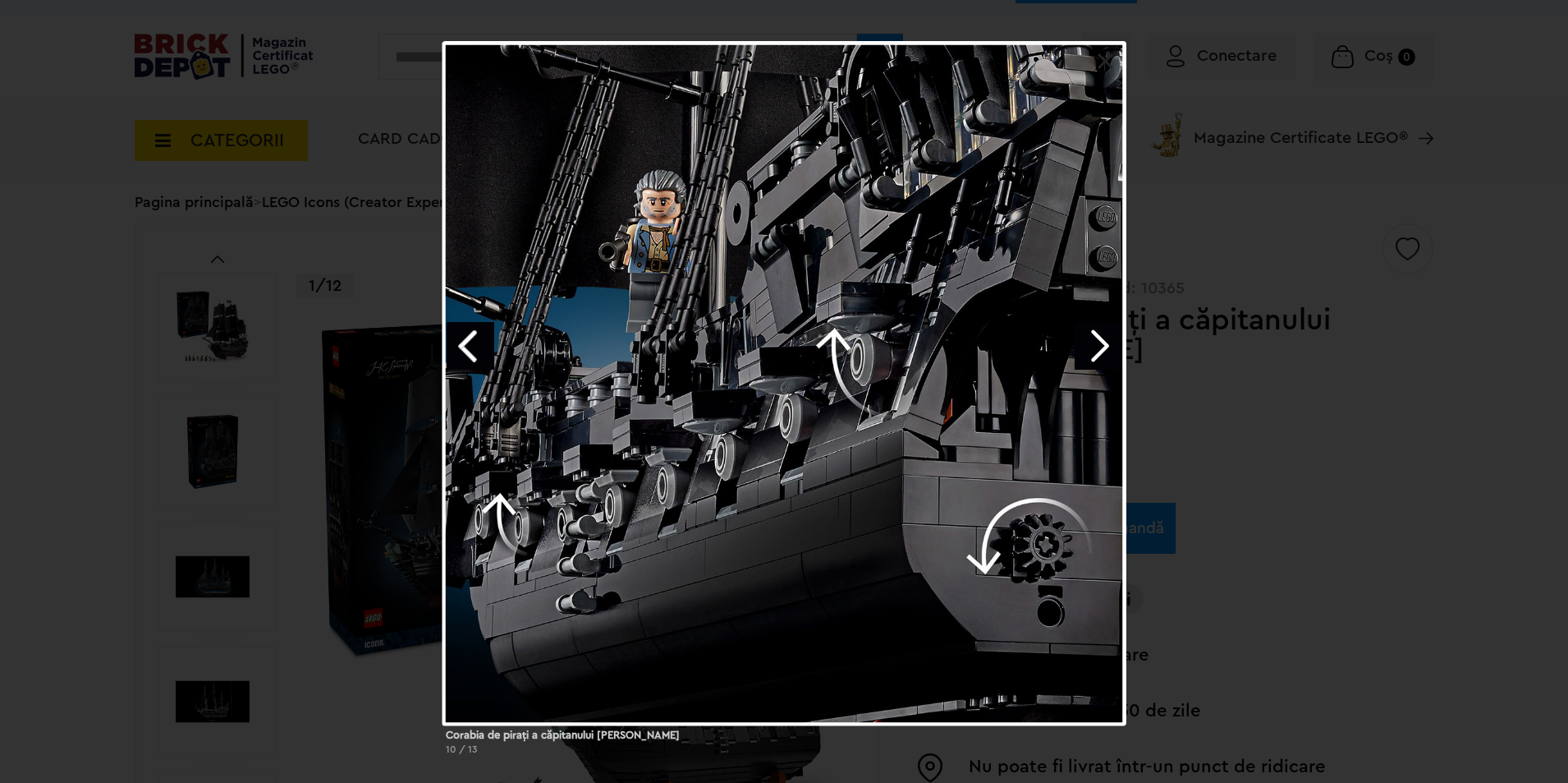
click at [1089, 349] on link "Next image" at bounding box center [1098, 345] width 48 height 48
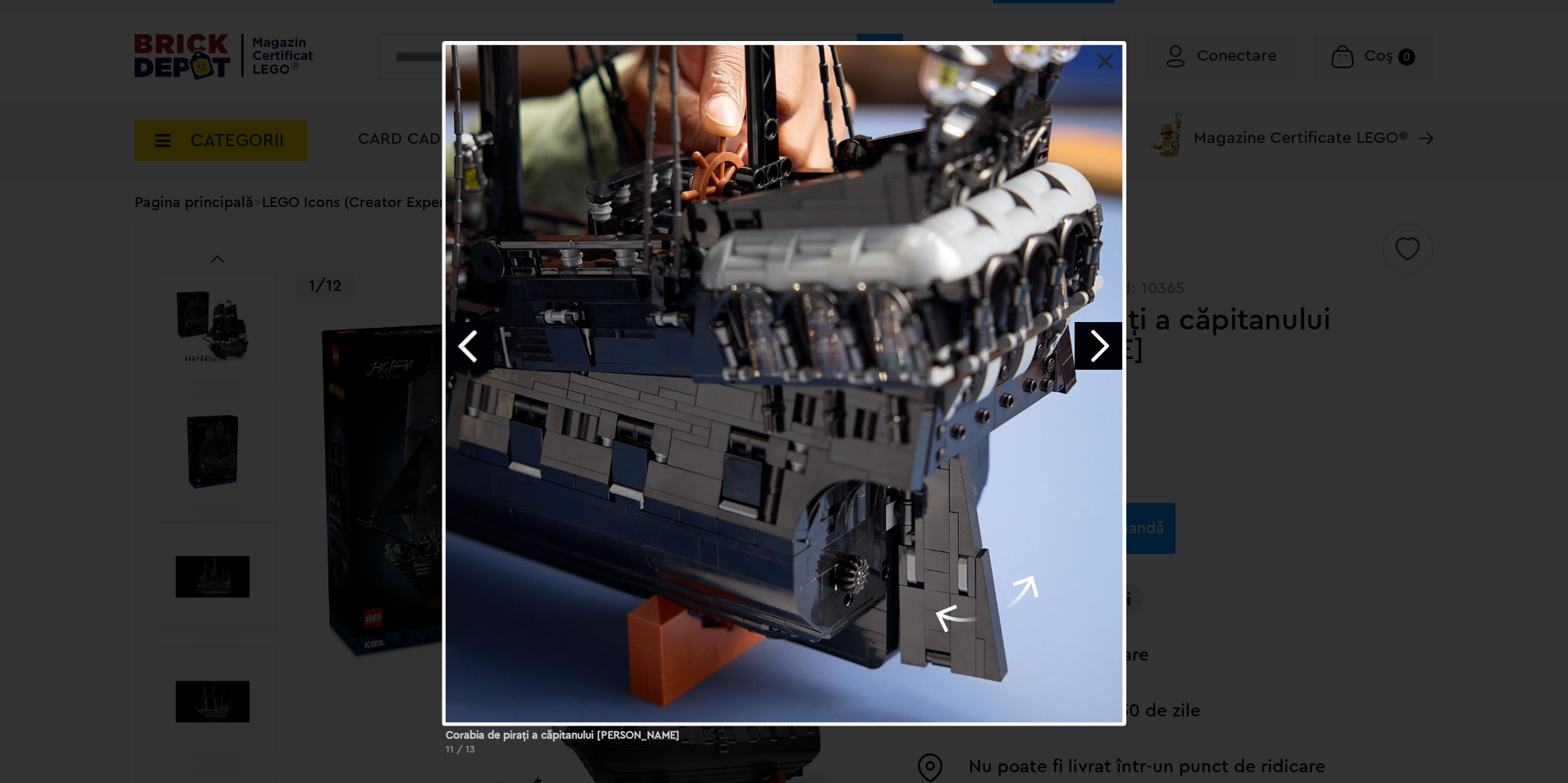
click at [1088, 347] on link "Next image" at bounding box center [1098, 345] width 48 height 48
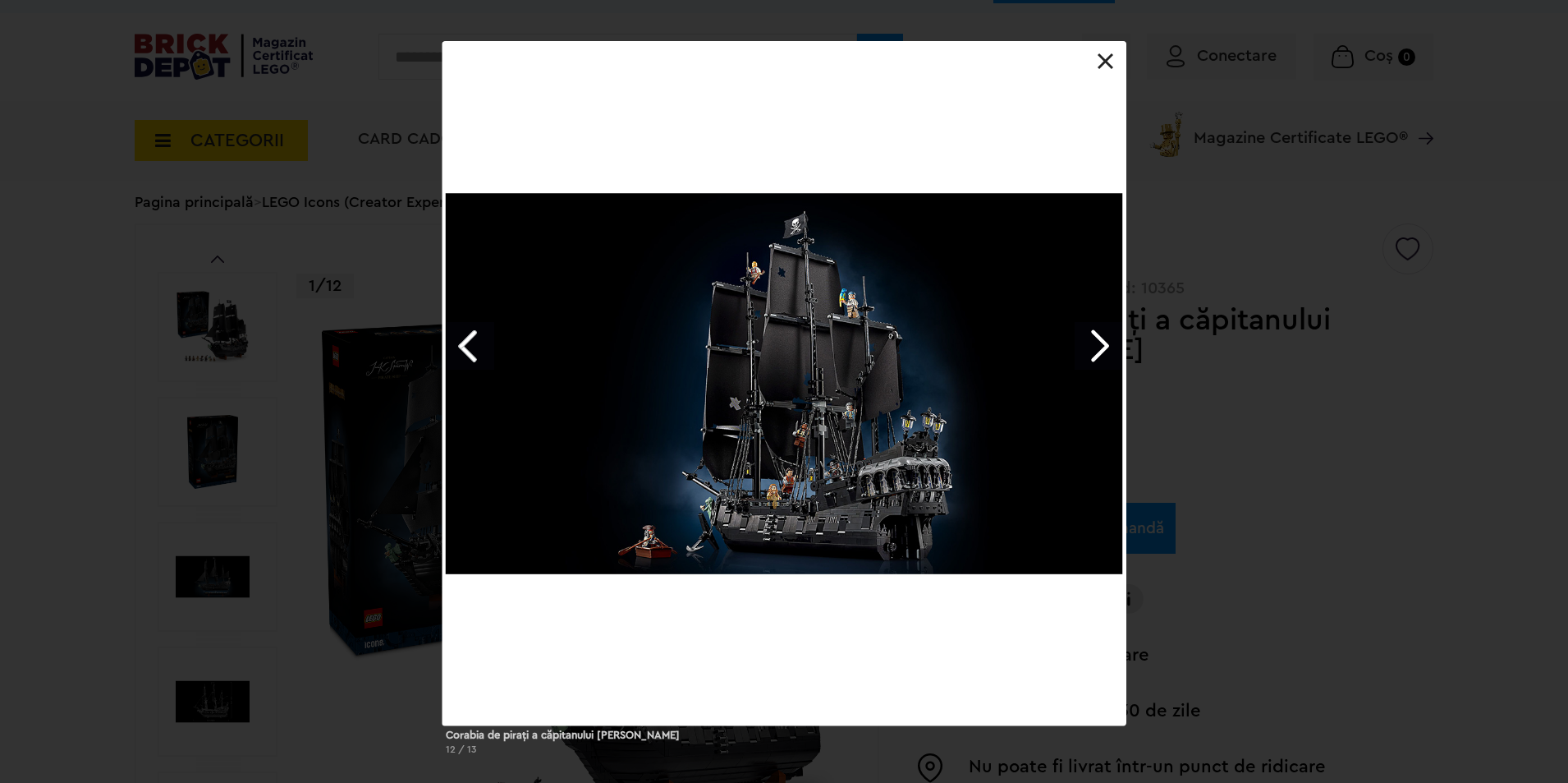
click at [1083, 345] on link "Next image" at bounding box center [1098, 345] width 48 height 48
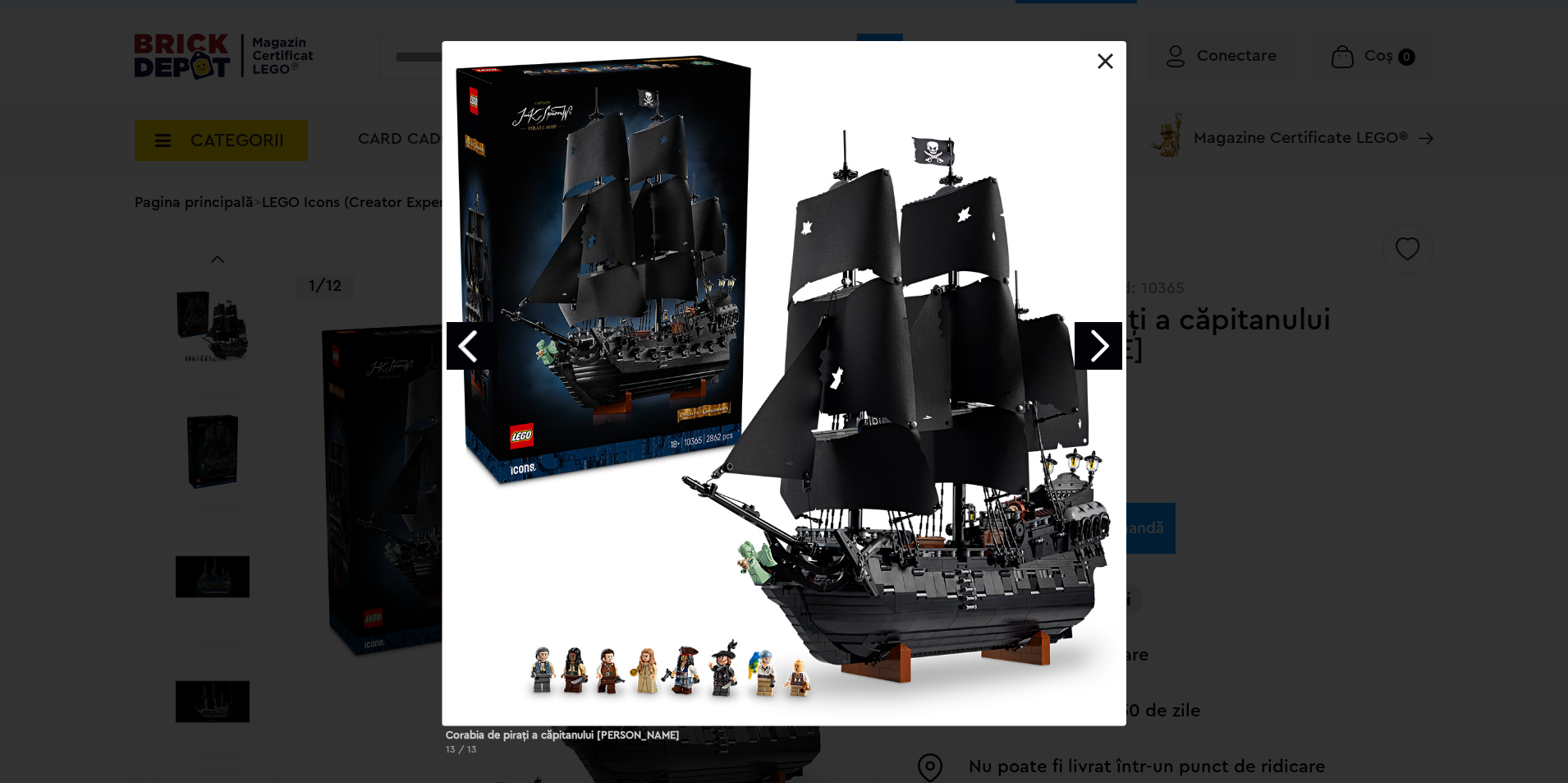
click at [1105, 55] on link at bounding box center [1106, 61] width 16 height 16
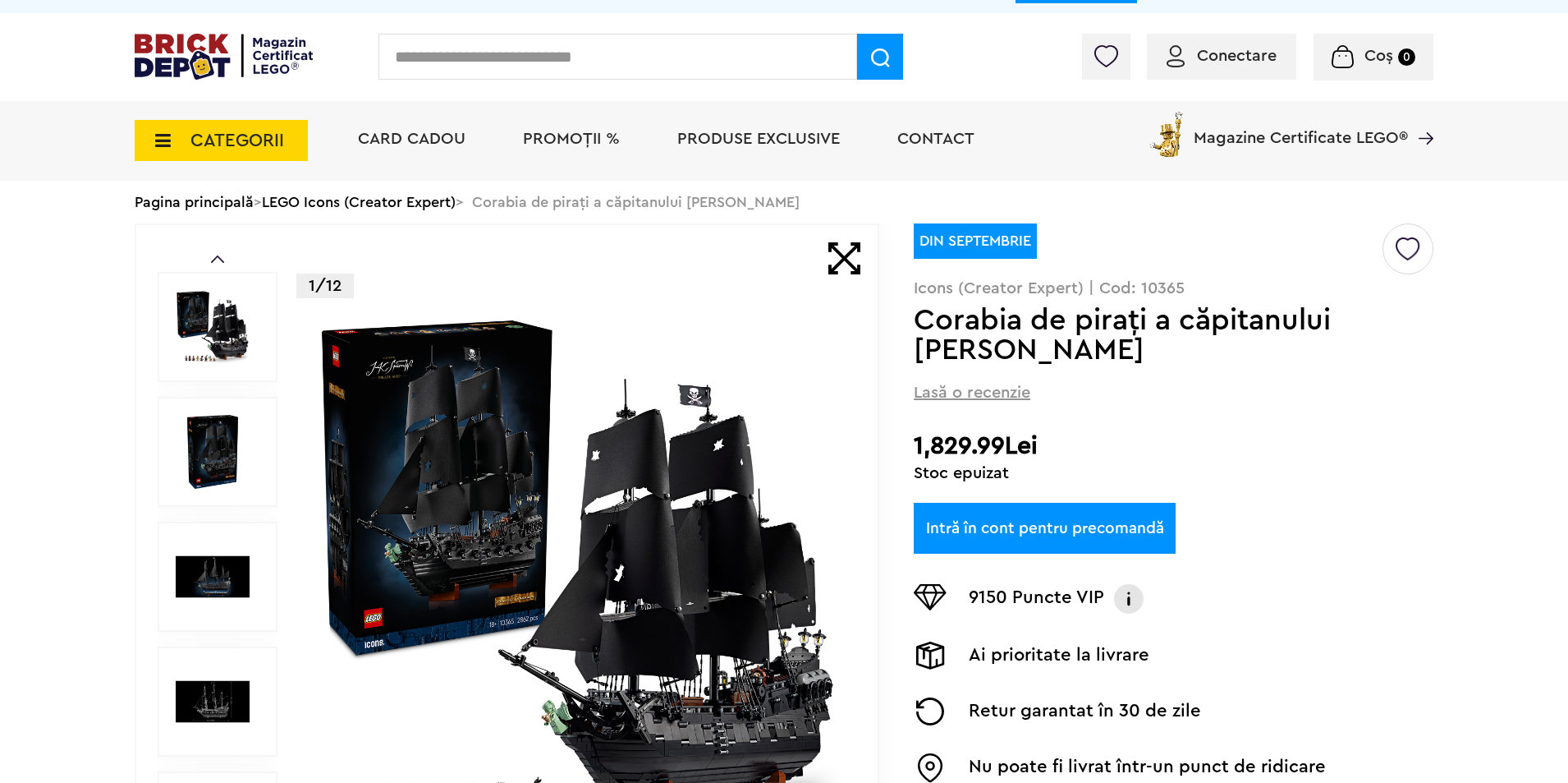
click at [1161, 425] on div "Creează o listă nouă DIN SEPTEMBRIE Icons (Creator Expert) | Cod: 10365 Corabia…" at bounding box center [1174, 545] width 520 height 644
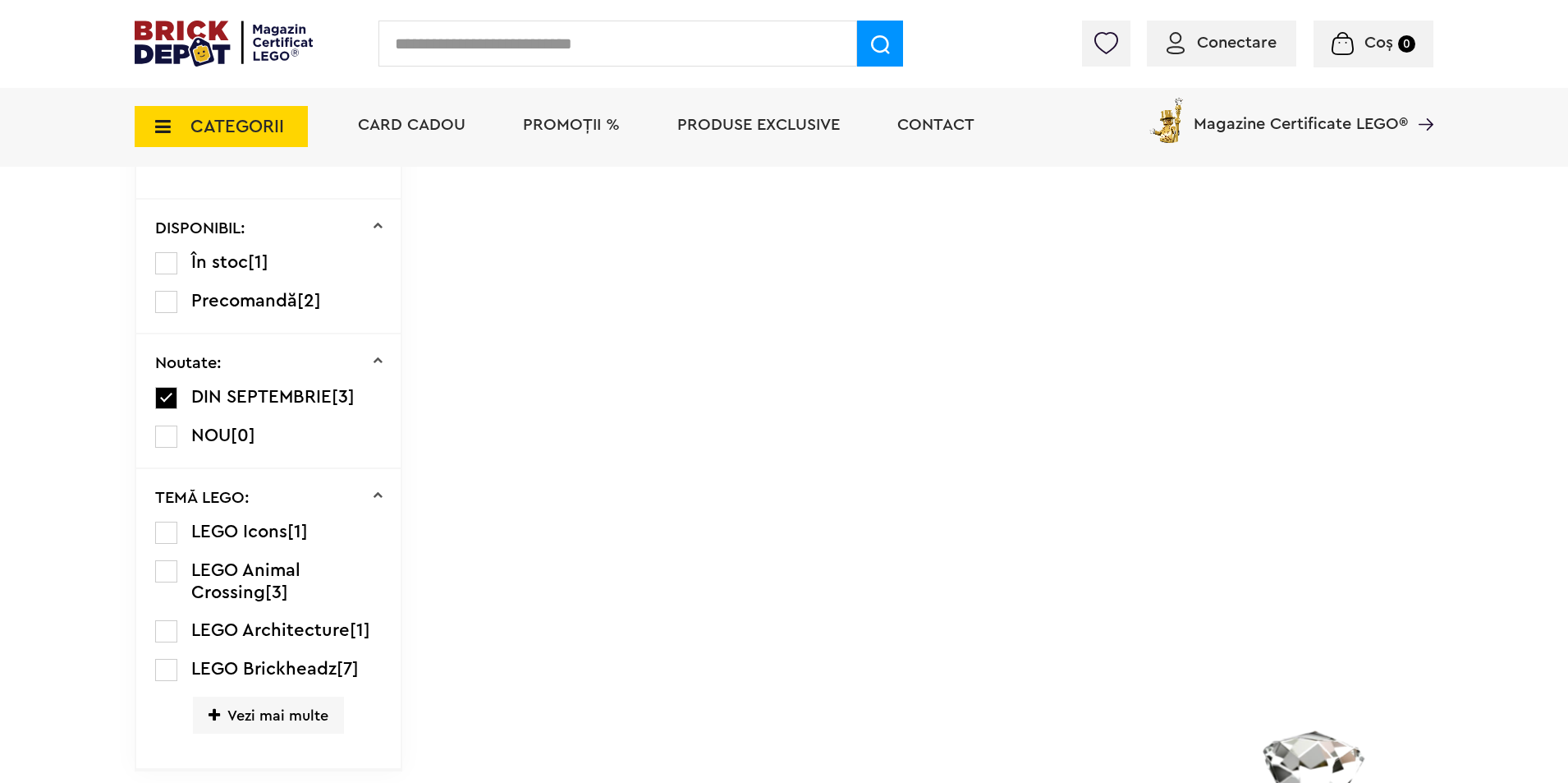
scroll to position [986, 0]
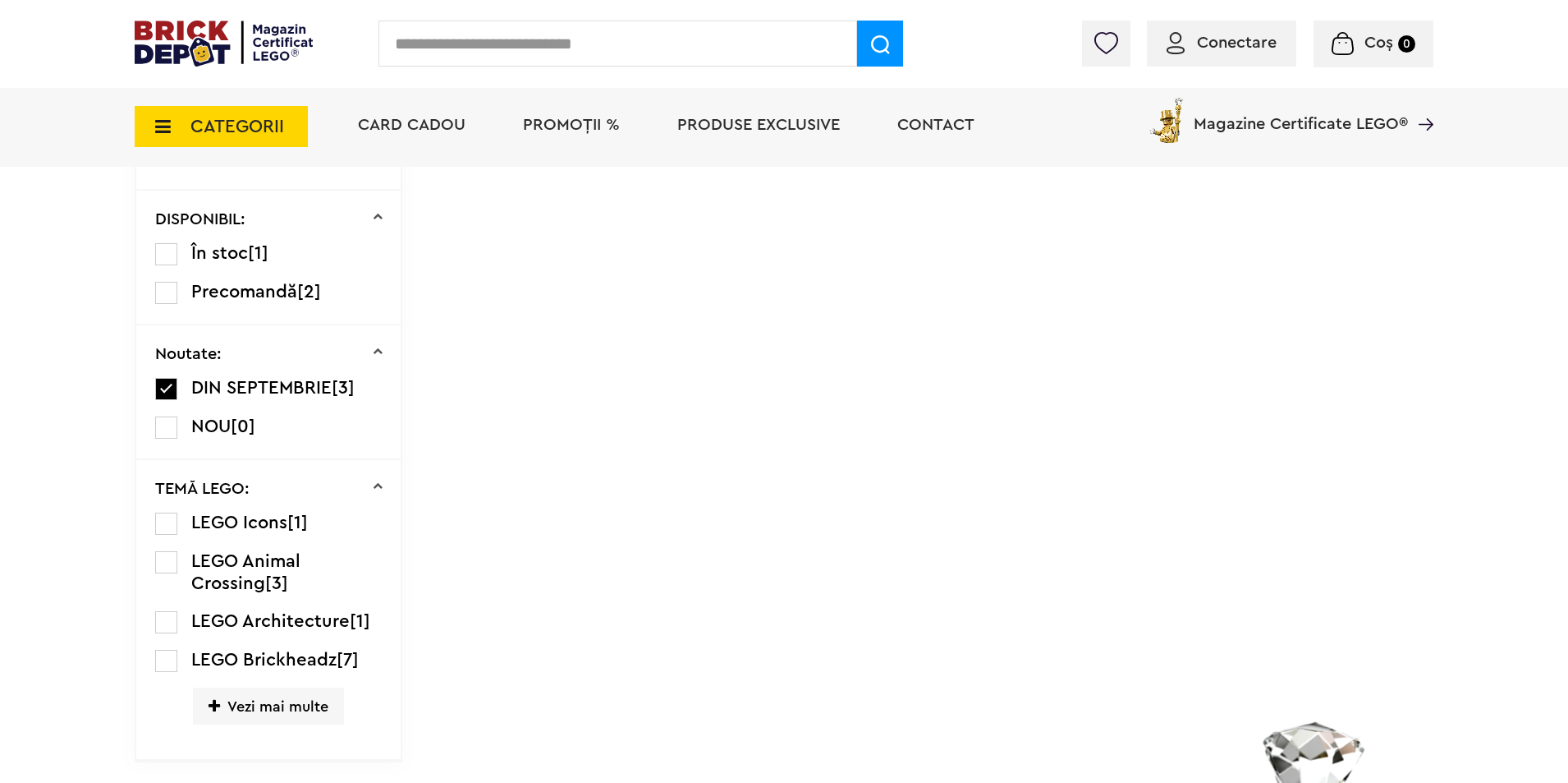
click at [168, 390] on label at bounding box center [166, 388] width 23 height 23
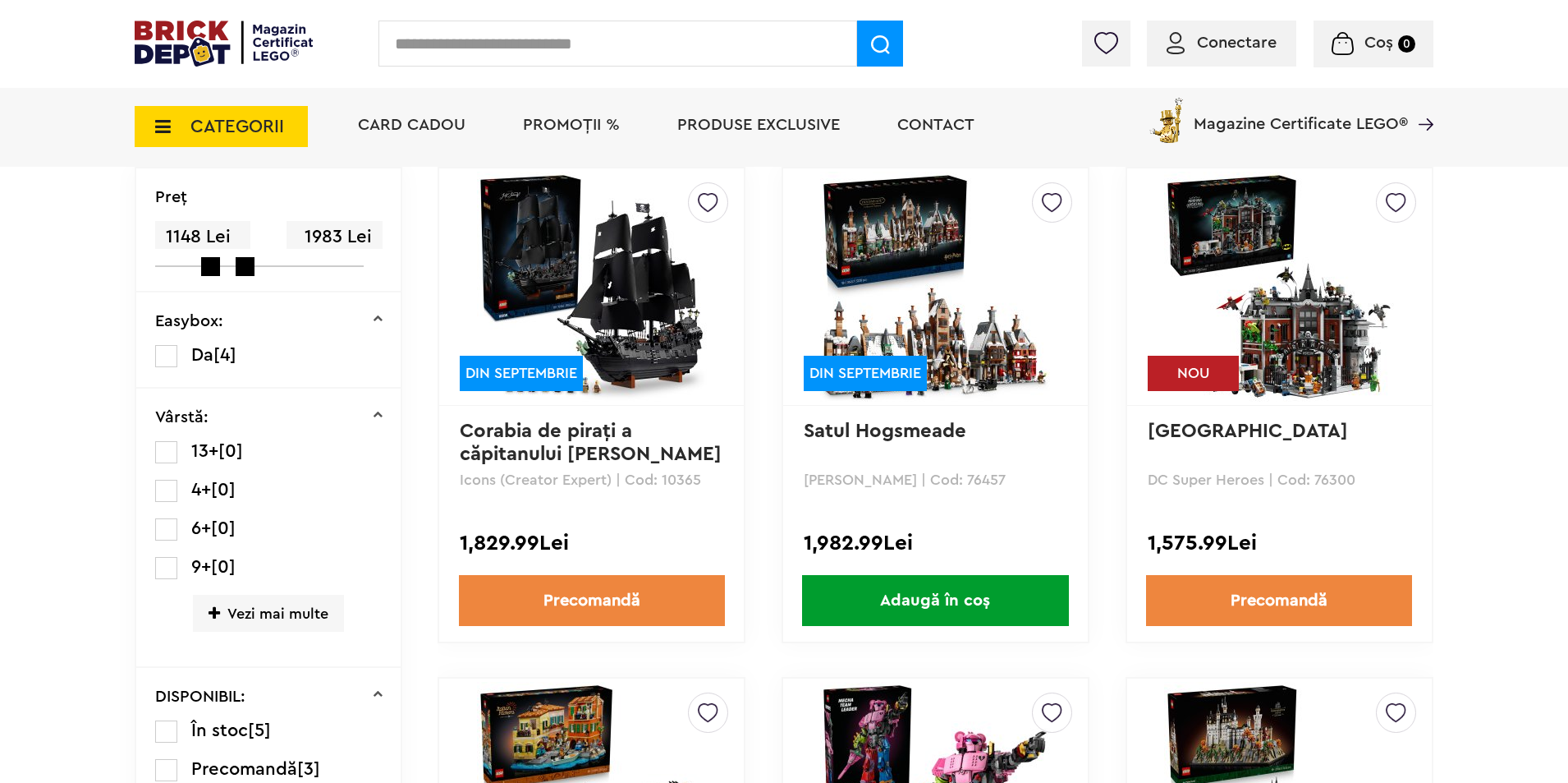
scroll to position [411, 0]
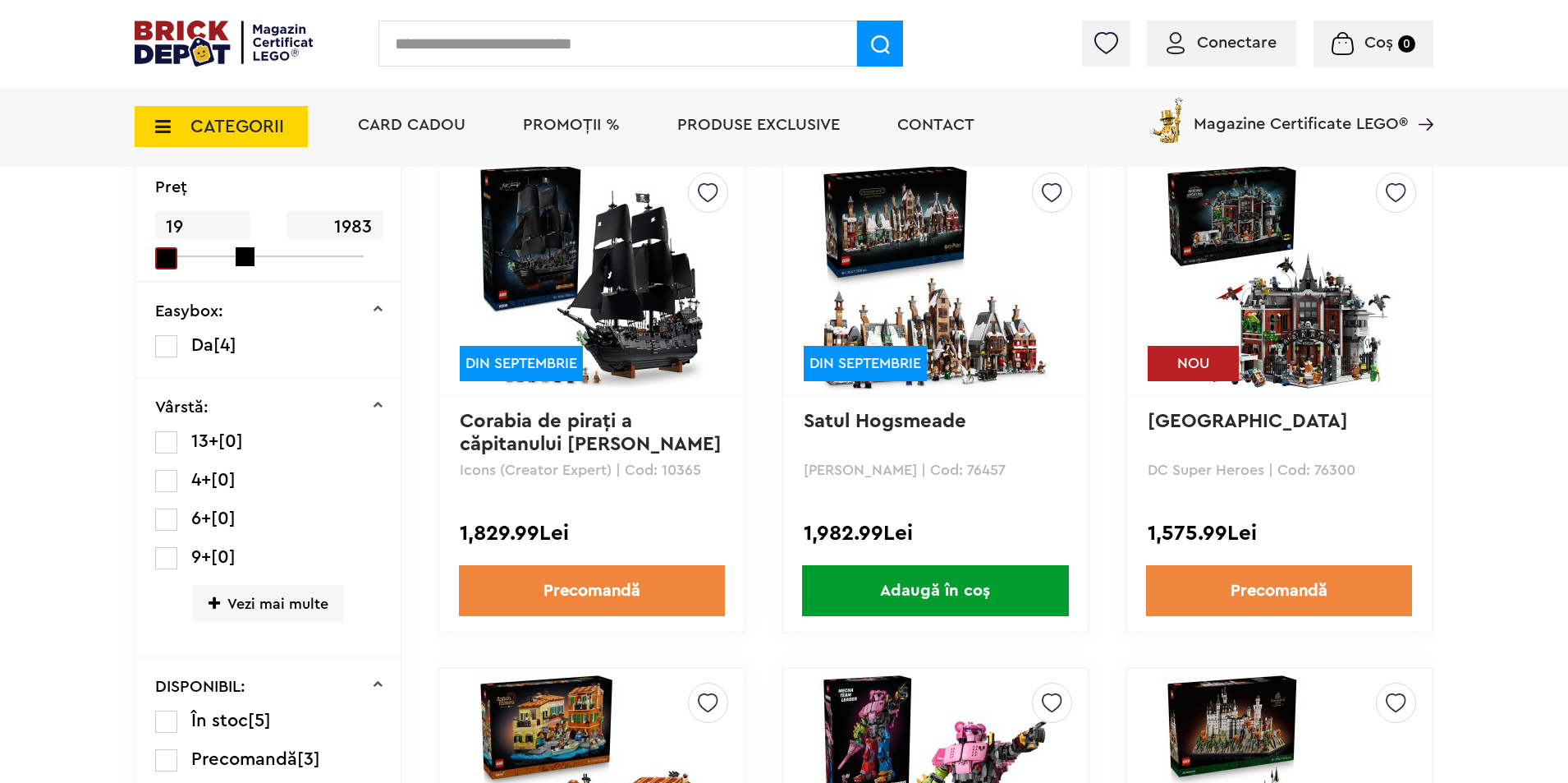
drag, startPoint x: 211, startPoint y: 254, endPoint x: 0, endPoint y: 263, distance: 211.2
click at [0, 263] on div "Cadou VIP 40770 la achiziții LEGO [PERSON_NAME] de minim 445 lei! (1-30.9.2025)…" at bounding box center [784, 651] width 1568 height 2124
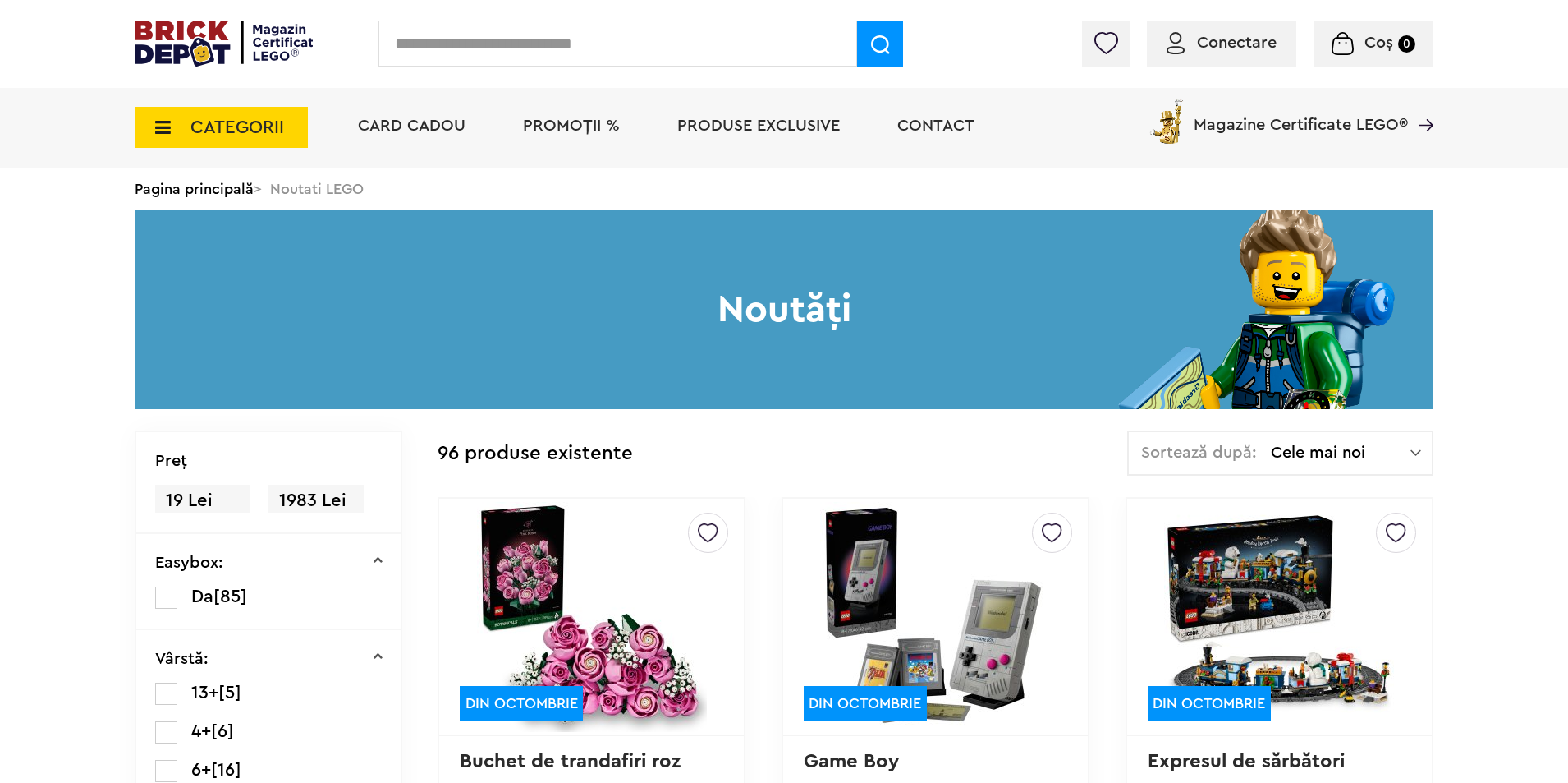
click at [248, 260] on h1 "Noutăți" at bounding box center [784, 309] width 1299 height 199
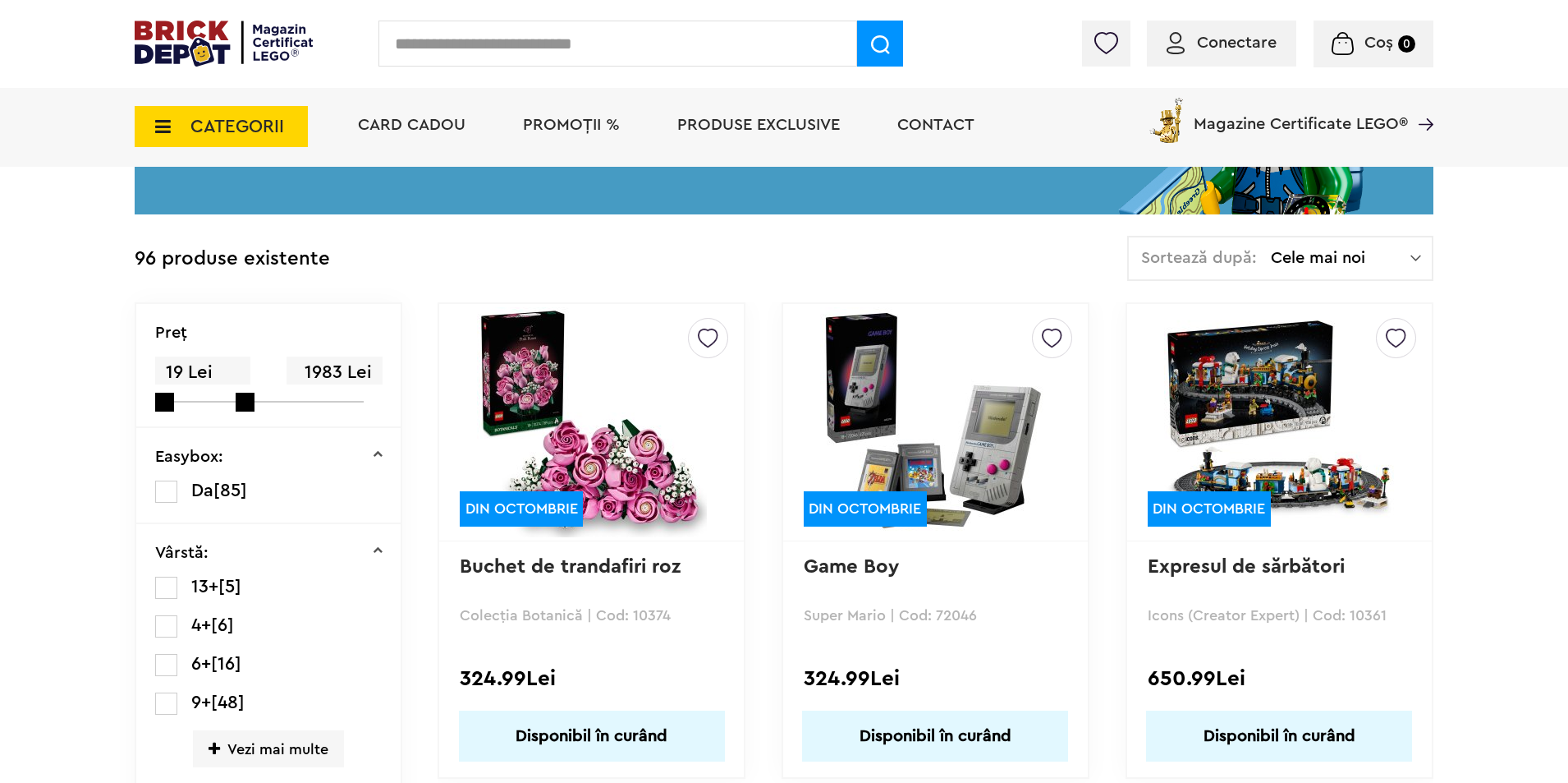
scroll to position [329, 0]
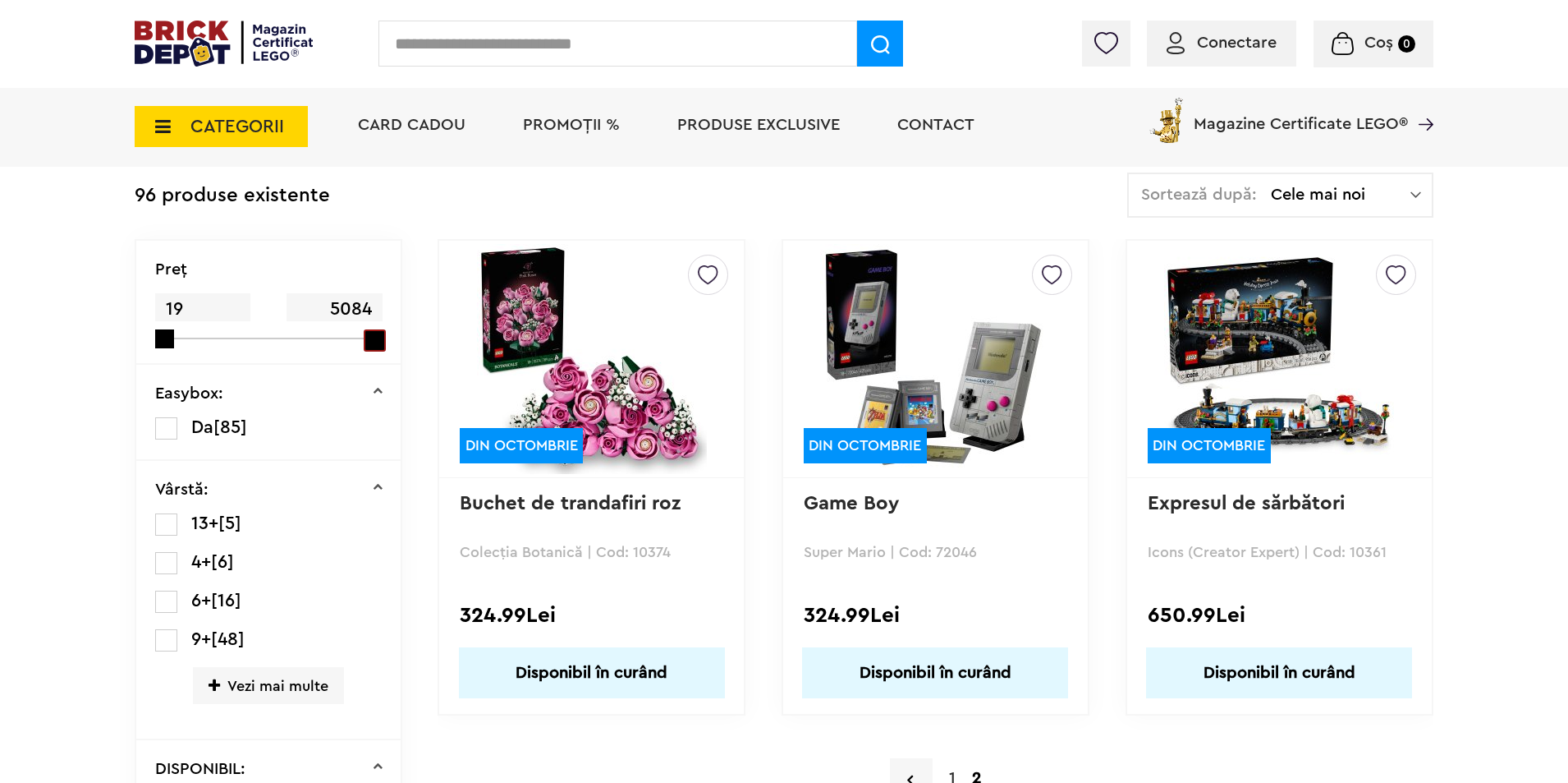
drag, startPoint x: 248, startPoint y: 339, endPoint x: 436, endPoint y: 351, distance: 188.4
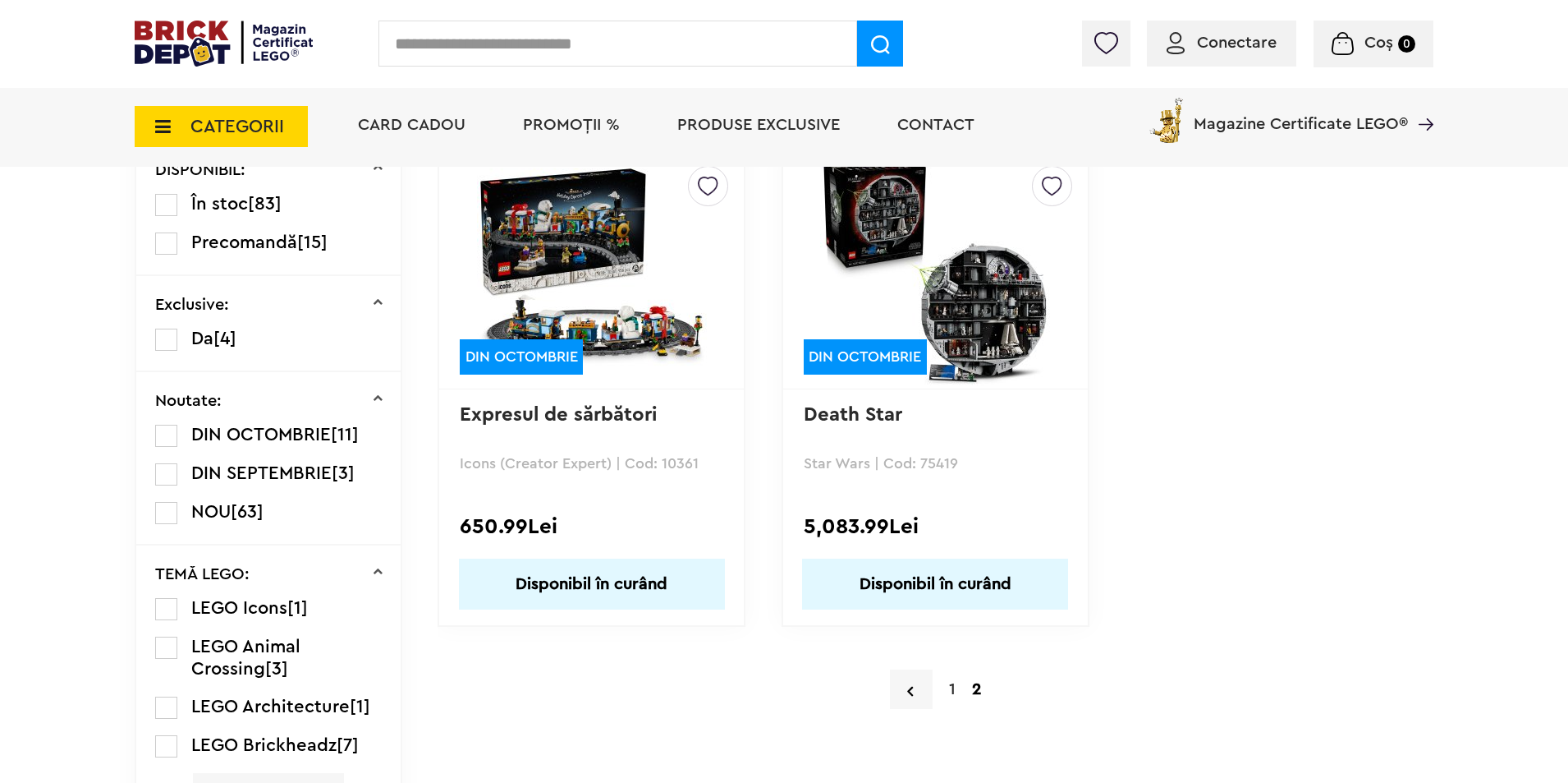
scroll to position [944, 0]
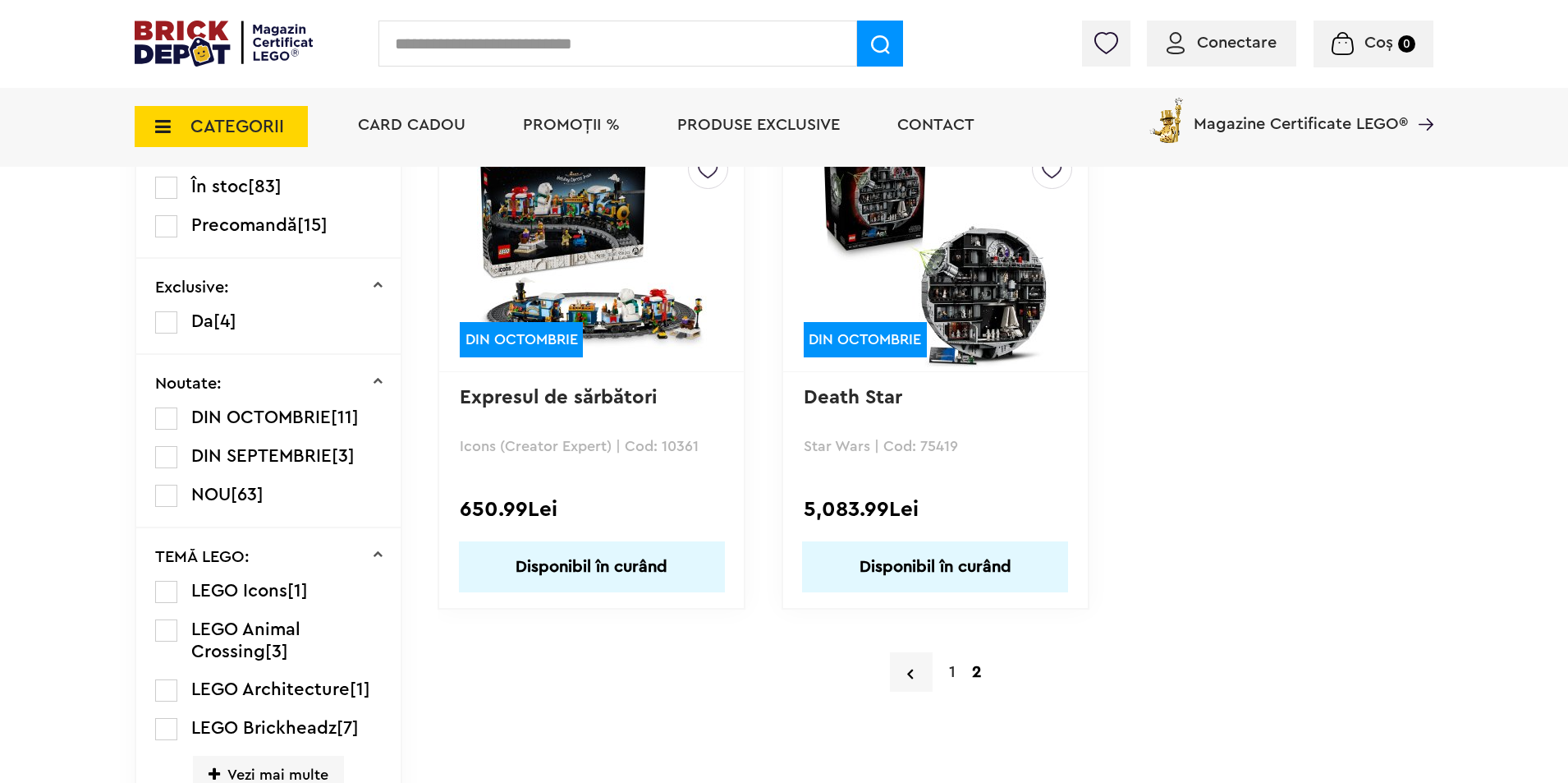
click at [170, 416] on label at bounding box center [166, 418] width 23 height 23
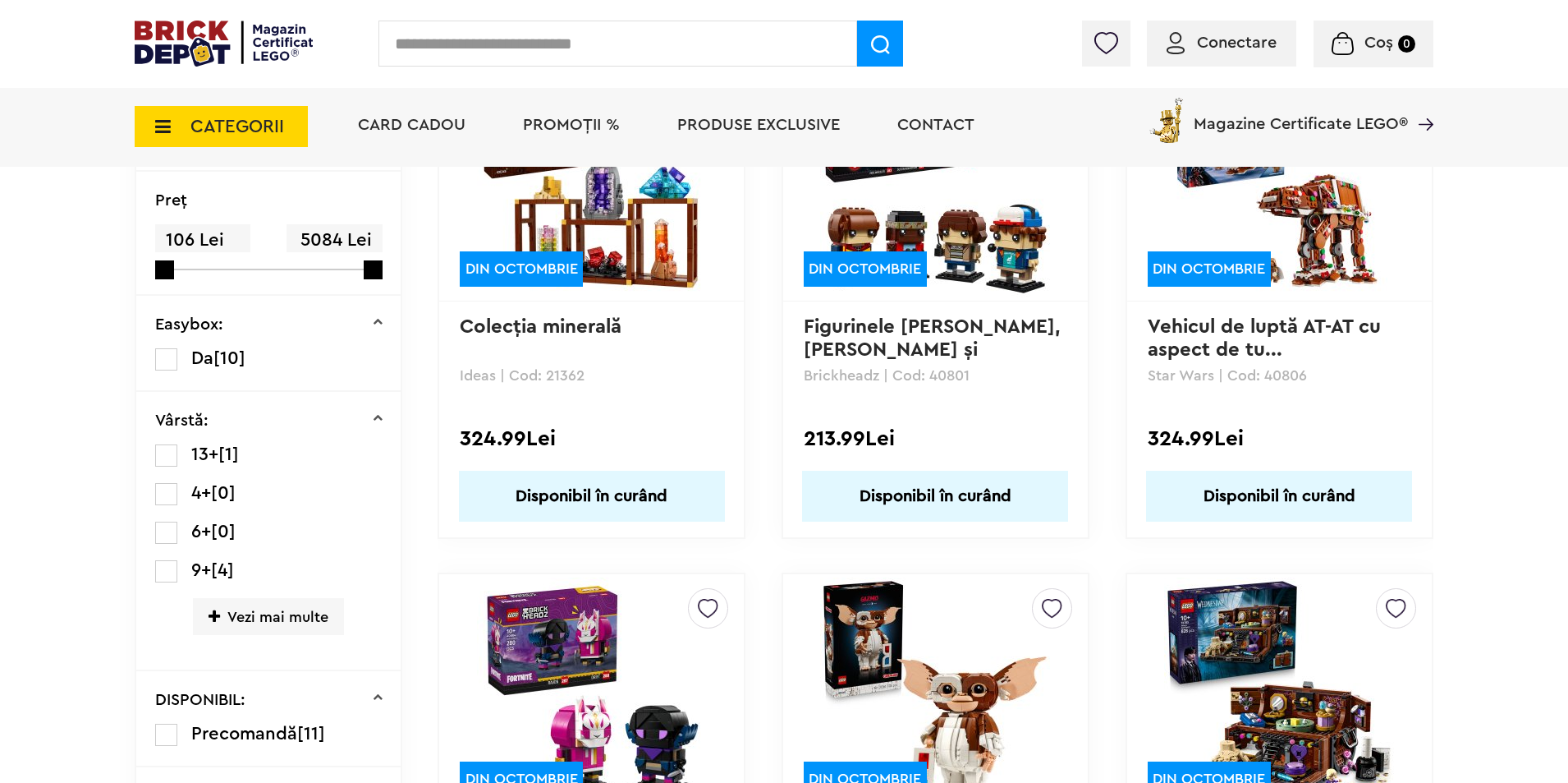
scroll to position [246, 0]
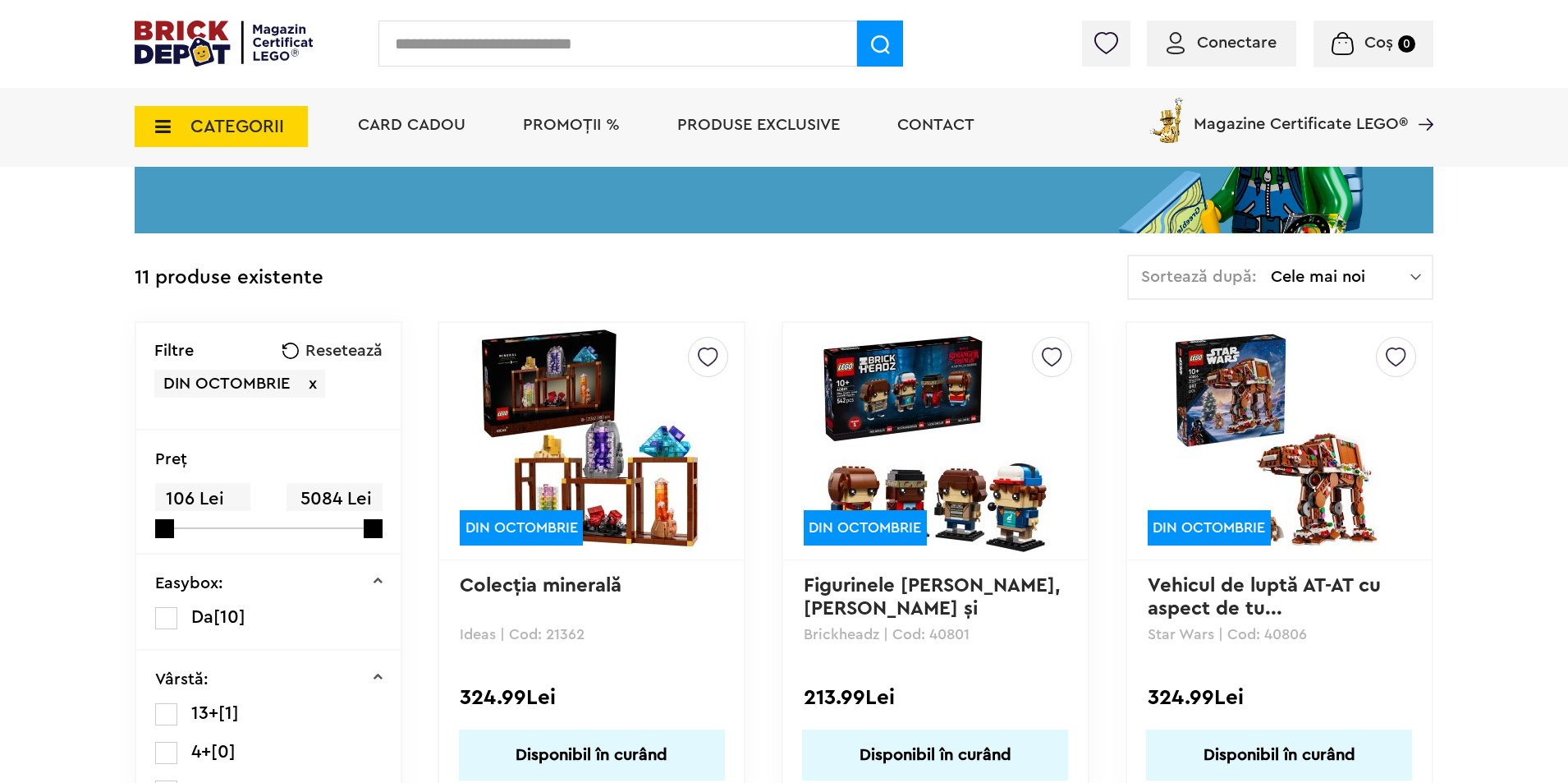
click at [574, 133] on span "PROMOȚII %" at bounding box center [572, 124] width 97 height 16
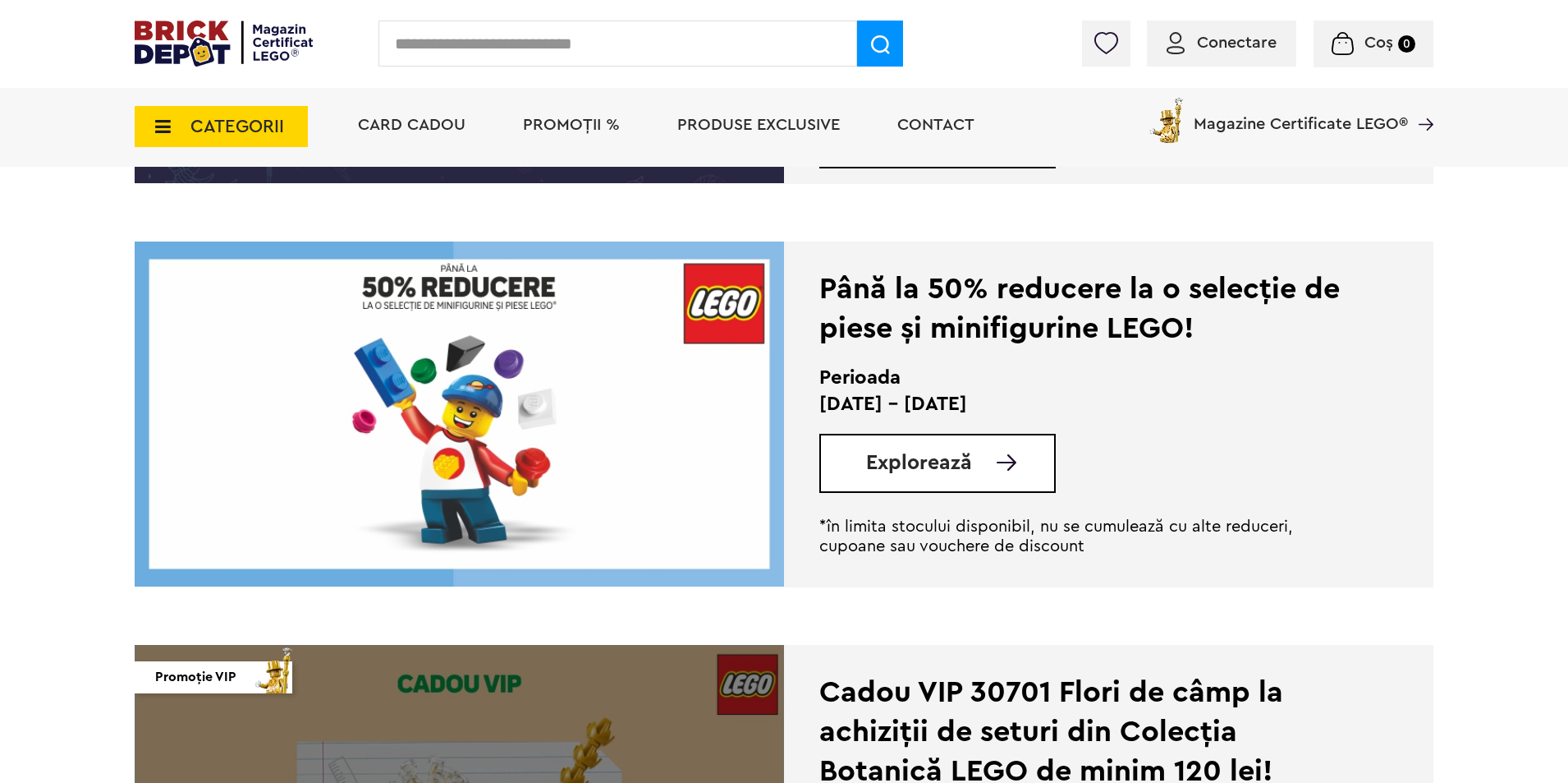
scroll to position [2710, 0]
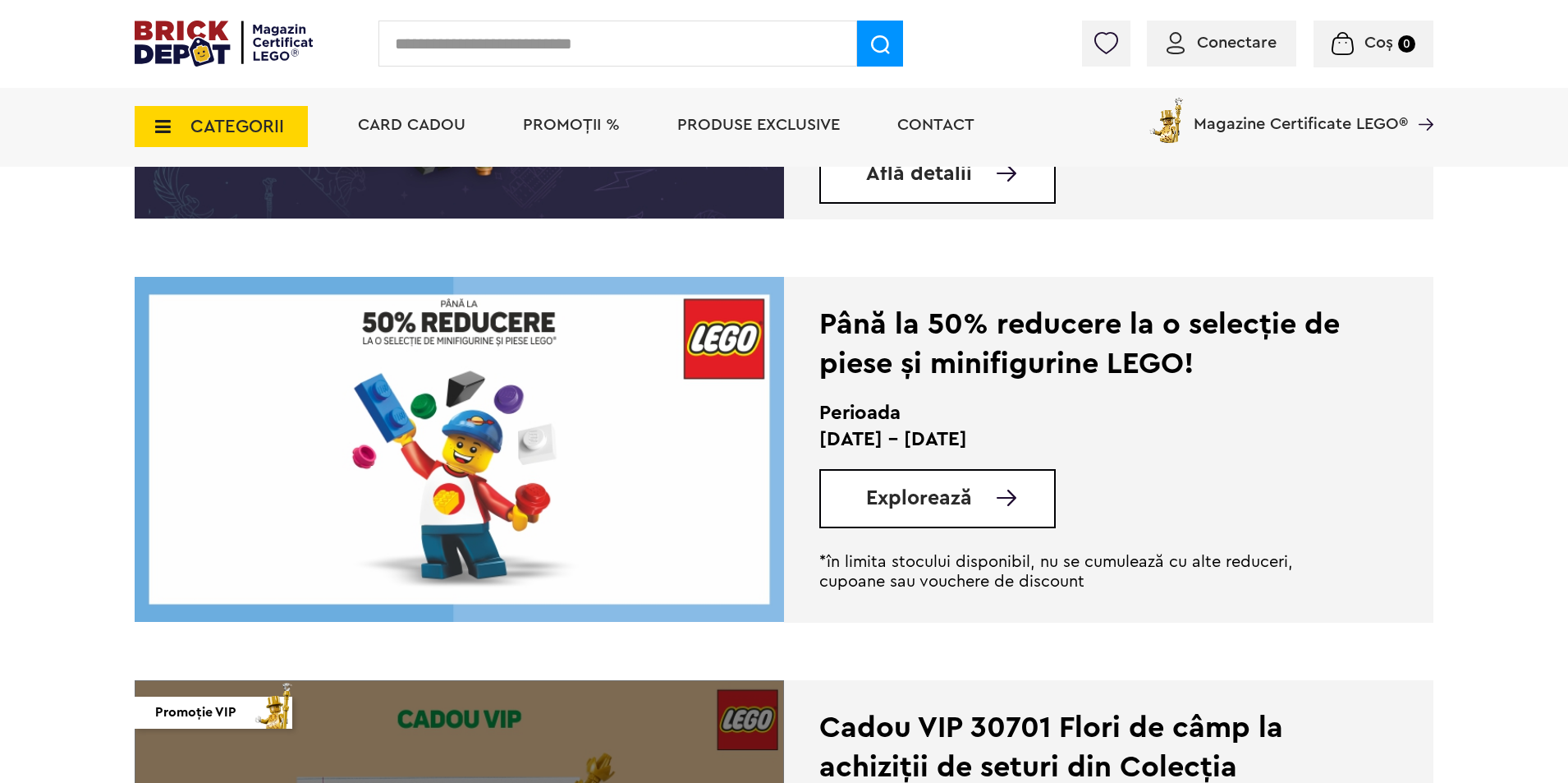
click at [905, 502] on span "Explorează" at bounding box center [920, 498] width 106 height 21
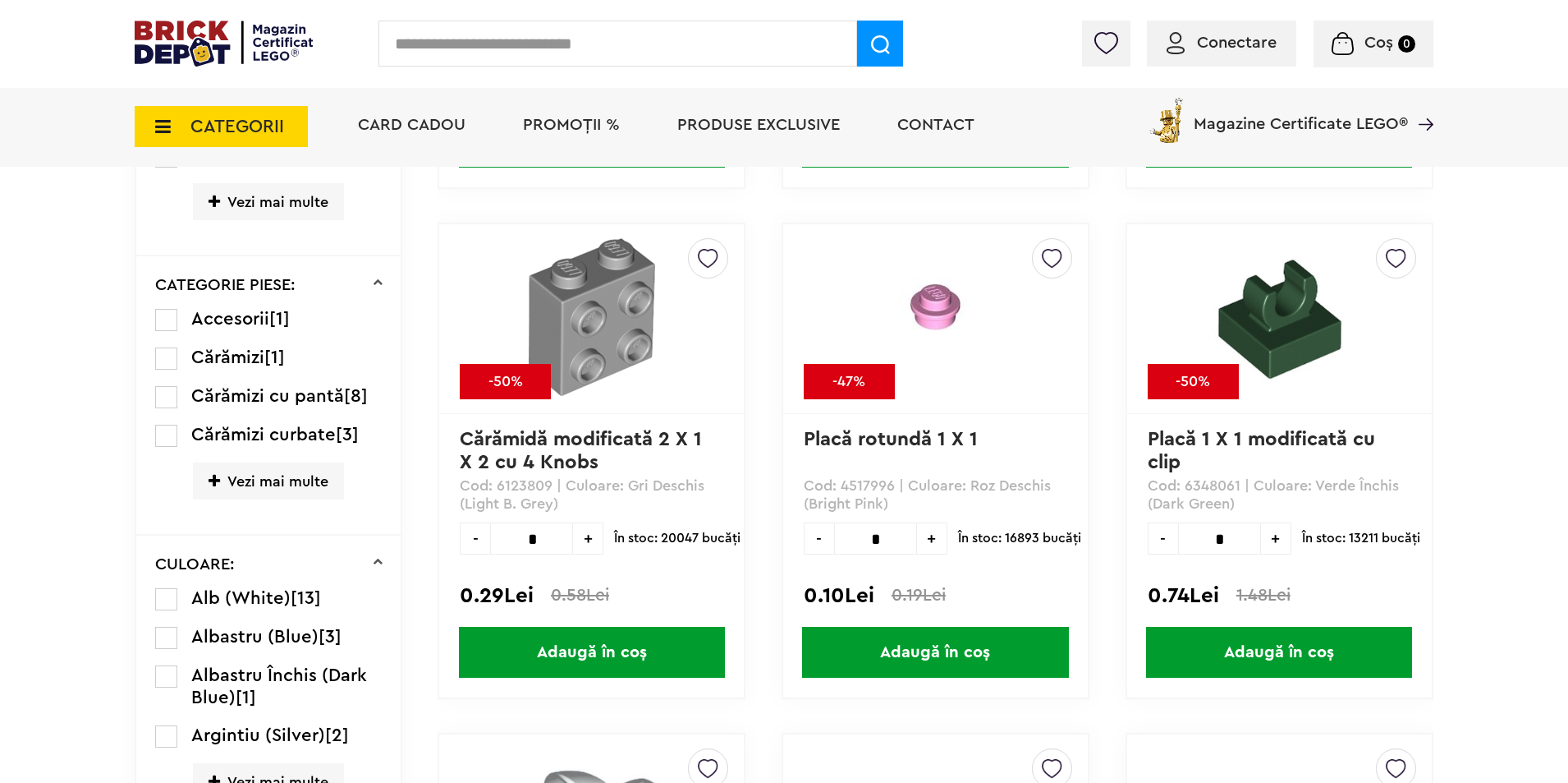
scroll to position [1076, 0]
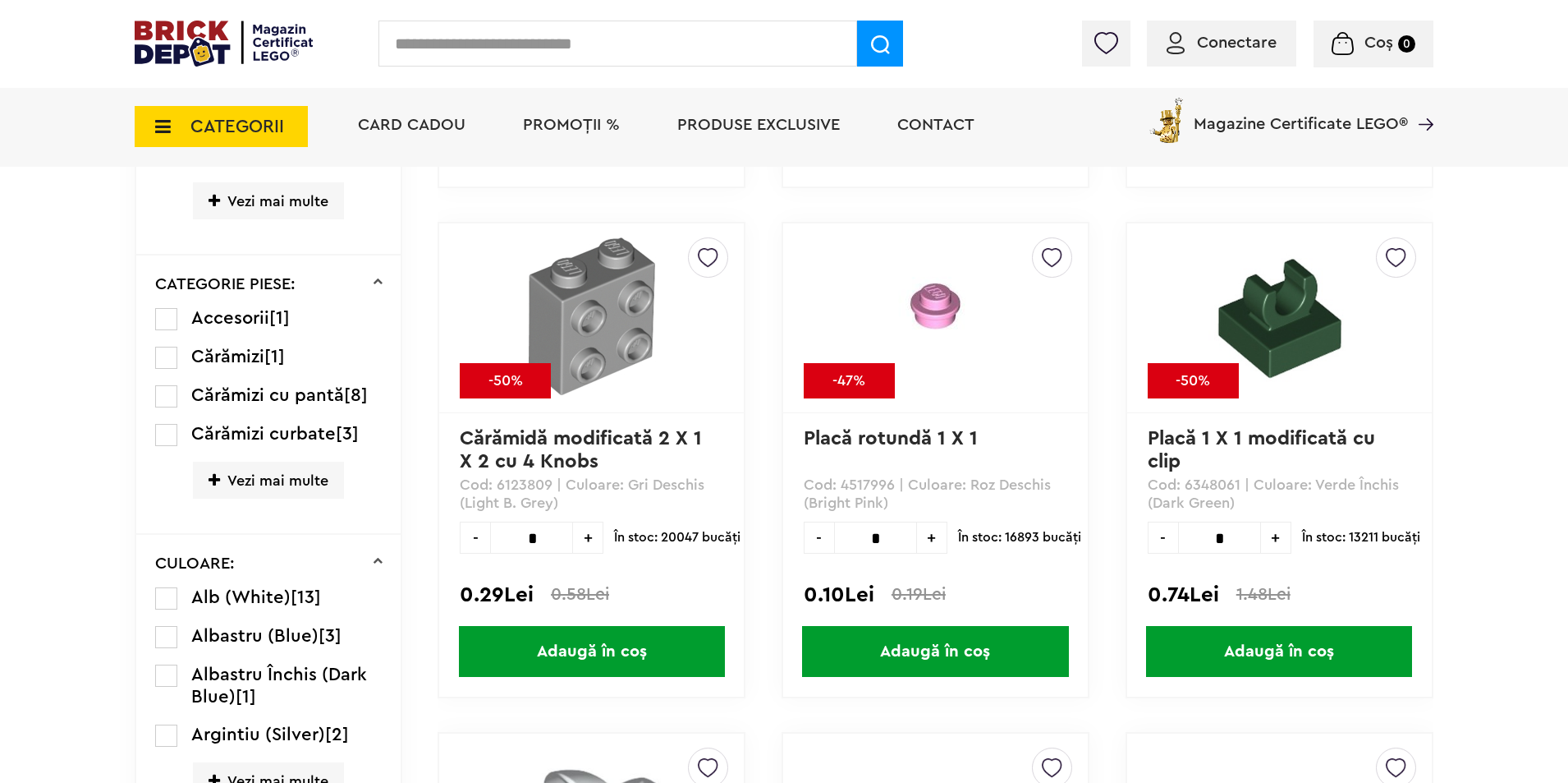
click at [252, 461] on span "Vezi mai multe" at bounding box center [268, 479] width 151 height 37
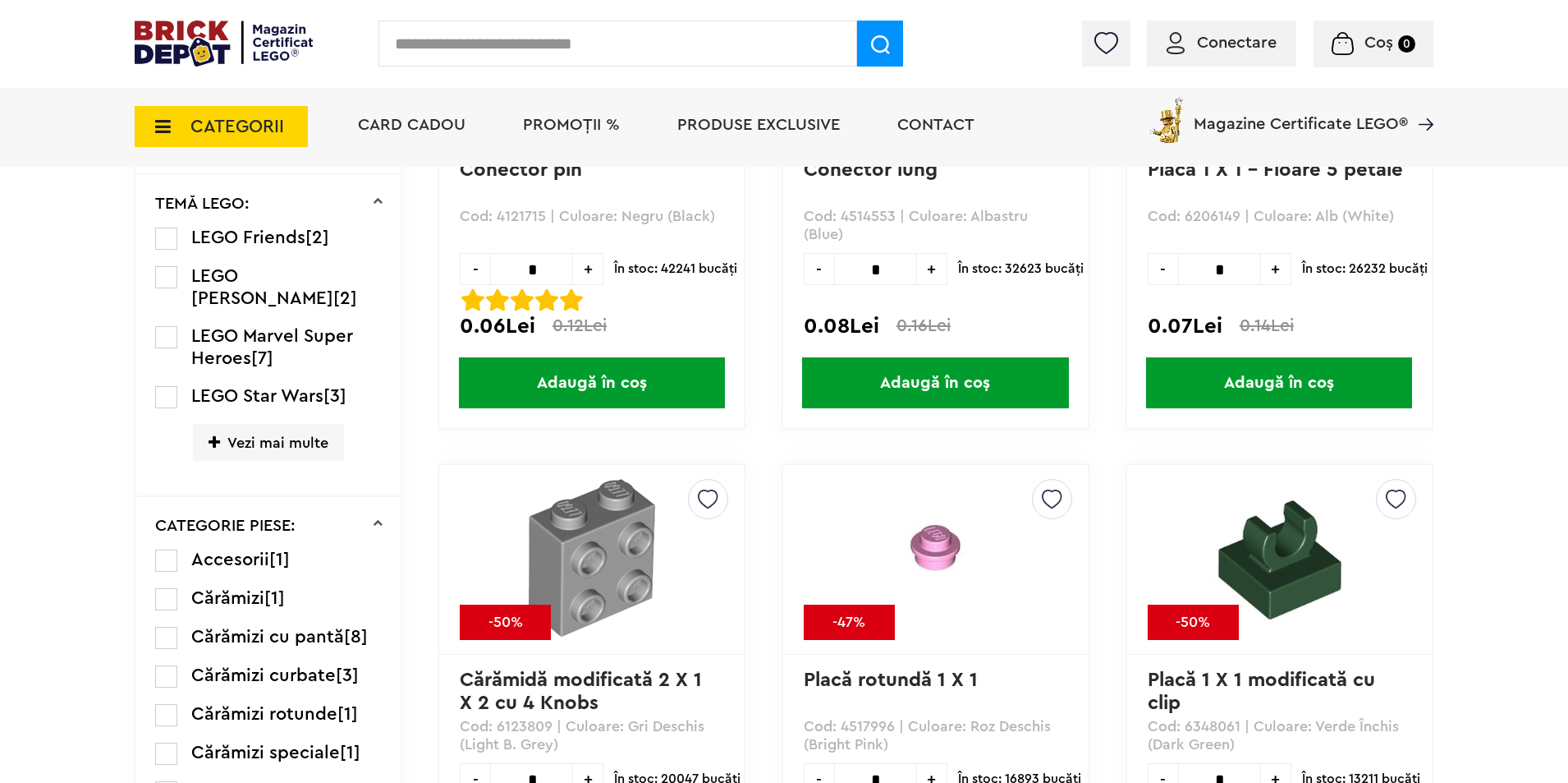
scroll to position [830, 0]
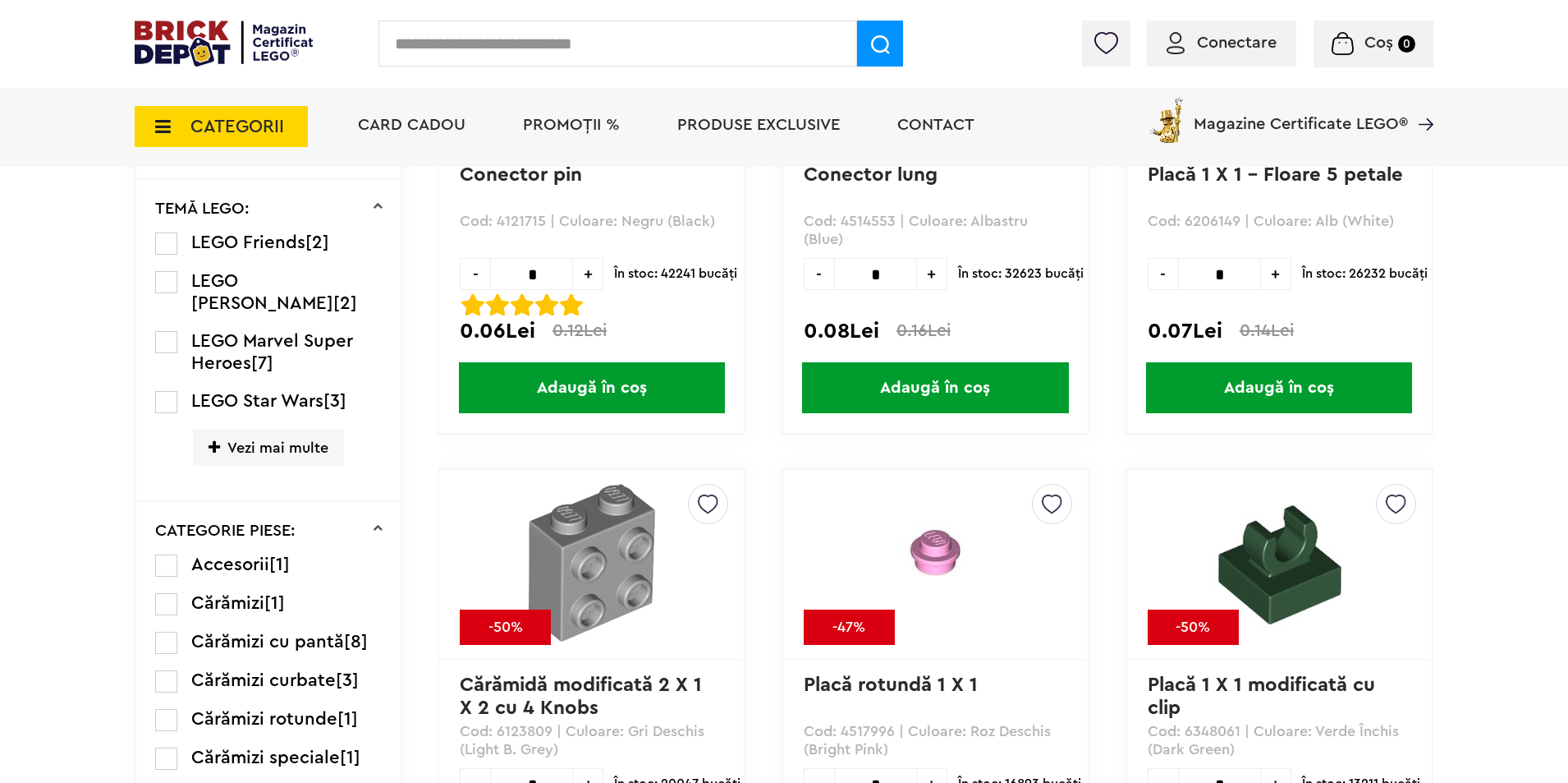
click at [162, 632] on label at bounding box center [166, 642] width 23 height 23
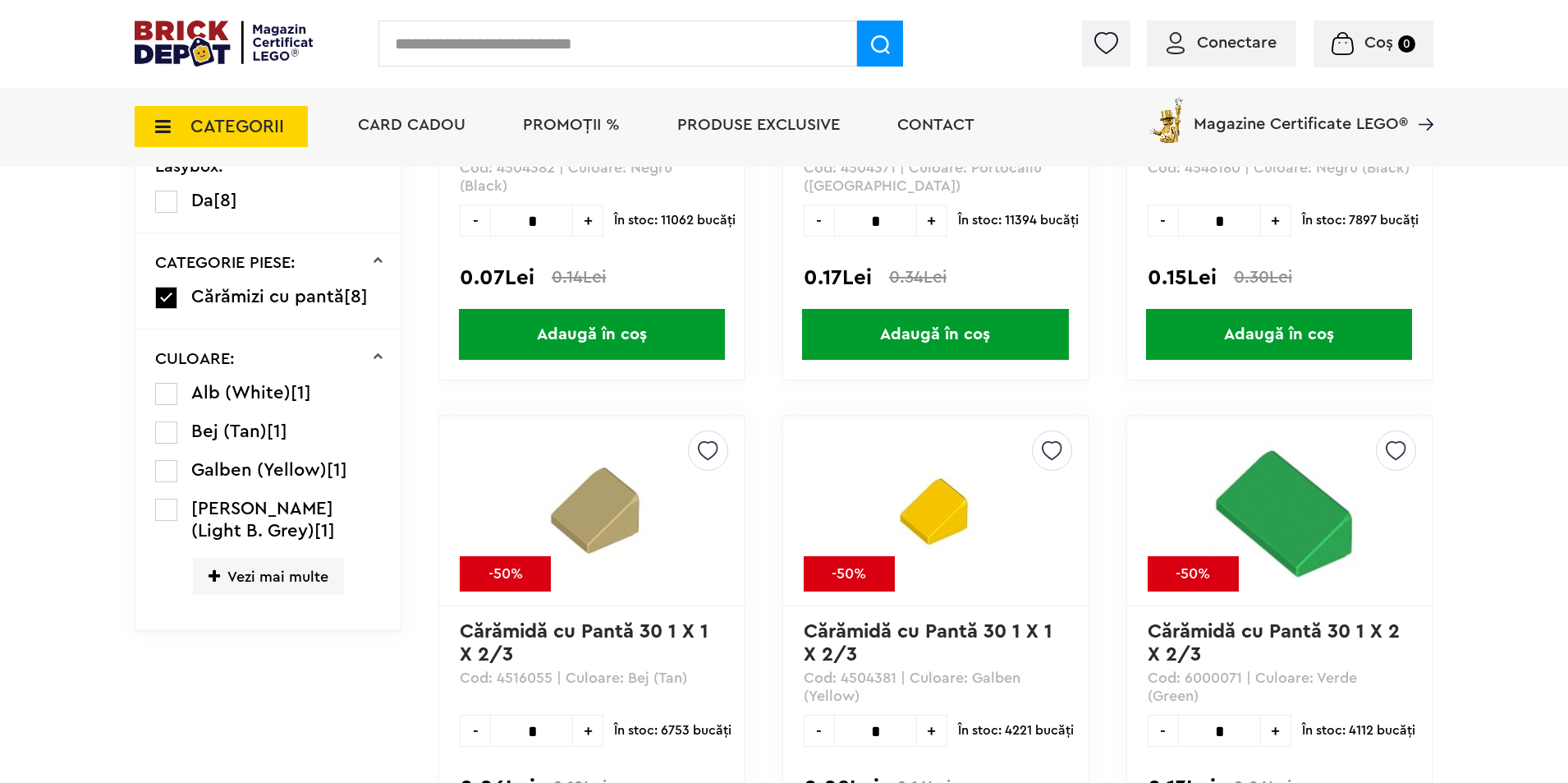
scroll to position [904, 0]
